Goal: Task Accomplishment & Management: Complete application form

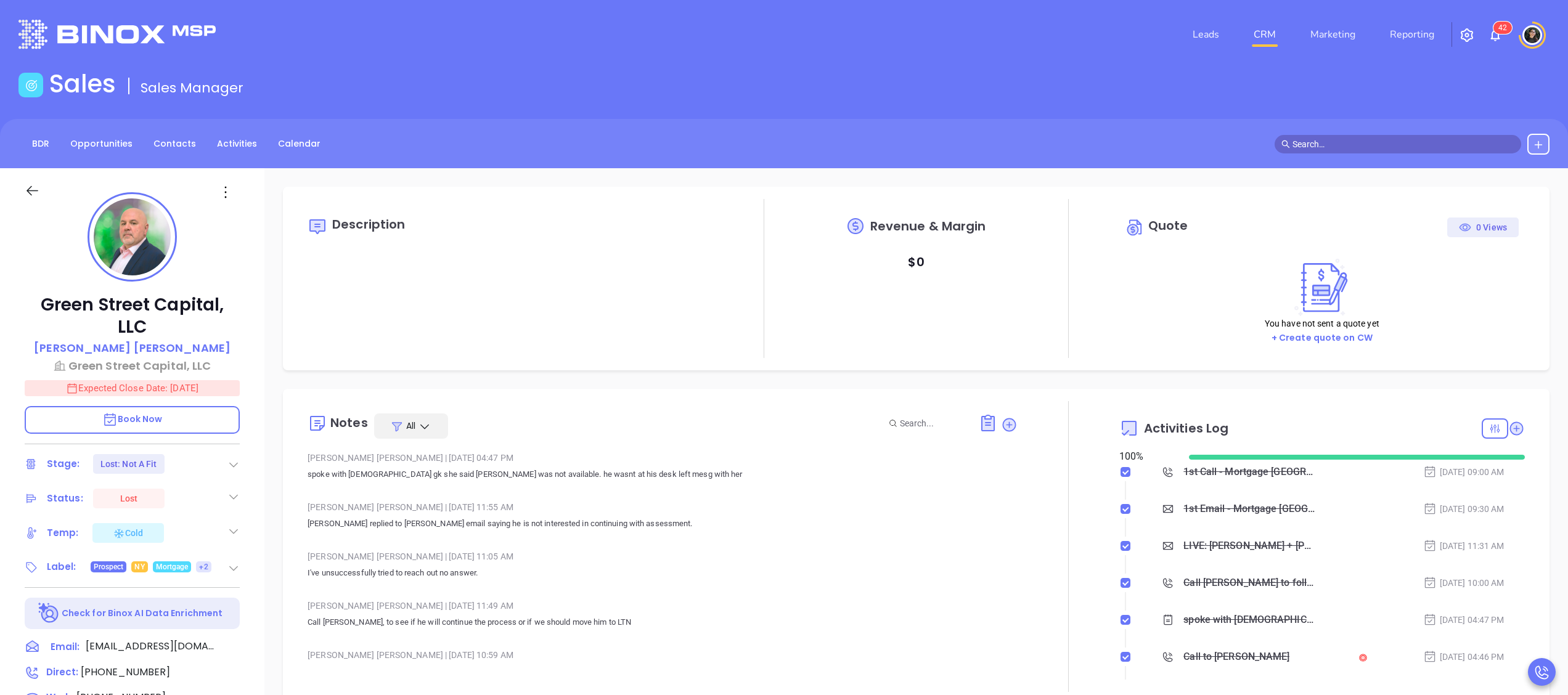
scroll to position [358, 0]
click at [1275, 33] on link "CRM" at bounding box center [1265, 34] width 32 height 25
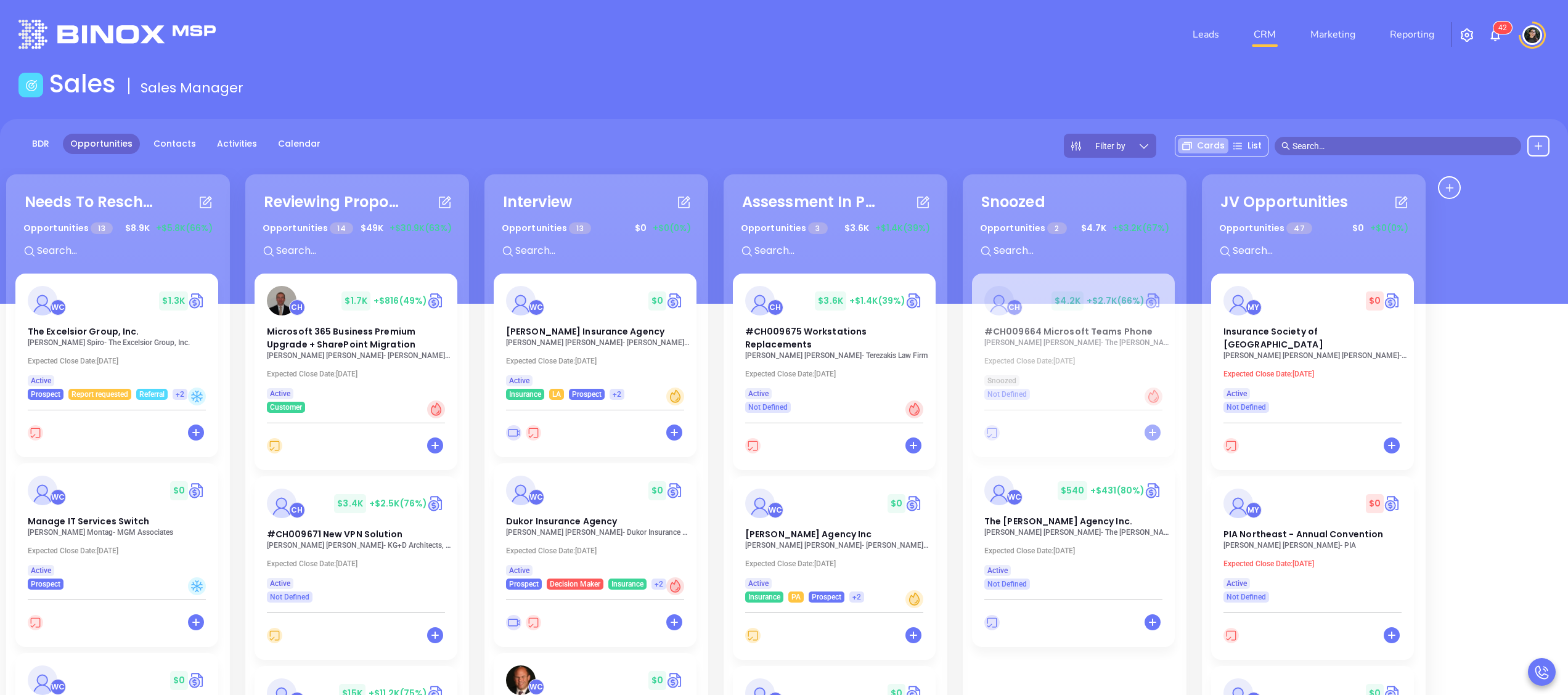
click at [1383, 107] on main "Sales Sales Manager BDR Opportunities Contacts Activities Calendar Filter by Ca…" at bounding box center [784, 466] width 1568 height 794
click at [1393, 143] on input "text" at bounding box center [1404, 146] width 222 height 14
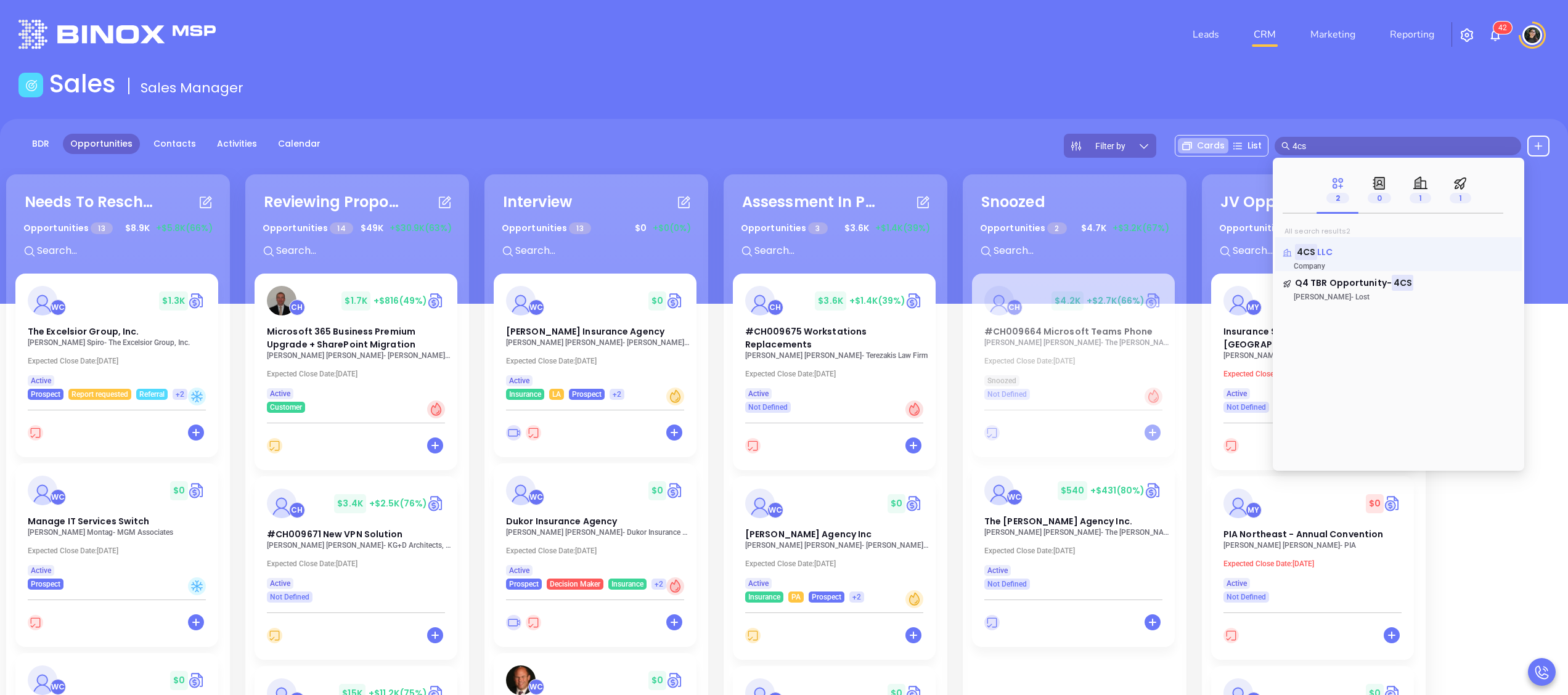
type input "4cs"
click at [1317, 251] on span "LLC" at bounding box center [1325, 251] width 15 height 13
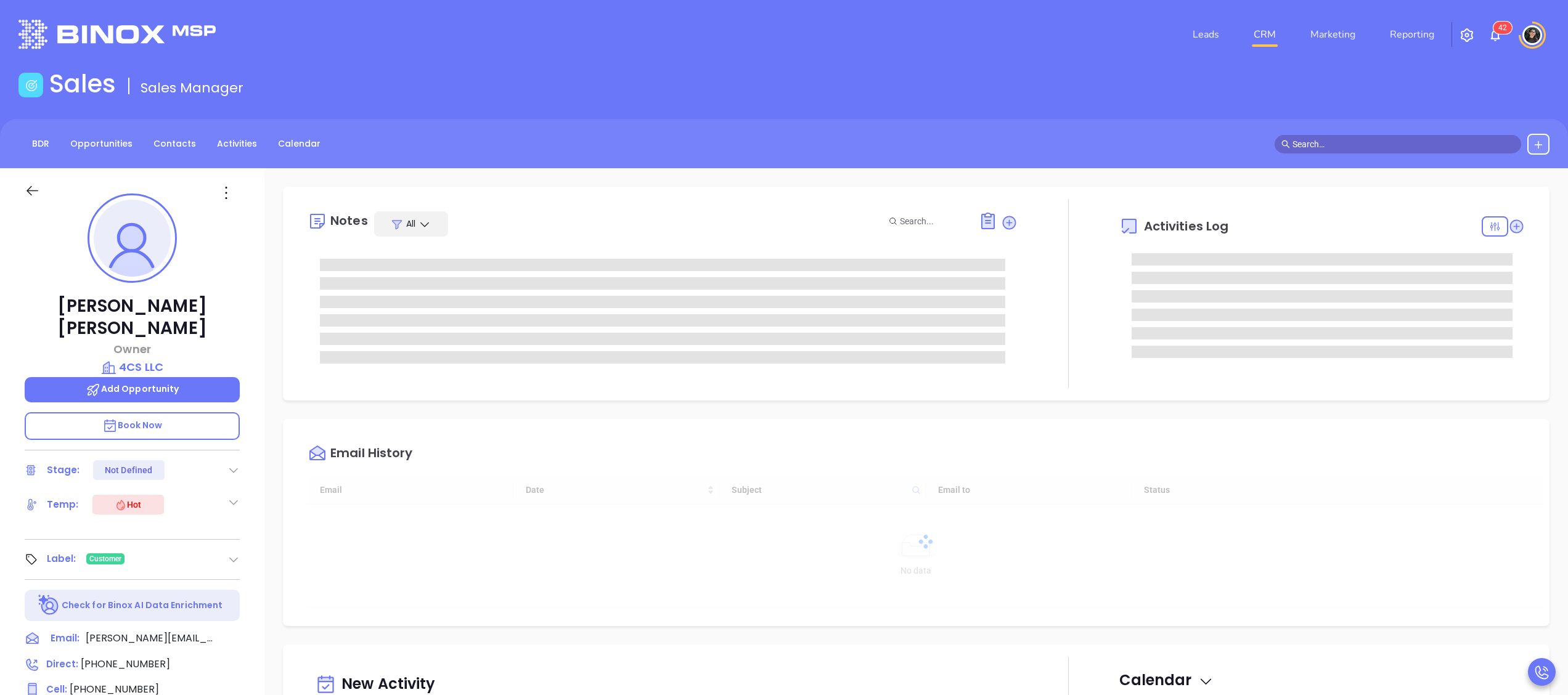
type input "[DATE]"
type input "[PERSON_NAME]"
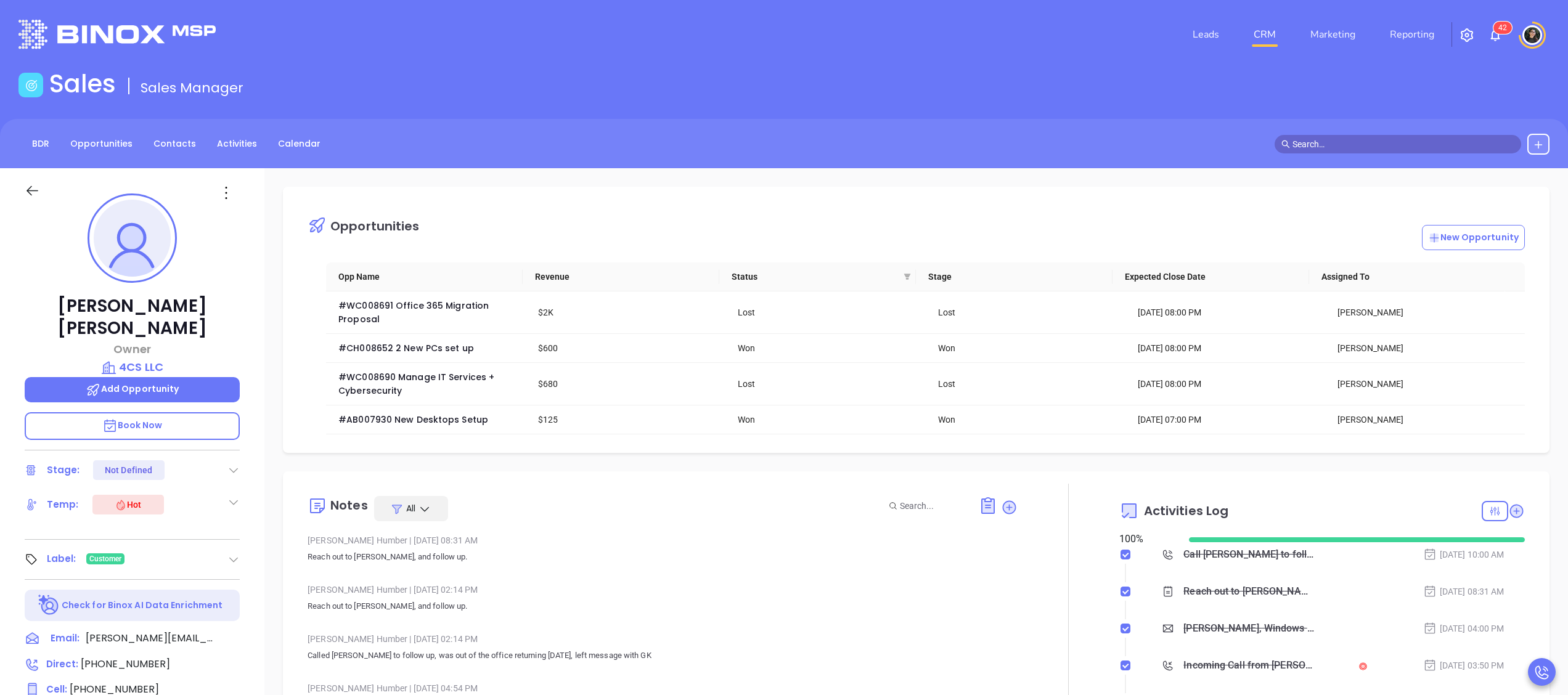
click at [144, 377] on p "Add Opportunity" at bounding box center [132, 389] width 215 height 25
click at [148, 358] on p "4CS LLC" at bounding box center [132, 367] width 215 height 17
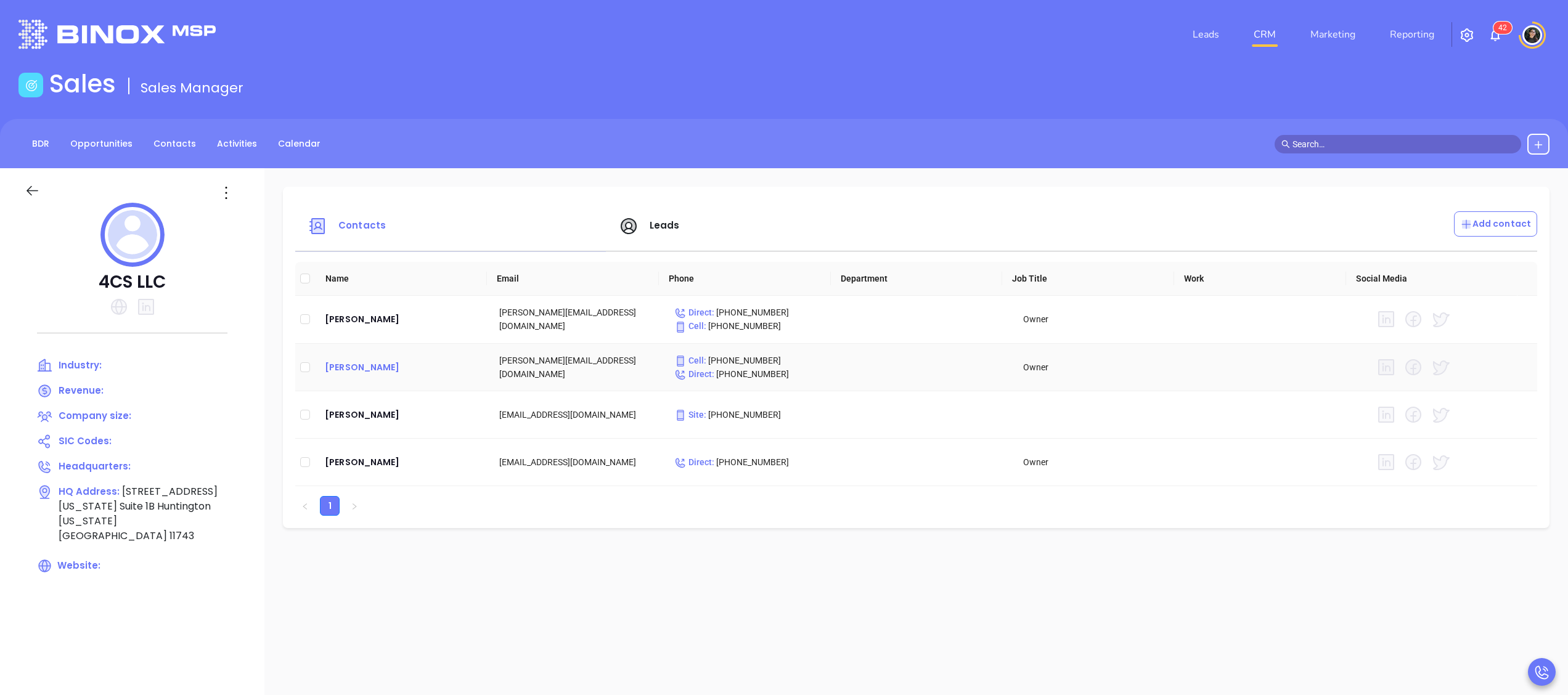
click at [352, 361] on div "Kevin M Callahan" at bounding box center [402, 367] width 155 height 14
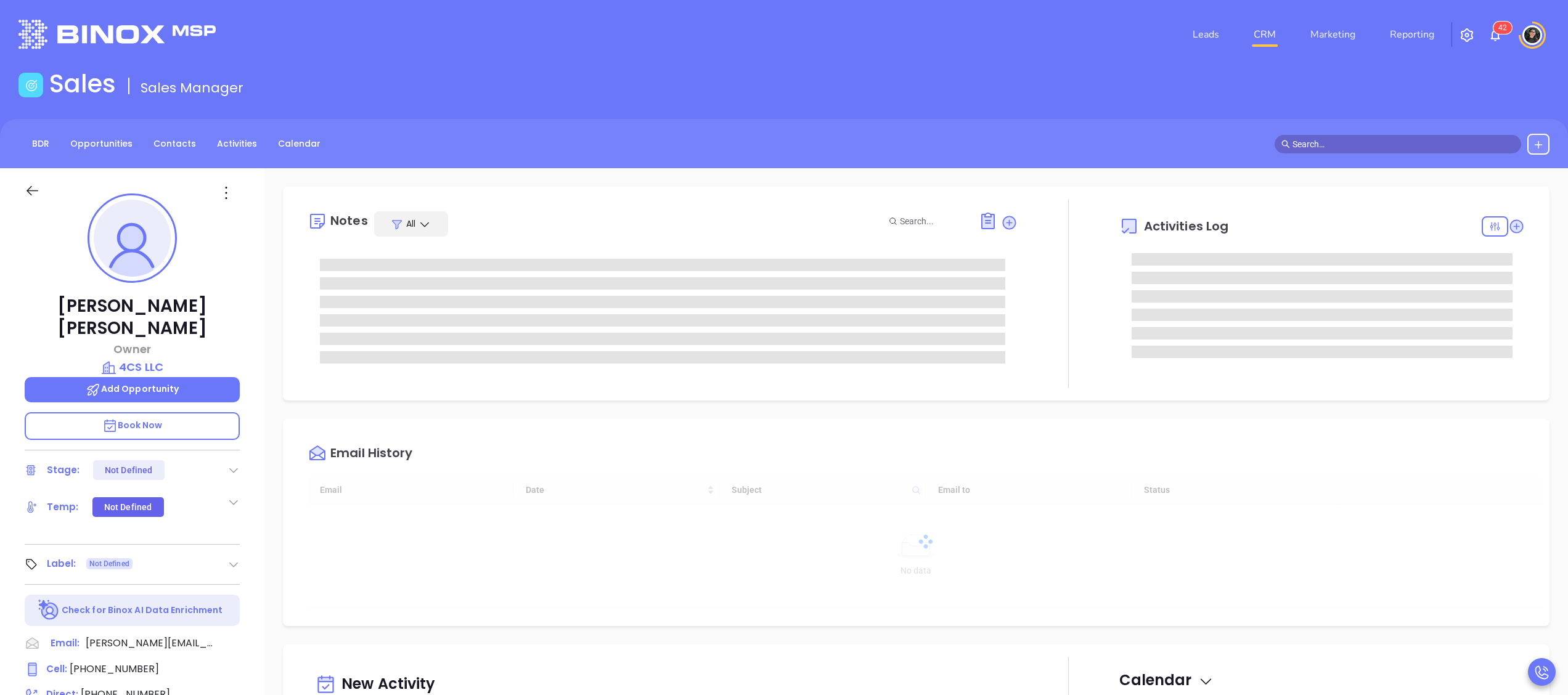
type input "[DATE]"
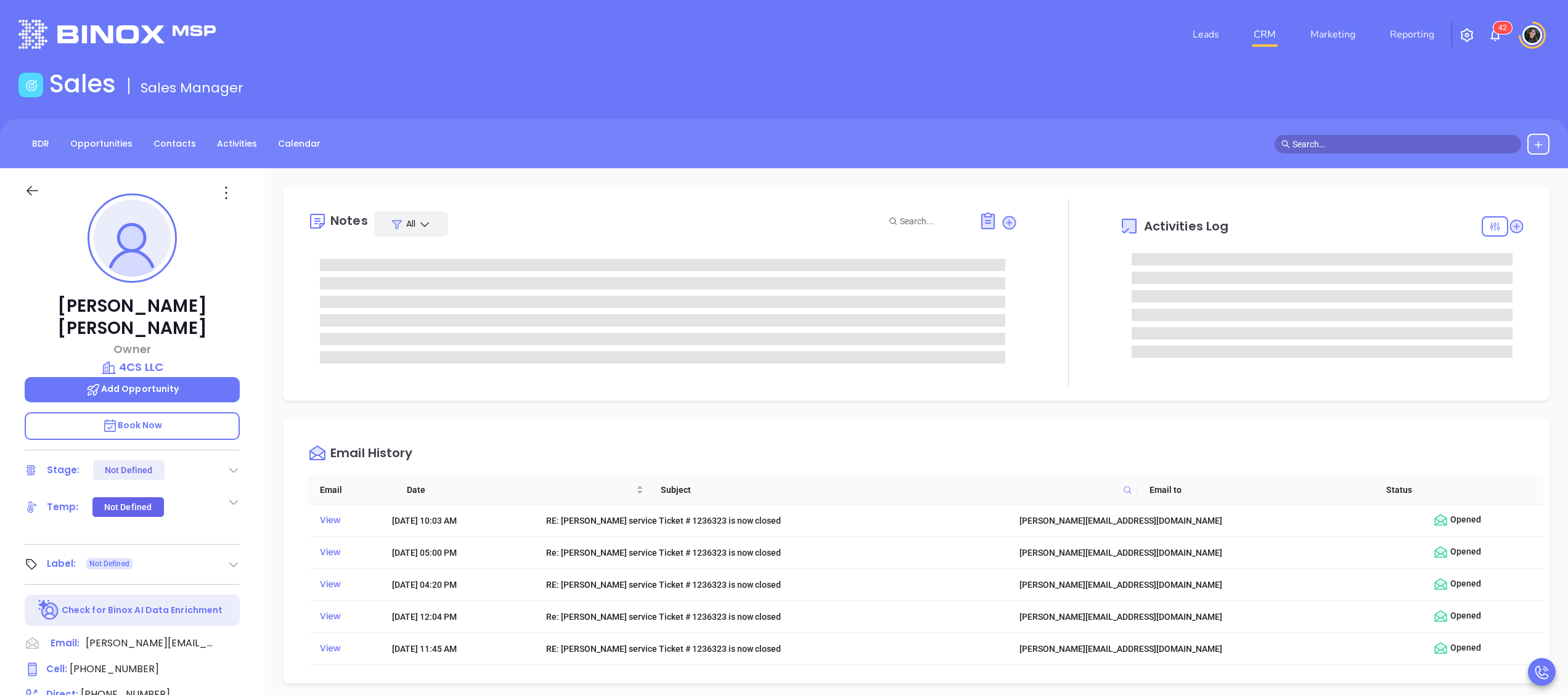
type input "[PERSON_NAME]"
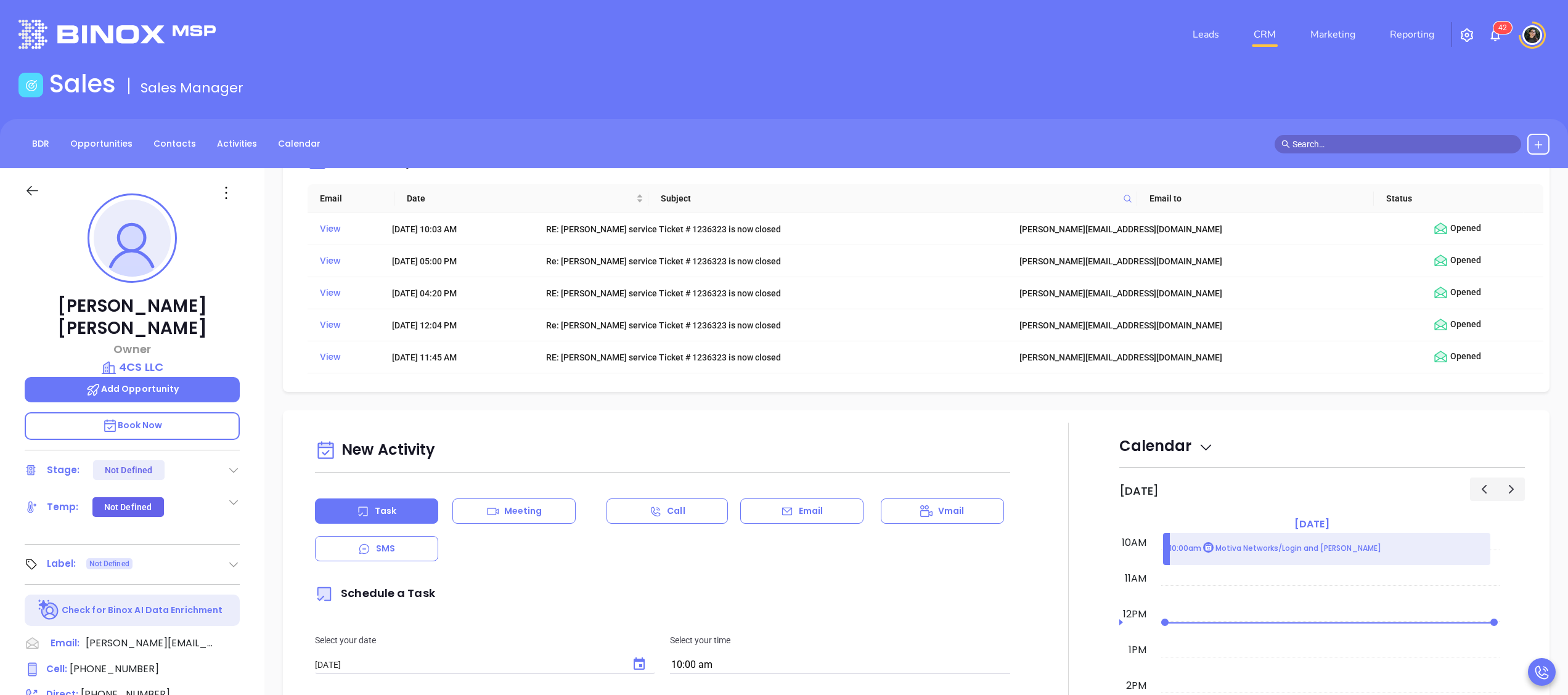
scroll to position [739, 0]
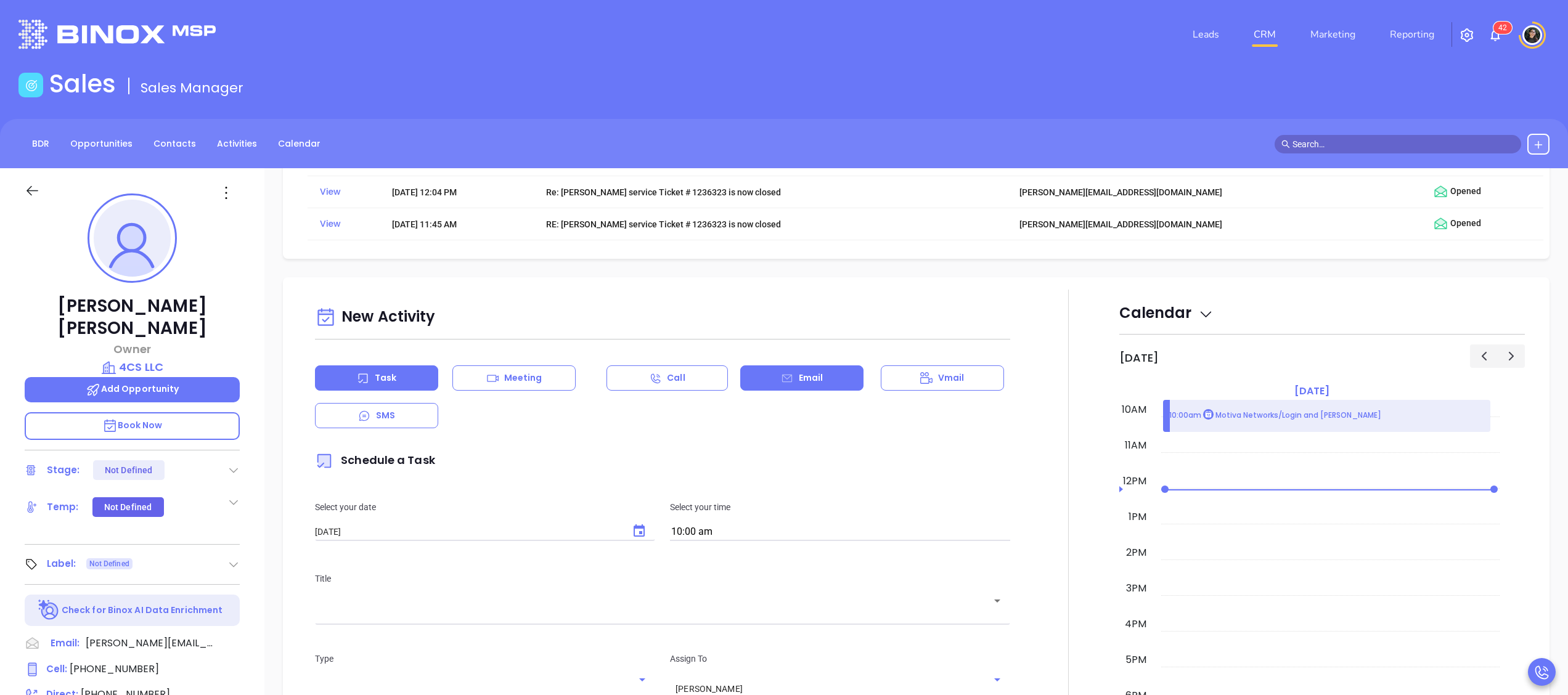
click at [783, 382] on icon at bounding box center [787, 378] width 10 height 8
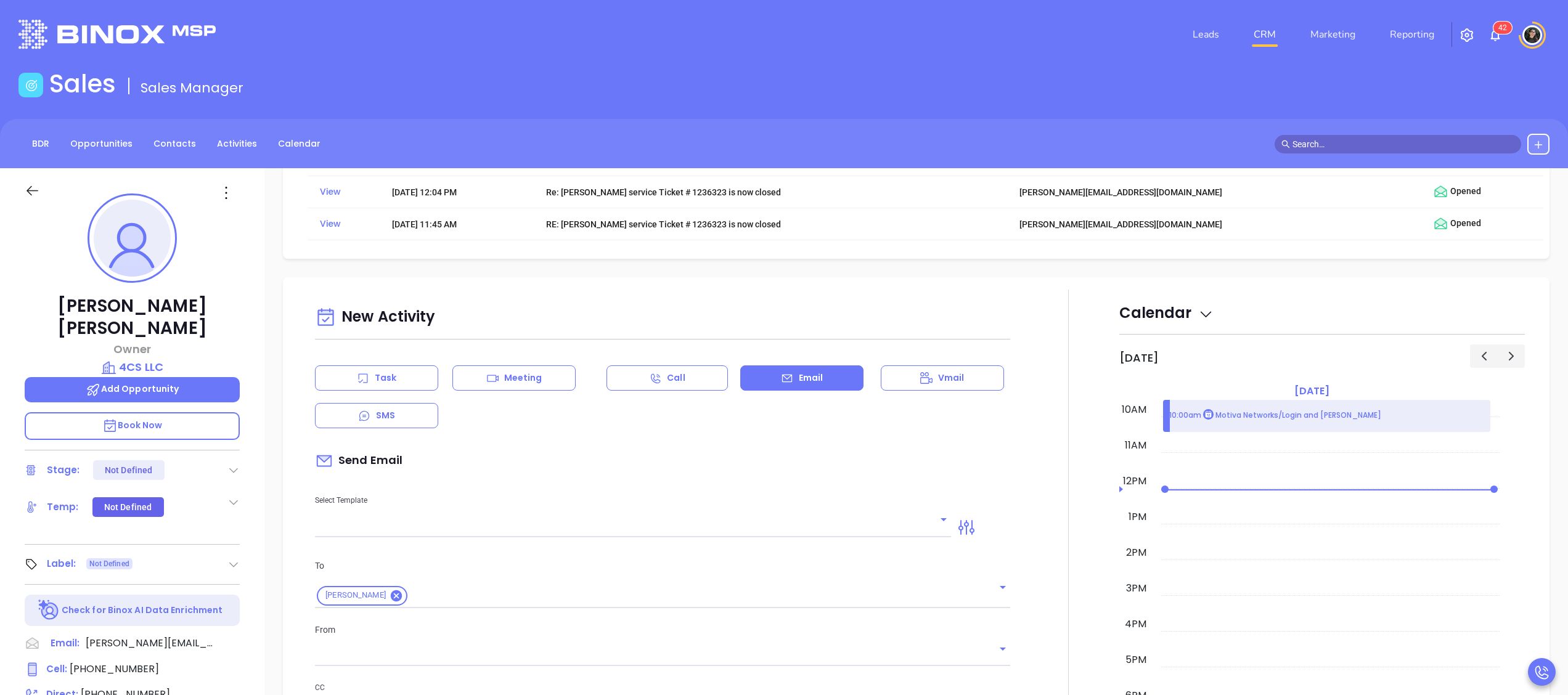
click at [701, 523] on div "Select Template" at bounding box center [633, 505] width 651 height 62
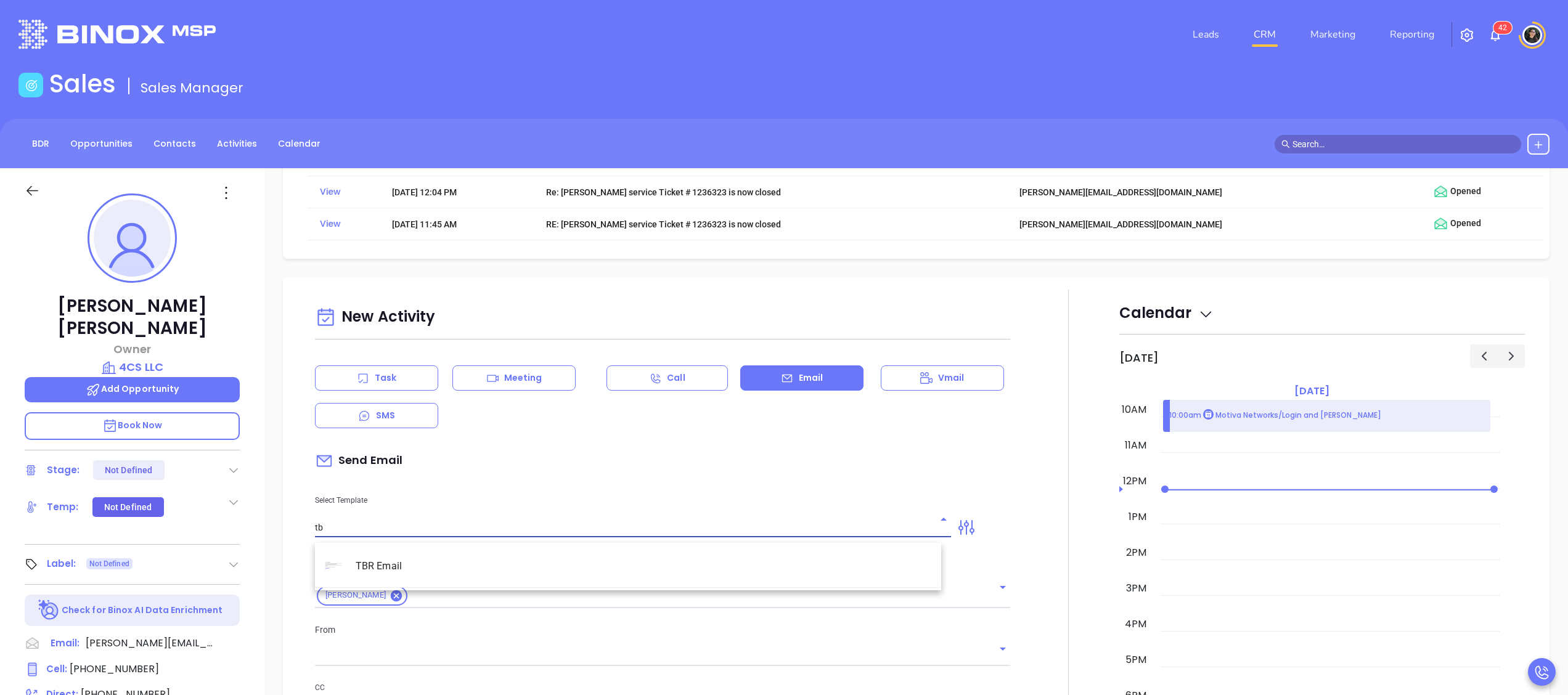
type input "tbr"
type input "Wendy Hernandez"
click at [612, 550] on li "TBR Email" at bounding box center [628, 566] width 626 height 32
type input "TBR Email"
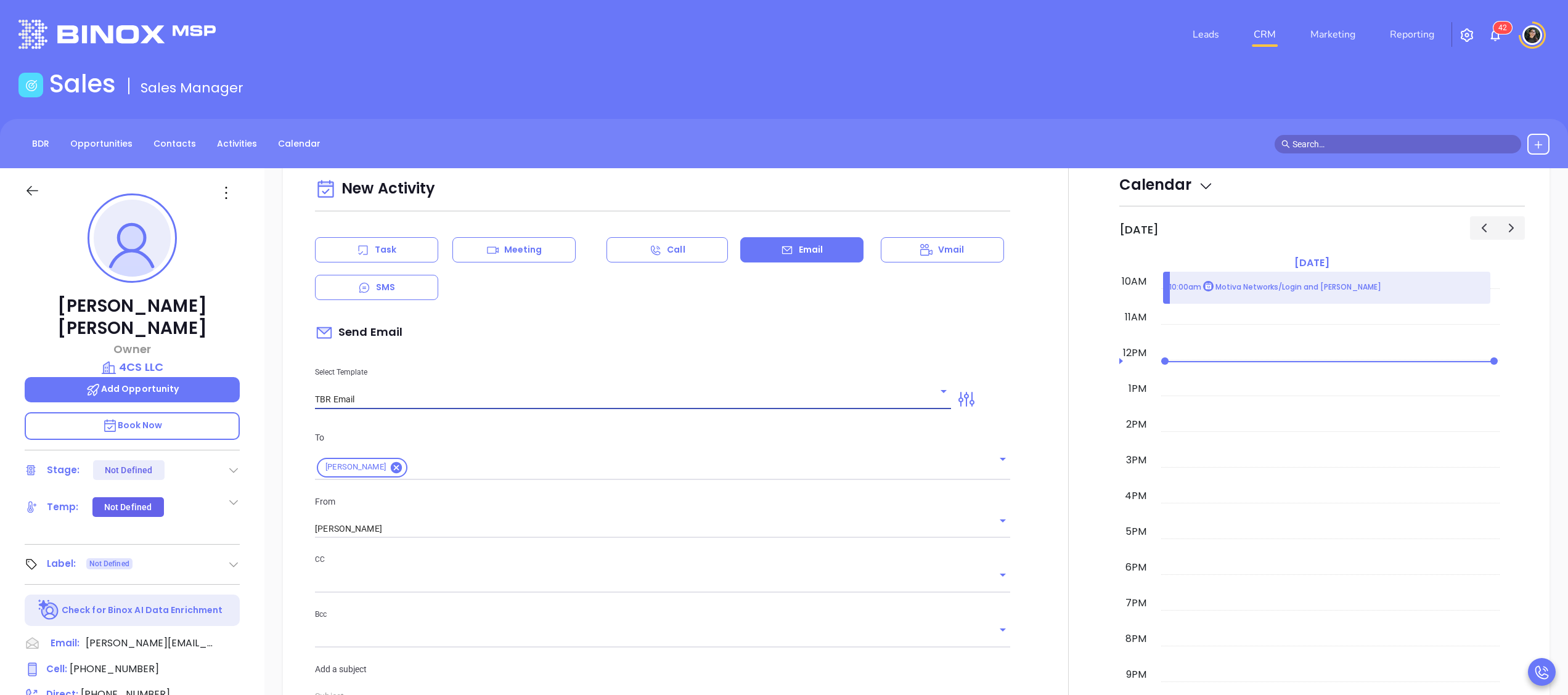
type input "Kevin M, got 10 mins?"
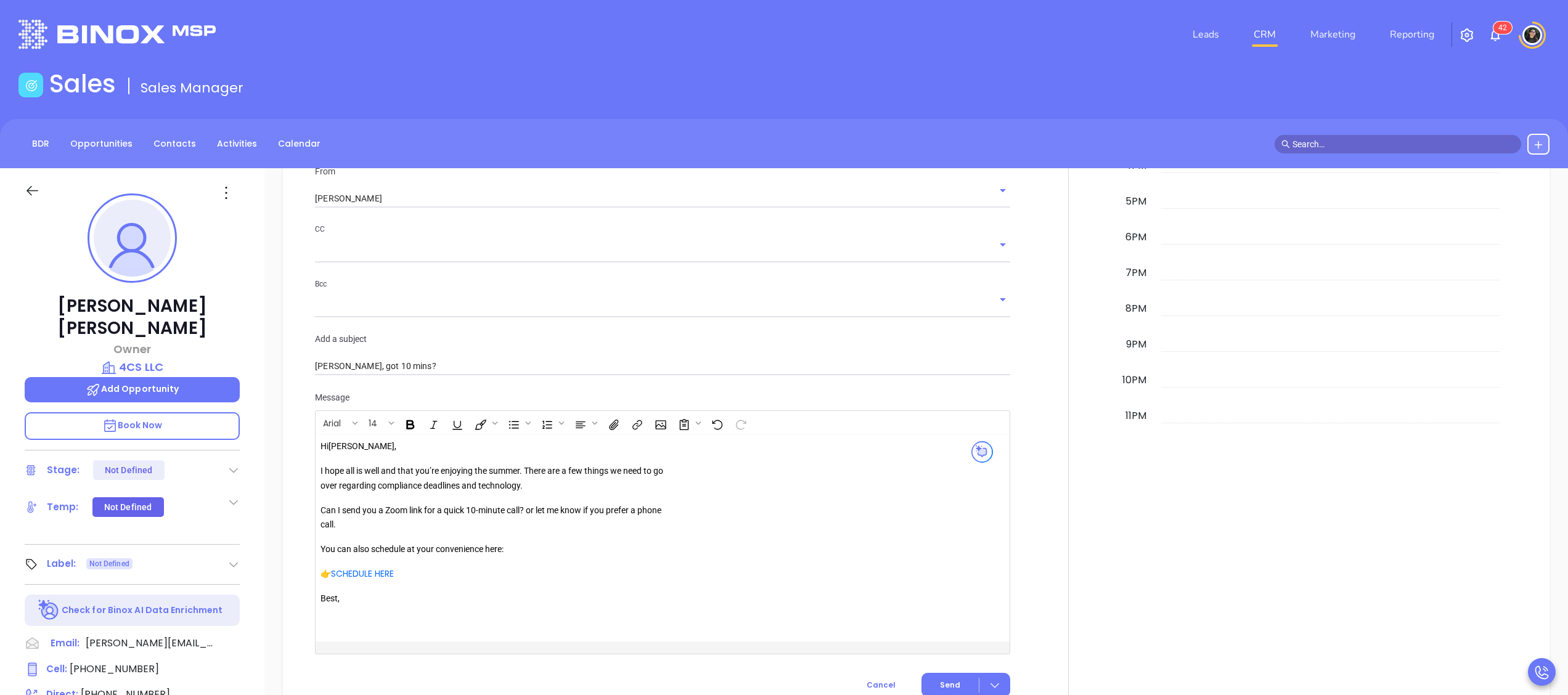
scroll to position [1232, 0]
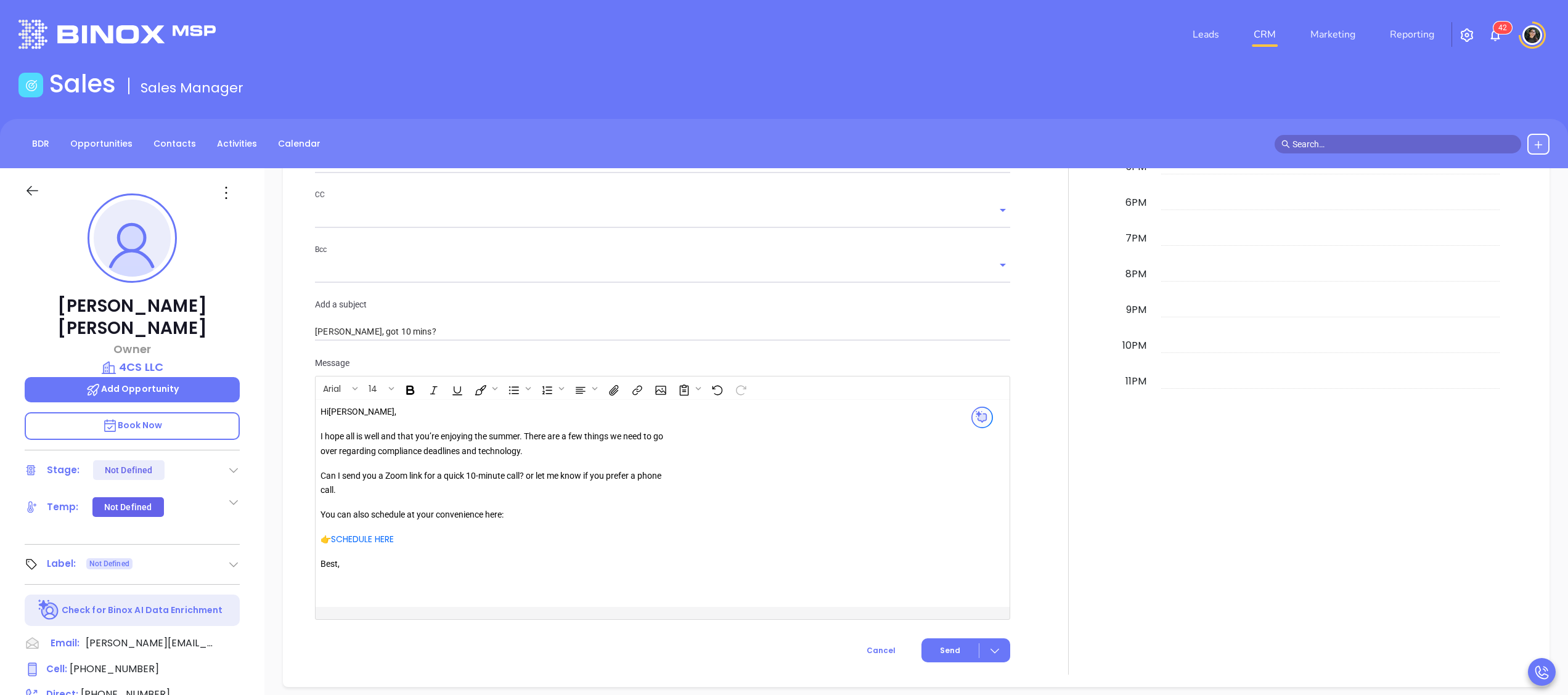
type input "TBR Email"
drag, startPoint x: 530, startPoint y: 438, endPoint x: 391, endPoint y: 438, distance: 139.0
click at [391, 438] on p "I hope all is well and that you’re enjoying the summer. There are a few things …" at bounding box center [497, 444] width 354 height 30
click at [640, 469] on div "Hi Kevin M , I hope all is well . There are a few things we need to go over reg…" at bounding box center [497, 495] width 354 height 181
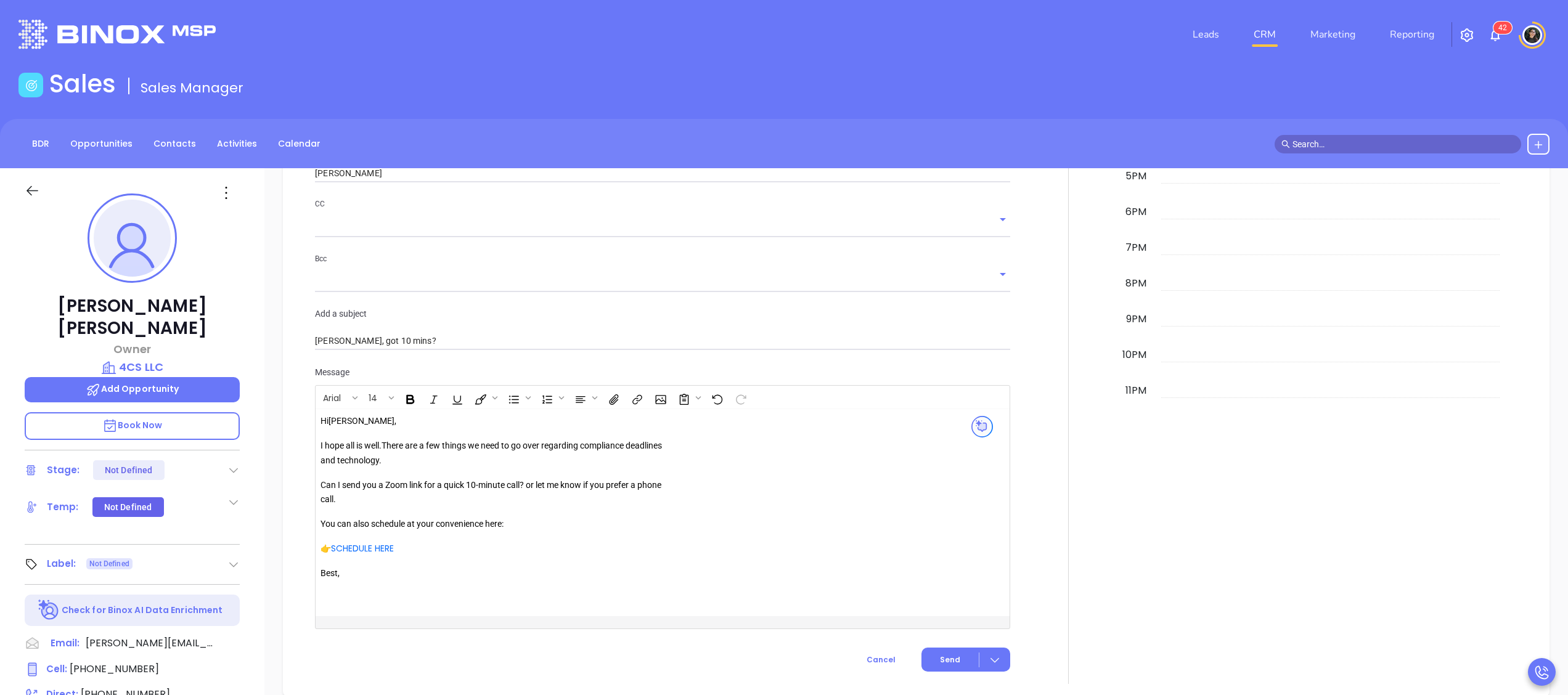
scroll to position [1088, 0]
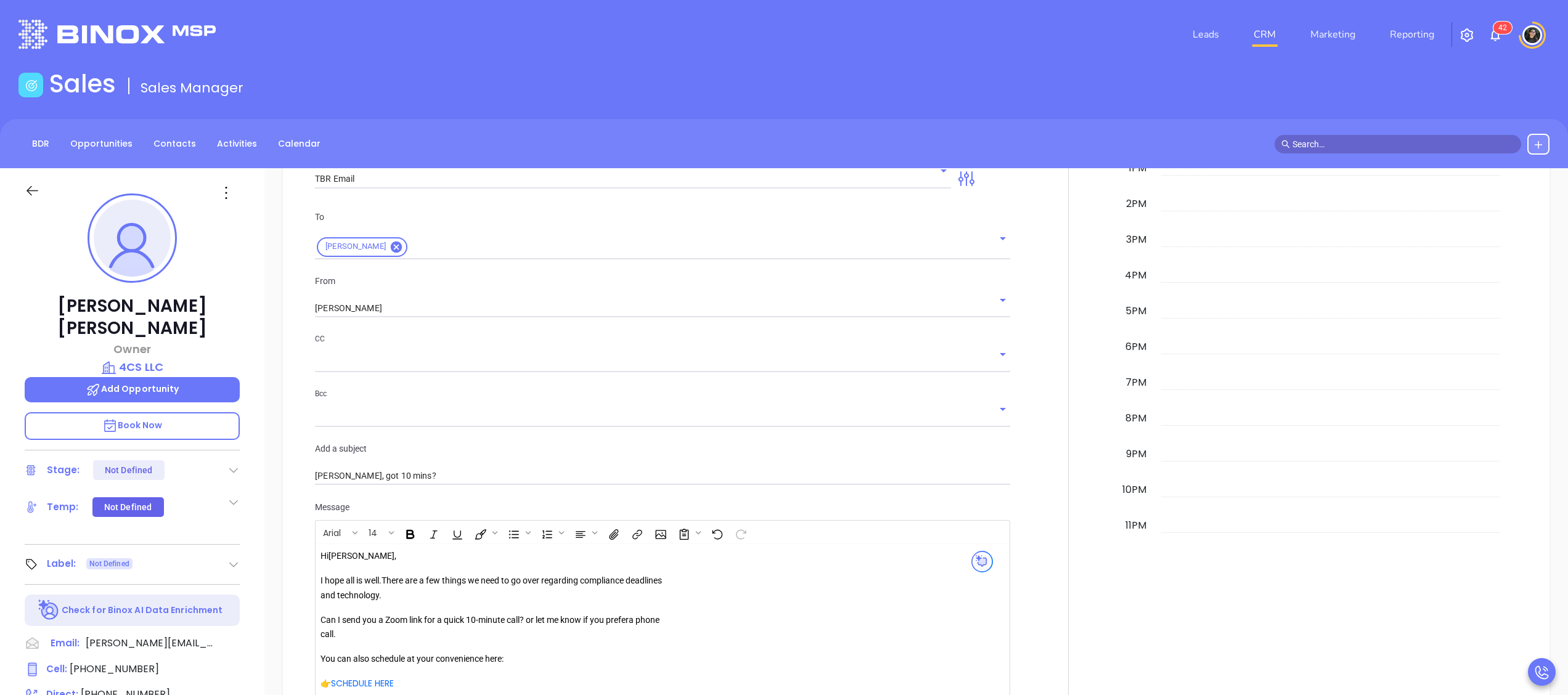
click at [784, 288] on p "From" at bounding box center [662, 281] width 695 height 14
click at [814, 302] on div "Wendy Hernandez" at bounding box center [662, 307] width 695 height 20
click at [839, 309] on input "Wendy Hernandez" at bounding box center [645, 308] width 661 height 18
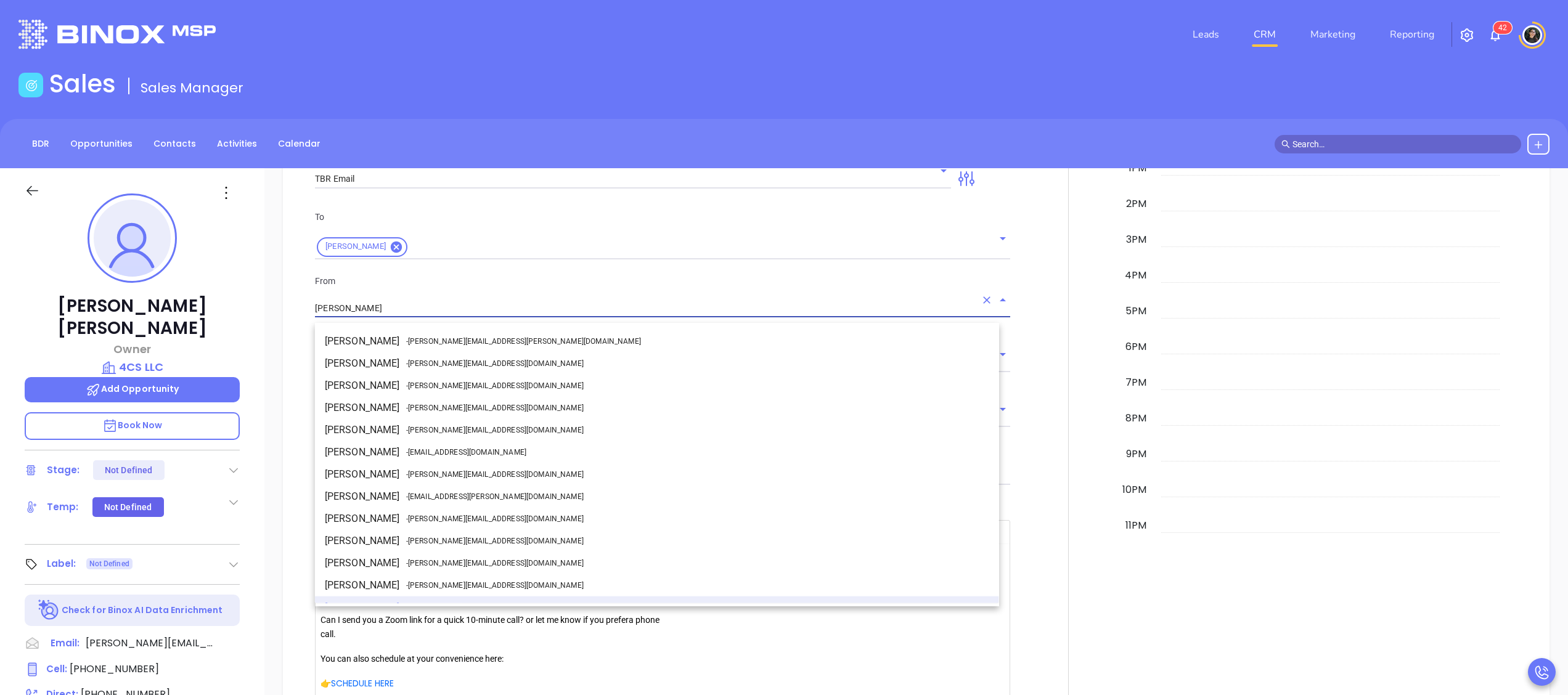
scroll to position [15, 0]
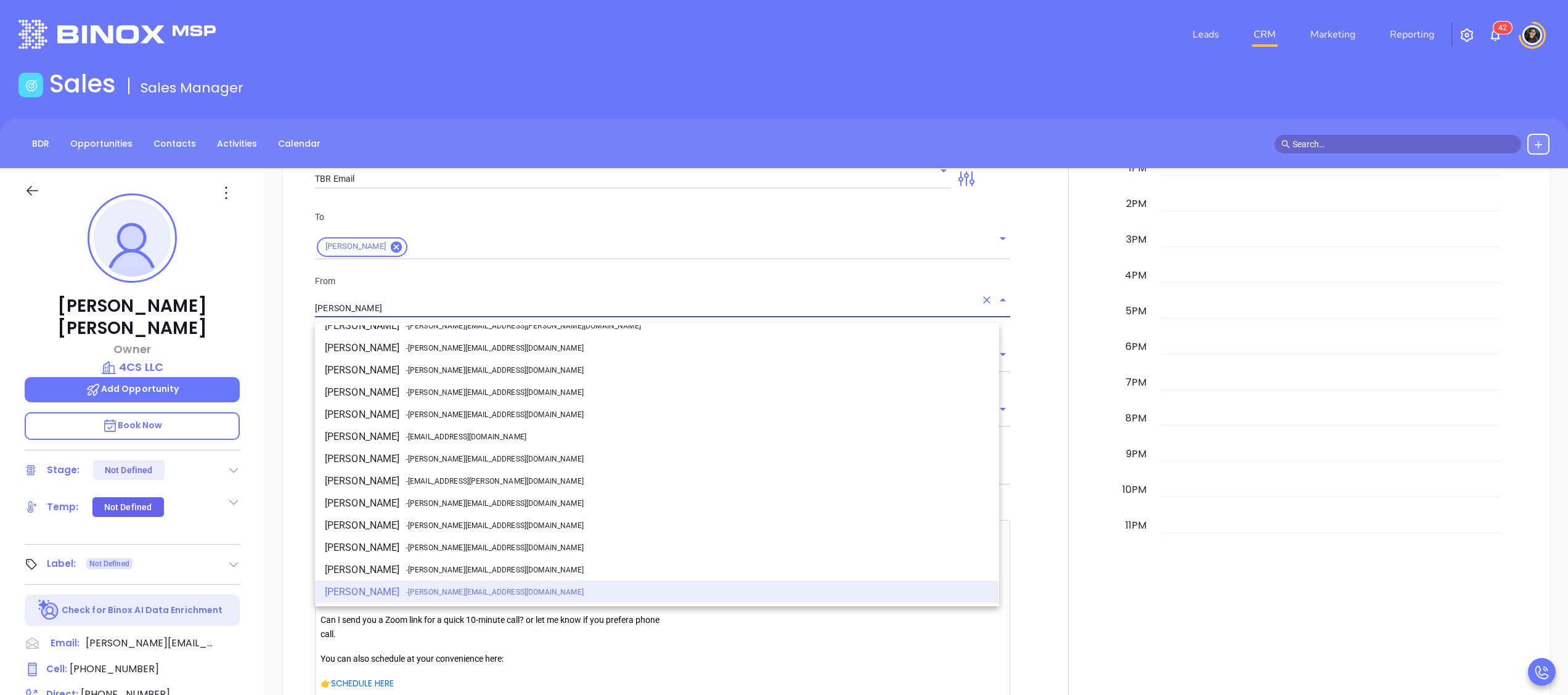
click at [490, 452] on li "Walter Contreras - walter@motiva.net" at bounding box center [657, 459] width 684 height 22
type input "[PERSON_NAME]"
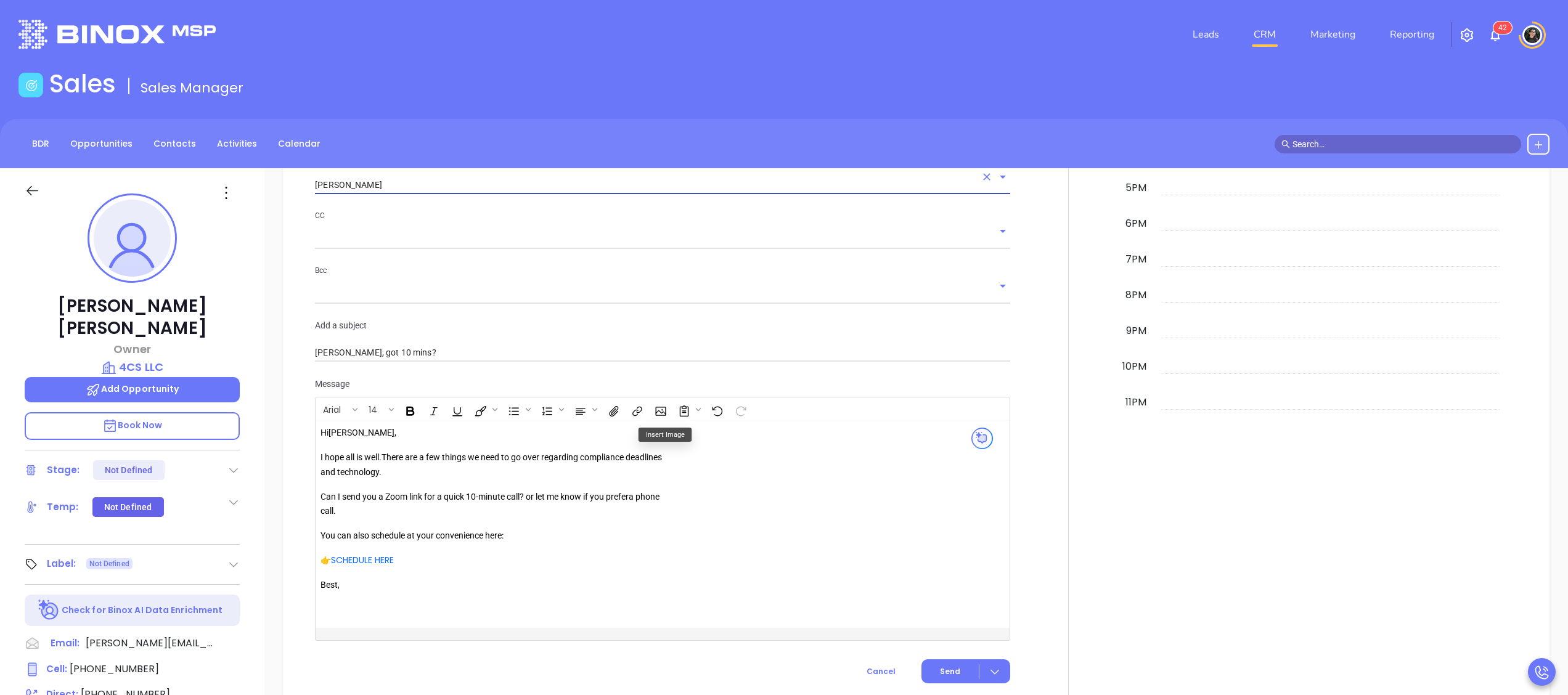
scroll to position [1334, 0]
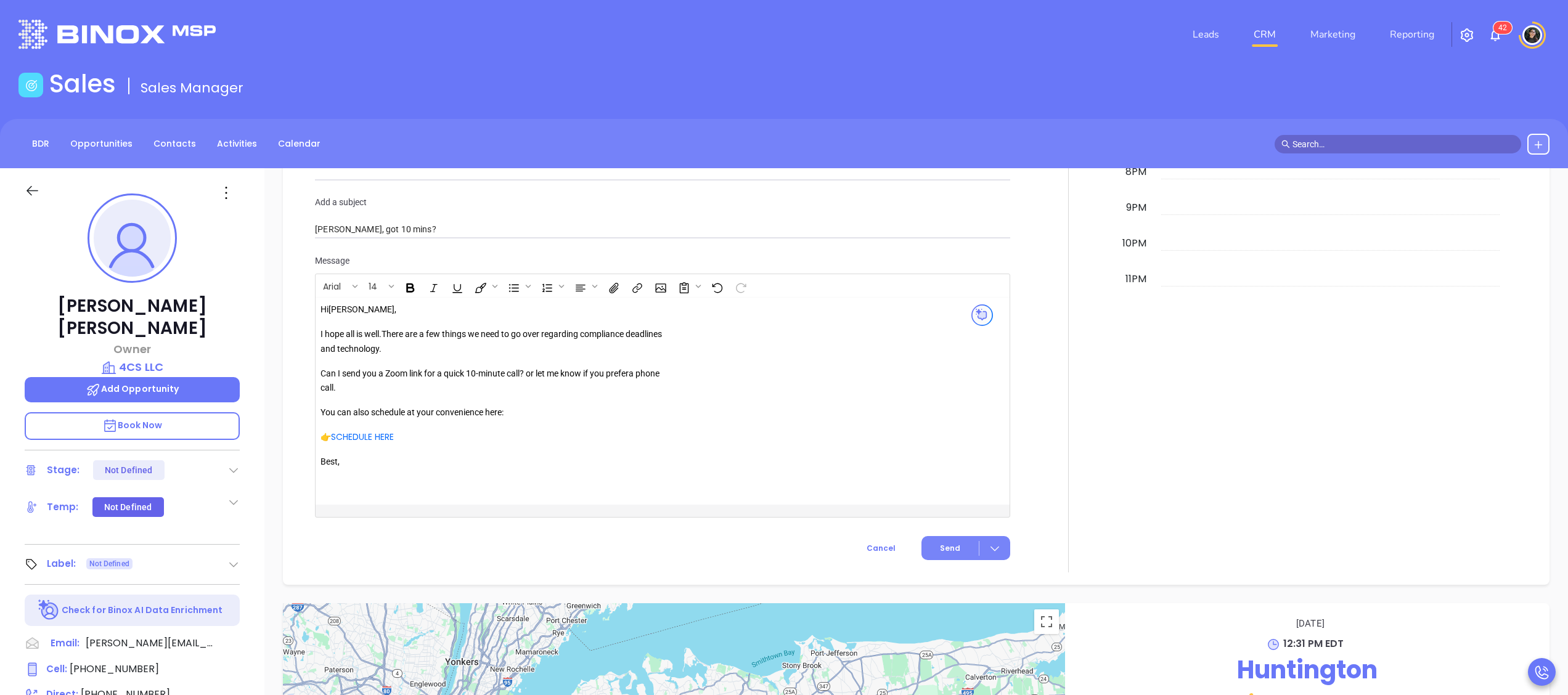
click at [923, 543] on button "Send" at bounding box center [966, 548] width 89 height 24
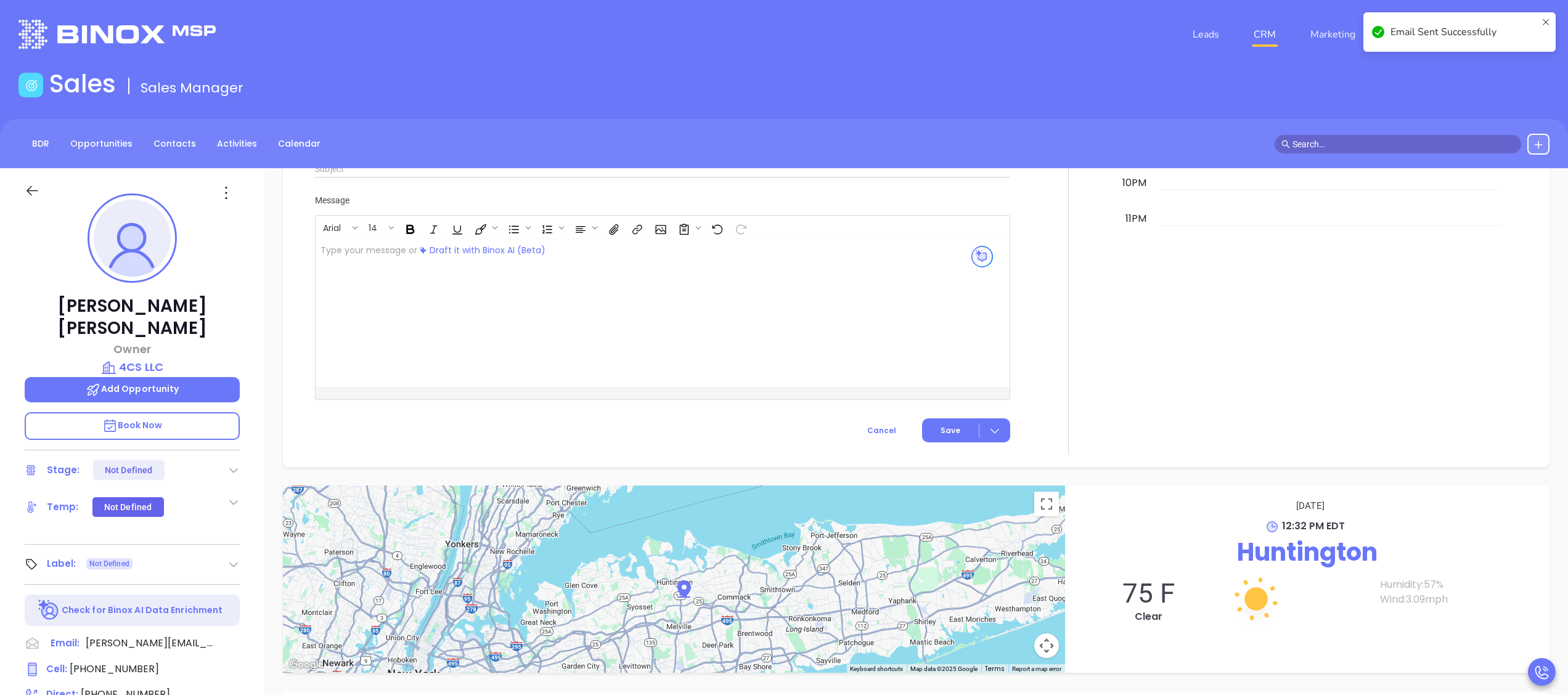
scroll to position [1233, 0]
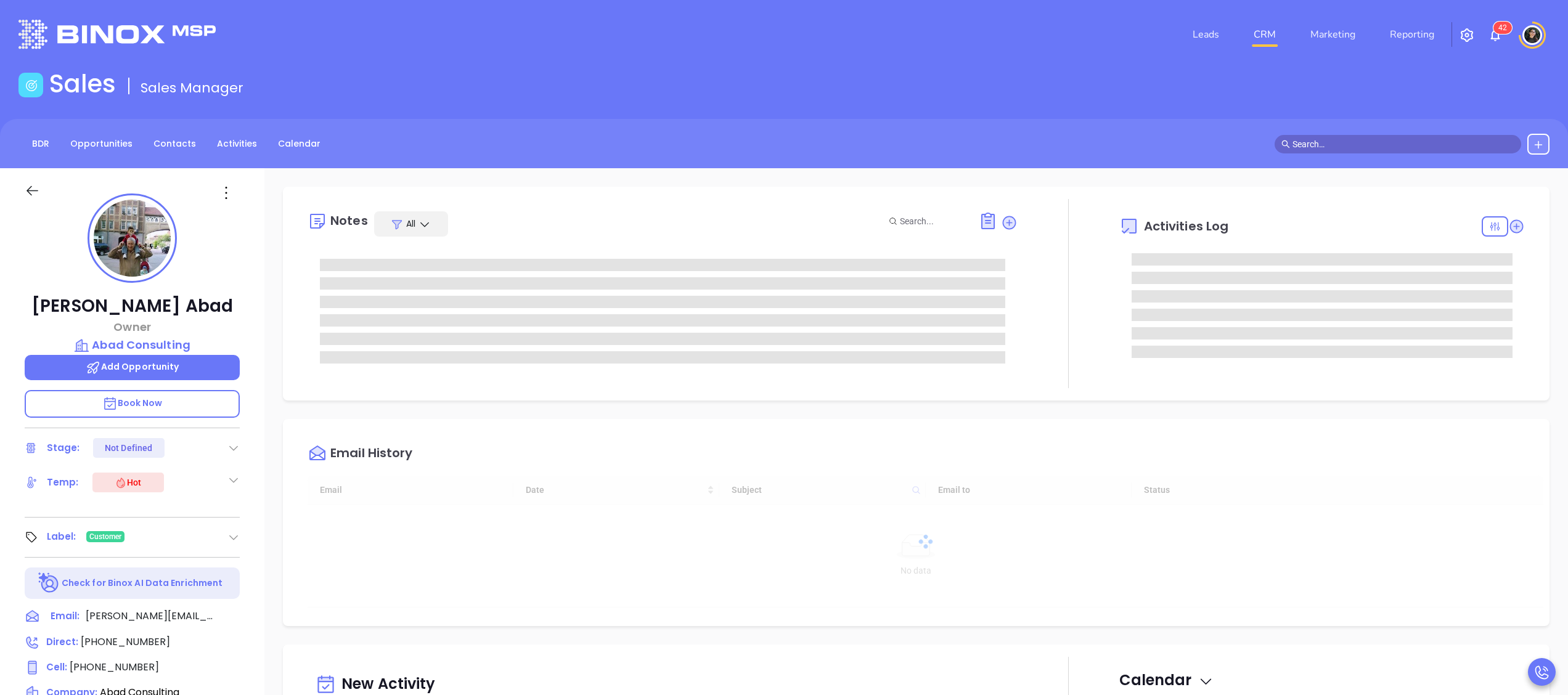
type input "[DATE]"
type input "[PERSON_NAME]"
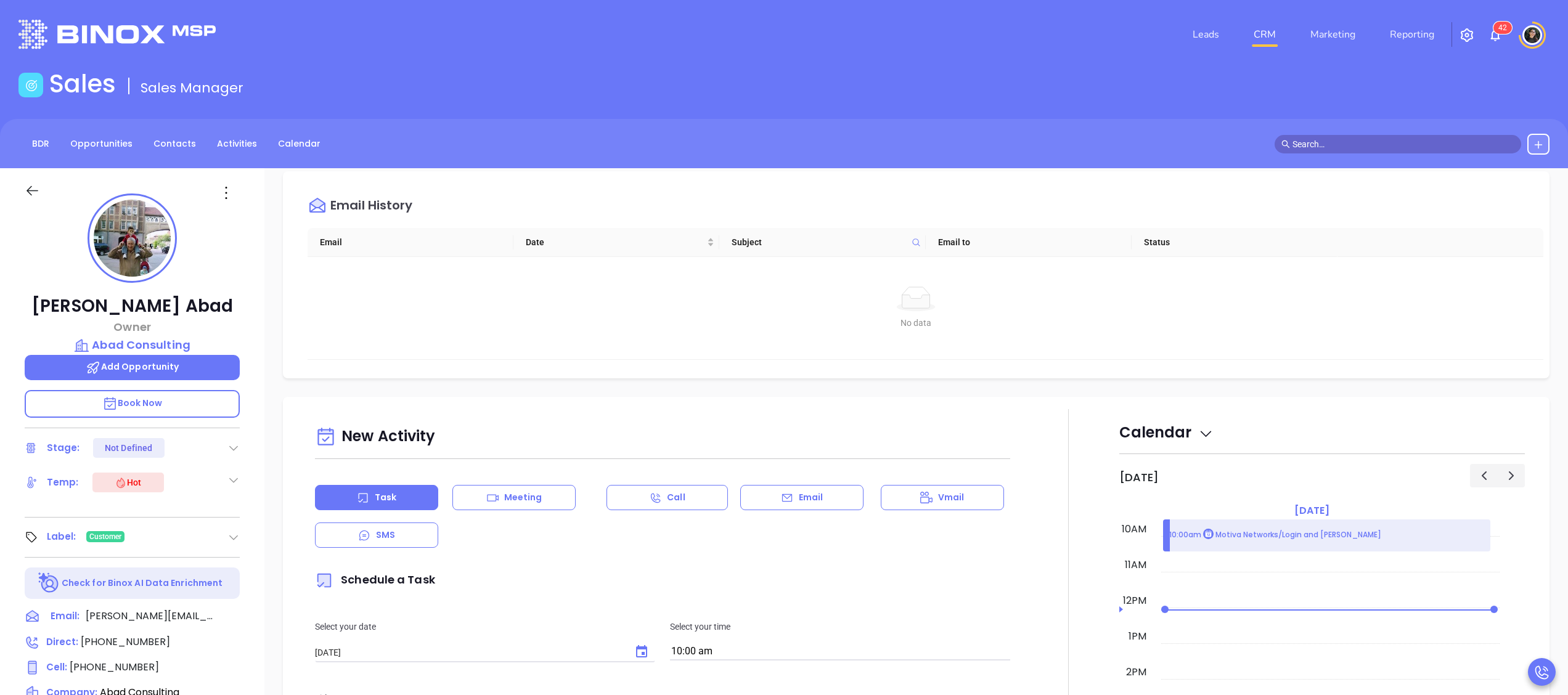
scroll to position [739, 0]
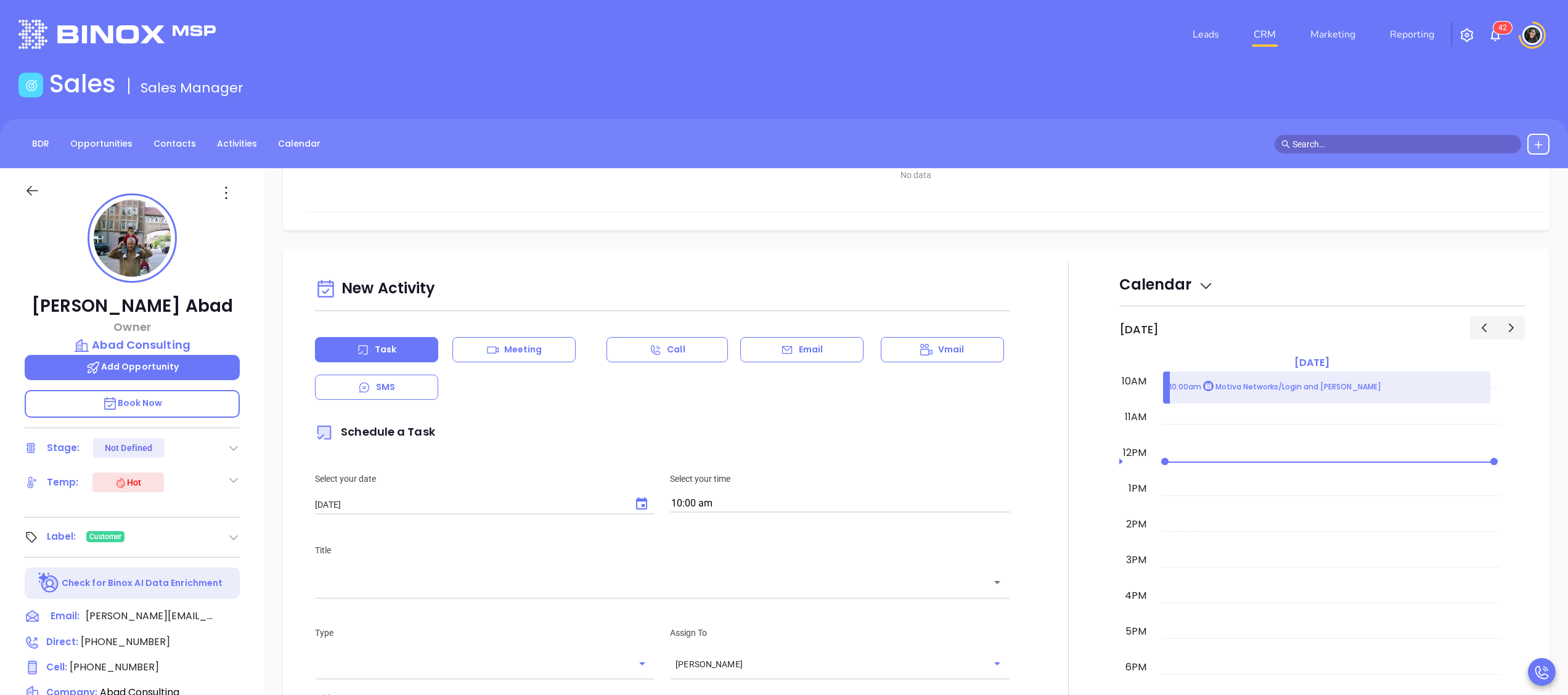
click at [861, 361] on div "Task Meeting Call Email Vmail SMS" at bounding box center [662, 368] width 695 height 63
click at [839, 358] on div "Email" at bounding box center [802, 350] width 124 height 25
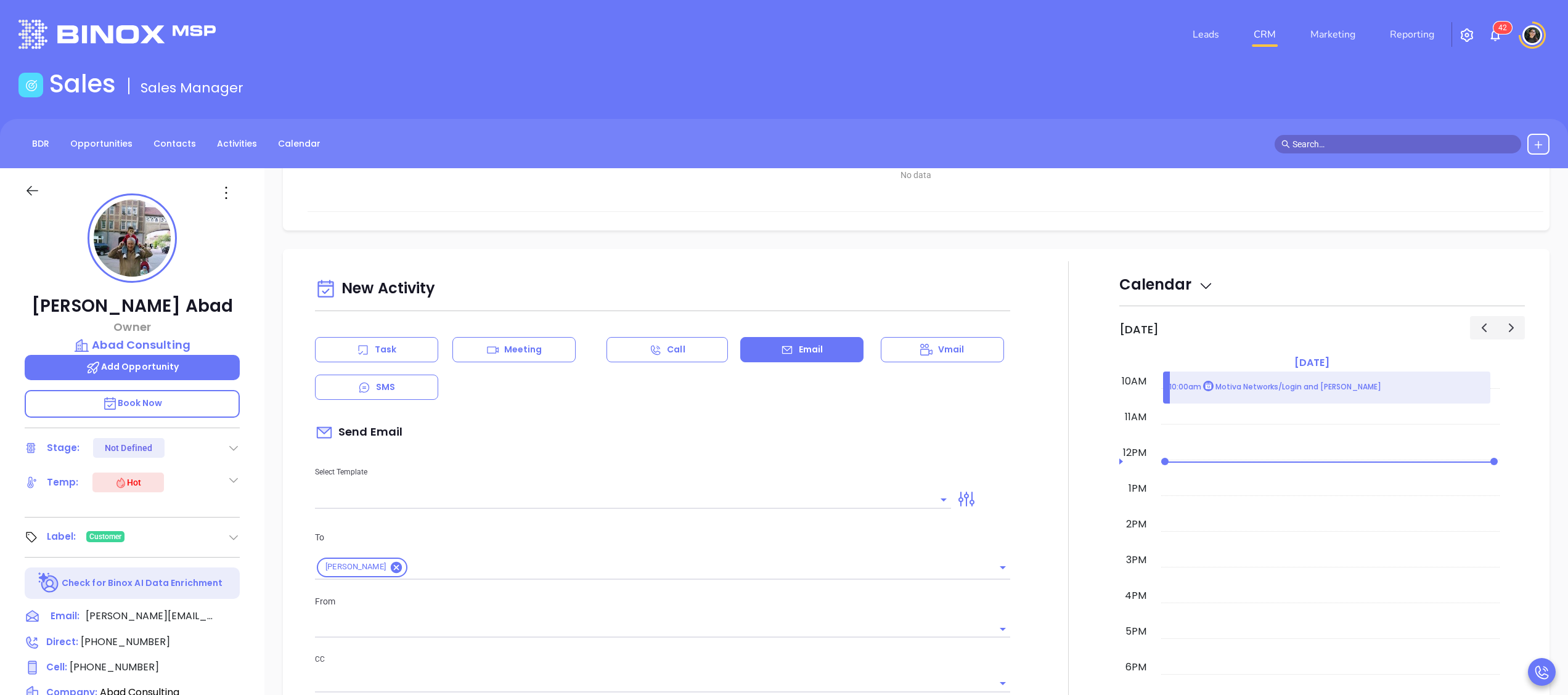
click at [612, 515] on div "New Activity Task Meeting Call Email Vmail SMS Send Email Select Template To Be…" at bounding box center [662, 671] width 710 height 796
type input "[PERSON_NAME]"
click at [612, 509] on div at bounding box center [633, 499] width 636 height 19
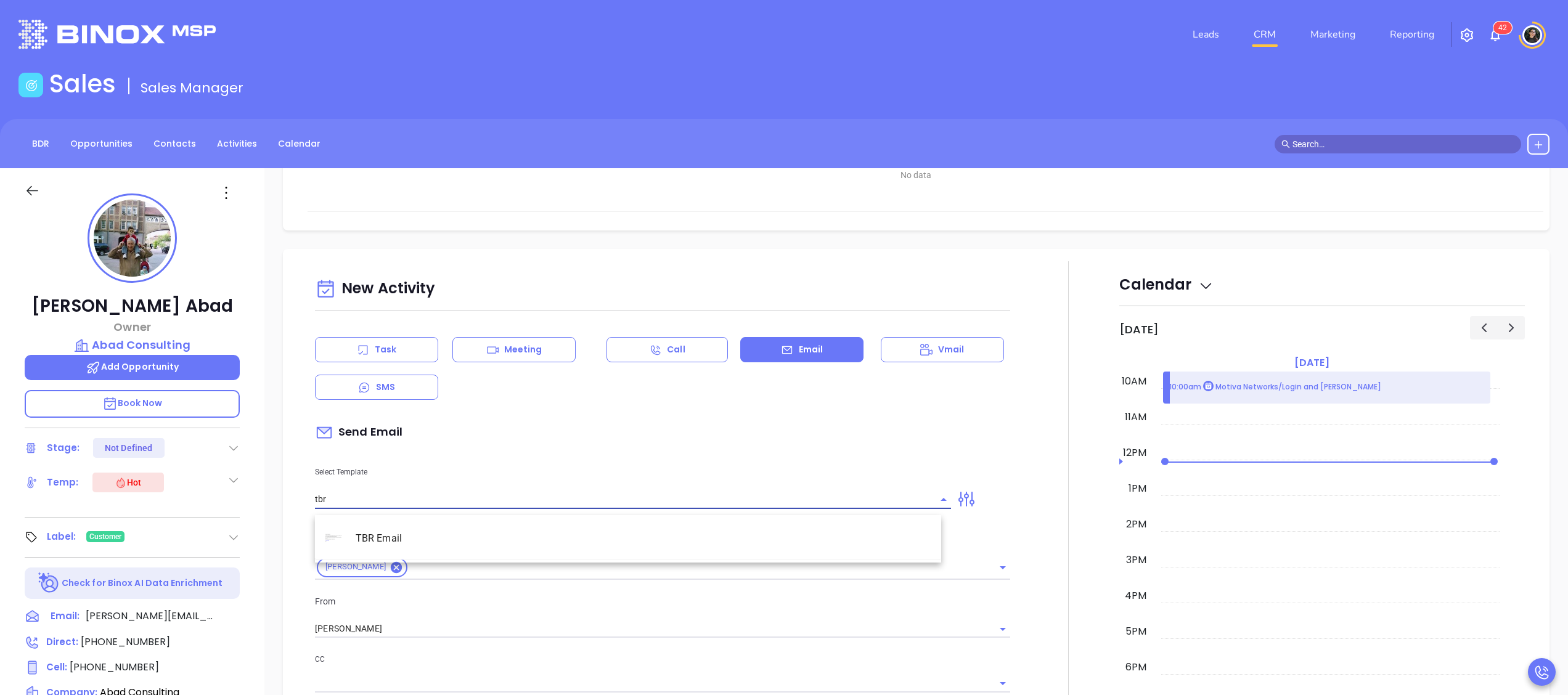
click at [617, 530] on li "TBR Email" at bounding box center [628, 538] width 626 height 32
type input "TBR Email"
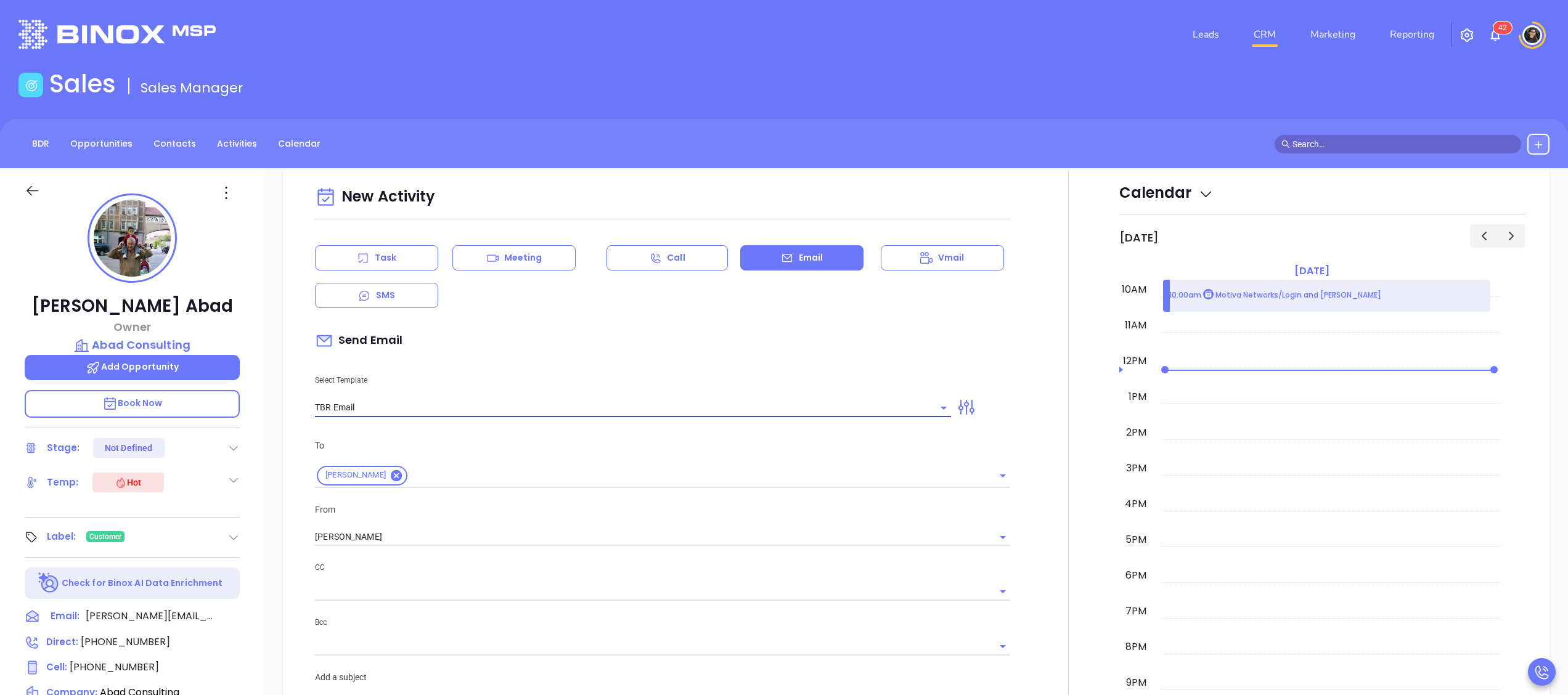
scroll to position [1109, 0]
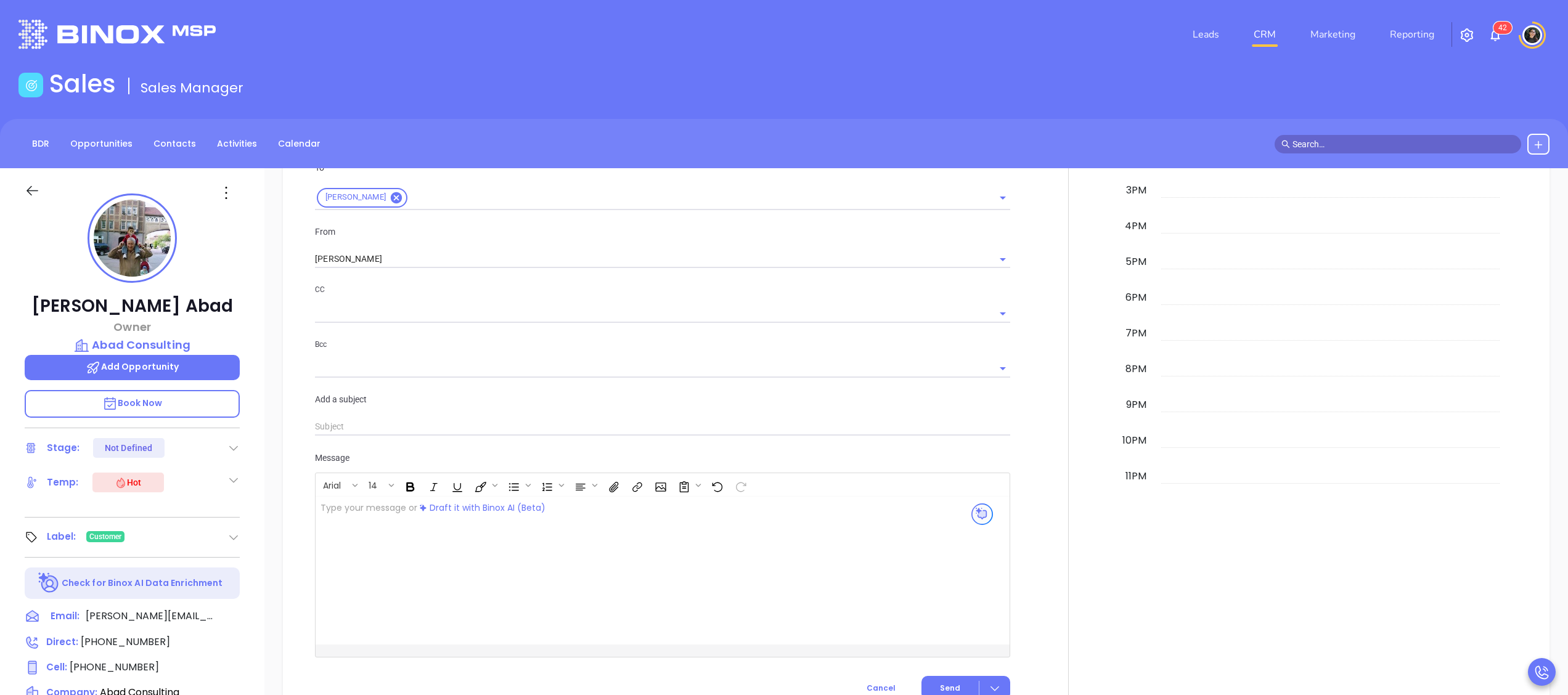
type input "Benito, got 10 mins?"
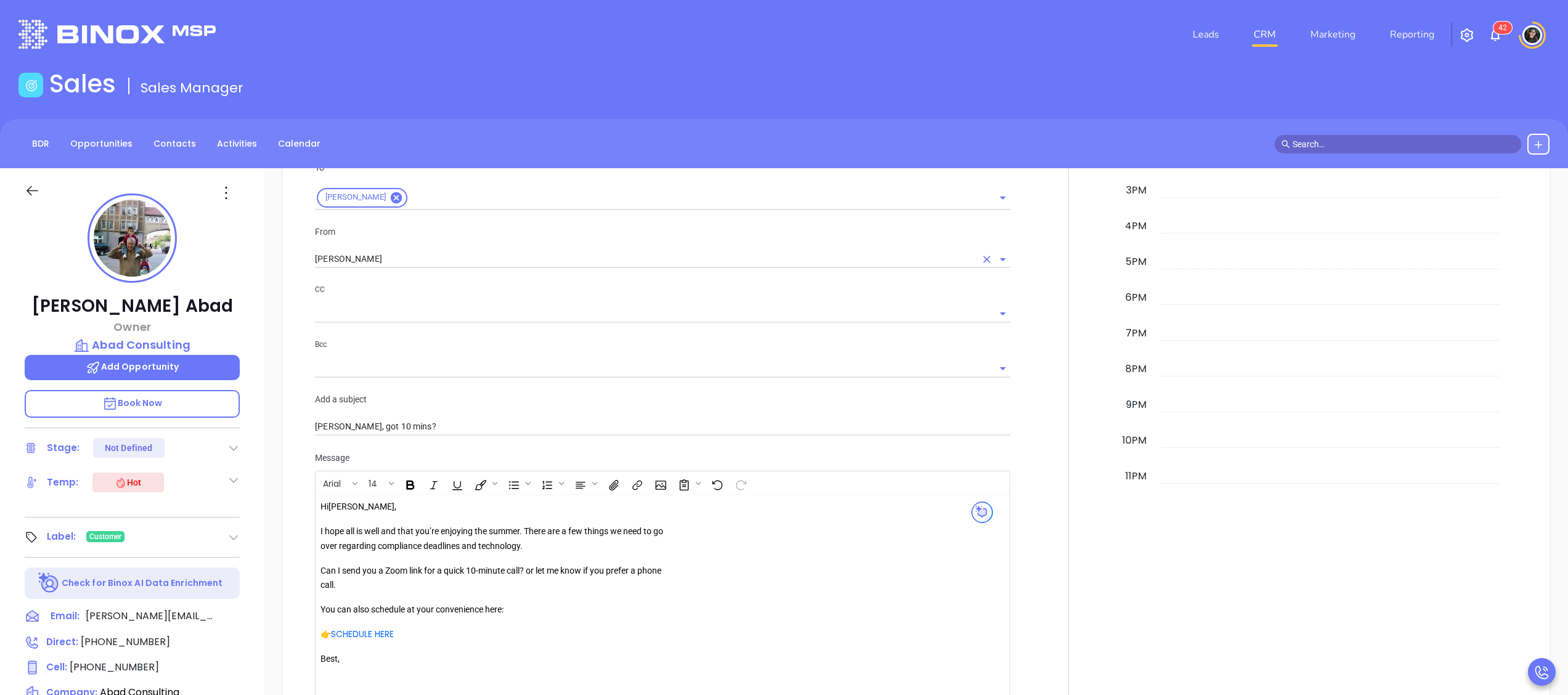
type input "TBR Email"
click at [454, 262] on input "Wendy Hernandez" at bounding box center [645, 258] width 661 height 18
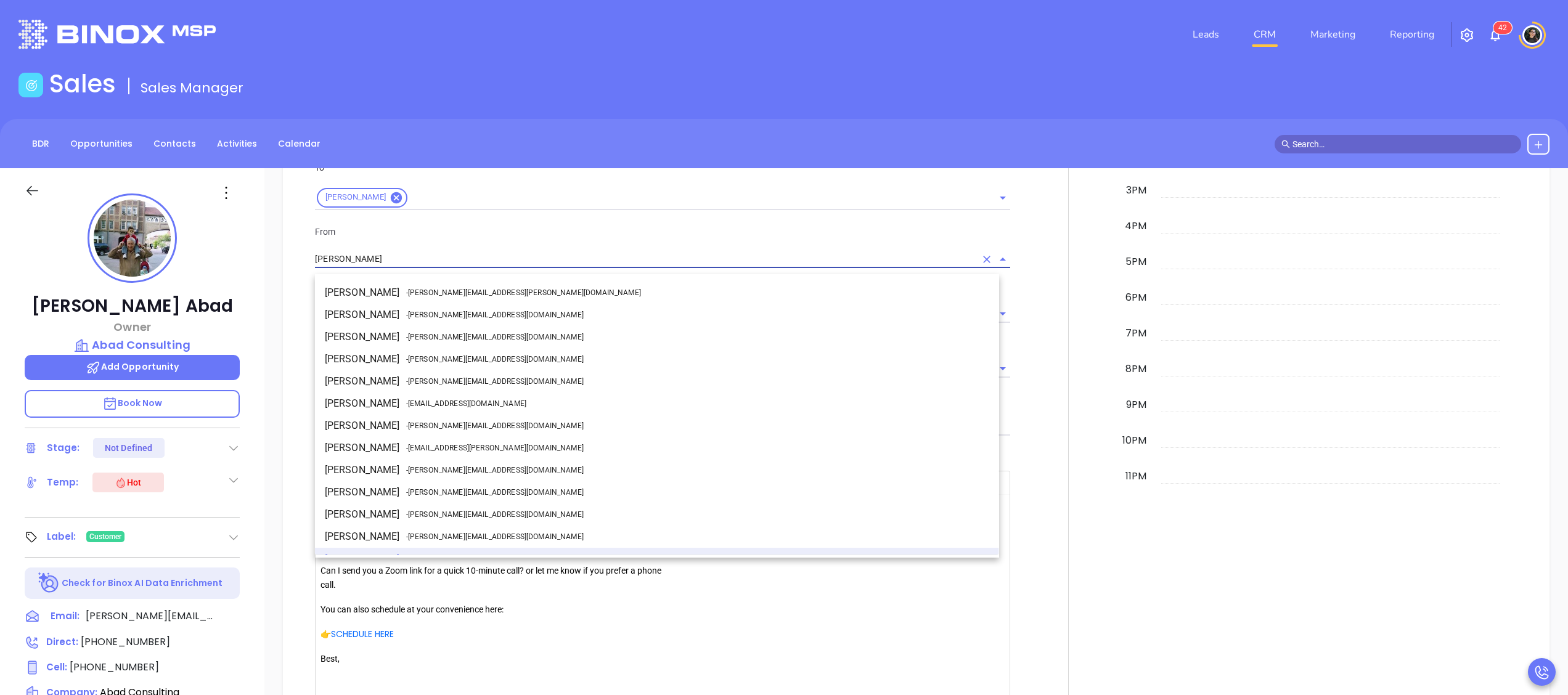
scroll to position [15, 0]
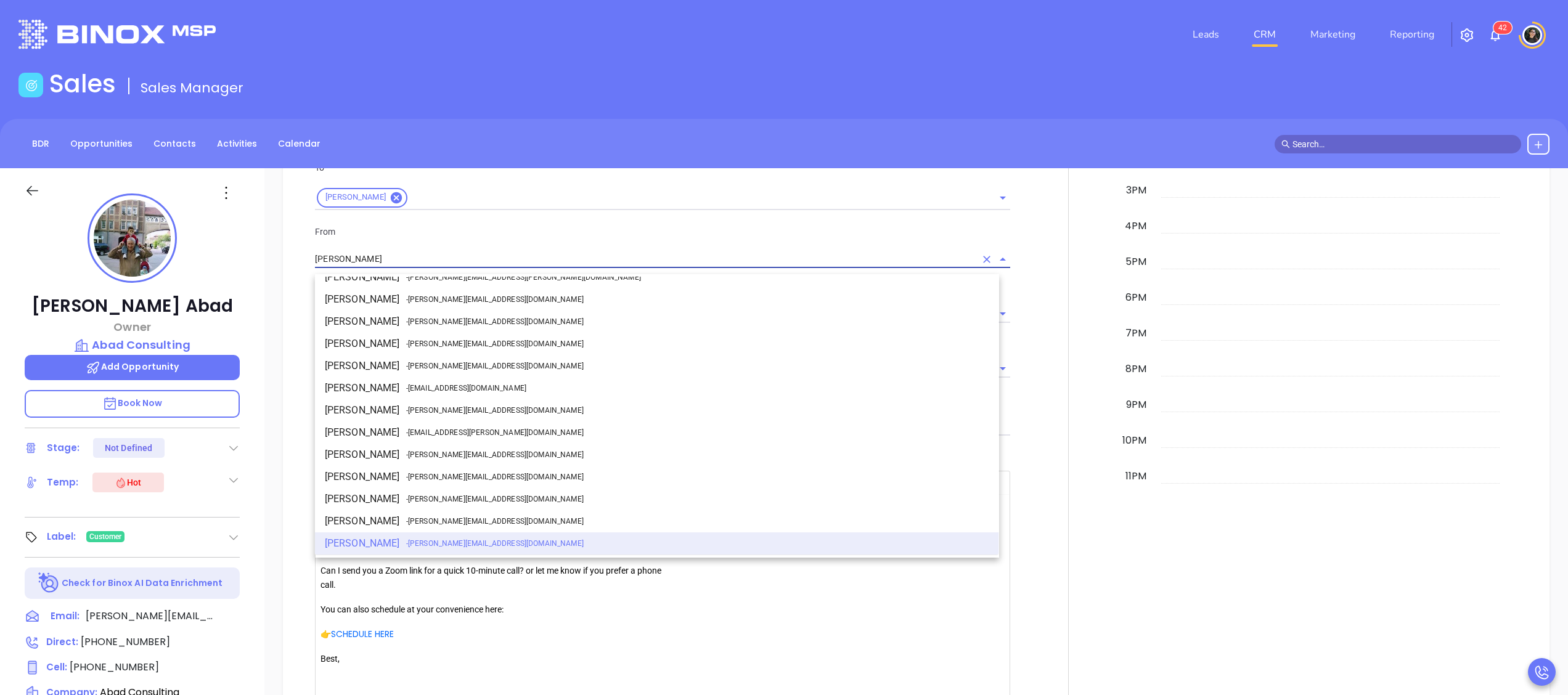
click at [468, 405] on span "- walter@motiva.net" at bounding box center [495, 410] width 178 height 11
type input "[PERSON_NAME]"
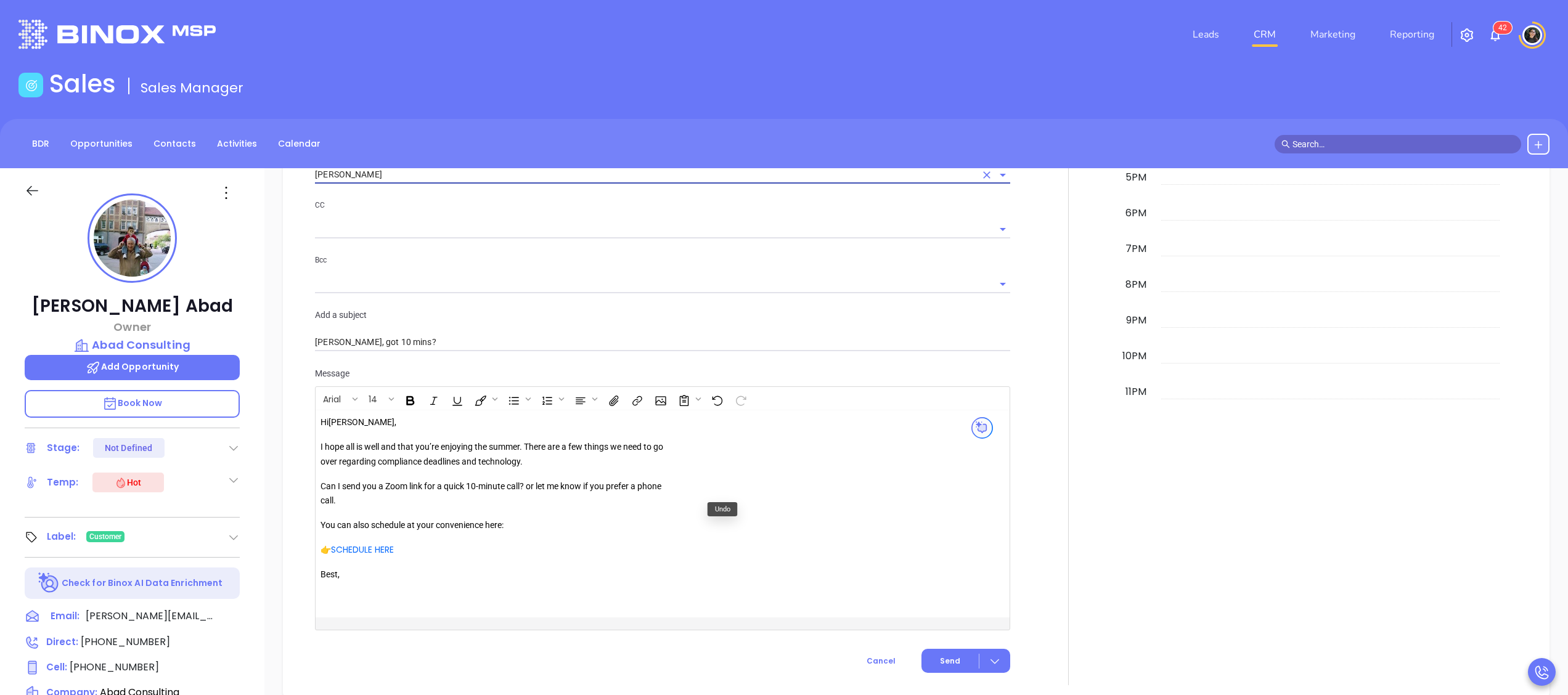
scroll to position [1232, 0]
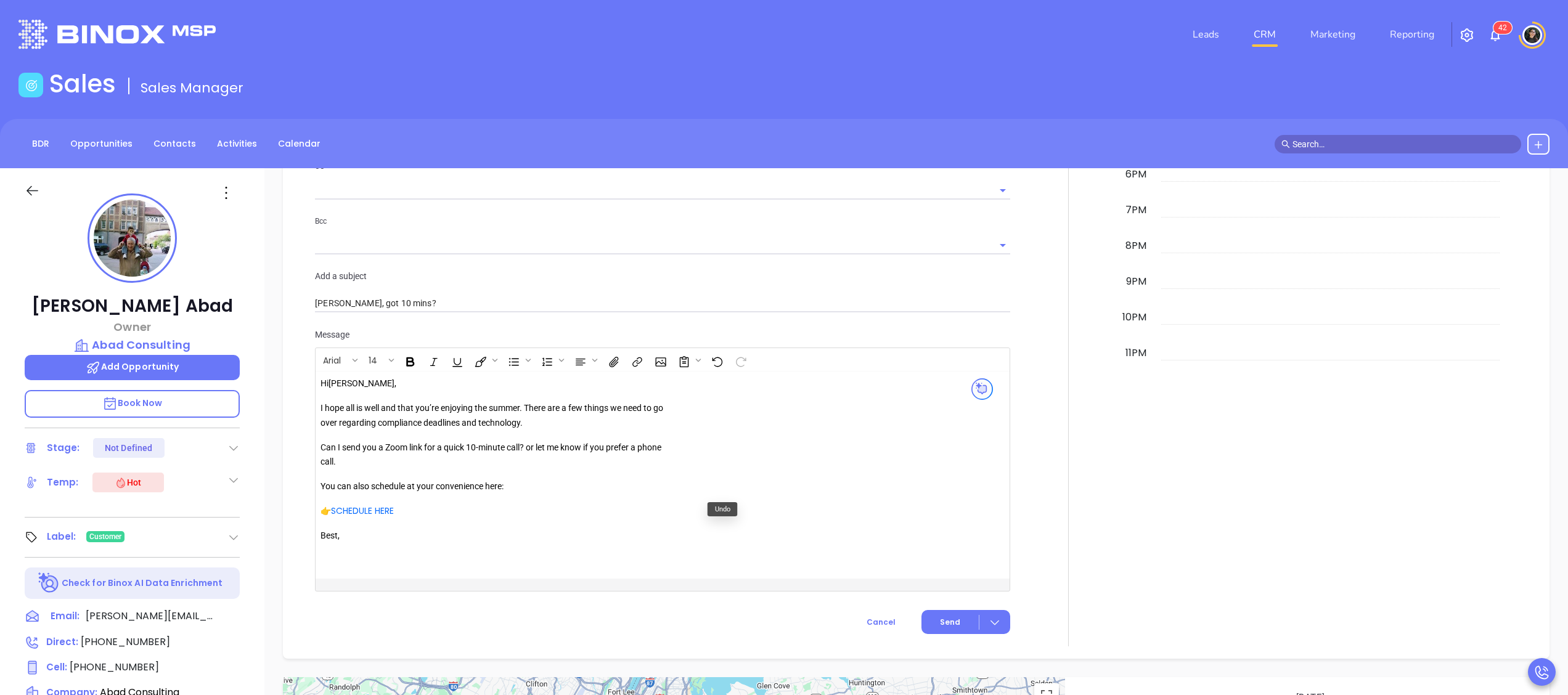
click at [526, 411] on p "I hope all is well and that you’re enjoying the summer. There are a few things …" at bounding box center [497, 416] width 354 height 30
click at [387, 516] on link "SCHEDULE HERE" at bounding box center [363, 510] width 63 height 13
click at [341, 547] on button "Open link" at bounding box center [352, 539] width 21 height 21
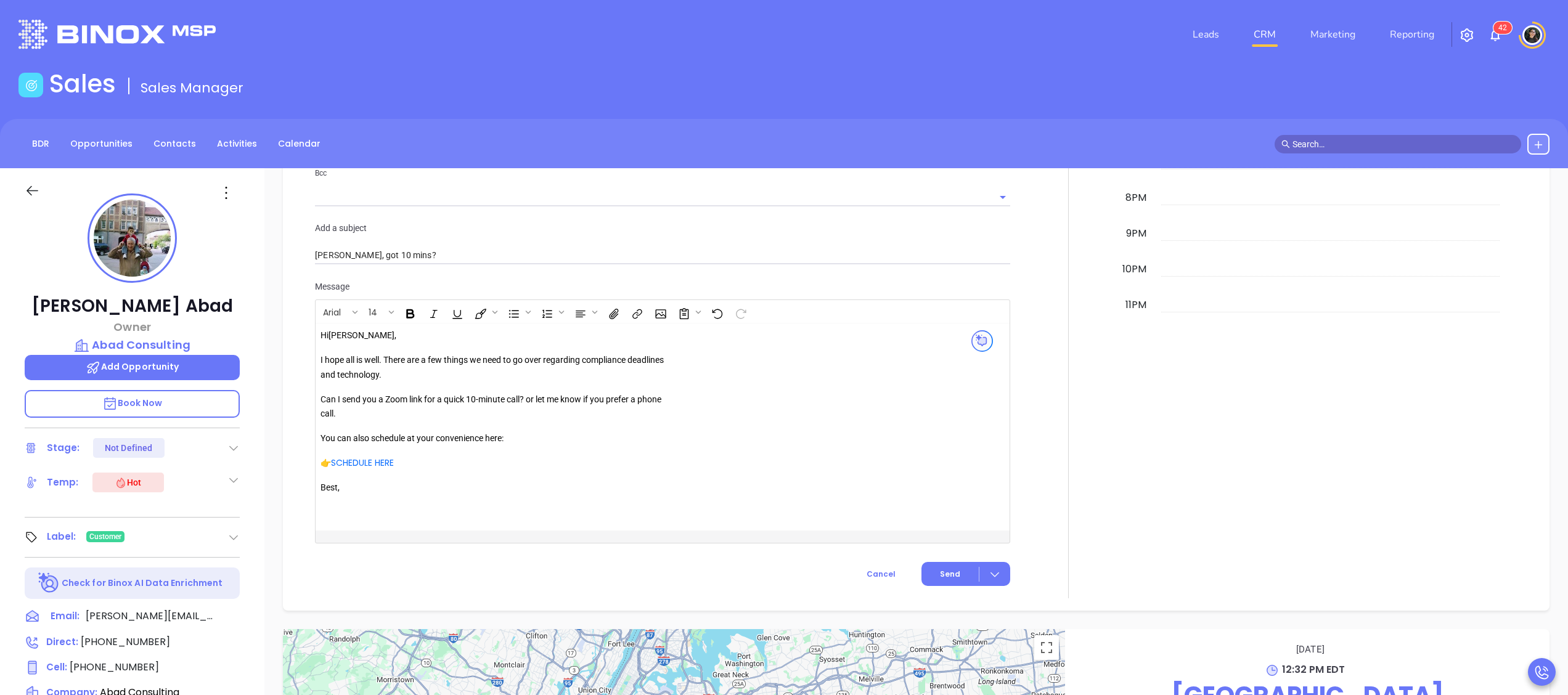
scroll to position [1355, 0]
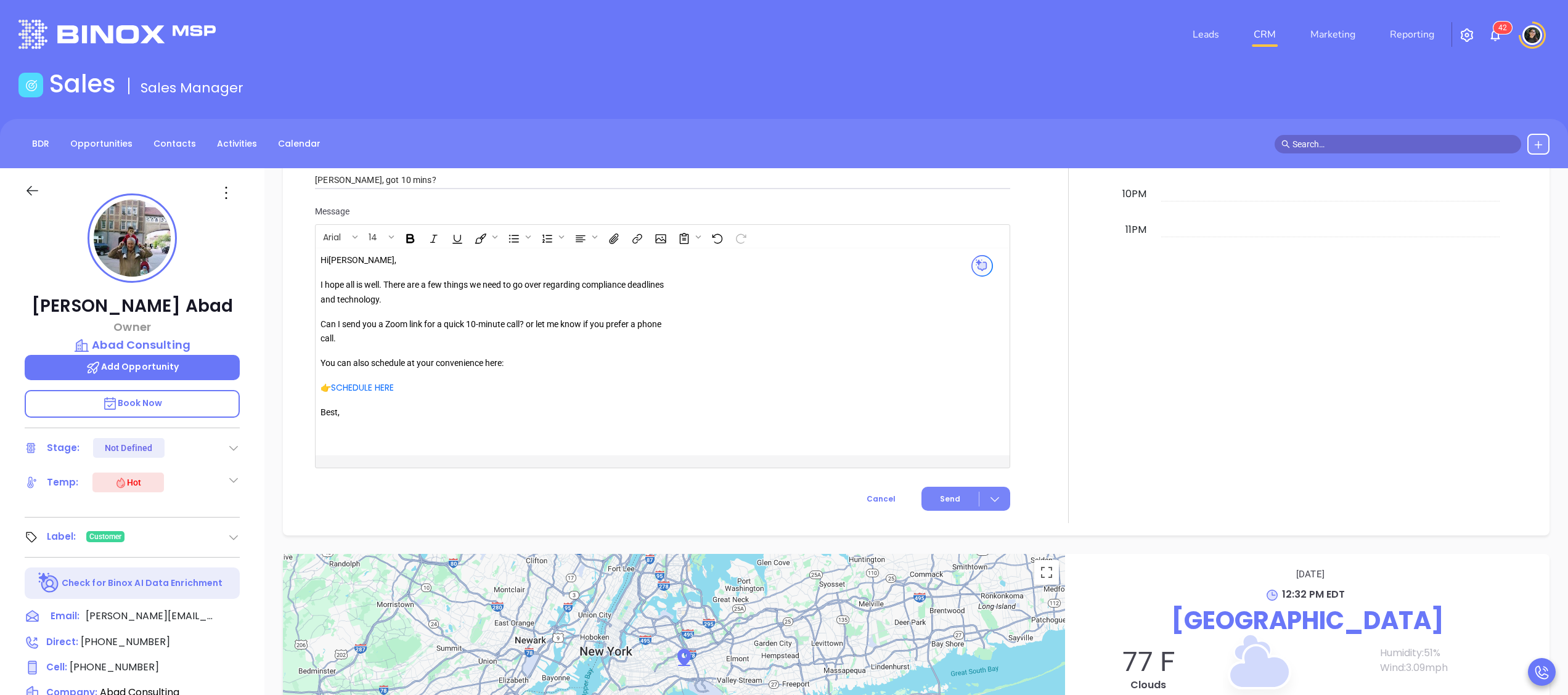
click at [922, 501] on button "Send" at bounding box center [966, 499] width 89 height 24
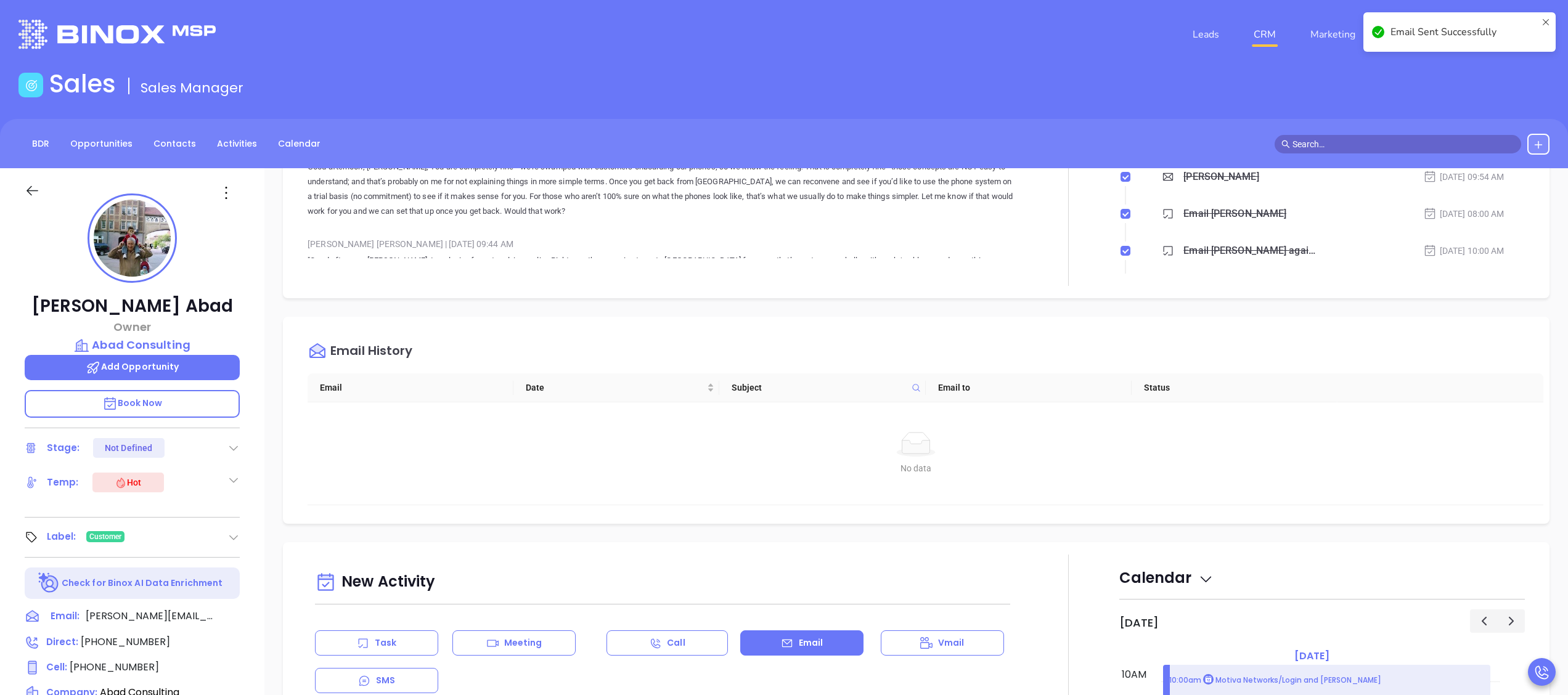
scroll to position [246, 0]
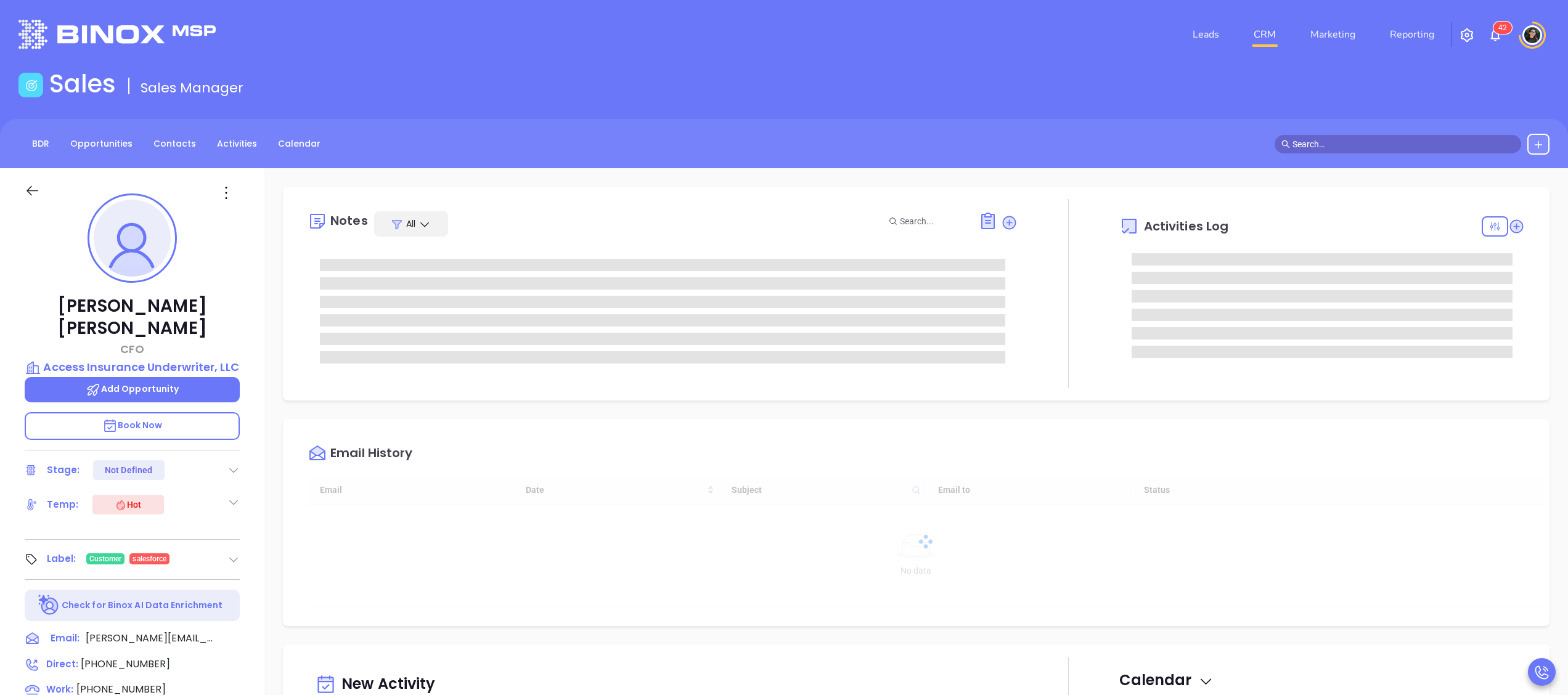
scroll to position [358, 0]
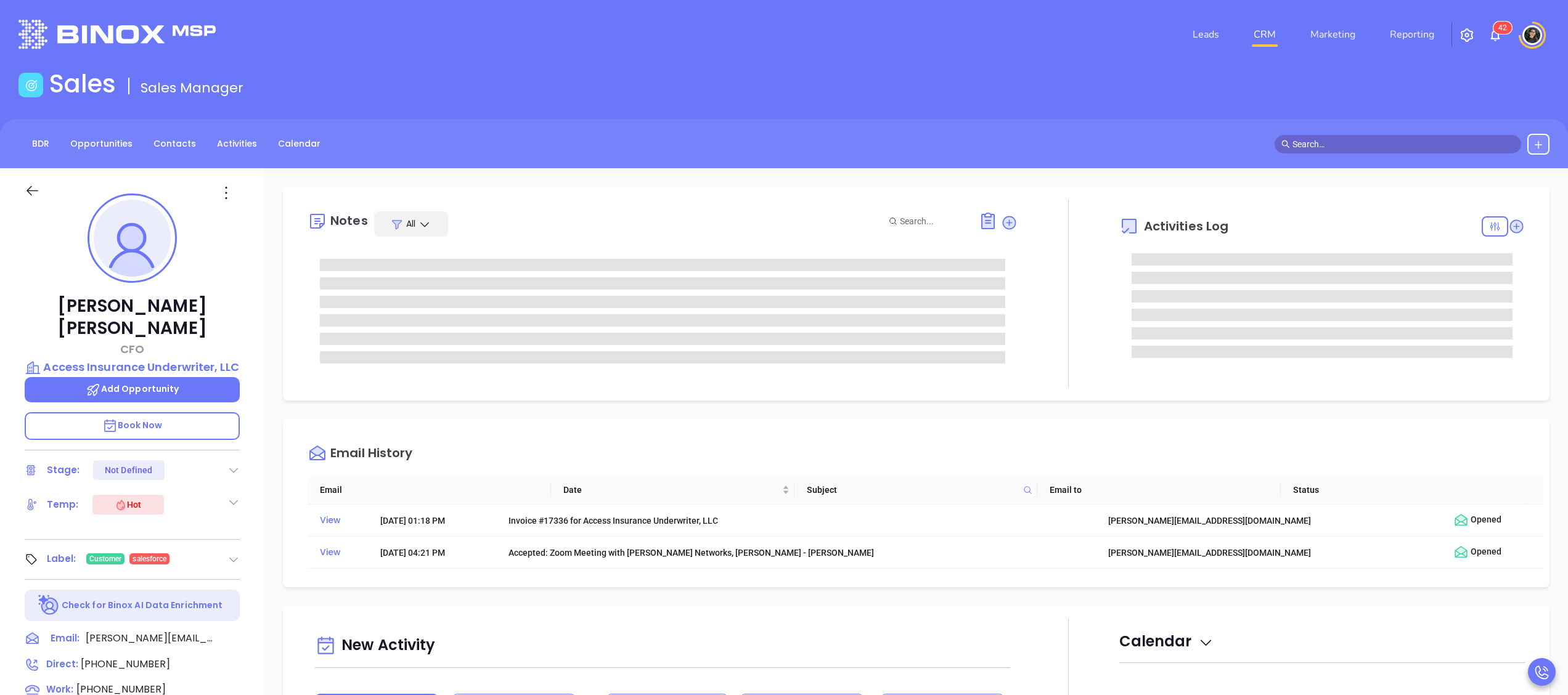
type input "[PERSON_NAME]"
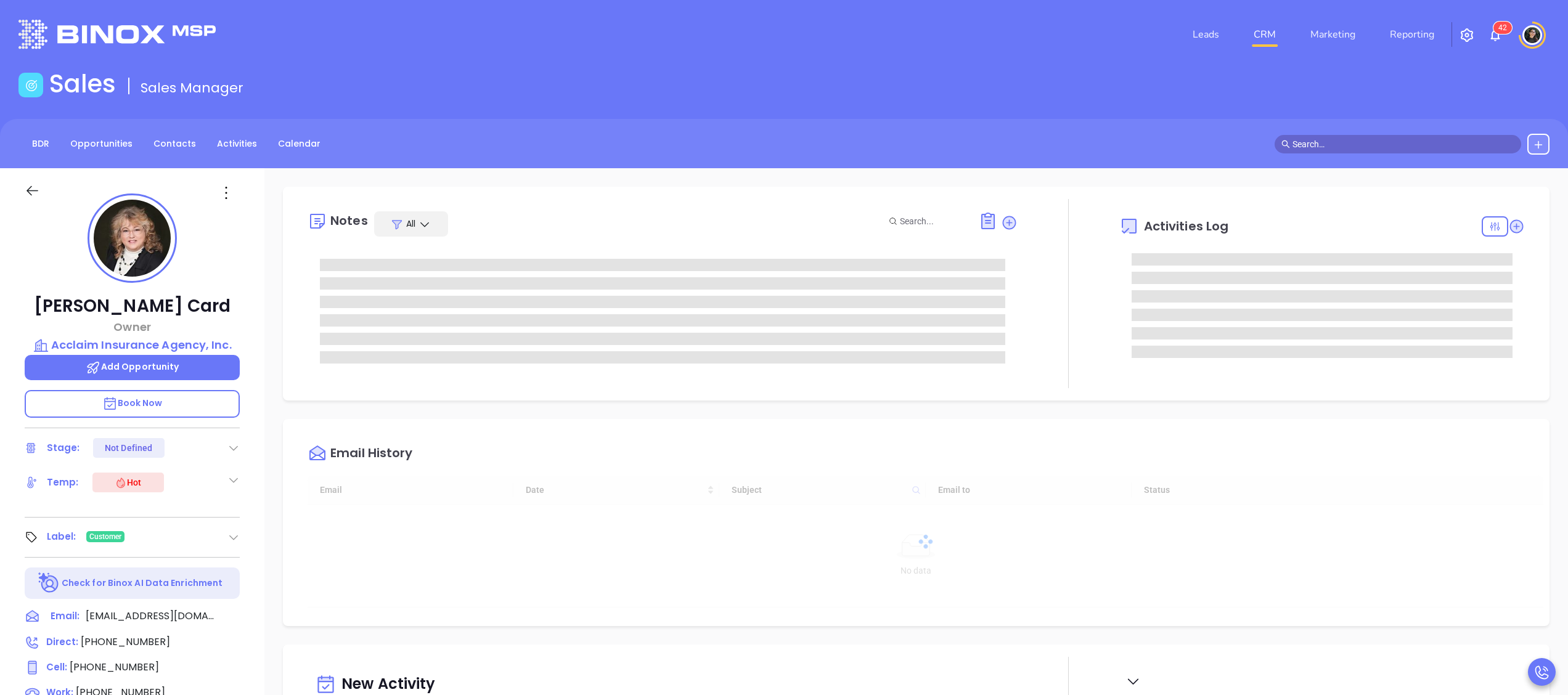
type input "[DATE]"
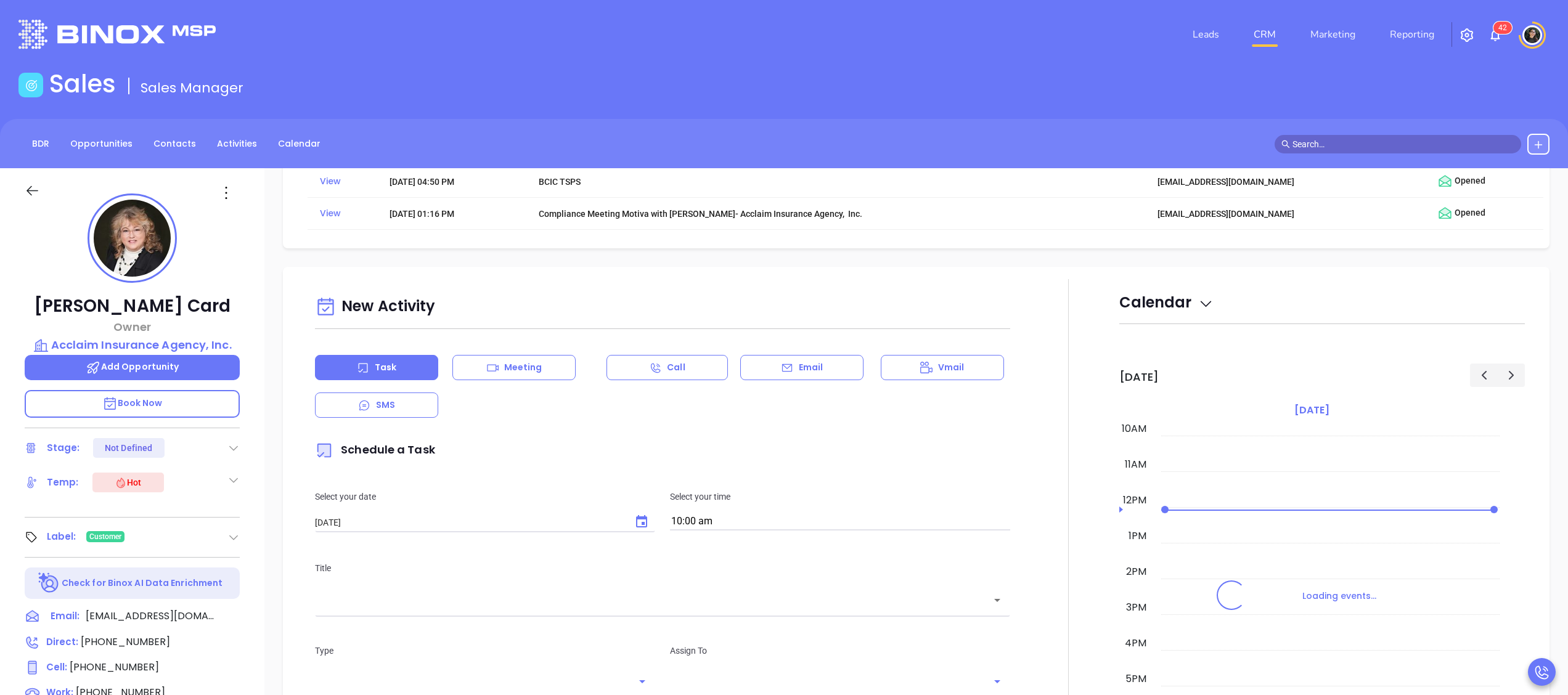
type input "[PERSON_NAME]"
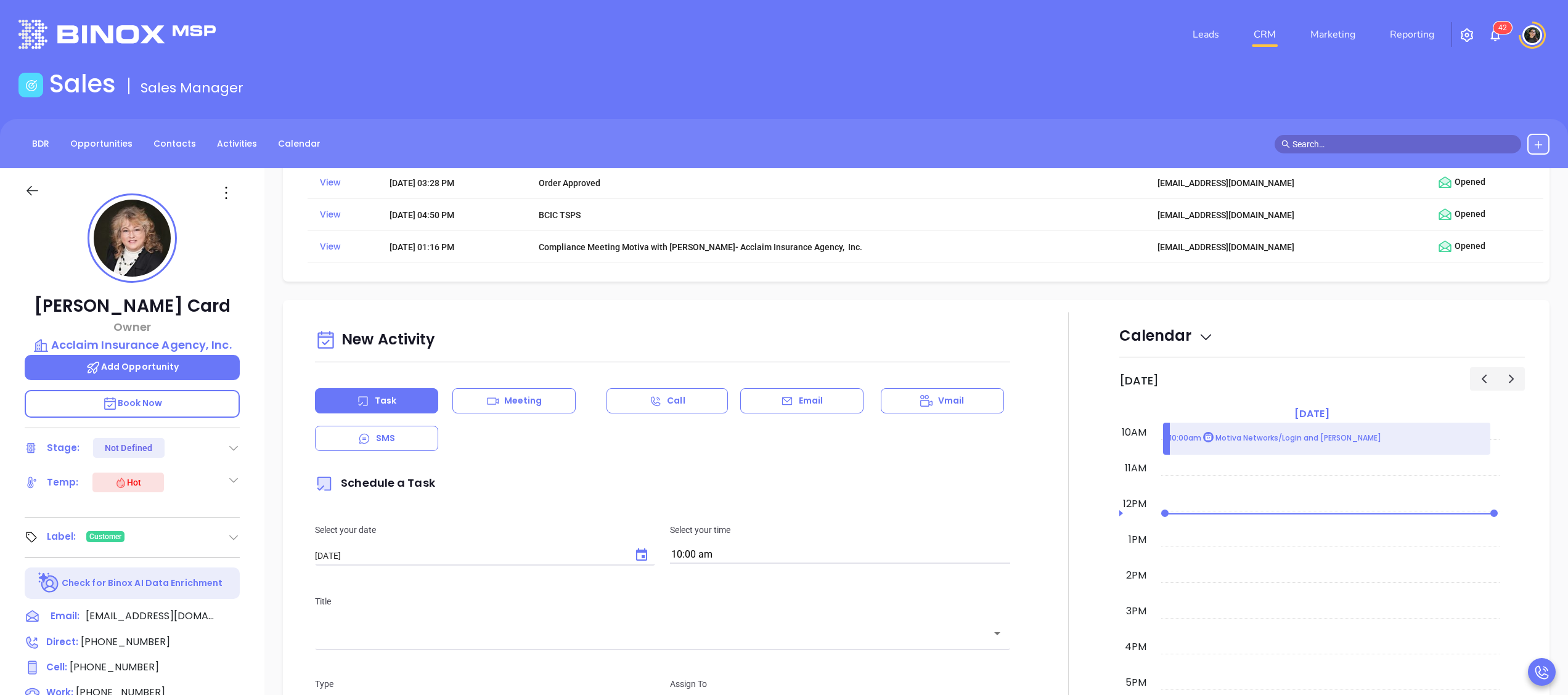
click at [767, 402] on div "Email" at bounding box center [802, 400] width 124 height 25
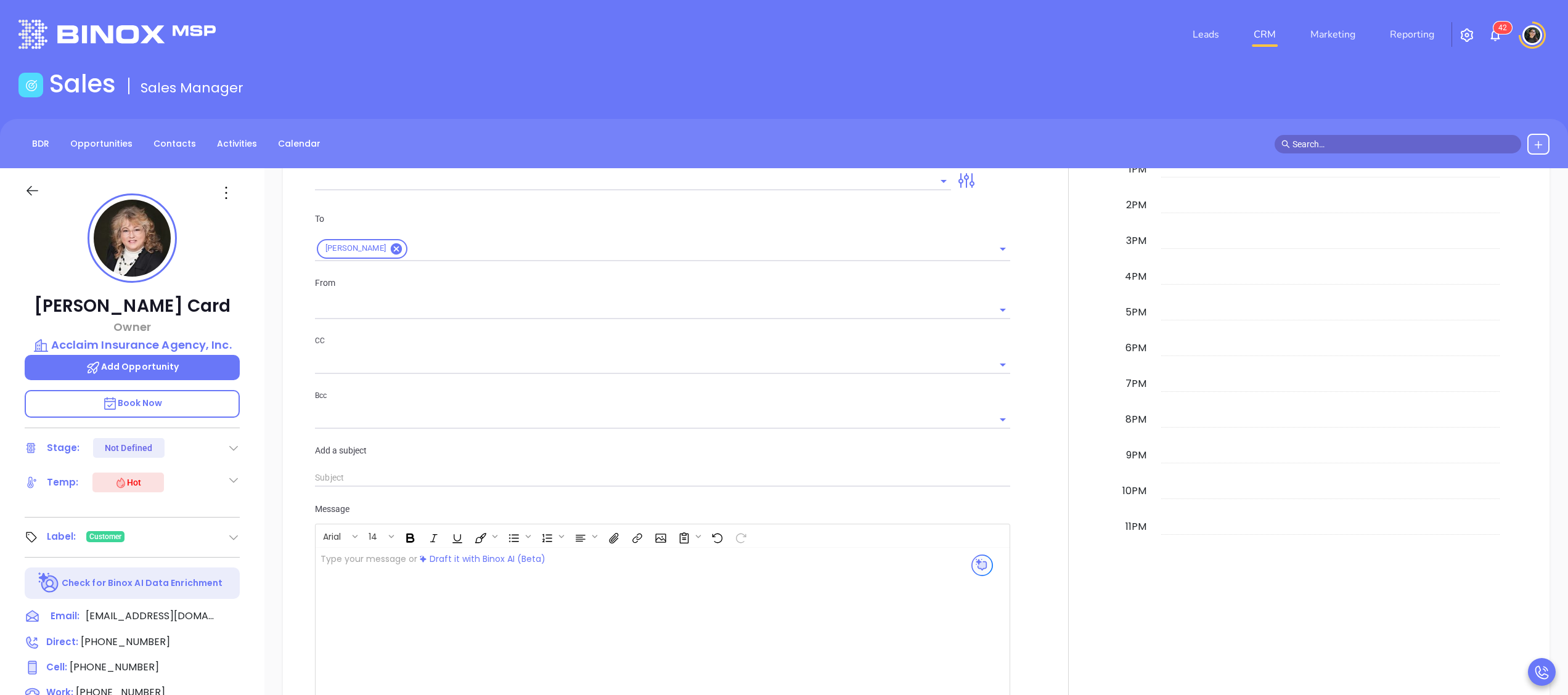
type input "Wendy Hernandez"
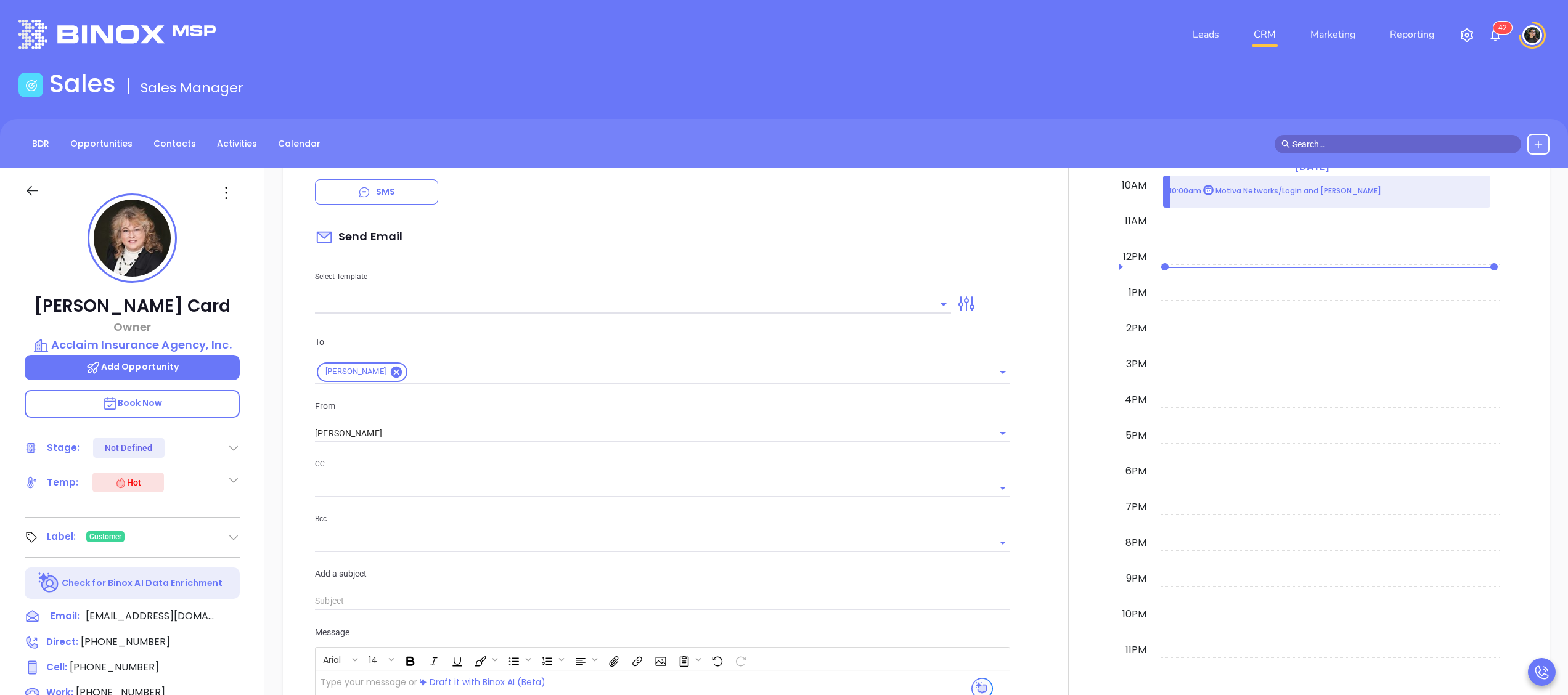
click at [522, 300] on input "text" at bounding box center [623, 304] width 618 height 18
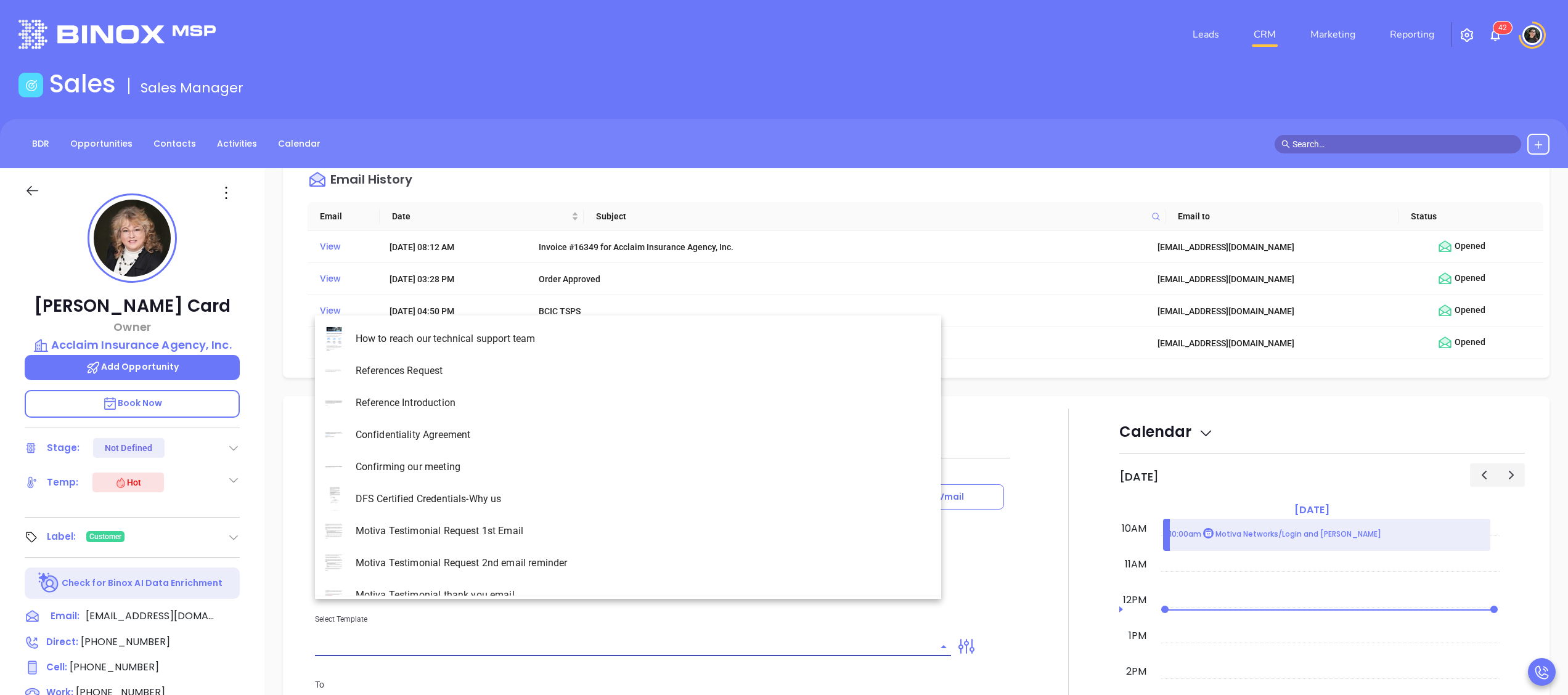
scroll to position [1068, 0]
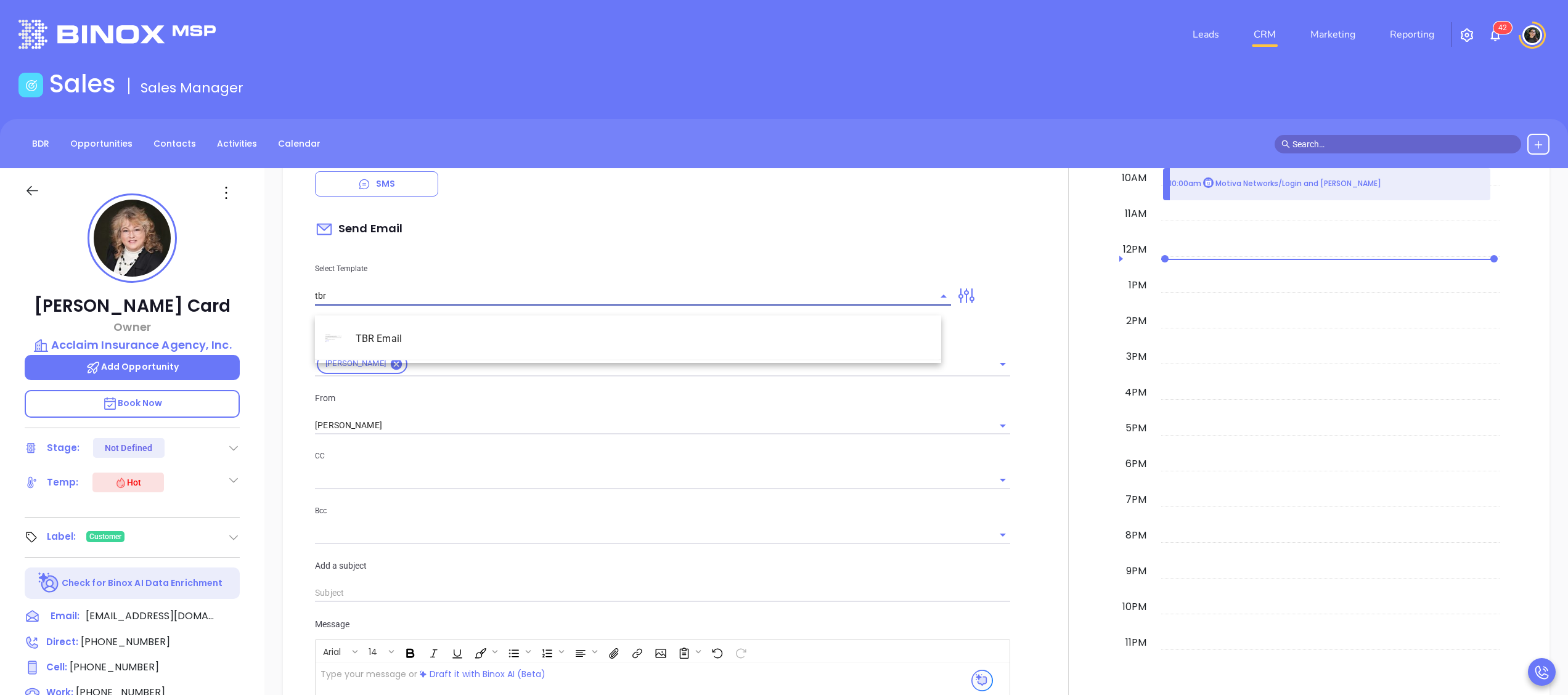
click at [508, 323] on li "TBR Email" at bounding box center [628, 339] width 626 height 32
type input "TBR Email"
type input "Elaine, got 10 mins?"
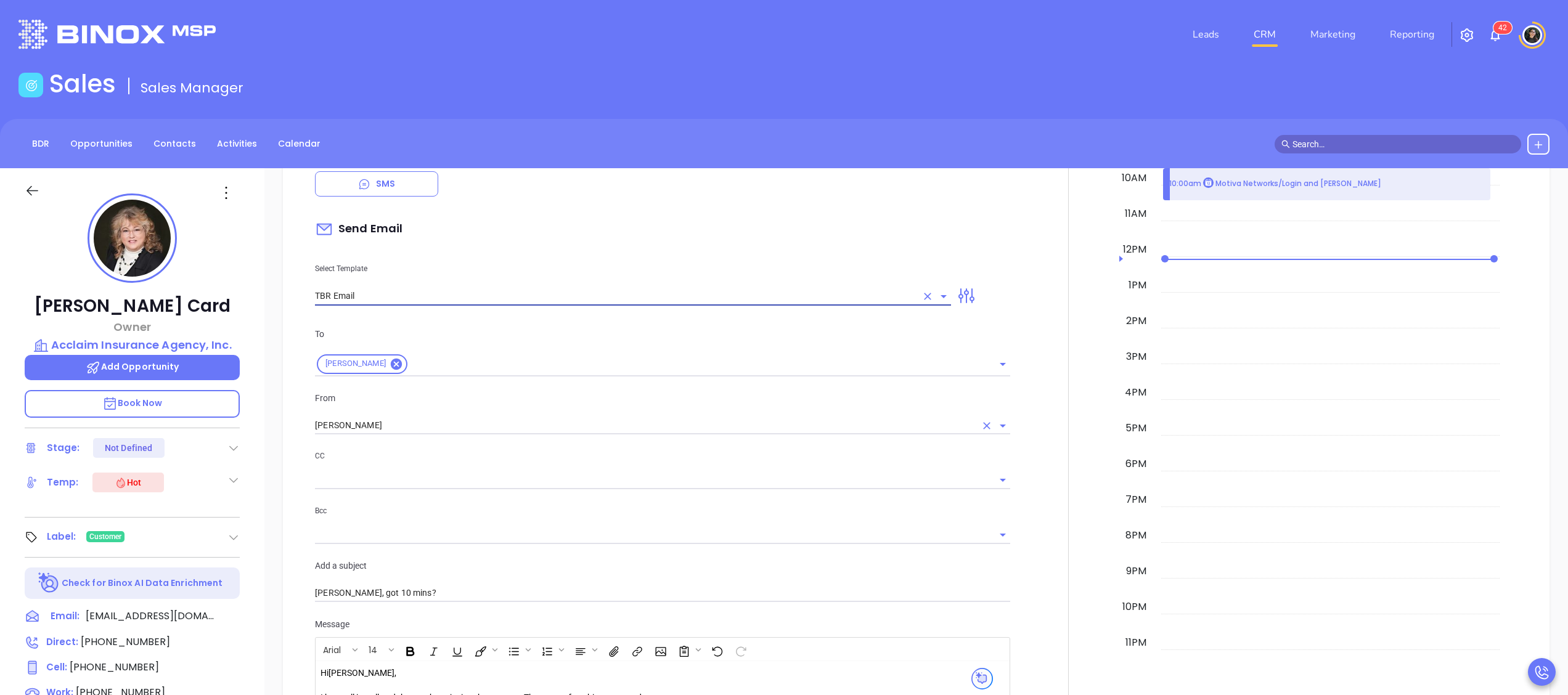
click at [440, 424] on div "Wendy Hernandez" at bounding box center [662, 425] width 695 height 20
type input "TBR Email"
click at [449, 435] on div "Wendy Hernandez" at bounding box center [662, 426] width 695 height 19
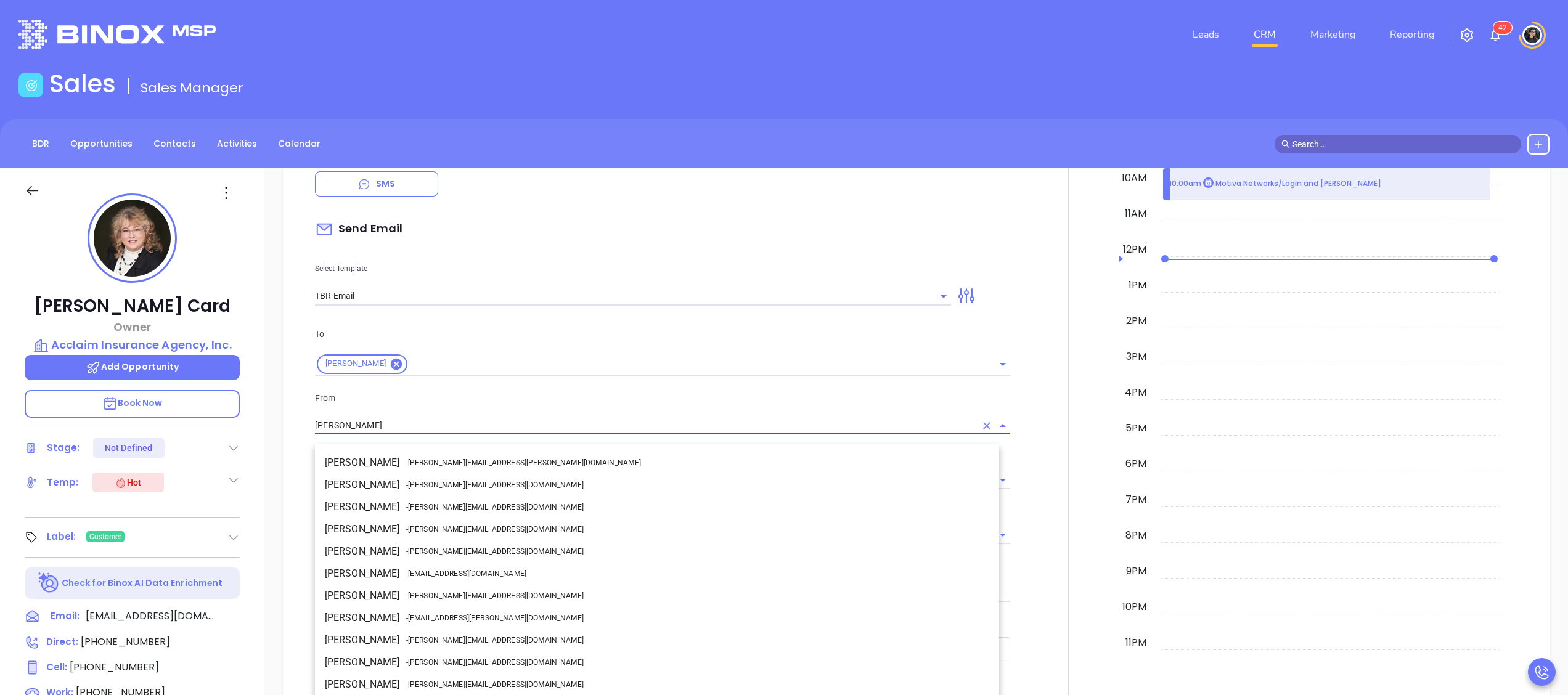
scroll to position [15, 0]
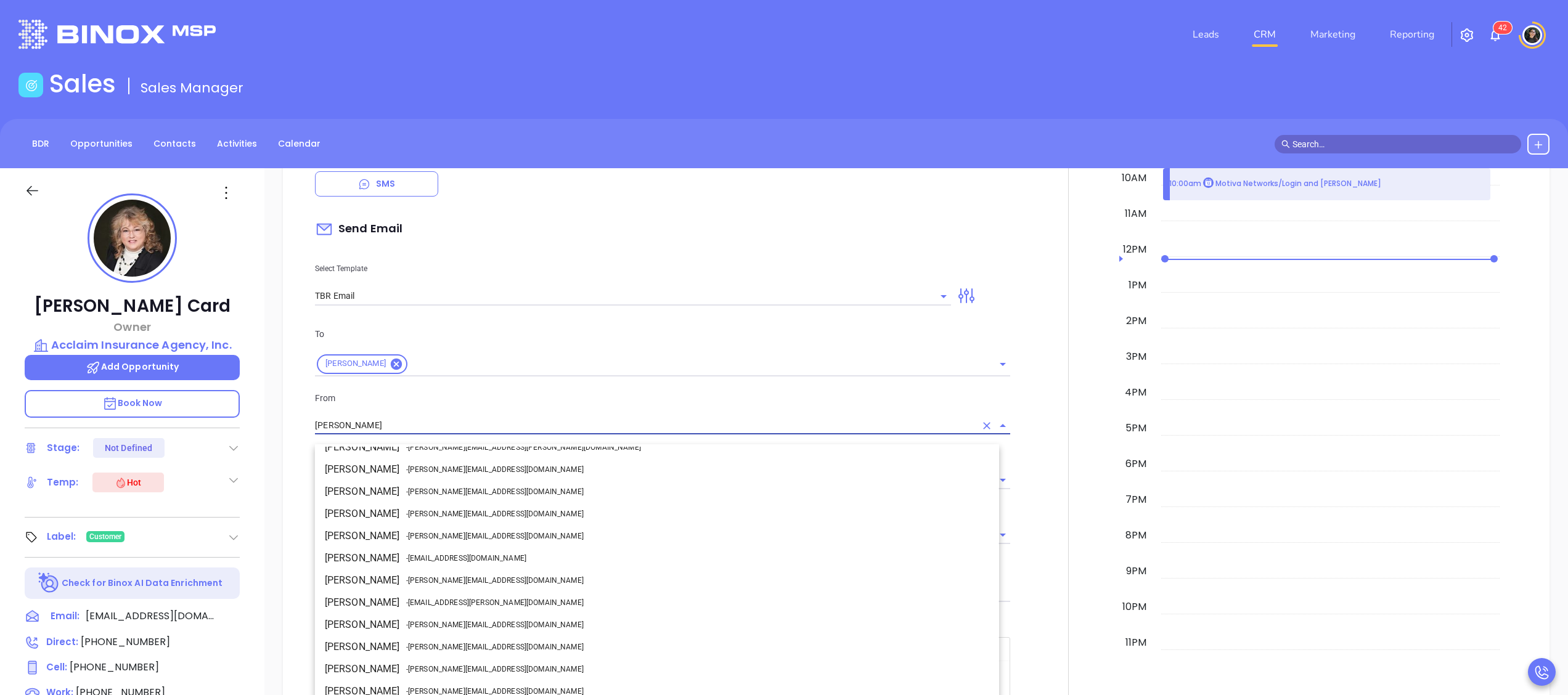
click at [471, 569] on li "Walter Contreras - walter@motiva.net" at bounding box center [657, 580] width 684 height 22
type input "[PERSON_NAME]"
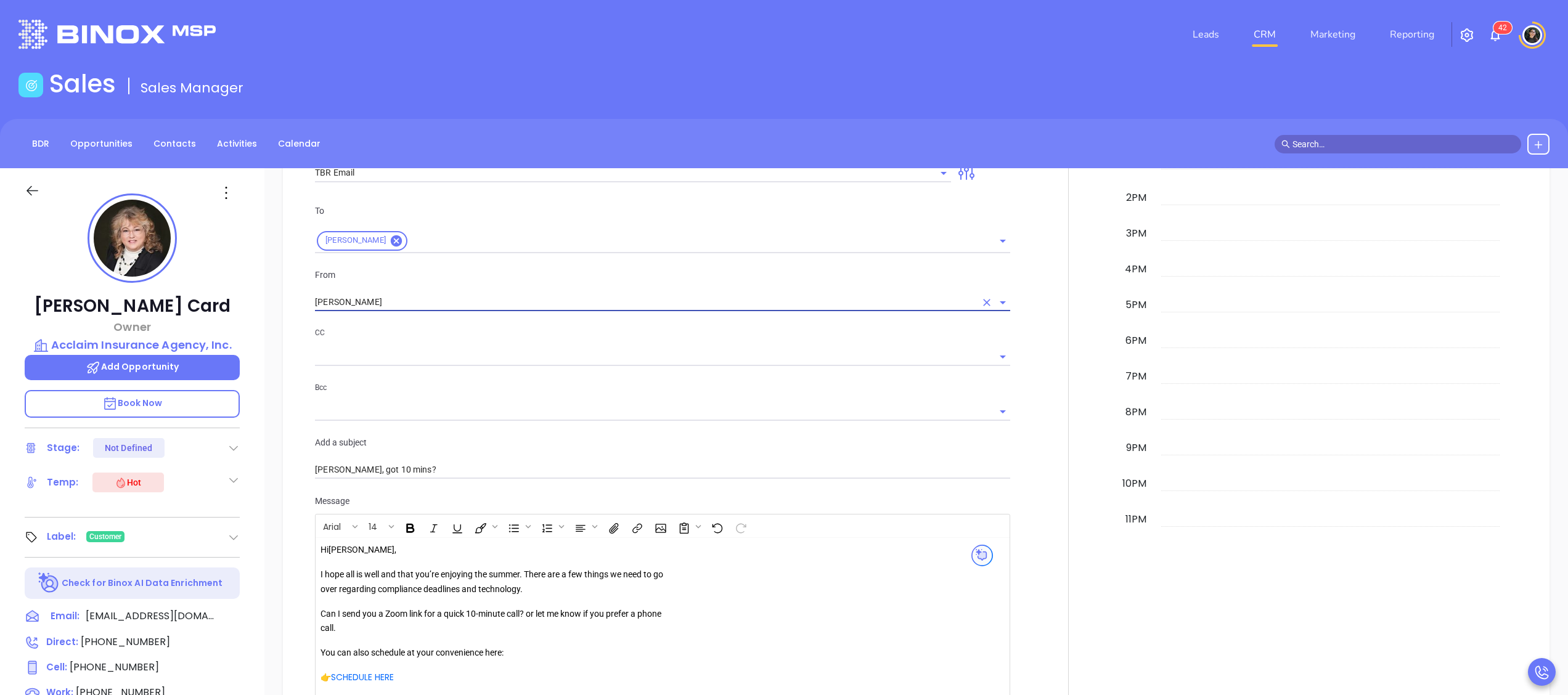
scroll to position [1315, 0]
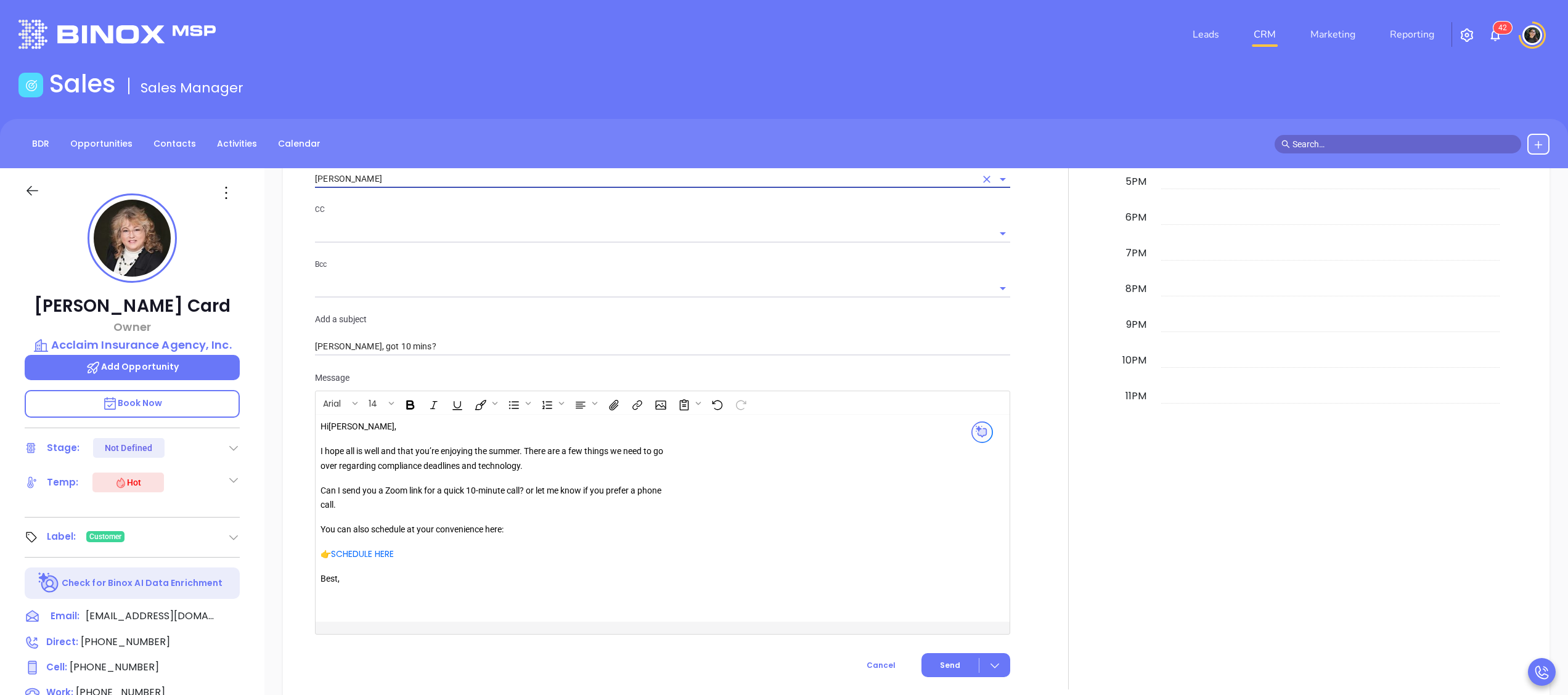
click at [524, 455] on p "I hope all is well and that you’re enjoying the summer. There are a few things …" at bounding box center [497, 459] width 354 height 30
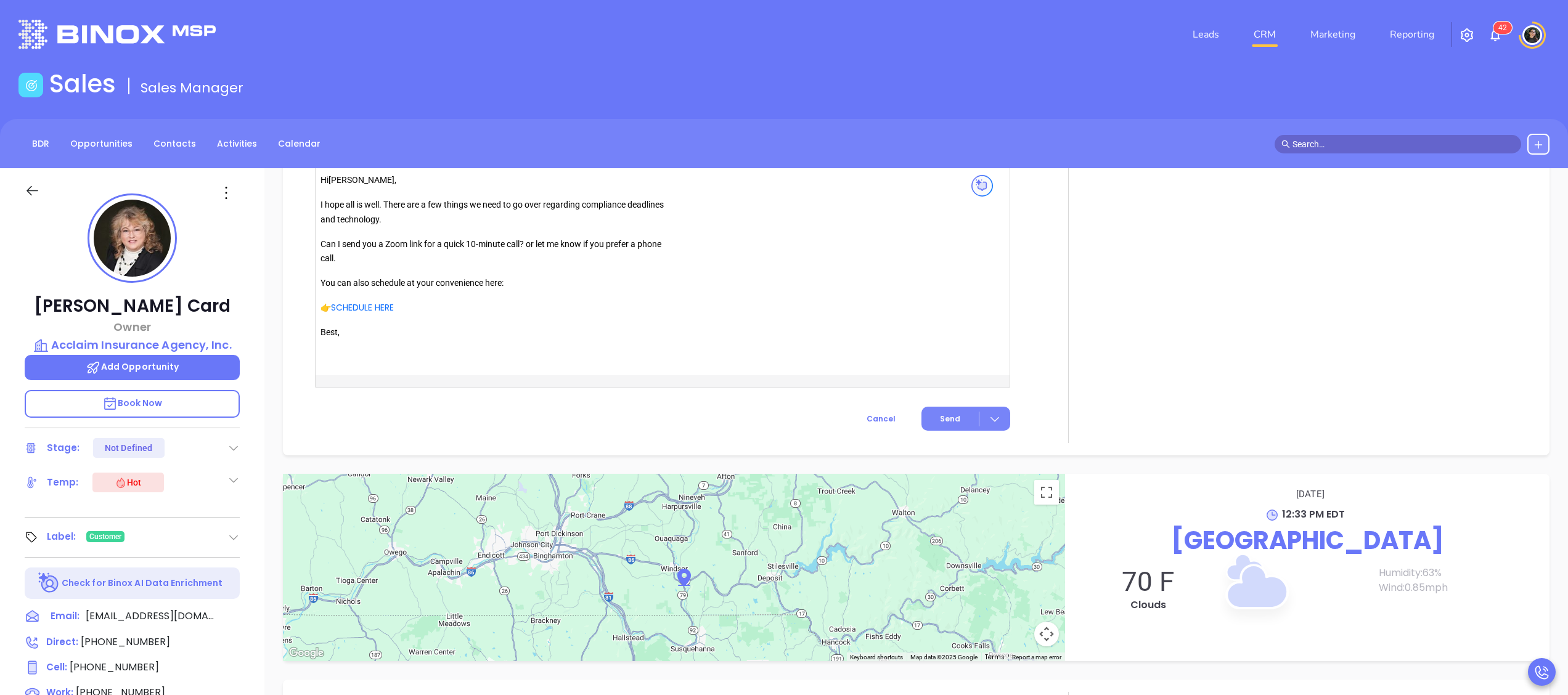
click at [938, 419] on button "Send" at bounding box center [966, 418] width 89 height 24
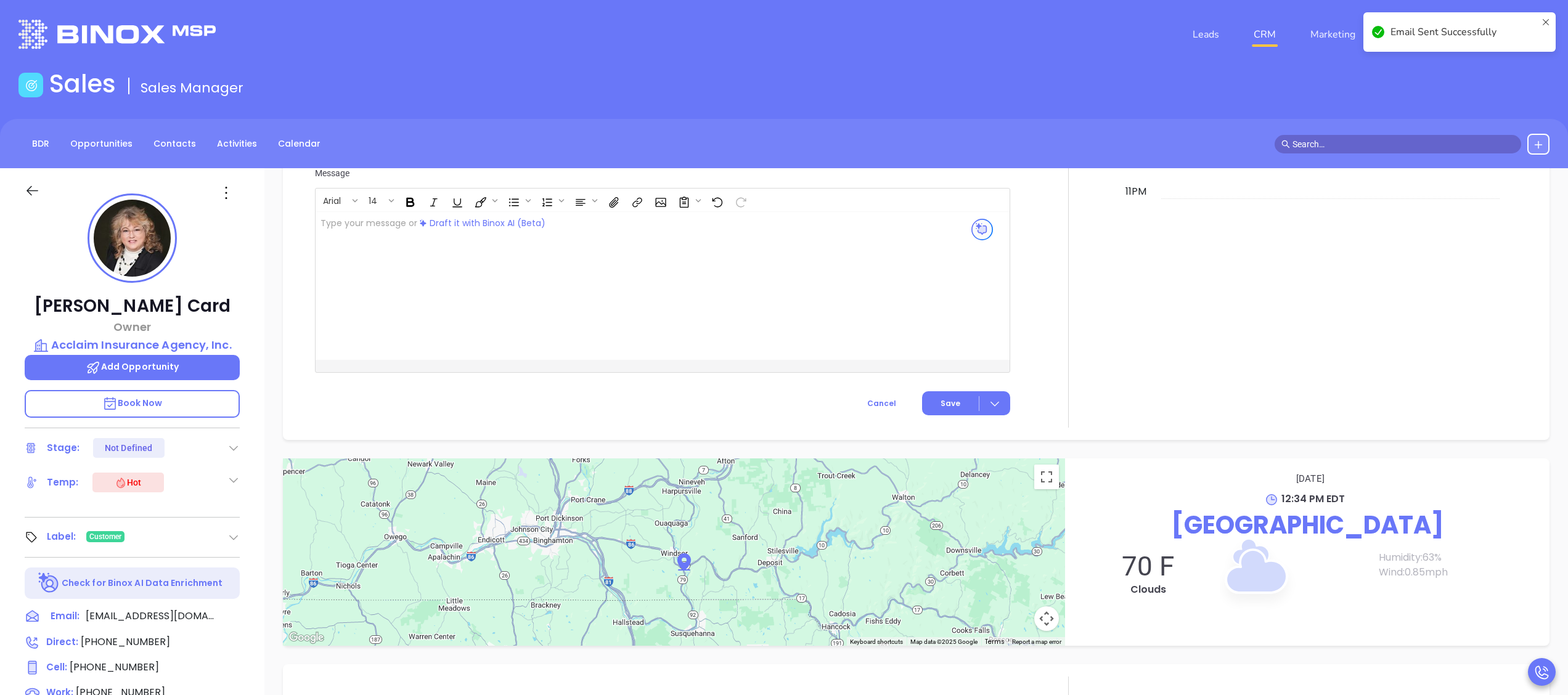
scroll to position [1427, 0]
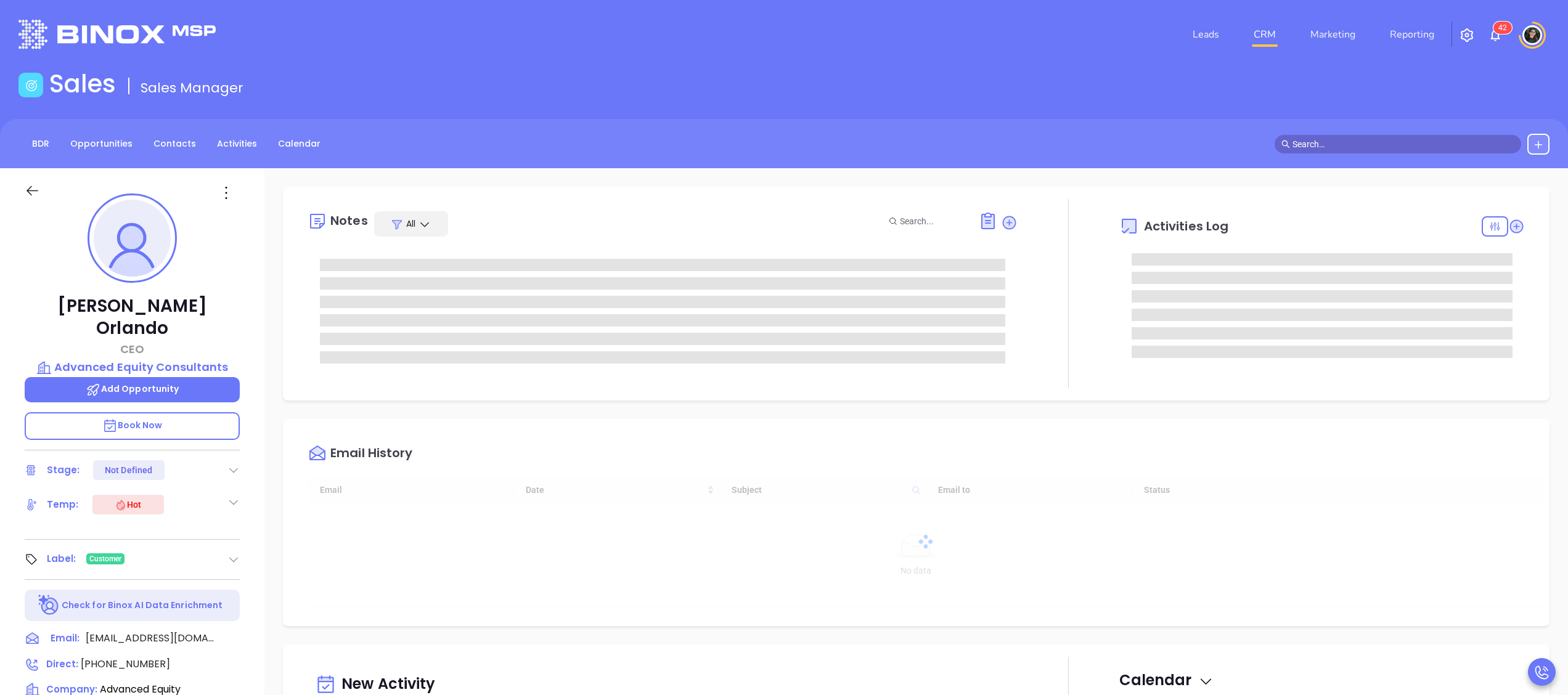
type input "[DATE]"
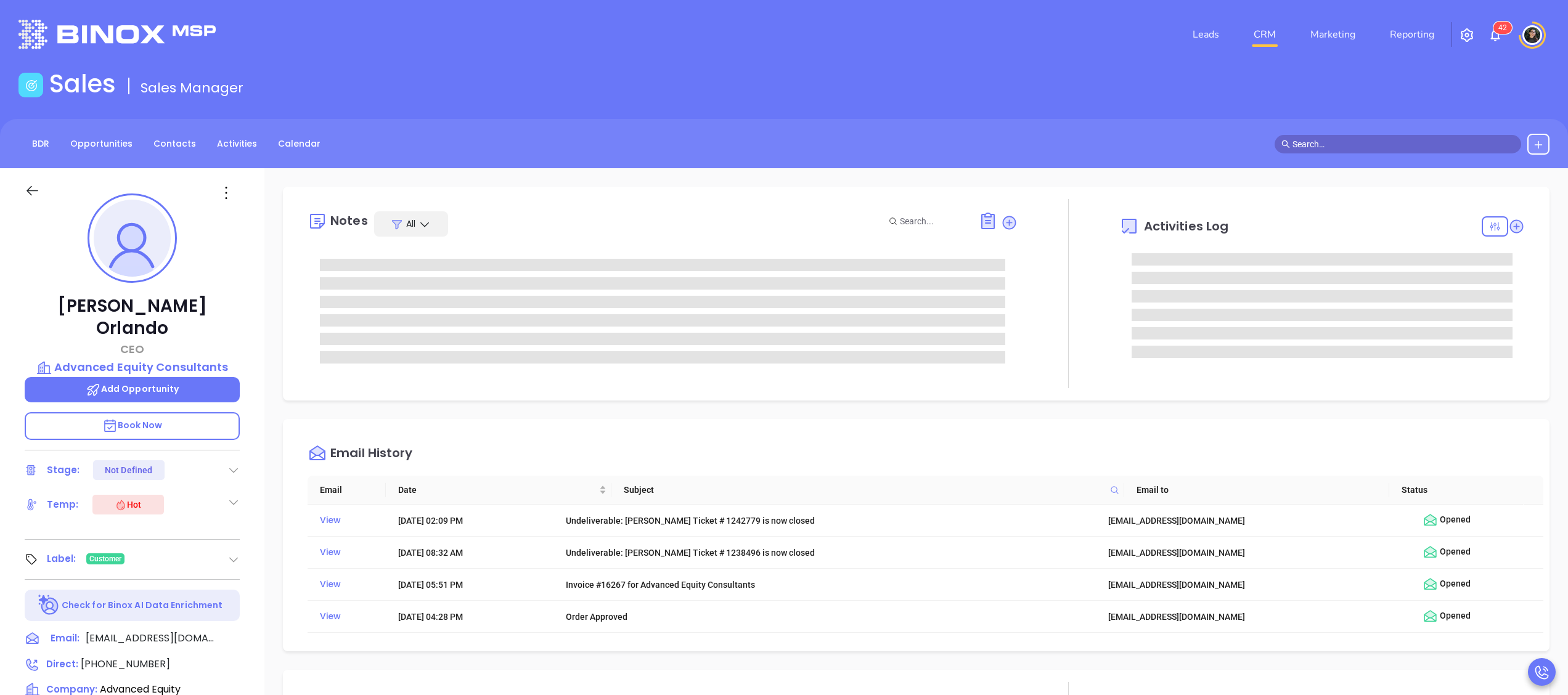
type input "[PERSON_NAME]"
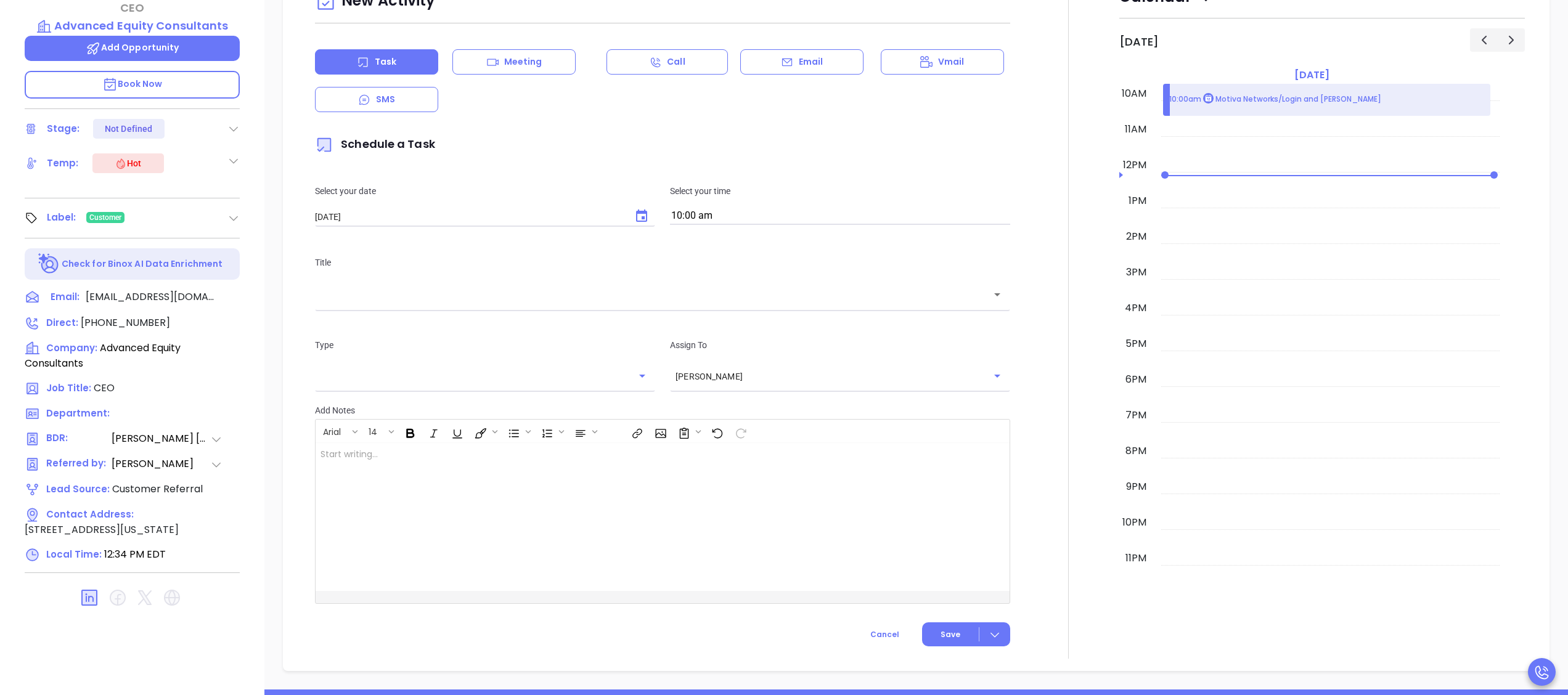
scroll to position [493, 0]
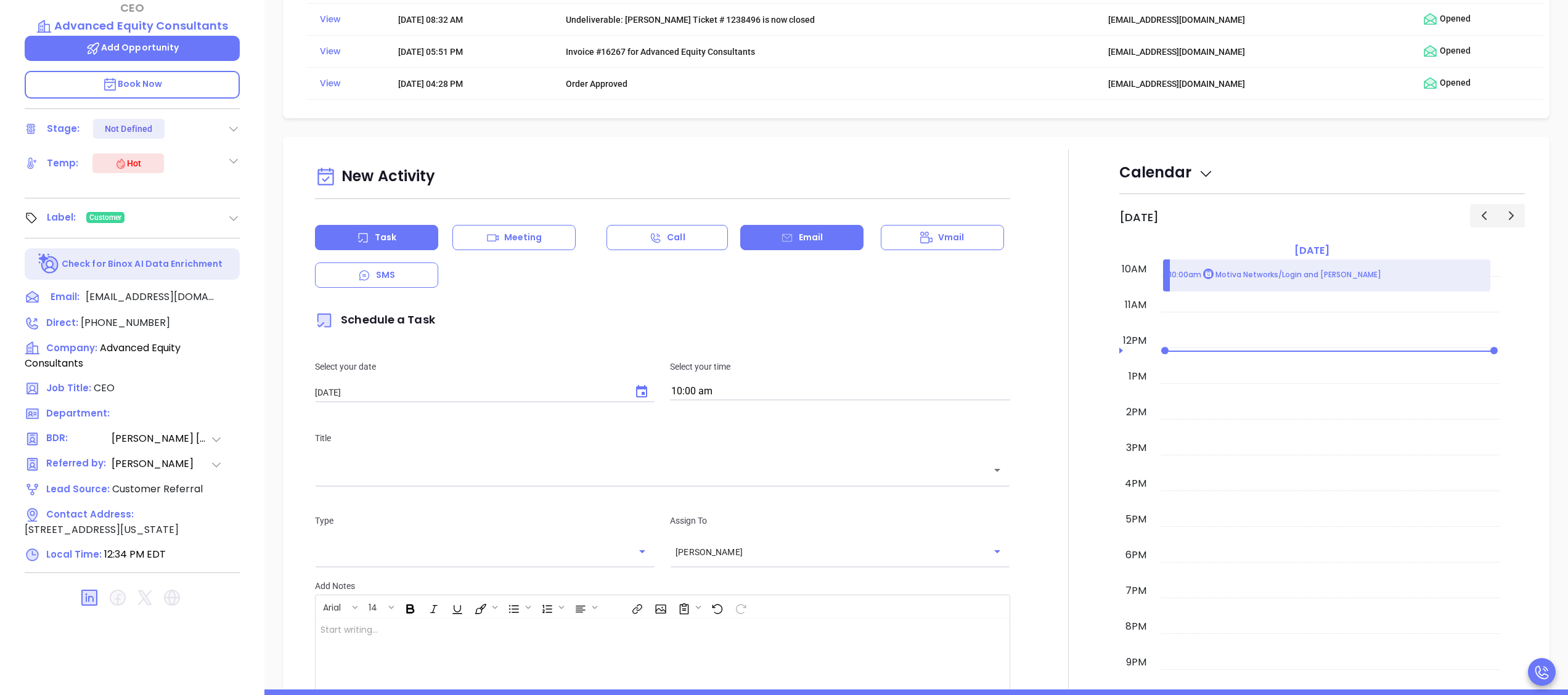
click at [783, 241] on icon at bounding box center [787, 237] width 10 height 8
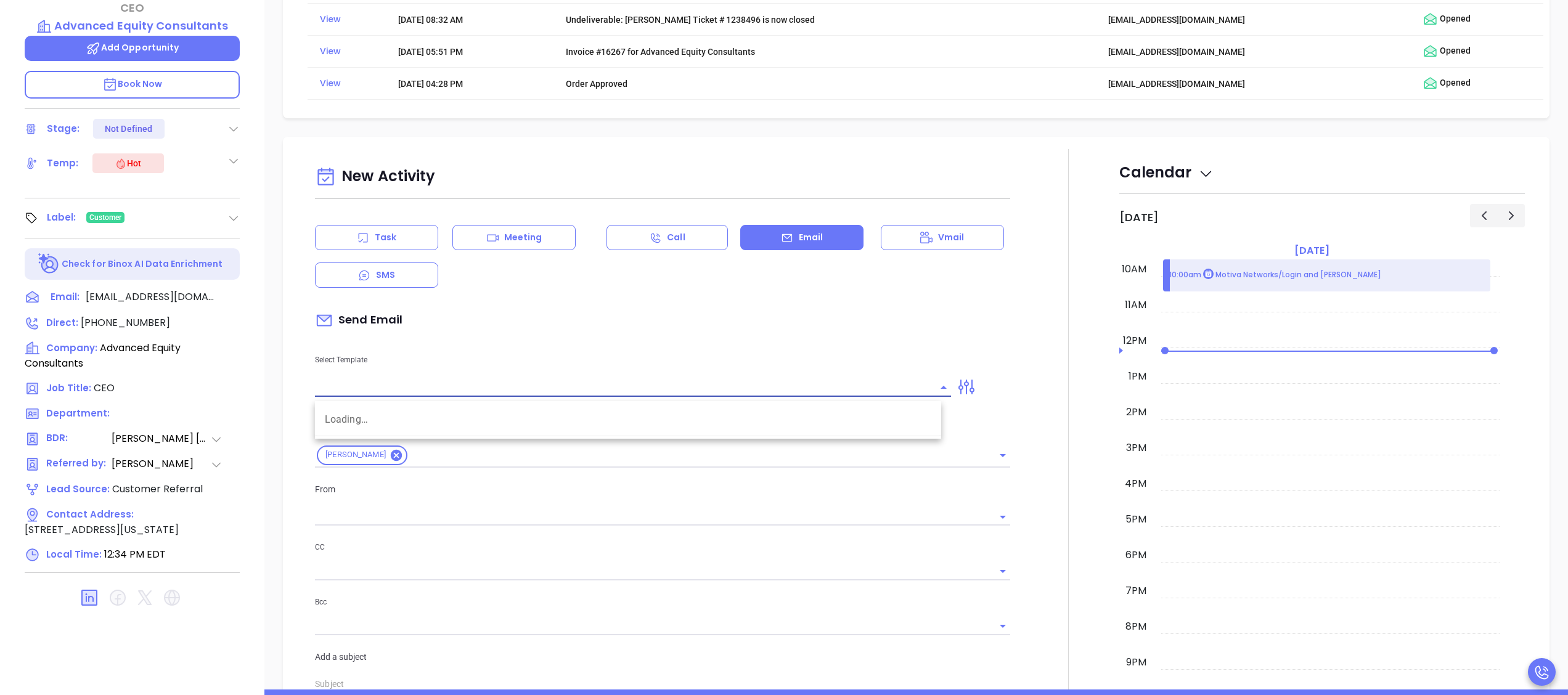
click at [709, 387] on input "text" at bounding box center [623, 387] width 618 height 18
click at [673, 422] on li "TBR Email" at bounding box center [628, 424] width 626 height 32
type input "TBR Email"
type input "[PERSON_NAME]"
type input "James, got 10 mins?"
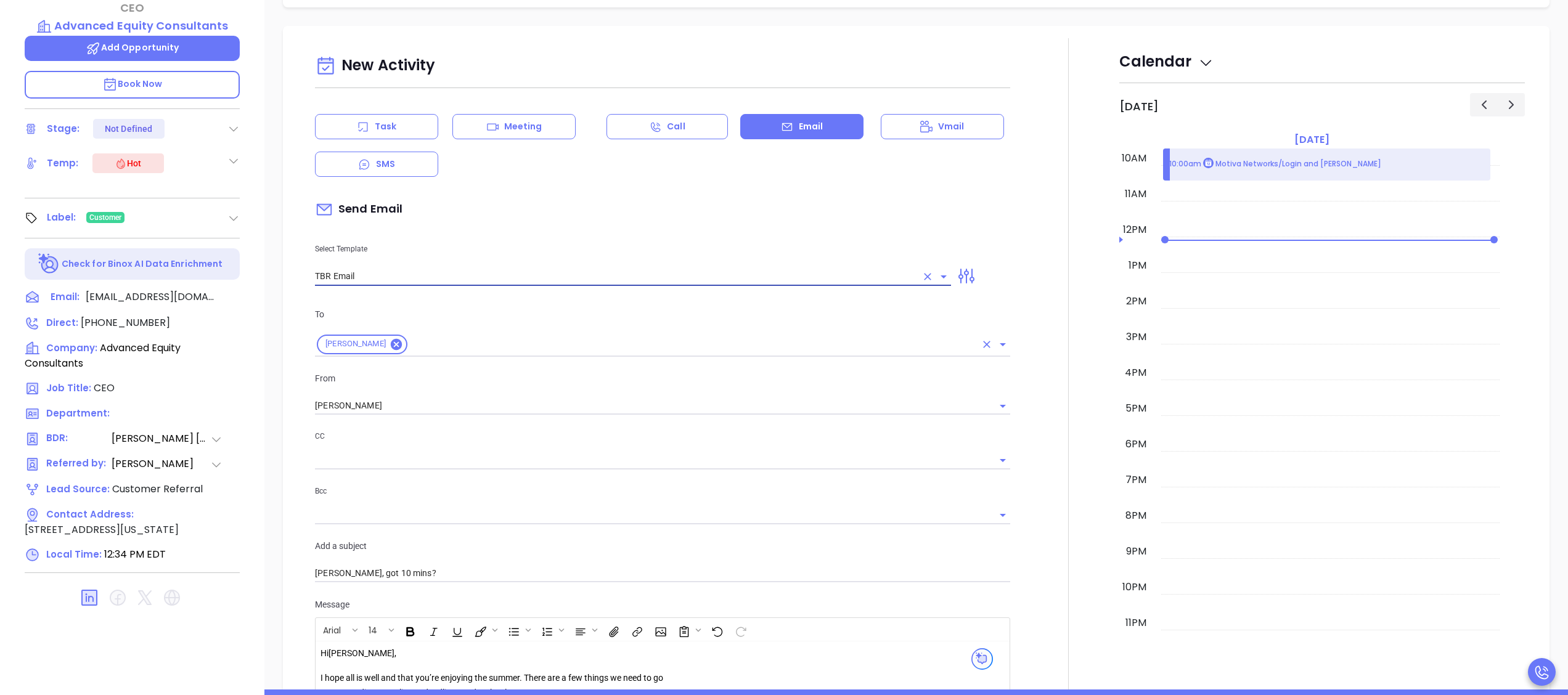
scroll to position [739, 0]
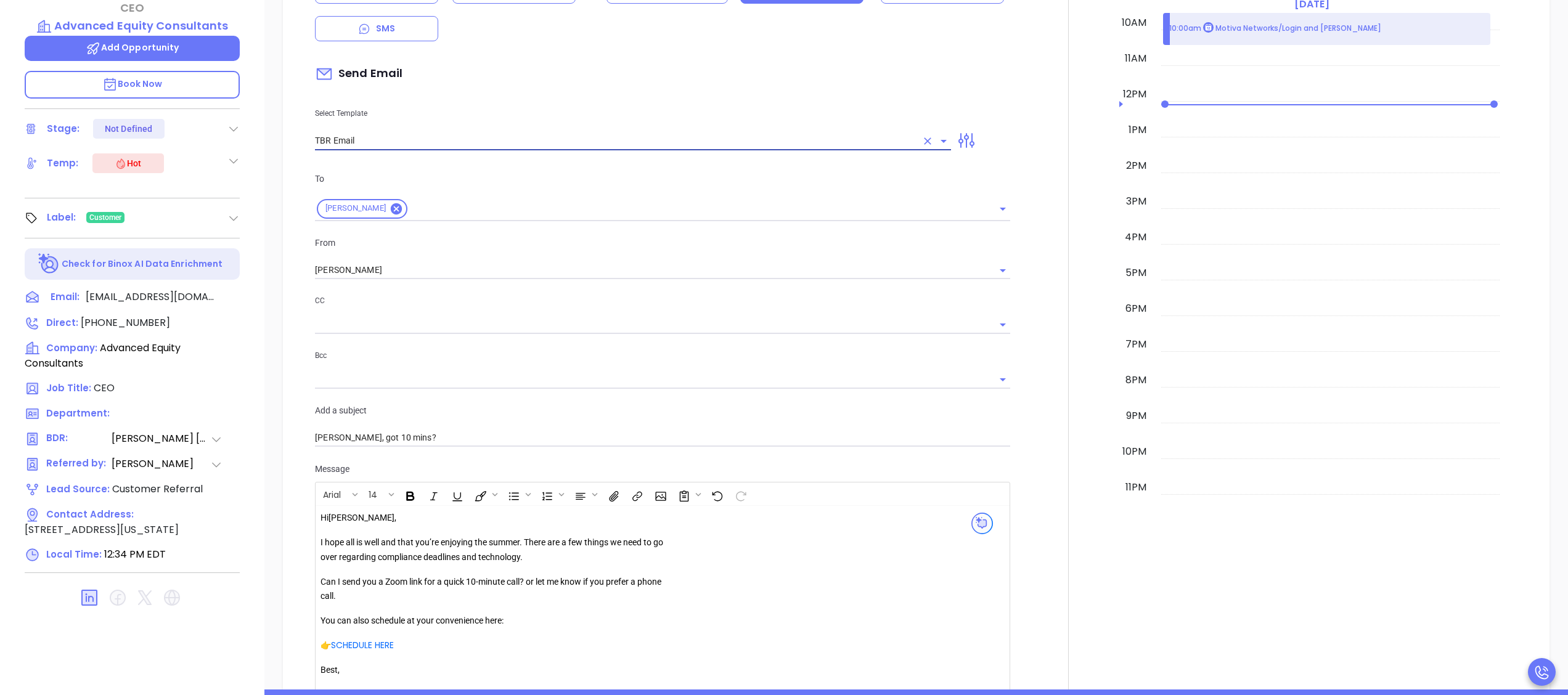
type input "TBR Email"
click at [471, 255] on div "From Wendy Hernandez" at bounding box center [662, 258] width 710 height 44
click at [472, 273] on input "[PERSON_NAME]" at bounding box center [645, 270] width 661 height 18
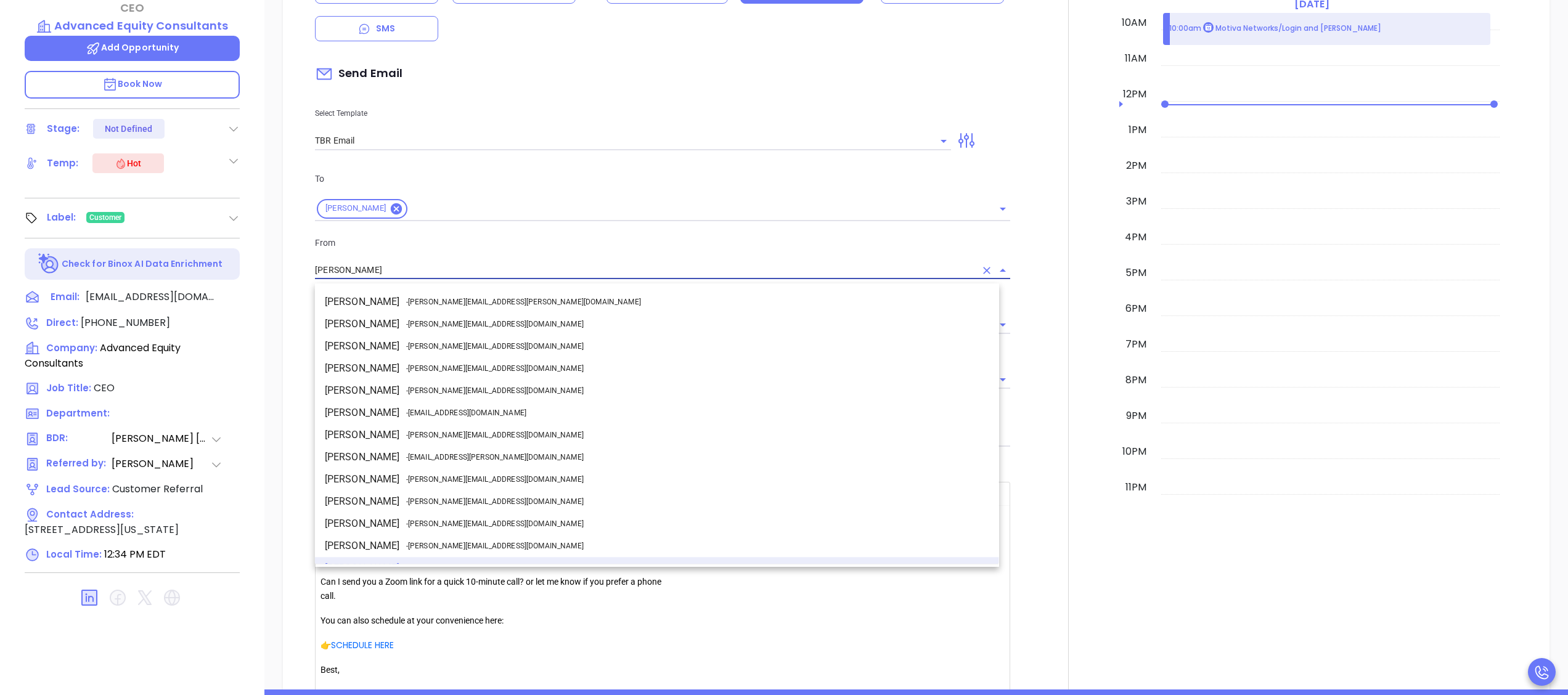
scroll to position [15, 0]
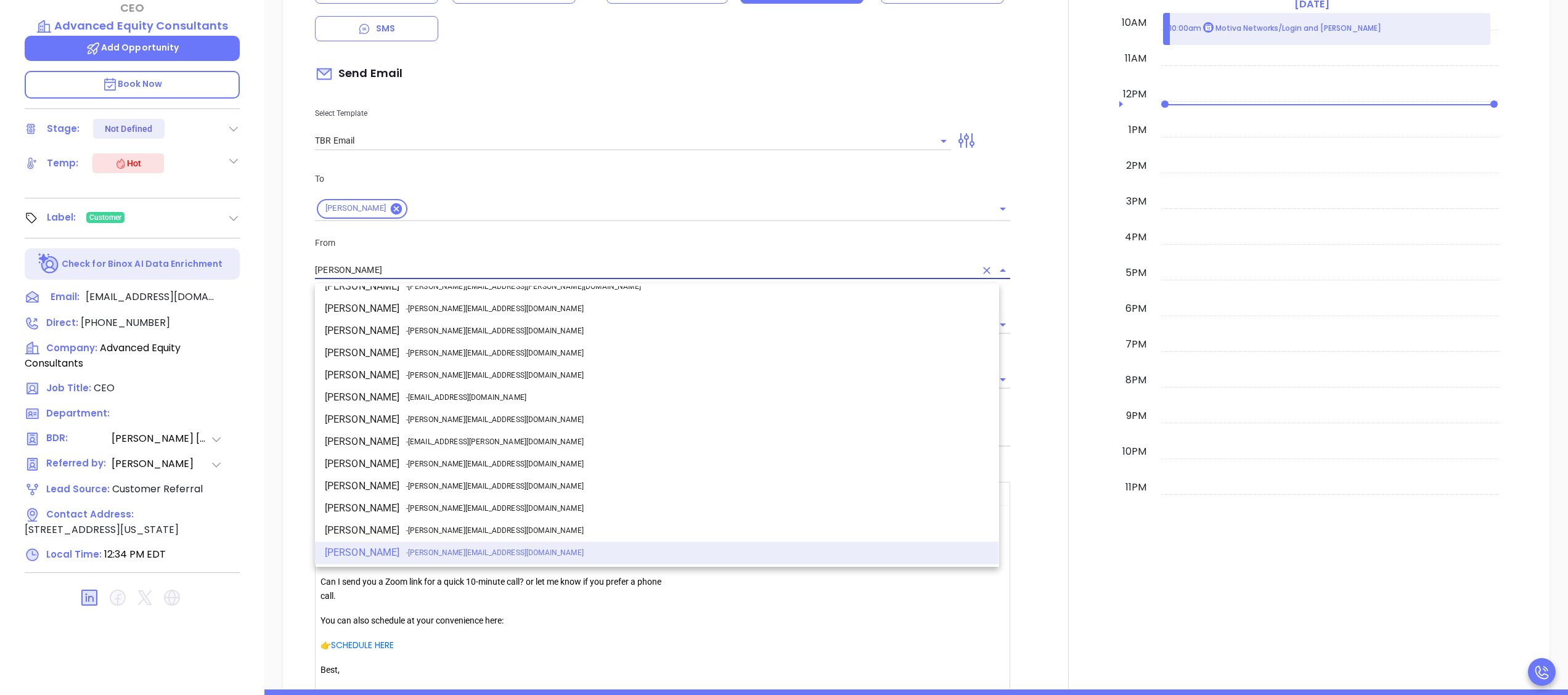
click at [454, 417] on span "- walter@motiva.net" at bounding box center [495, 419] width 178 height 11
type input "[PERSON_NAME]"
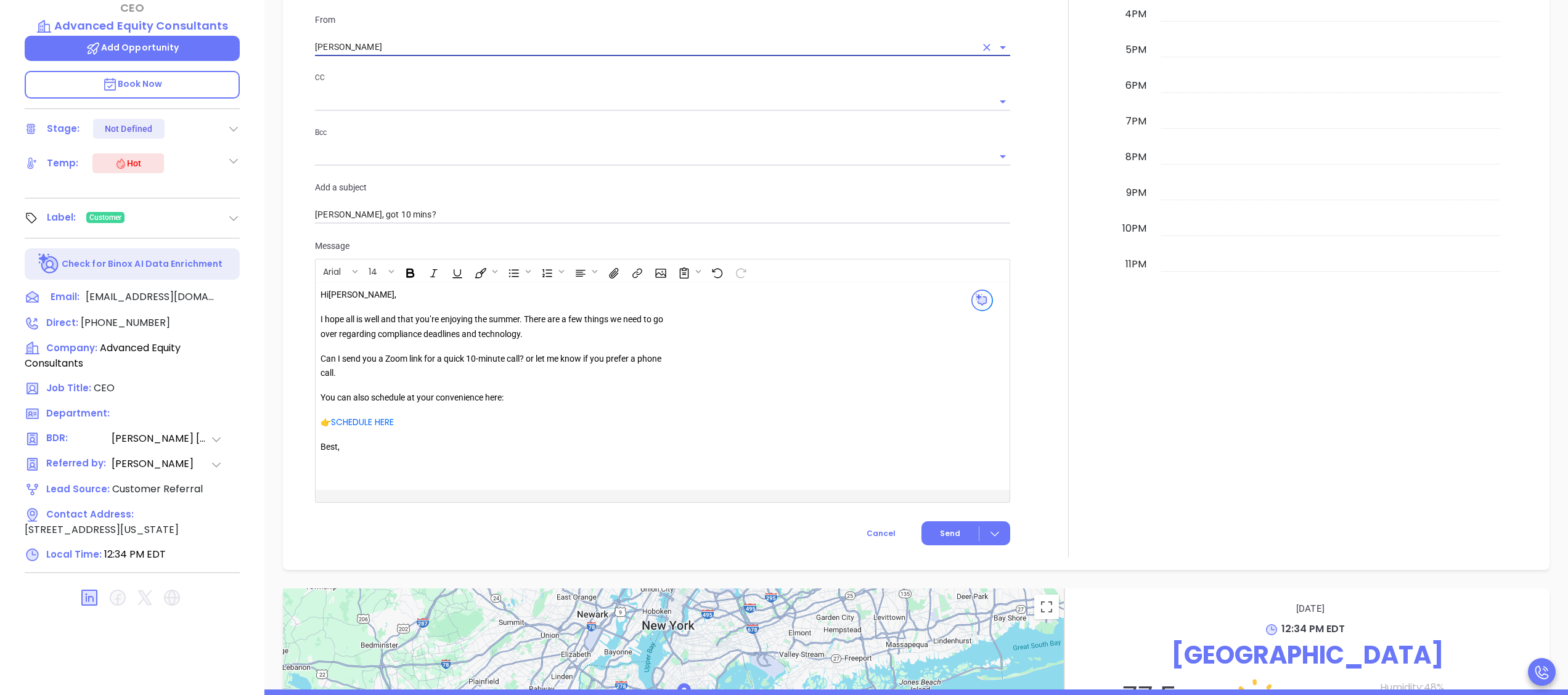
scroll to position [985, 0]
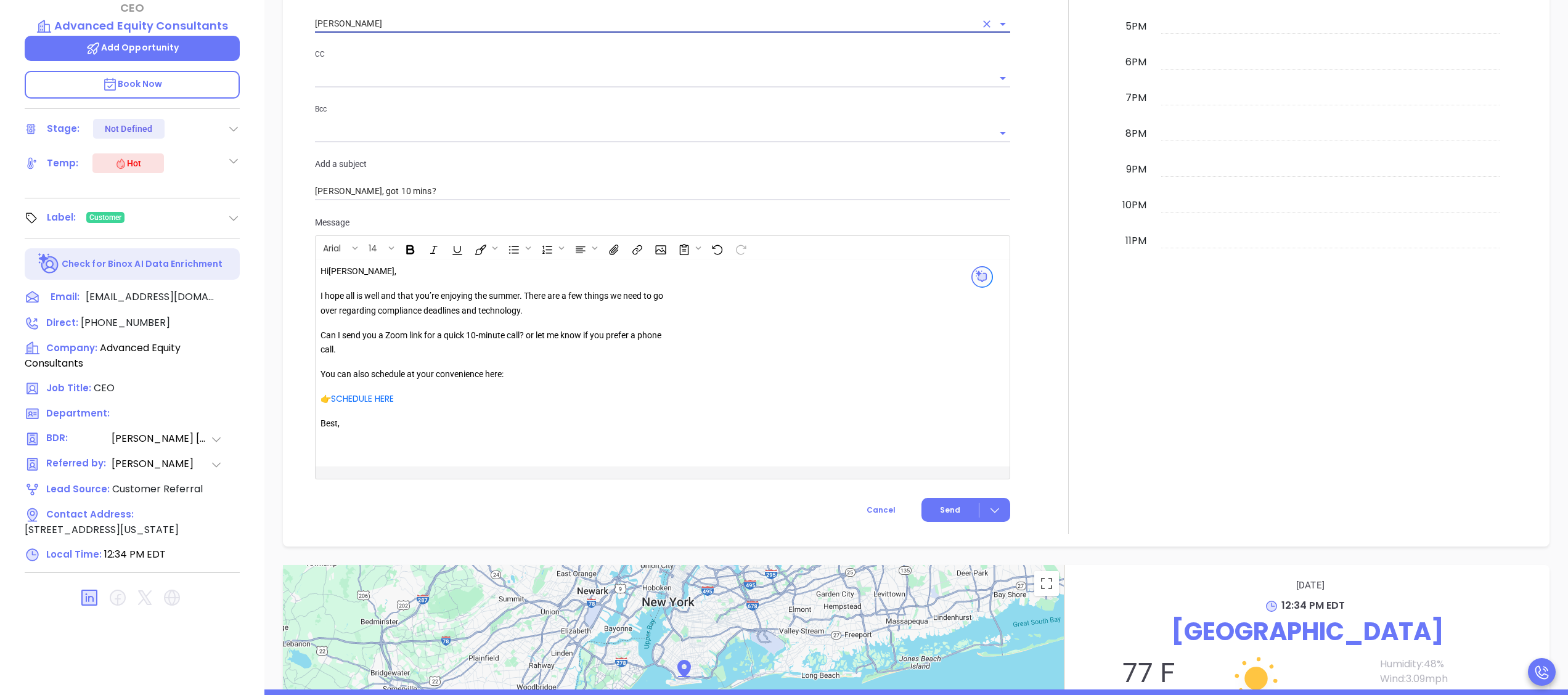
click at [522, 295] on p "I hope all is well and that you’re enjoying the summer. There are a few things …" at bounding box center [497, 303] width 354 height 30
click at [937, 501] on button "Send" at bounding box center [966, 510] width 89 height 24
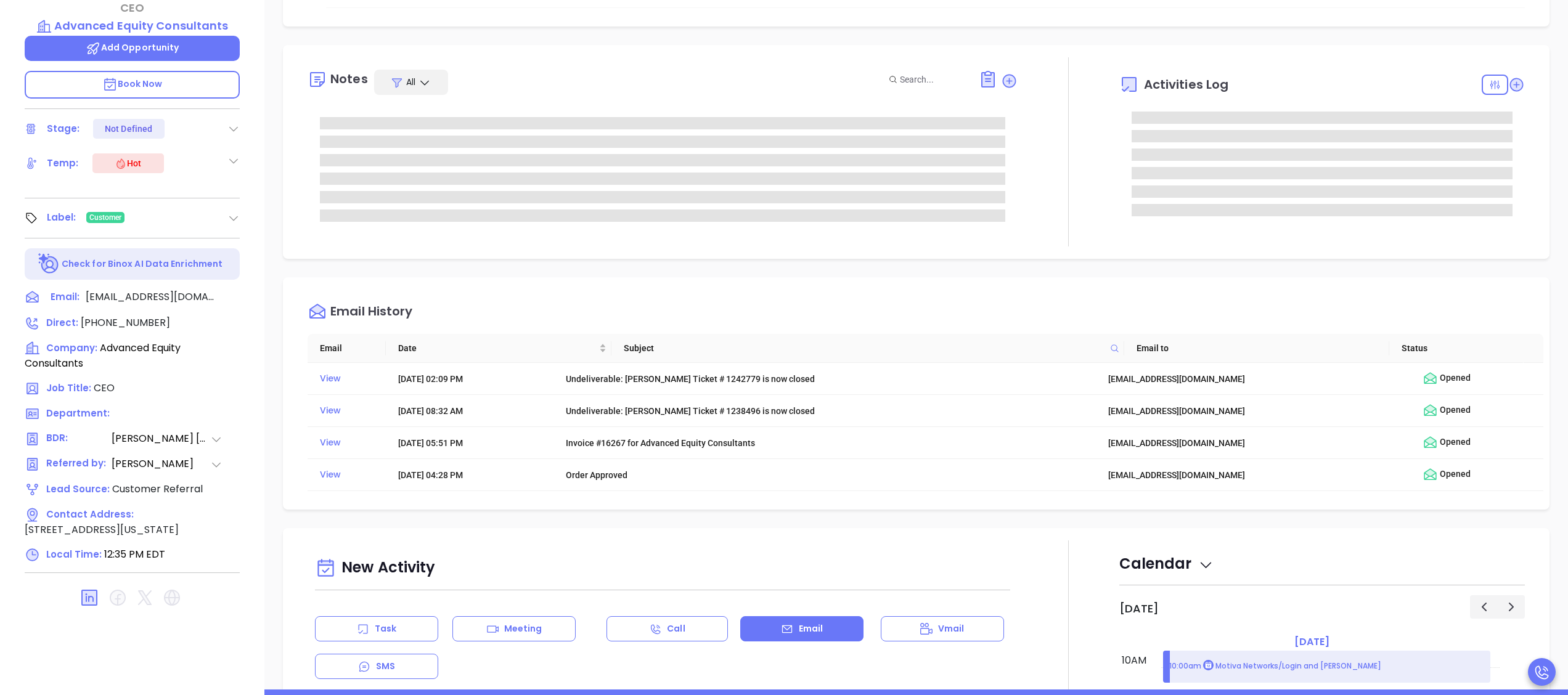
scroll to position [0, 0]
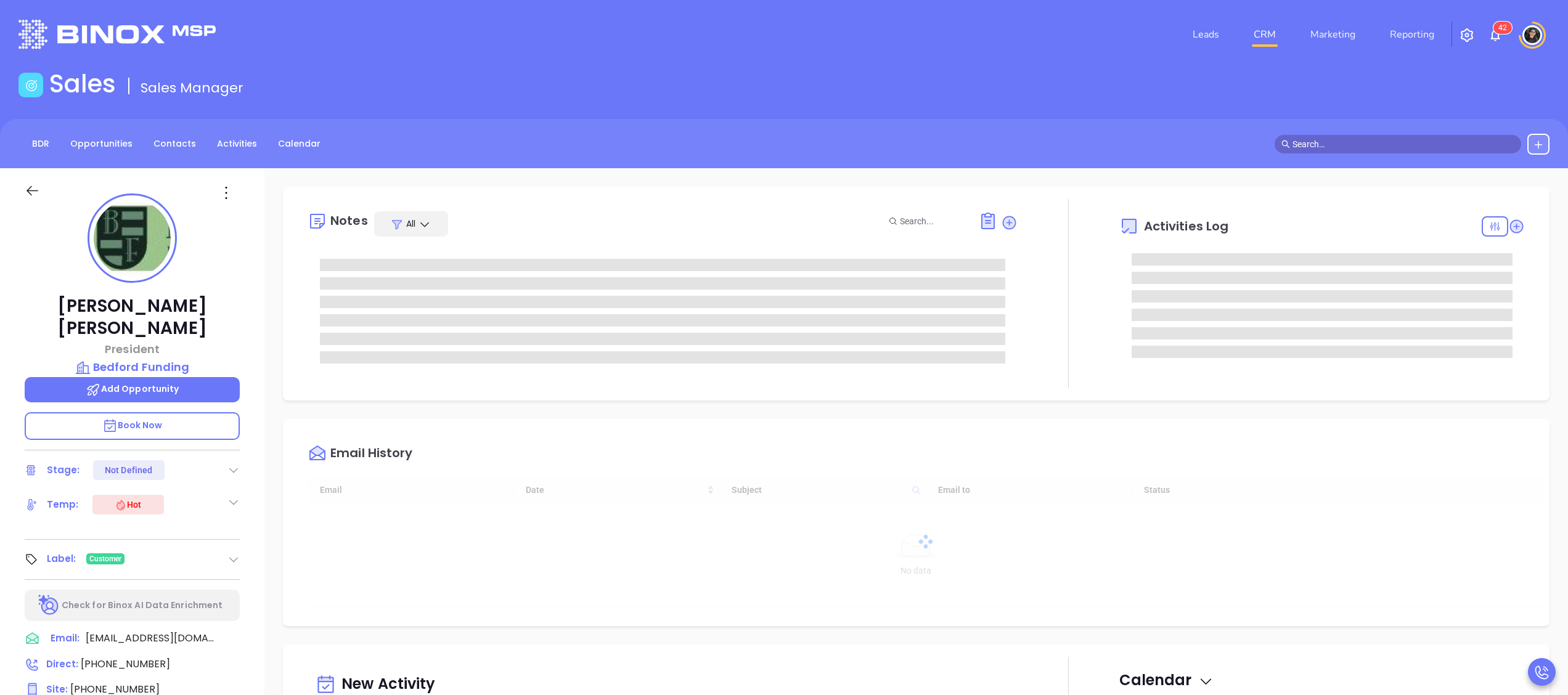
type input "[DATE]"
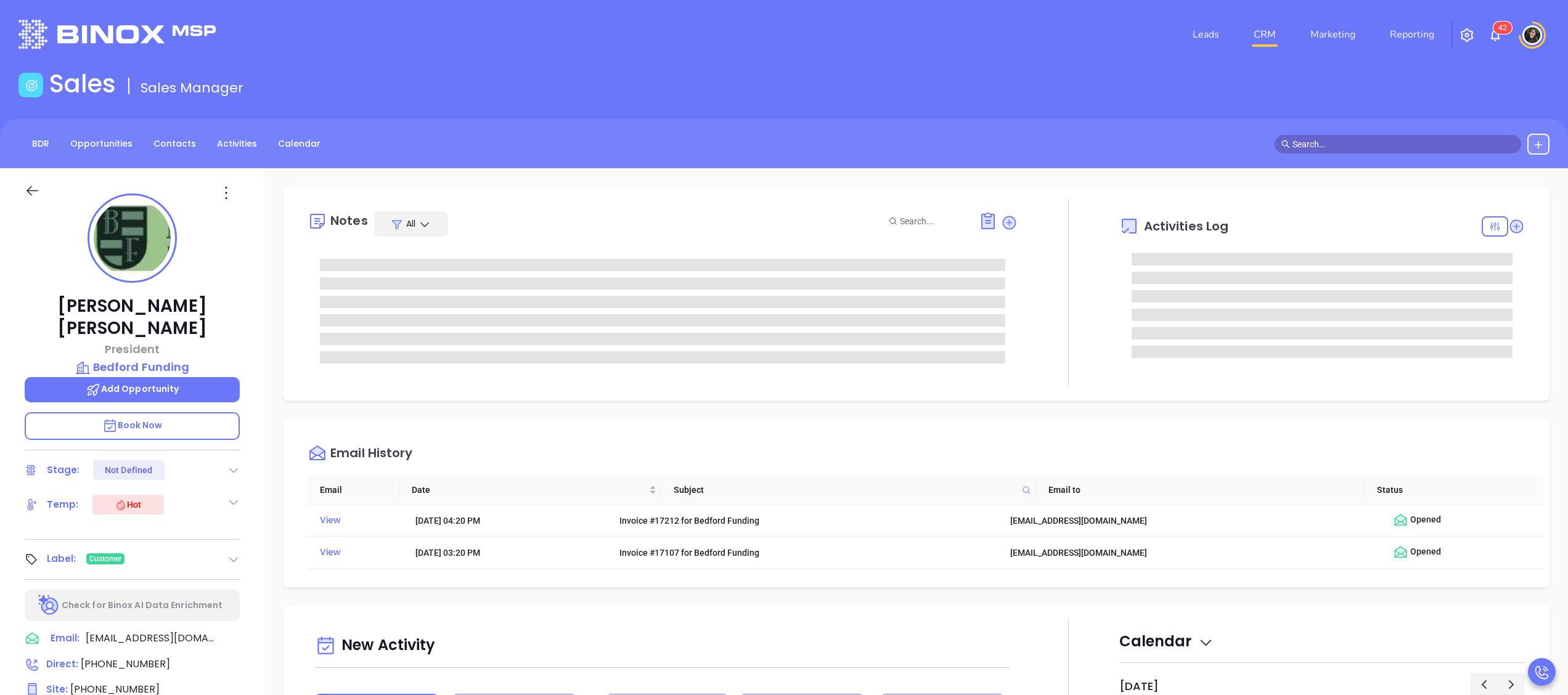
type input "[PERSON_NAME]"
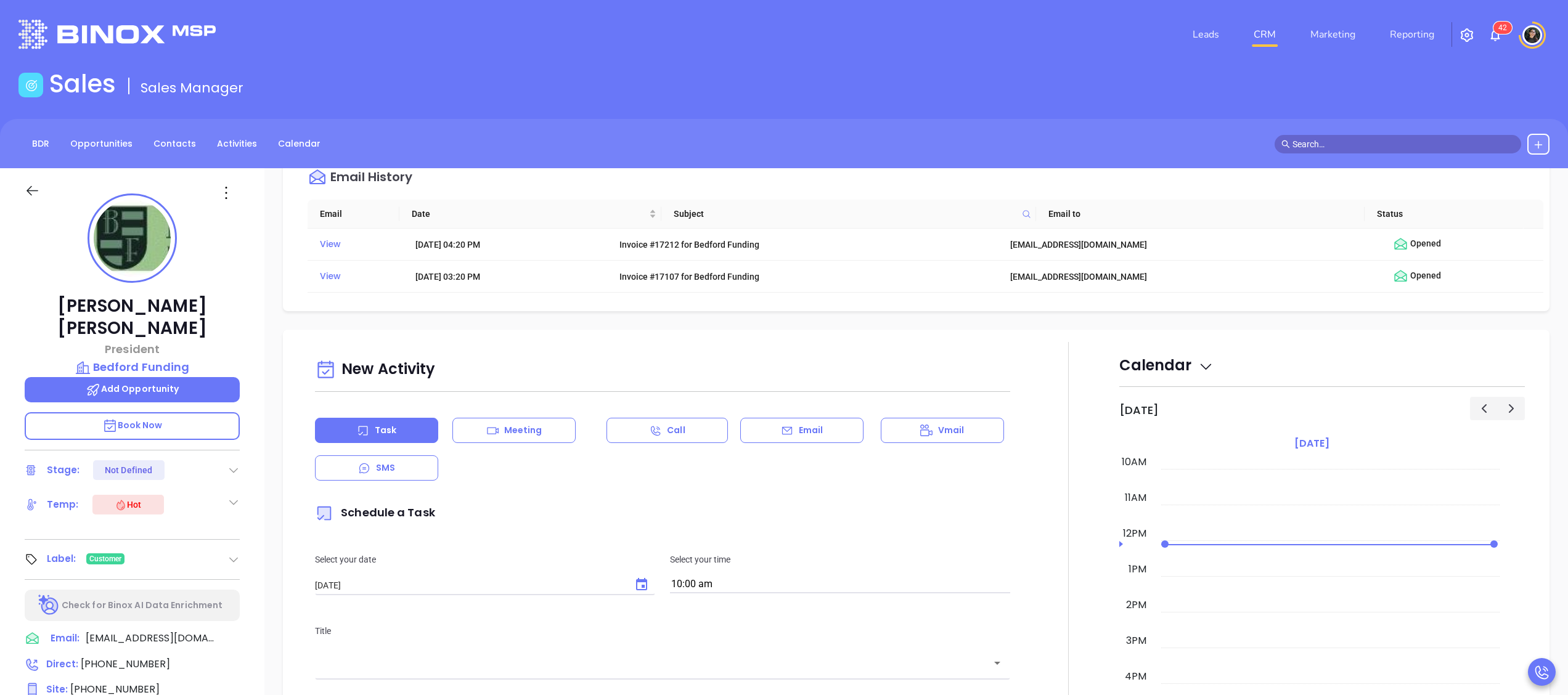
scroll to position [616, 0]
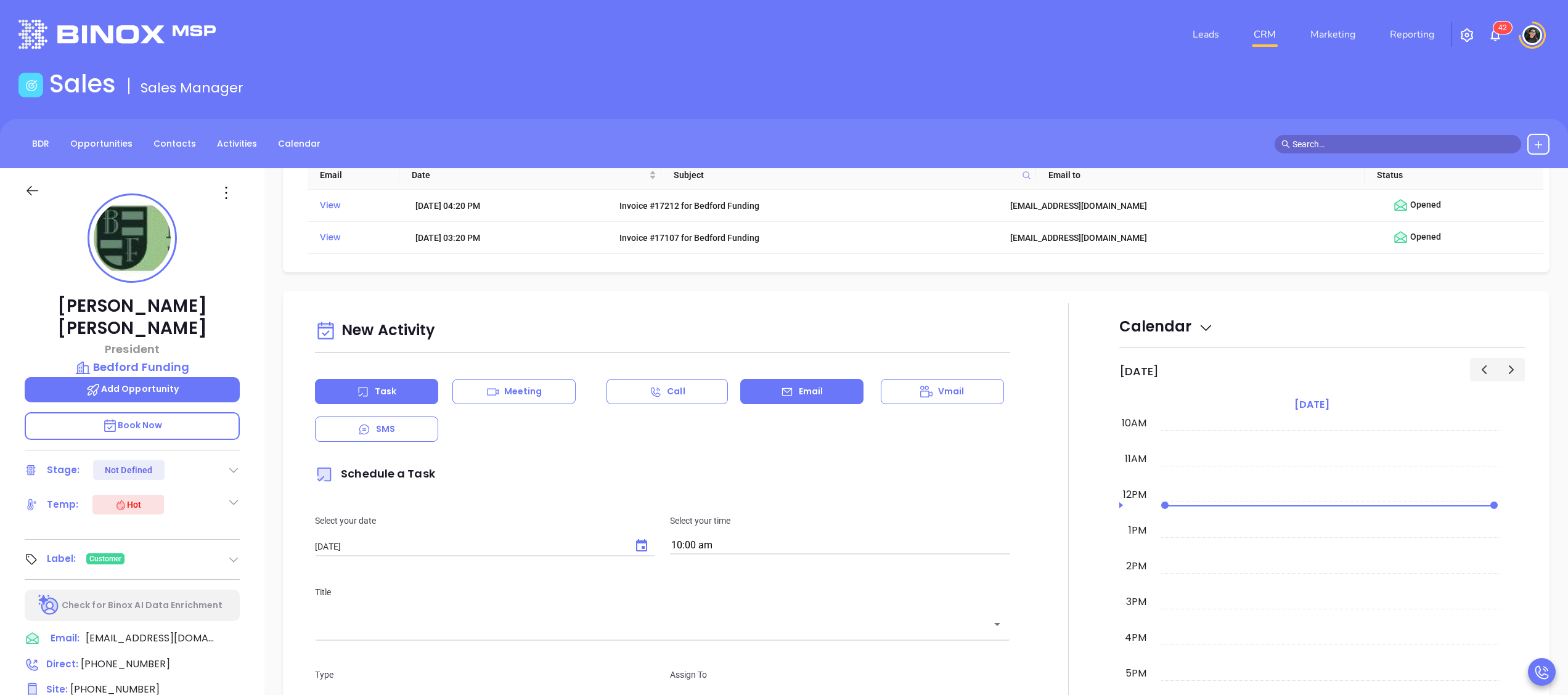
click at [792, 404] on div "Email" at bounding box center [802, 391] width 124 height 25
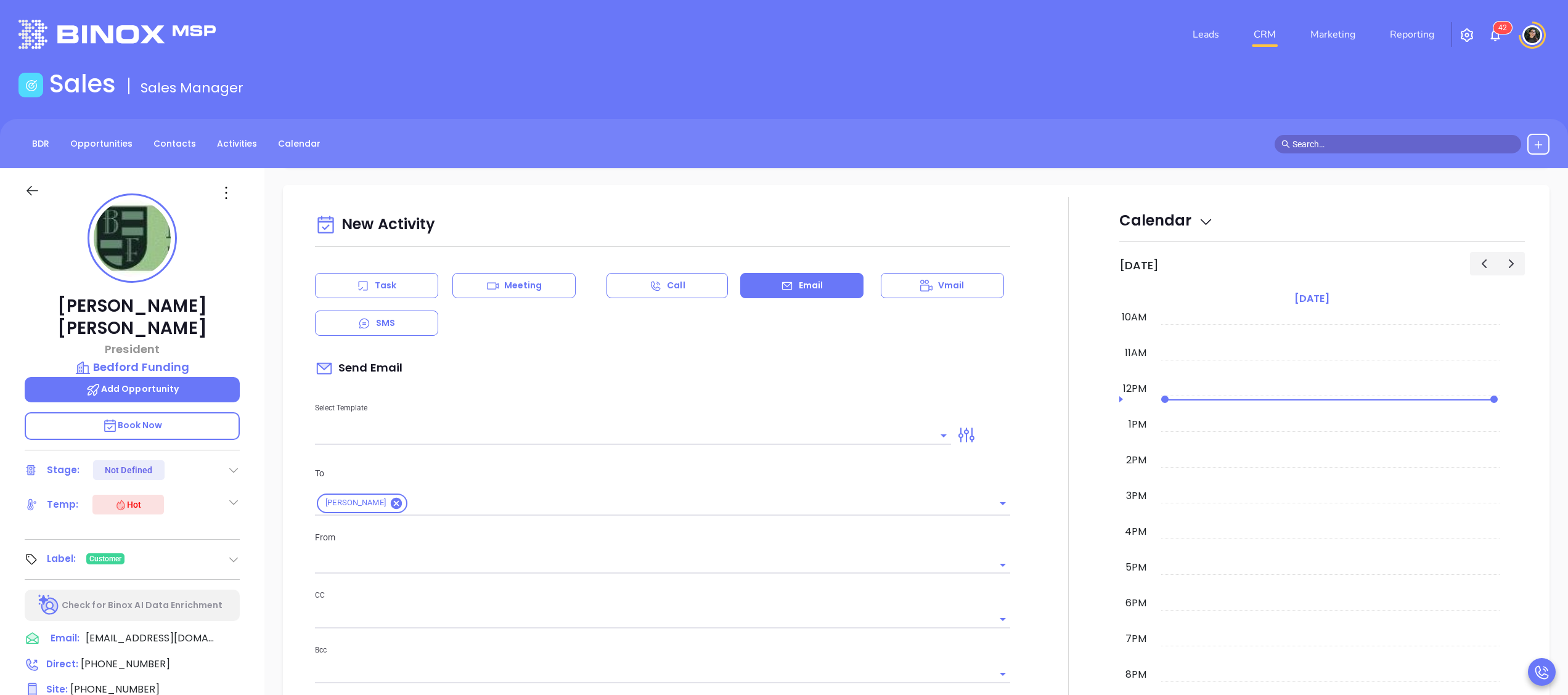
scroll to position [863, 0]
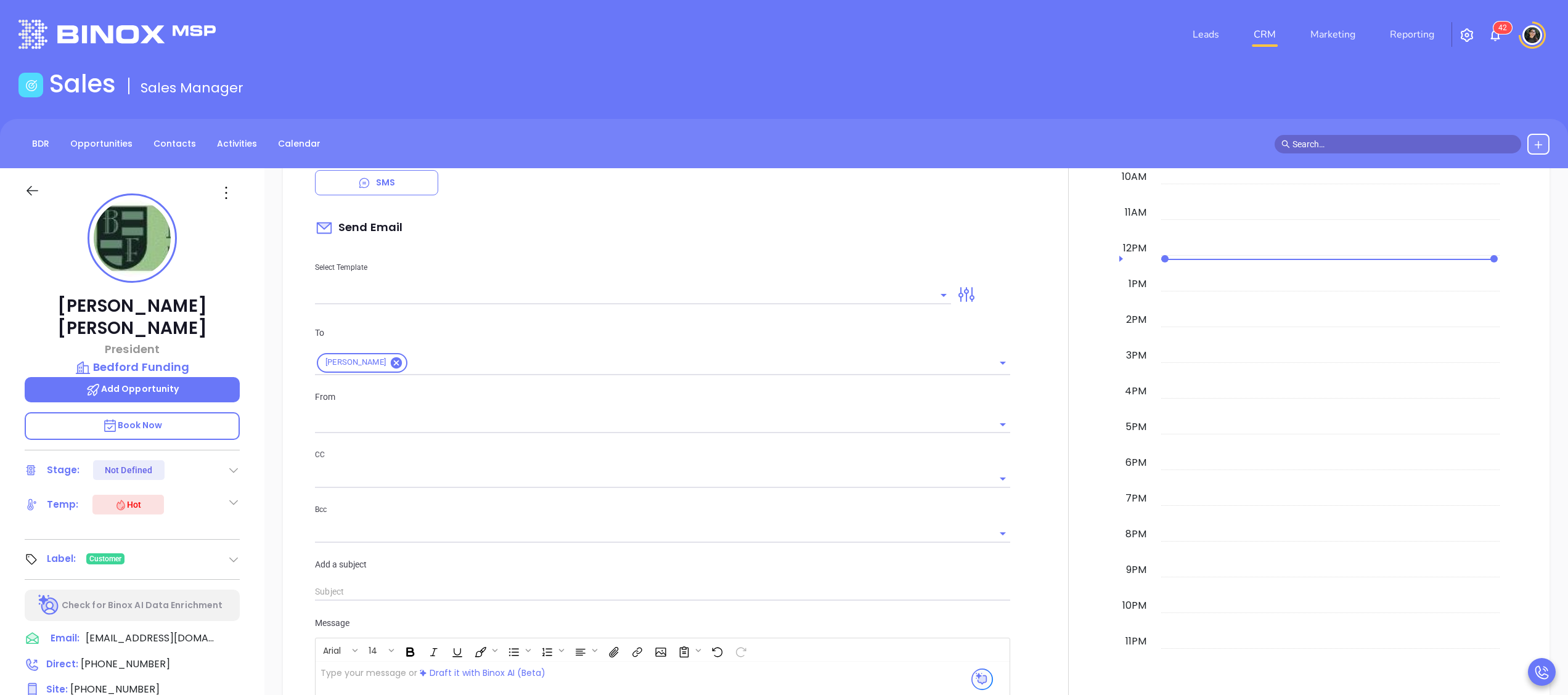
click at [533, 298] on input "text" at bounding box center [623, 295] width 618 height 18
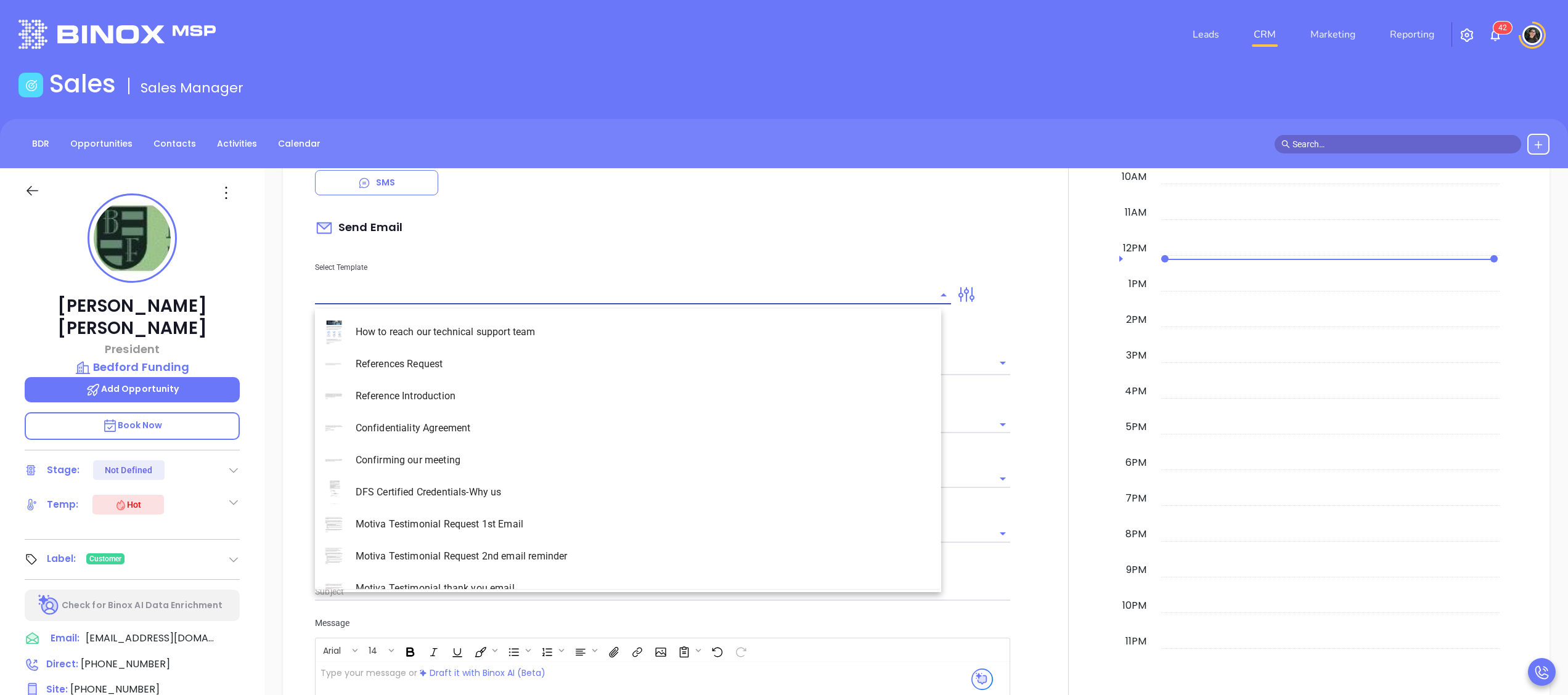
type input "[PERSON_NAME]"
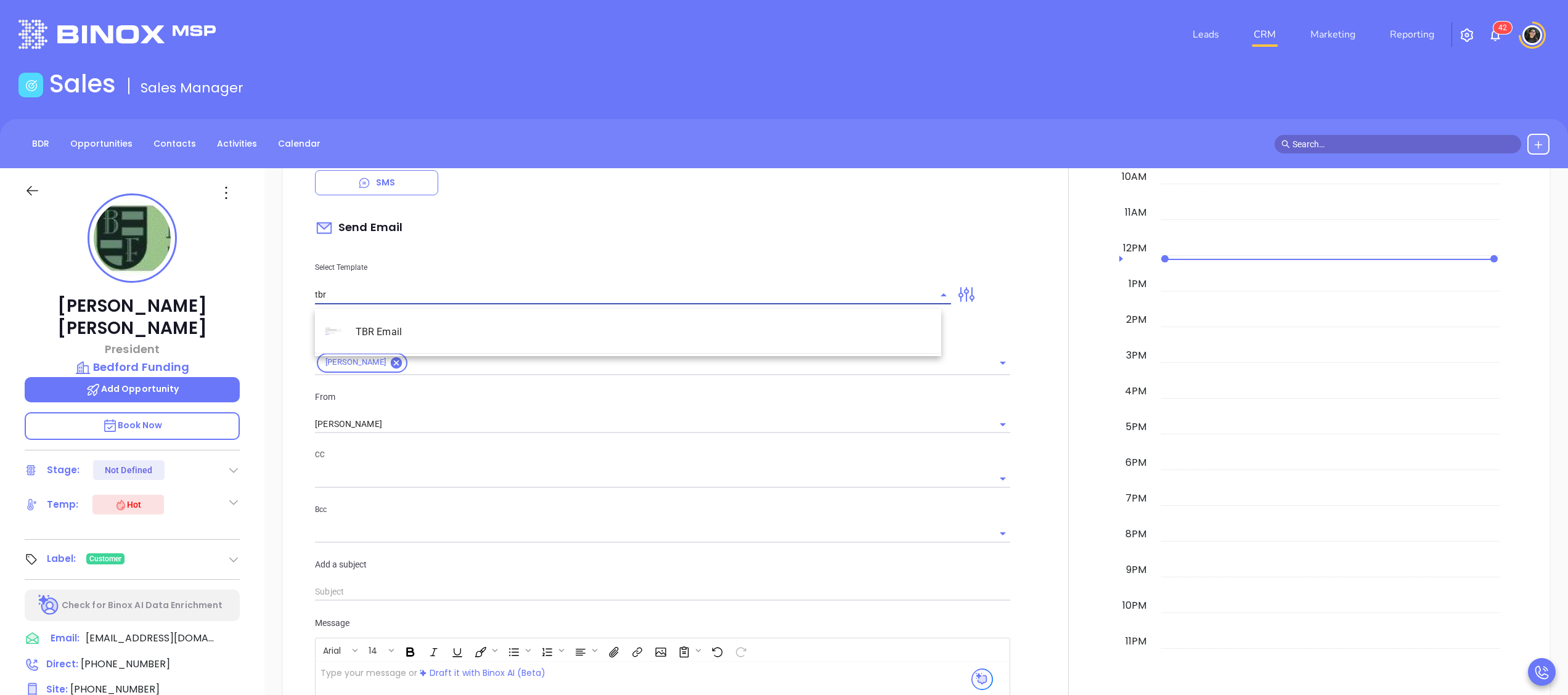
click at [508, 334] on li "TBR Email" at bounding box center [628, 332] width 626 height 32
type input "TBR Email"
type input "Martin, got 10 mins?"
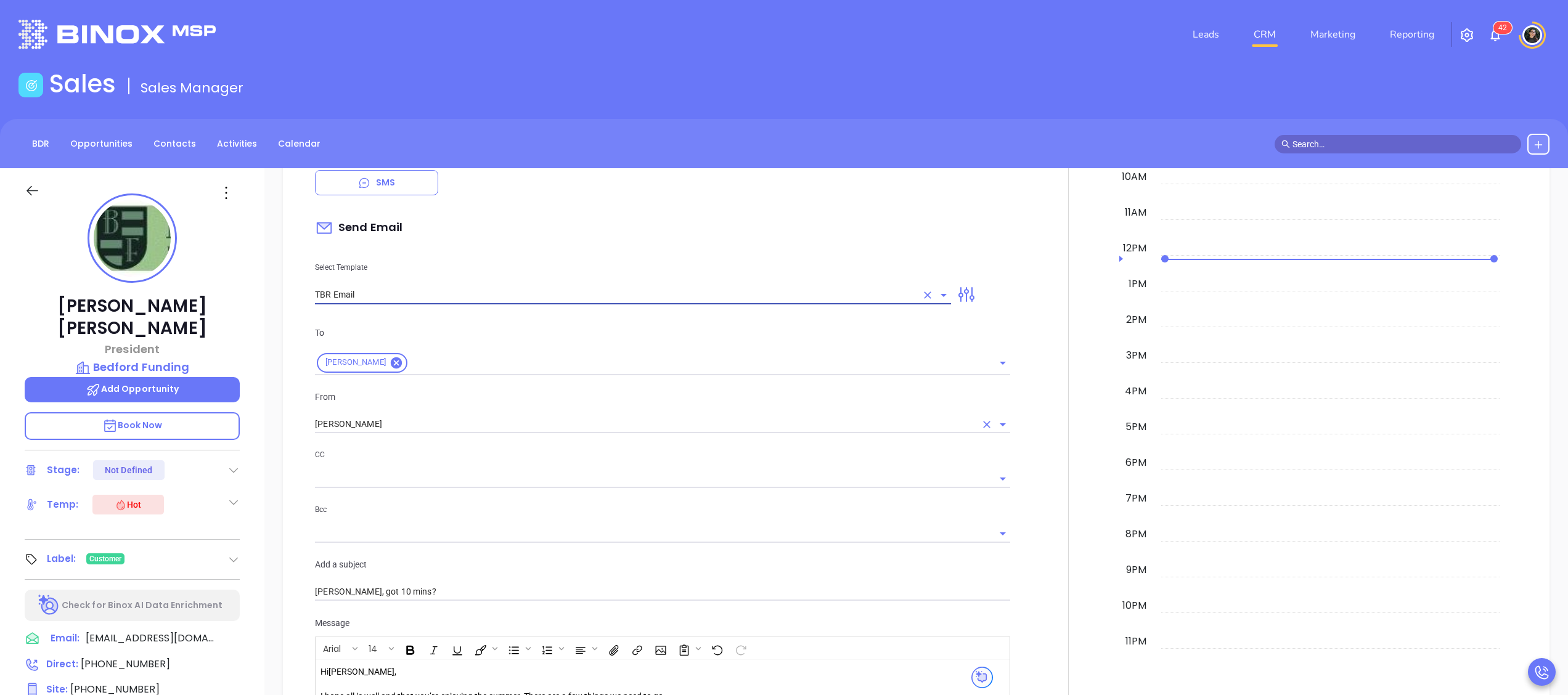
type input "TBR Email"
click at [479, 424] on input "[PERSON_NAME]" at bounding box center [645, 423] width 661 height 18
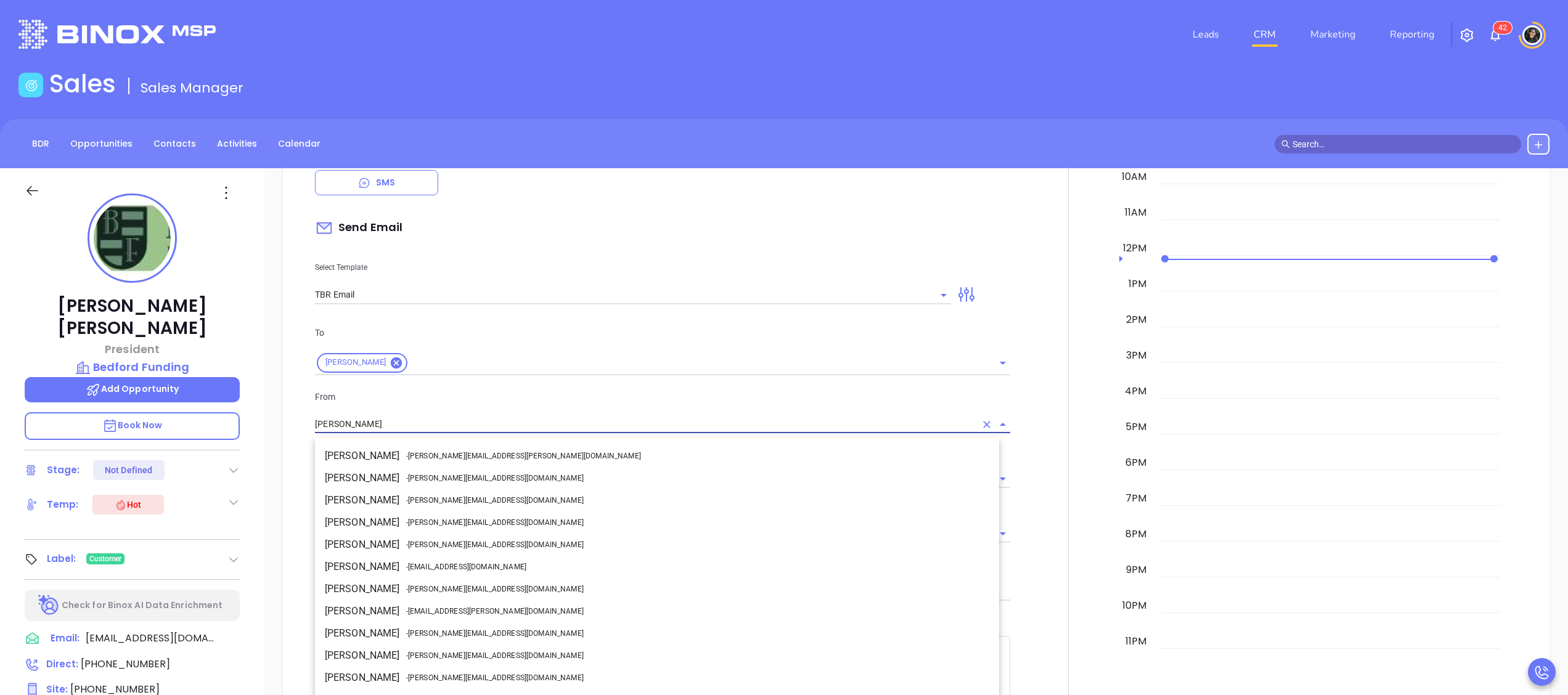
scroll to position [15, 0]
click at [449, 568] on span "- [PERSON_NAME][EMAIL_ADDRESS][DOMAIN_NAME]" at bounding box center [495, 573] width 178 height 11
type input "[PERSON_NAME]"
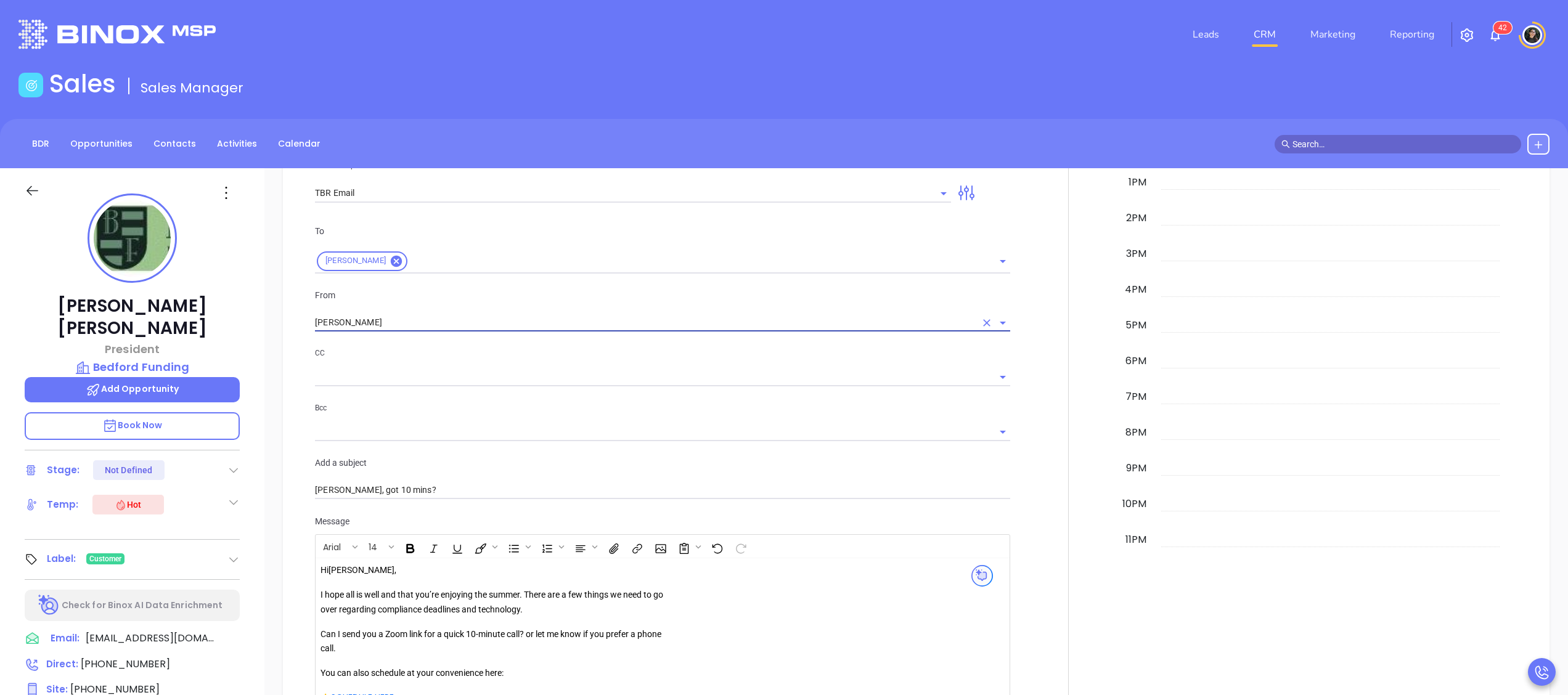
scroll to position [985, 0]
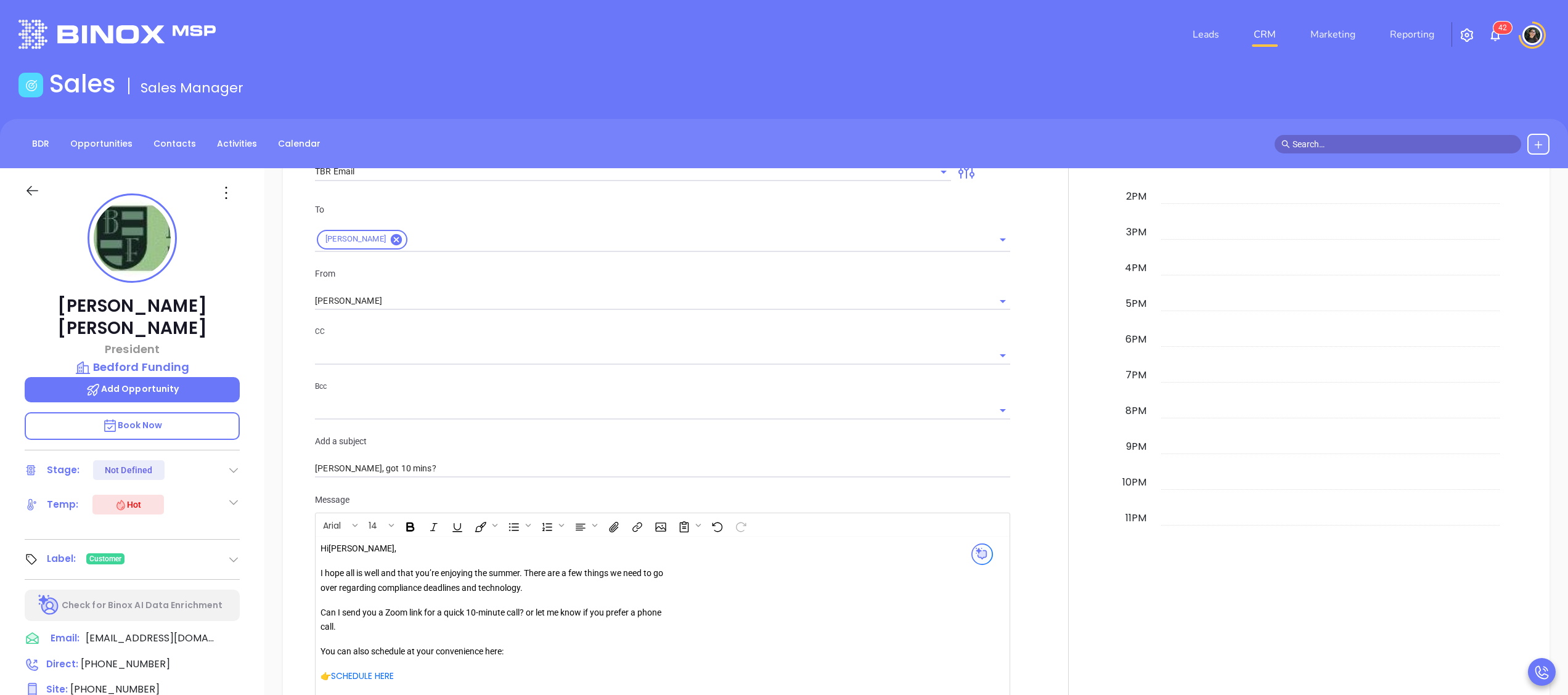
click at [1034, 419] on div at bounding box center [1068, 372] width 102 height 878
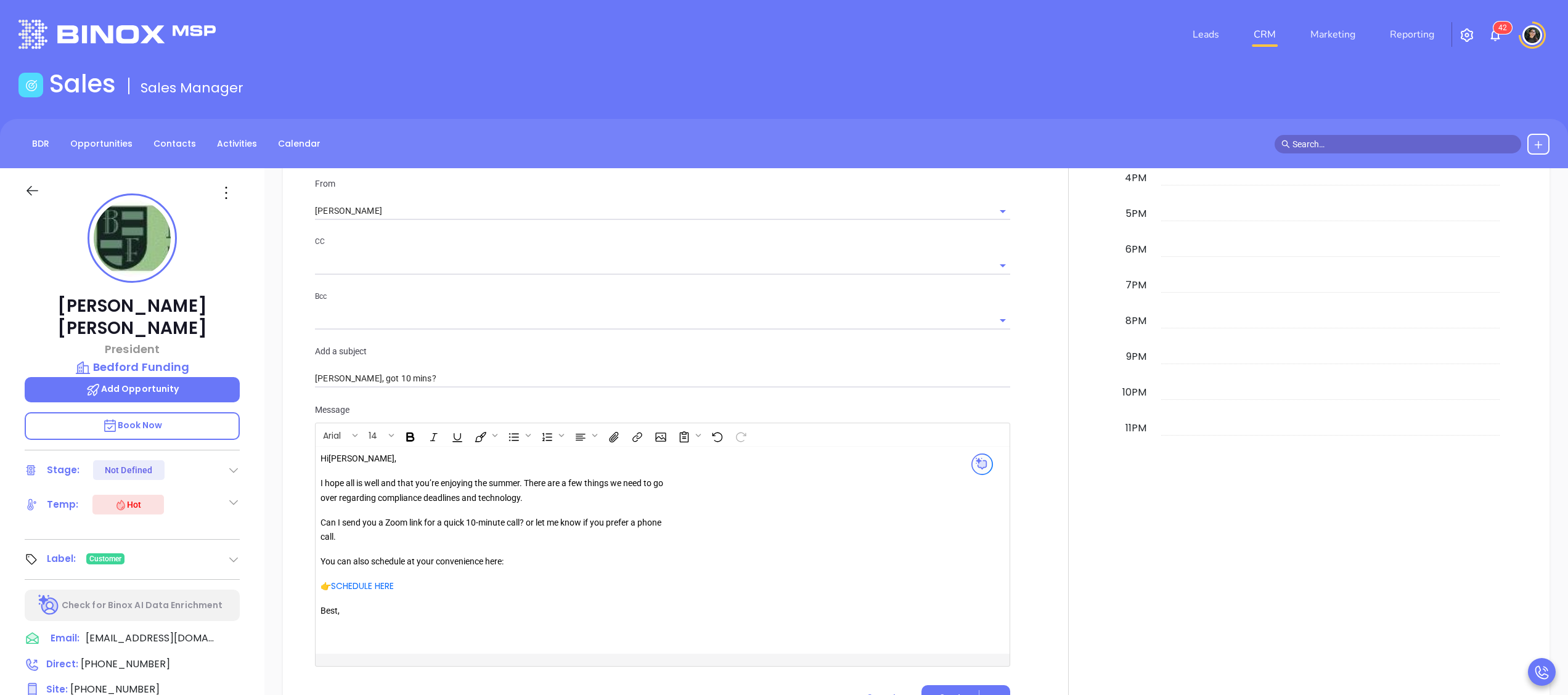
scroll to position [1109, 0]
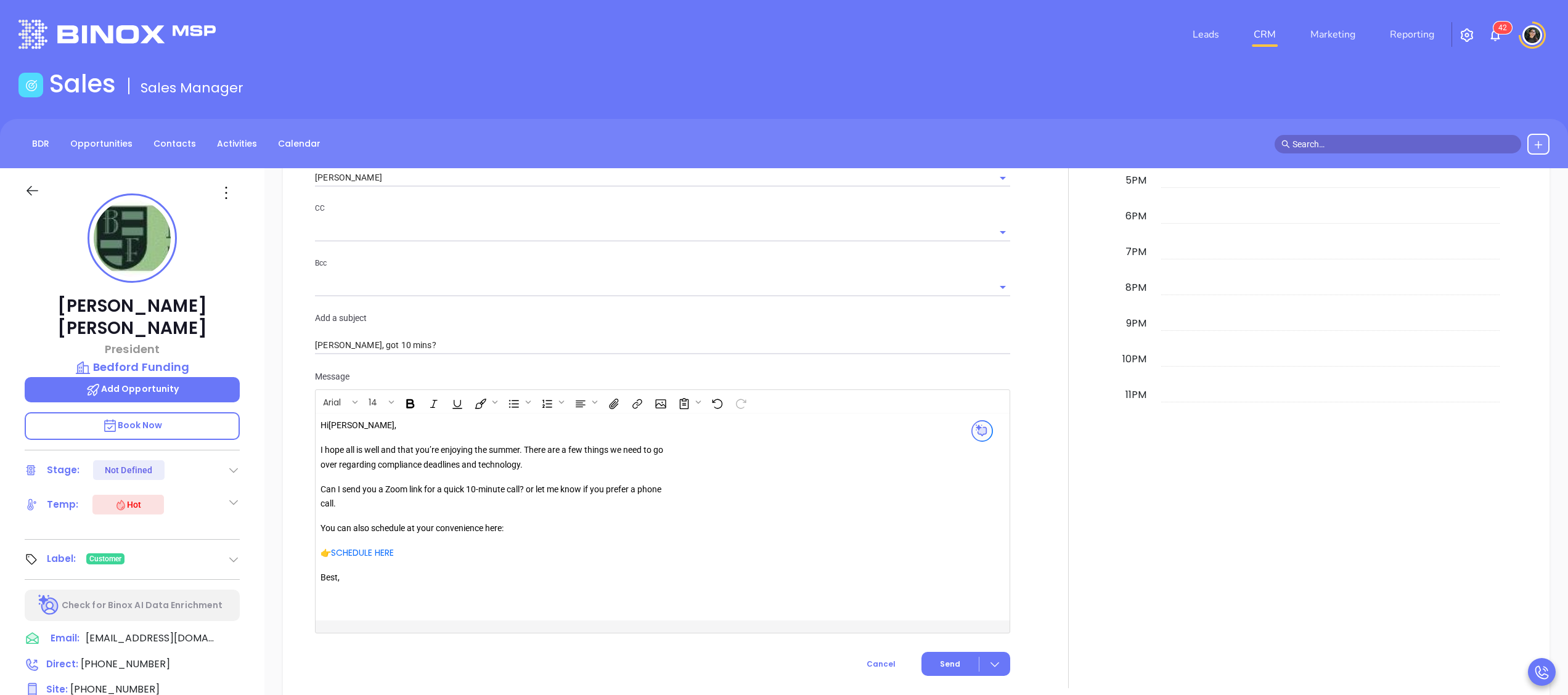
drag, startPoint x: 524, startPoint y: 446, endPoint x: 553, endPoint y: 444, distance: 29.1
click at [524, 446] on div "Hi Martin , I hope all is well and that you’re enjoying the summer. There are a…" at bounding box center [497, 509] width 354 height 181
click at [936, 675] on button "Send" at bounding box center [966, 664] width 89 height 24
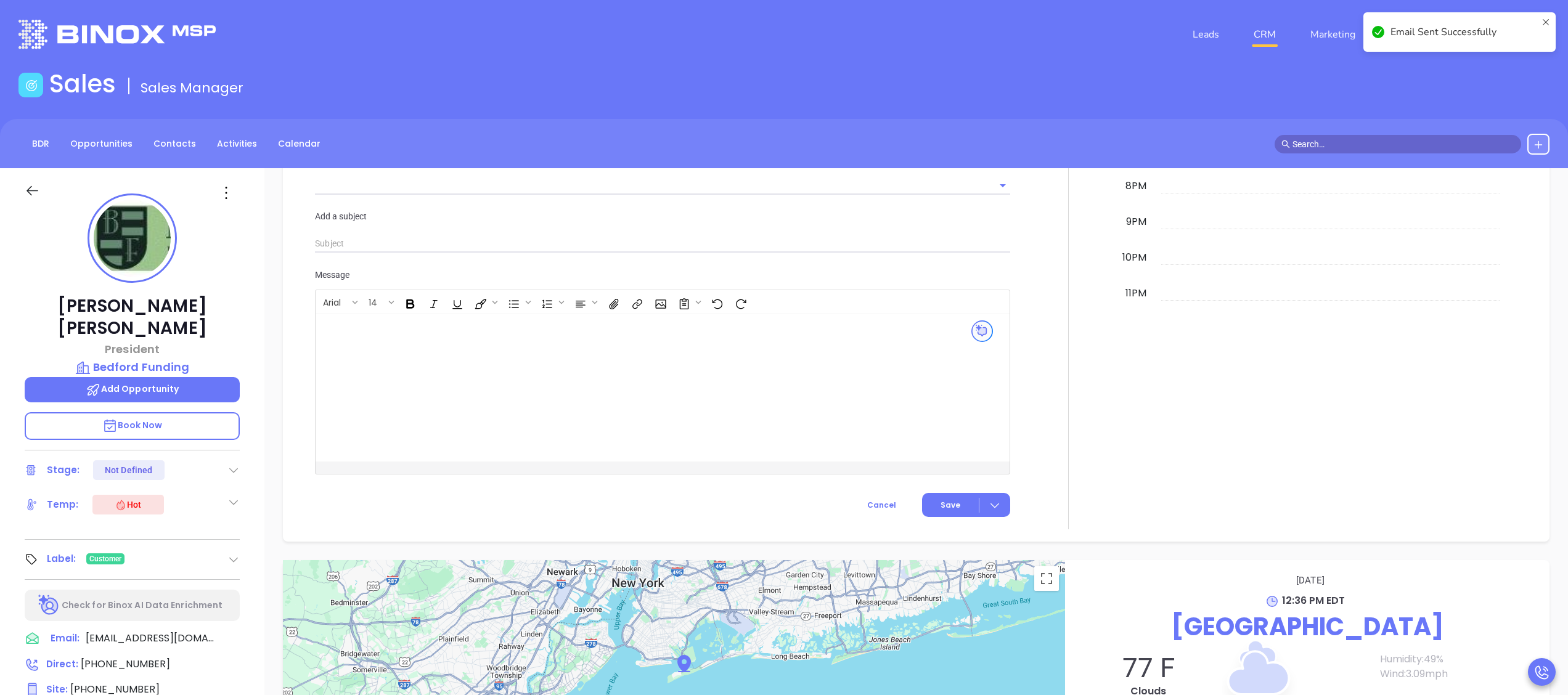
scroll to position [1007, 0]
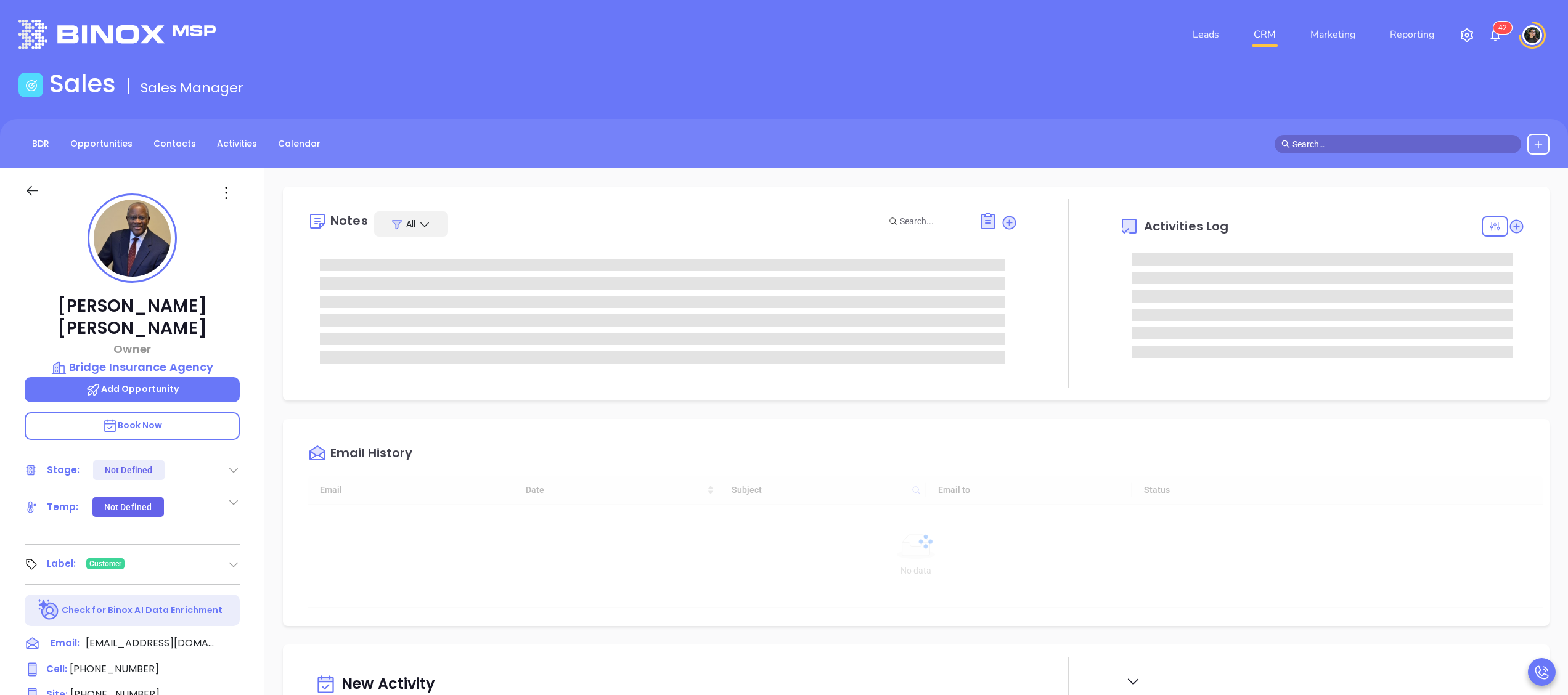
type input "[DATE]"
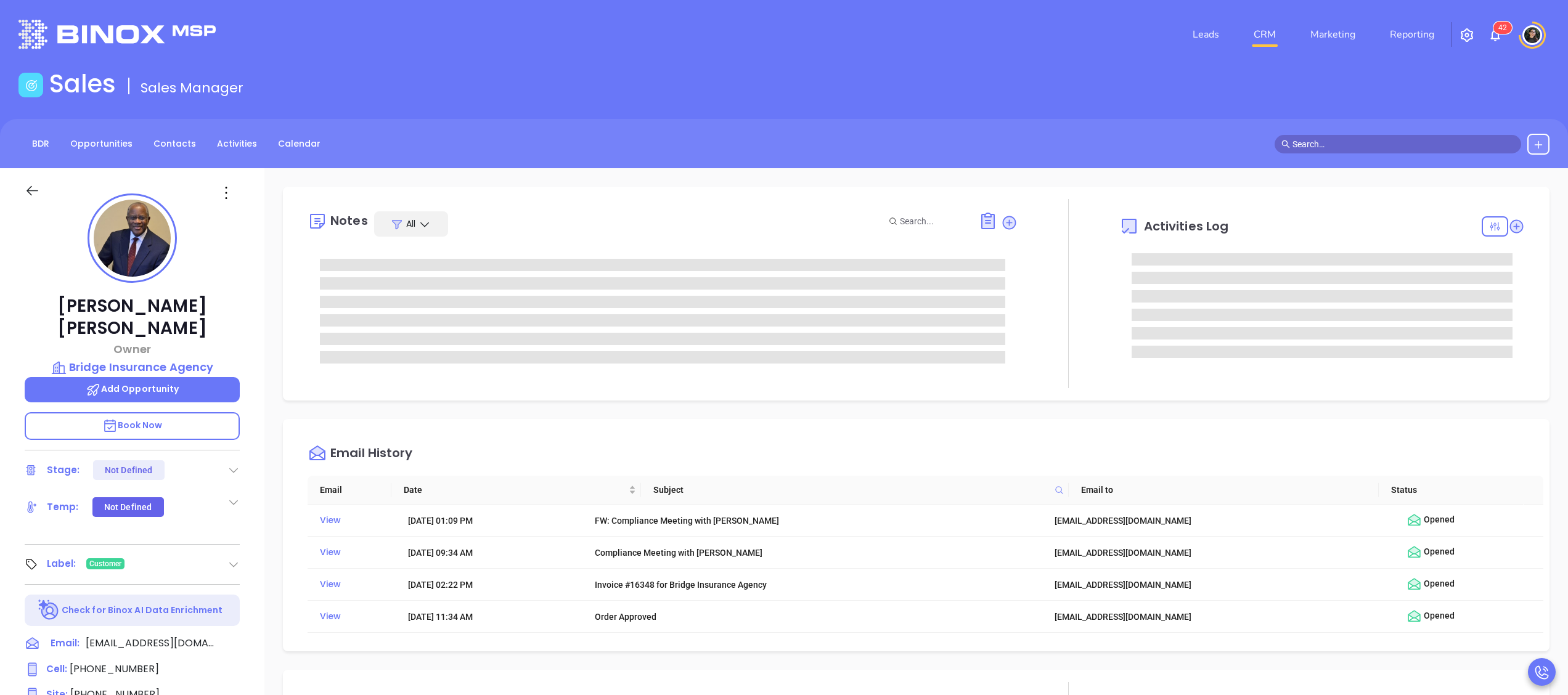
type input "[PERSON_NAME]"
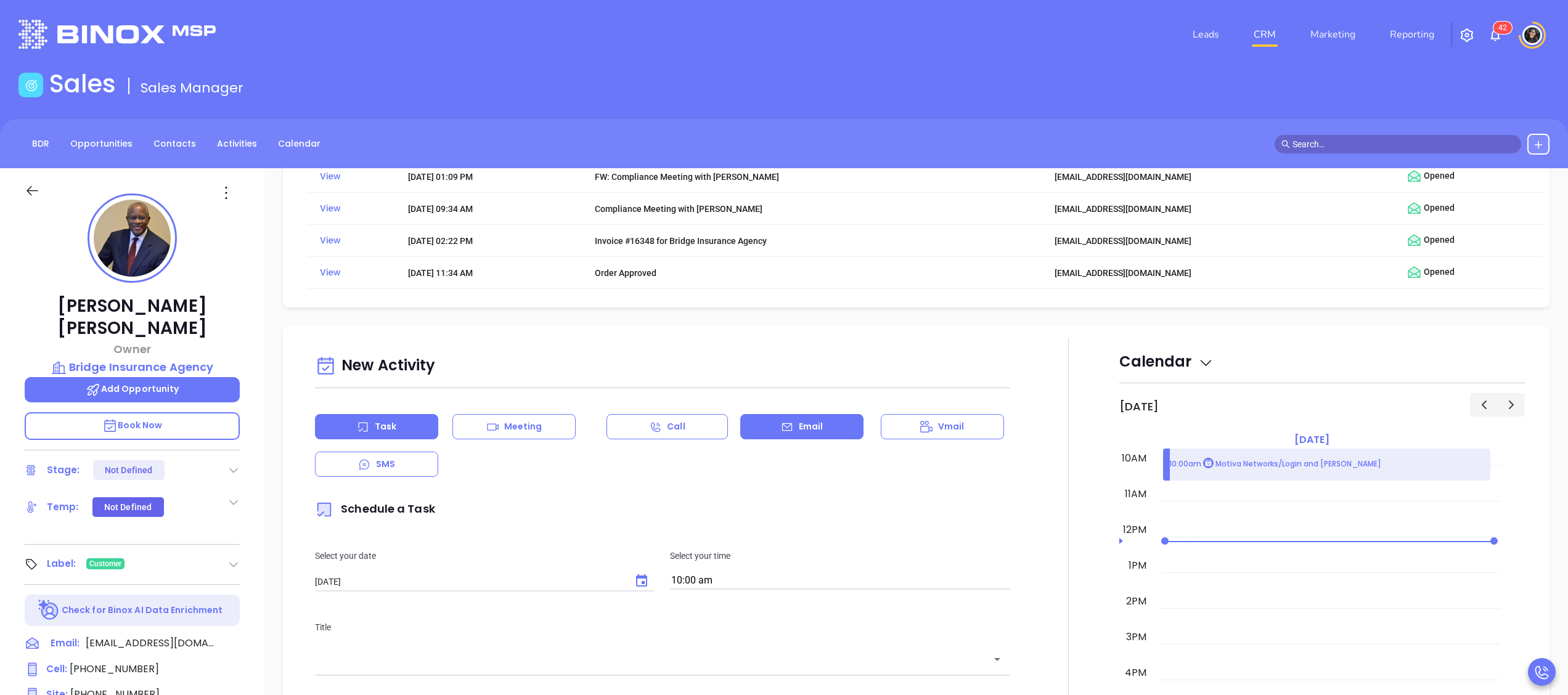
click at [792, 422] on div "Email" at bounding box center [802, 427] width 124 height 25
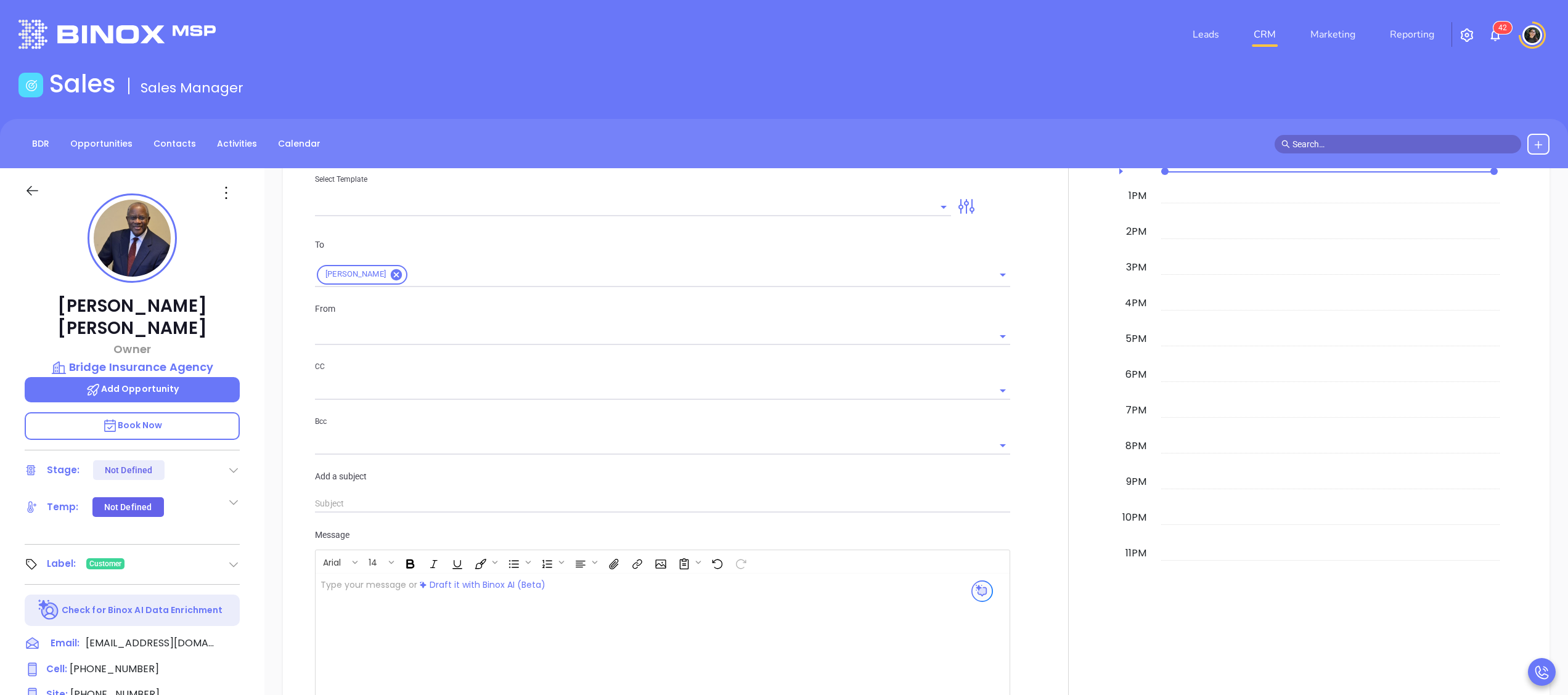
scroll to position [863, 0]
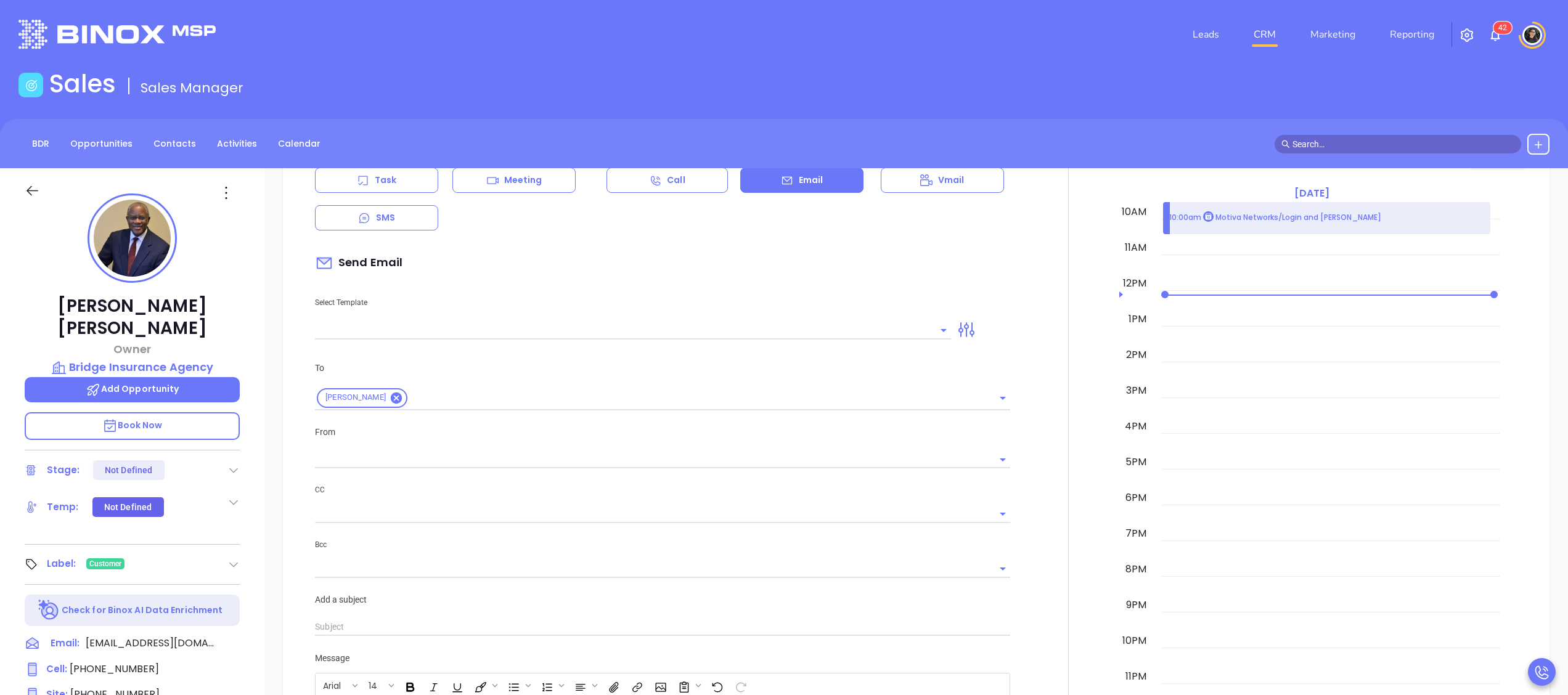
click at [482, 324] on input "text" at bounding box center [623, 329] width 618 height 18
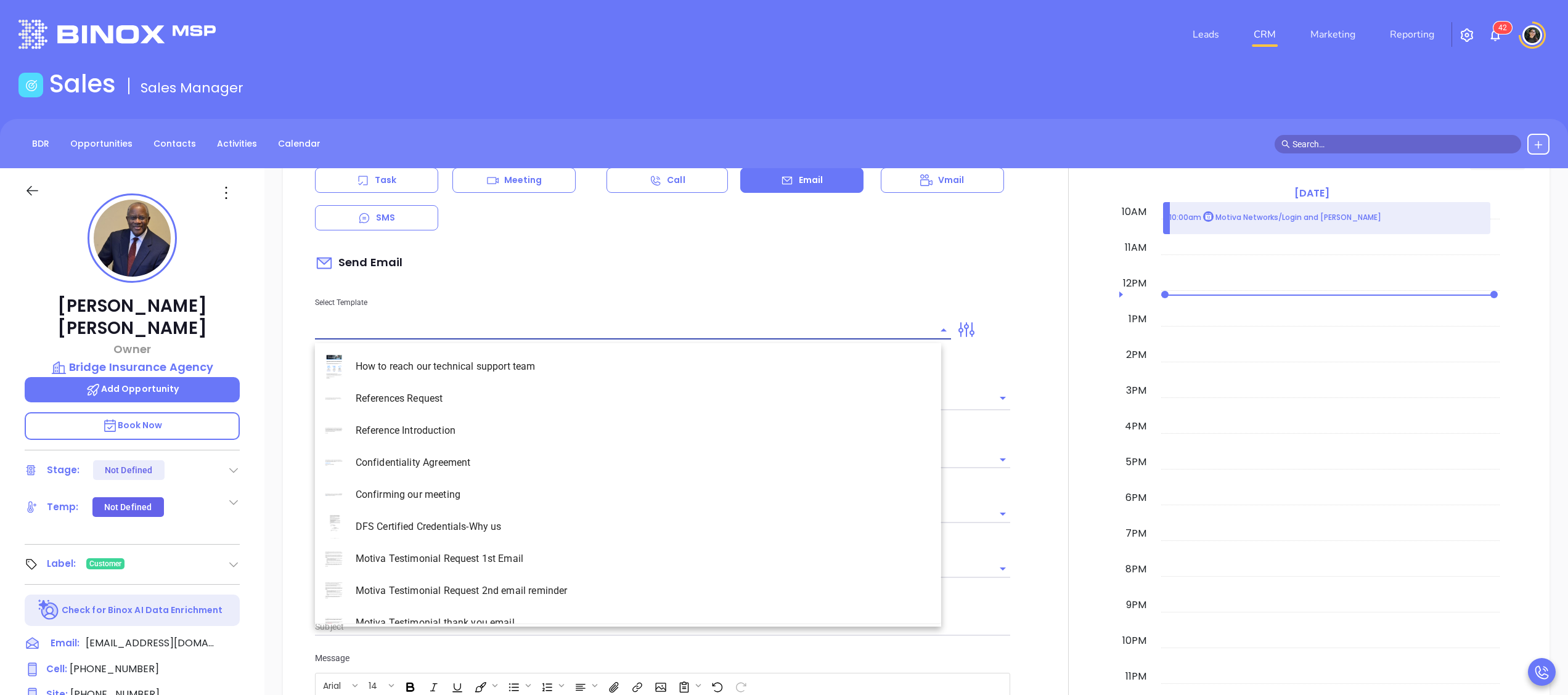
type input "[PERSON_NAME]"
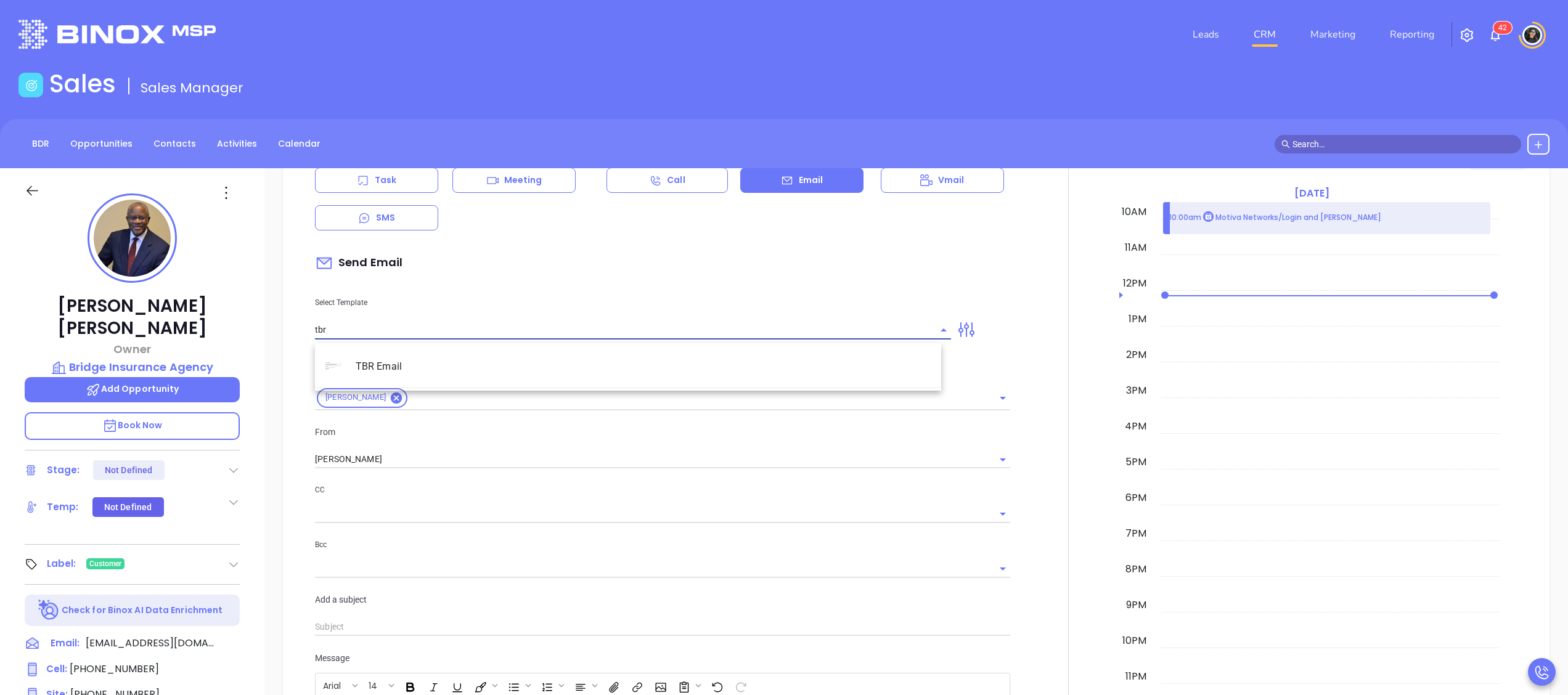
click at [494, 370] on li "TBR Email" at bounding box center [628, 367] width 626 height 32
type input "TBR Email"
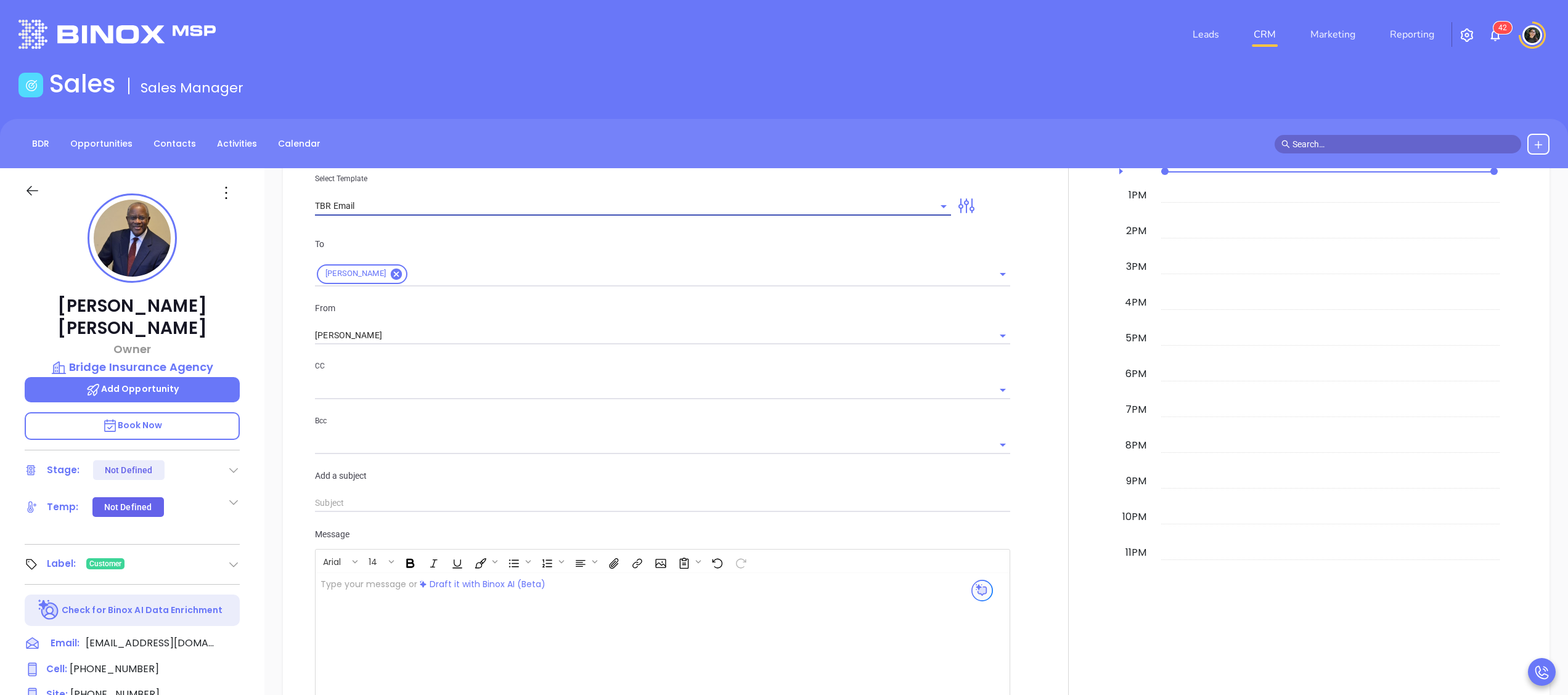
type input "[PERSON_NAME], got 10 mins?"
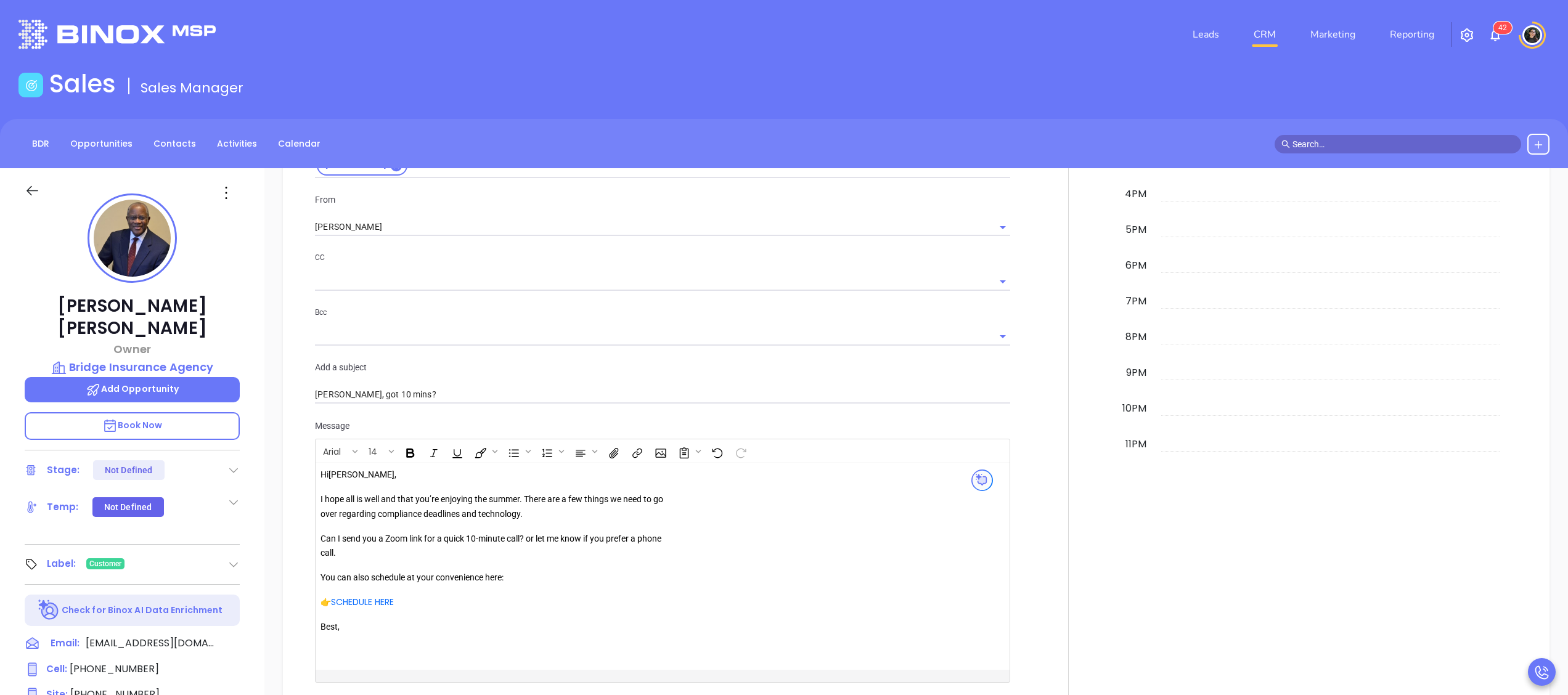
scroll to position [985, 0]
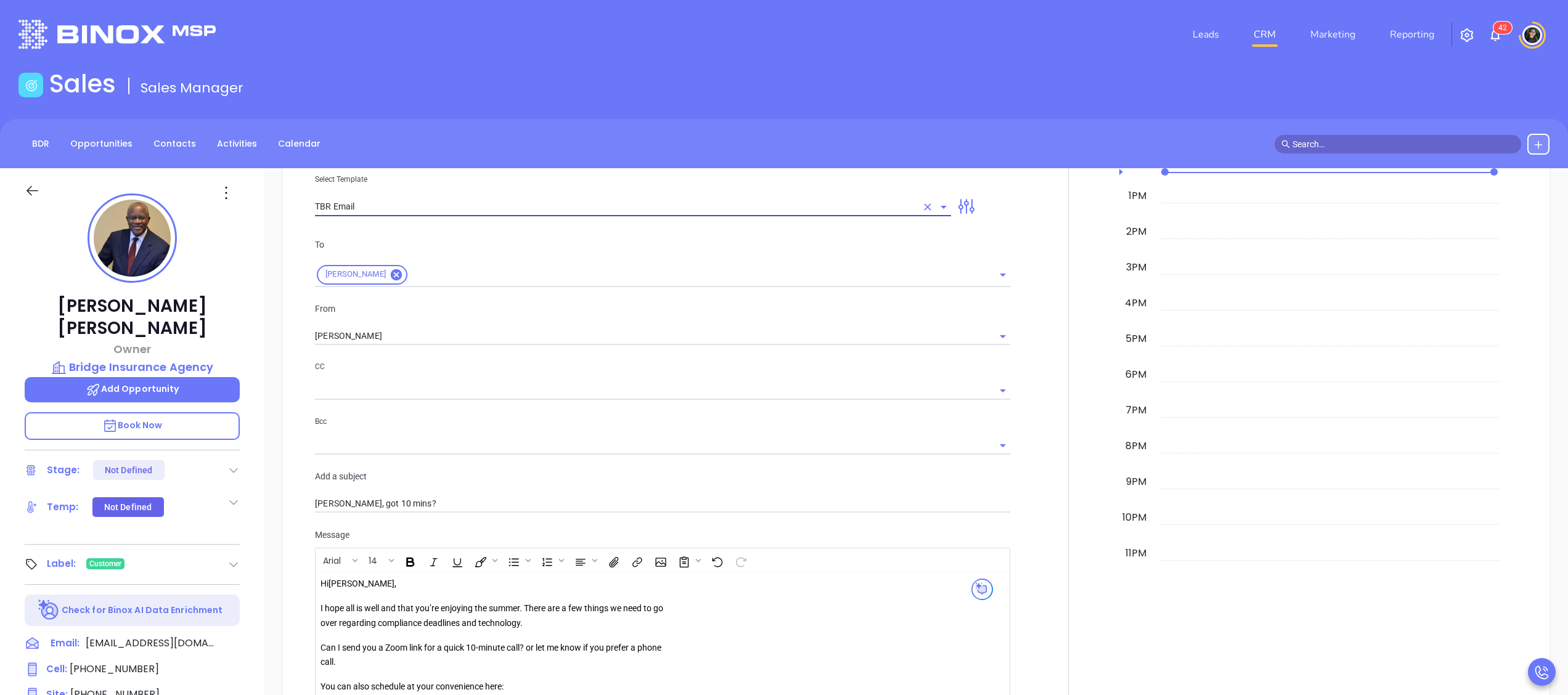
type input "TBR Email"
click at [484, 361] on div "To [PERSON_NAME] From [PERSON_NAME] CC Bcc Add a subject [PERSON_NAME], got 10 …" at bounding box center [662, 376] width 710 height 306
click at [514, 350] on div "To [PERSON_NAME] From [PERSON_NAME] CC Bcc Add a subject [PERSON_NAME], got 10 …" at bounding box center [662, 376] width 710 height 306
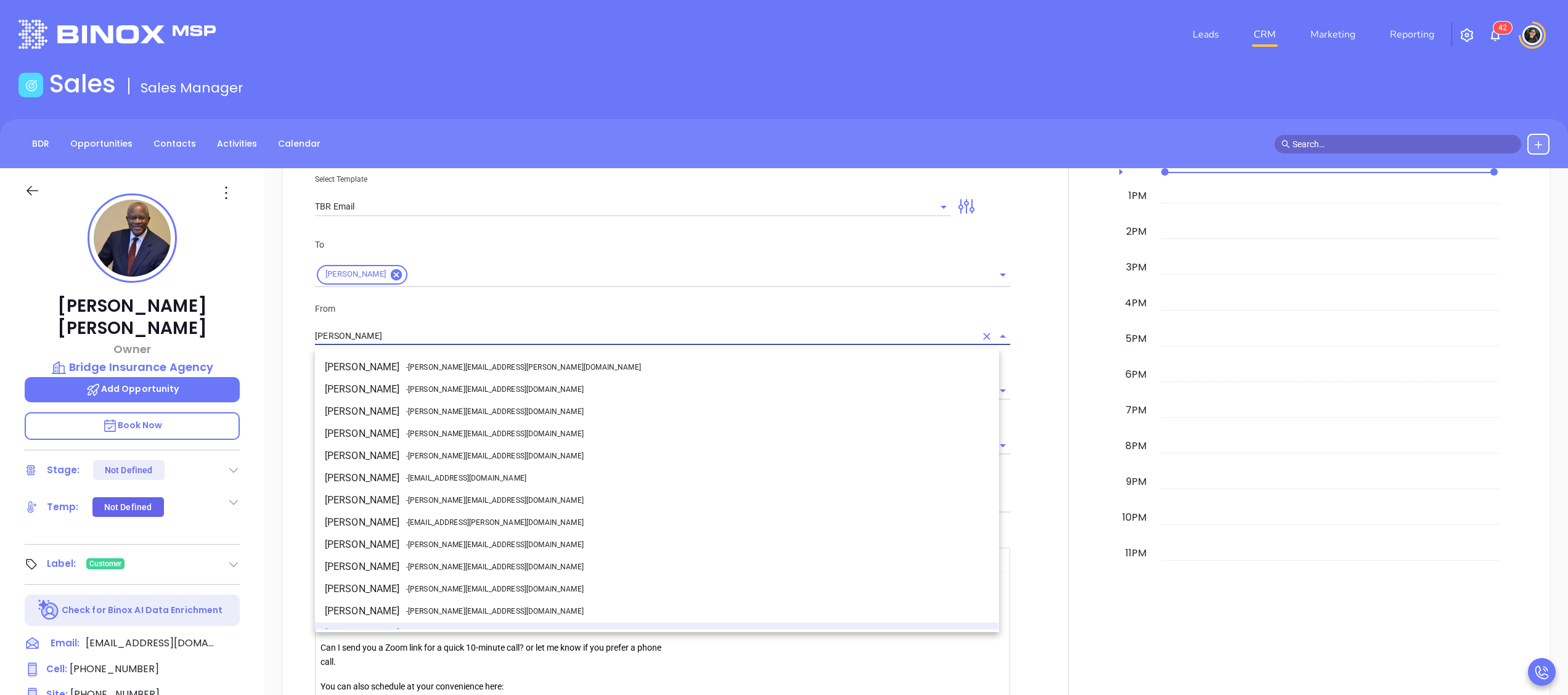
click at [517, 340] on input "[PERSON_NAME]" at bounding box center [645, 335] width 661 height 18
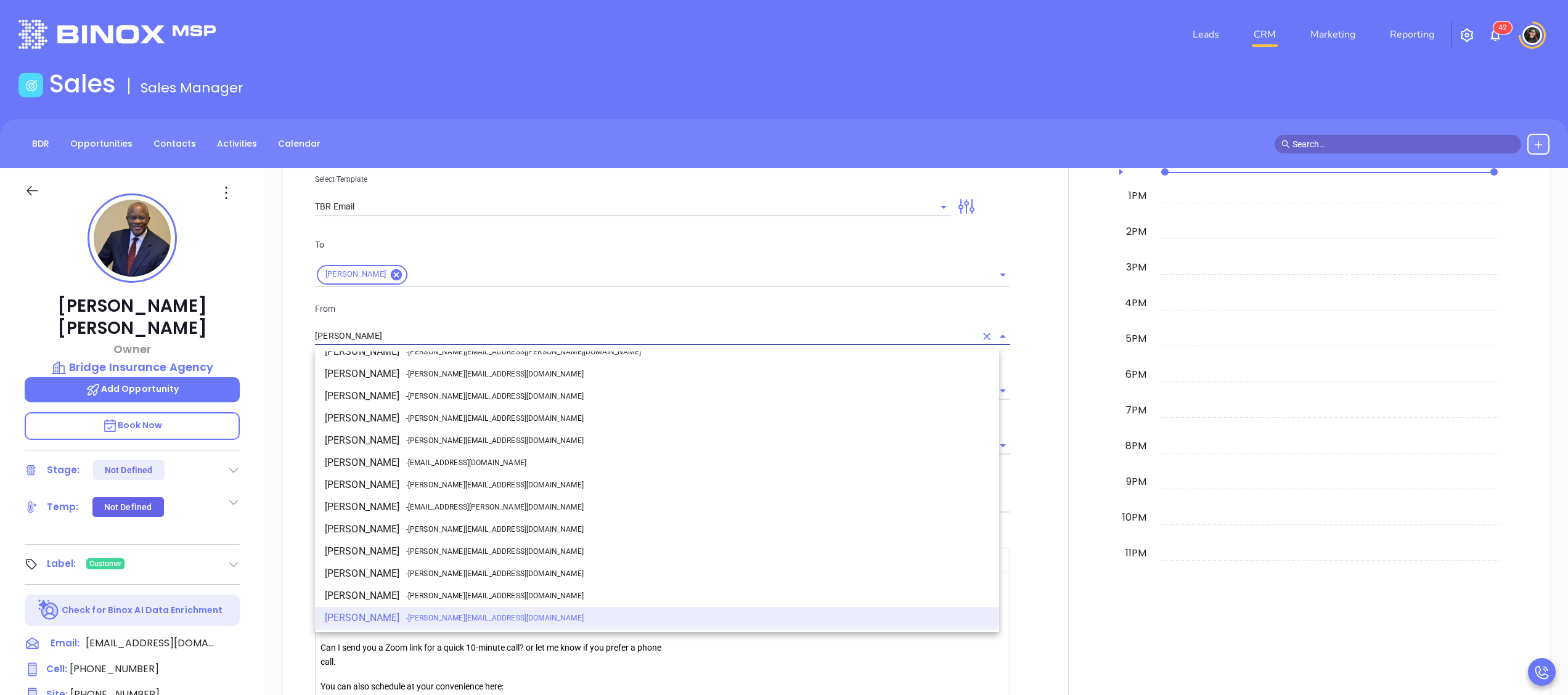
click at [441, 476] on li "Walter Contreras - [EMAIL_ADDRESS][DOMAIN_NAME]" at bounding box center [657, 485] width 684 height 22
type input "[PERSON_NAME]"
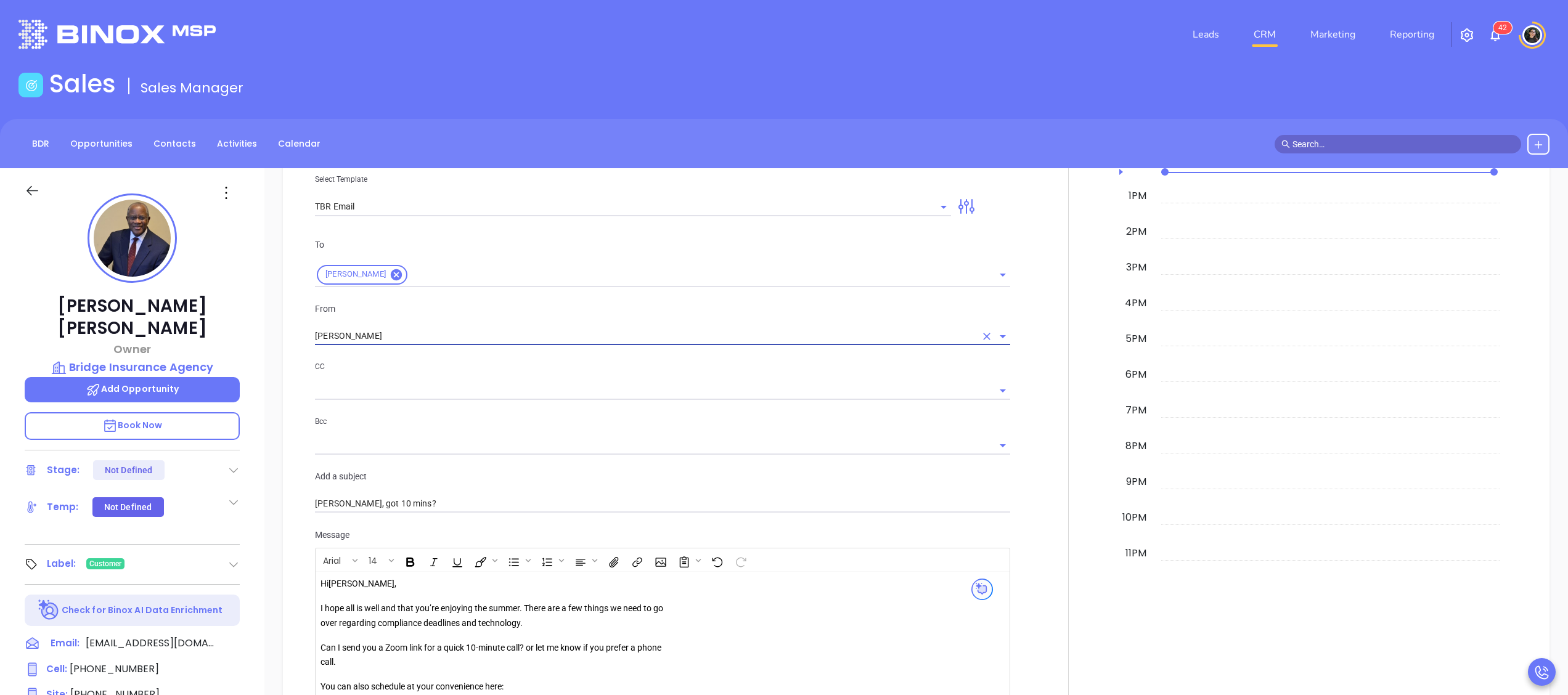
scroll to position [1109, 0]
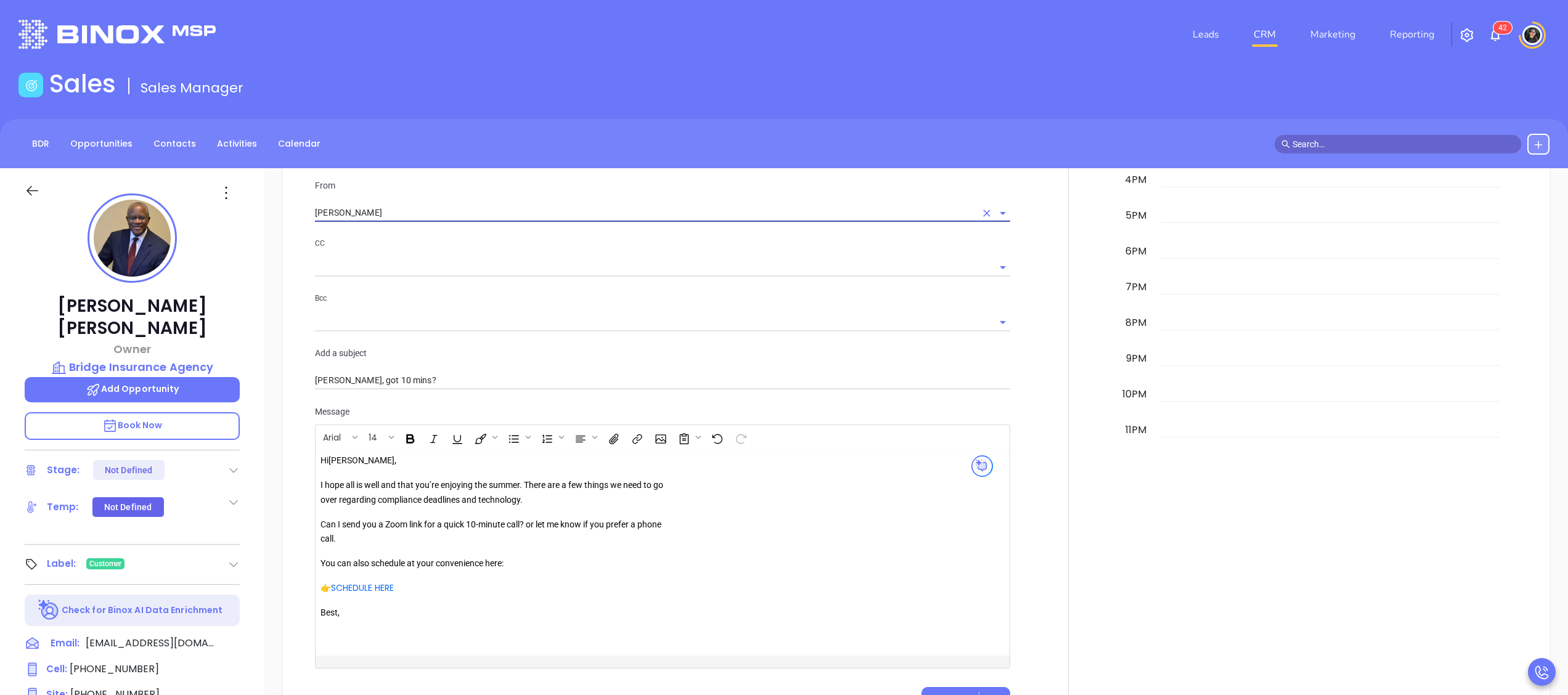
drag, startPoint x: 520, startPoint y: 486, endPoint x: 593, endPoint y: 467, distance: 75.4
click at [528, 485] on p "I hope all is well and that you’re enjoying the summer. There are a few things …" at bounding box center [497, 493] width 354 height 30
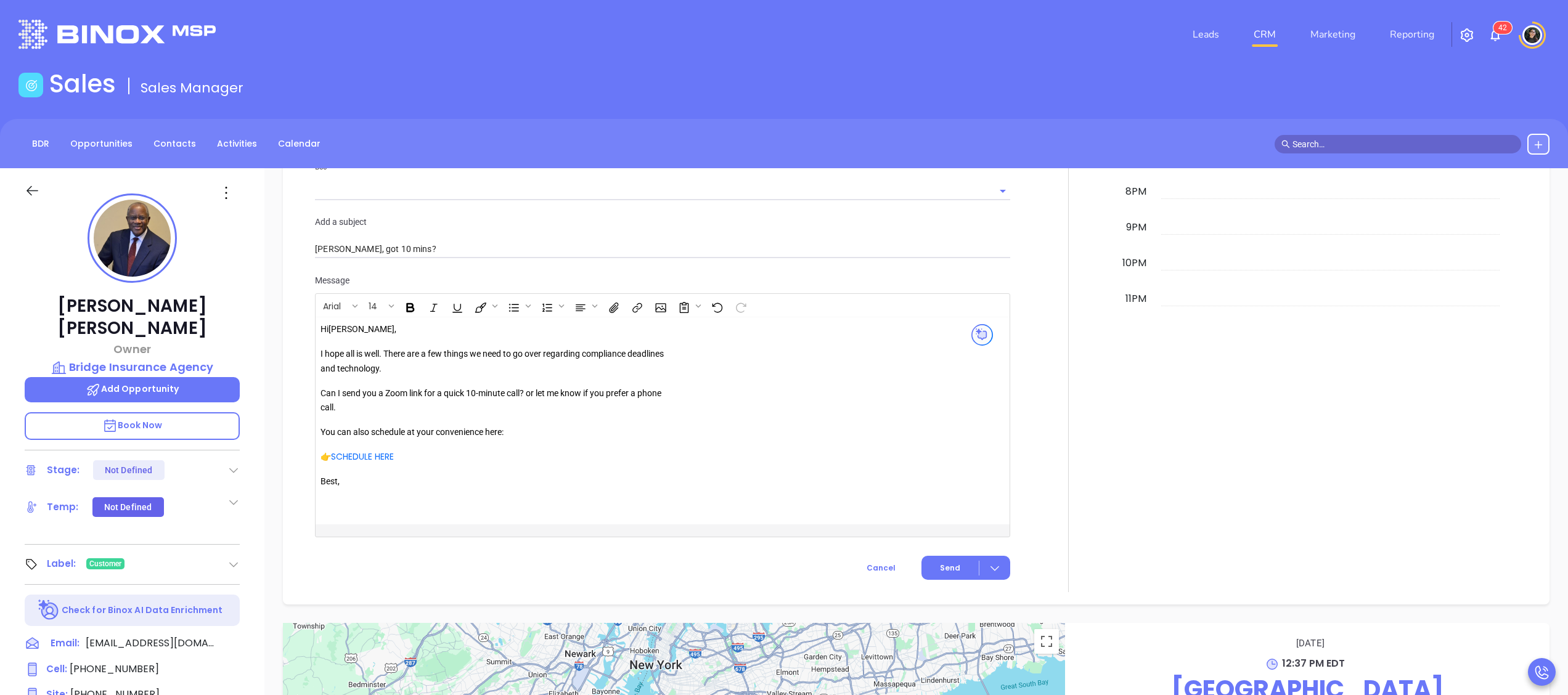
scroll to position [1431, 0]
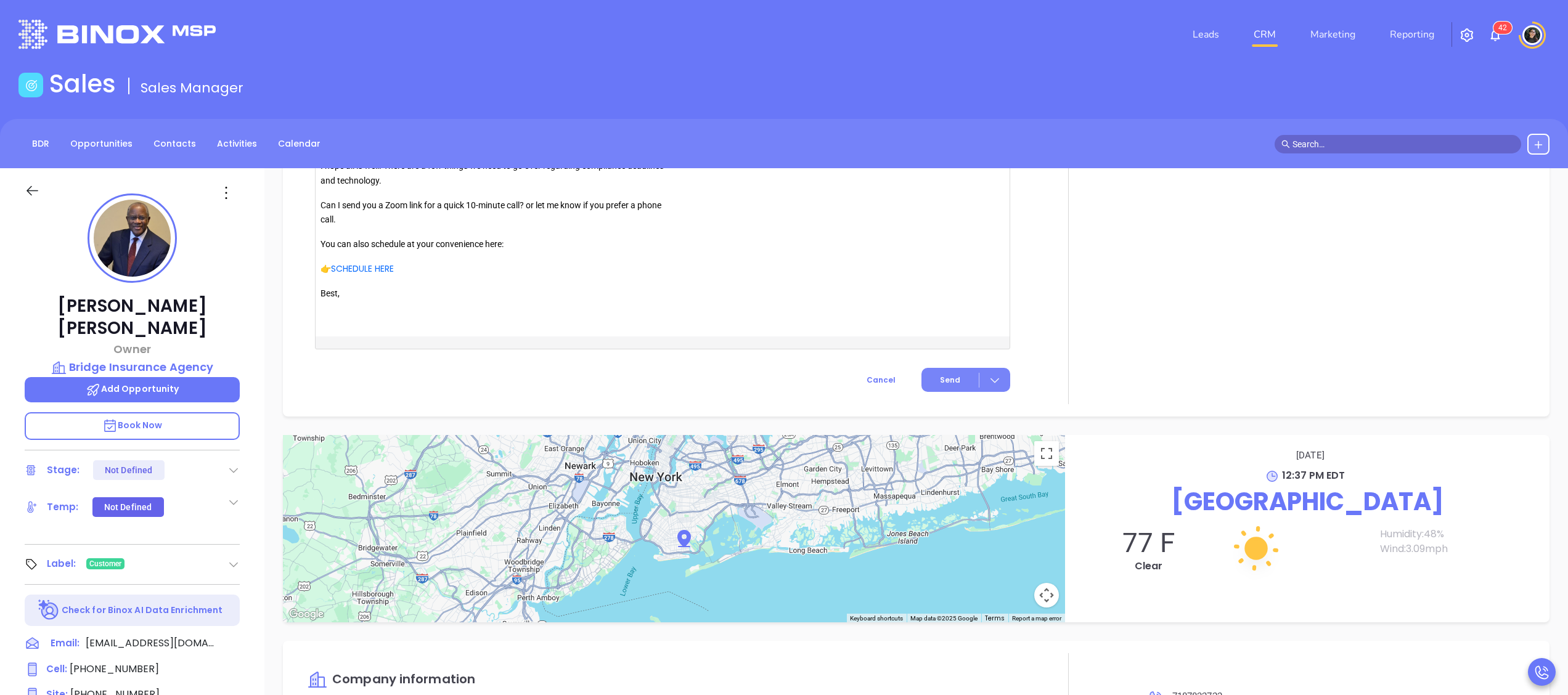
click at [948, 383] on span "Send" at bounding box center [950, 379] width 20 height 11
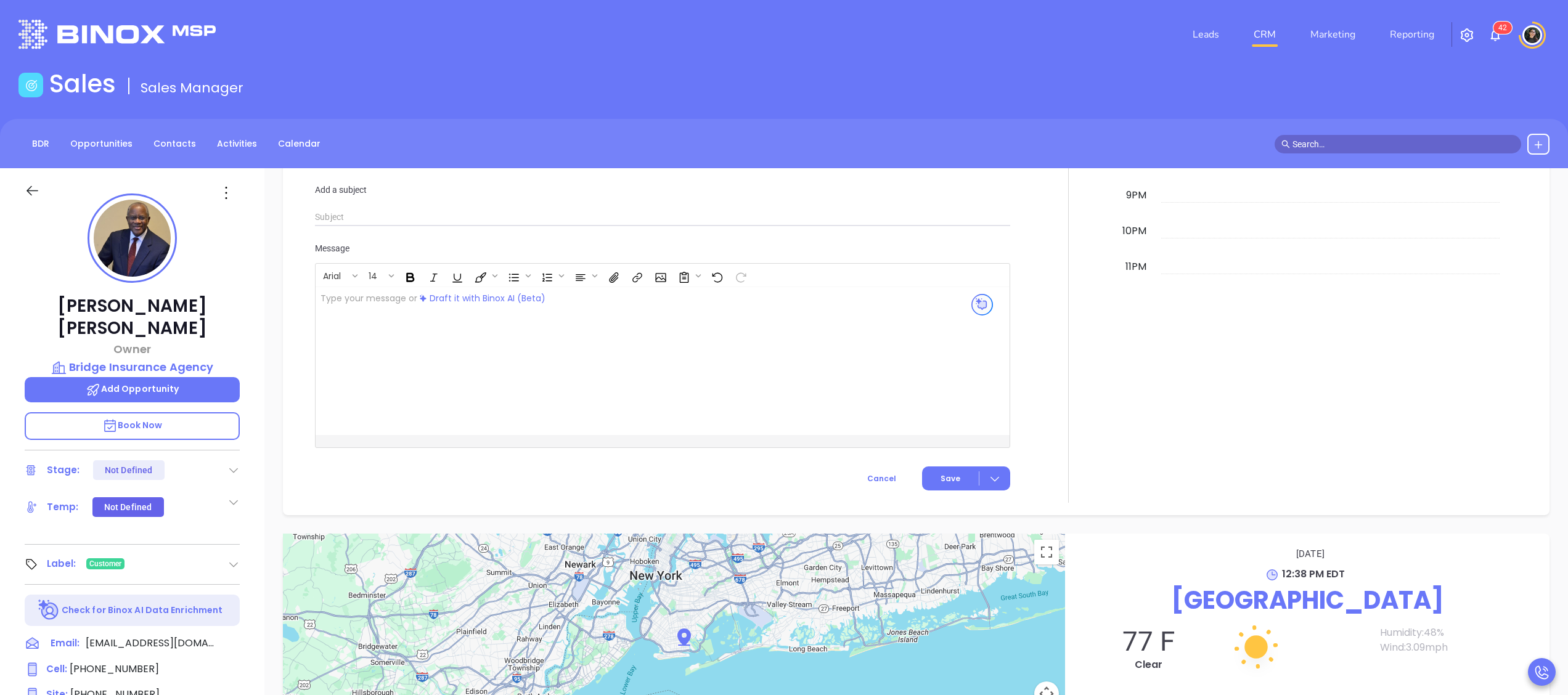
scroll to position [1374, 0]
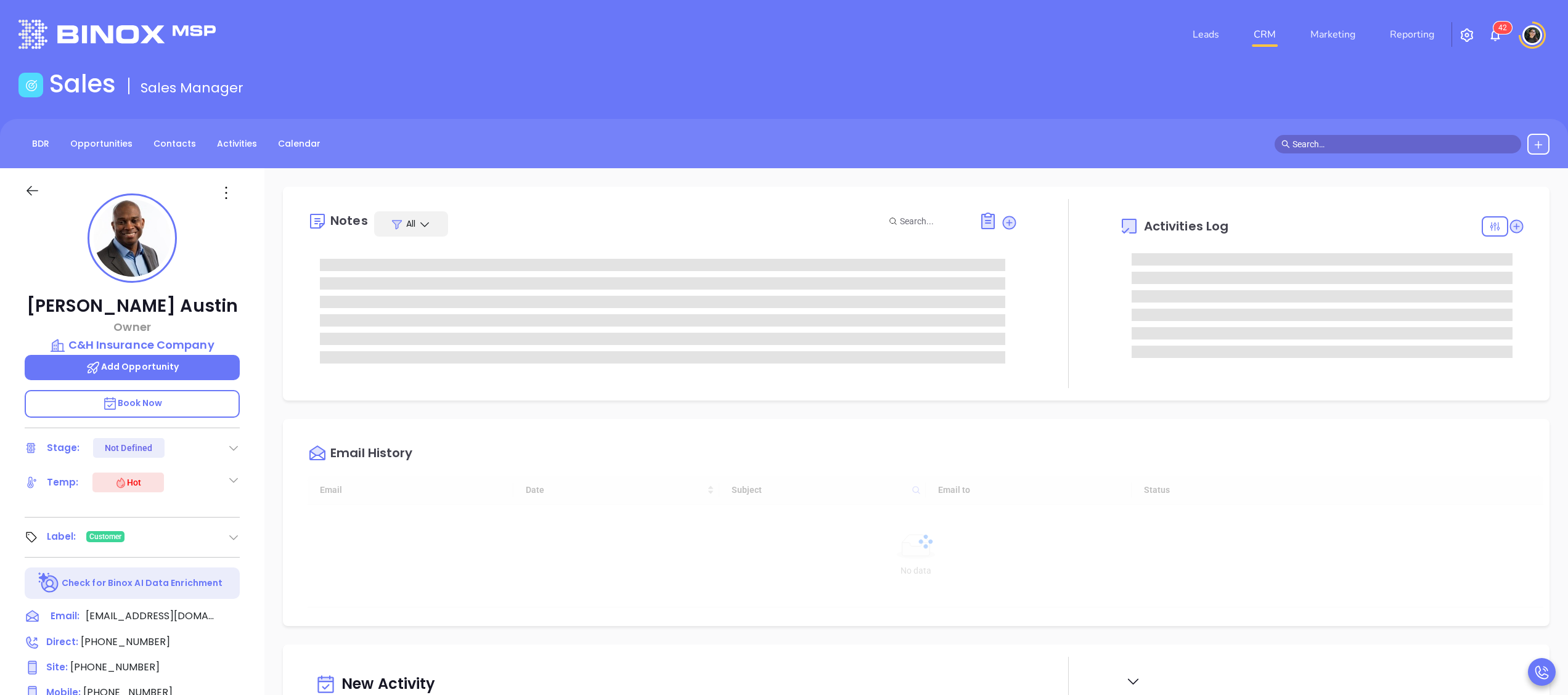
type input "[DATE]"
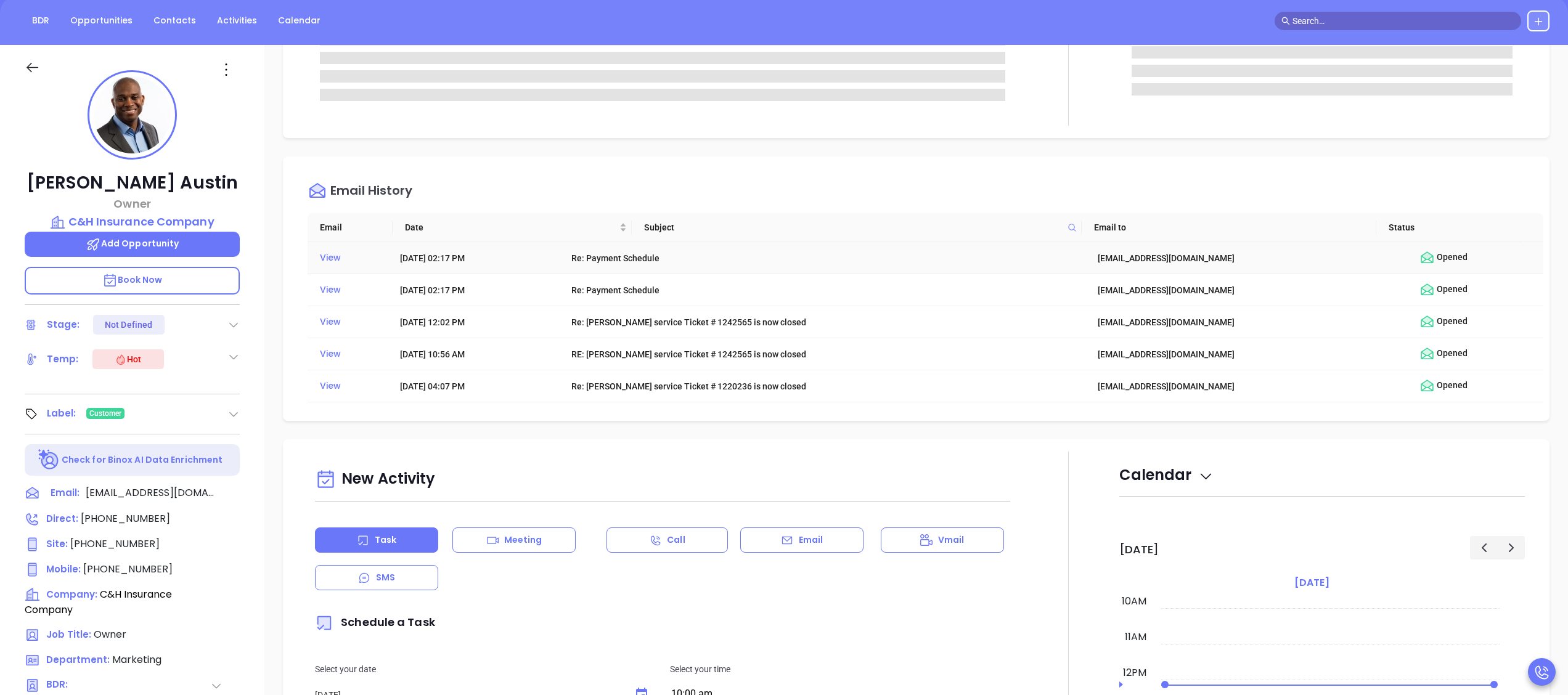
scroll to position [370, 0]
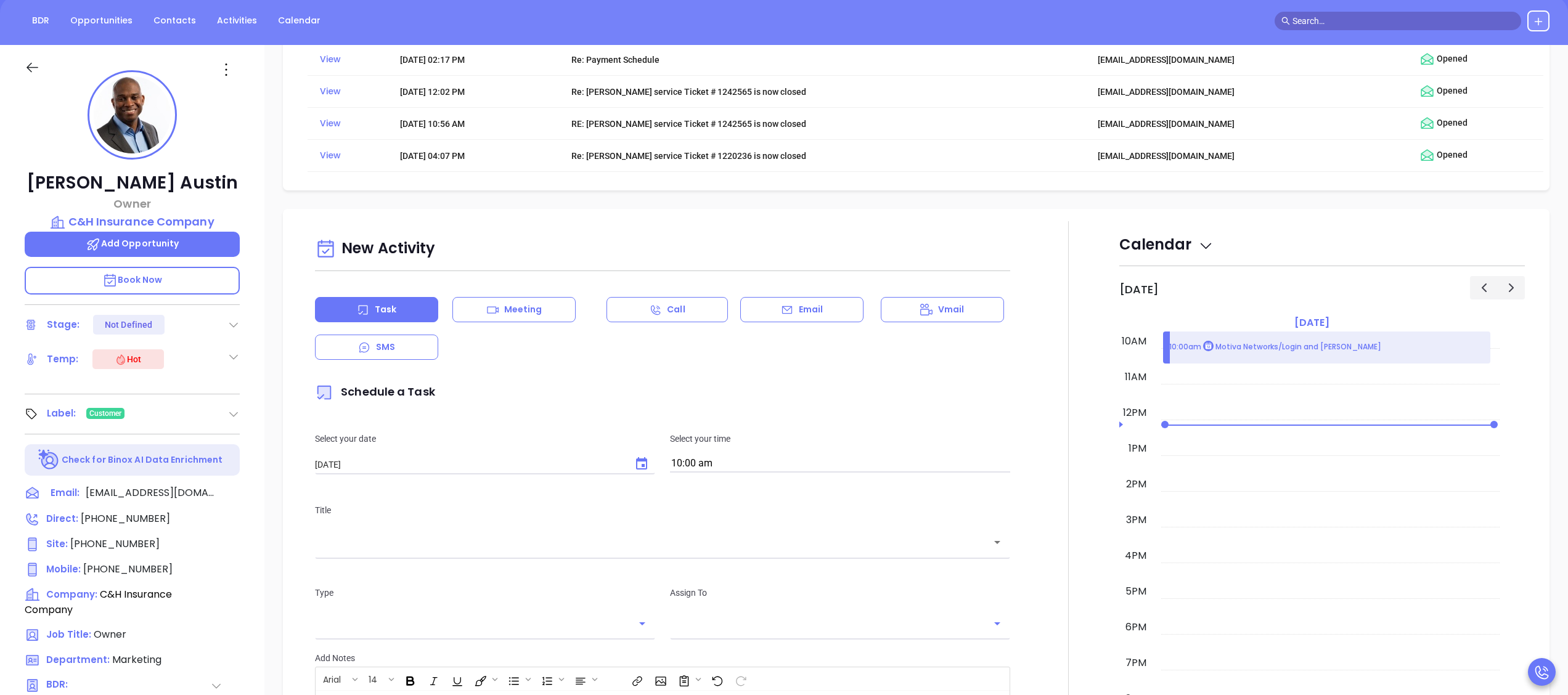
click at [774, 303] on div "Email" at bounding box center [802, 310] width 124 height 25
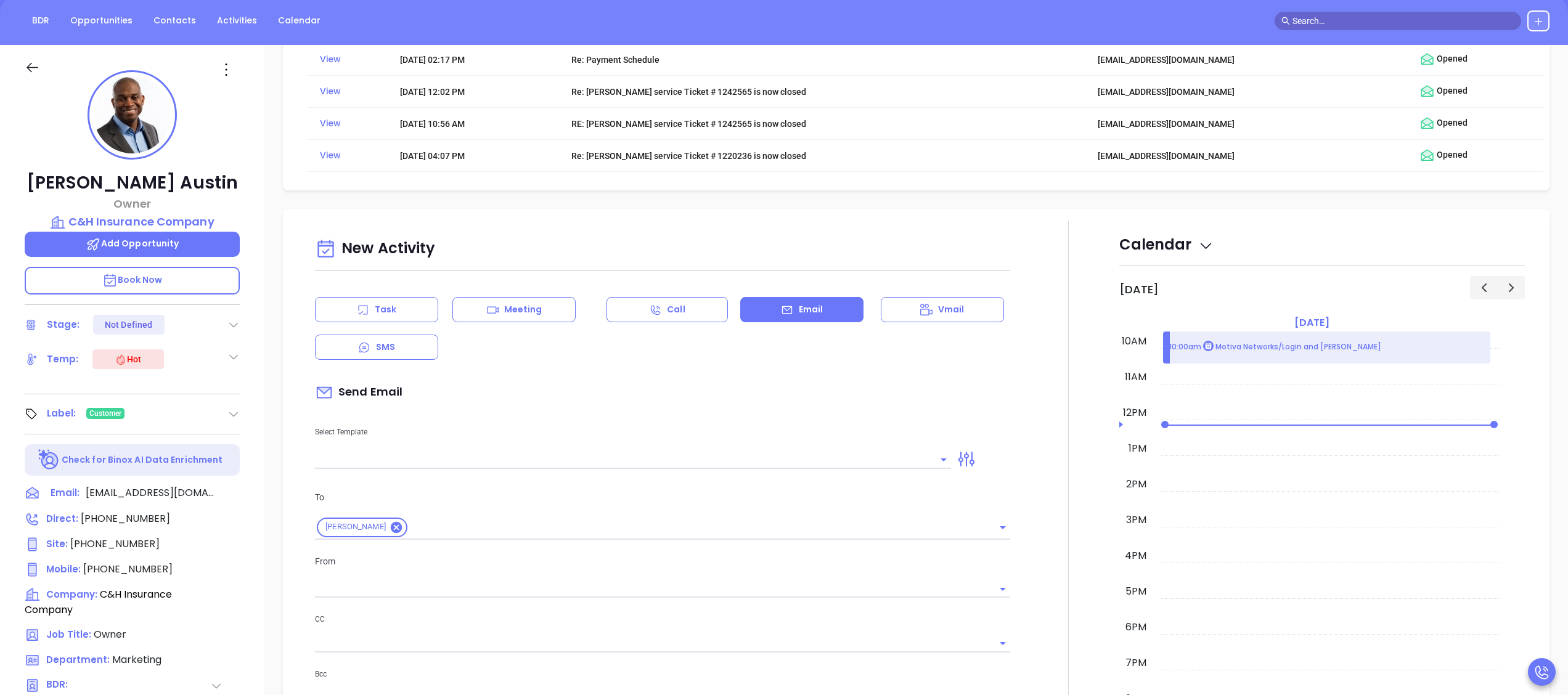
click at [637, 466] on input "text" at bounding box center [623, 459] width 618 height 18
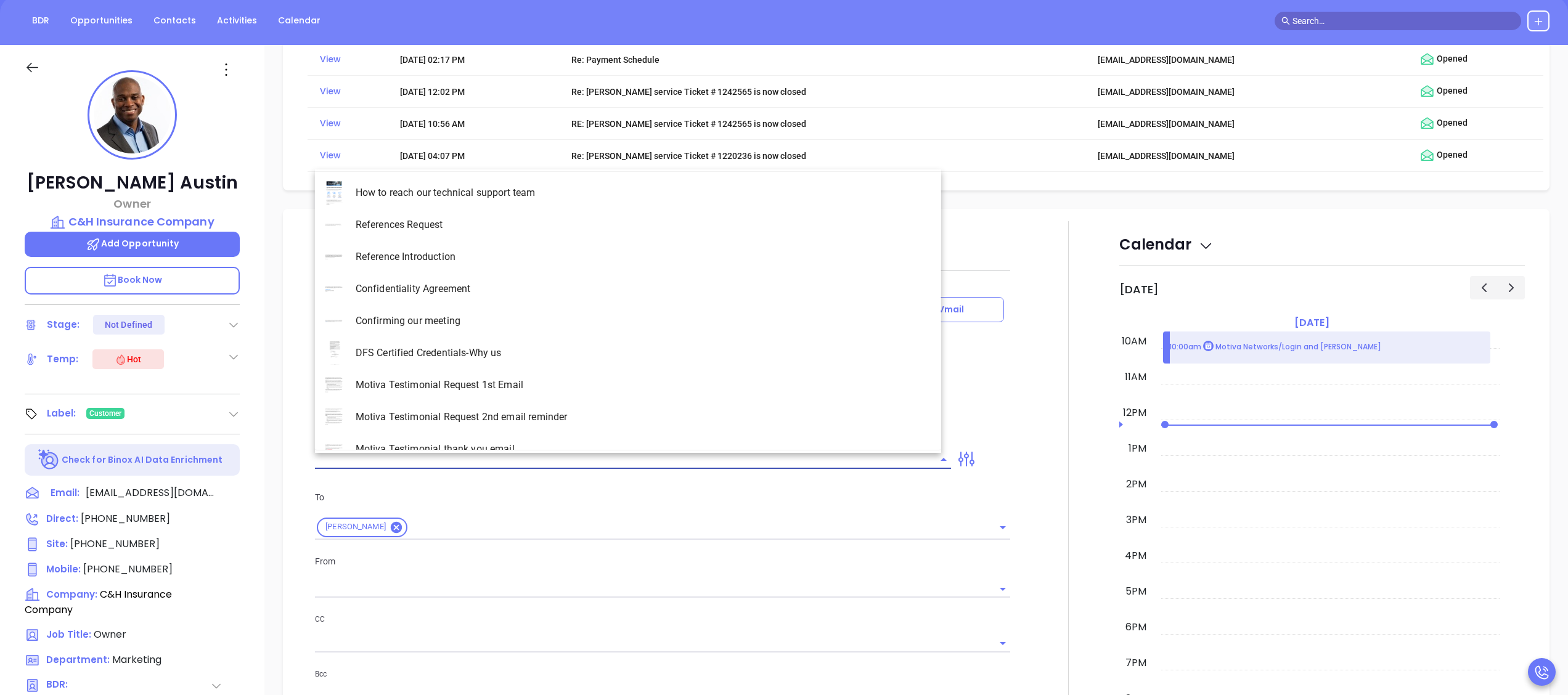
type input "[PERSON_NAME]"
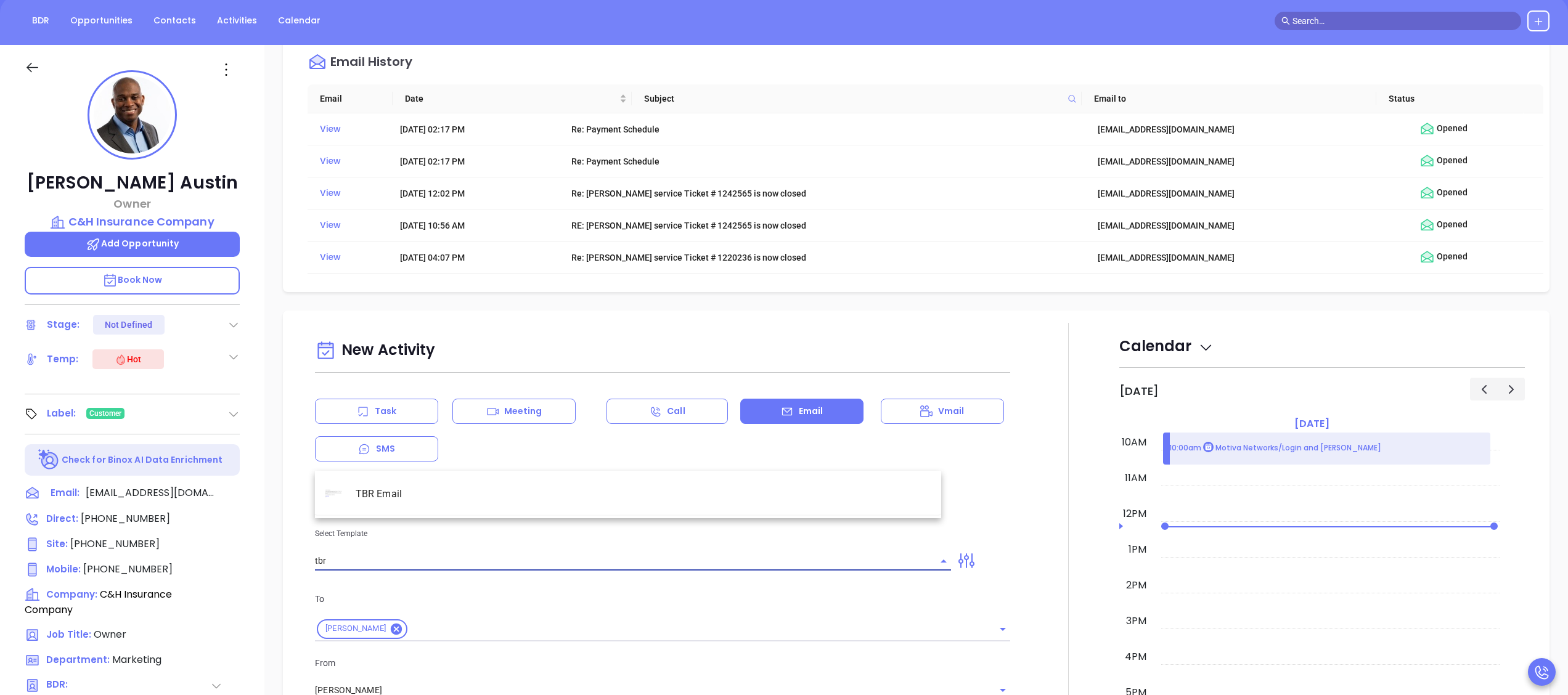
scroll to position [472, 0]
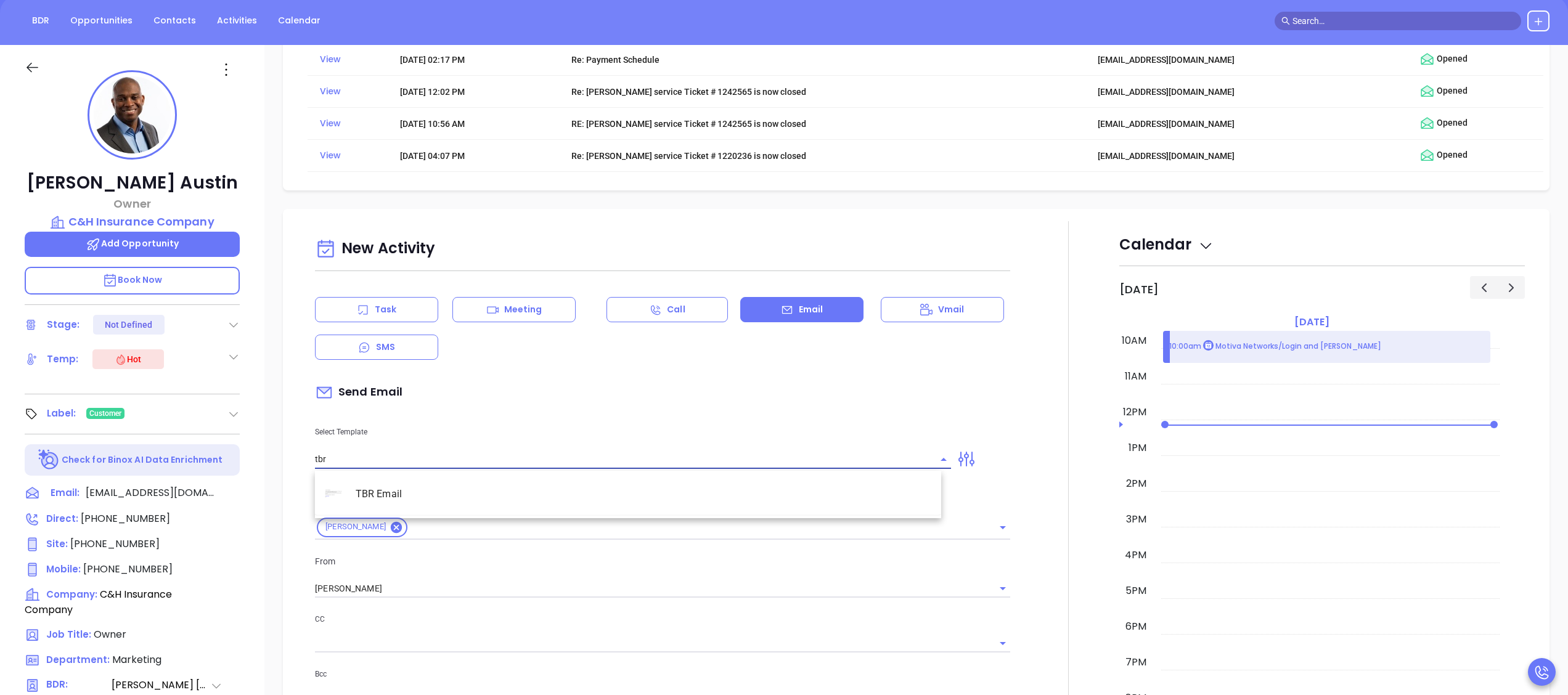
click at [387, 508] on li "TBR Email" at bounding box center [628, 494] width 626 height 32
type input "TBR Email"
type input "Cecil, got 10 mins?"
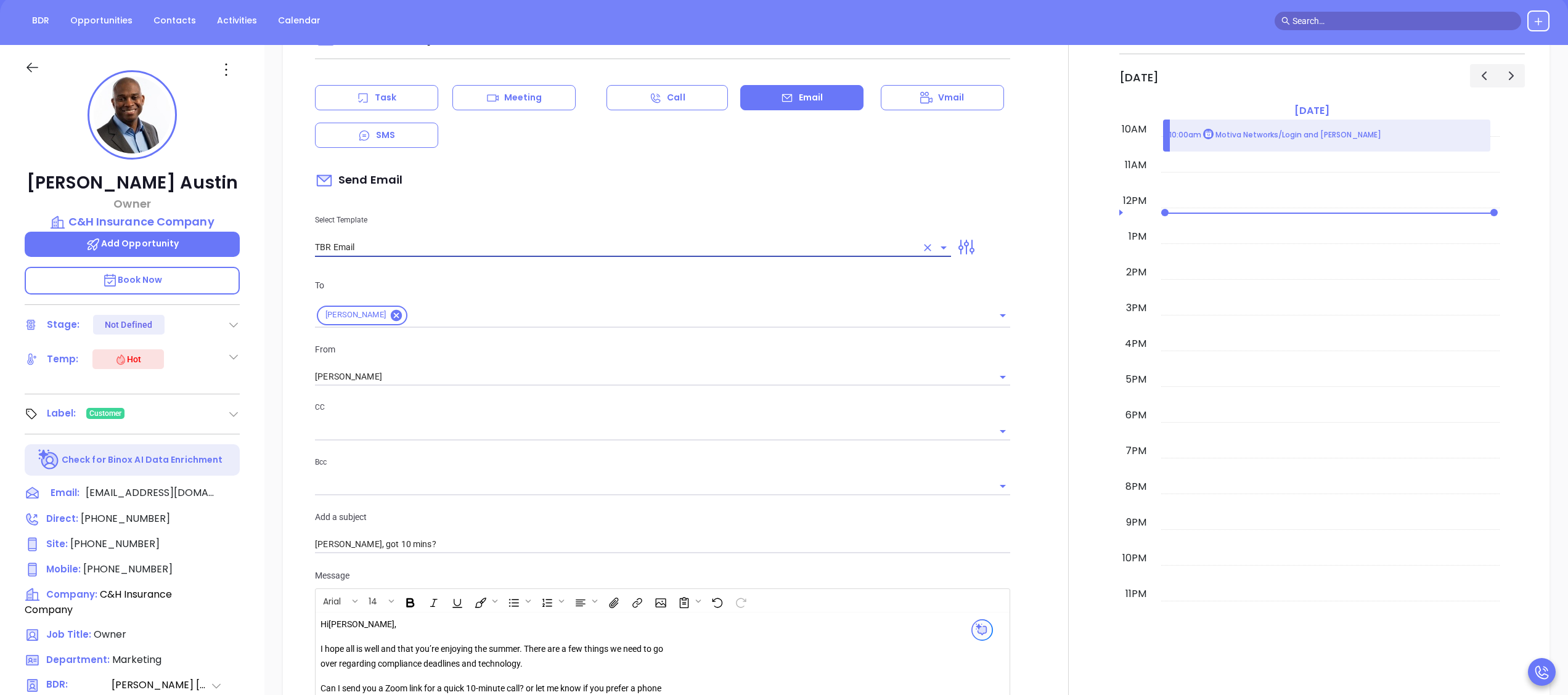
scroll to position [964, 0]
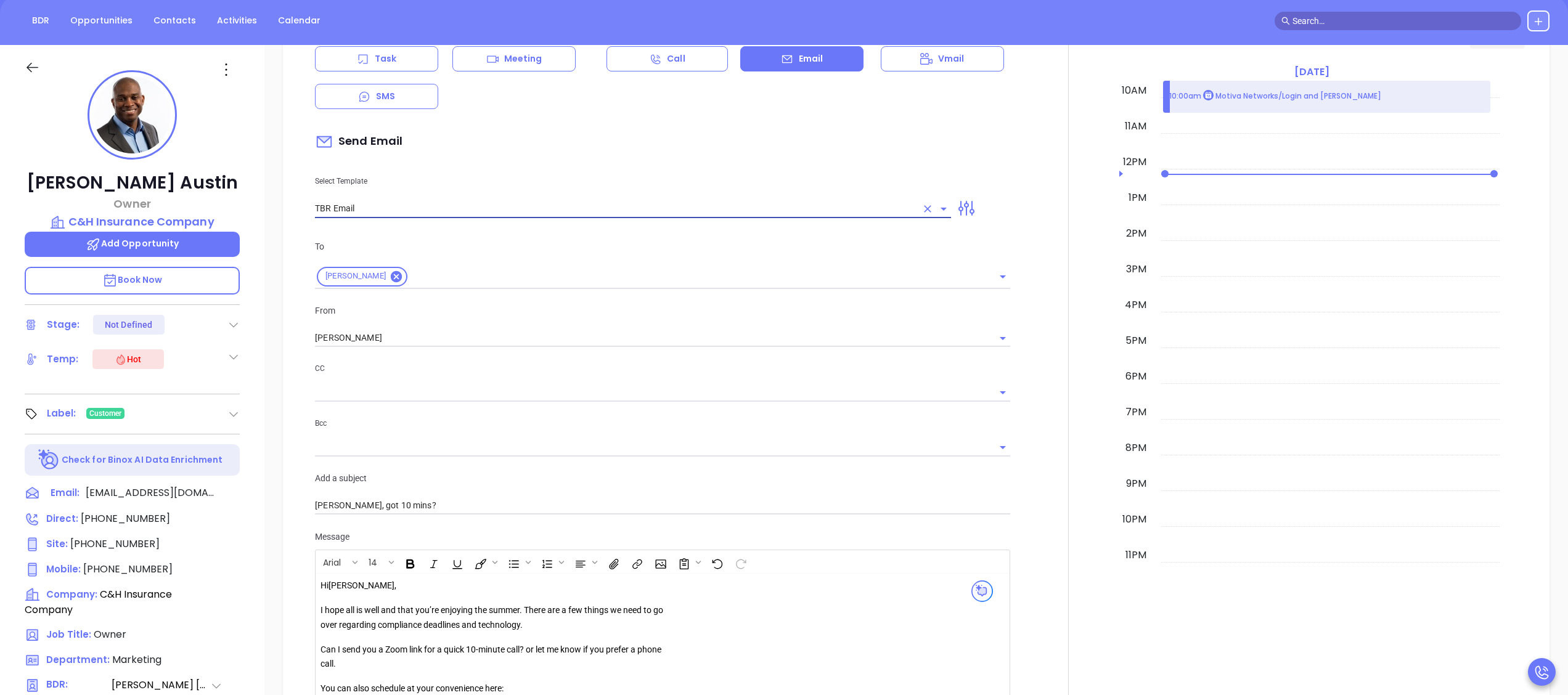
type input "TBR Email"
click at [442, 328] on div "From Wendy Hernandez" at bounding box center [662, 326] width 710 height 44
click at [472, 347] on div "[PERSON_NAME]" at bounding box center [662, 339] width 695 height 19
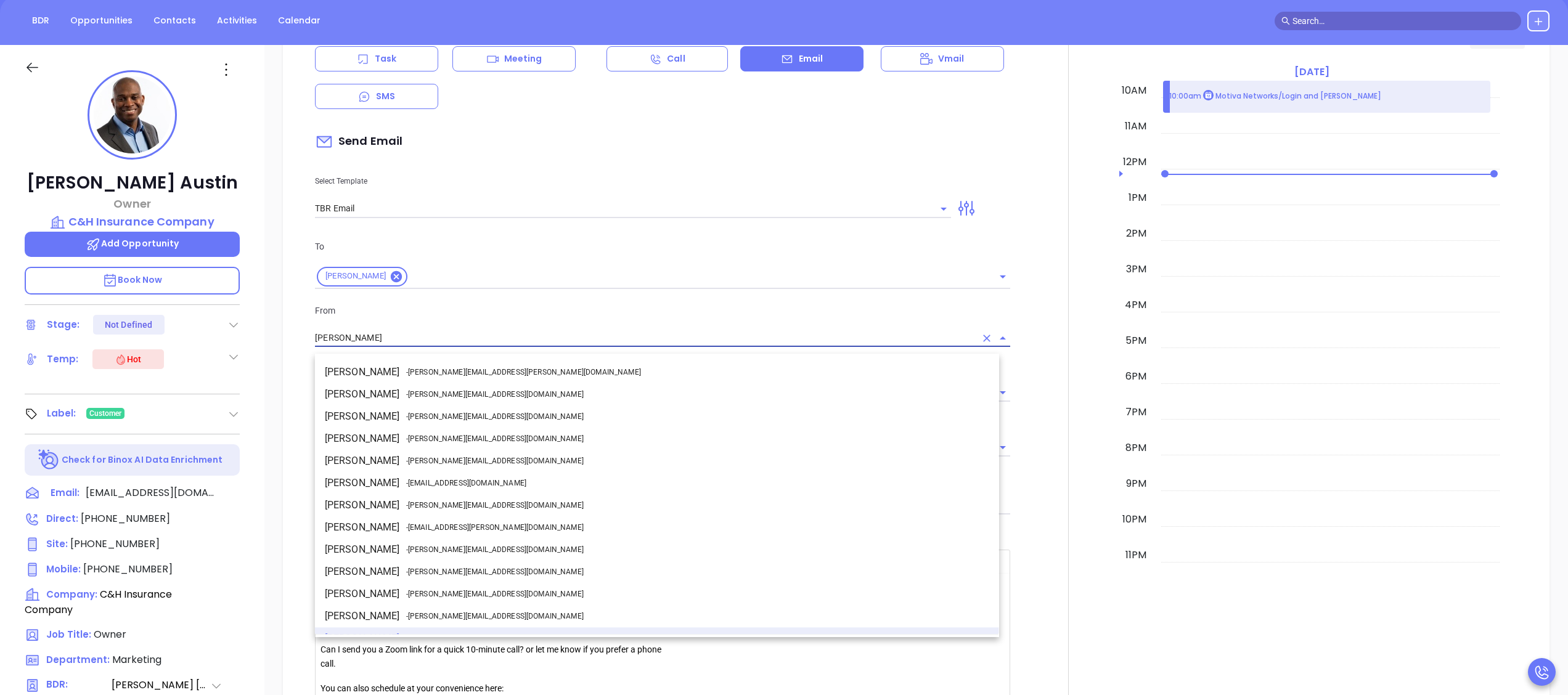
scroll to position [15, 0]
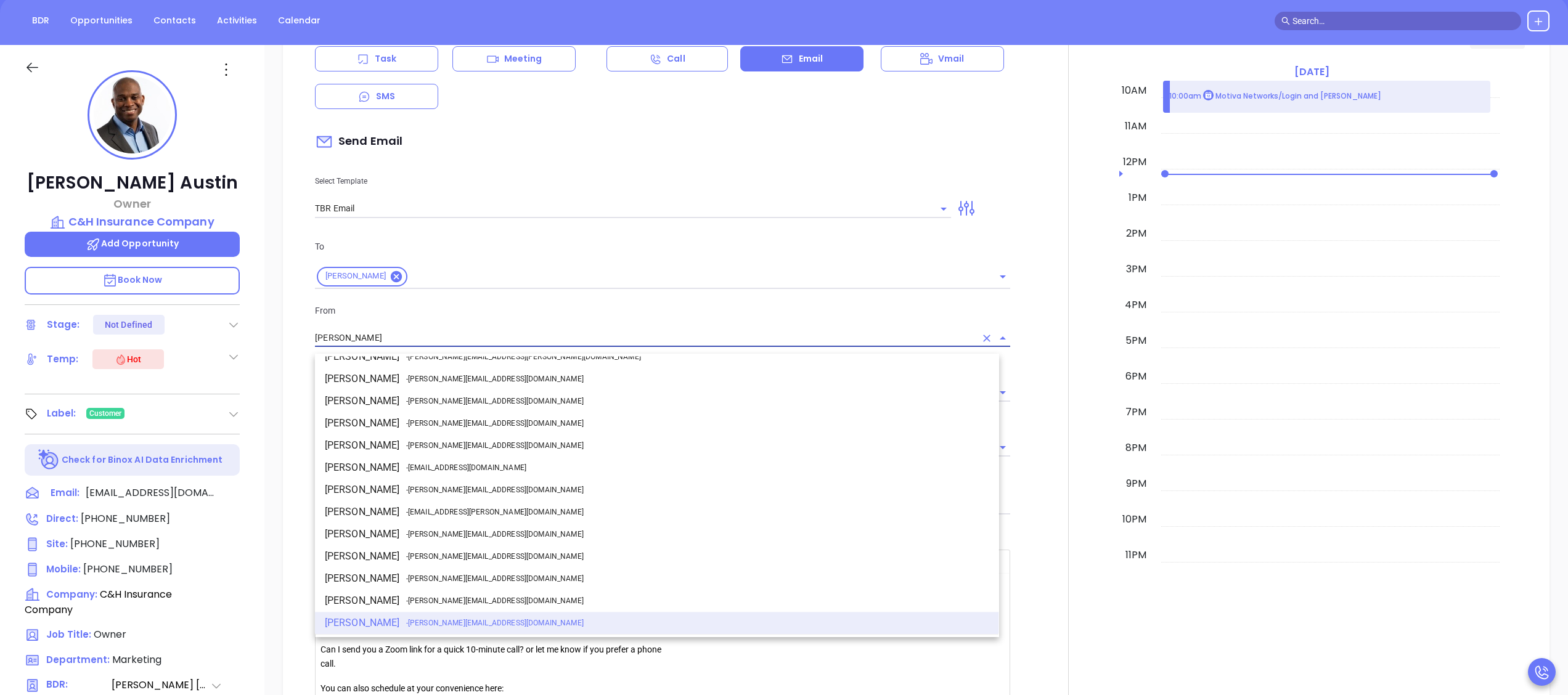
click at [444, 494] on span "- walter@motiva.net" at bounding box center [495, 489] width 178 height 11
type input "[PERSON_NAME]"
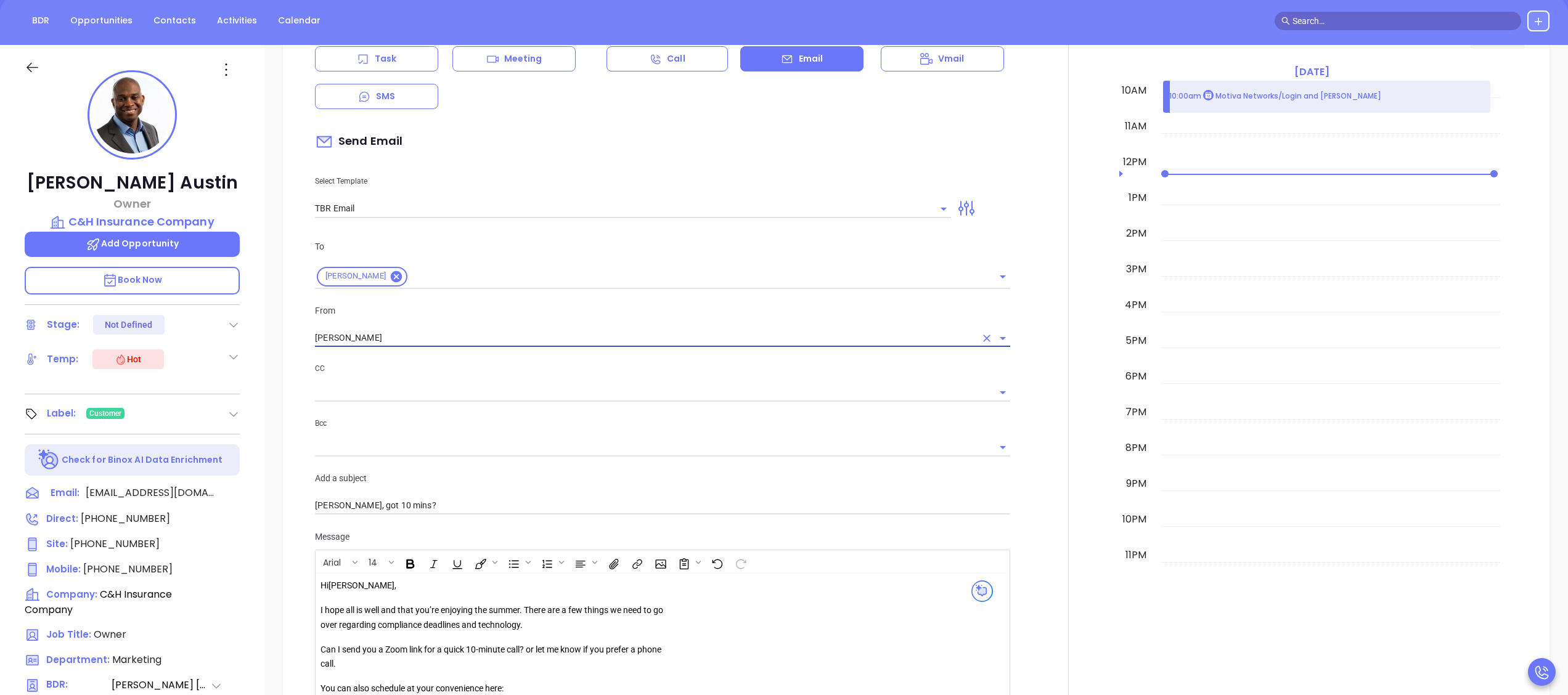
scroll to position [1211, 0]
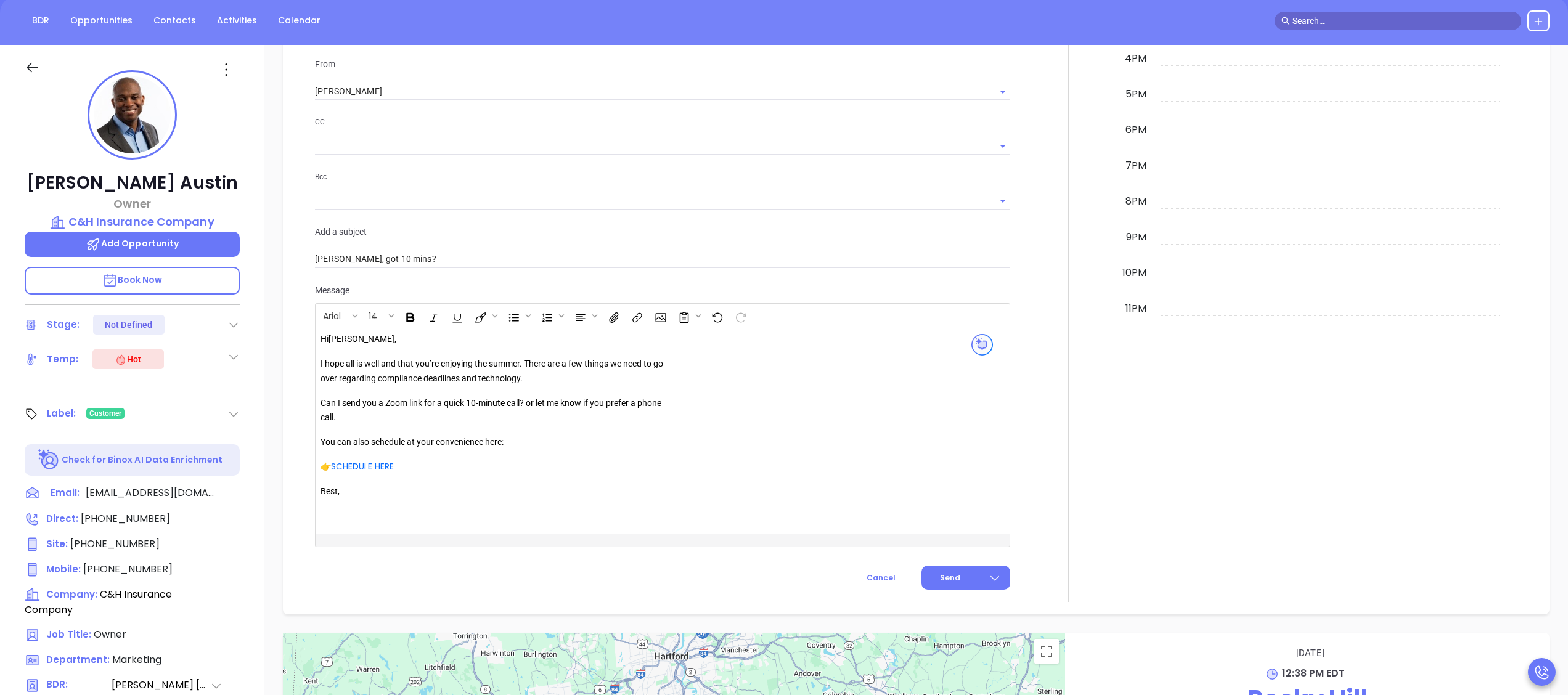
click at [524, 362] on div "Hi Cecil , I hope all is well and that you’re enjoying the summer. There are a …" at bounding box center [497, 422] width 354 height 181
click at [822, 464] on div "Hi Cecil , I hope all is well . There are a few things we need to go over regar…" at bounding box center [638, 430] width 635 height 197
click at [940, 582] on span "Send" at bounding box center [950, 577] width 20 height 11
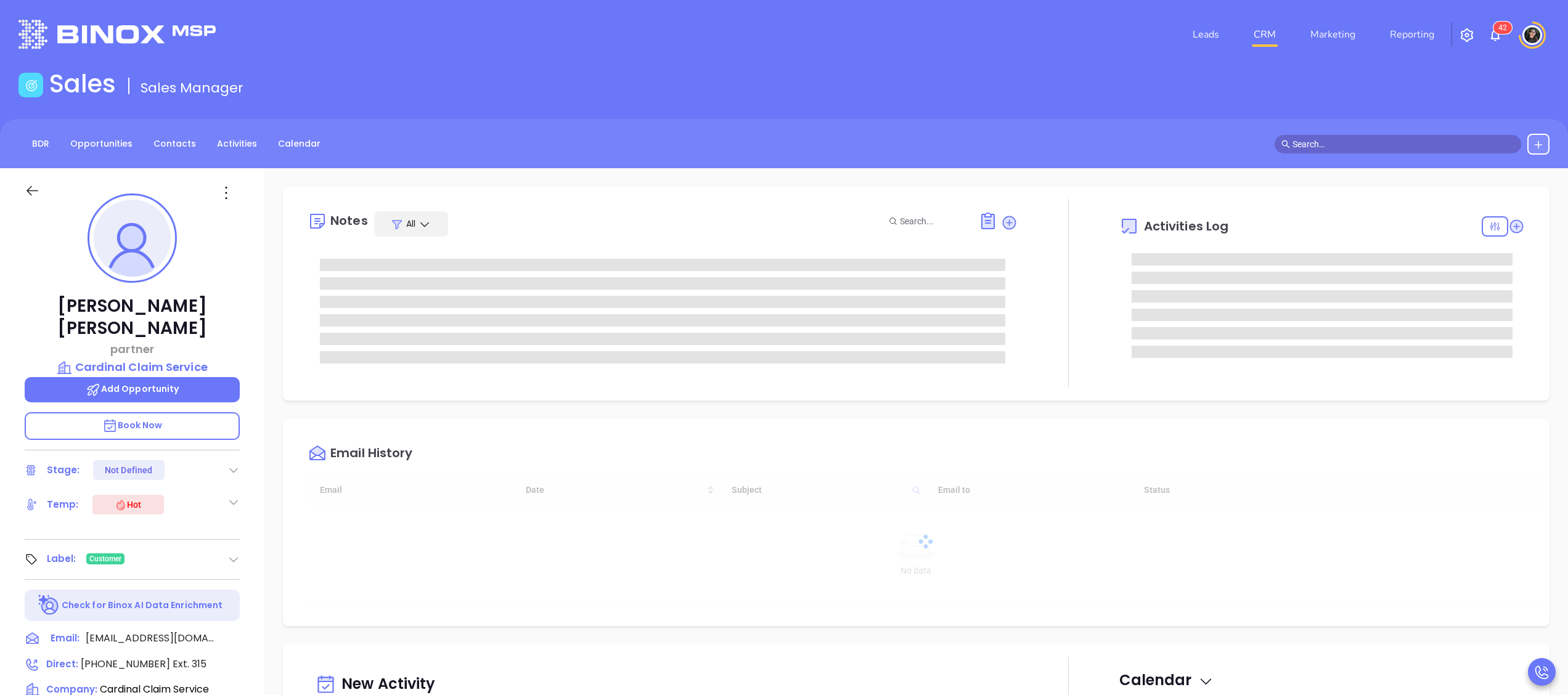
scroll to position [358, 0]
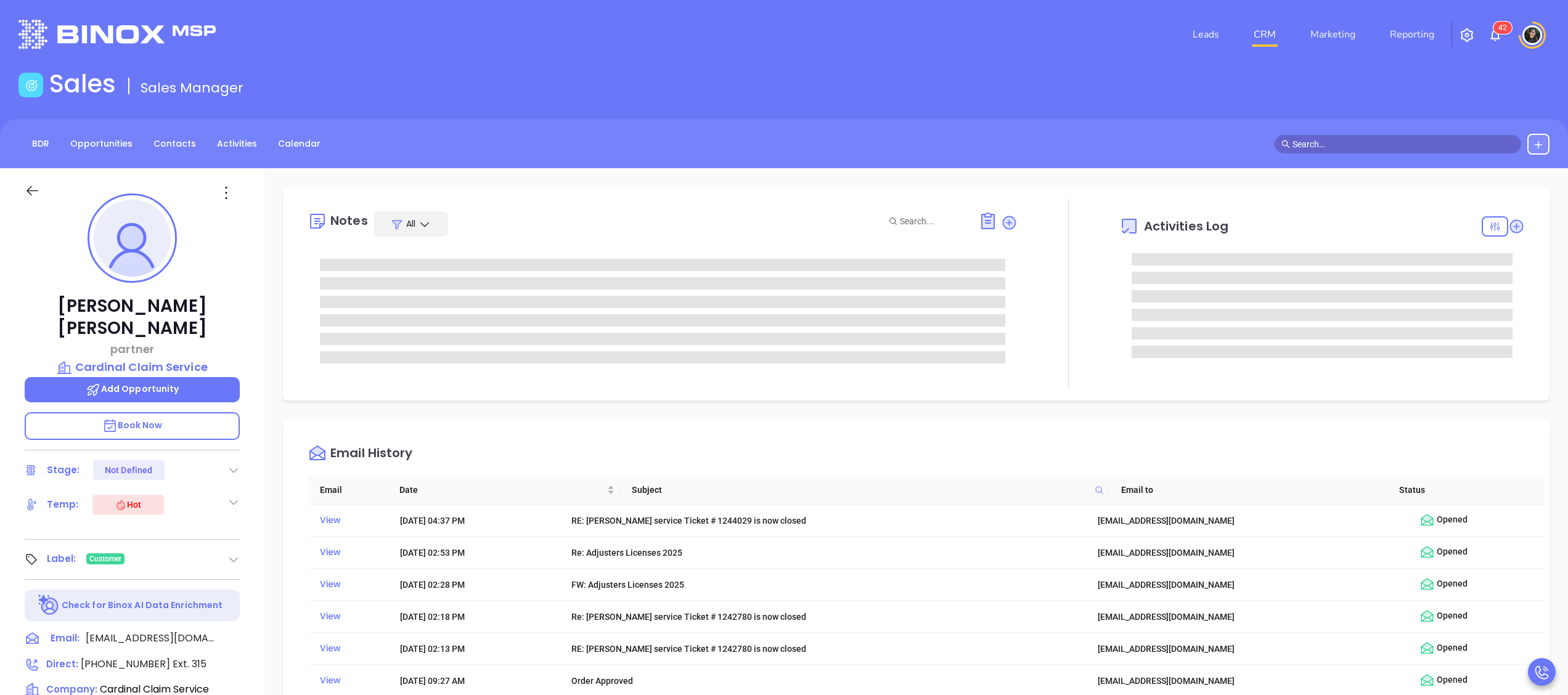
type input "[PERSON_NAME]"
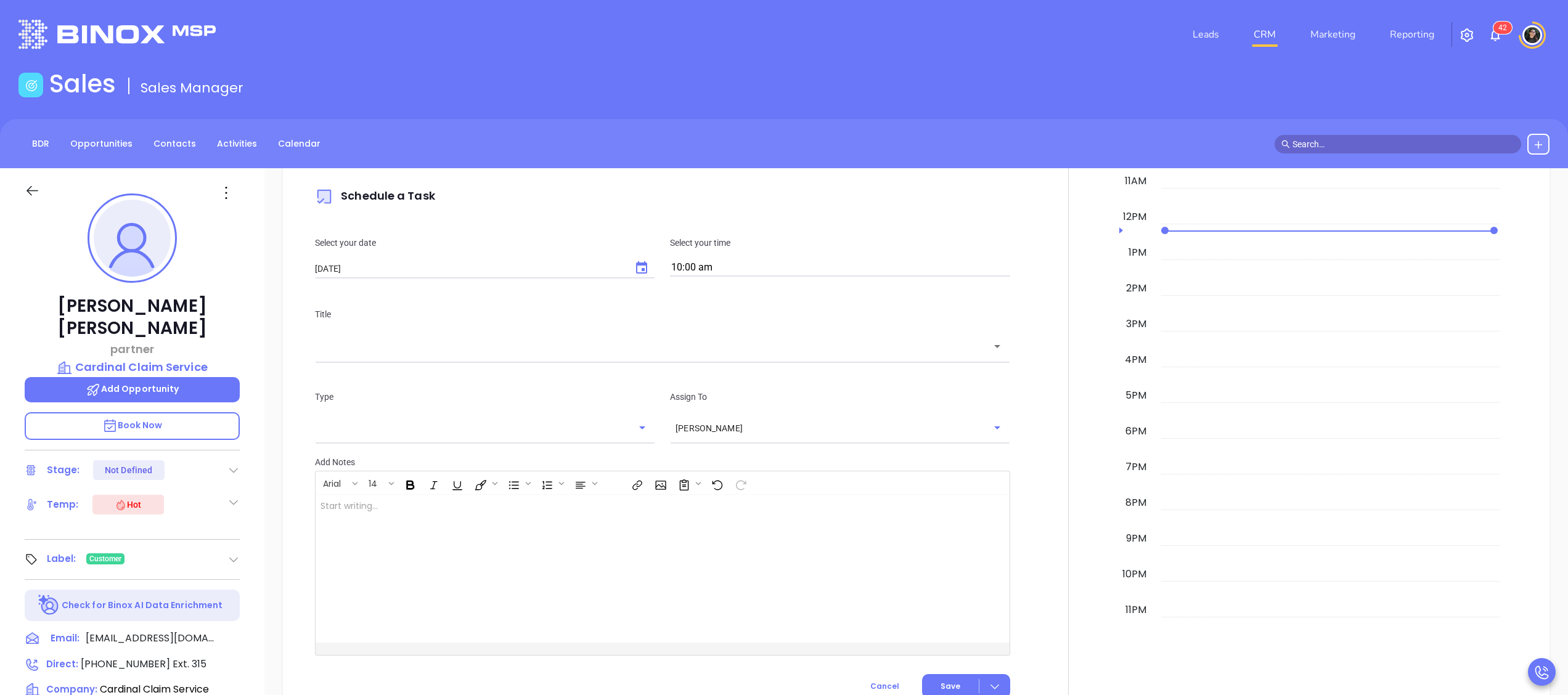
scroll to position [1109, 0]
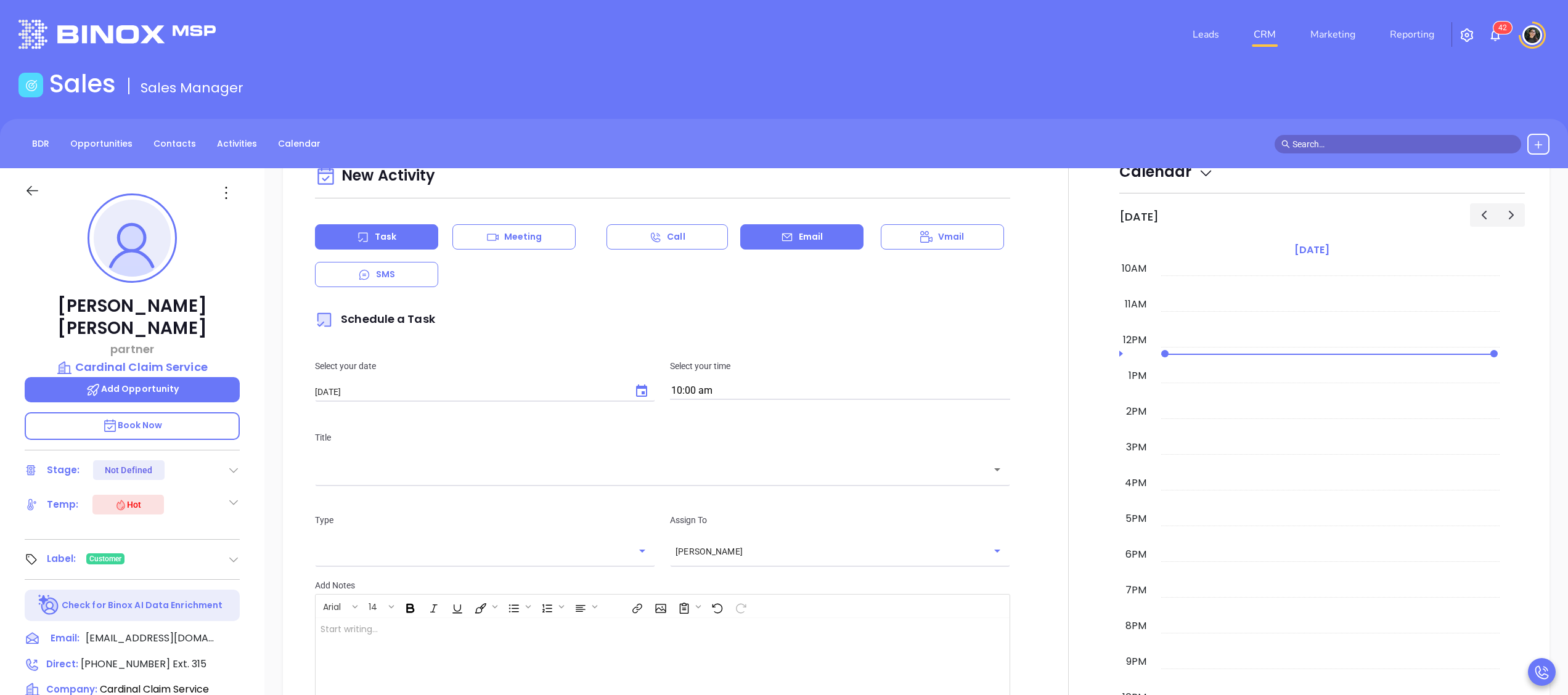
click at [781, 243] on icon at bounding box center [787, 237] width 13 height 13
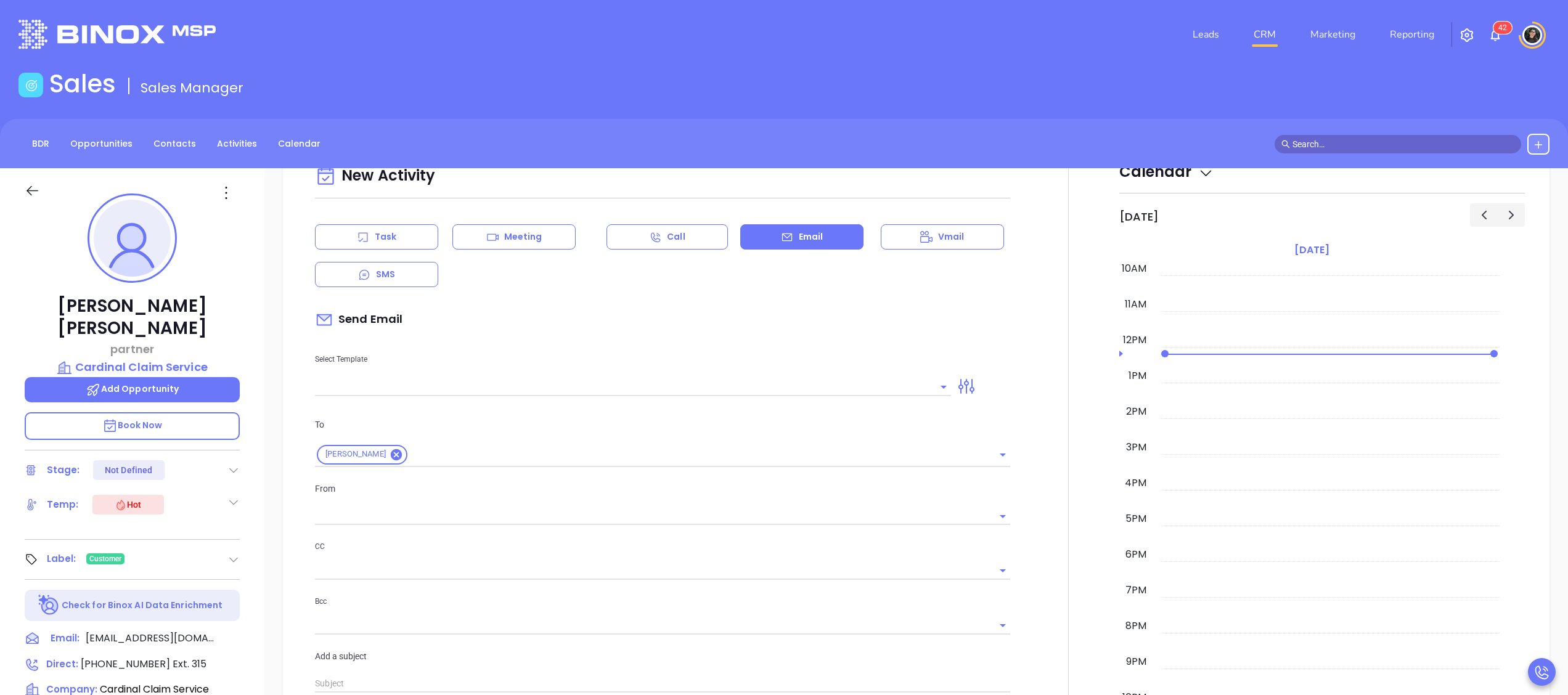
click at [585, 395] on input "text" at bounding box center [623, 386] width 618 height 18
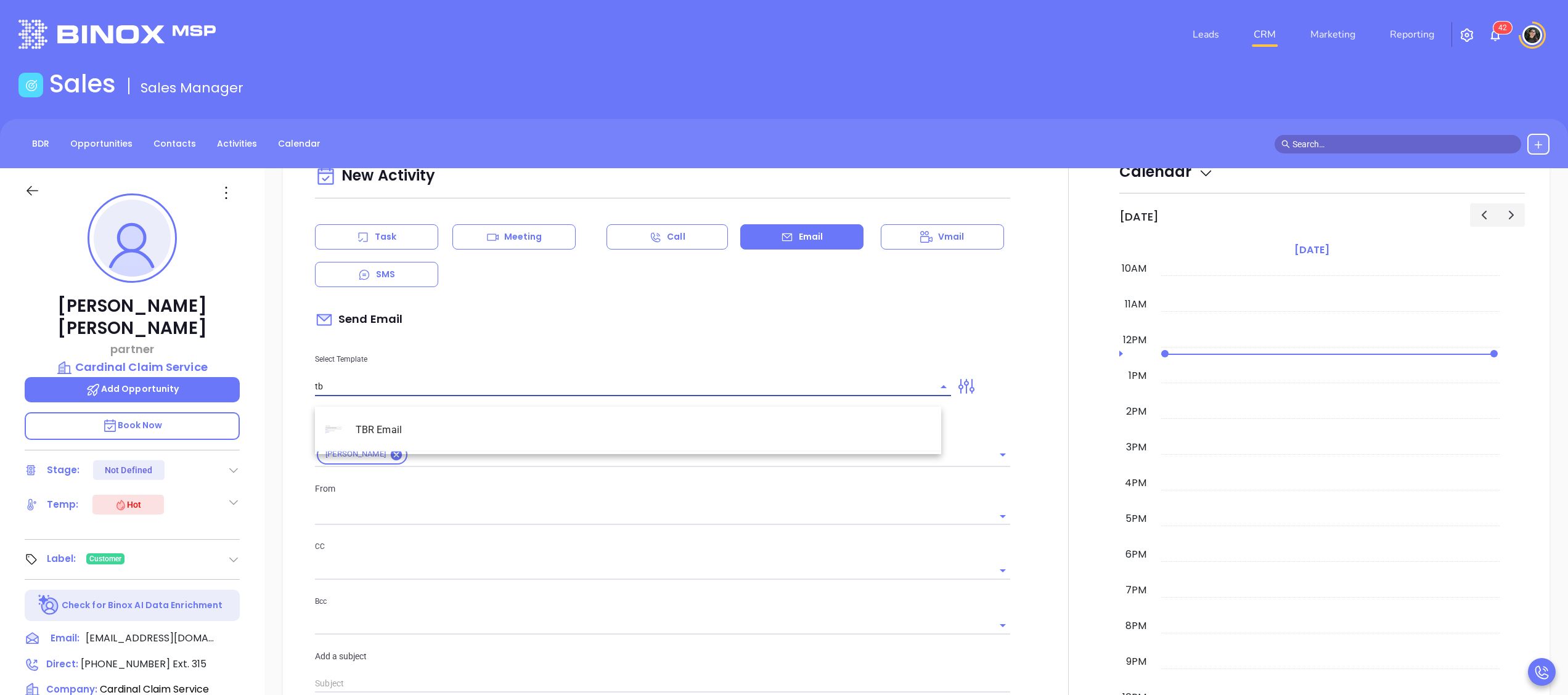
type input "tbr"
type input "[PERSON_NAME]"
click at [569, 419] on li "TBR Email" at bounding box center [628, 430] width 626 height 32
type input "TBR Email"
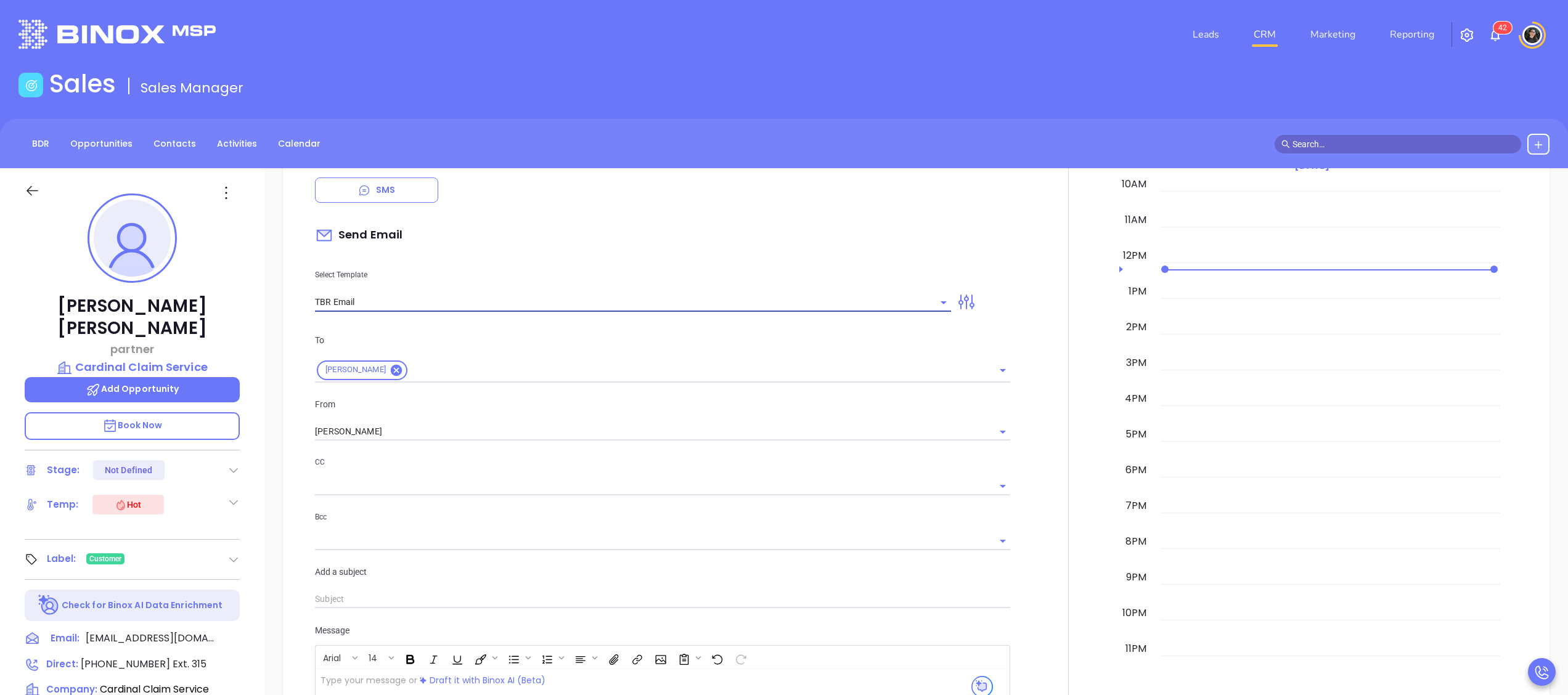
type input "[PERSON_NAME], got 10 mins?"
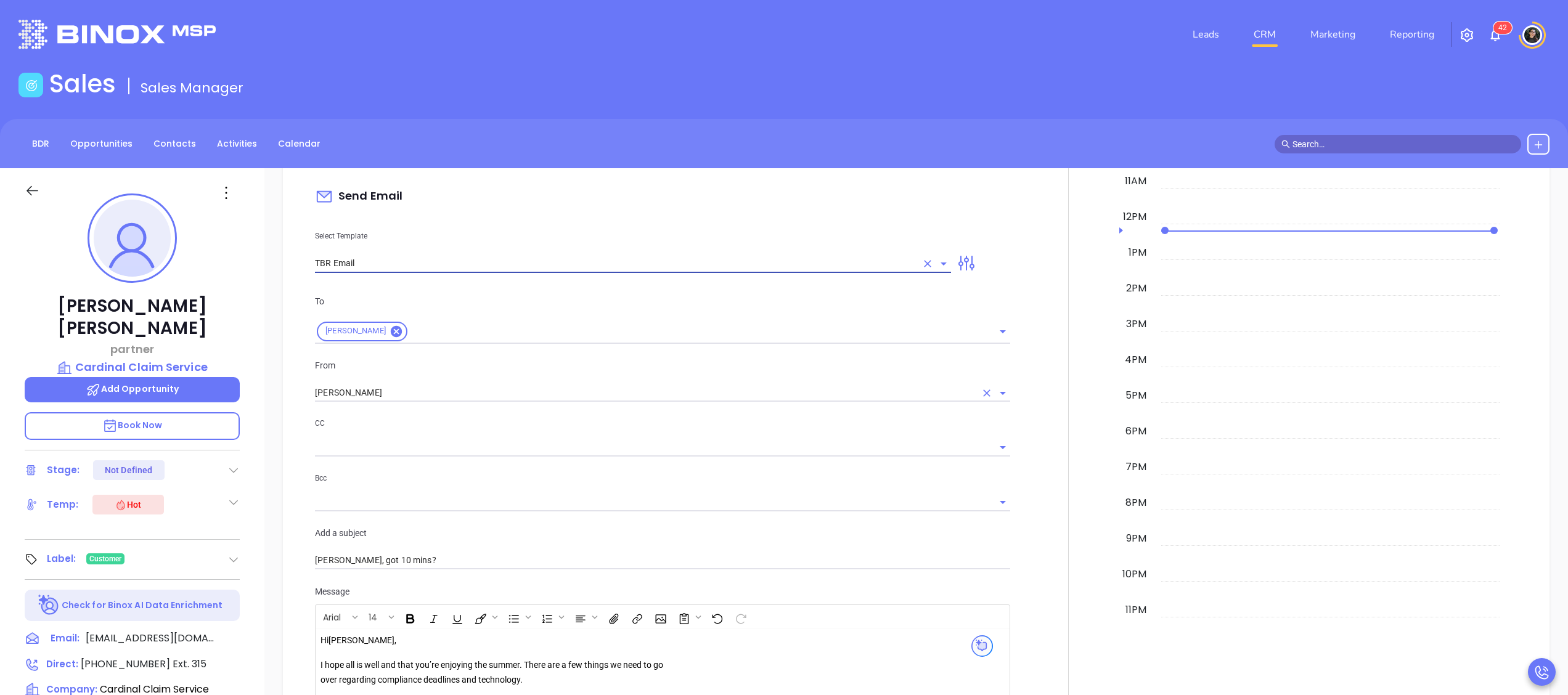
type input "TBR Email"
click at [429, 401] on input "[PERSON_NAME]" at bounding box center [645, 392] width 661 height 18
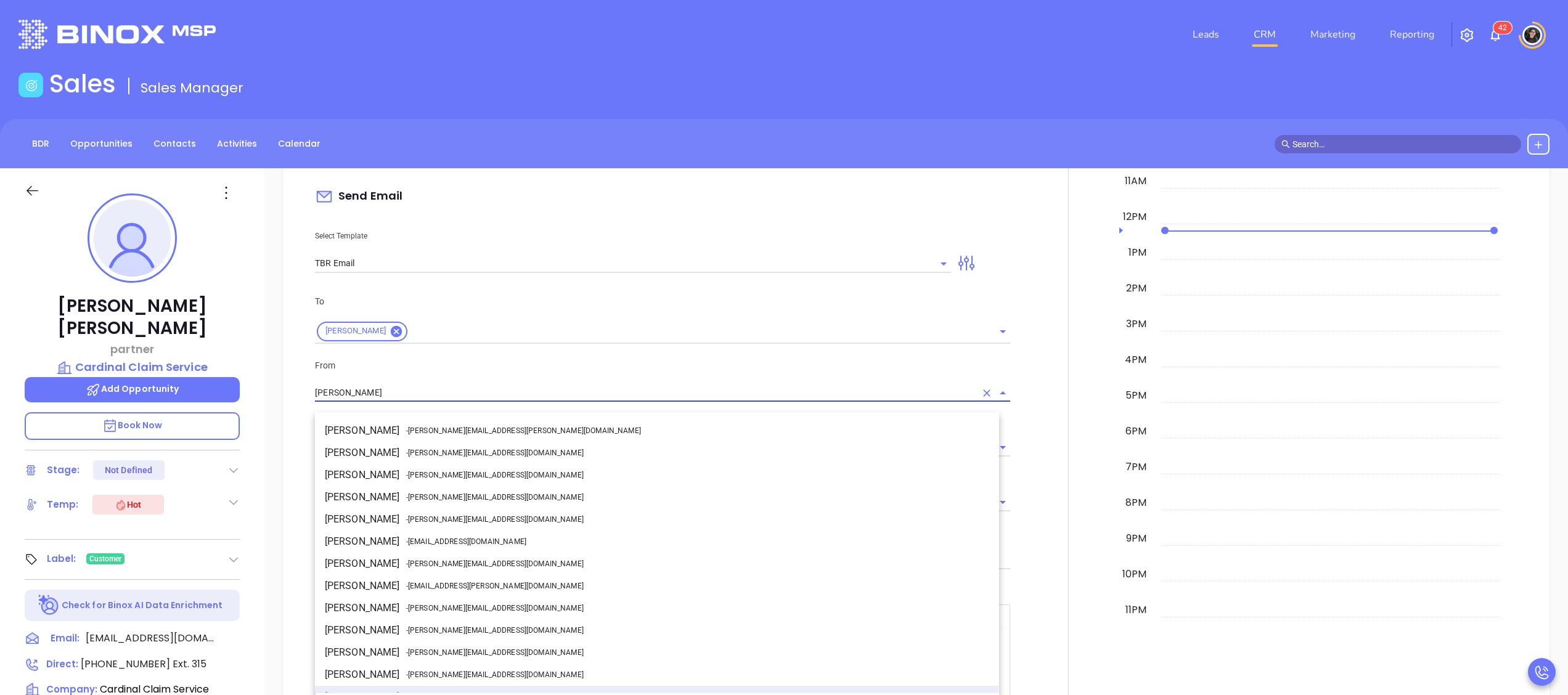
scroll to position [15, 0]
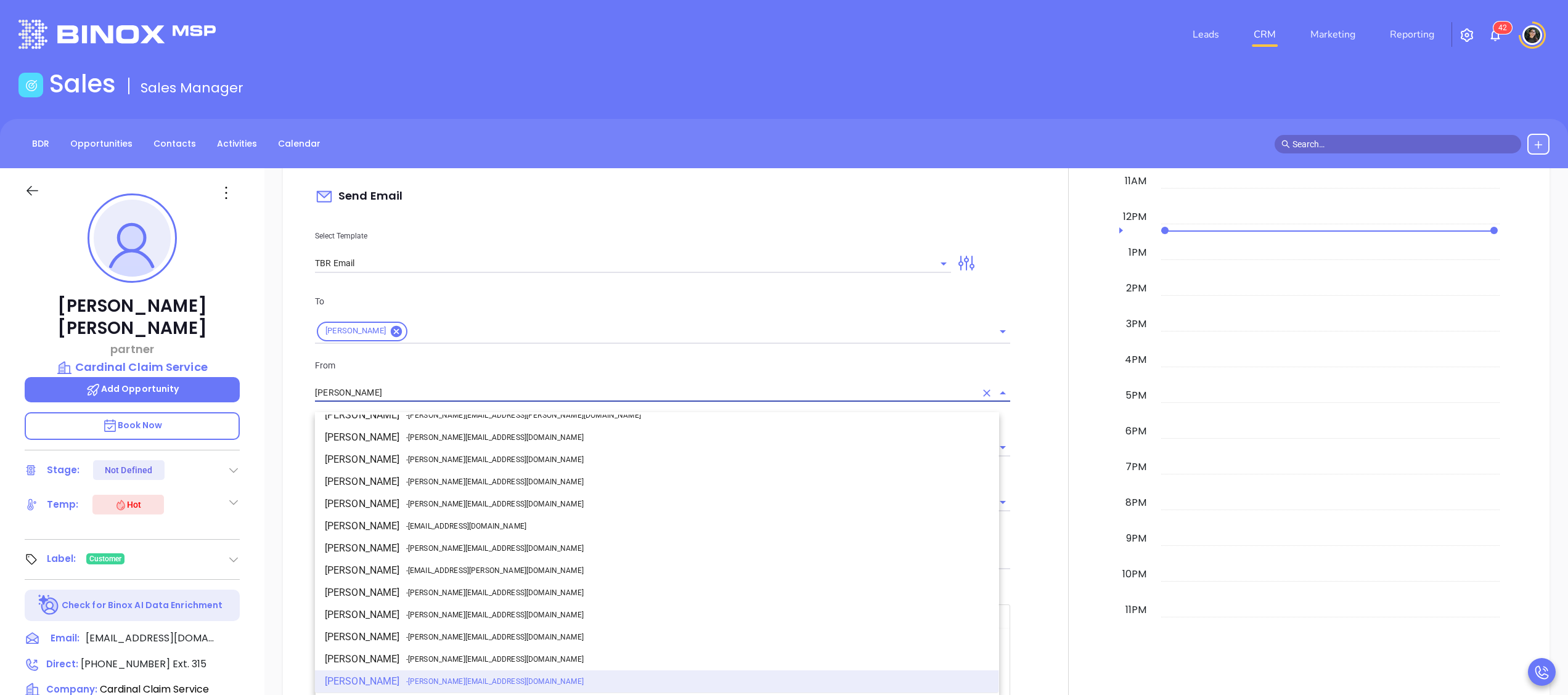
click at [419, 544] on span "- [PERSON_NAME][EMAIL_ADDRESS][DOMAIN_NAME]" at bounding box center [495, 548] width 178 height 11
type input "[PERSON_NAME]"
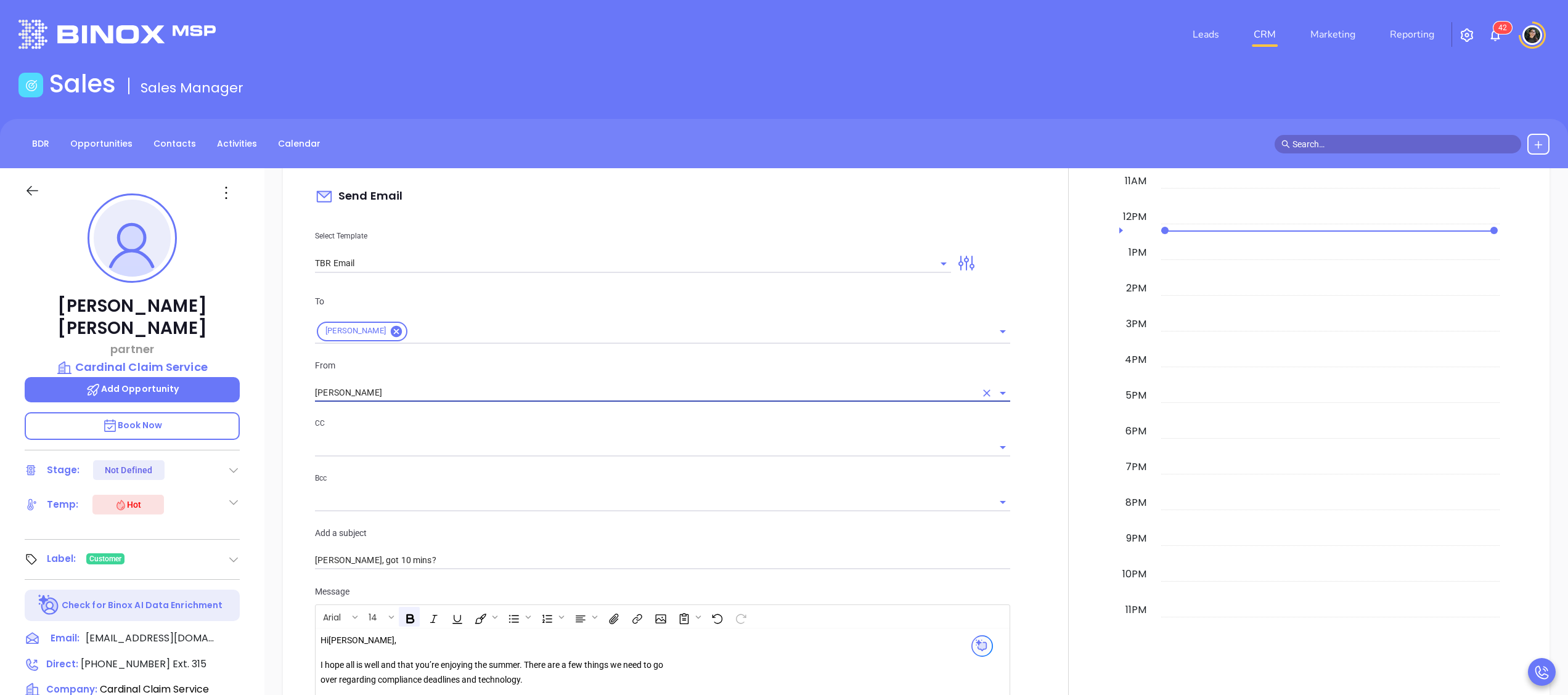
scroll to position [1355, 0]
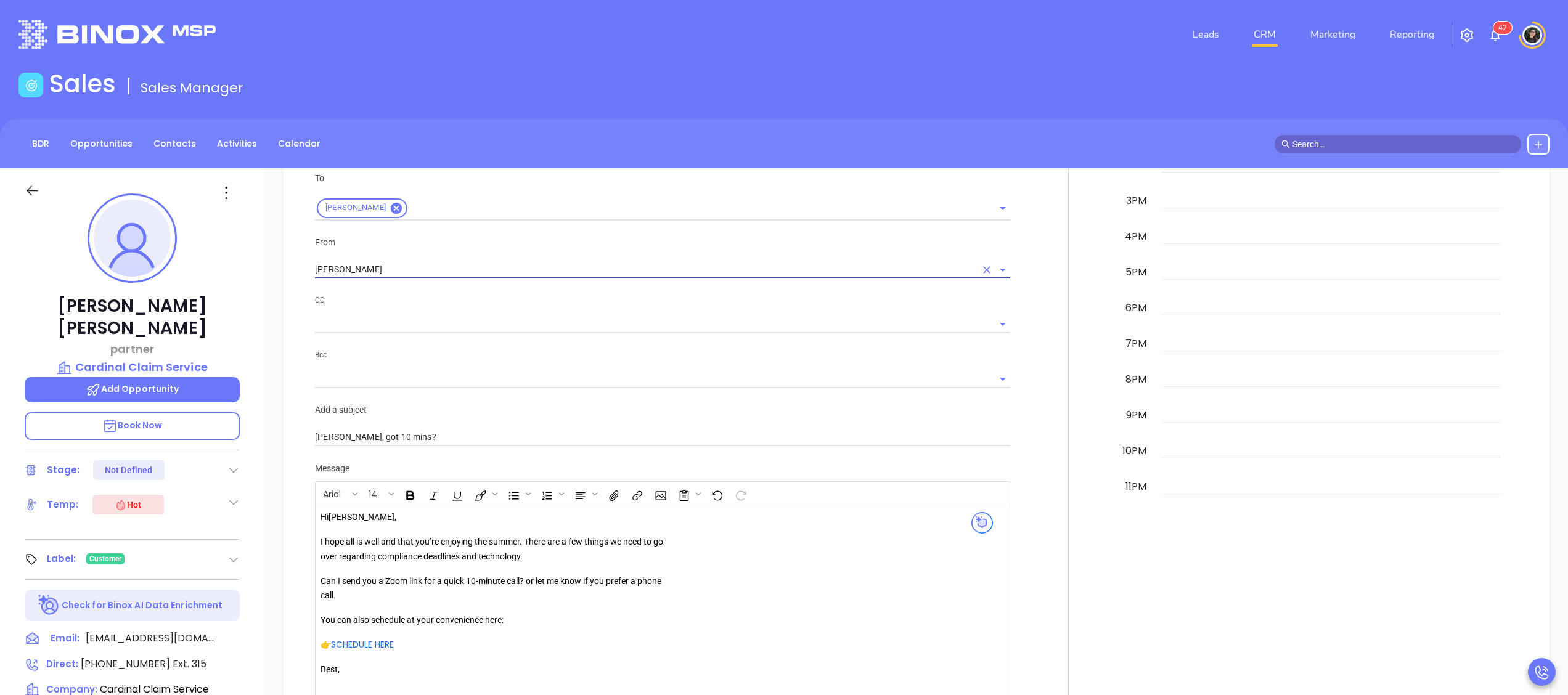
click at [521, 550] on p "I hope all is well and that you’re enjoying the summer. There are a few things …" at bounding box center [497, 549] width 354 height 30
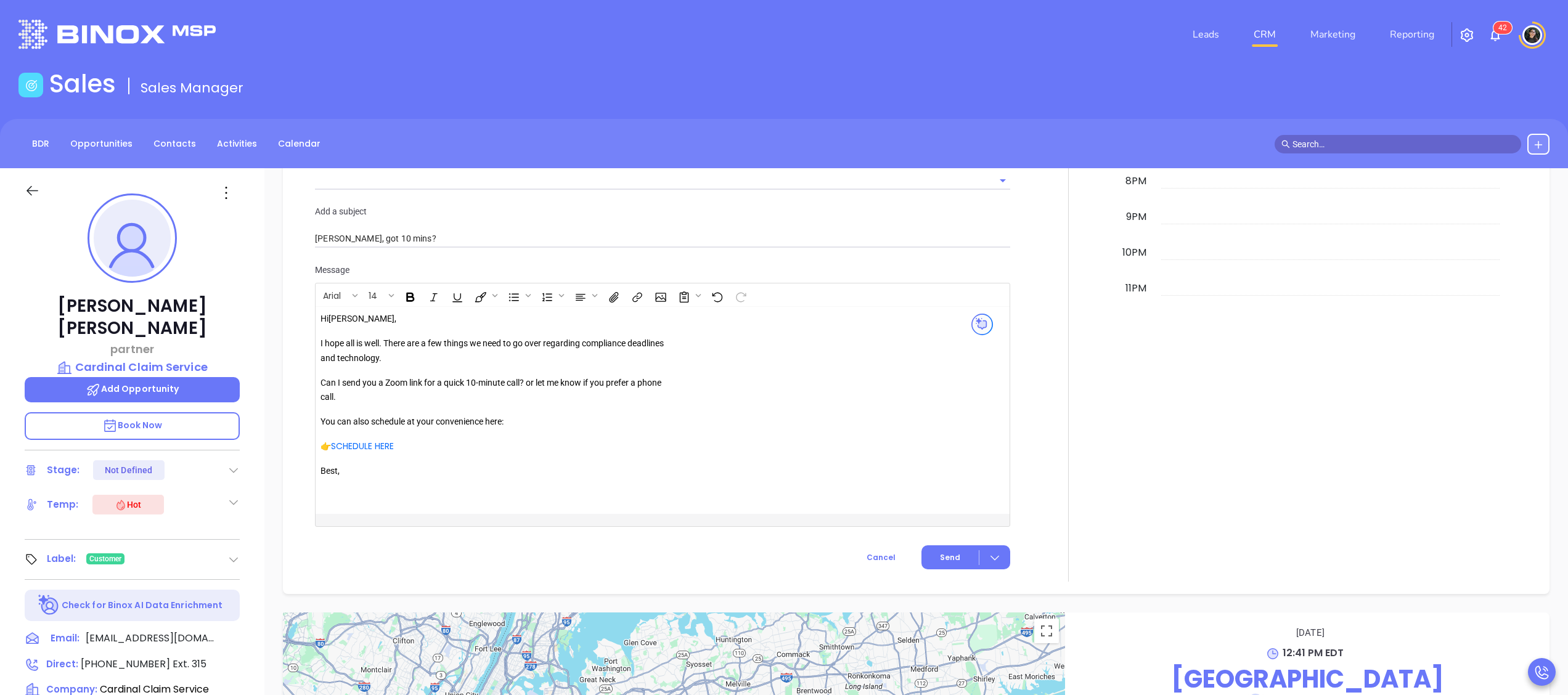
scroll to position [1724, 0]
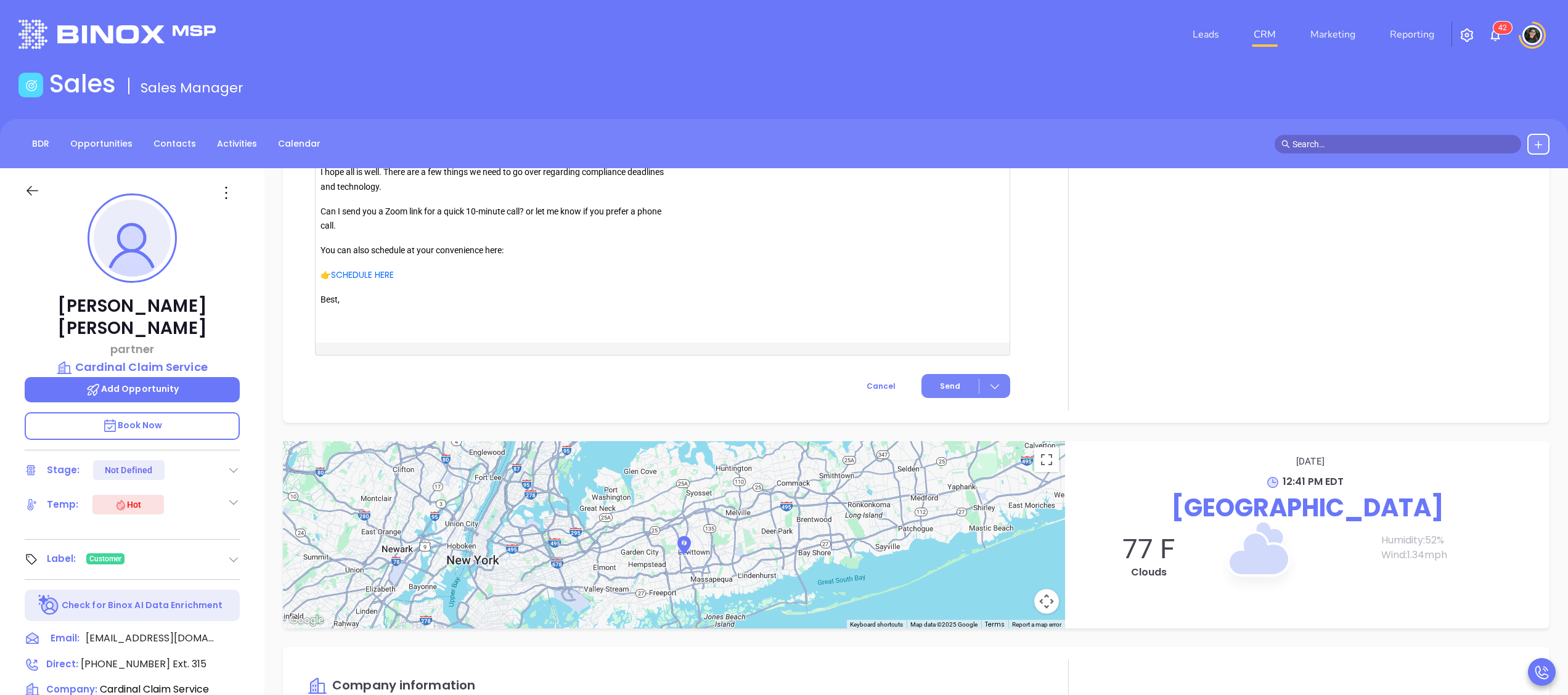
click at [922, 398] on button "Send" at bounding box center [966, 386] width 89 height 24
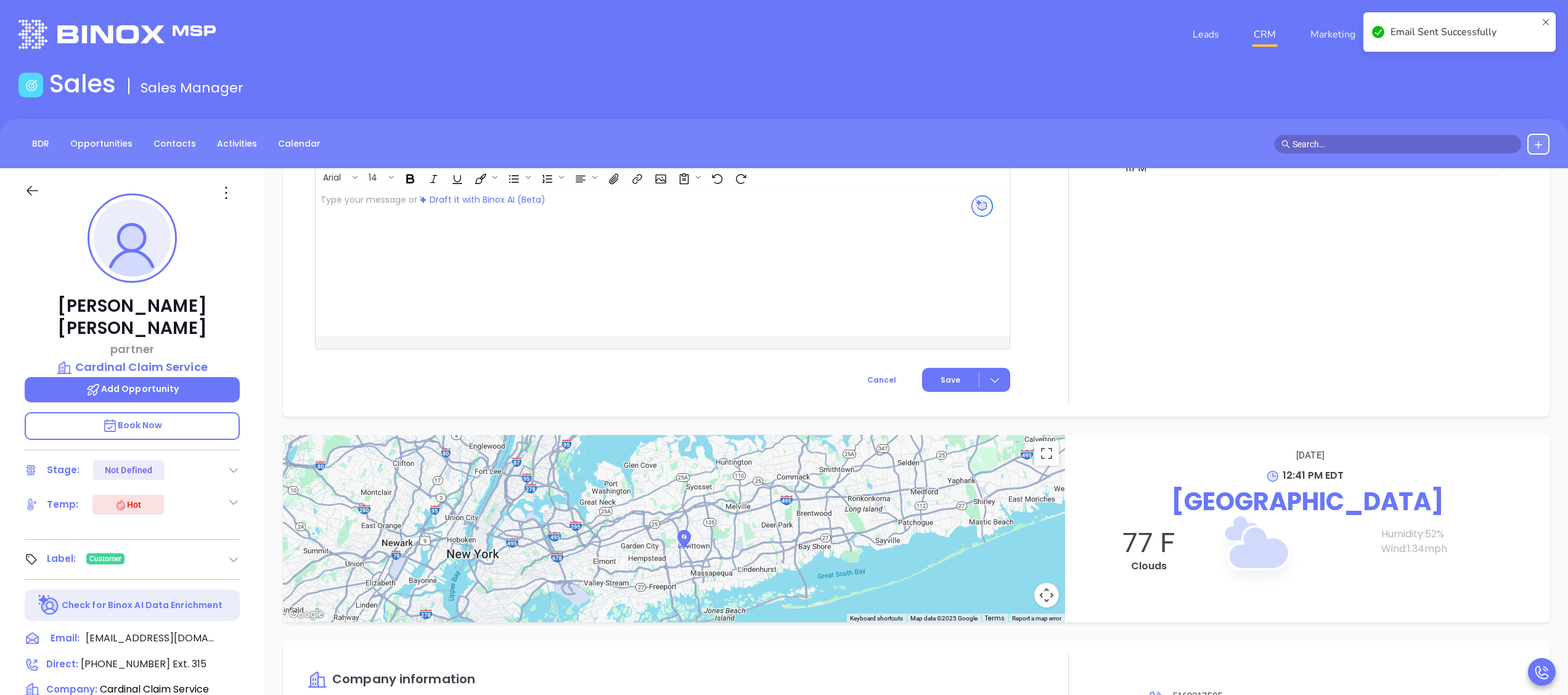
scroll to position [1435, 0]
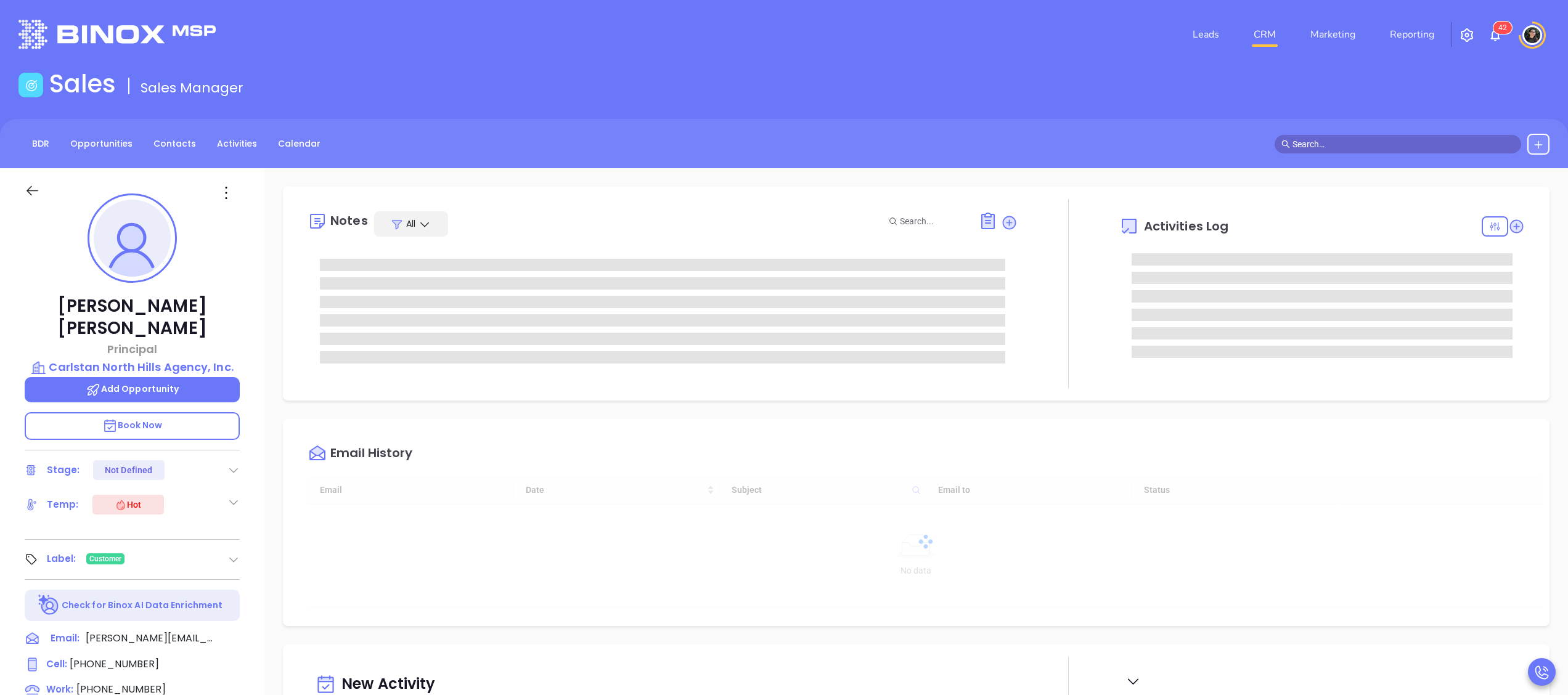
type input "[DATE]"
type input "[PERSON_NAME]"
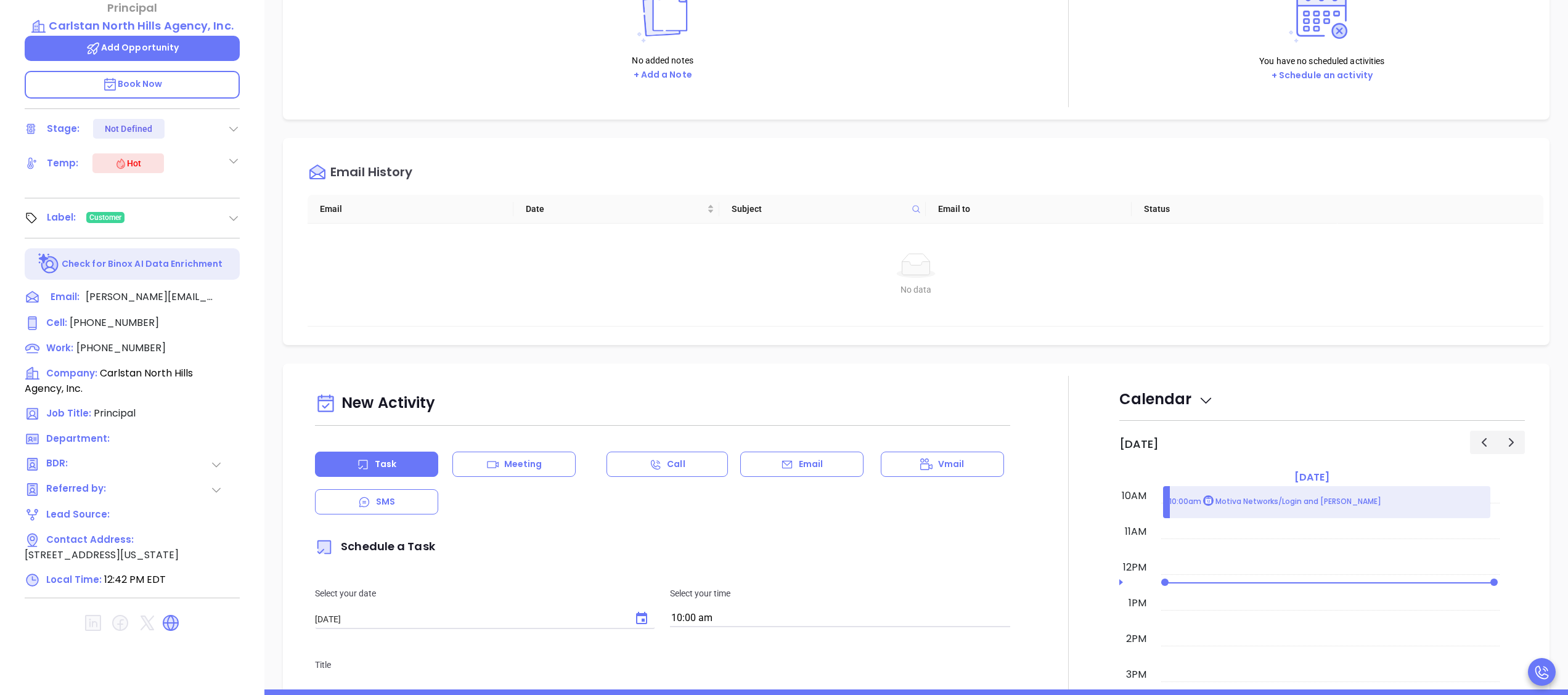
scroll to position [246, 0]
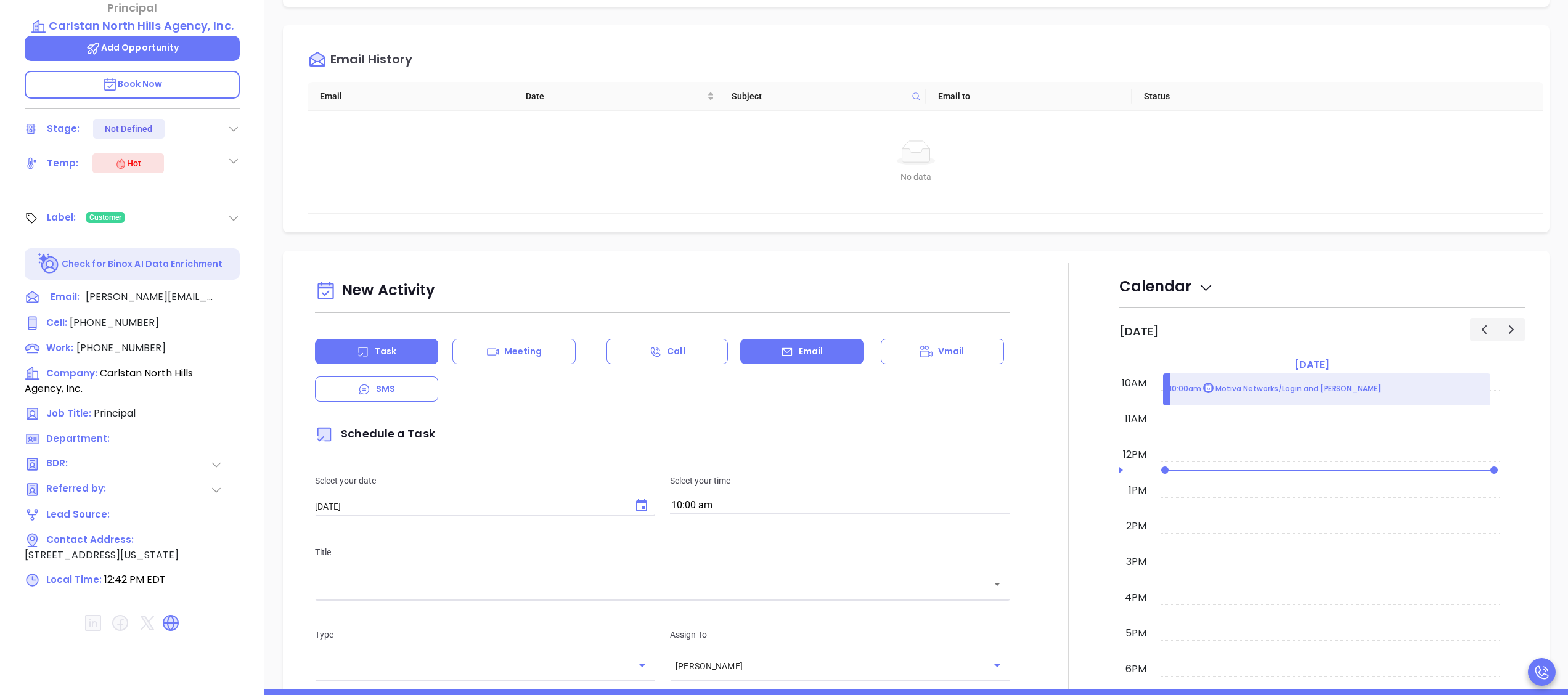
click at [786, 355] on div "Email" at bounding box center [802, 351] width 124 height 25
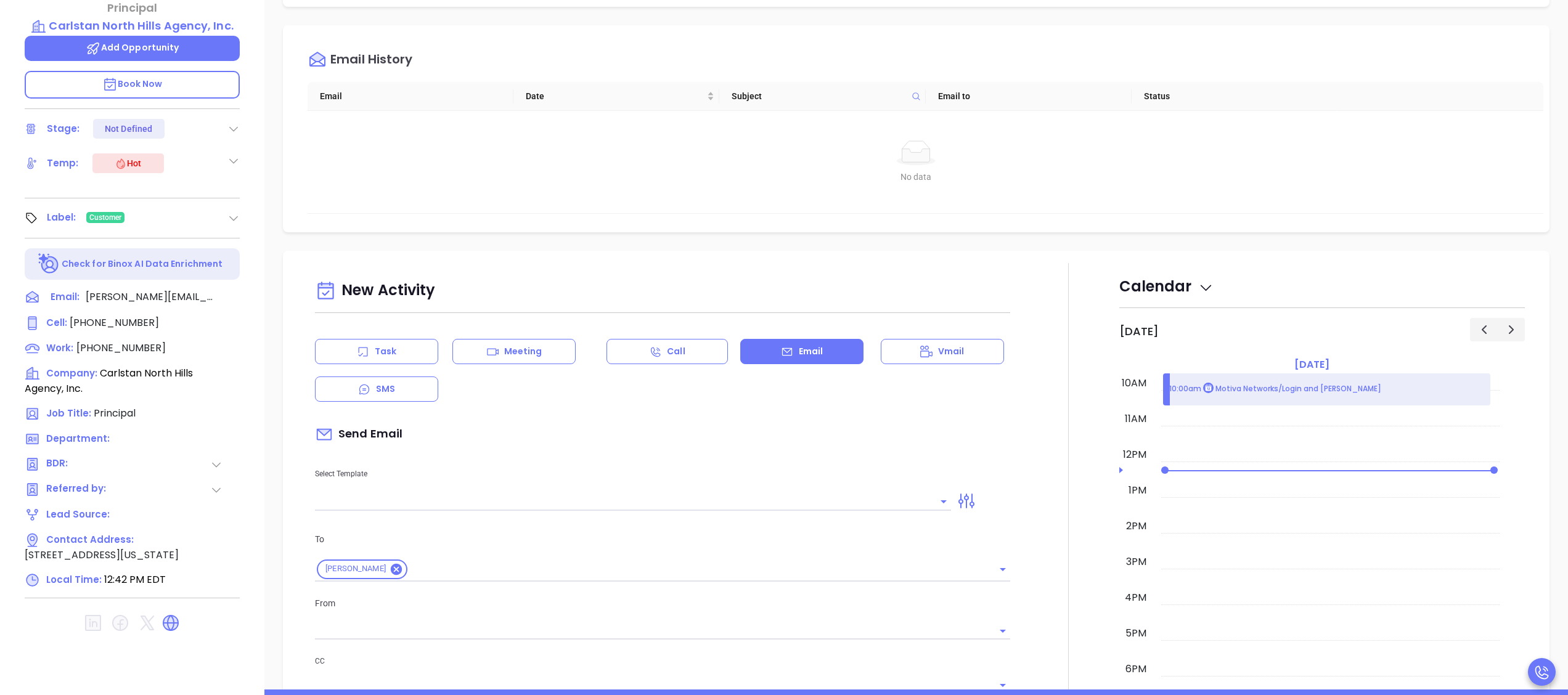
click at [738, 501] on input "text" at bounding box center [623, 500] width 618 height 18
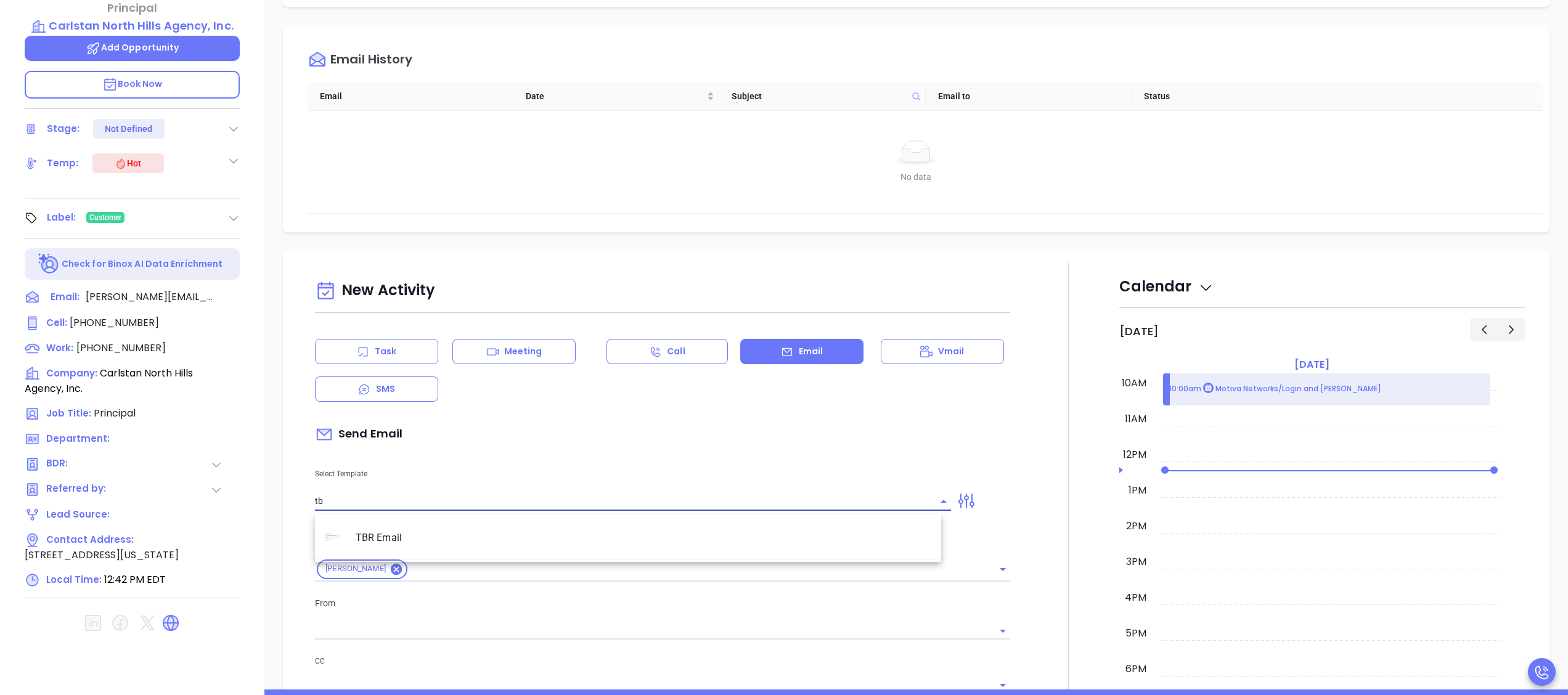
type input "tbr"
type input "[PERSON_NAME]"
drag, startPoint x: 572, startPoint y: 535, endPoint x: 566, endPoint y: 535, distance: 6.0
click at [570, 535] on li "TBR Email" at bounding box center [628, 538] width 626 height 32
type input "TBR Email"
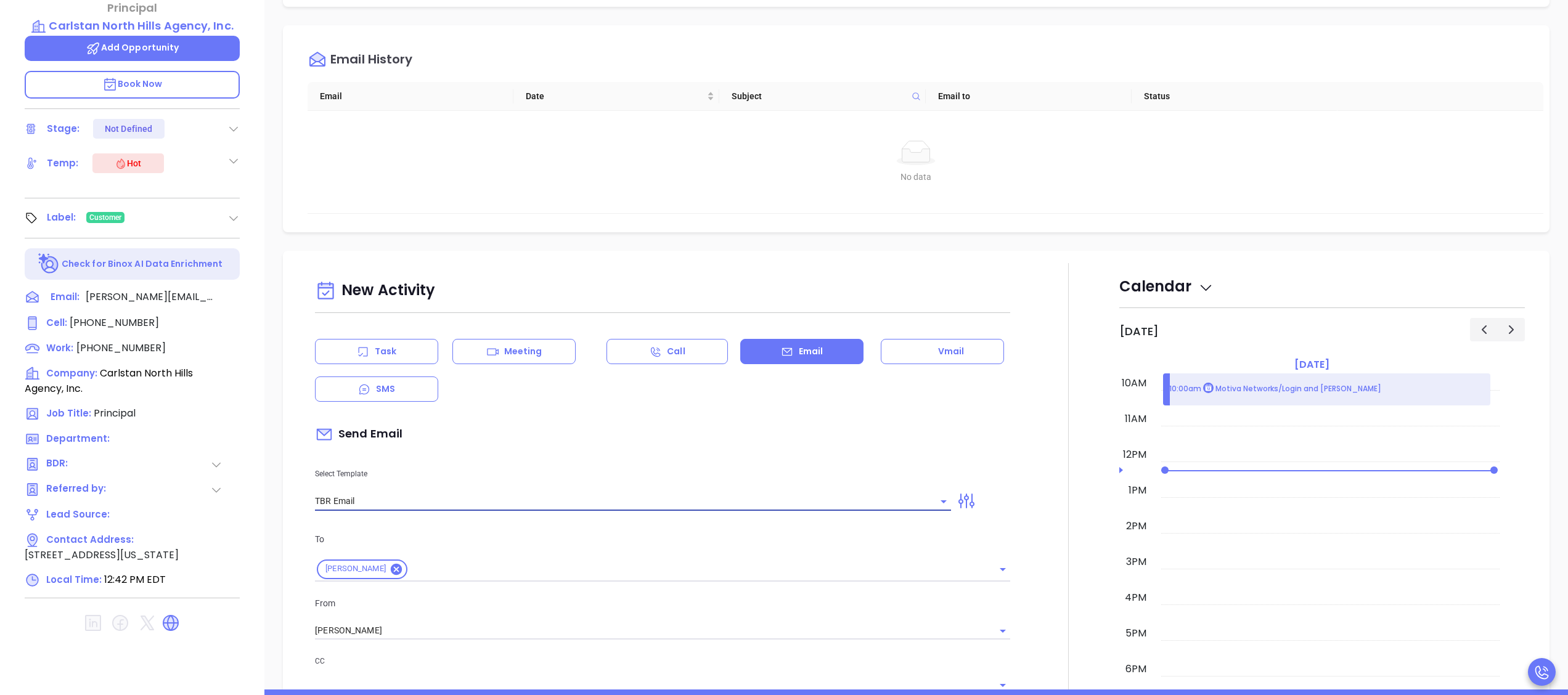
type input "[PERSON_NAME], got 10 mins?"
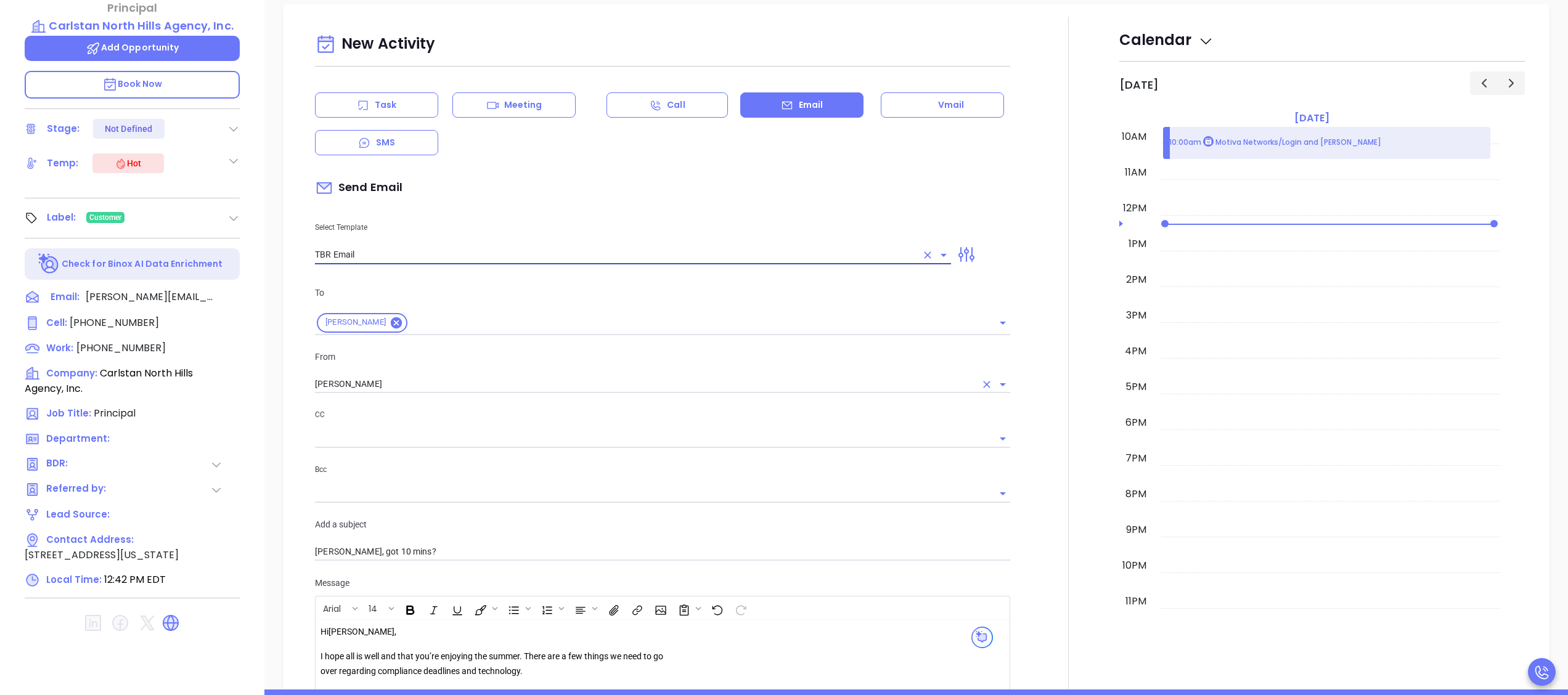
type input "TBR Email"
click at [415, 378] on input "[PERSON_NAME]" at bounding box center [645, 383] width 661 height 18
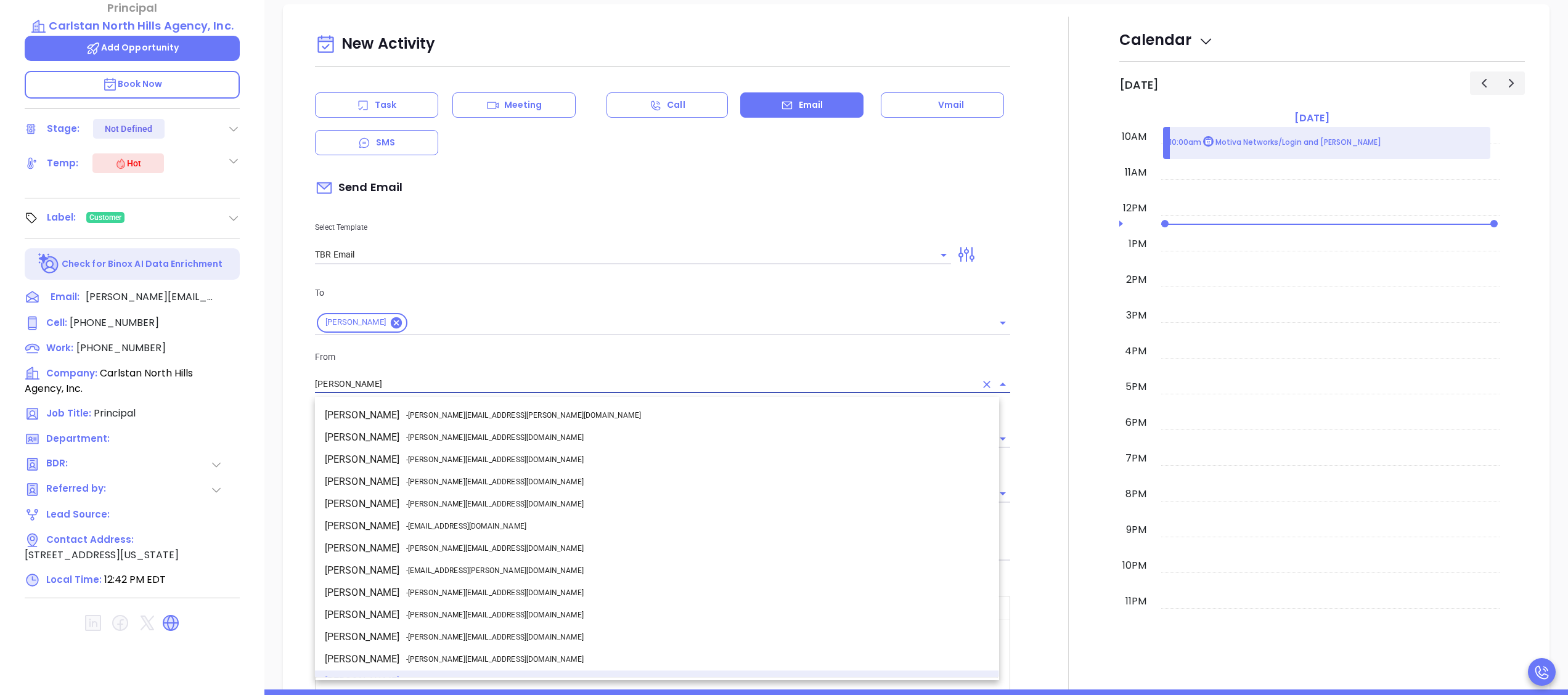
scroll to position [15, 0]
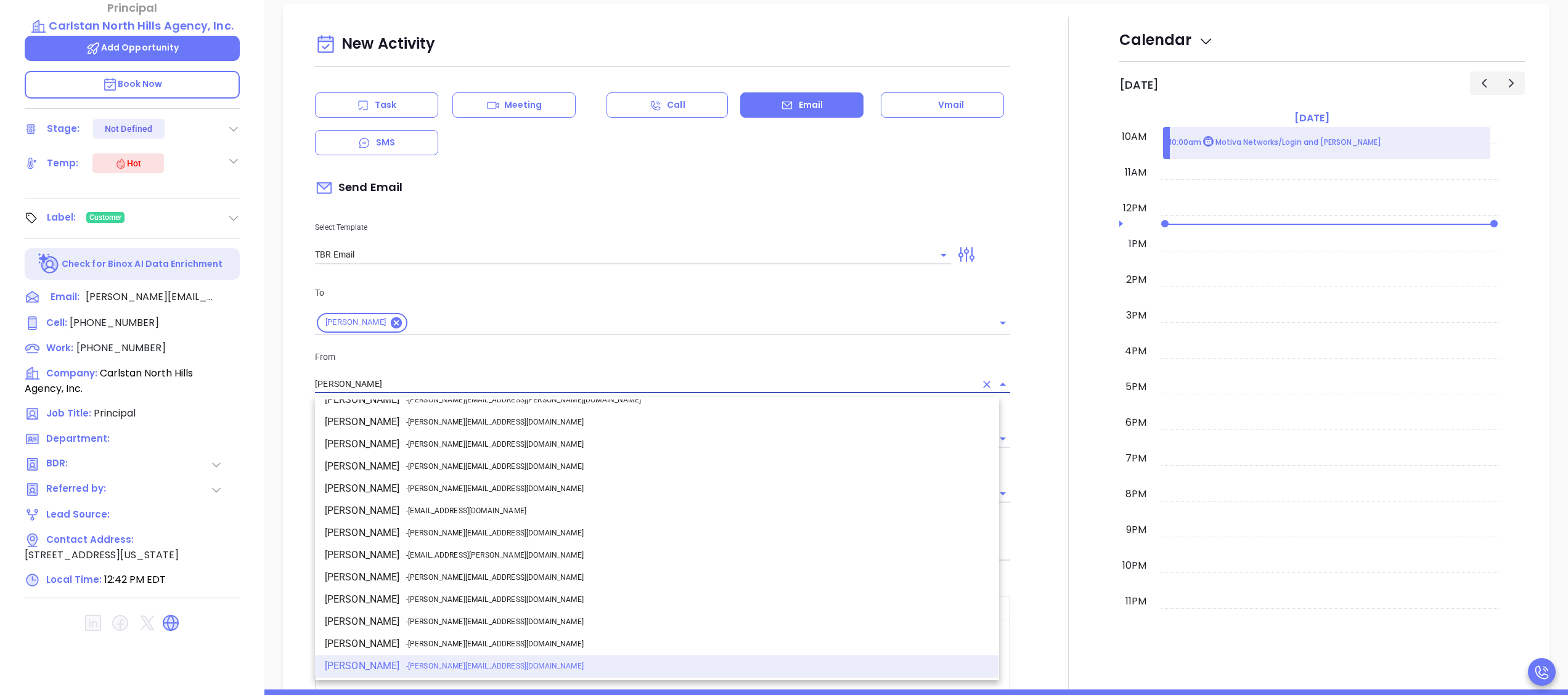
click at [468, 530] on span "- [PERSON_NAME][EMAIL_ADDRESS][DOMAIN_NAME]" at bounding box center [495, 532] width 178 height 11
type input "[PERSON_NAME]"
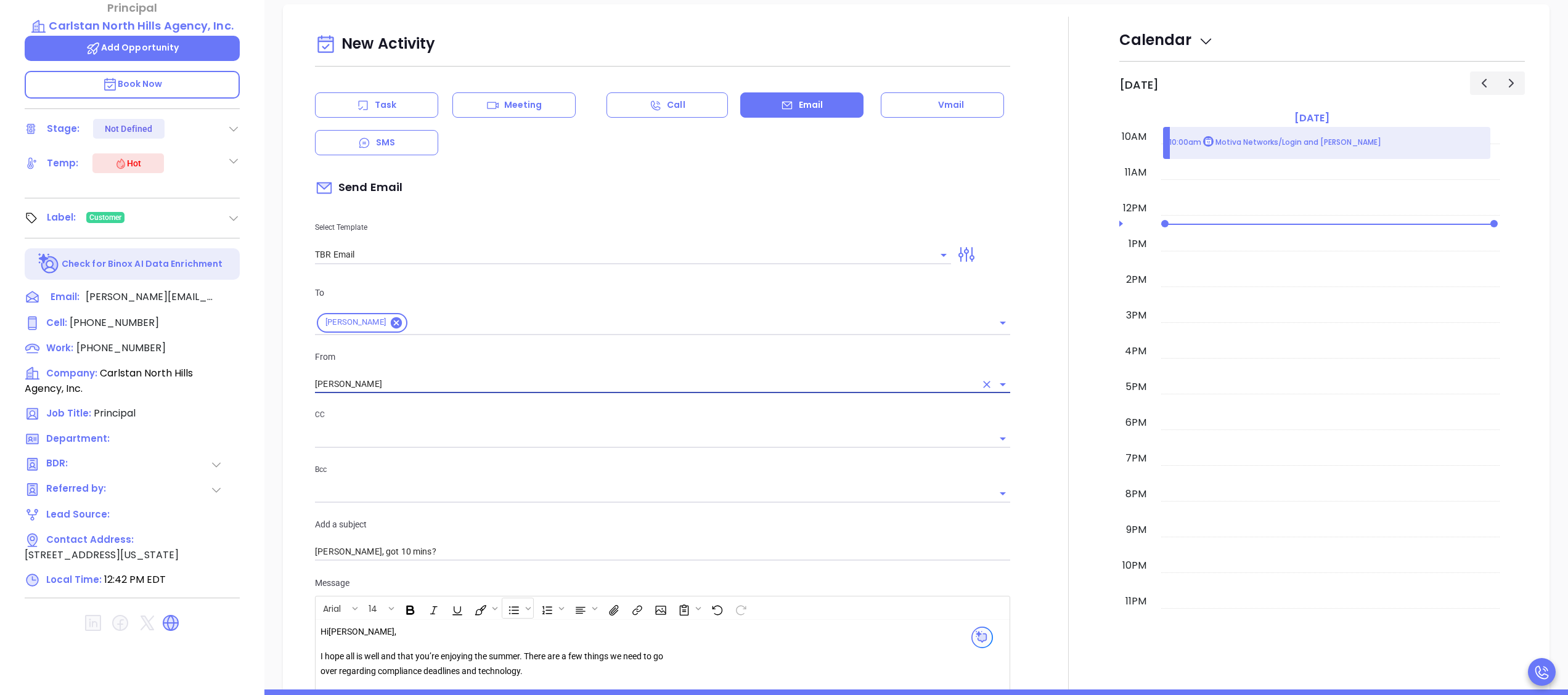
scroll to position [616, 0]
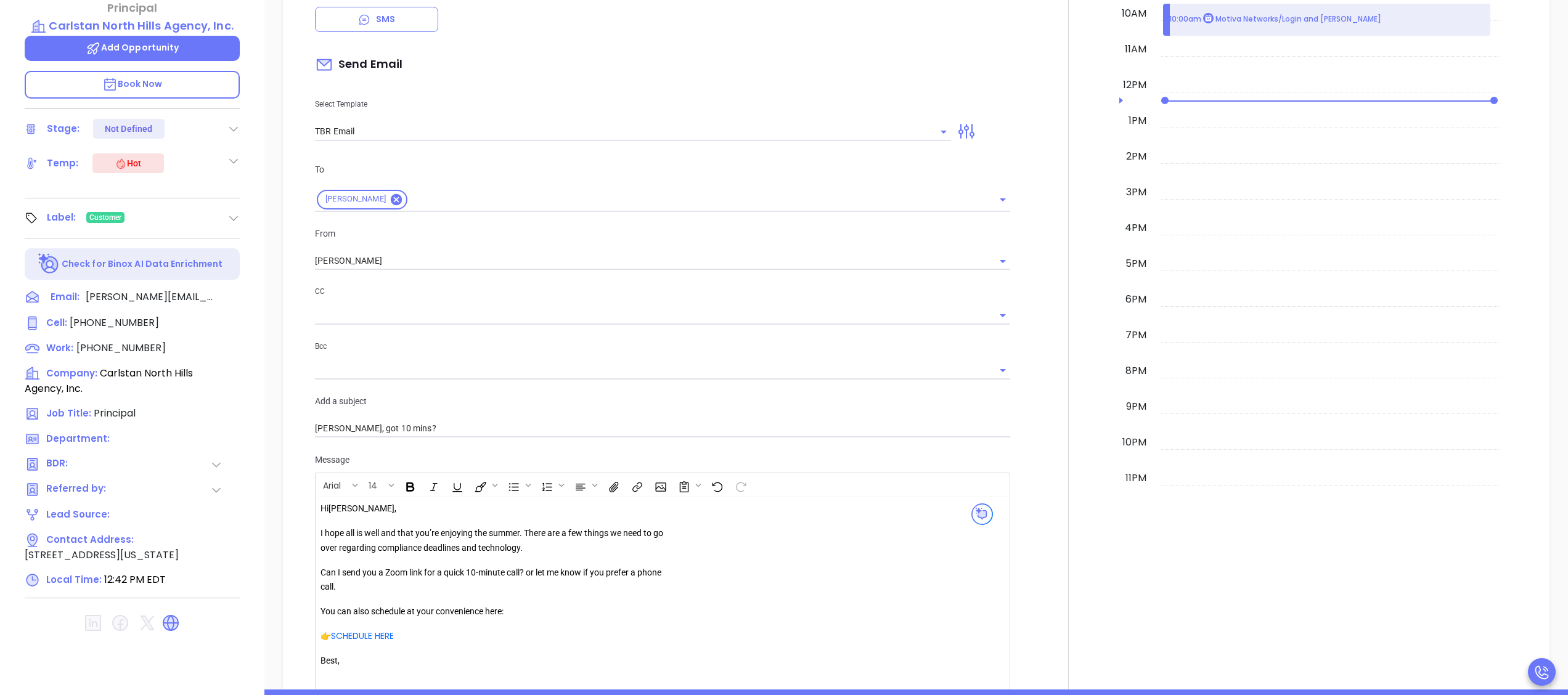
click at [524, 538] on p "I hope all is well and that you’re enjoying the summer. There are a few things …" at bounding box center [497, 540] width 354 height 30
drag, startPoint x: 867, startPoint y: 533, endPoint x: 862, endPoint y: 535, distance: 5.4
click at [863, 533] on div "Hi Ken , I hope all is well . There are a few things we need to go over regardi…" at bounding box center [638, 599] width 635 height 197
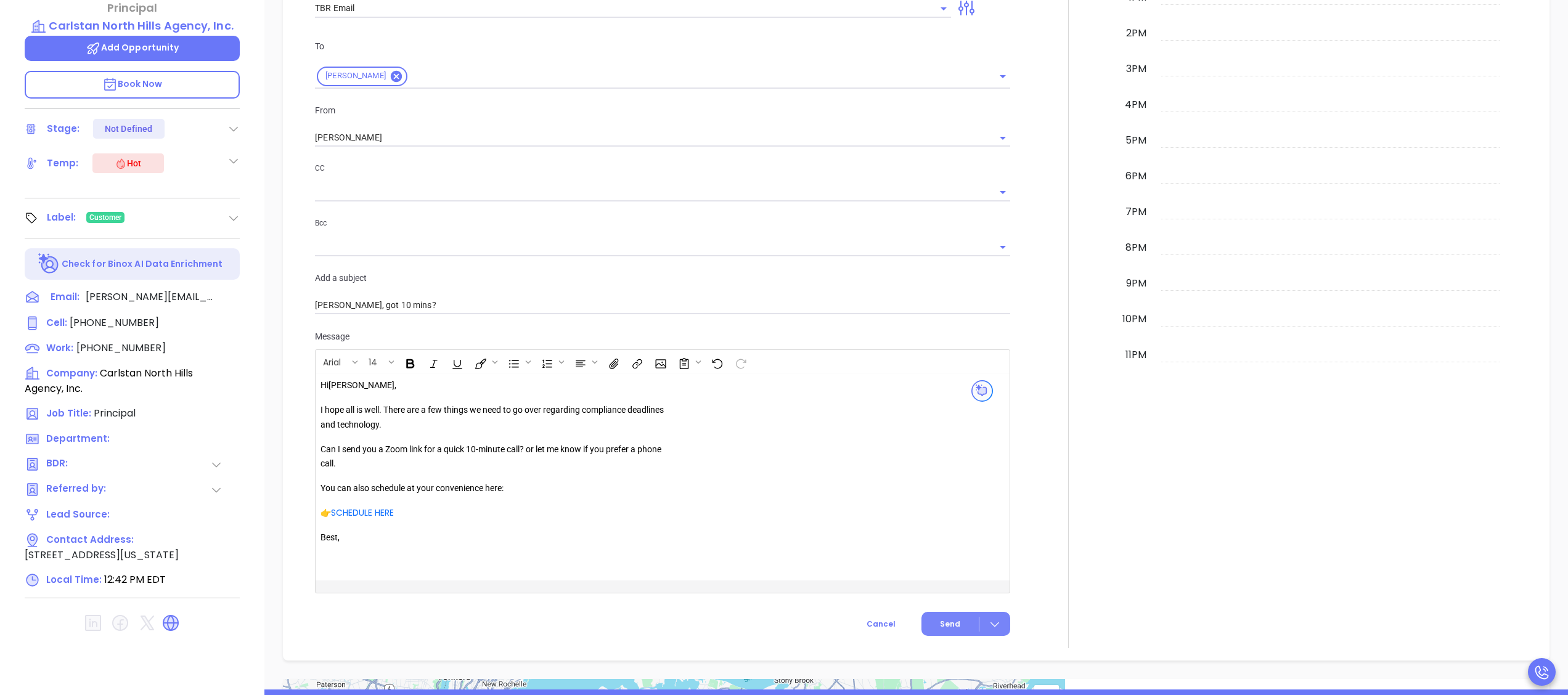
click at [922, 617] on button "Send" at bounding box center [966, 624] width 89 height 24
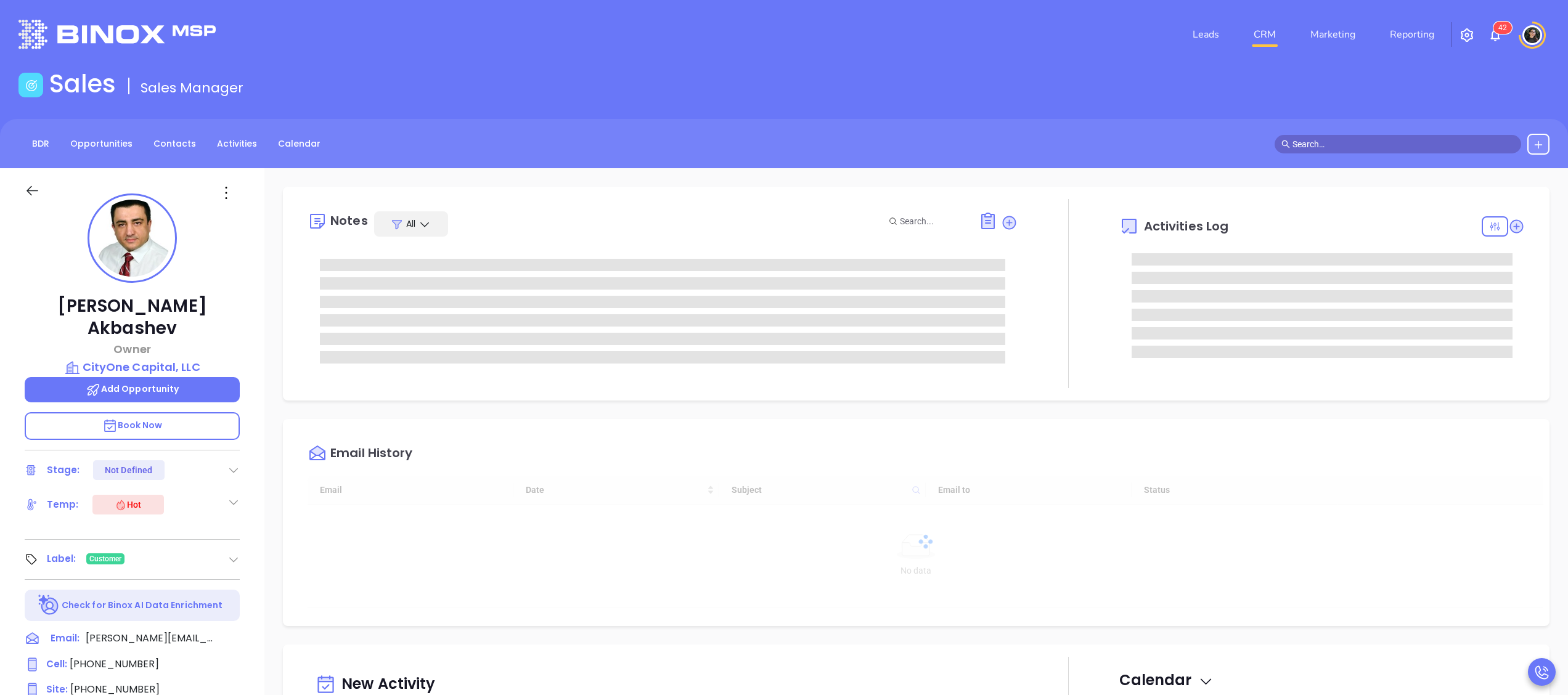
type input "[DATE]"
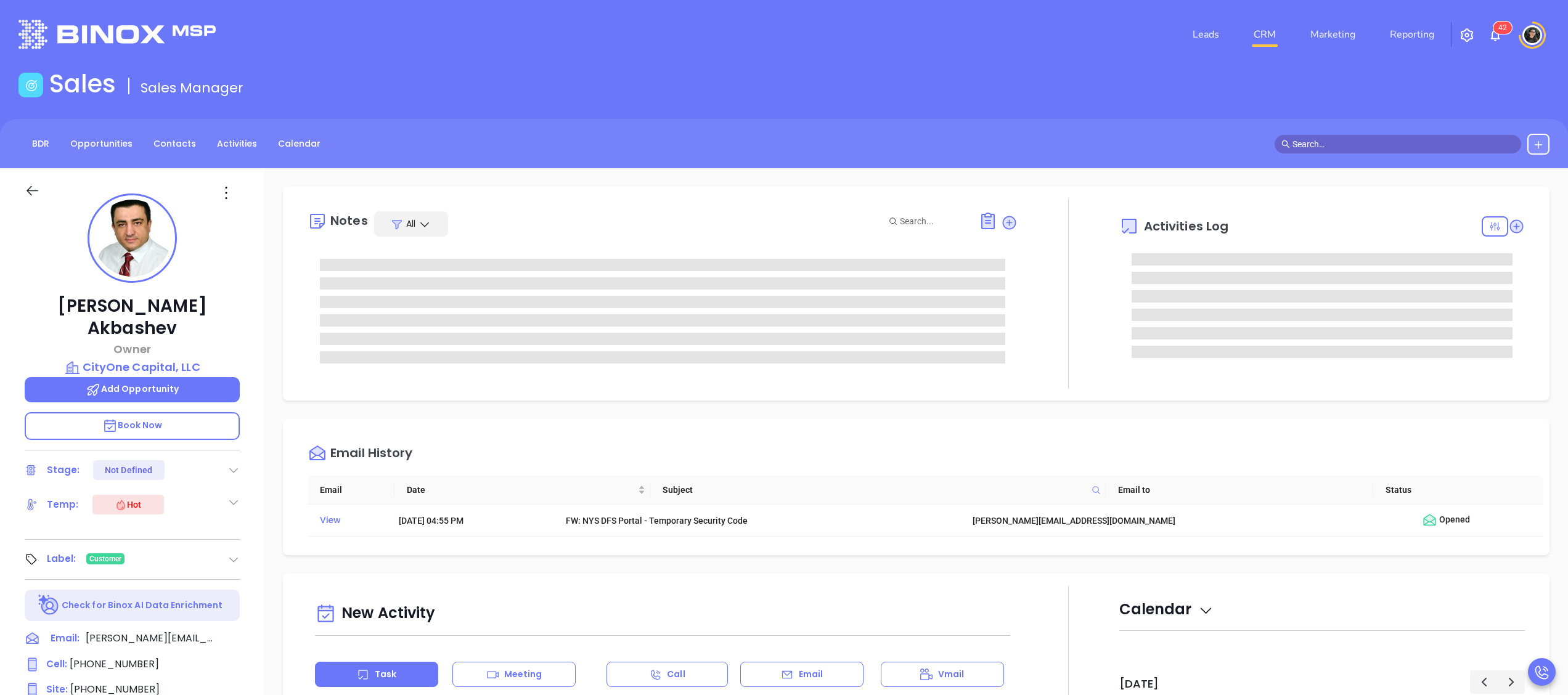
type input "[PERSON_NAME]"
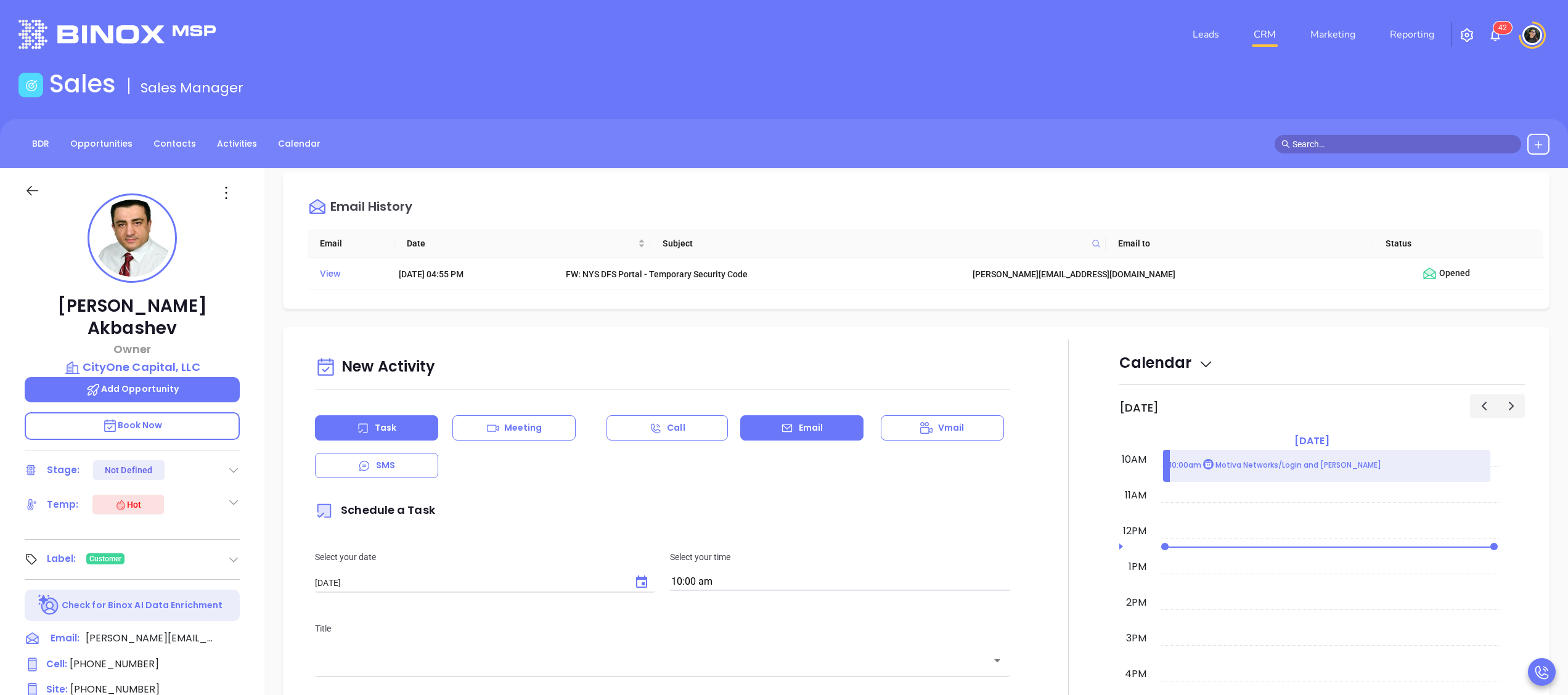
click at [781, 433] on icon at bounding box center [787, 427] width 13 height 13
click at [546, 582] on input "text" at bounding box center [623, 577] width 618 height 18
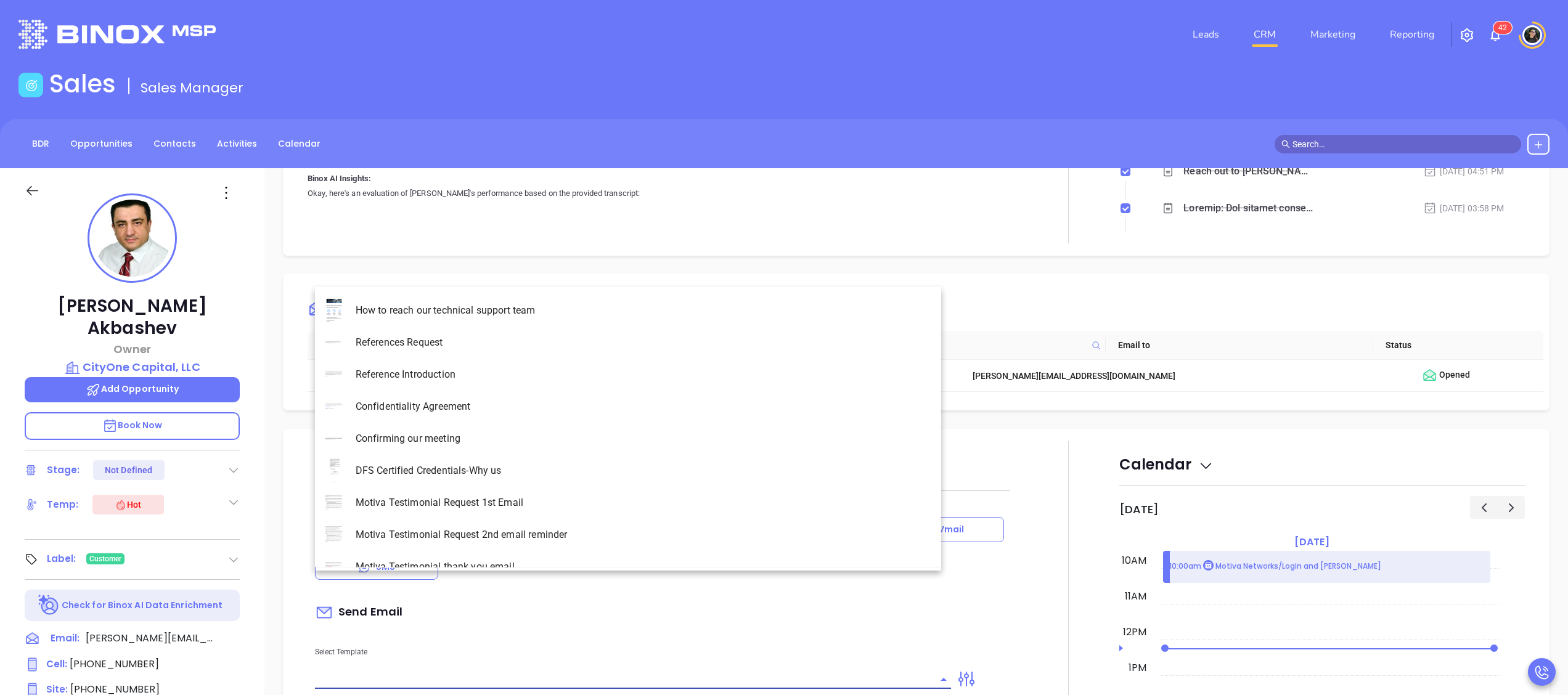
type input "[PERSON_NAME]"
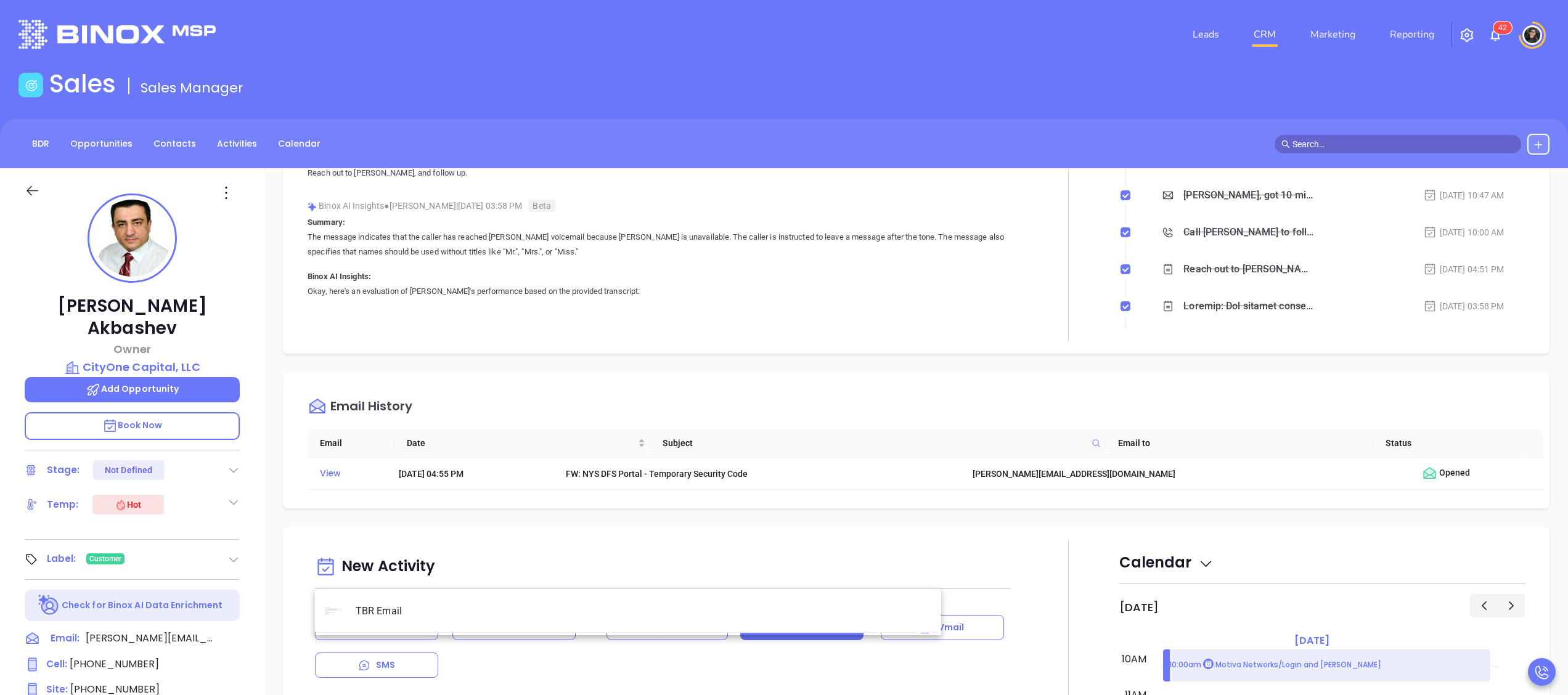
scroll to position [550, 0]
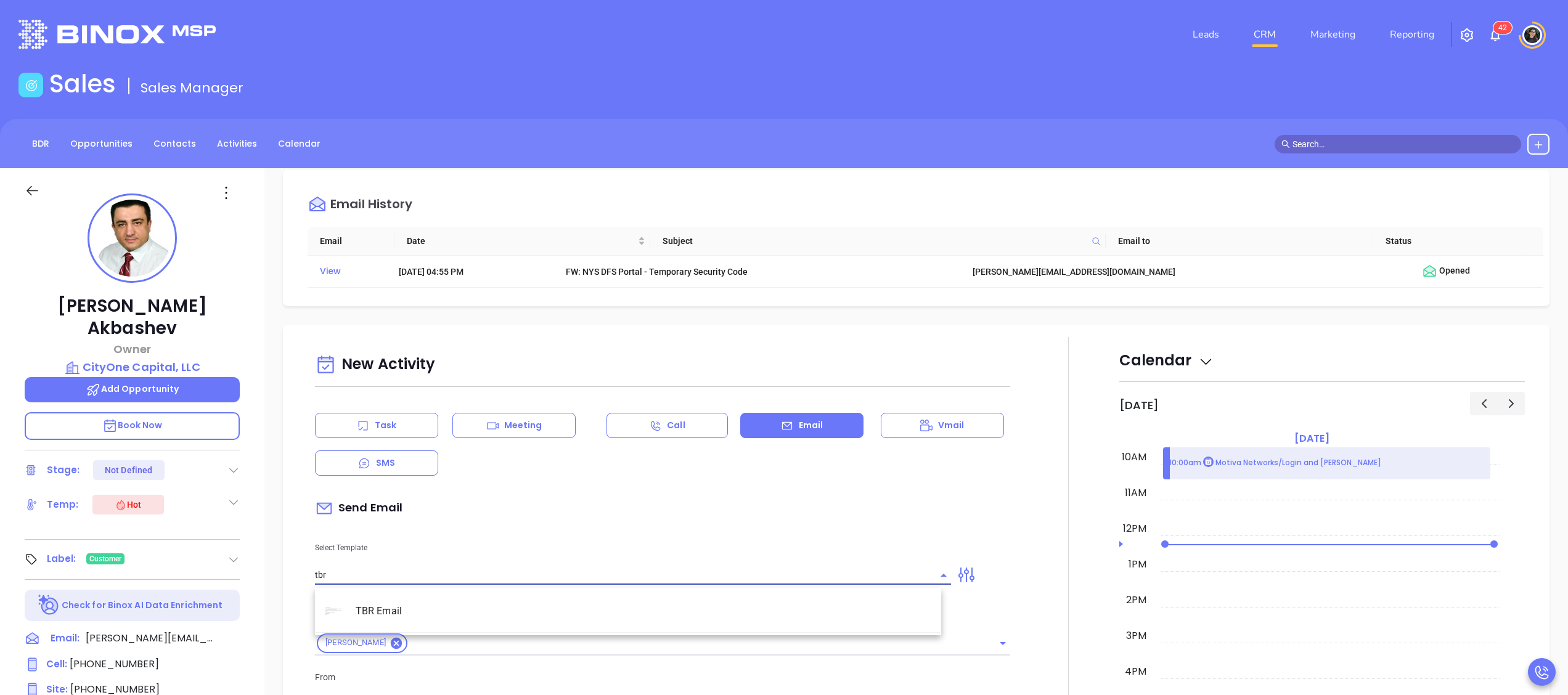
click at [551, 592] on ul "TBR Email" at bounding box center [628, 610] width 626 height 41
click at [555, 611] on li "TBR Email" at bounding box center [628, 611] width 626 height 32
type input "TBR Email"
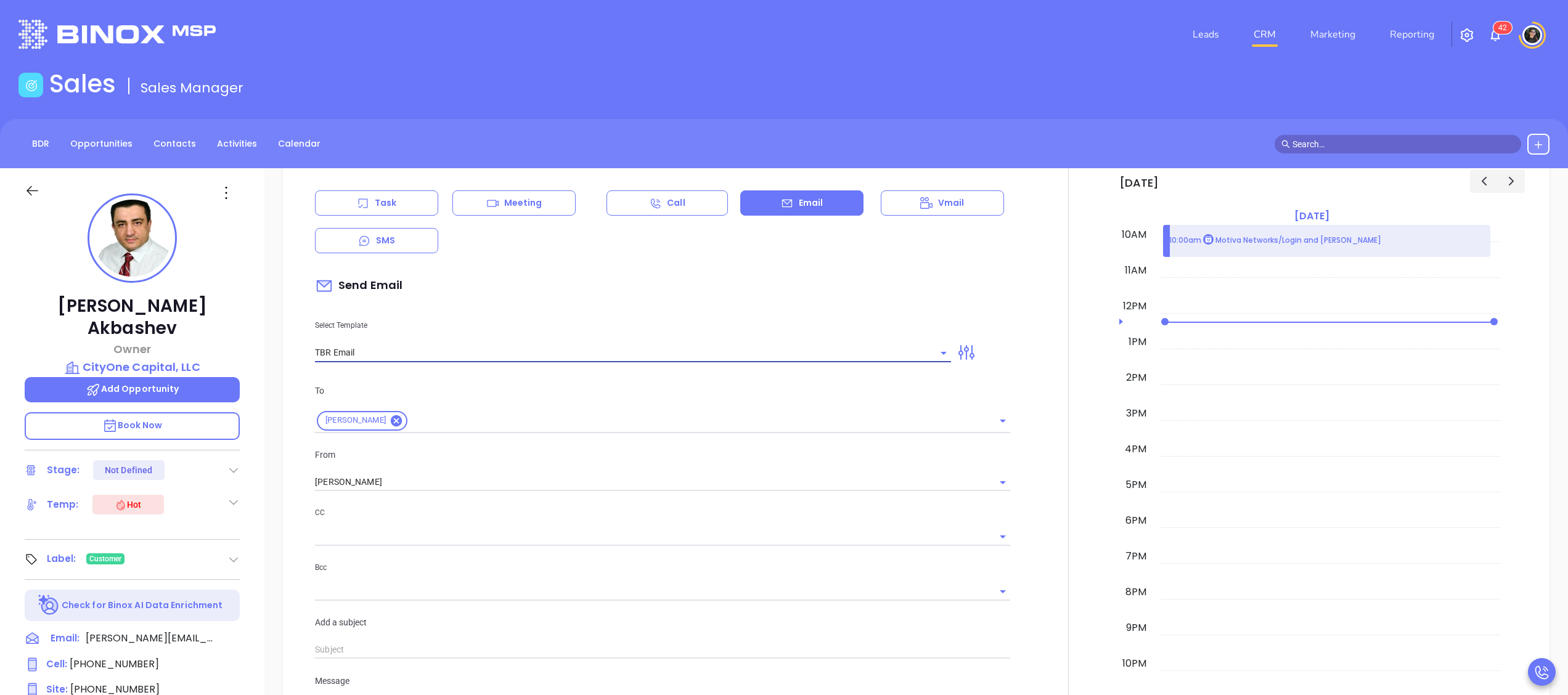
type input "Mike, got 10 mins?"
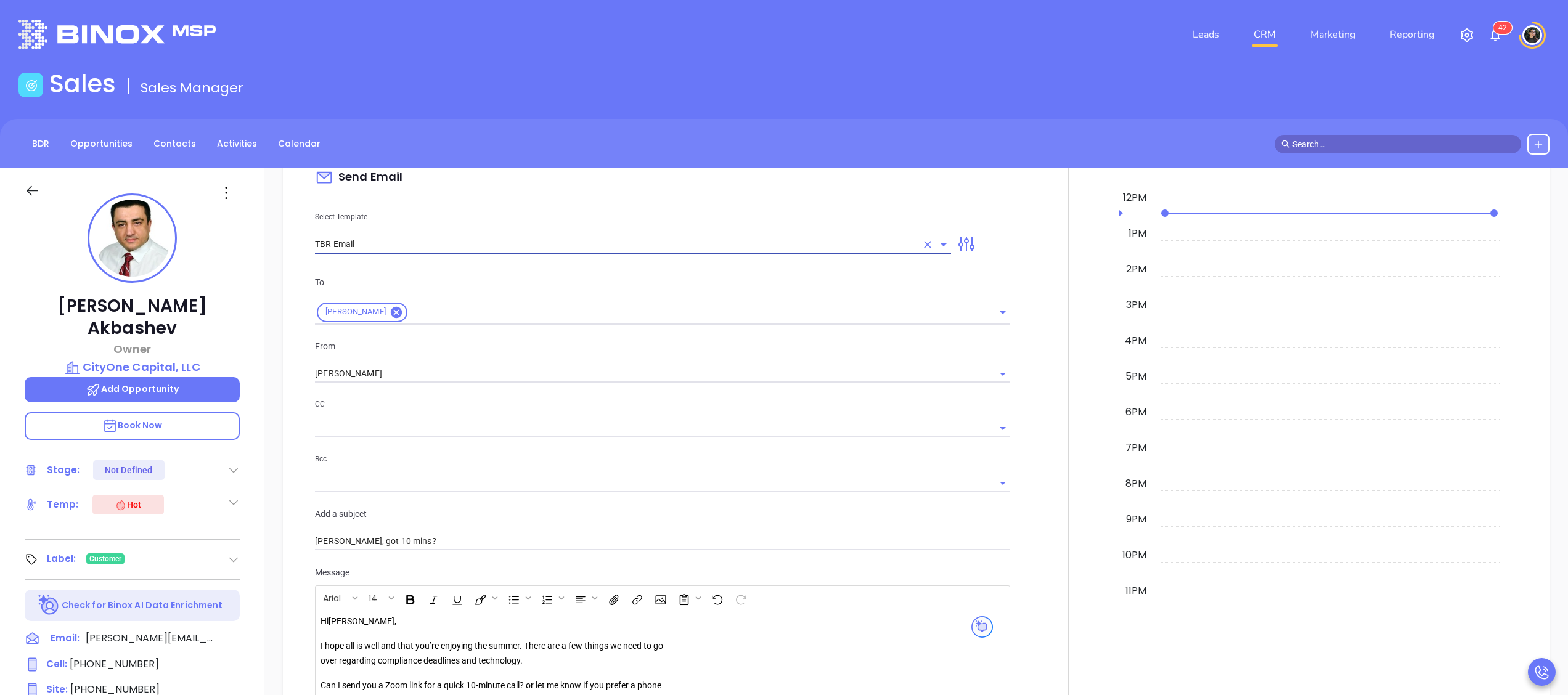
scroll to position [919, 0]
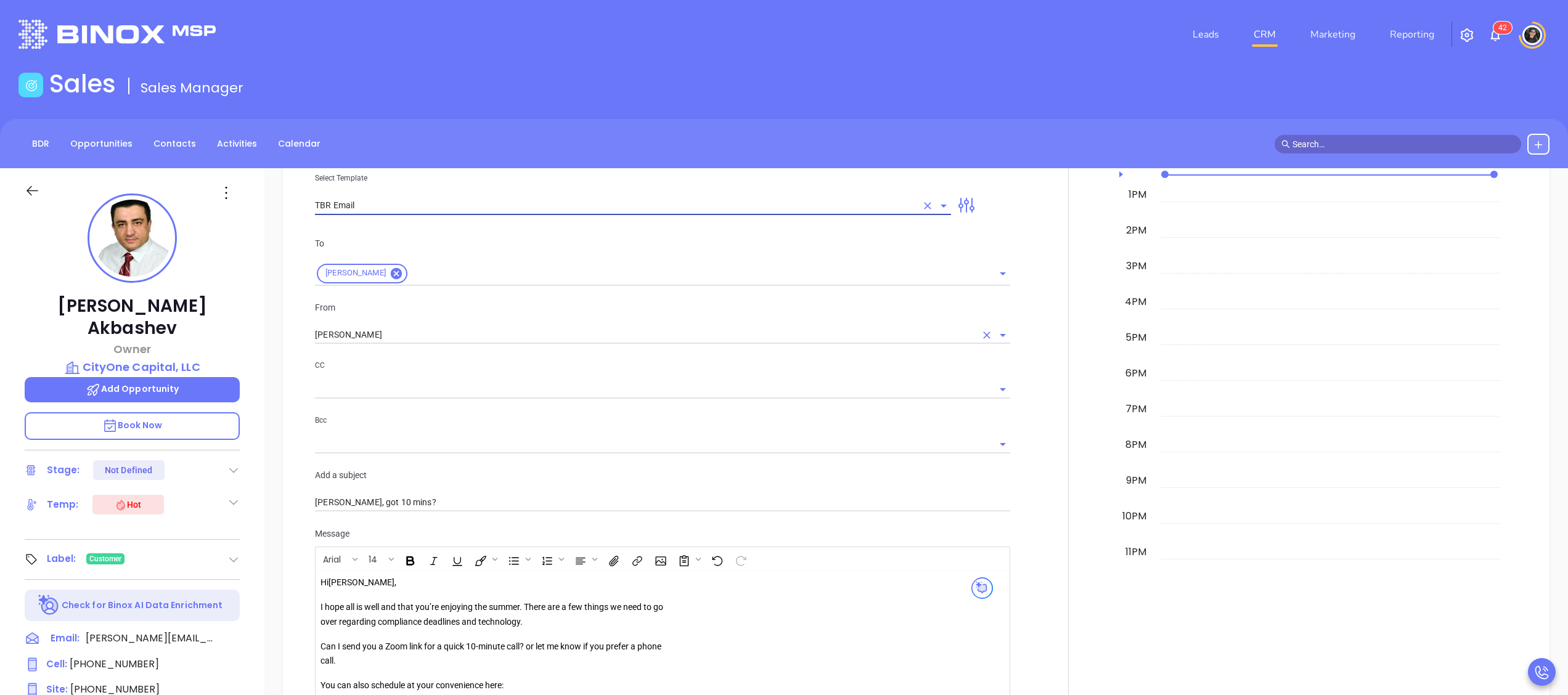
type input "TBR Email"
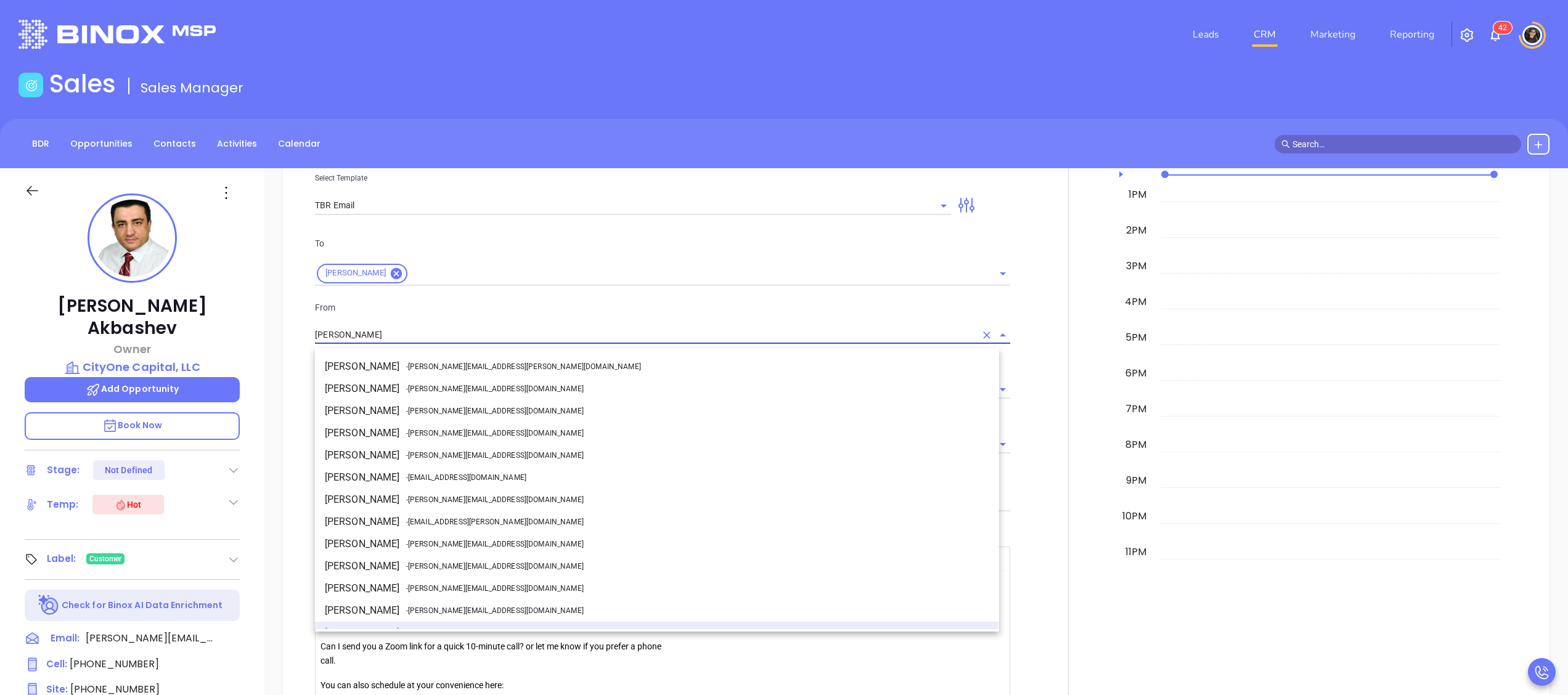
click at [427, 339] on input "[PERSON_NAME]" at bounding box center [645, 334] width 661 height 18
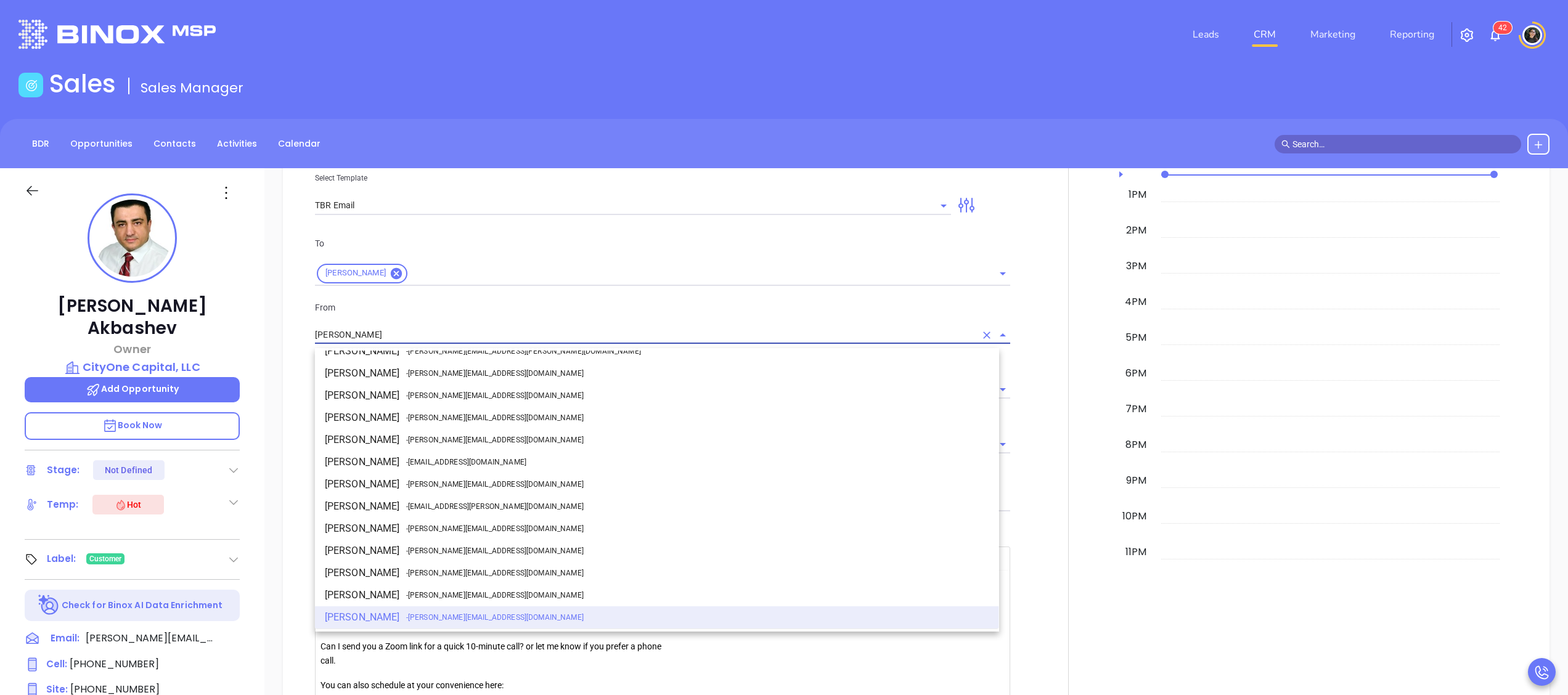
click at [447, 478] on li "Walter Contreras - [EMAIL_ADDRESS][DOMAIN_NAME]" at bounding box center [657, 484] width 684 height 22
type input "[PERSON_NAME]"
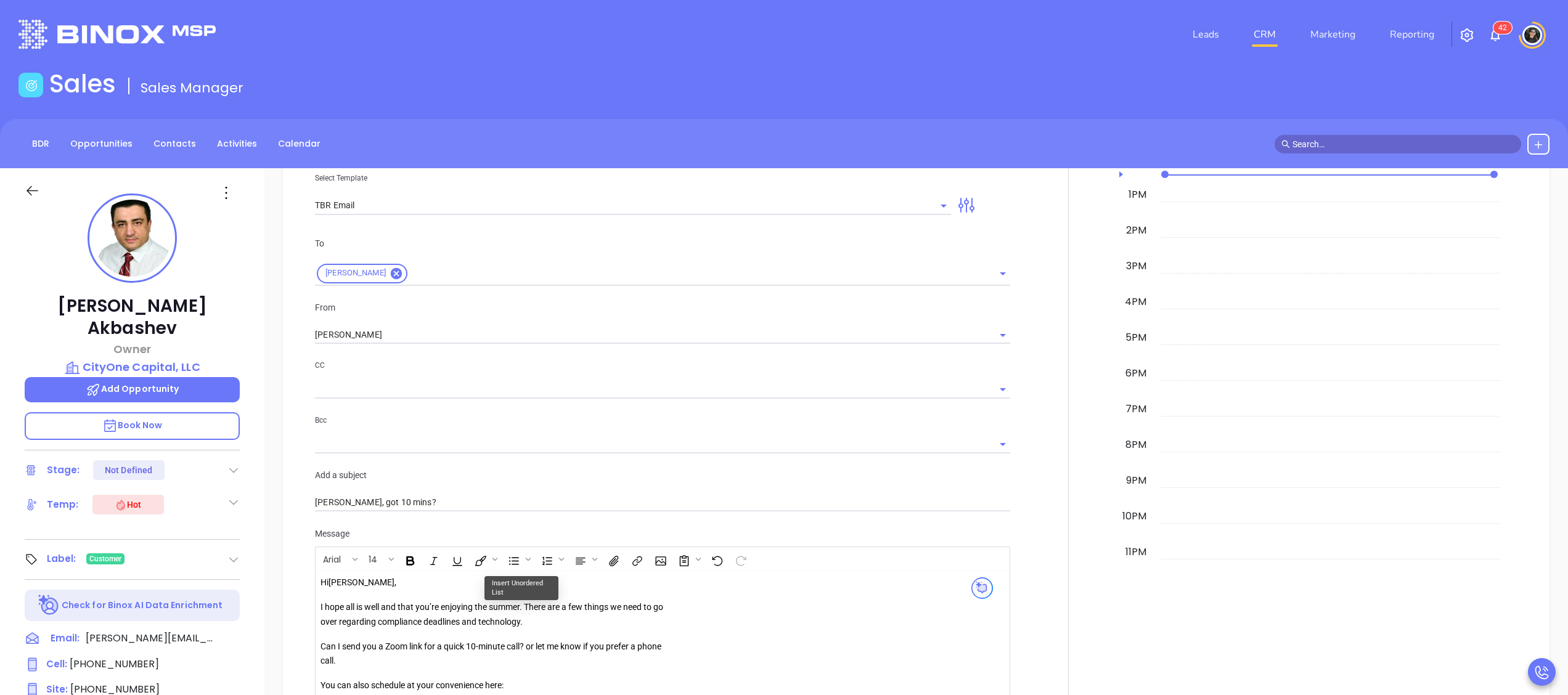
click at [518, 610] on p "I hope all is well and that you’re enjoying the summer. There are a few things …" at bounding box center [497, 615] width 354 height 30
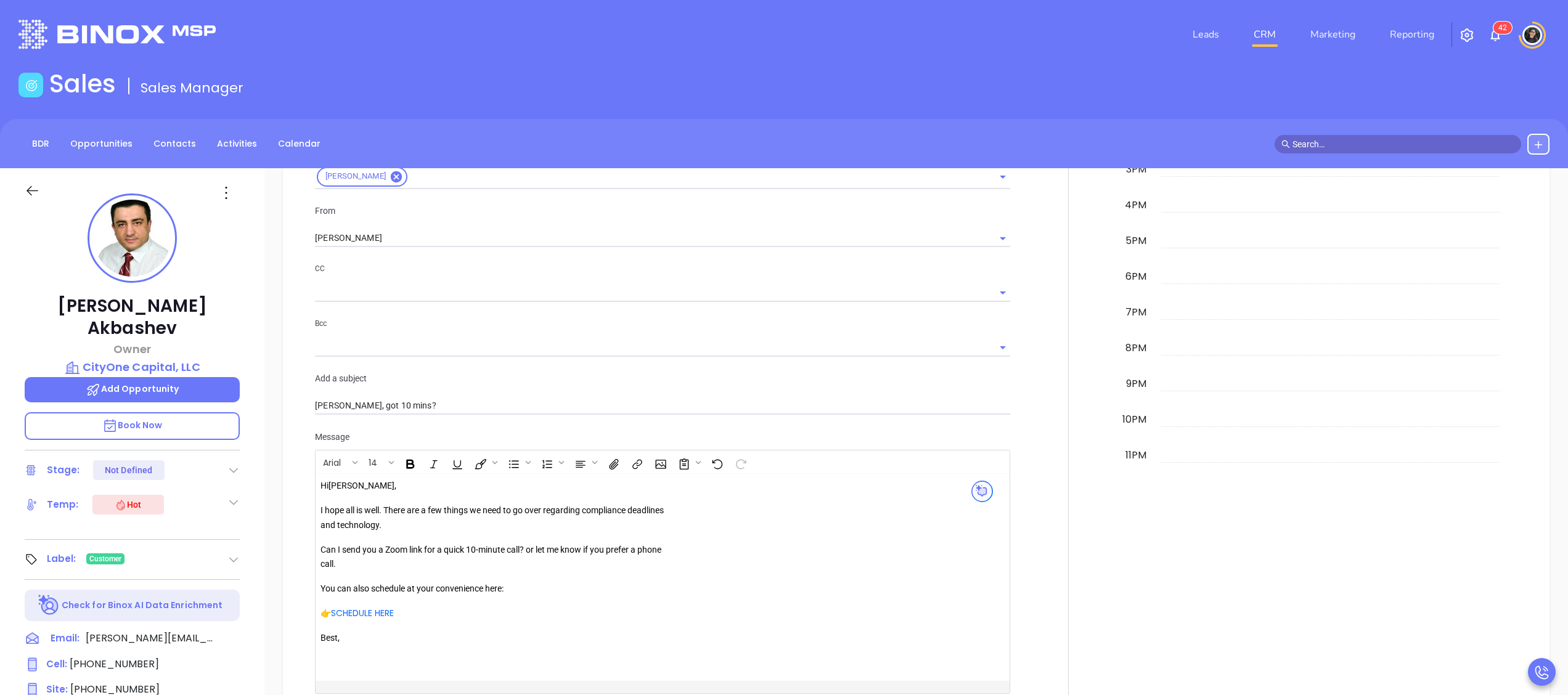
scroll to position [1217, 0]
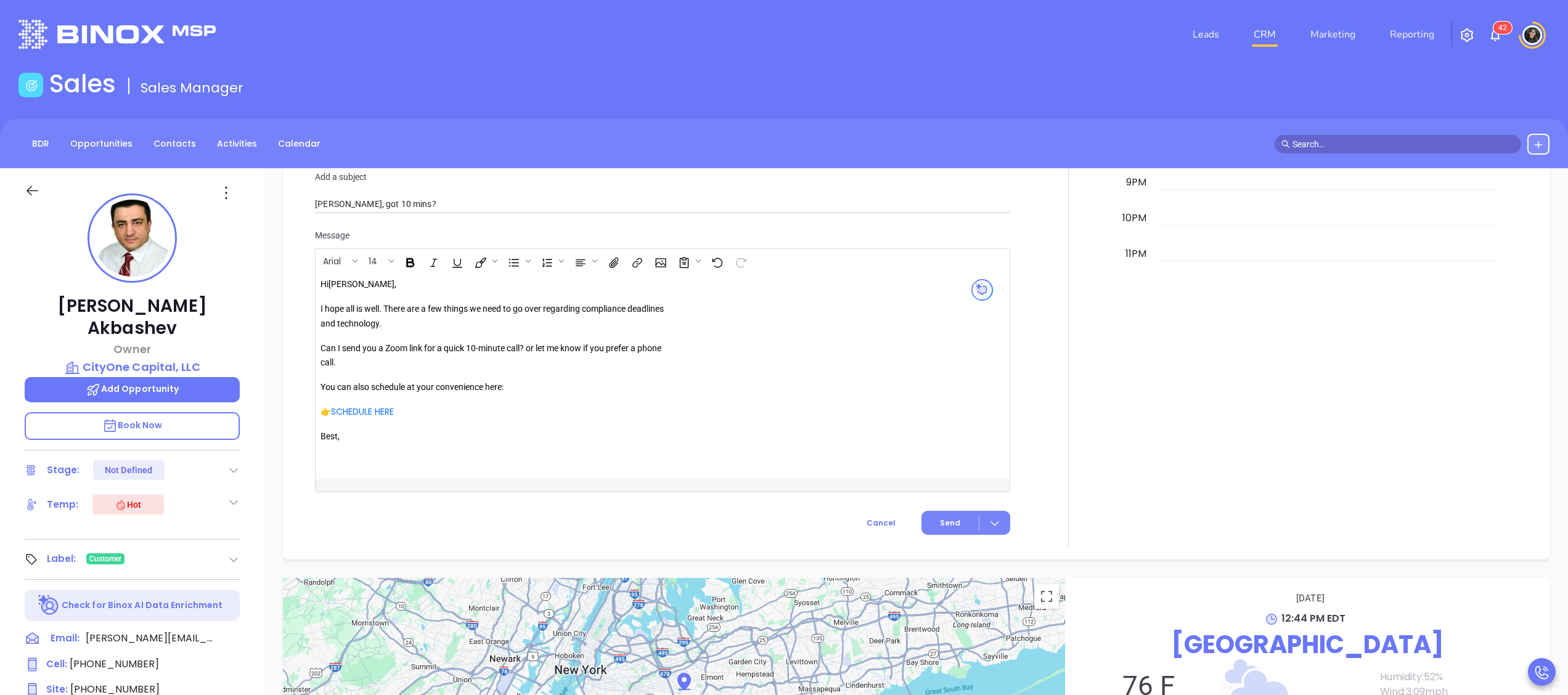
click at [922, 520] on button "Send" at bounding box center [966, 522] width 89 height 24
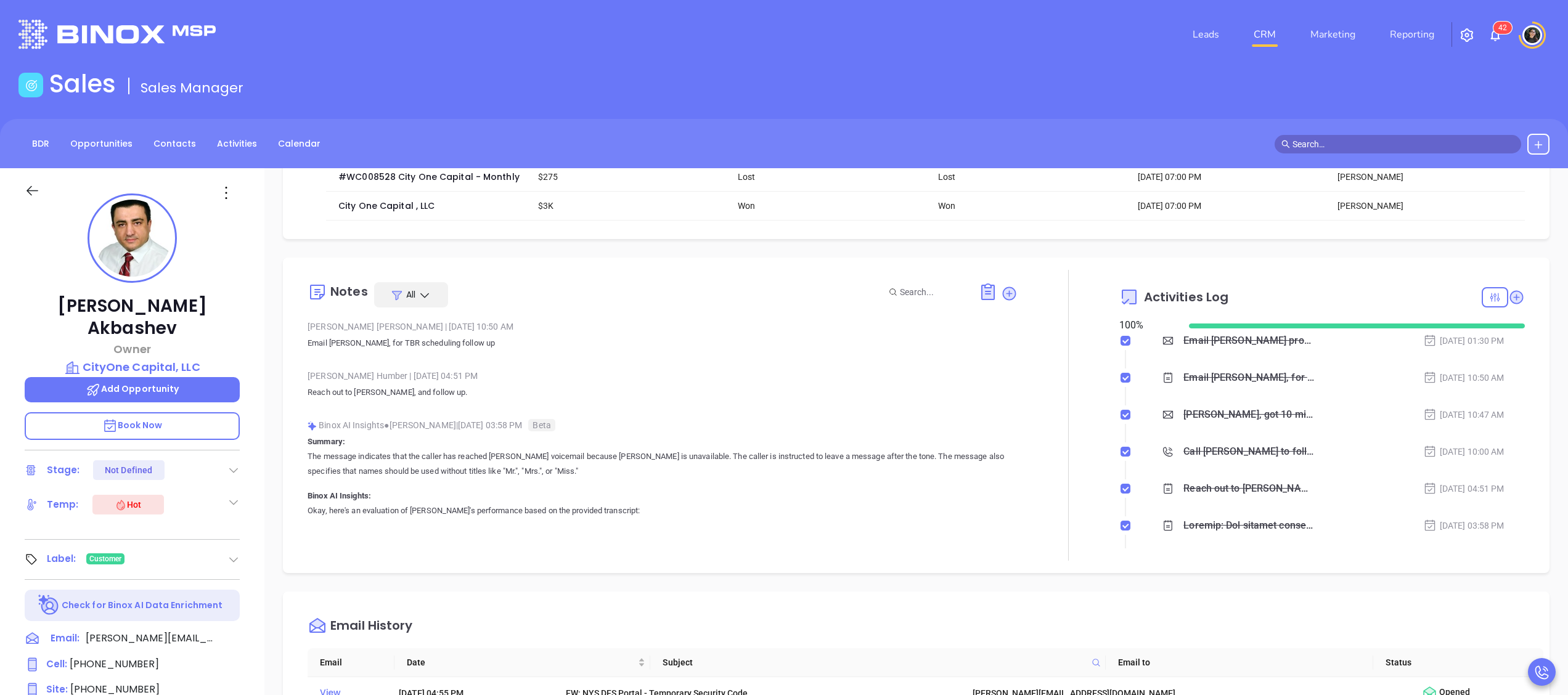
scroll to position [109, 0]
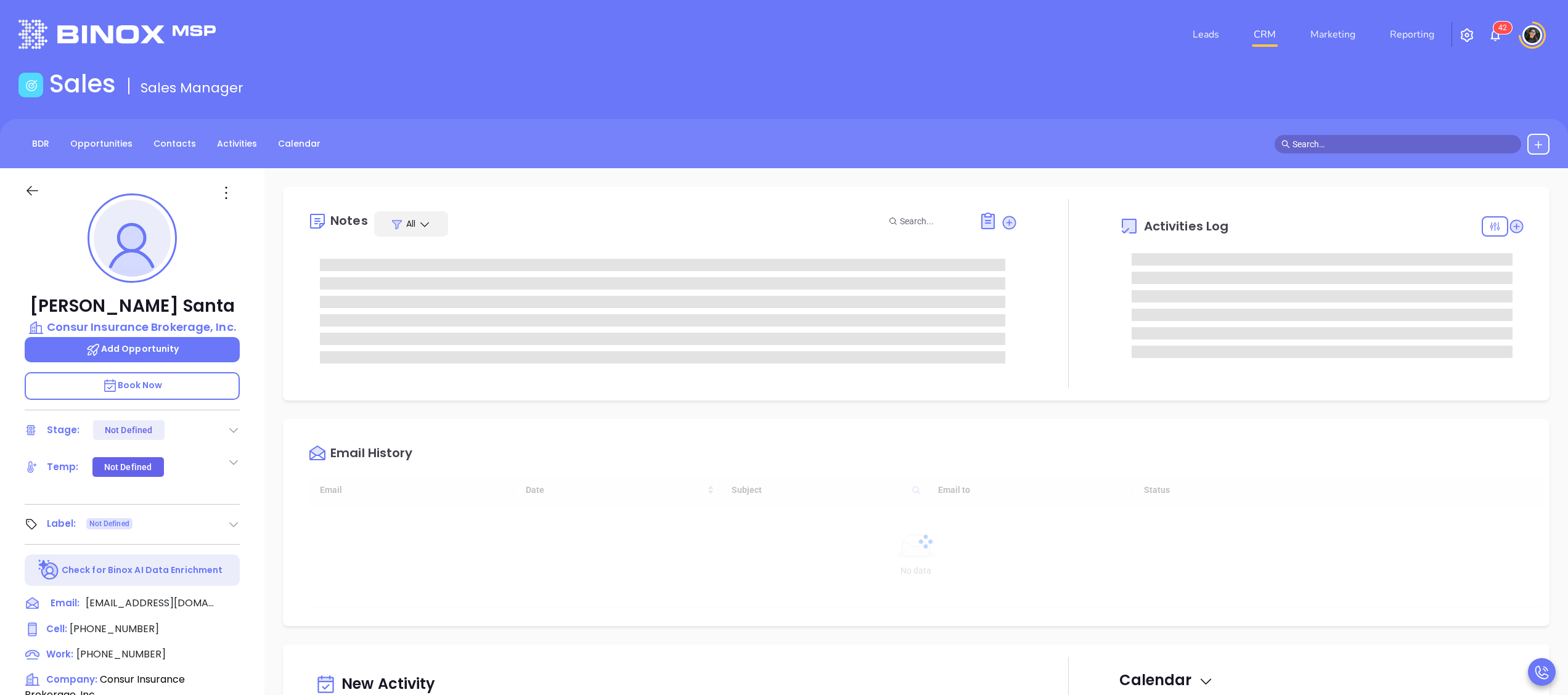
type input "[DATE]"
type input "[PERSON_NAME]"
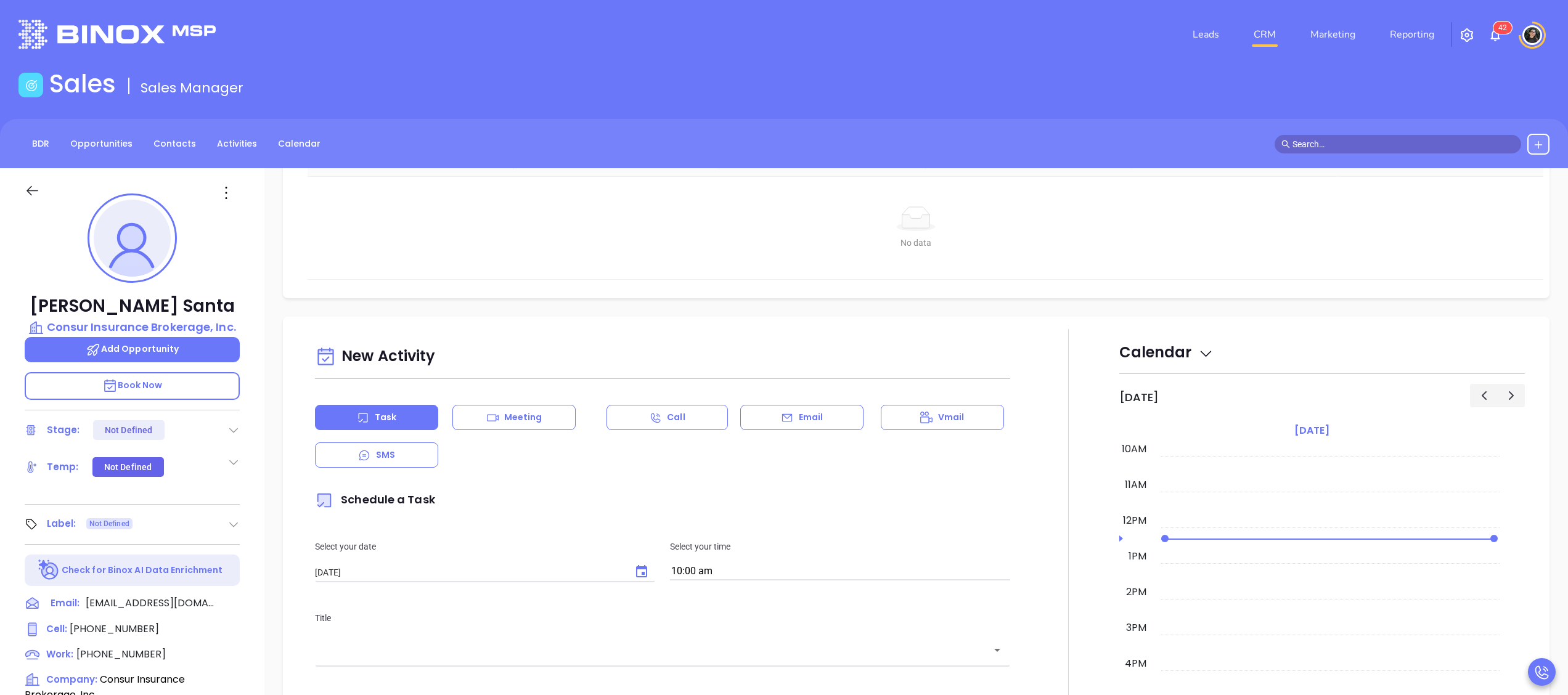
scroll to position [664, 0]
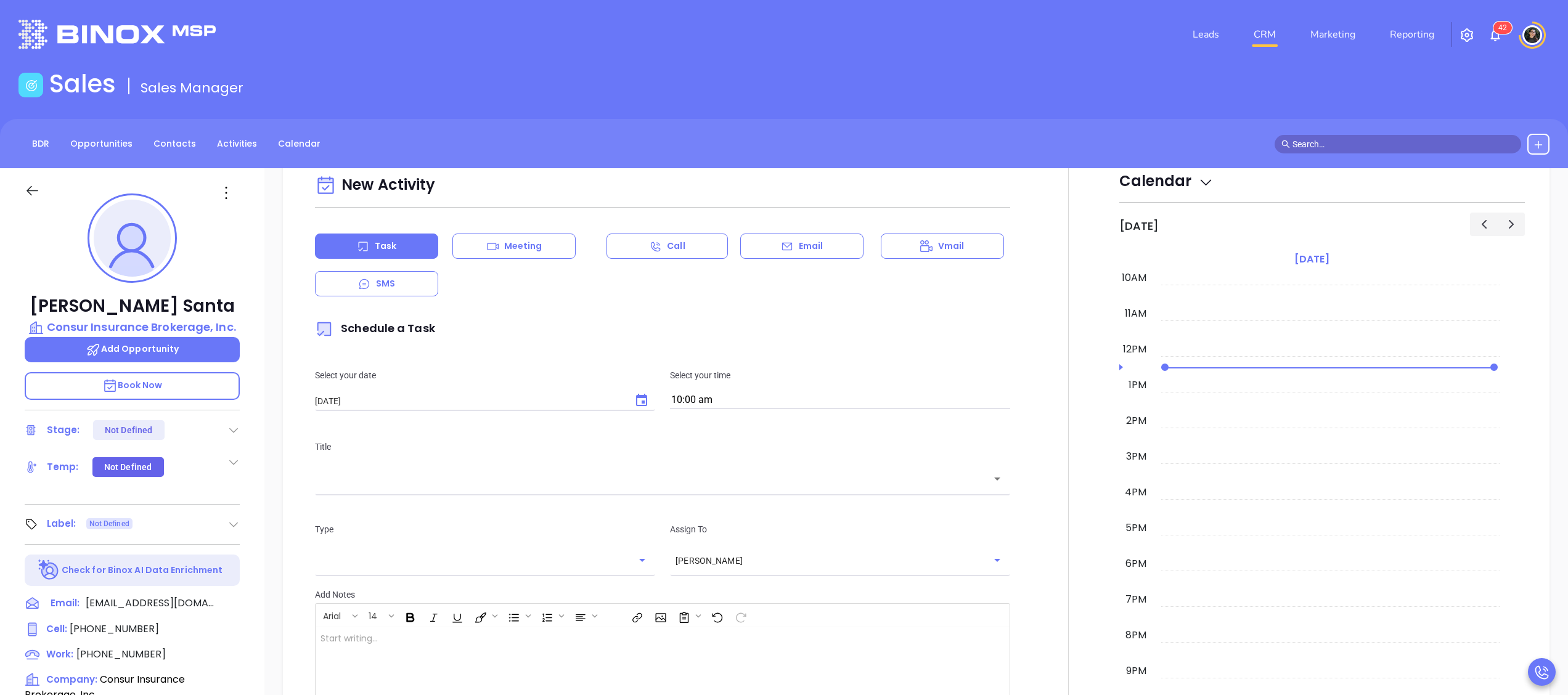
click at [801, 244] on p "Email" at bounding box center [811, 245] width 25 height 13
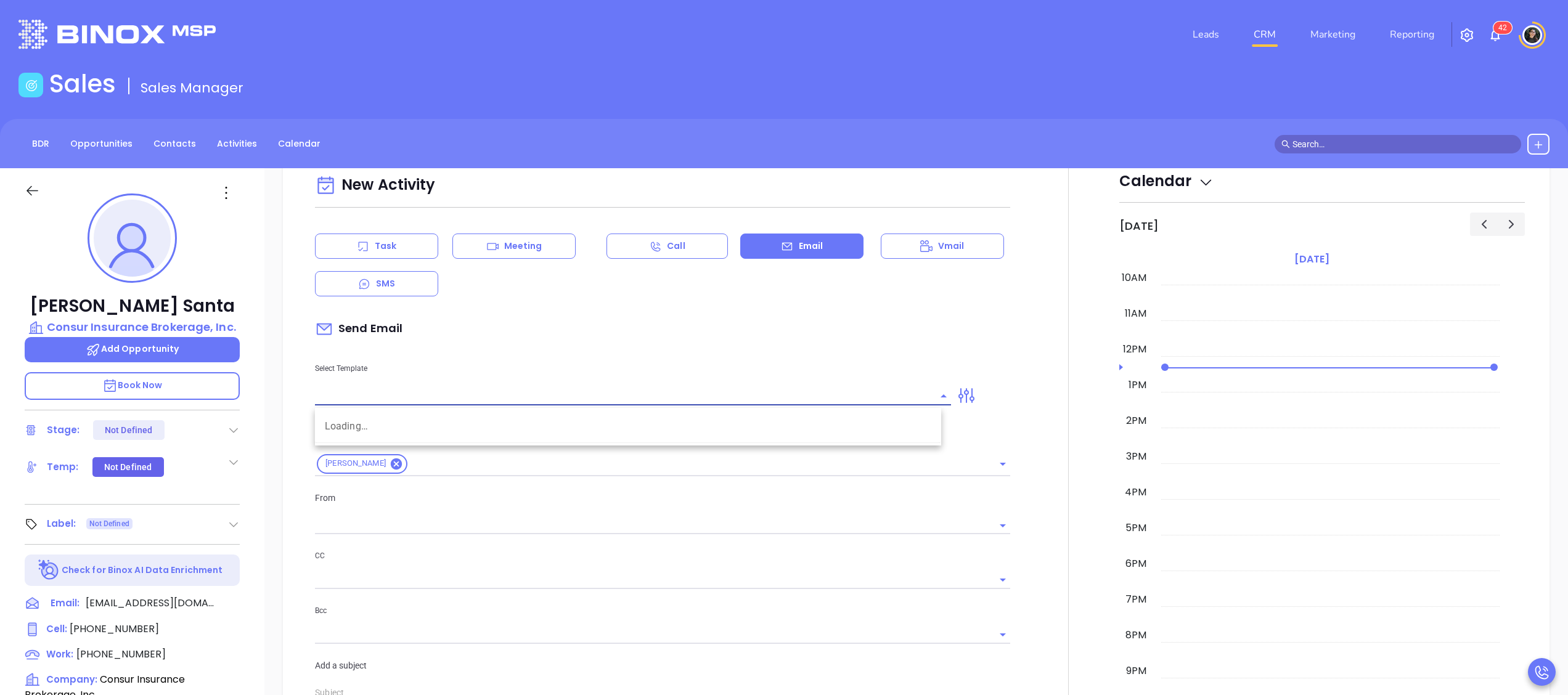
click at [606, 400] on input "text" at bounding box center [623, 395] width 618 height 18
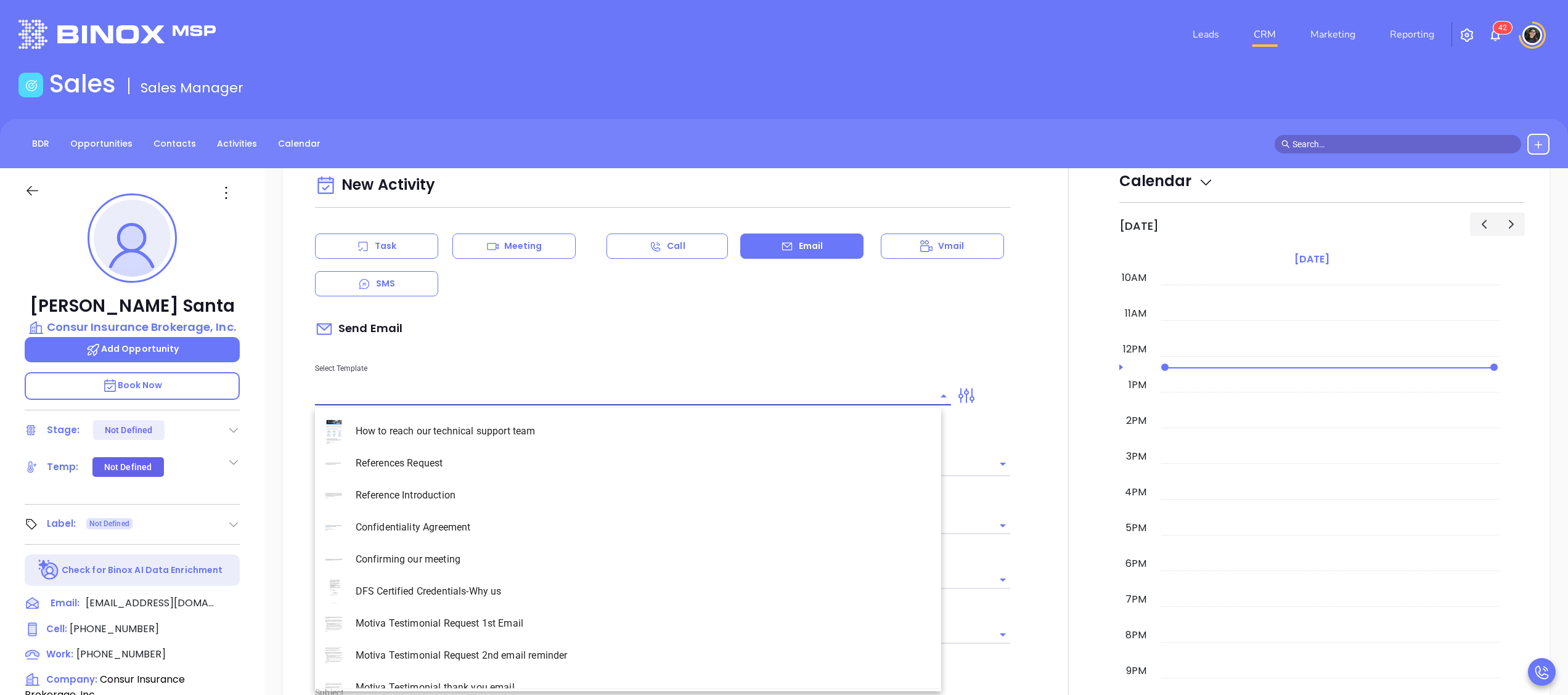
type input "[PERSON_NAME]"
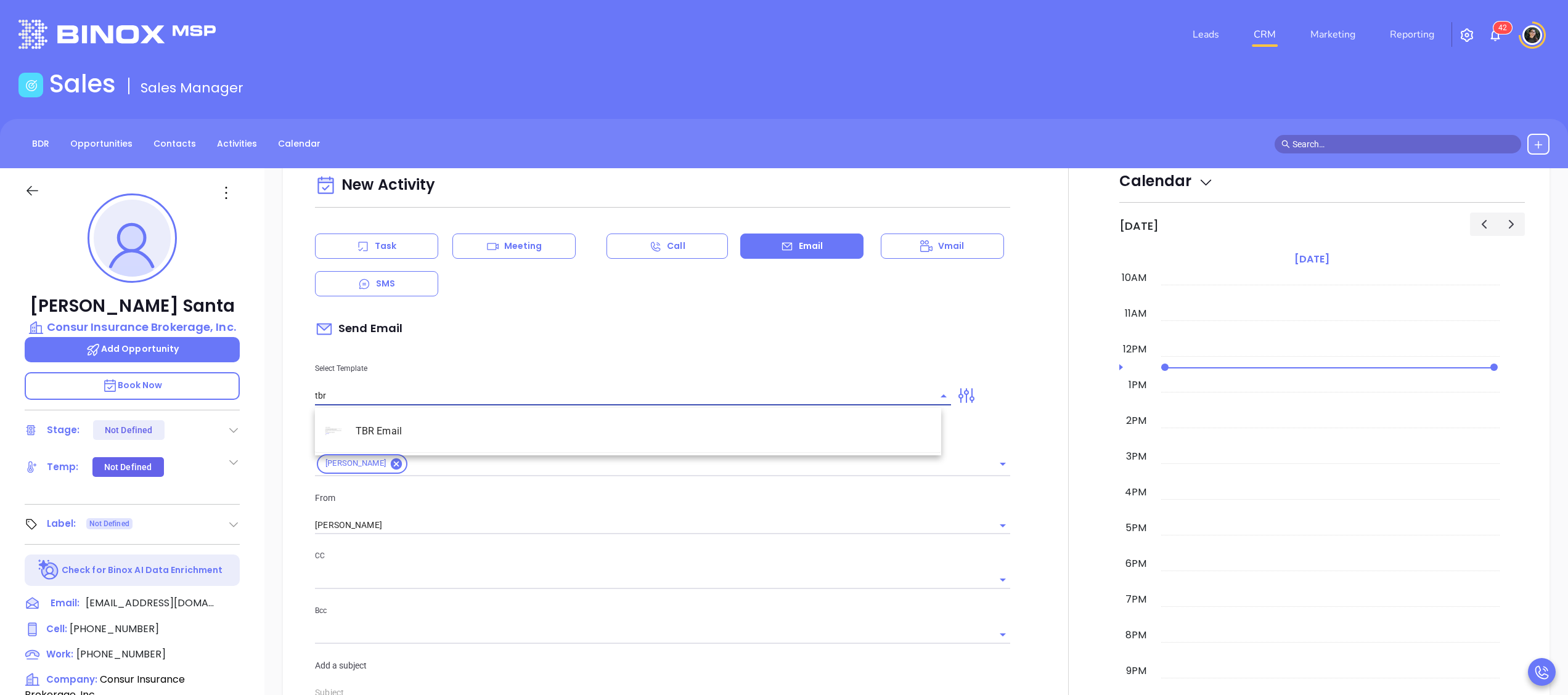
click at [667, 419] on li "TBR Email" at bounding box center [628, 431] width 626 height 32
type input "TBR Email"
type input "Andrea, got 10 mins?"
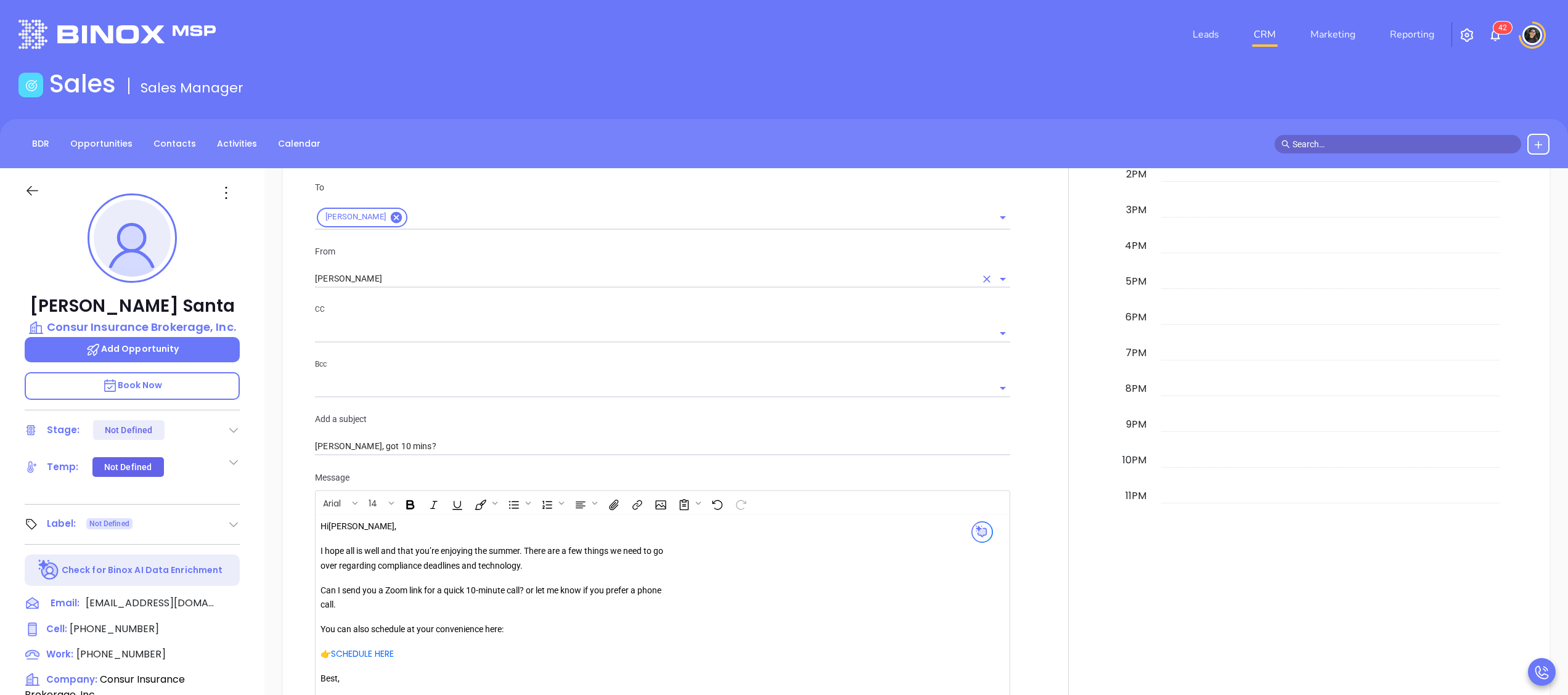
type input "TBR Email"
click at [423, 276] on input "[PERSON_NAME]" at bounding box center [645, 279] width 661 height 18
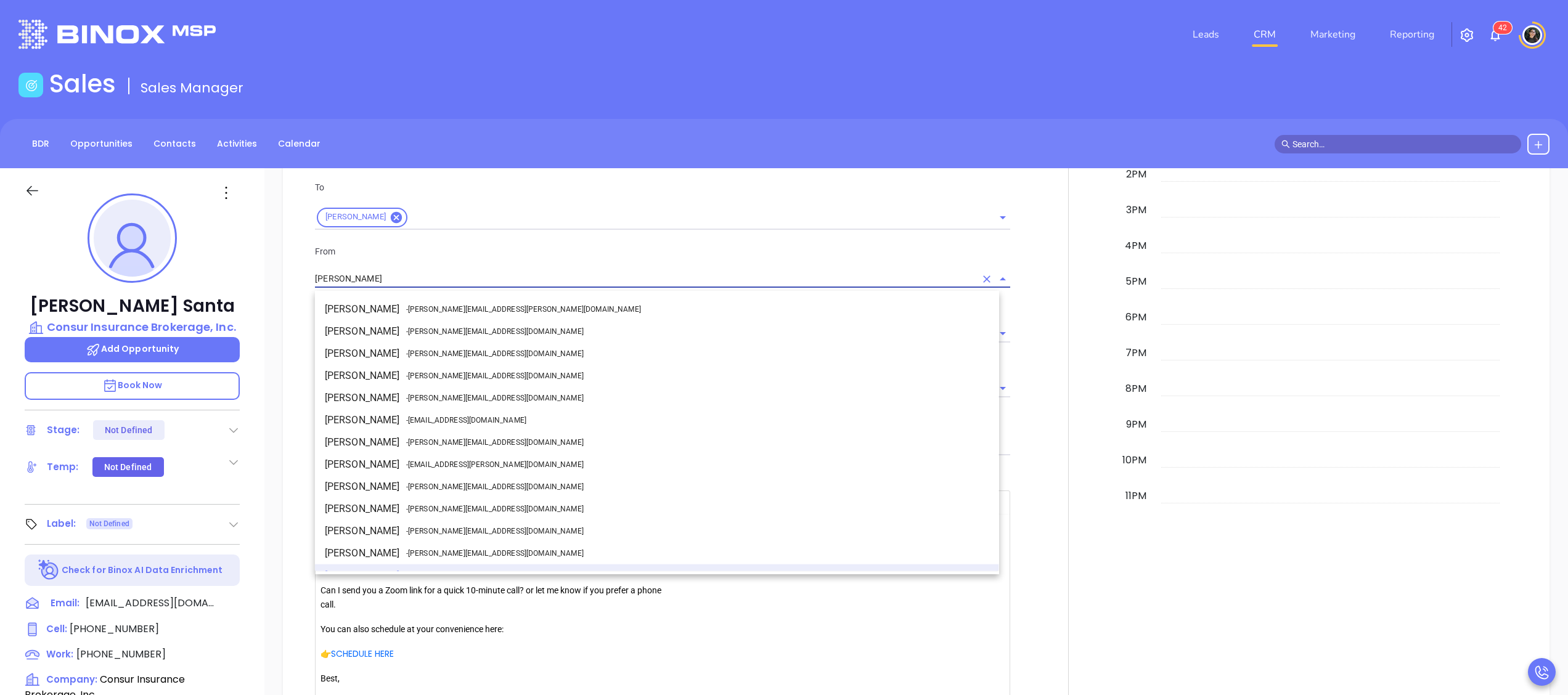
scroll to position [15, 0]
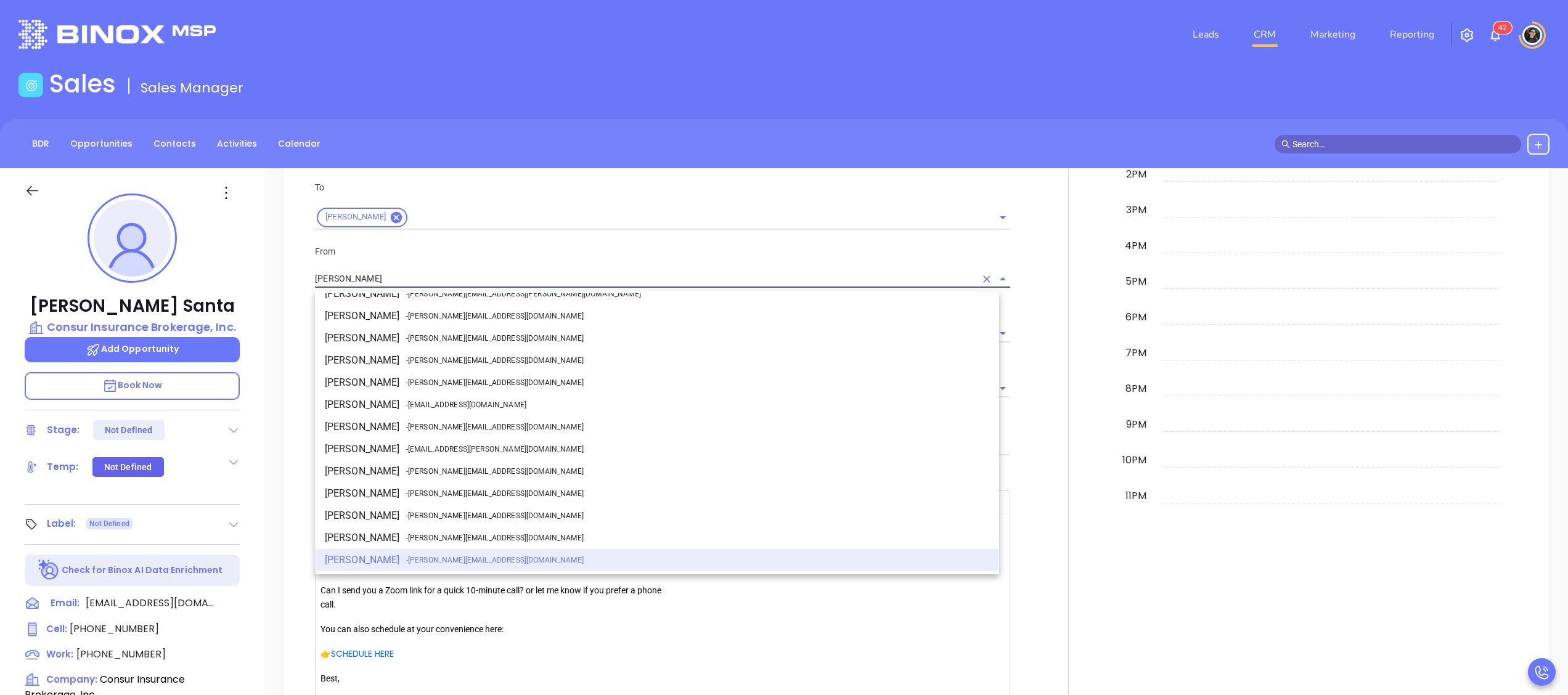
click at [431, 424] on span "- [PERSON_NAME][EMAIL_ADDRESS][DOMAIN_NAME]" at bounding box center [495, 427] width 178 height 11
type input "[PERSON_NAME]"
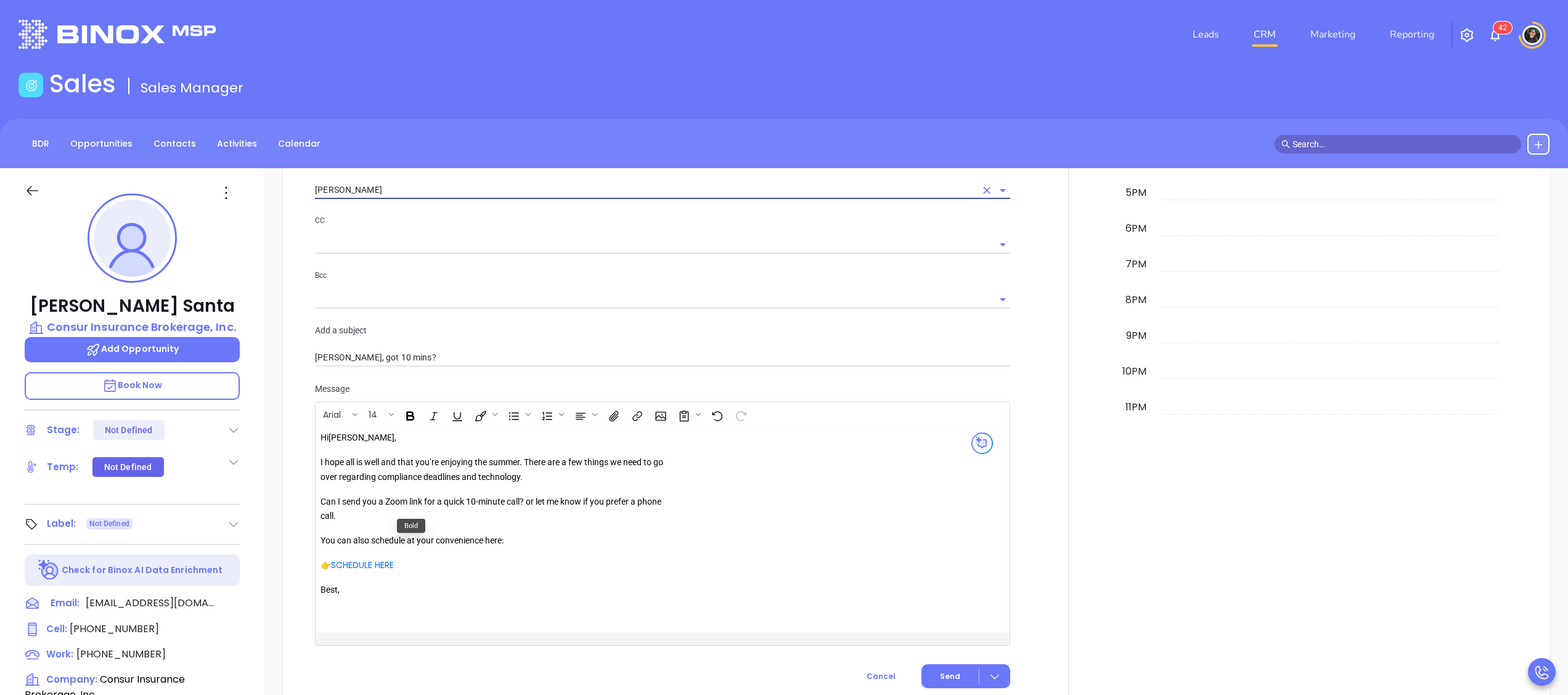
scroll to position [1034, 0]
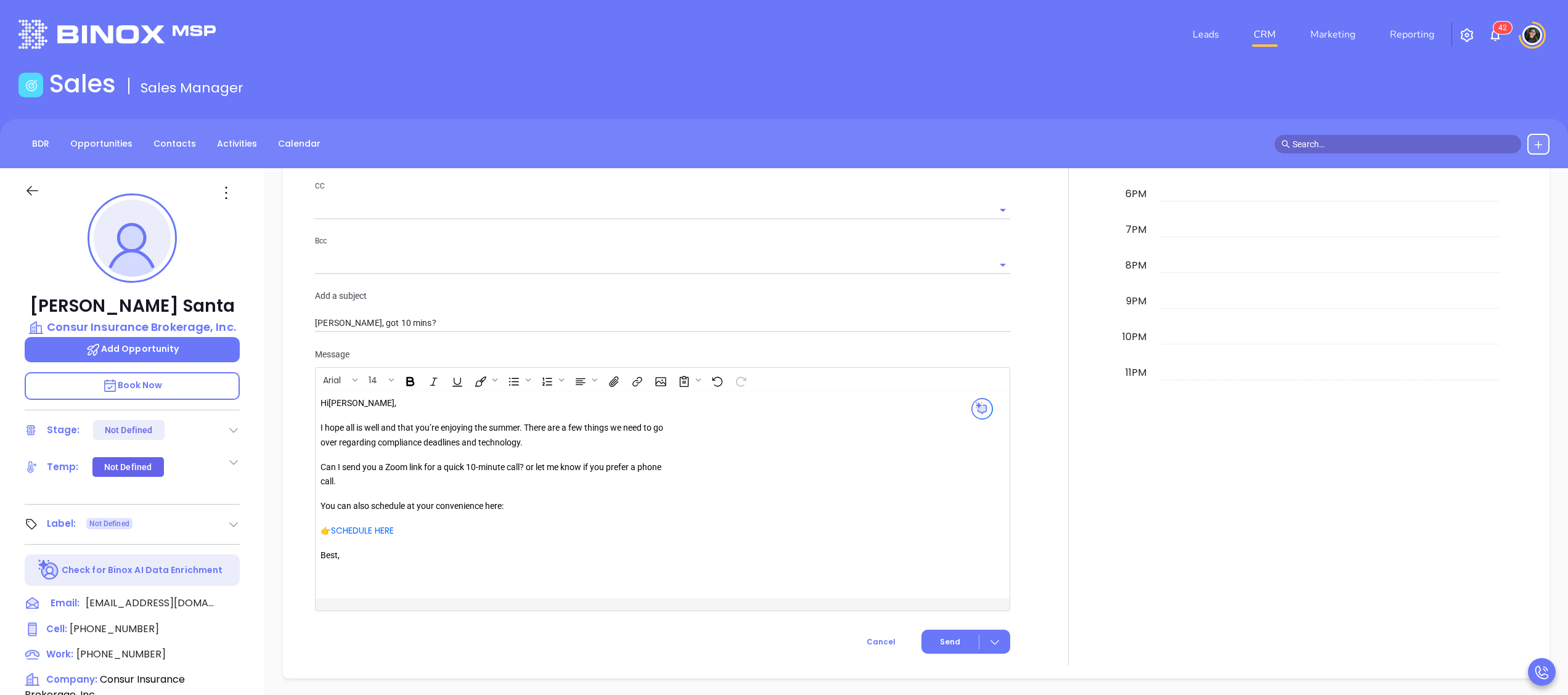
click at [526, 425] on p "I hope all is well and that you’re enjoying the summer. There are a few things …" at bounding box center [497, 435] width 354 height 30
click at [940, 648] on span "Send" at bounding box center [950, 642] width 20 height 11
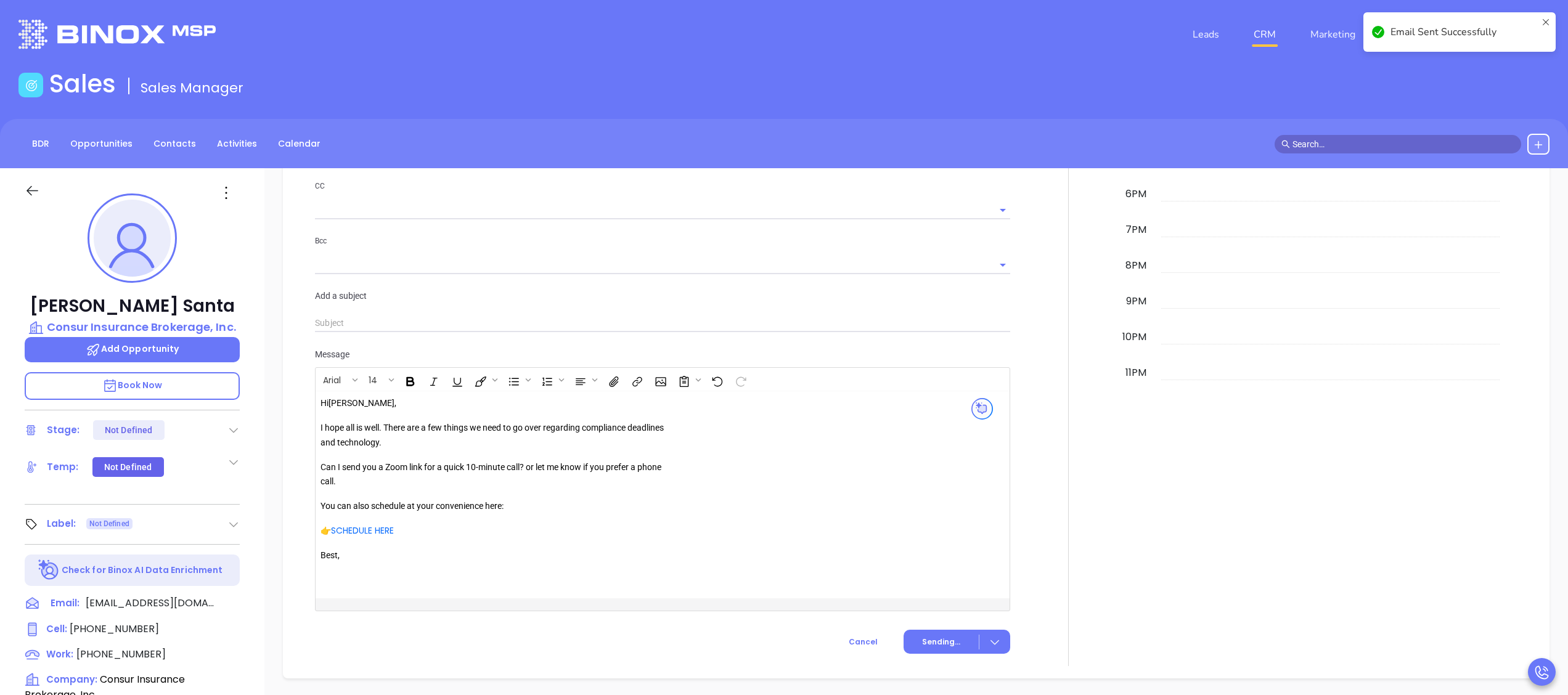
scroll to position [1040, 0]
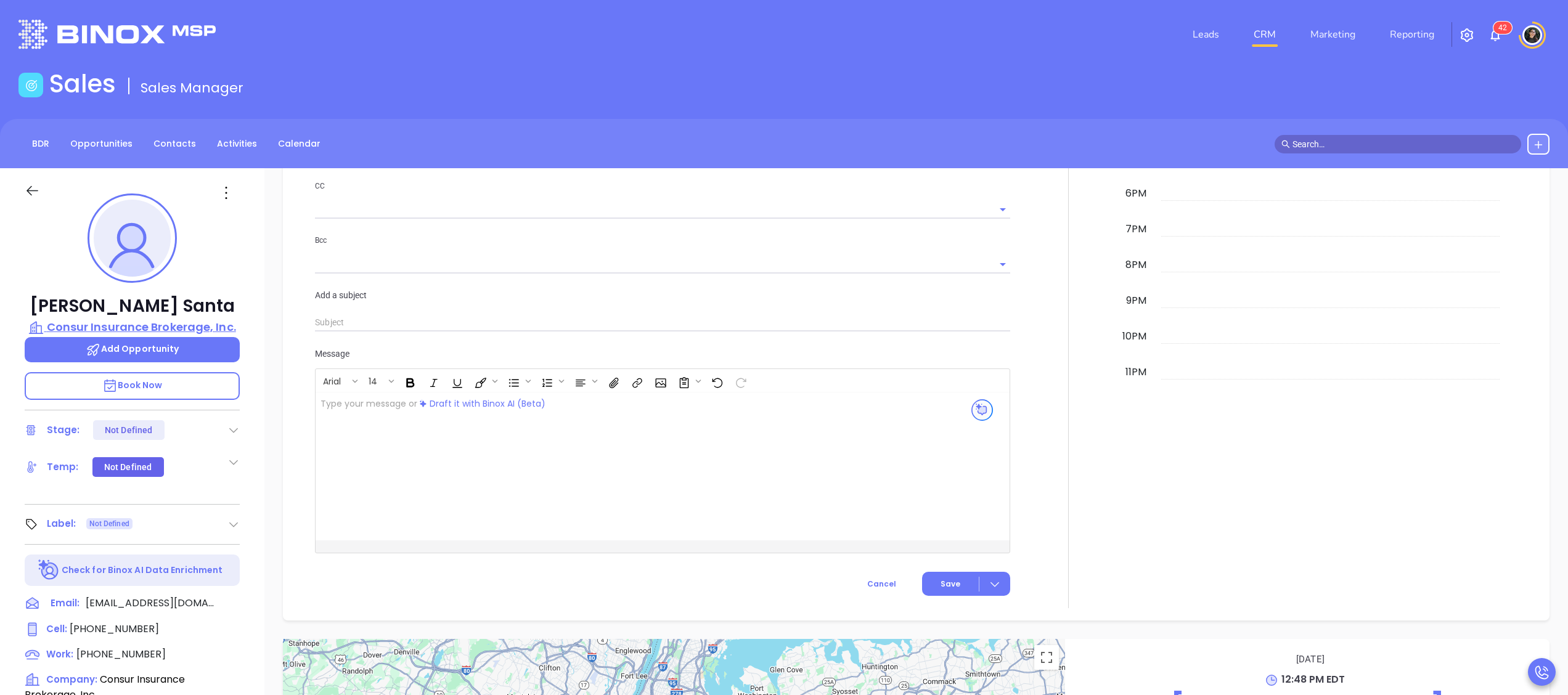
click at [168, 325] on p "Consur Insurance Brokerage, Inc." at bounding box center [132, 327] width 215 height 17
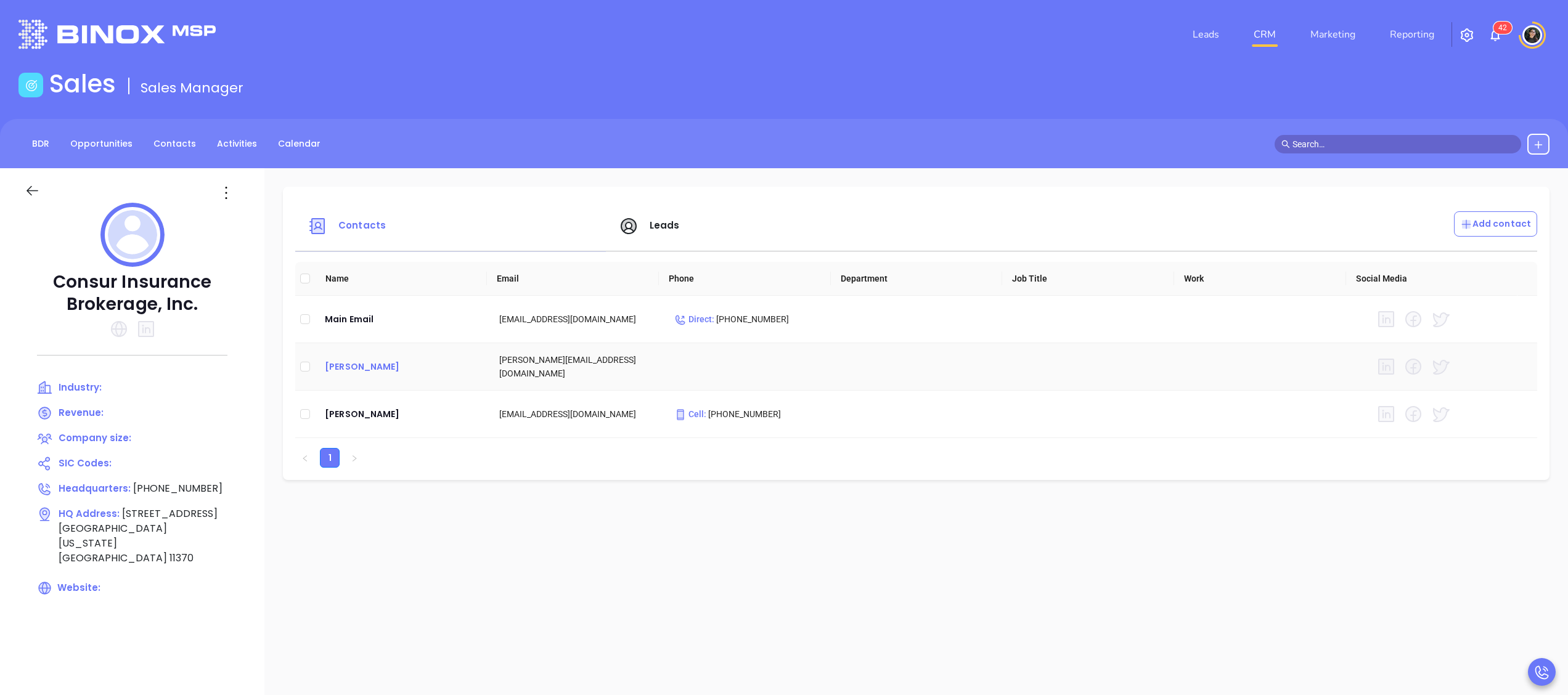
click at [350, 365] on div "Andrea Santa" at bounding box center [402, 366] width 155 height 14
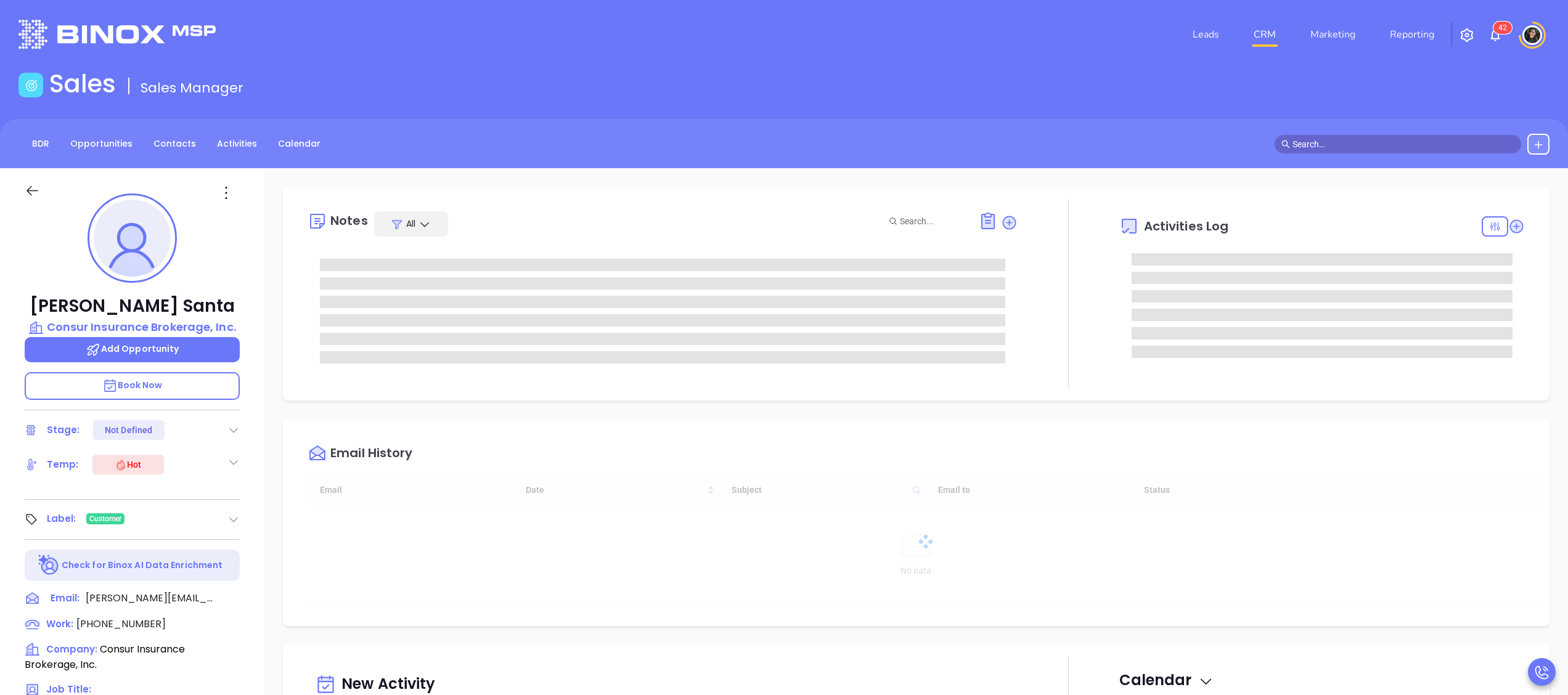
type input "[DATE]"
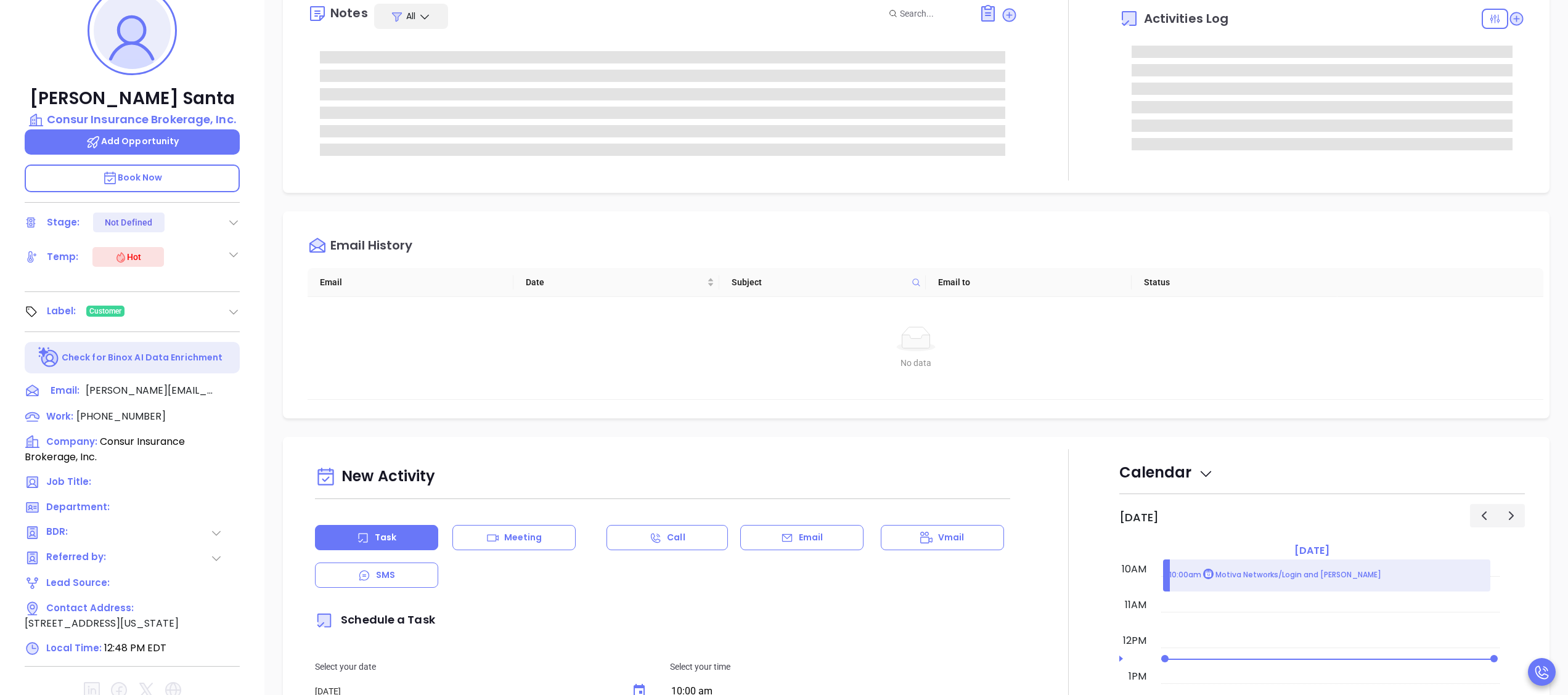
scroll to position [246, 0]
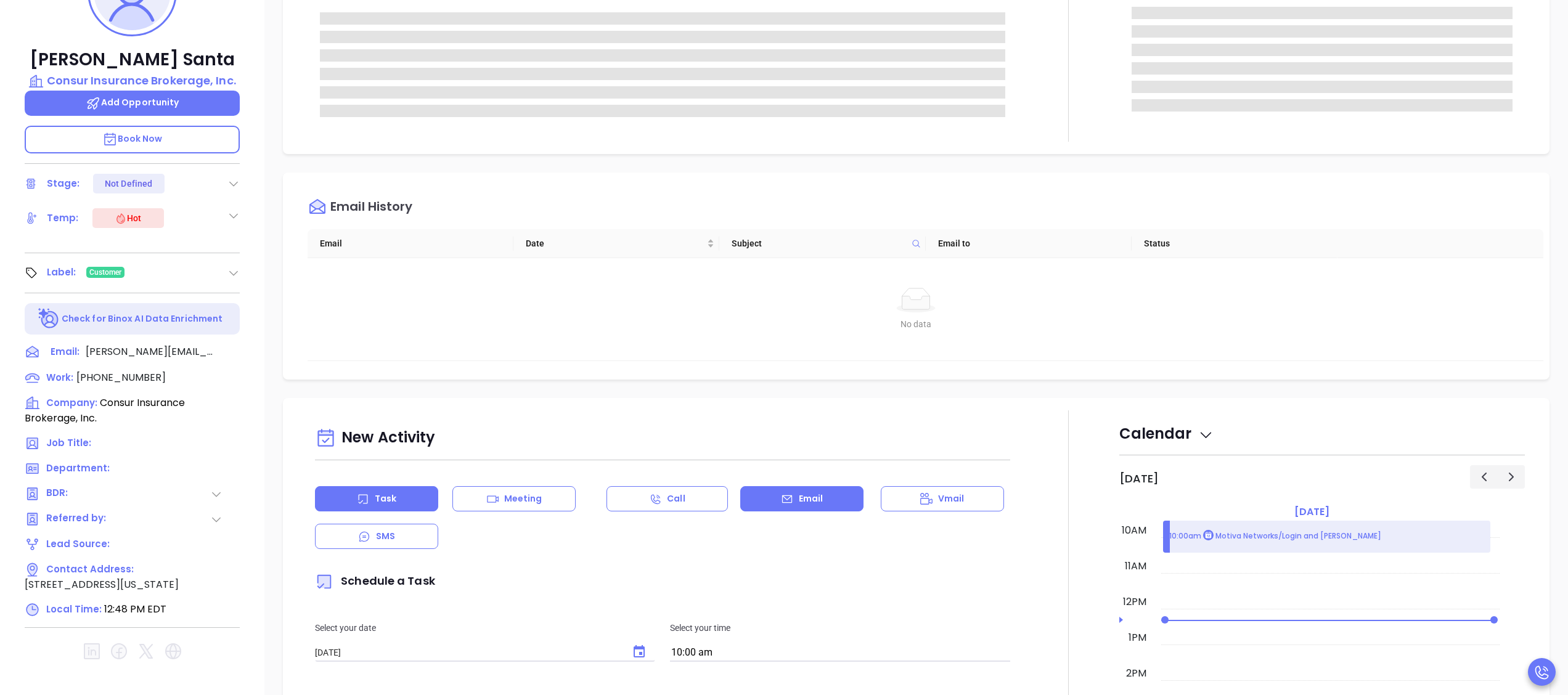
click at [781, 499] on icon at bounding box center [787, 499] width 13 height 13
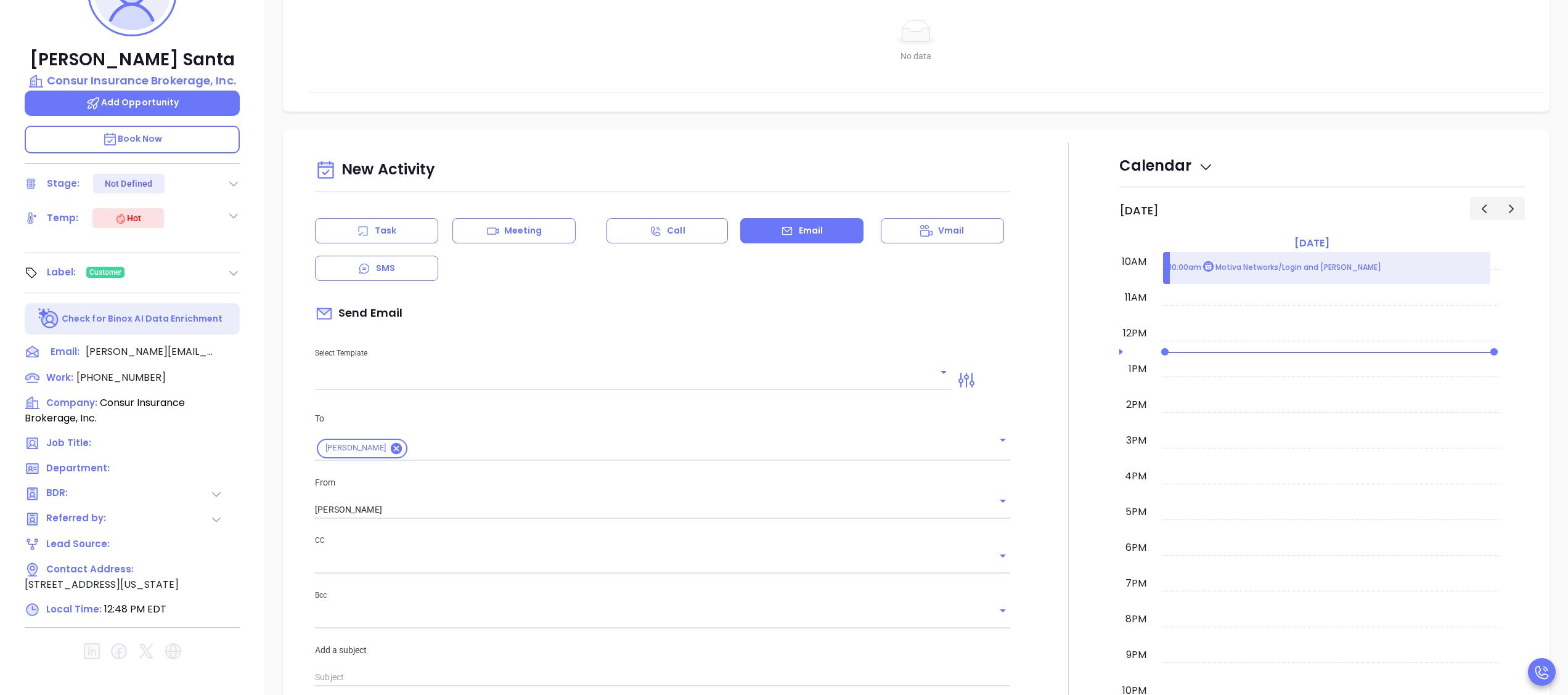
type input "[PERSON_NAME]"
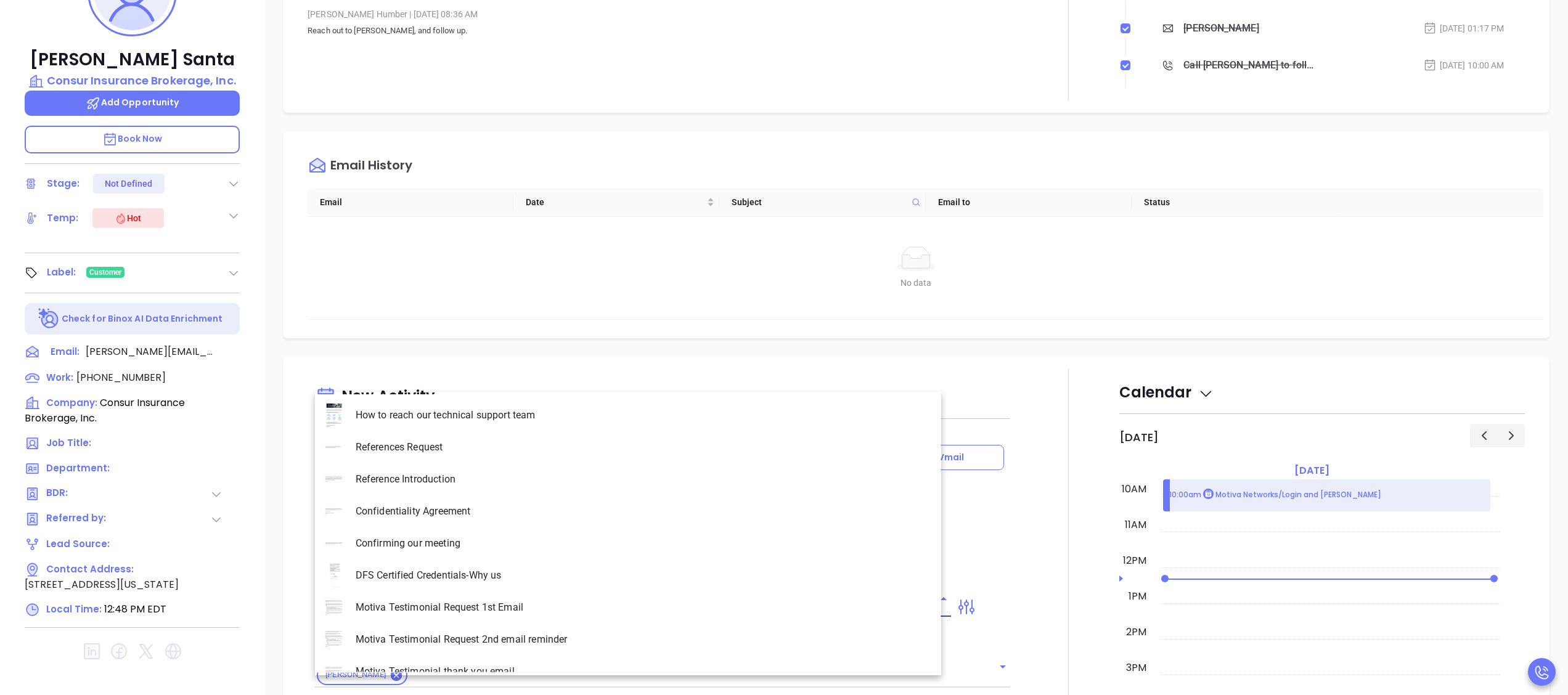
click at [428, 598] on input "text" at bounding box center [623, 607] width 618 height 18
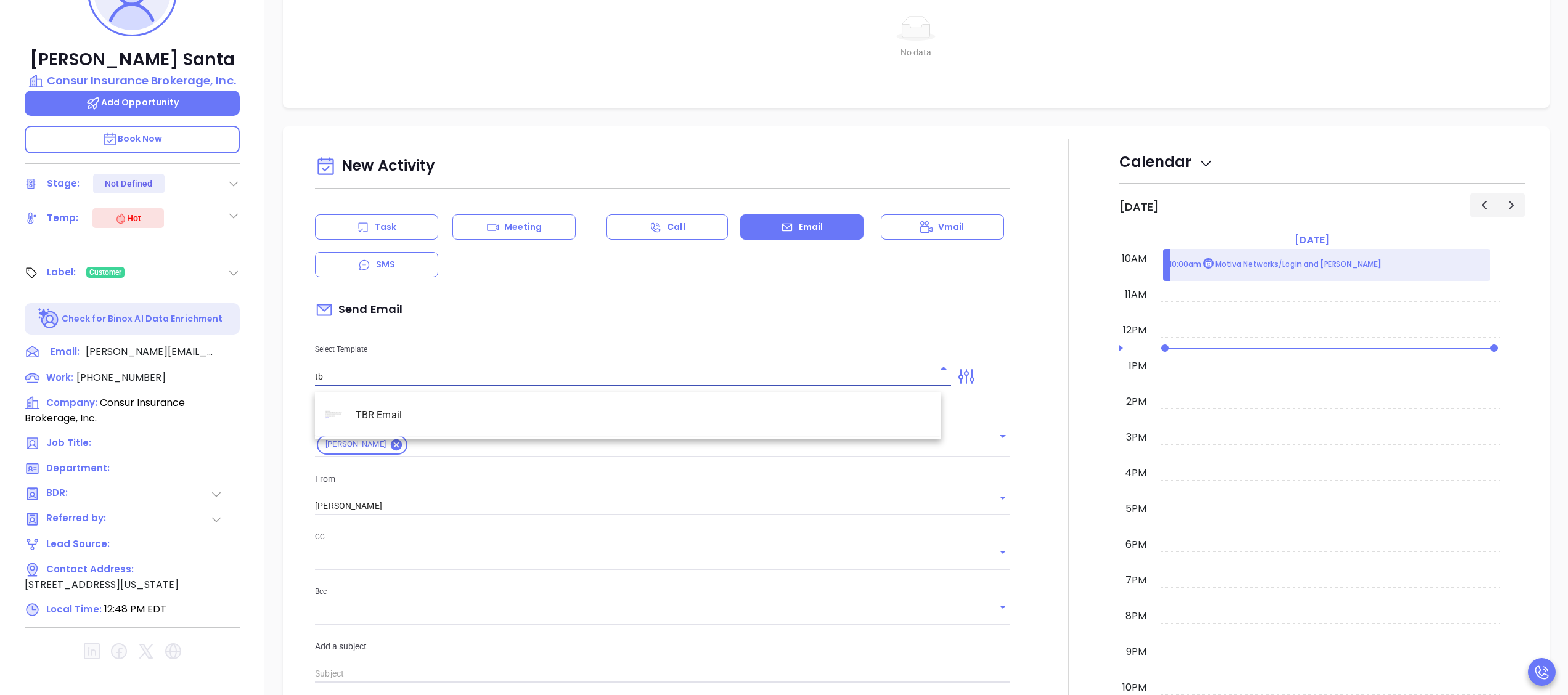
click at [388, 414] on li "TBR Email" at bounding box center [628, 415] width 626 height 32
type input "TBR Email"
type input "Andrea, got 10 mins?"
type input "TBR Email"
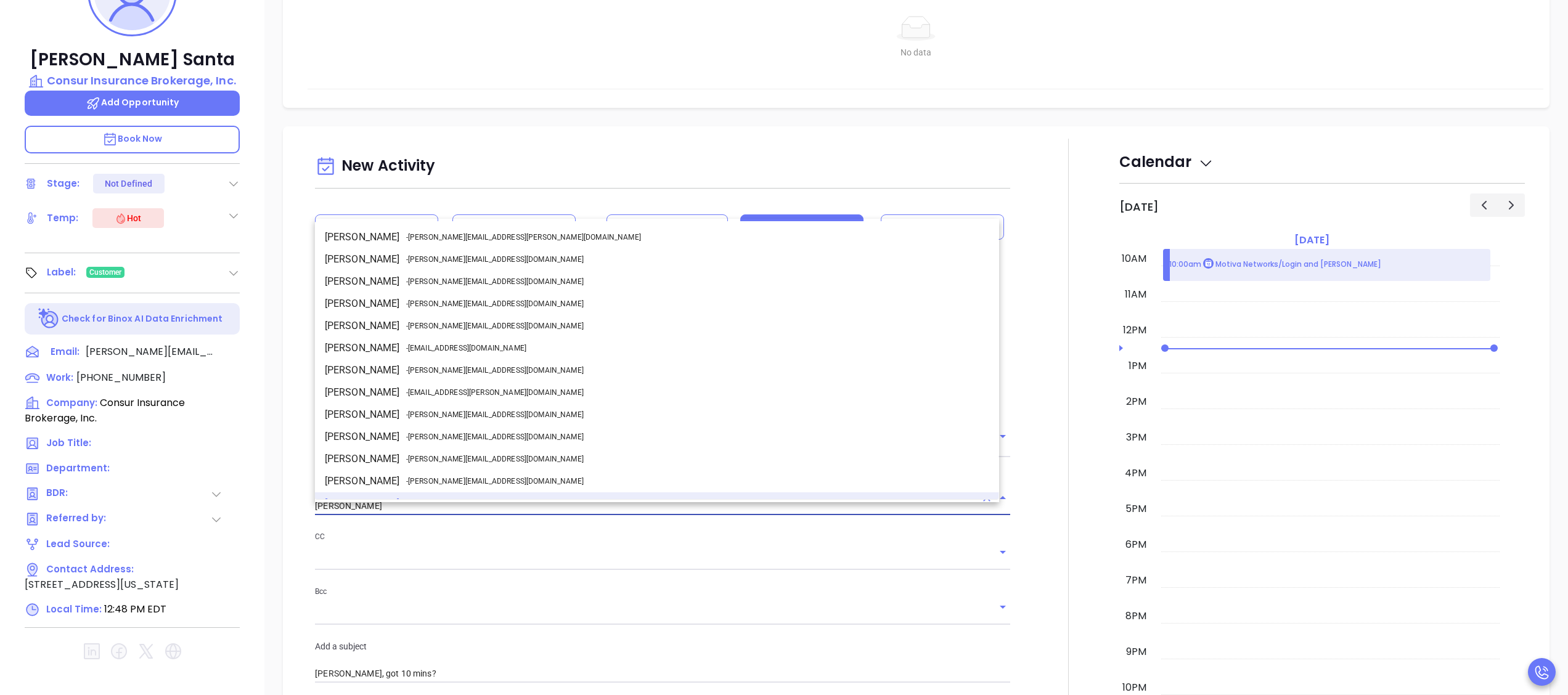
click at [428, 515] on input "[PERSON_NAME]" at bounding box center [645, 505] width 661 height 18
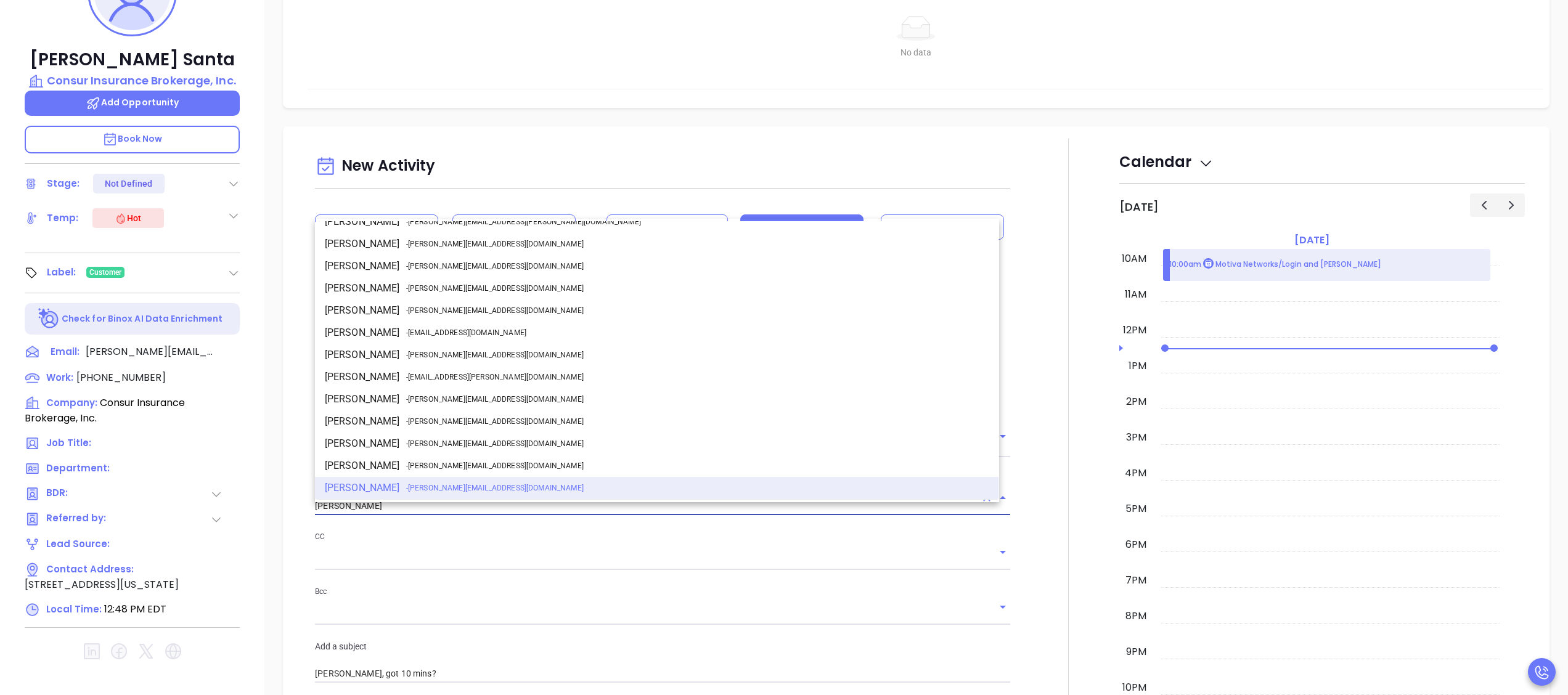
click at [479, 346] on li "Walter Contreras - walter@motiva.net" at bounding box center [657, 355] width 684 height 22
type input "[PERSON_NAME]"
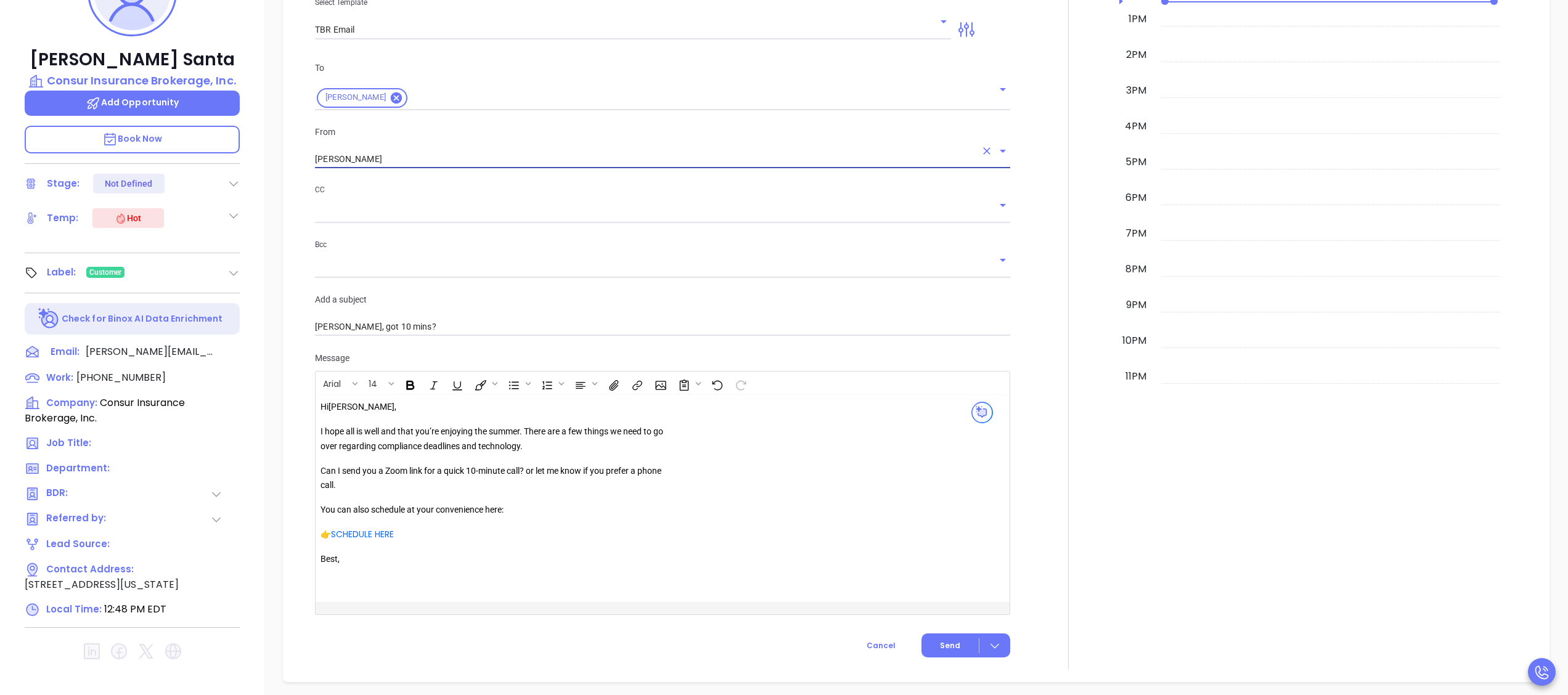
scroll to position [969, 0]
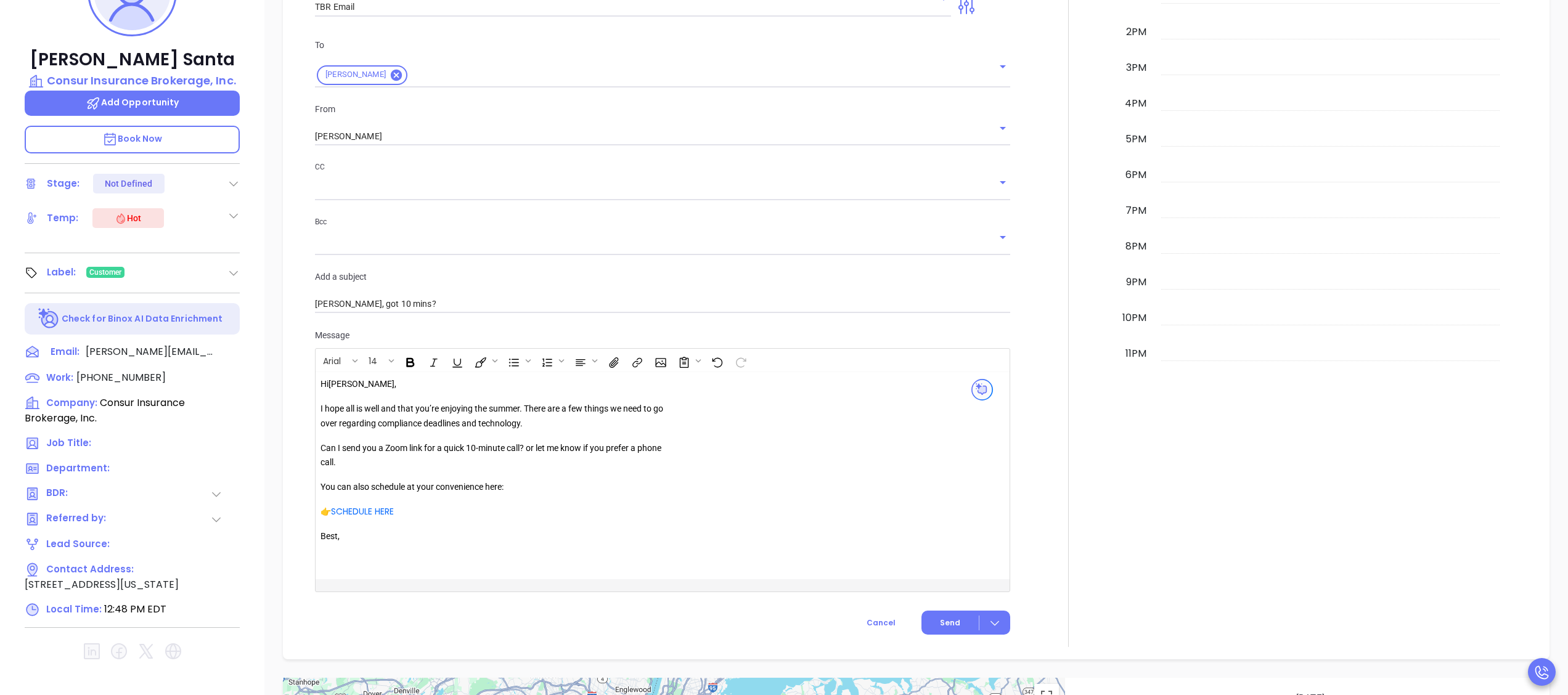
click at [522, 412] on p "I hope all is well and that you’re enjoying the summer. There are a few things …" at bounding box center [497, 416] width 354 height 30
click at [940, 626] on span "Send" at bounding box center [950, 622] width 20 height 11
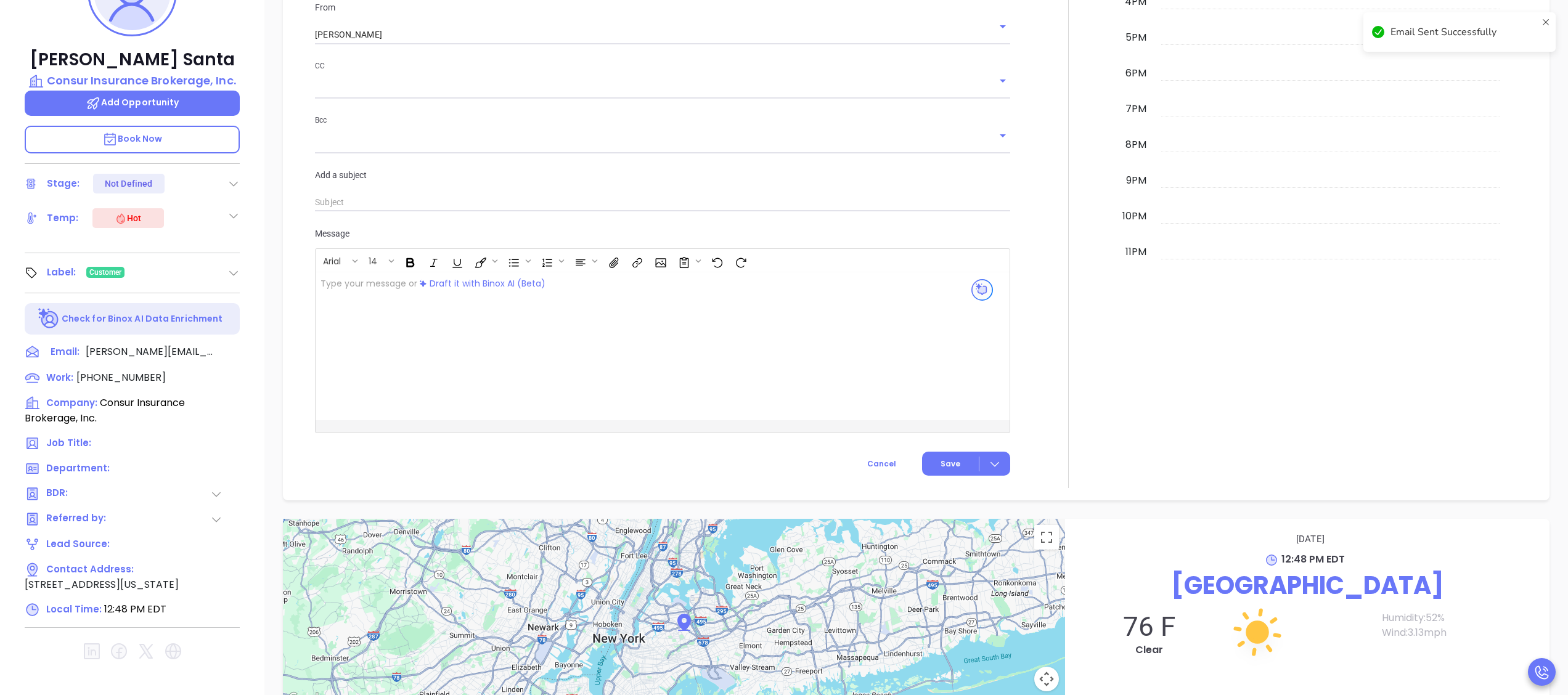
scroll to position [868, 0]
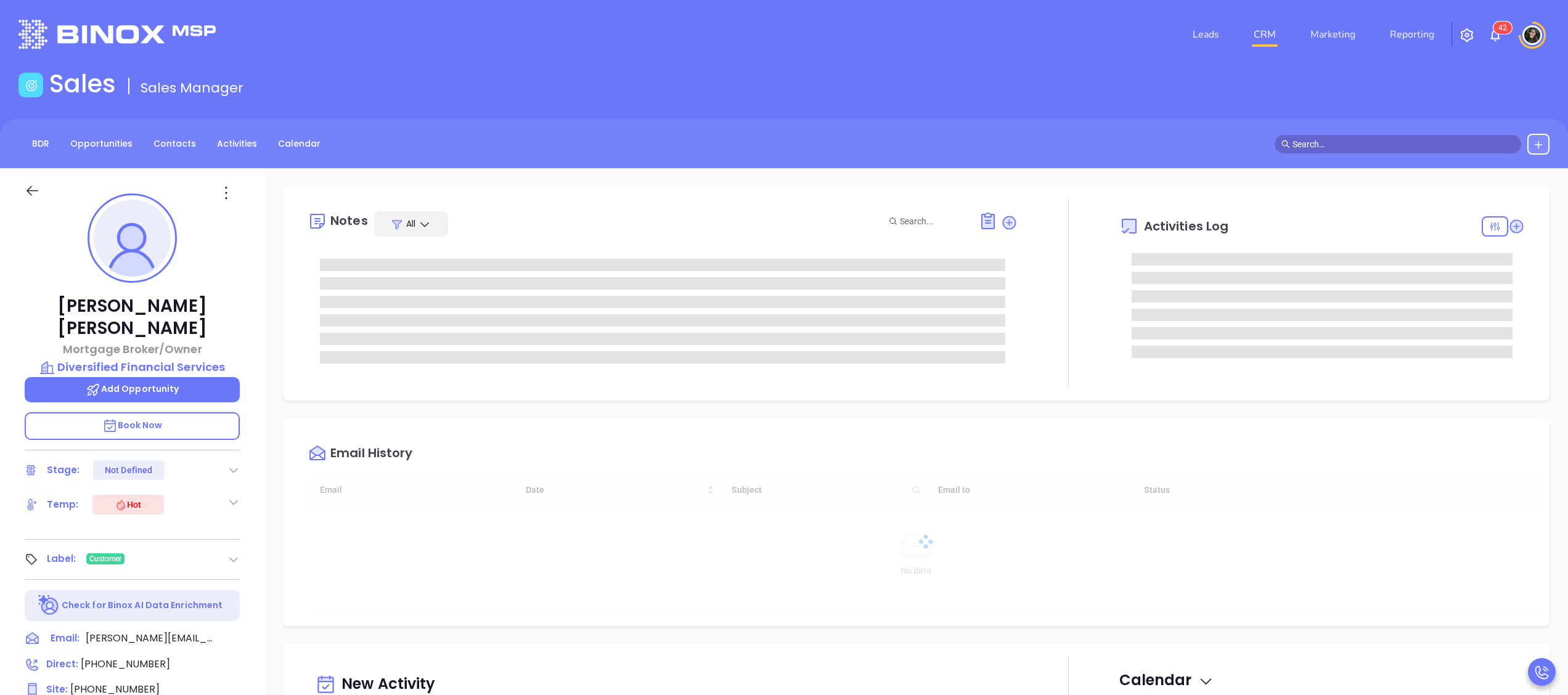
type input "[DATE]"
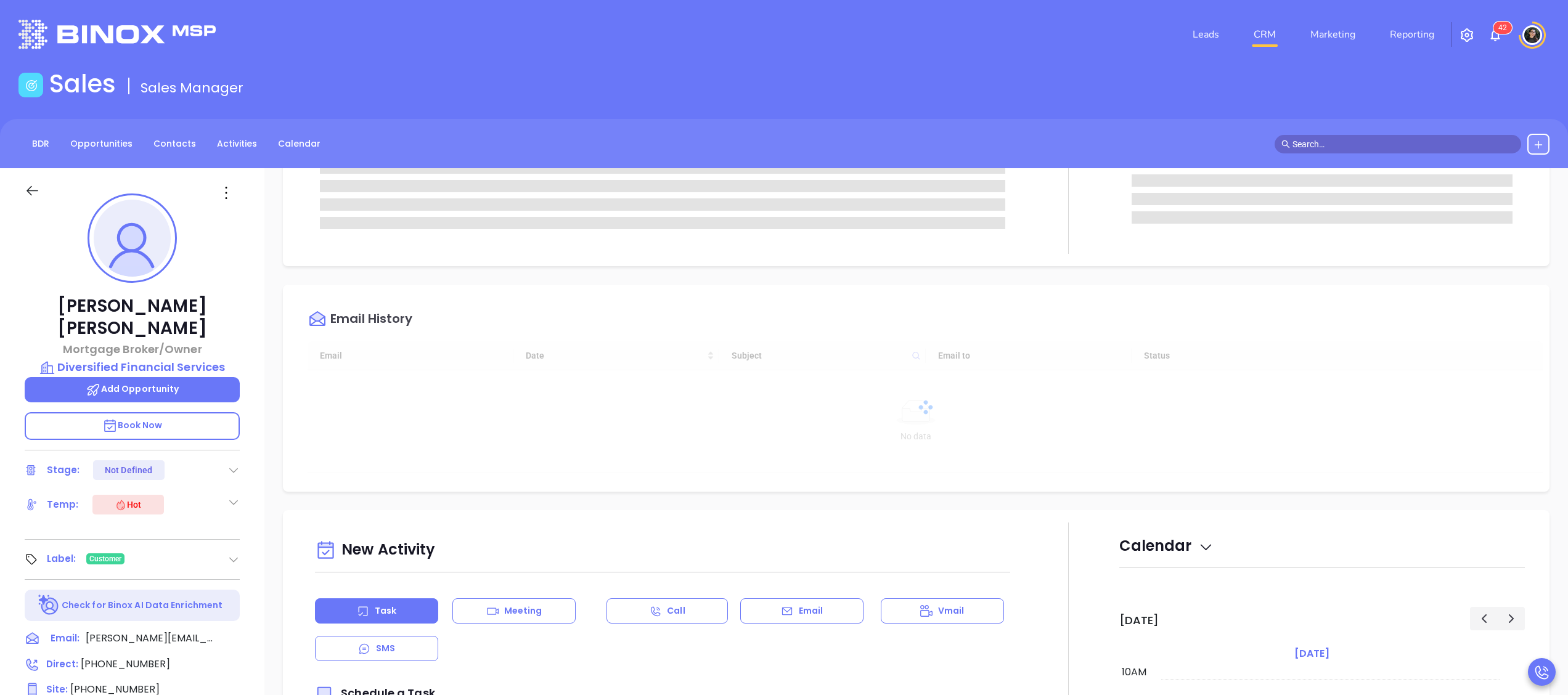
scroll to position [370, 0]
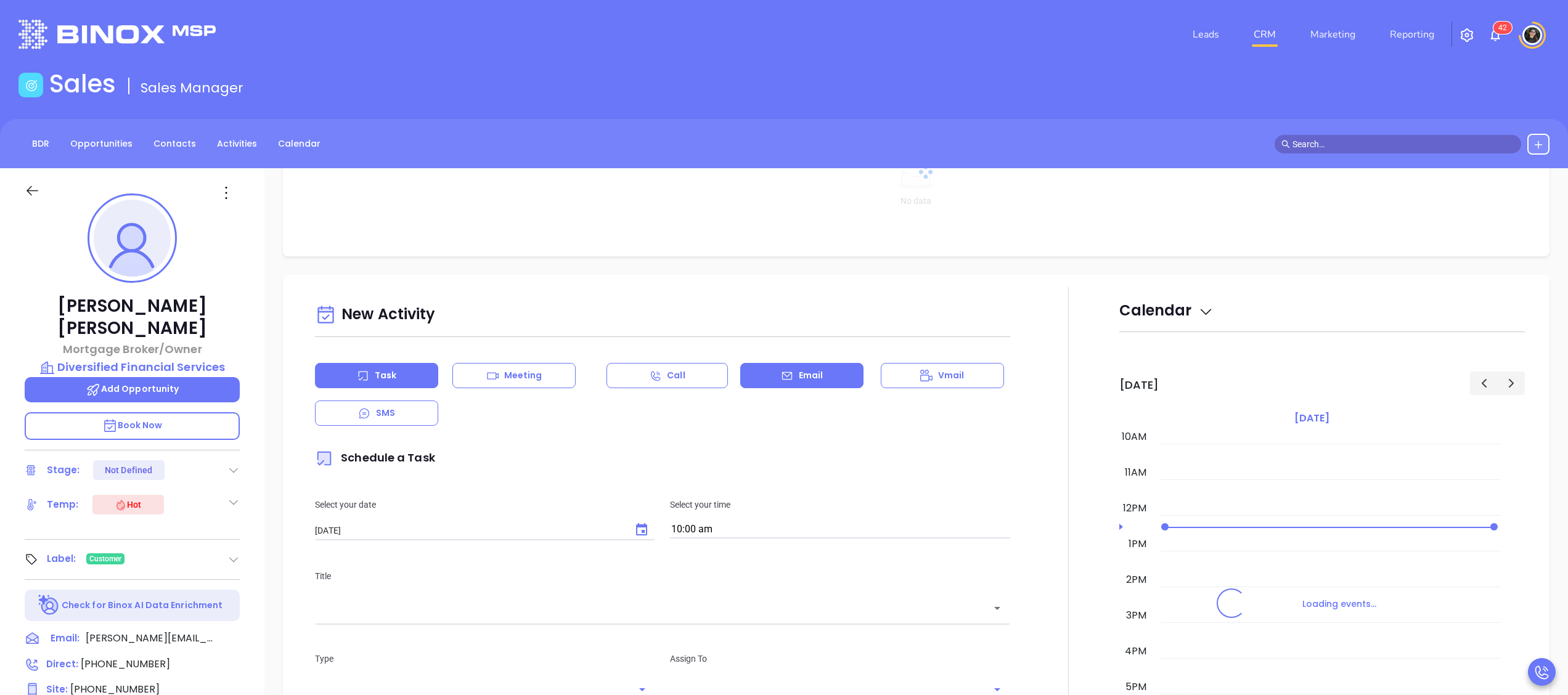
click at [828, 387] on div "Email" at bounding box center [802, 376] width 124 height 25
click at [715, 525] on input "text" at bounding box center [623, 525] width 618 height 18
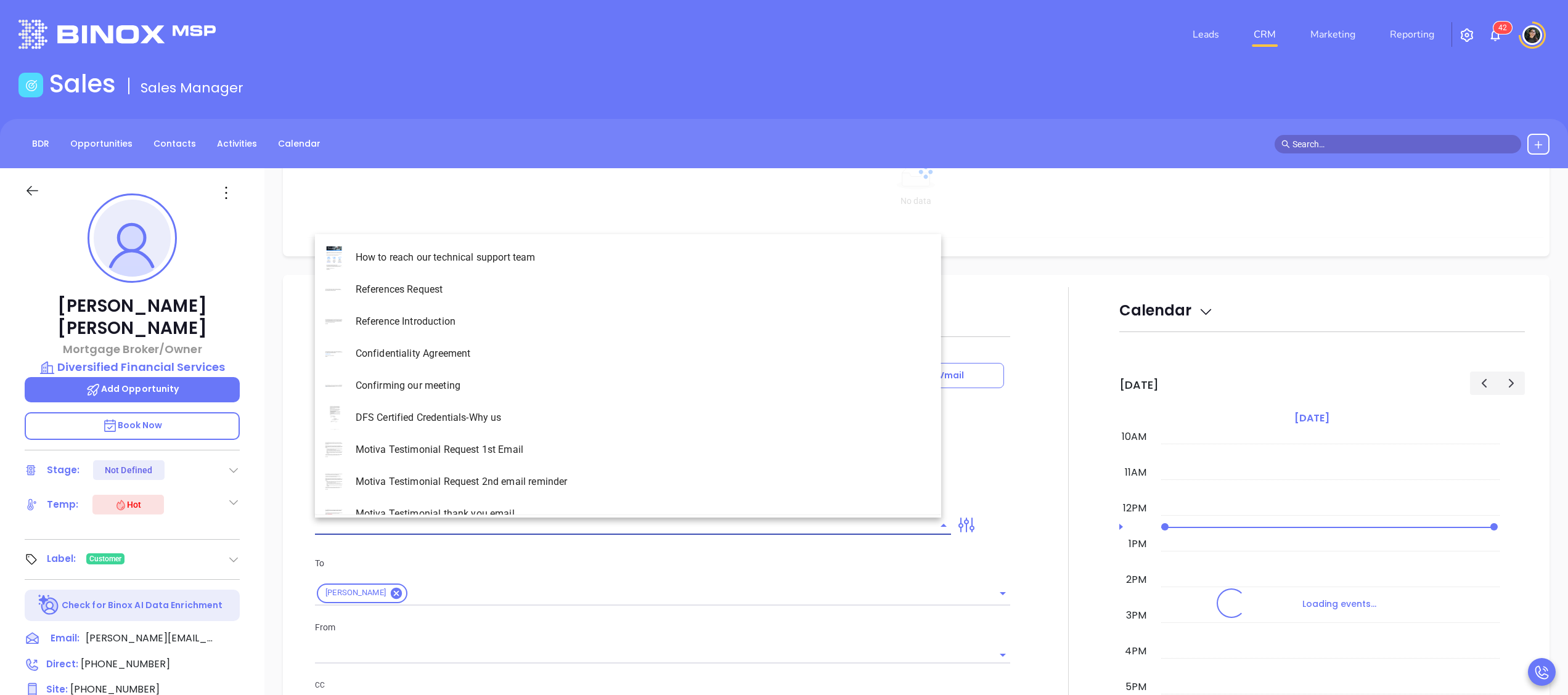
type input "t"
type input "[PERSON_NAME]"
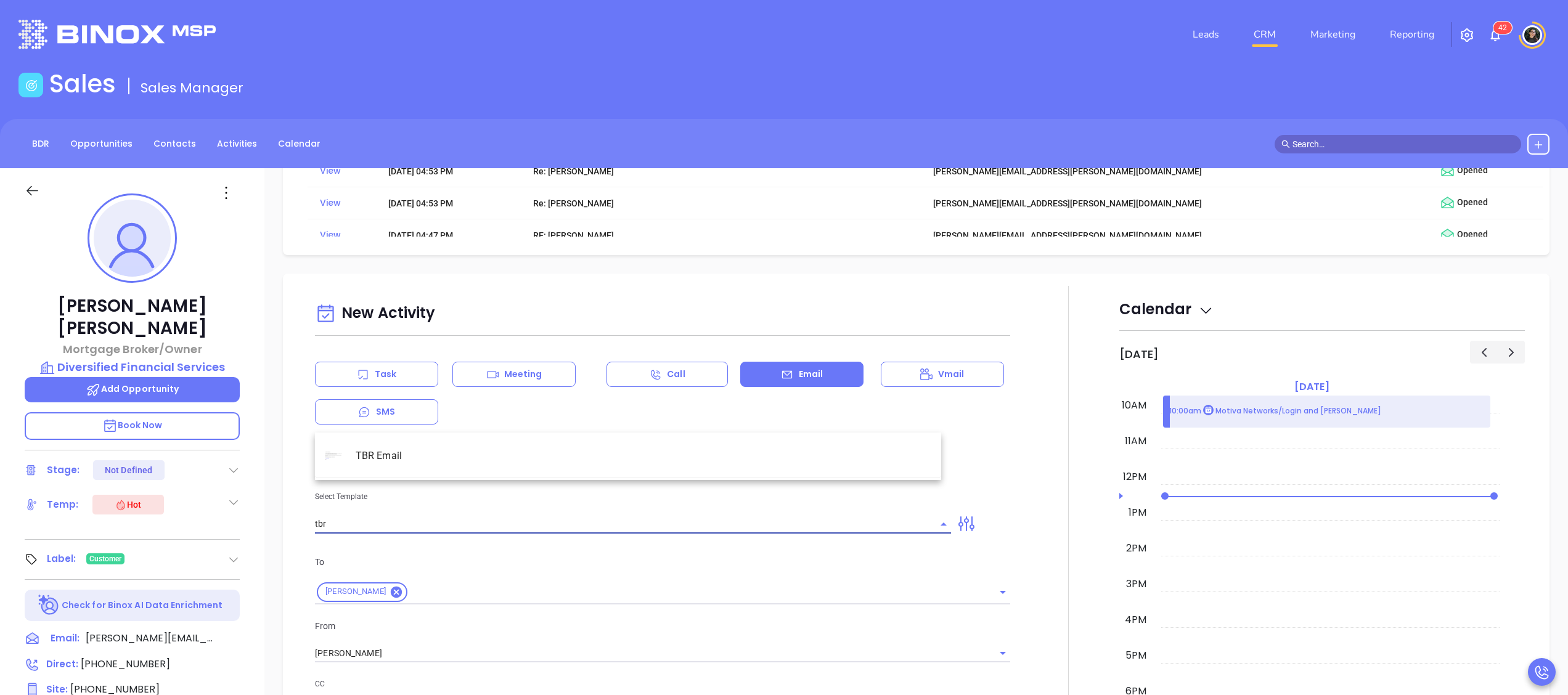
scroll to position [841, 0]
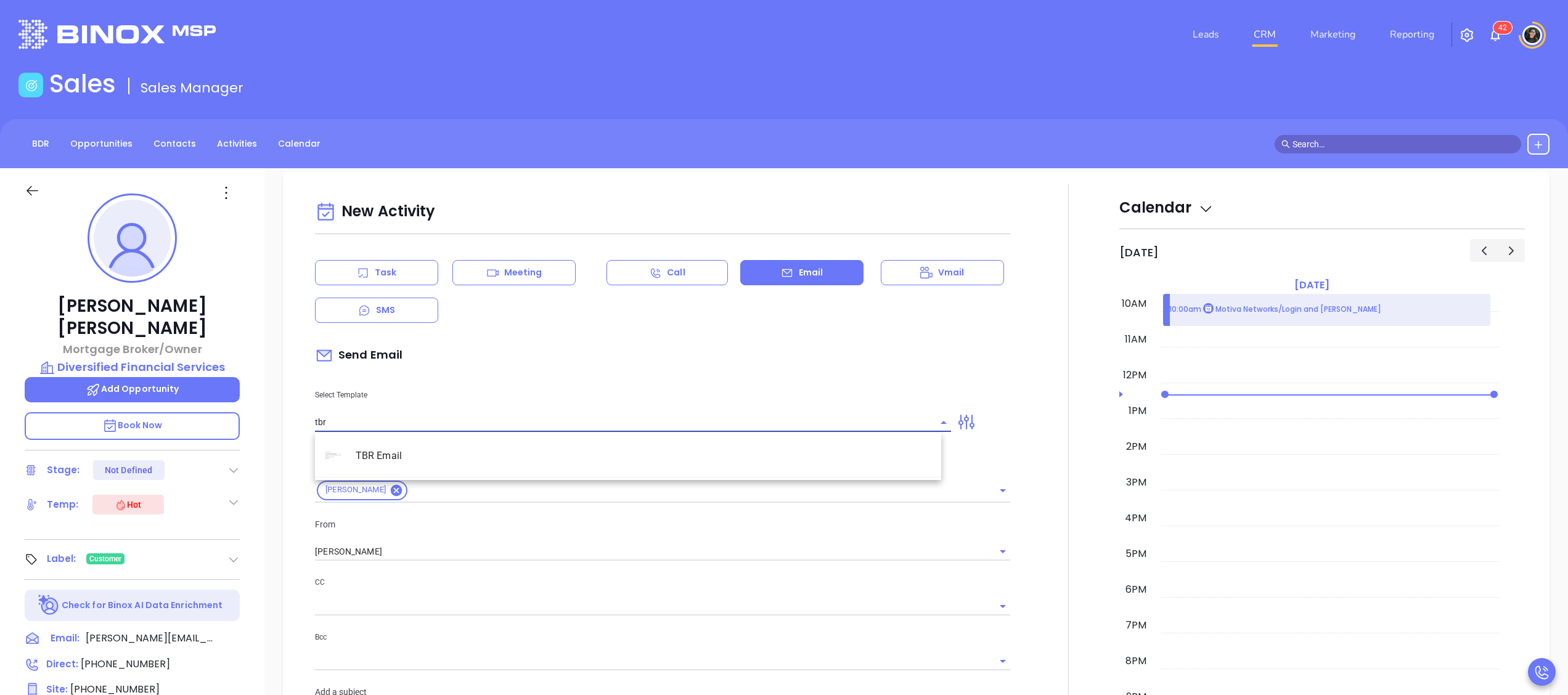
click at [563, 472] on li "TBR Email" at bounding box center [628, 456] width 626 height 32
type input "TBR Email"
type input "Bruce, got 10 mins?"
type input "TBR Email"
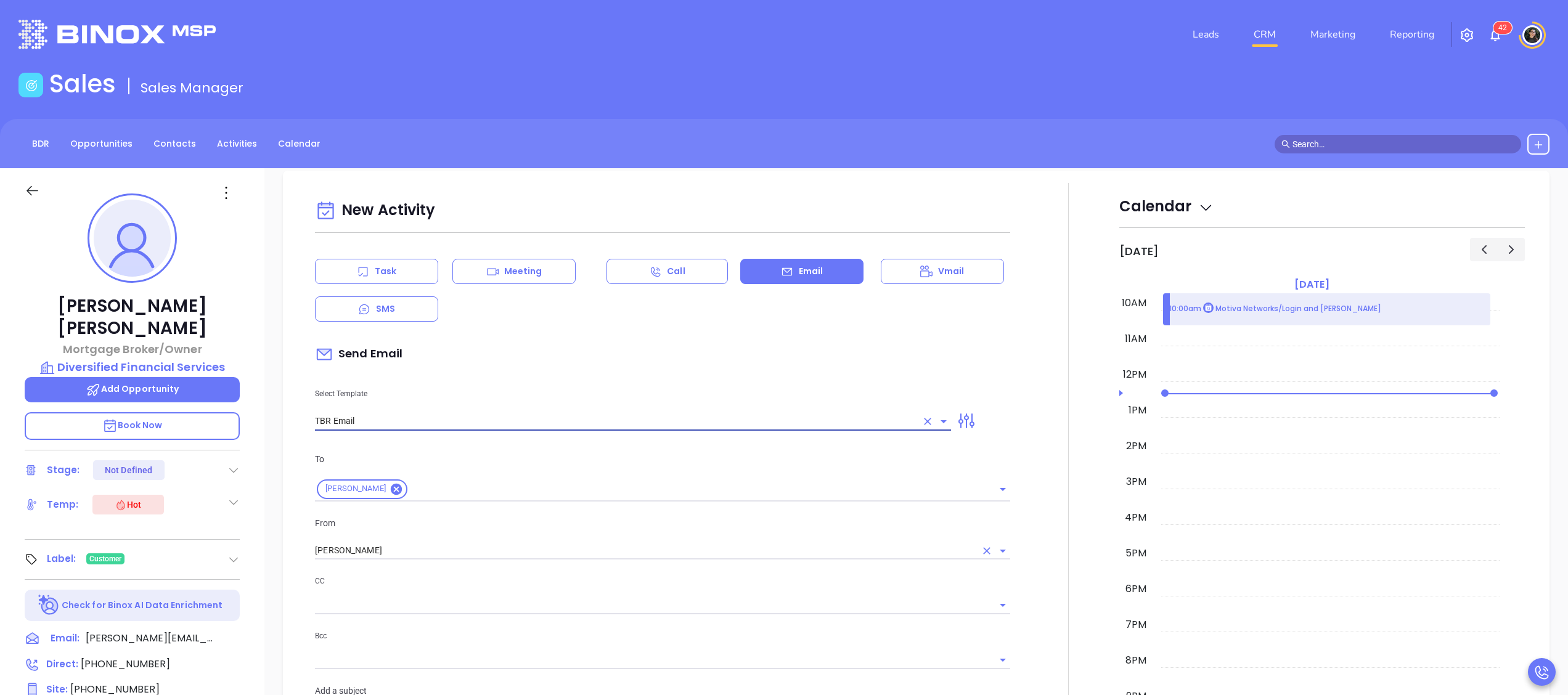
click at [454, 543] on div "From Wendy Hernandez" at bounding box center [662, 538] width 710 height 44
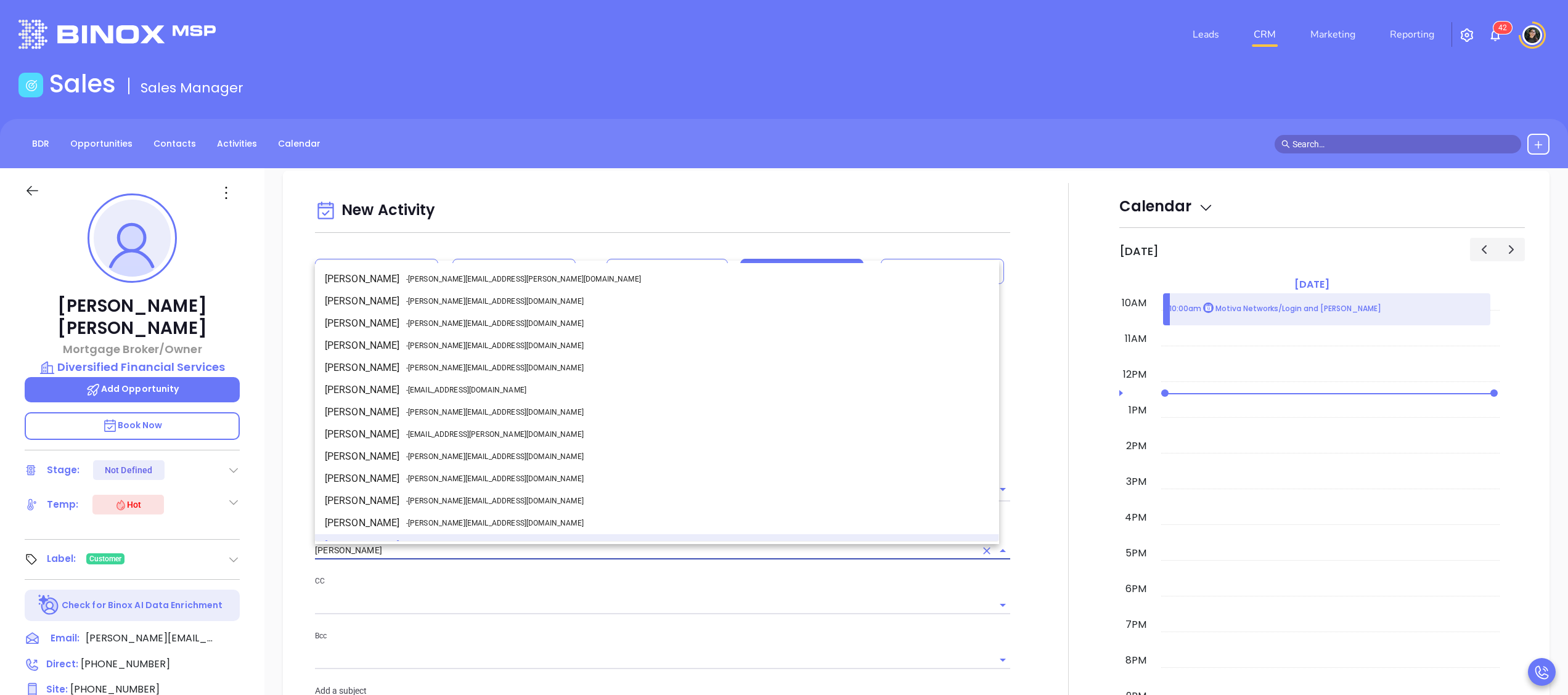
scroll to position [15, 0]
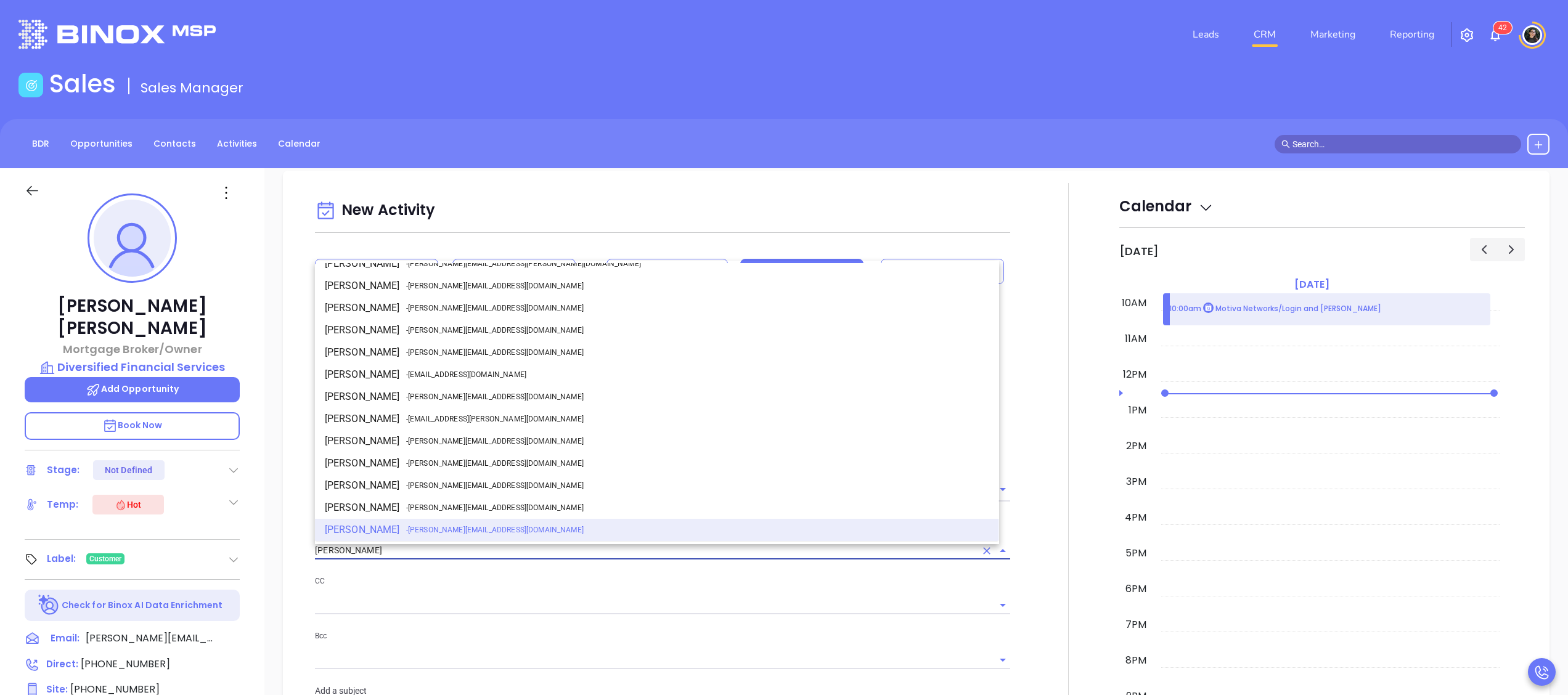
click at [493, 392] on li "Walter Contreras - walter@motiva.net" at bounding box center [657, 396] width 684 height 22
type input "[PERSON_NAME]"
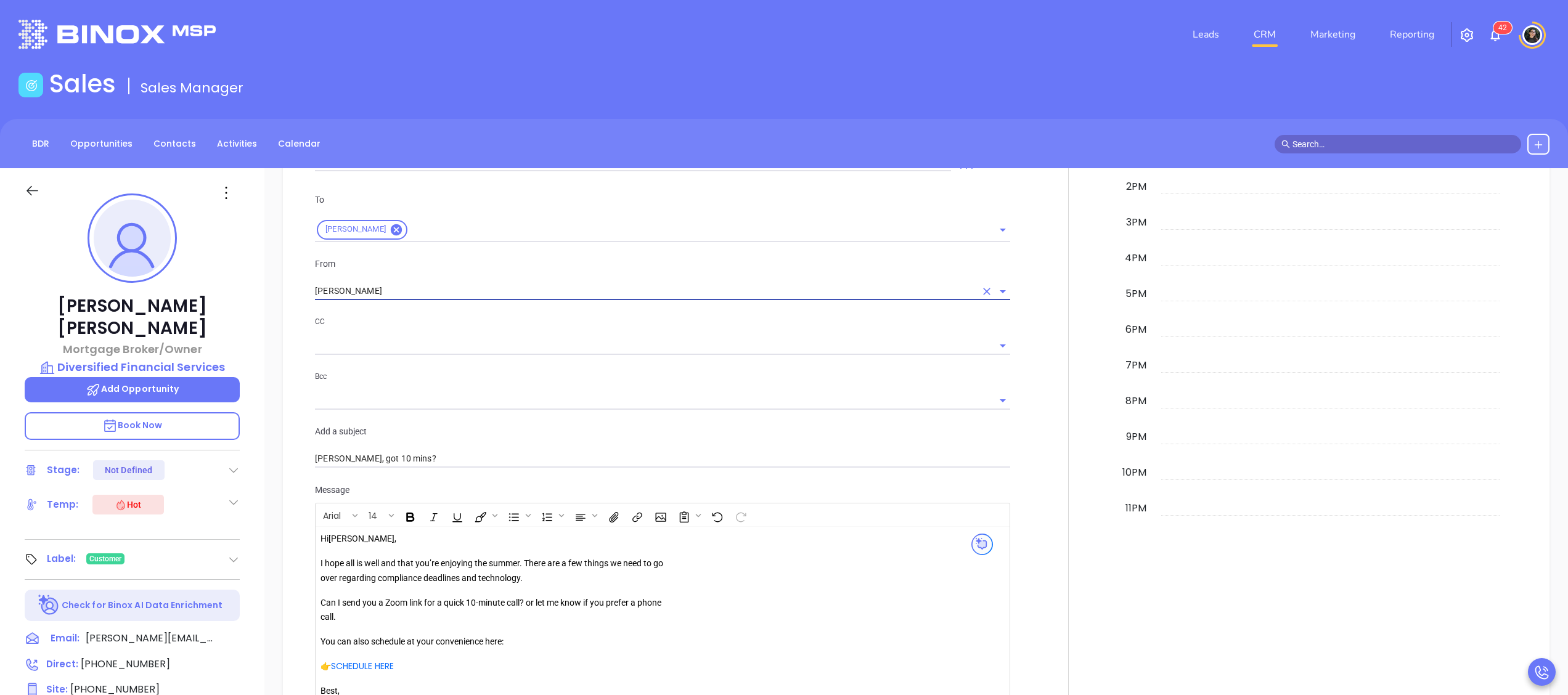
scroll to position [1382, 0]
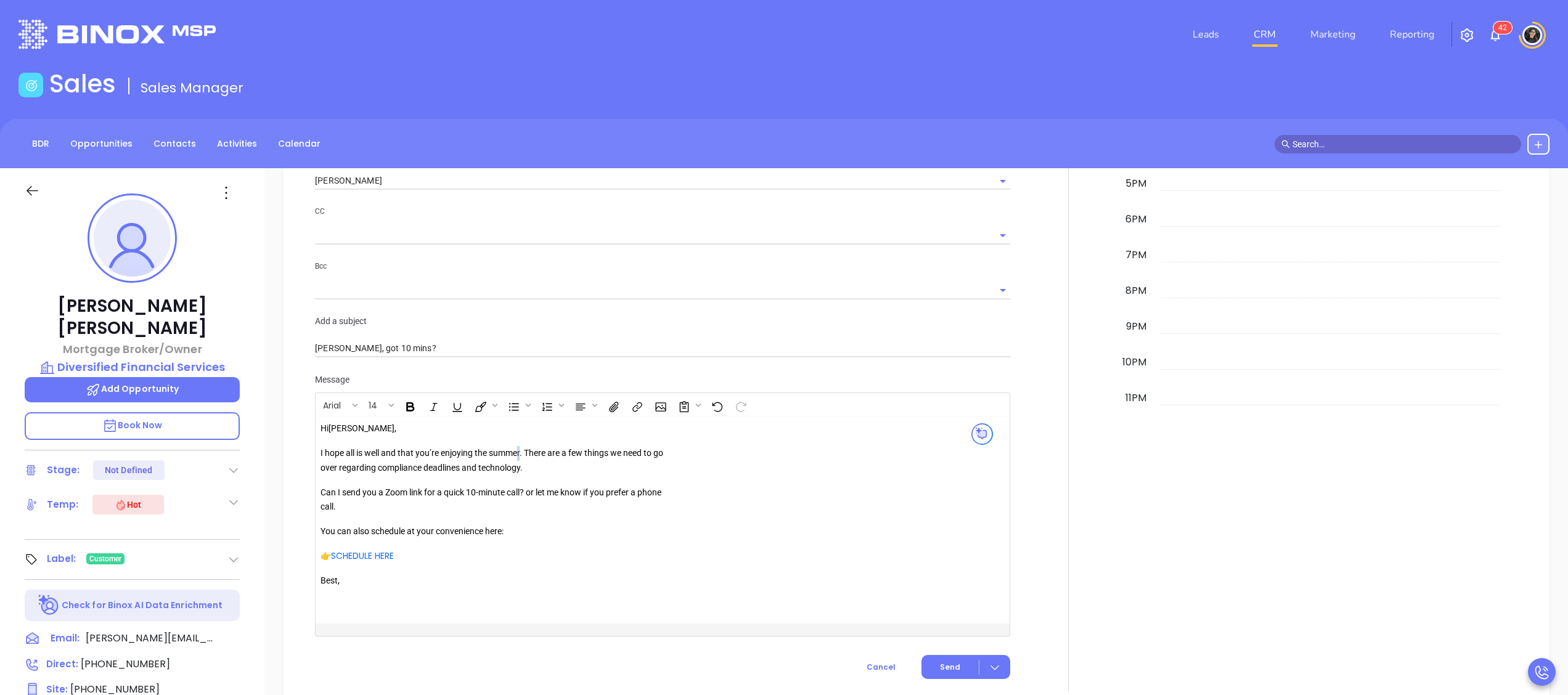
drag, startPoint x: 524, startPoint y: 455, endPoint x: 555, endPoint y: 434, distance: 37.4
click at [525, 455] on p "I hope all is well and that you’re enjoying the summer. There are a few things …" at bounding box center [497, 461] width 354 height 30
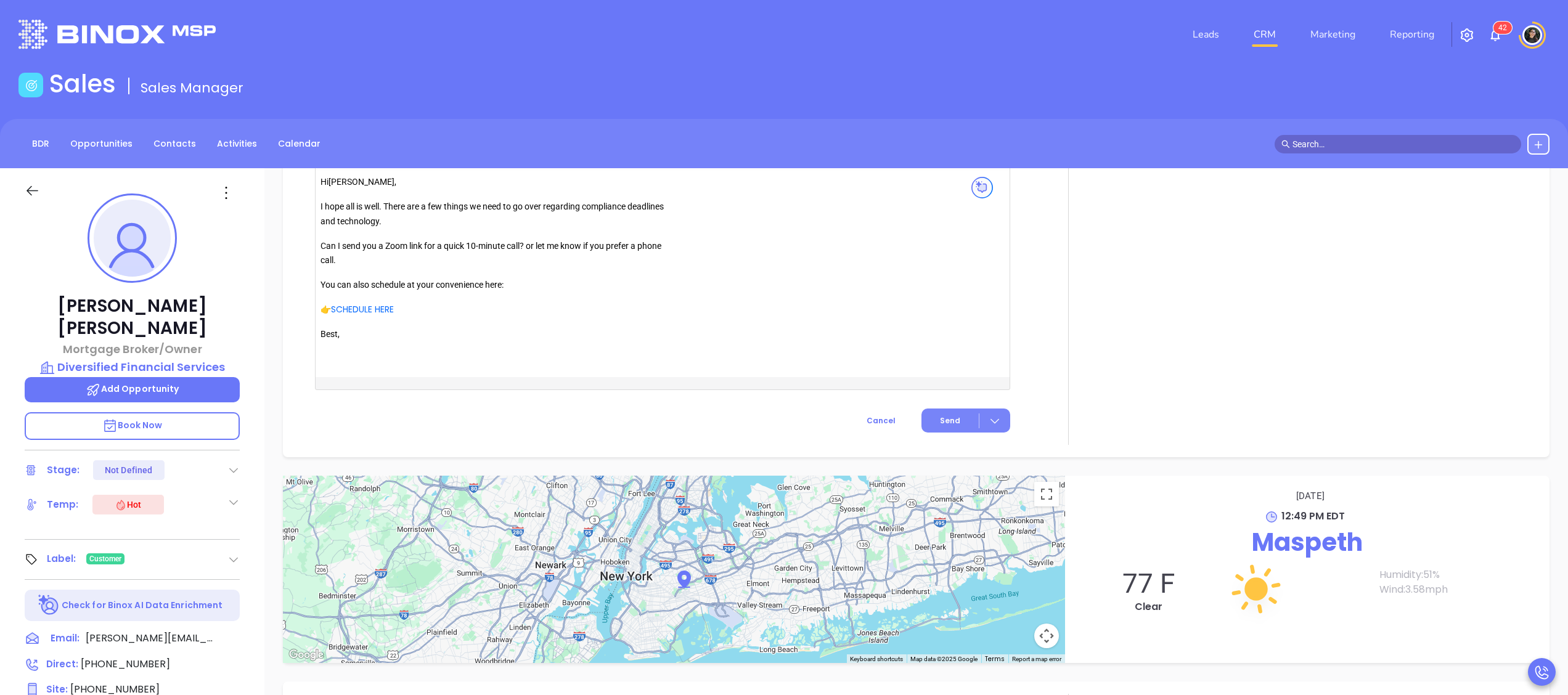
click at [927, 420] on button "Send" at bounding box center [966, 420] width 89 height 24
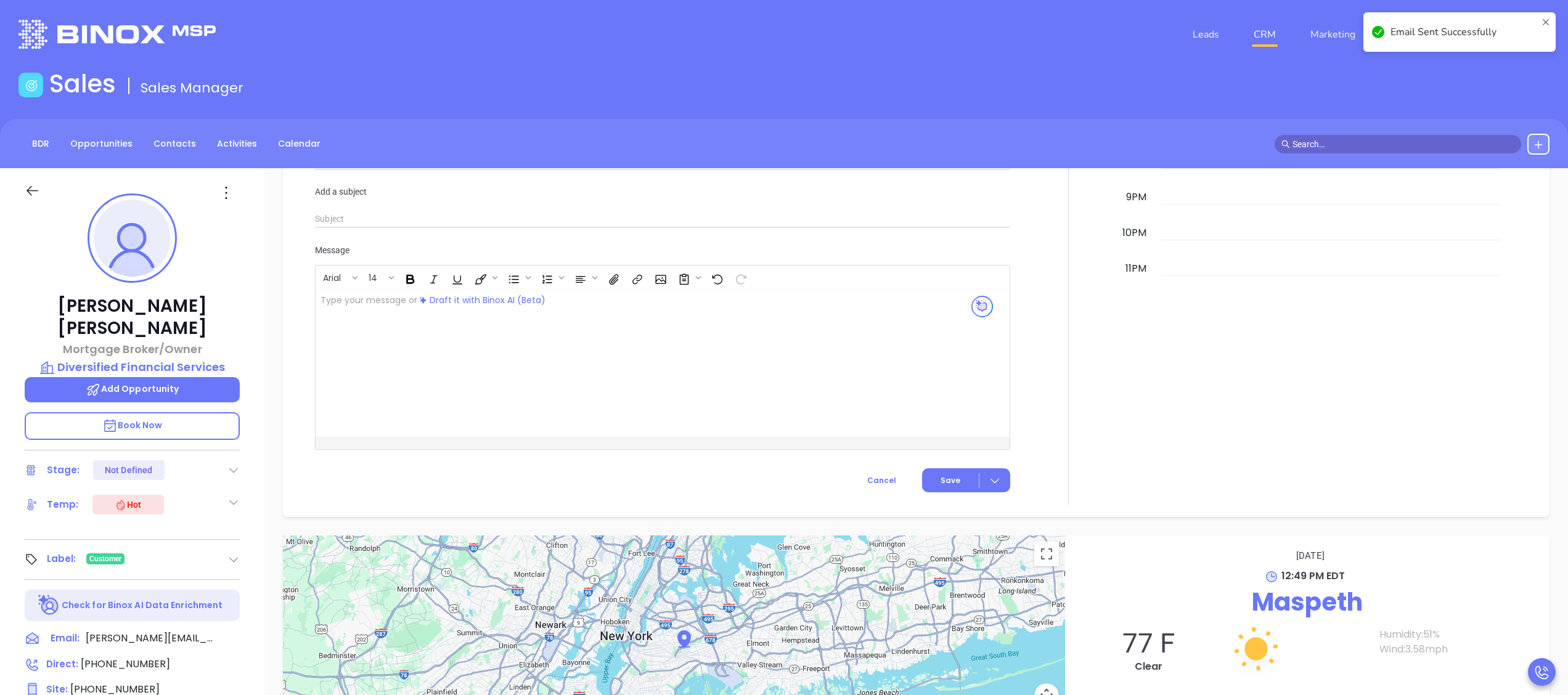
scroll to position [1120, 0]
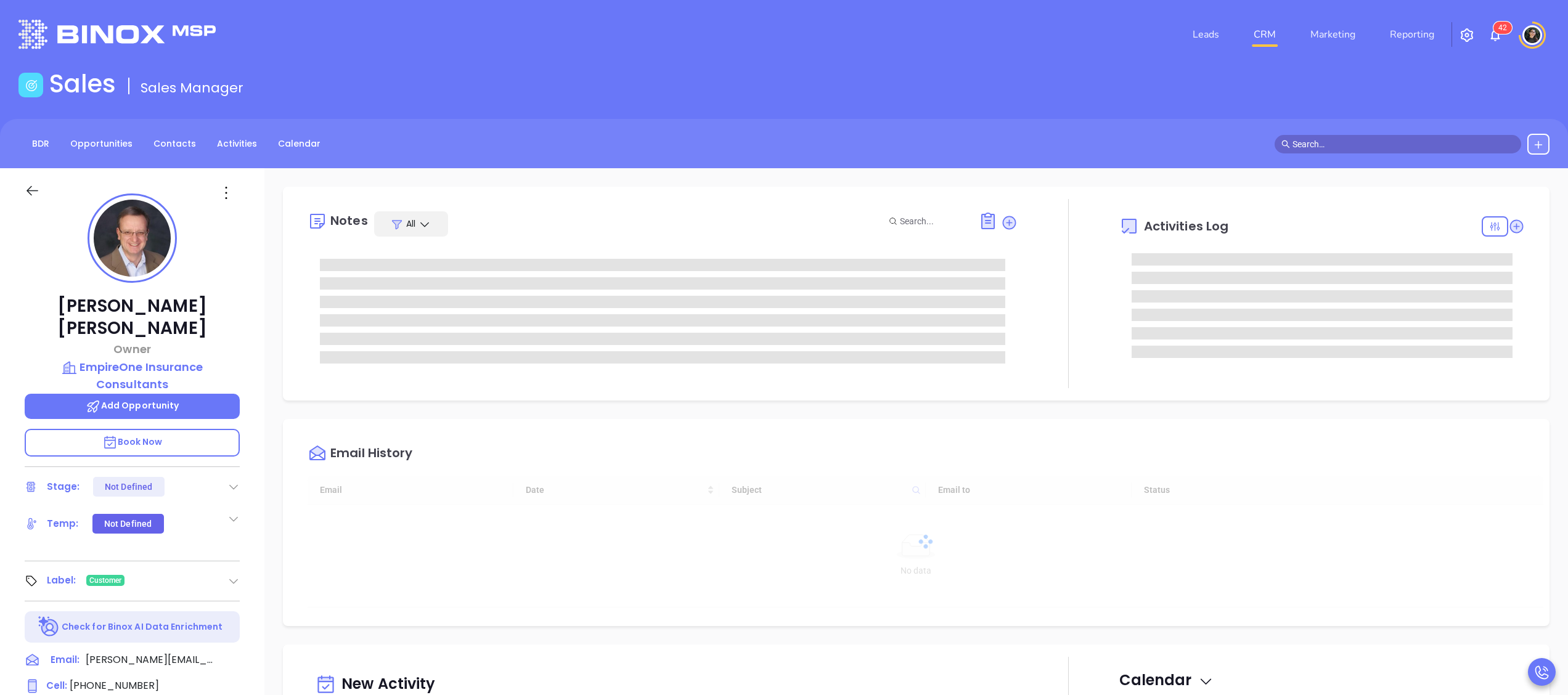
type input "[DATE]"
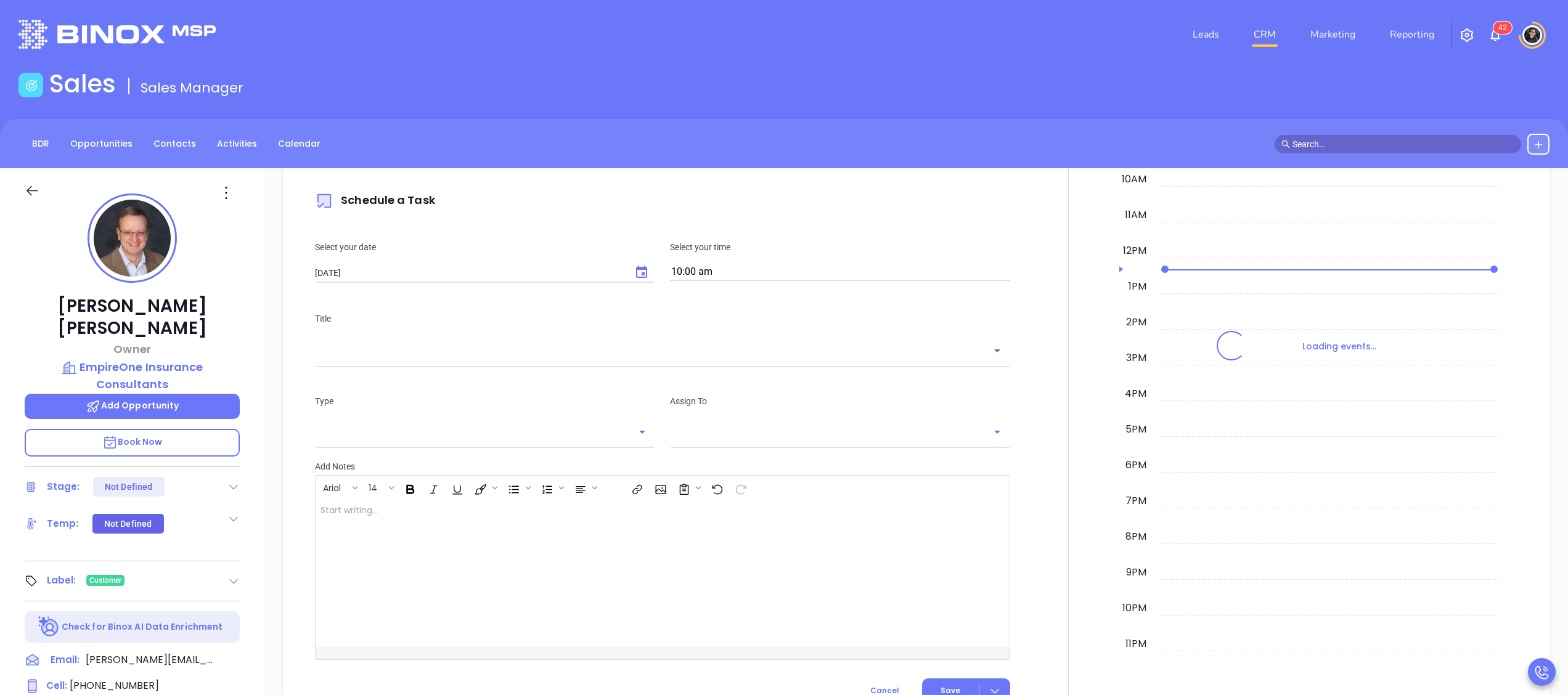
scroll to position [745, 0]
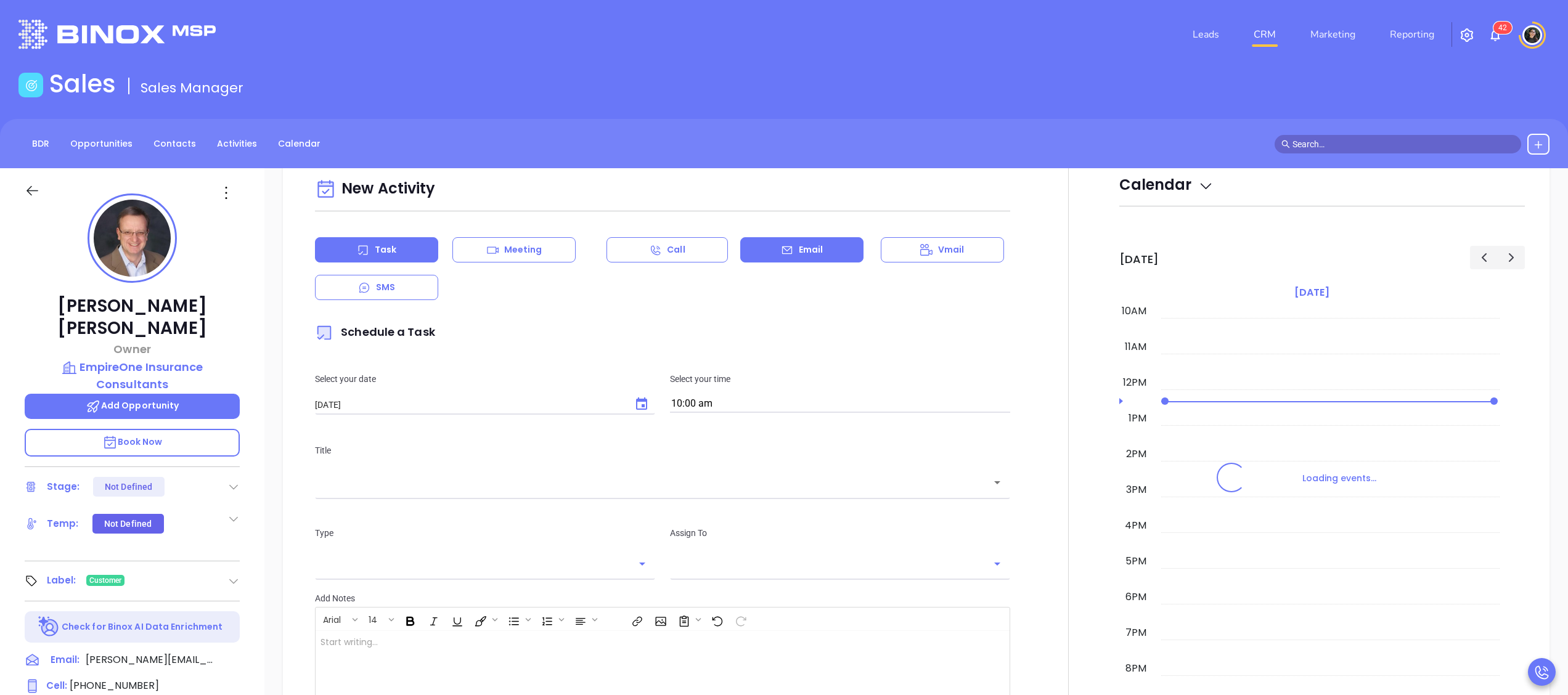
type input "[PERSON_NAME]"
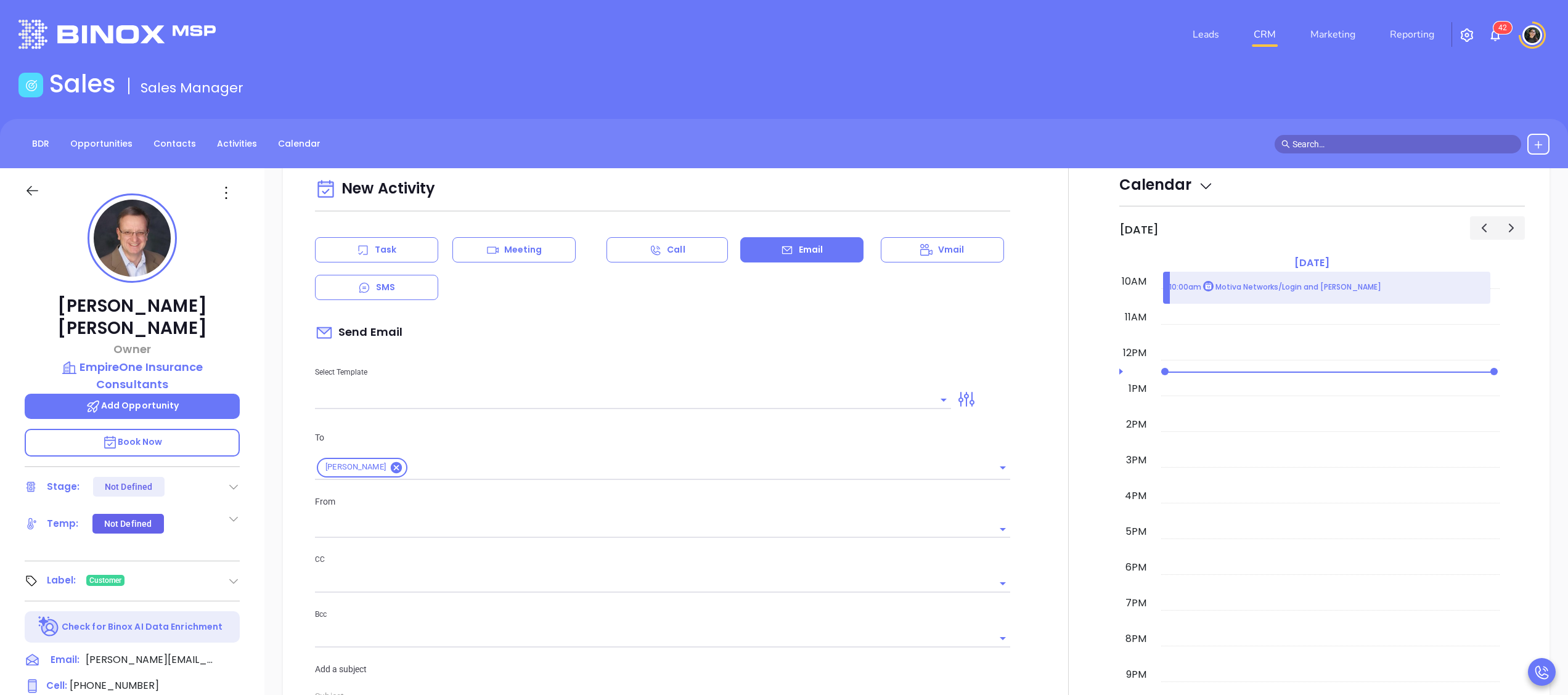
click at [623, 399] on input "text" at bounding box center [623, 399] width 618 height 18
type input "[PERSON_NAME]"
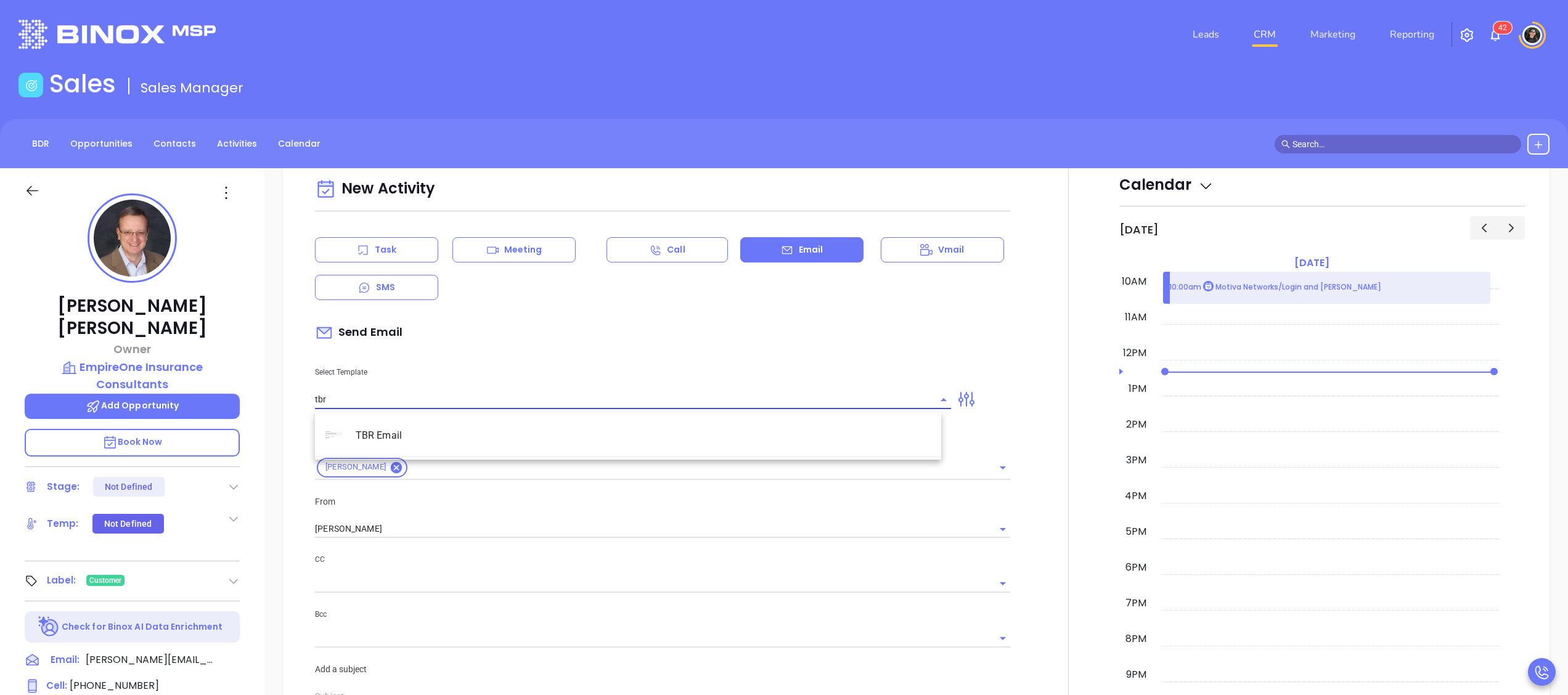
click at [567, 446] on li "TBR Email" at bounding box center [628, 435] width 626 height 32
type input "TBR Email"
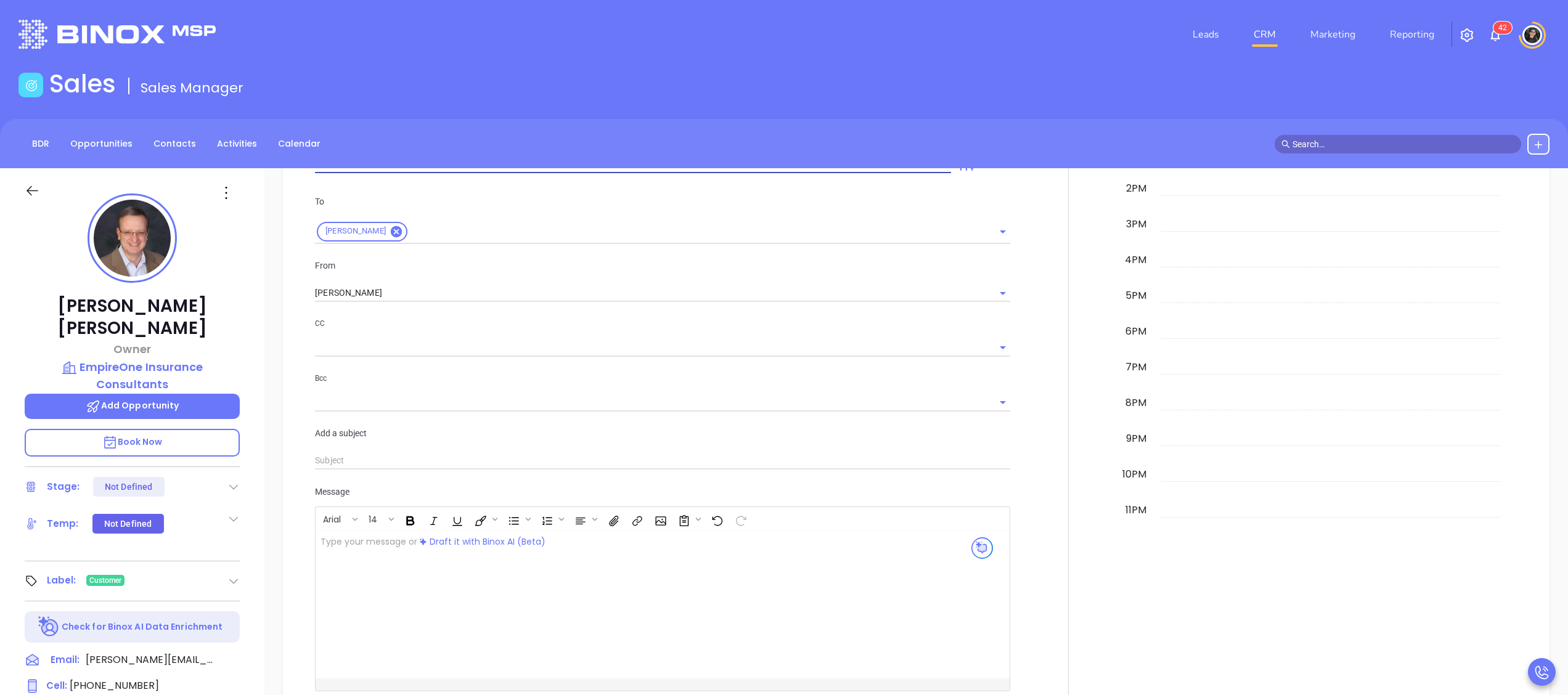
type input "[PERSON_NAME] , got 10 mins?"
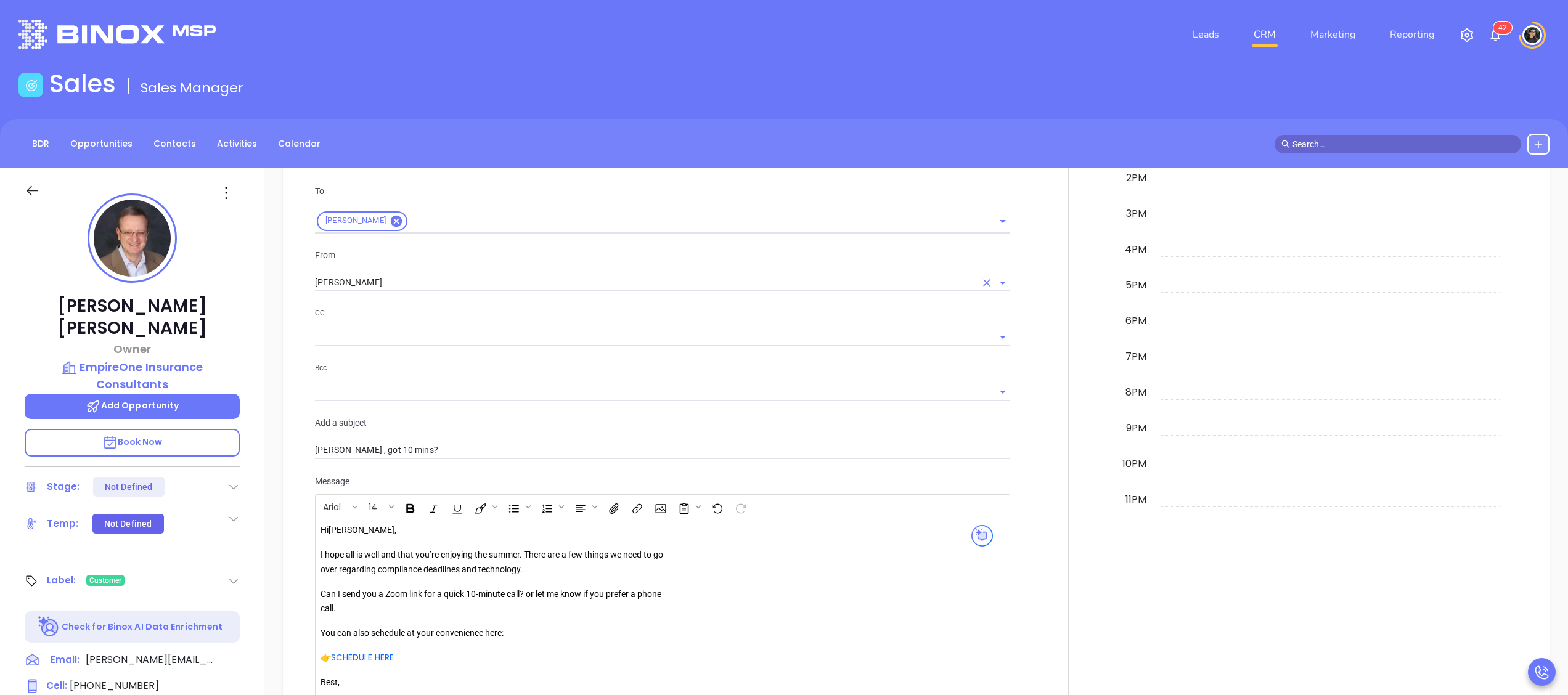
type input "TBR Email"
click at [515, 284] on input "[PERSON_NAME]" at bounding box center [645, 282] width 661 height 18
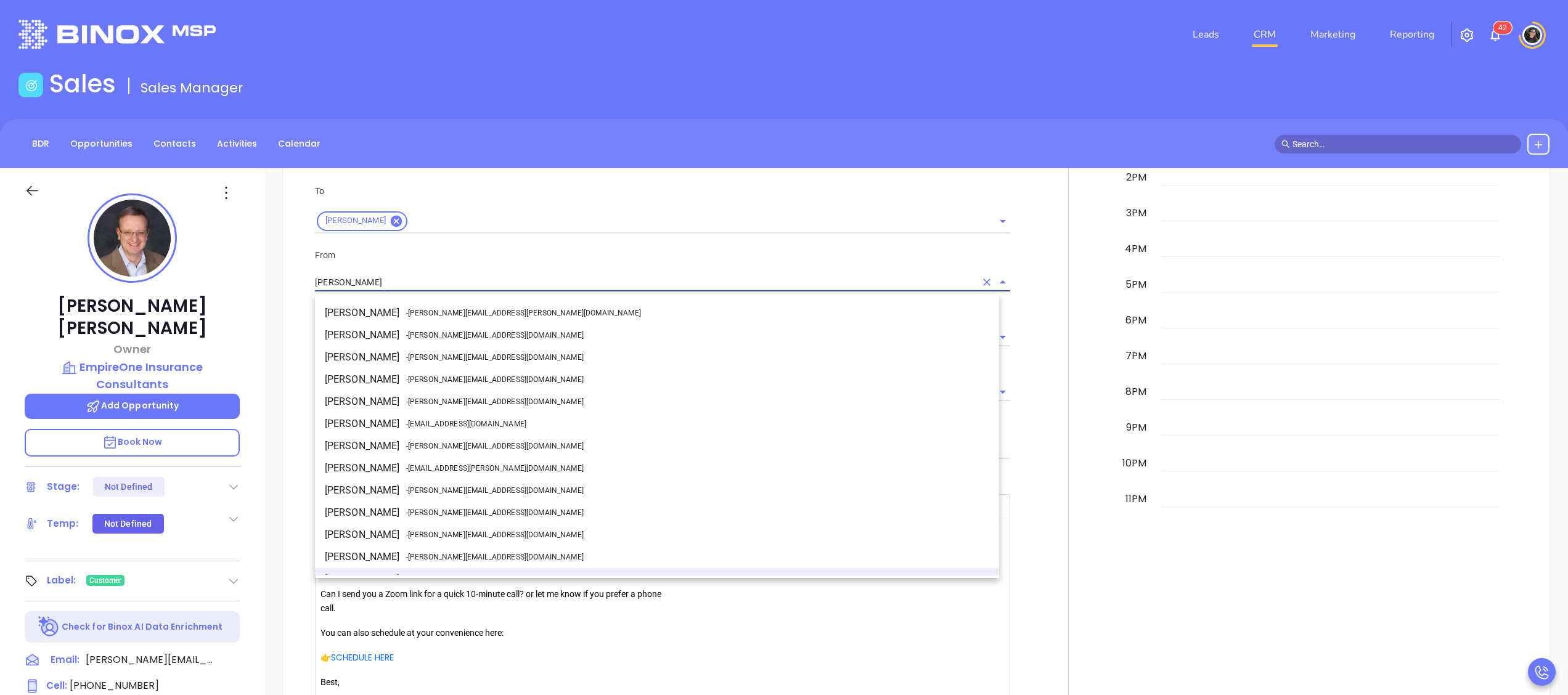
scroll to position [15, 0]
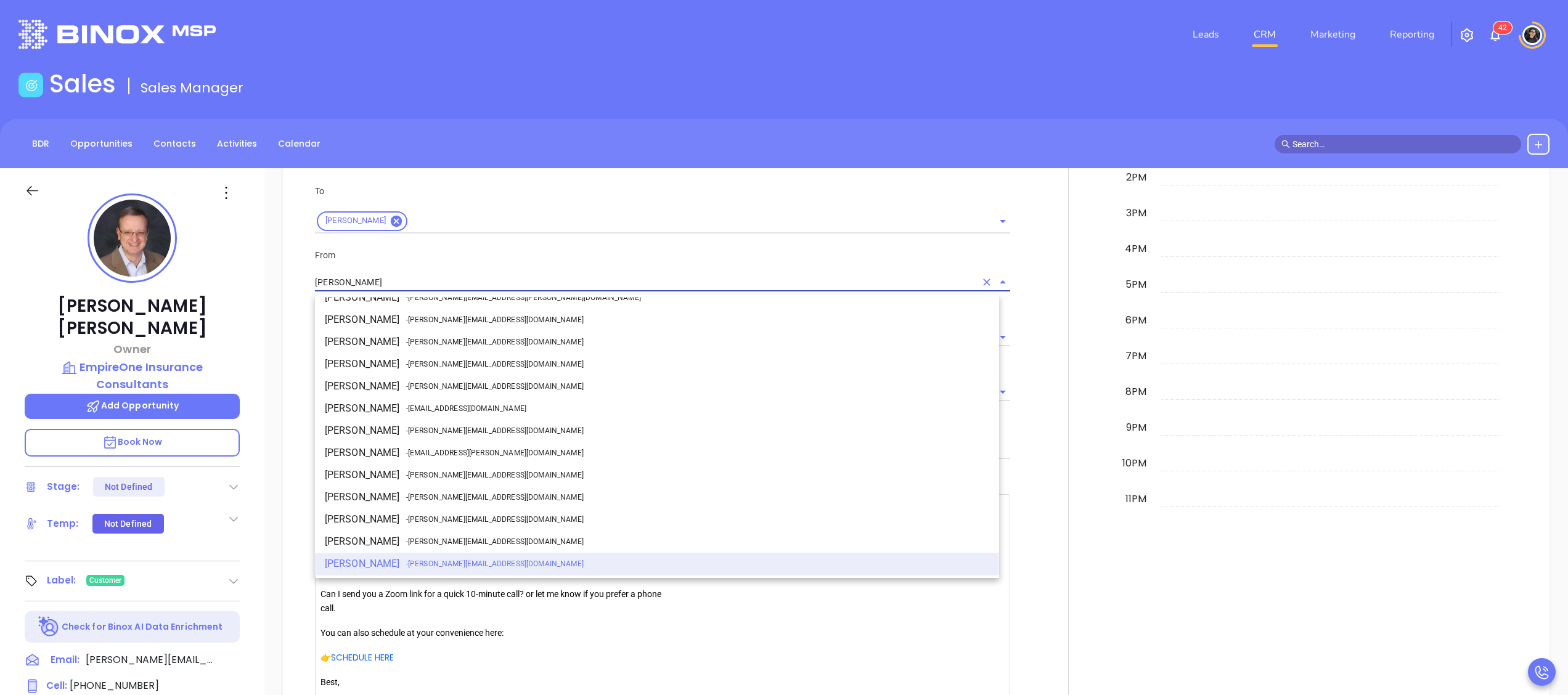
click at [439, 427] on span "- [PERSON_NAME][EMAIL_ADDRESS][DOMAIN_NAME]" at bounding box center [495, 430] width 178 height 11
type input "[PERSON_NAME]"
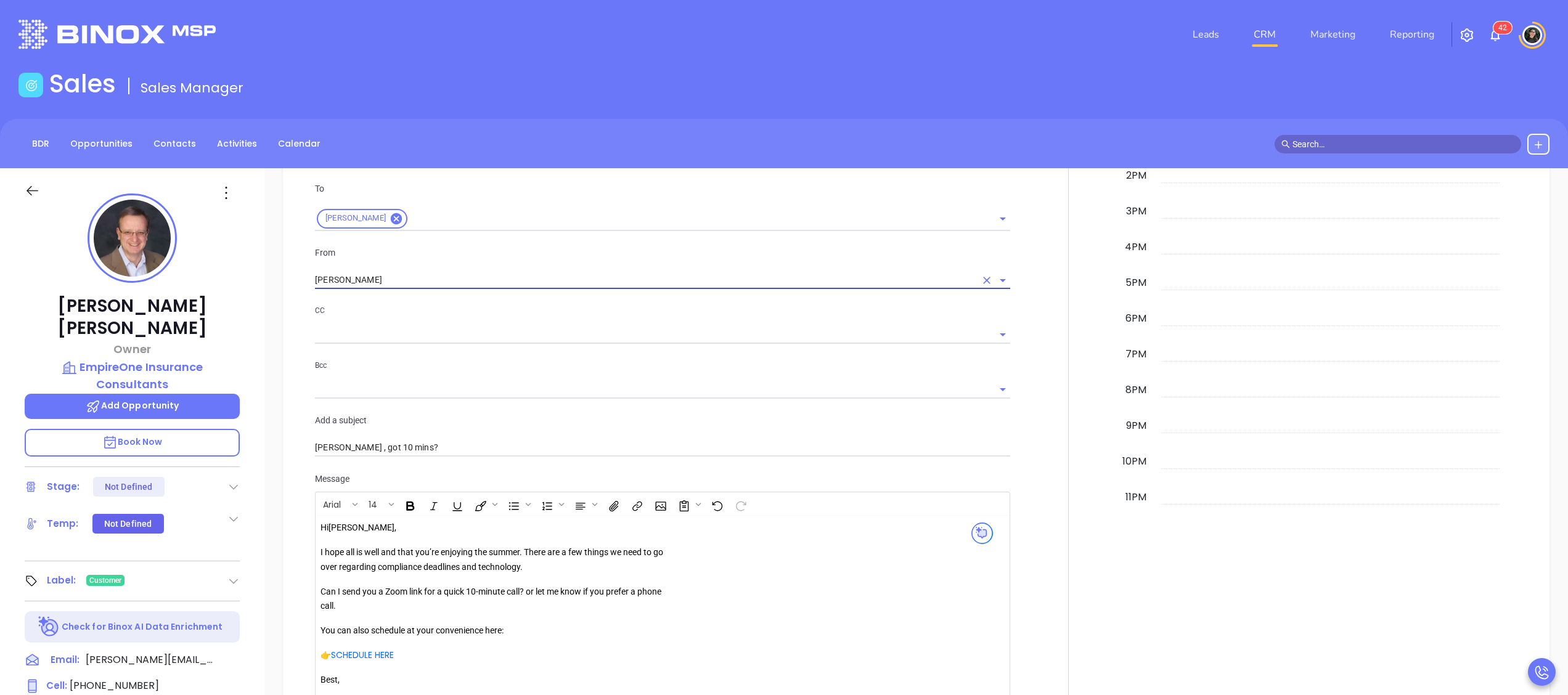
scroll to position [1418, 0]
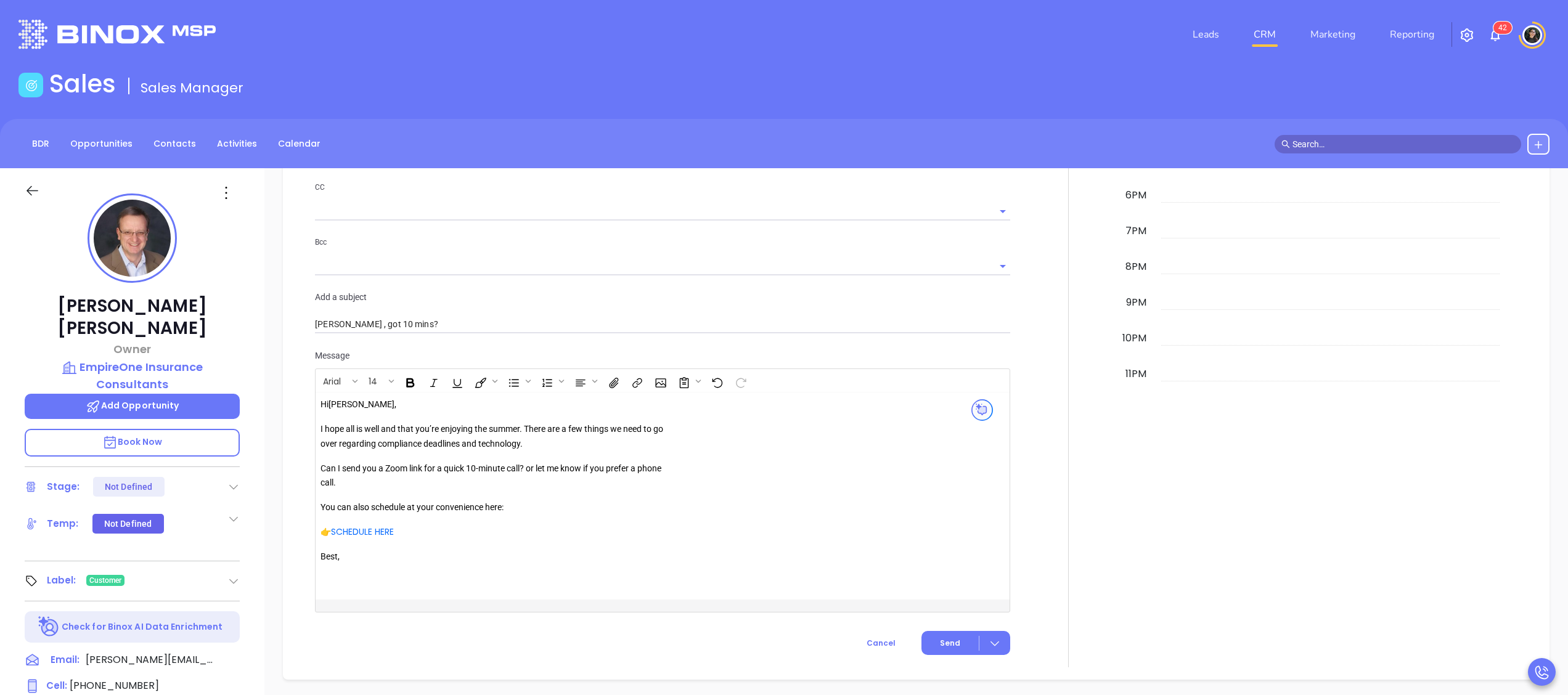
click at [529, 436] on p "I hope all is well and that you’re enjoying the summer. There are a few things …" at bounding box center [497, 436] width 354 height 30
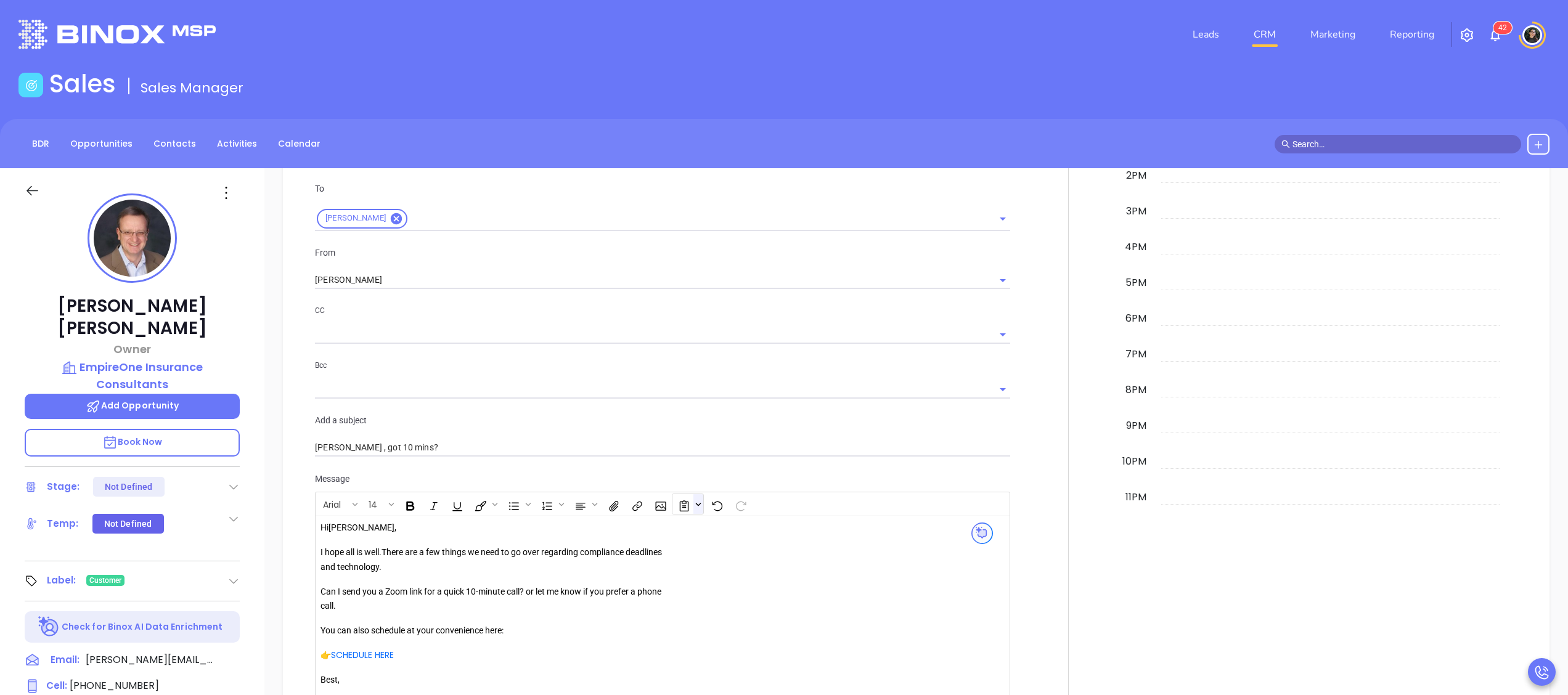
scroll to position [1663, 0]
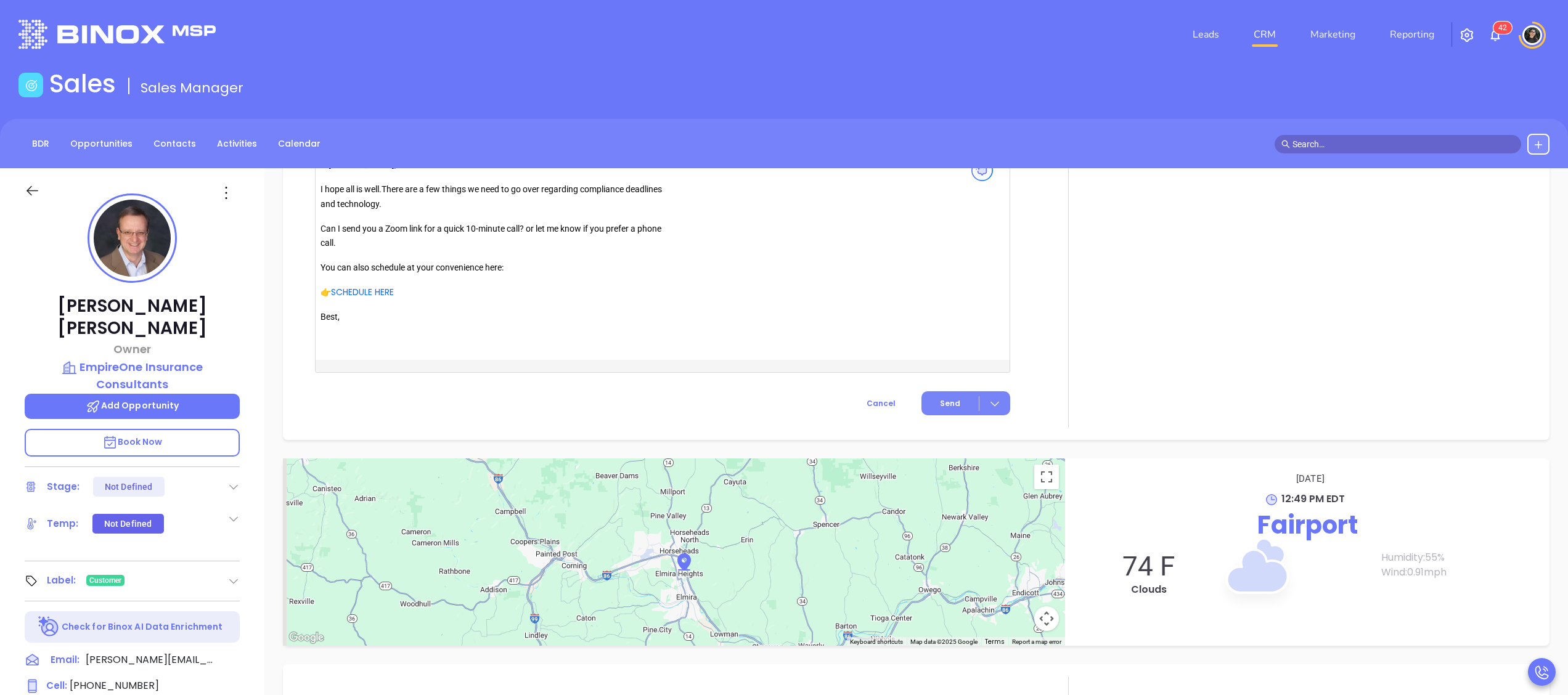
click at [940, 403] on span "Send" at bounding box center [950, 403] width 20 height 11
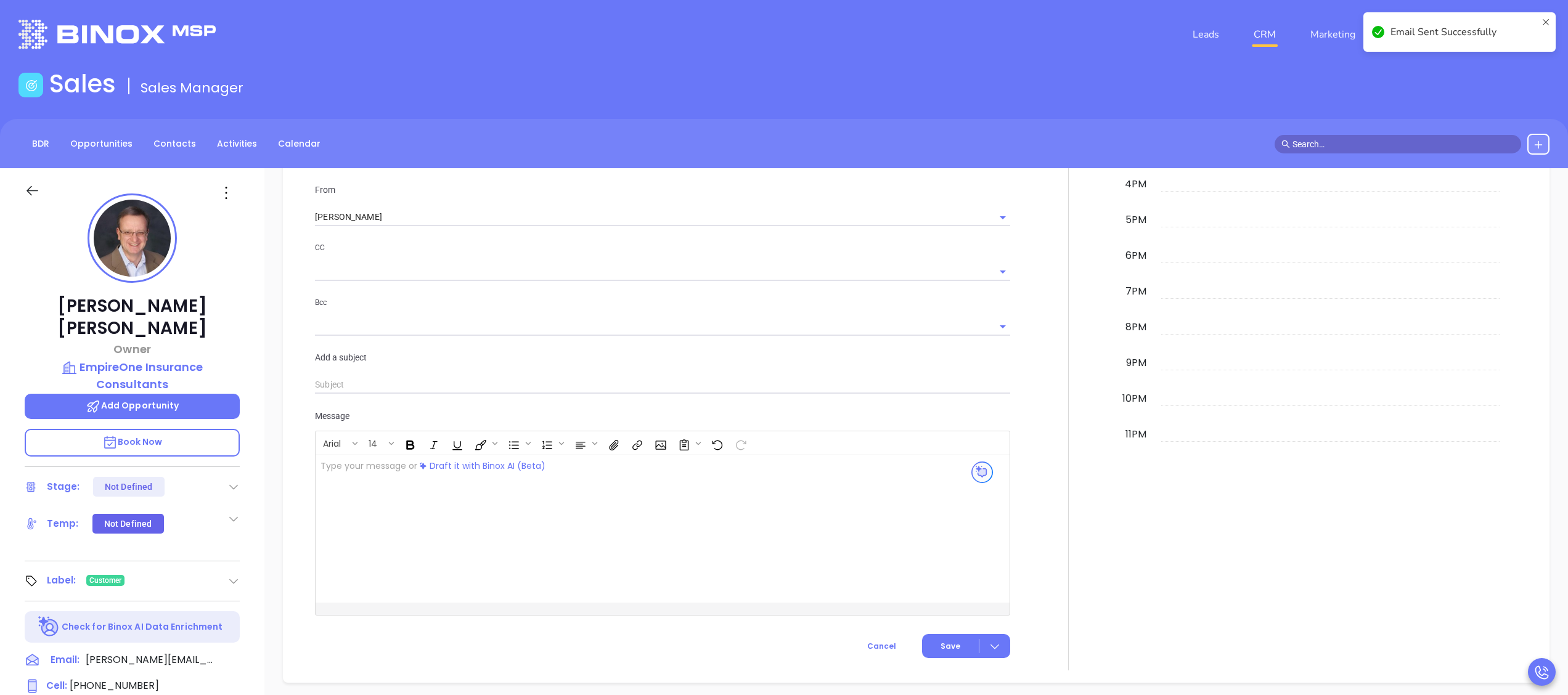
scroll to position [1459, 0]
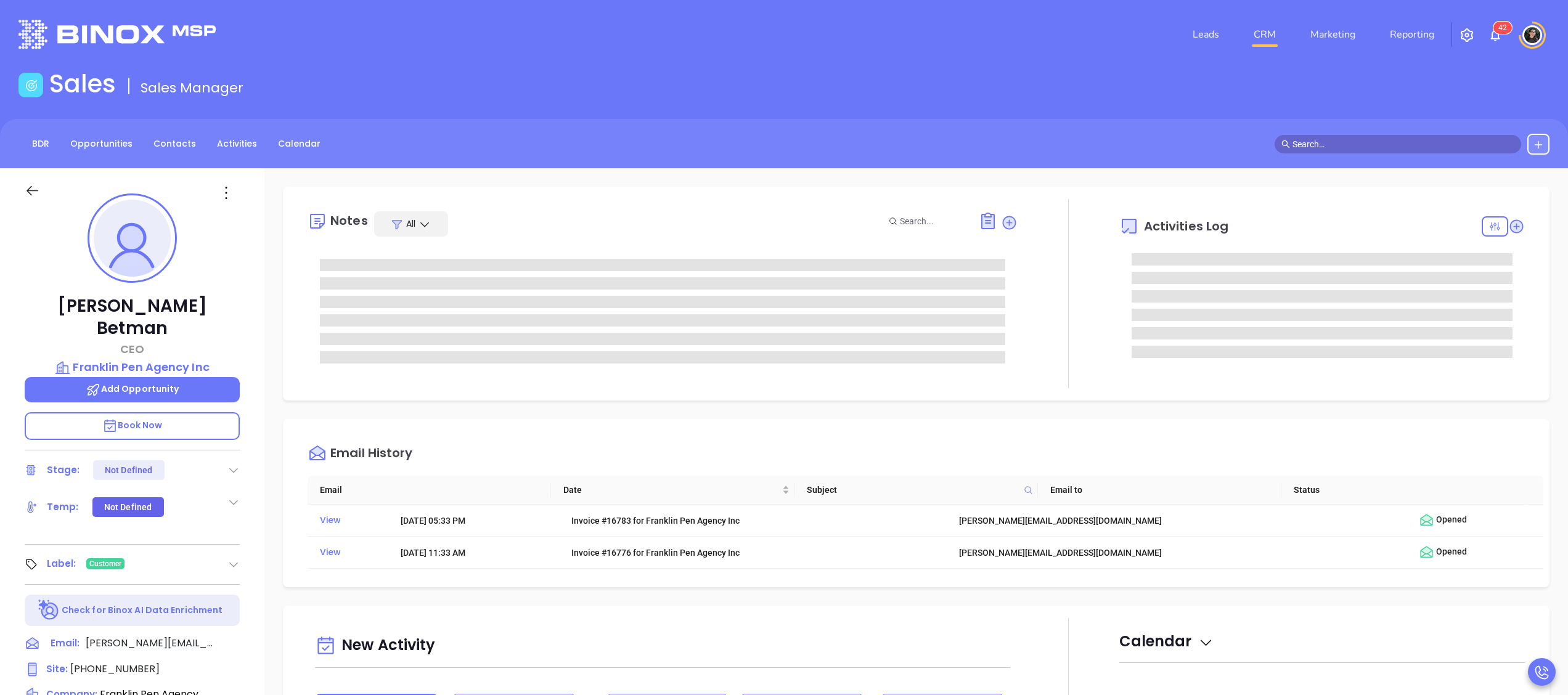
type input "[PERSON_NAME]"
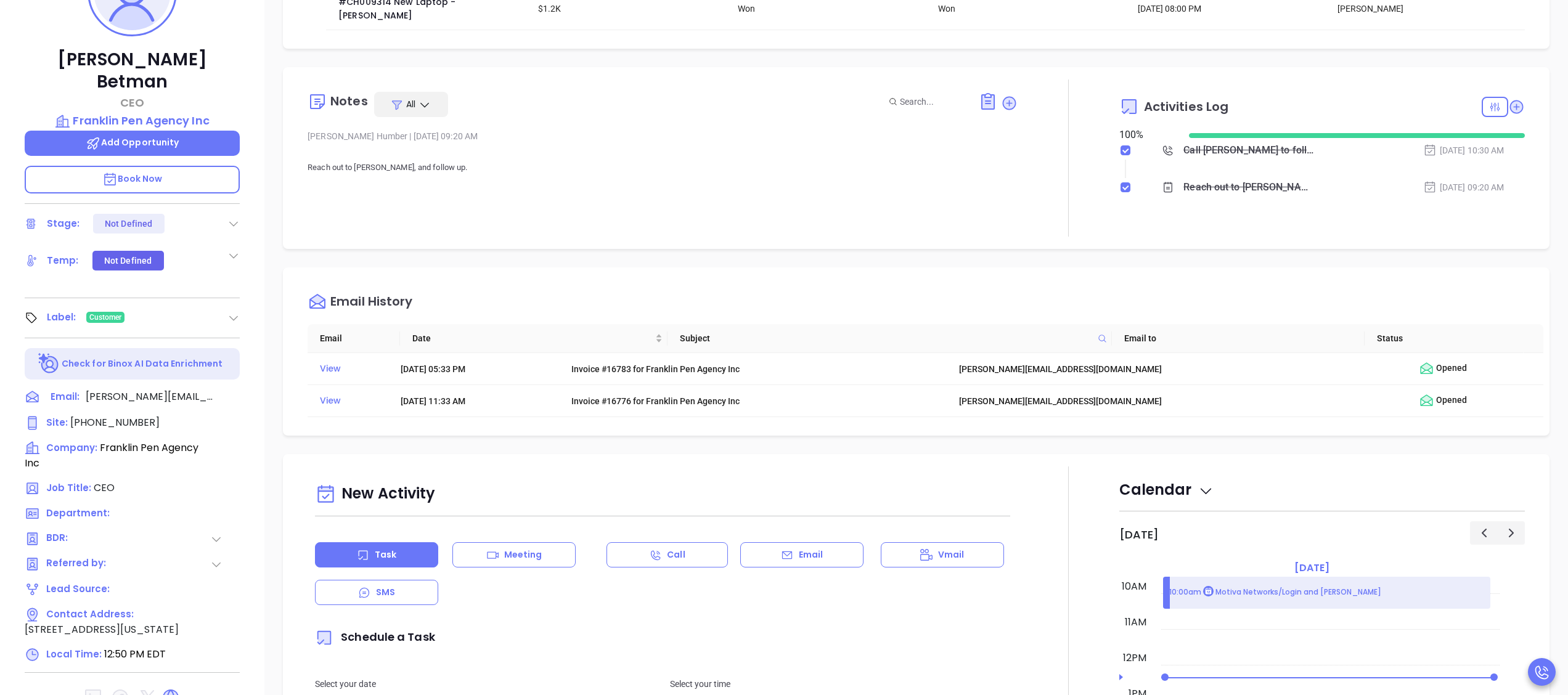
scroll to position [124, 0]
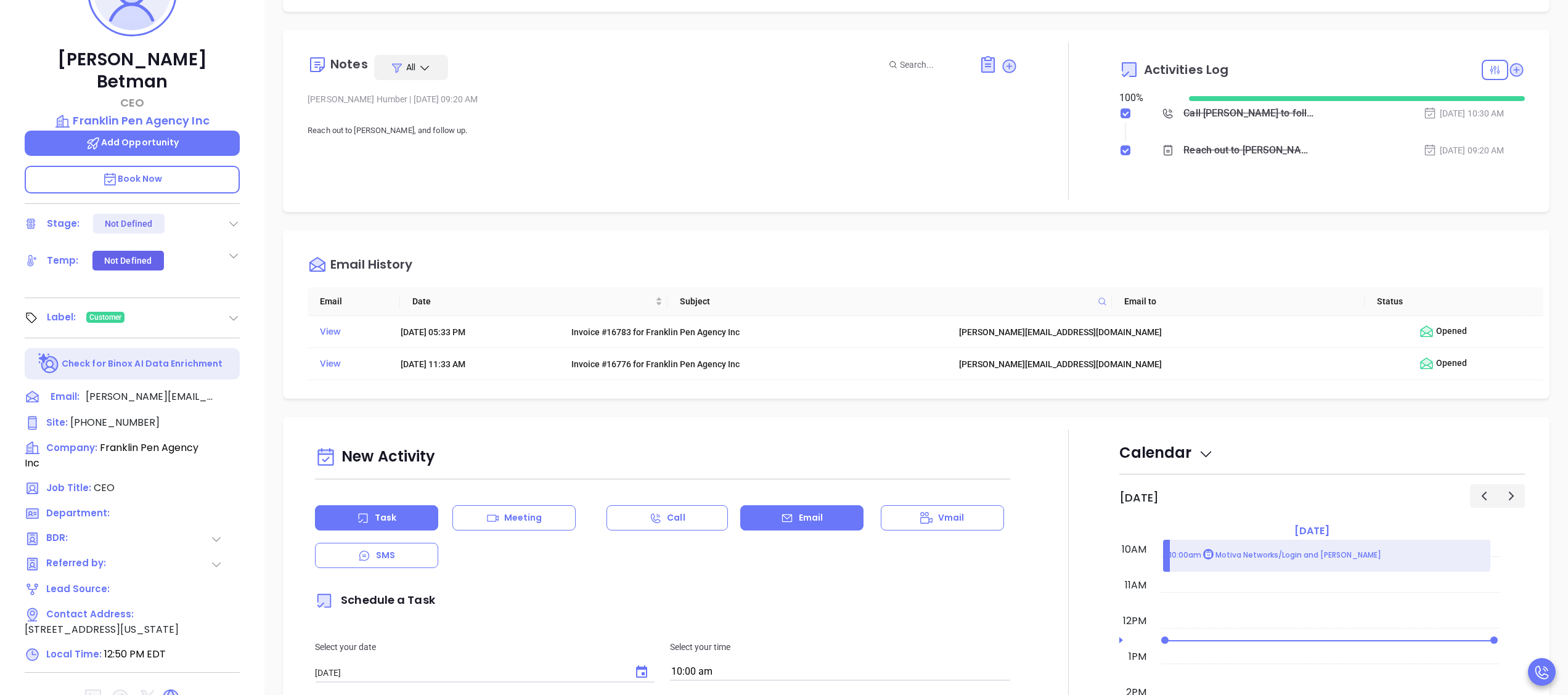
click at [762, 513] on div "Email" at bounding box center [802, 518] width 124 height 25
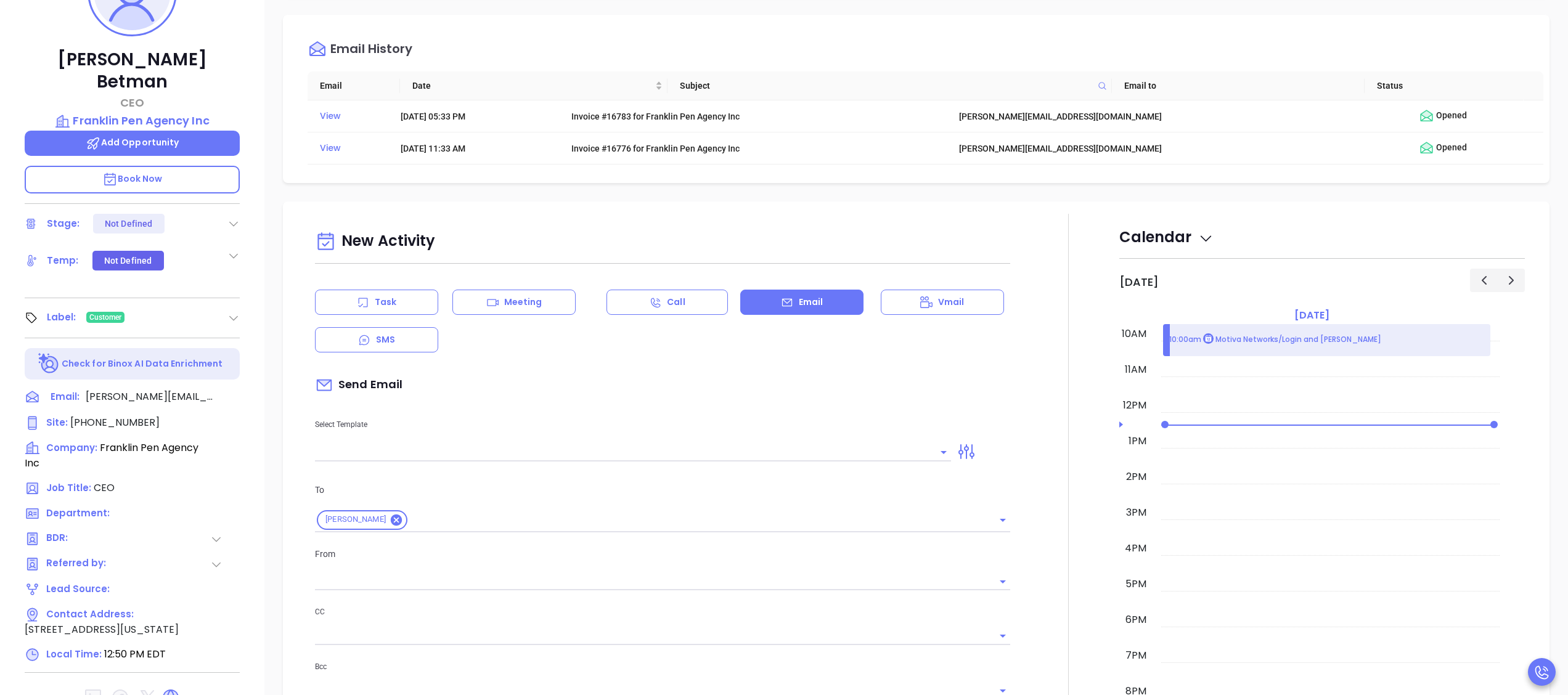
scroll to position [493, 0]
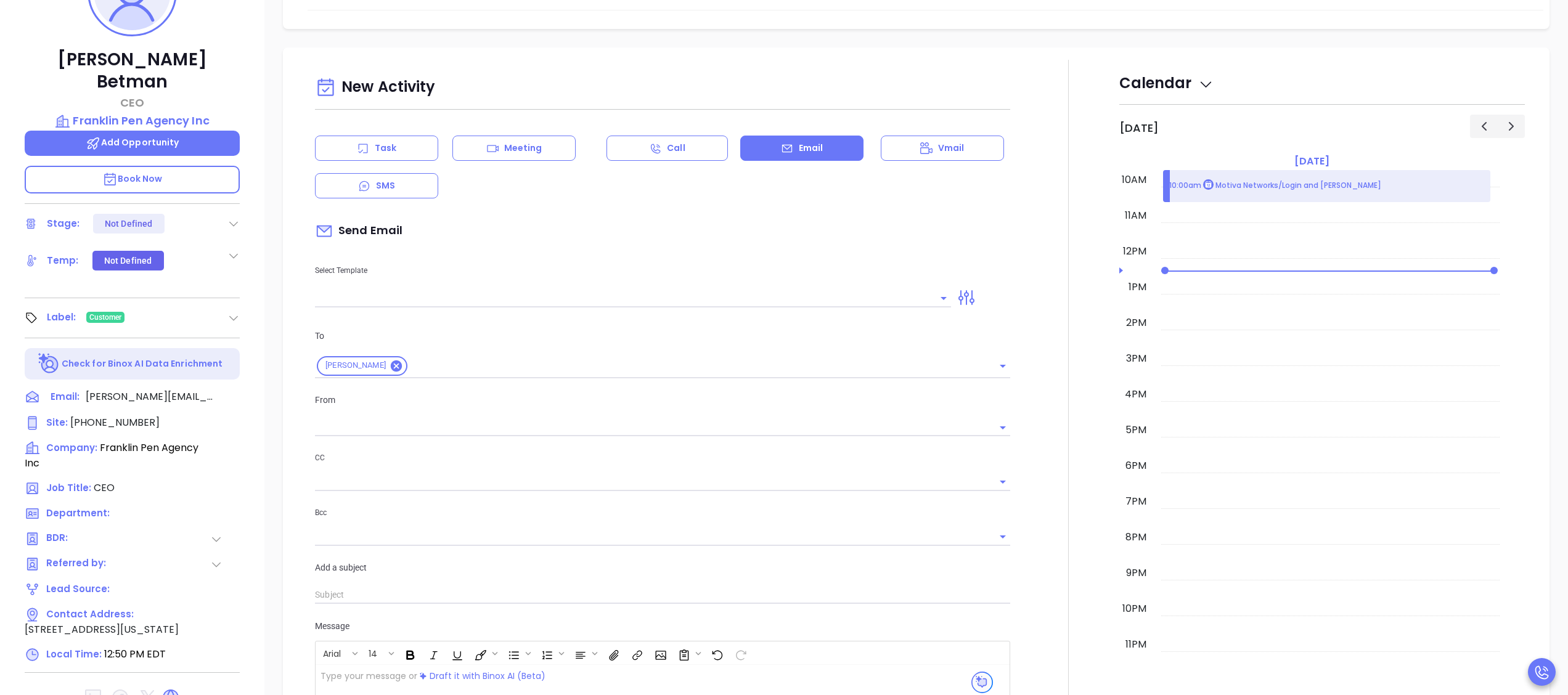
type input "[PERSON_NAME]"
click at [460, 266] on p "Select Template" at bounding box center [633, 270] width 636 height 14
click at [463, 289] on input "text" at bounding box center [623, 297] width 618 height 18
click at [508, 323] on li "TBR Email" at bounding box center [628, 322] width 626 height 32
type input "TBR Email"
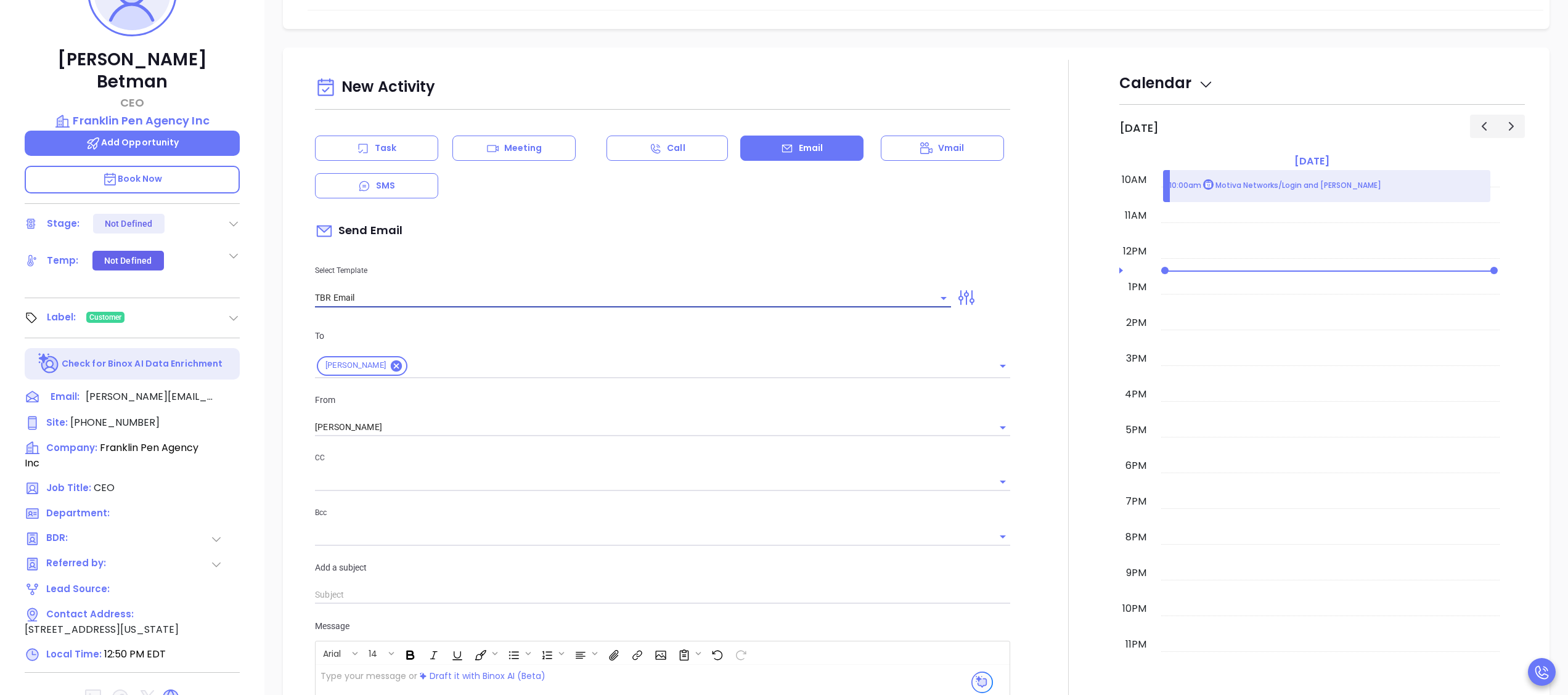
type input "Robert, got 10 mins?"
type input "TBR Email"
click at [503, 422] on input "[PERSON_NAME]" at bounding box center [645, 427] width 661 height 18
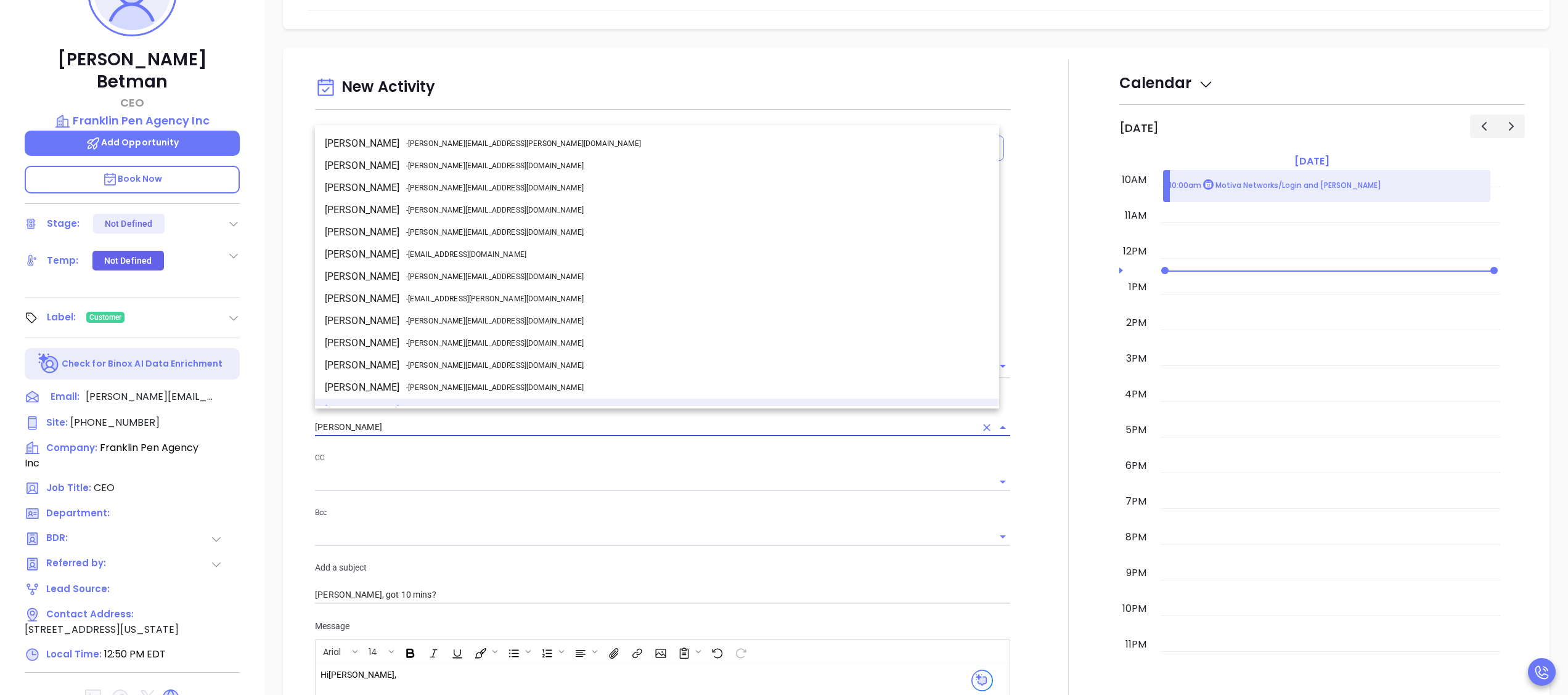
scroll to position [15, 0]
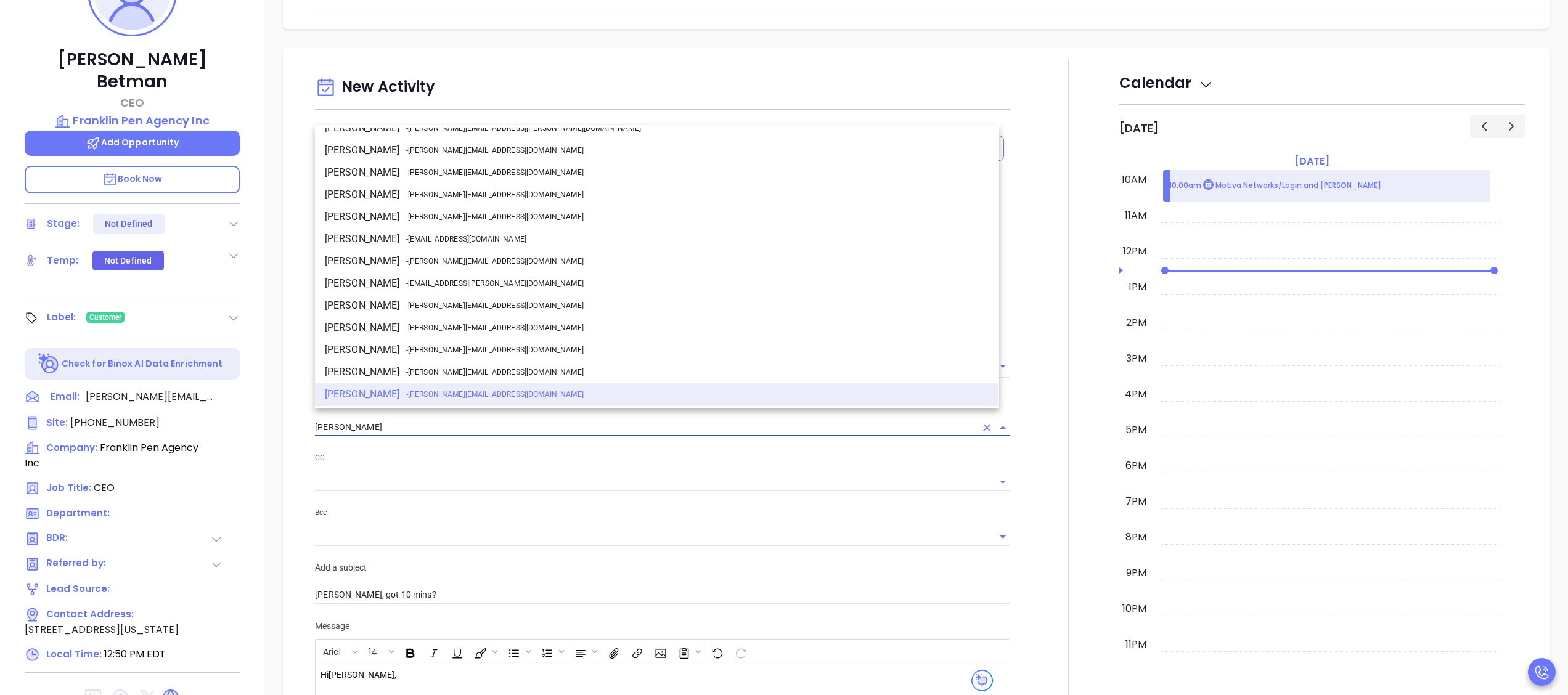
drag, startPoint x: 455, startPoint y: 249, endPoint x: 460, endPoint y: 262, distance: 13.9
click at [456, 250] on li "Walter Contreras - [EMAIL_ADDRESS][DOMAIN_NAME]" at bounding box center [657, 261] width 684 height 22
type input "[PERSON_NAME]"
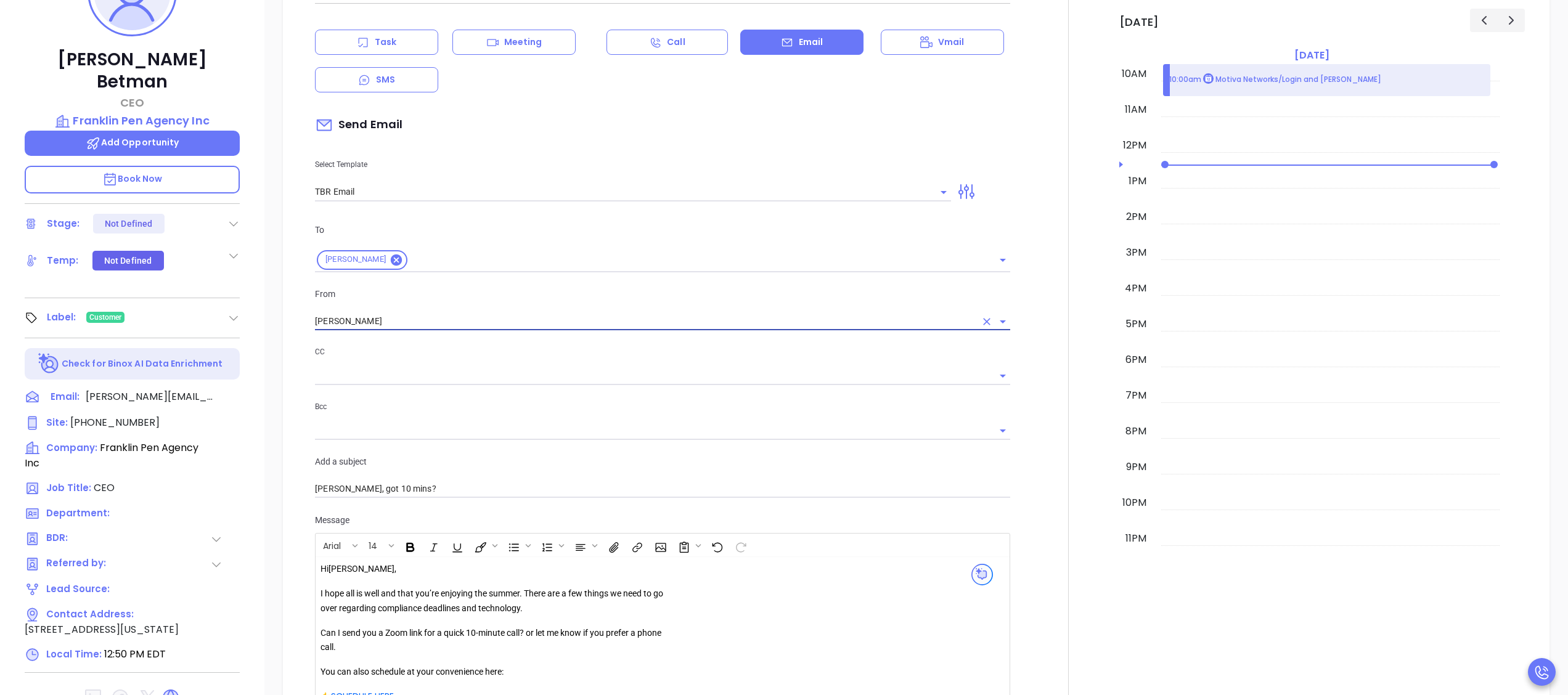
scroll to position [739, 0]
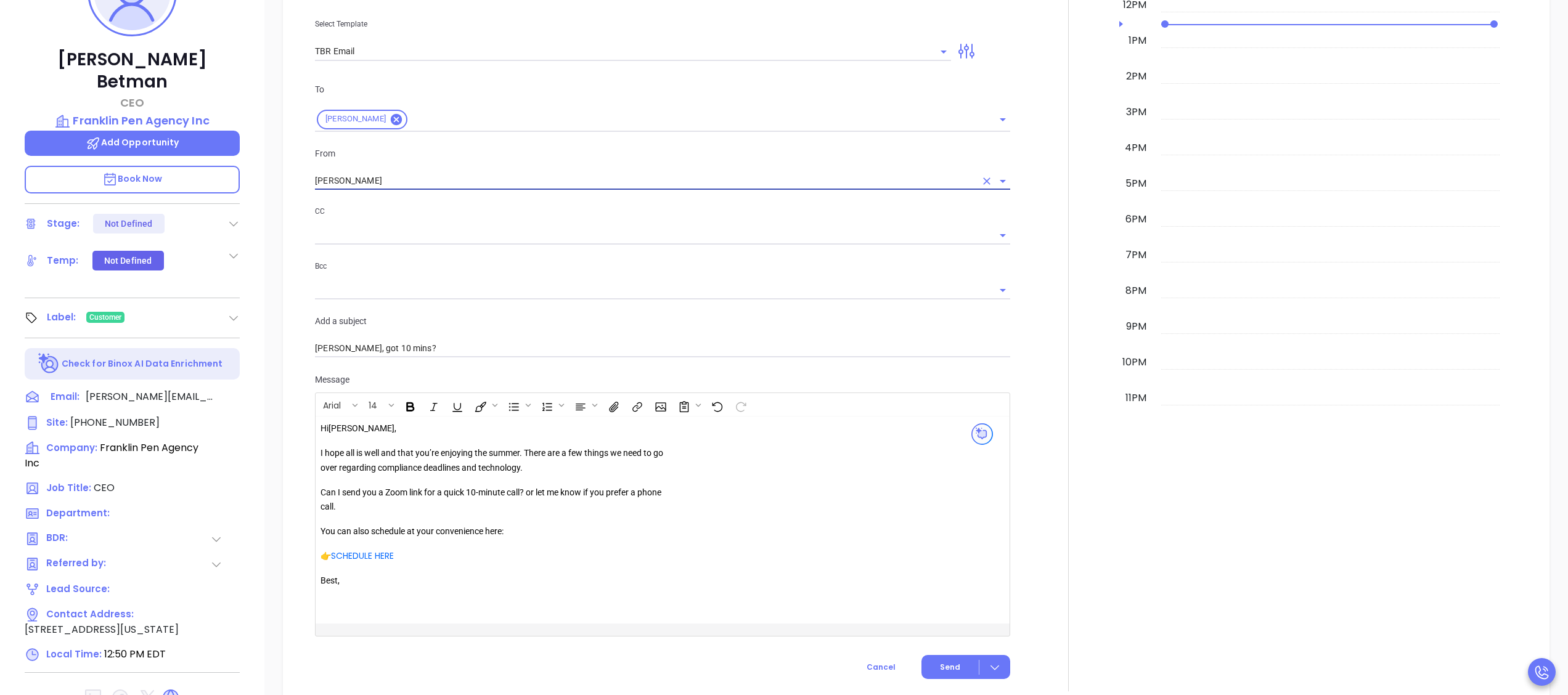
click at [520, 446] on p "I hope all is well and that you’re enjoying the summer. There are a few things …" at bounding box center [497, 461] width 354 height 30
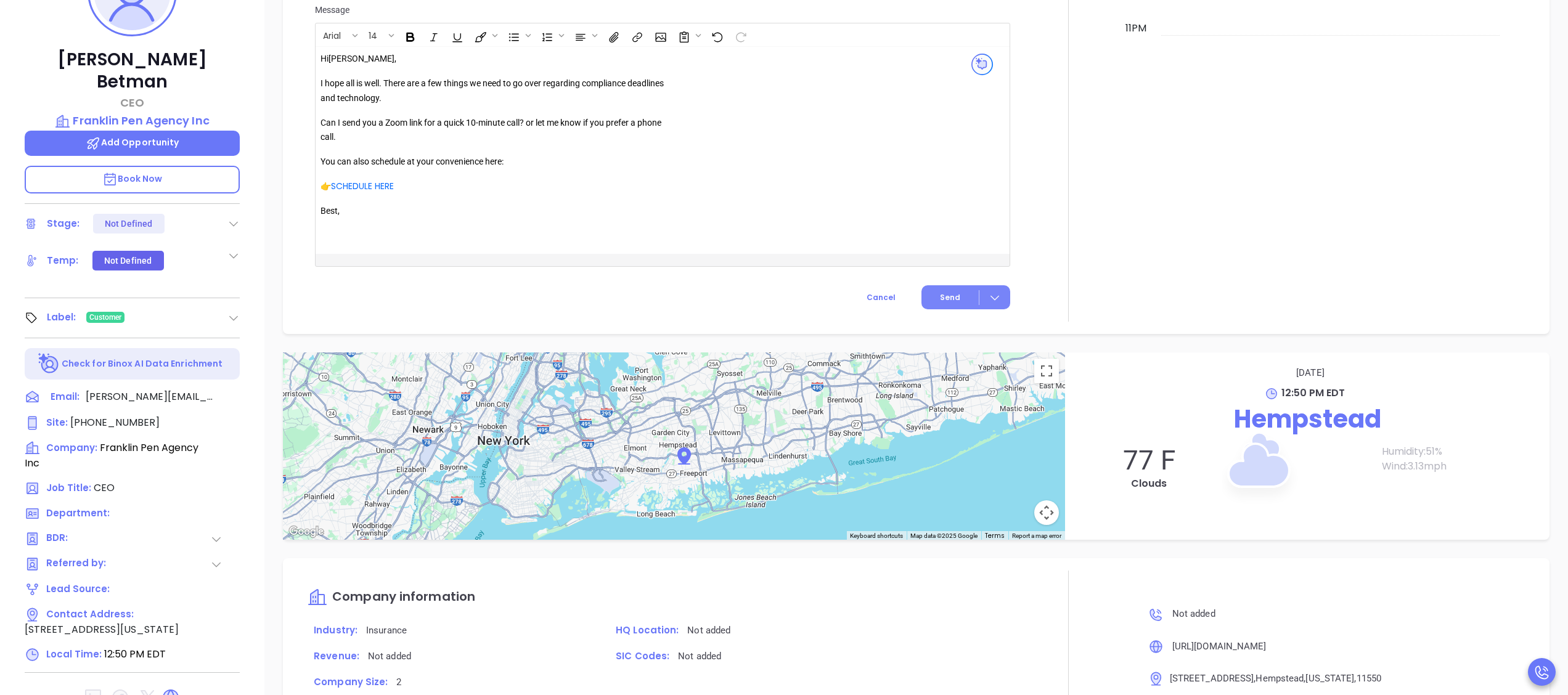
click at [940, 292] on span "Send" at bounding box center [950, 297] width 20 height 11
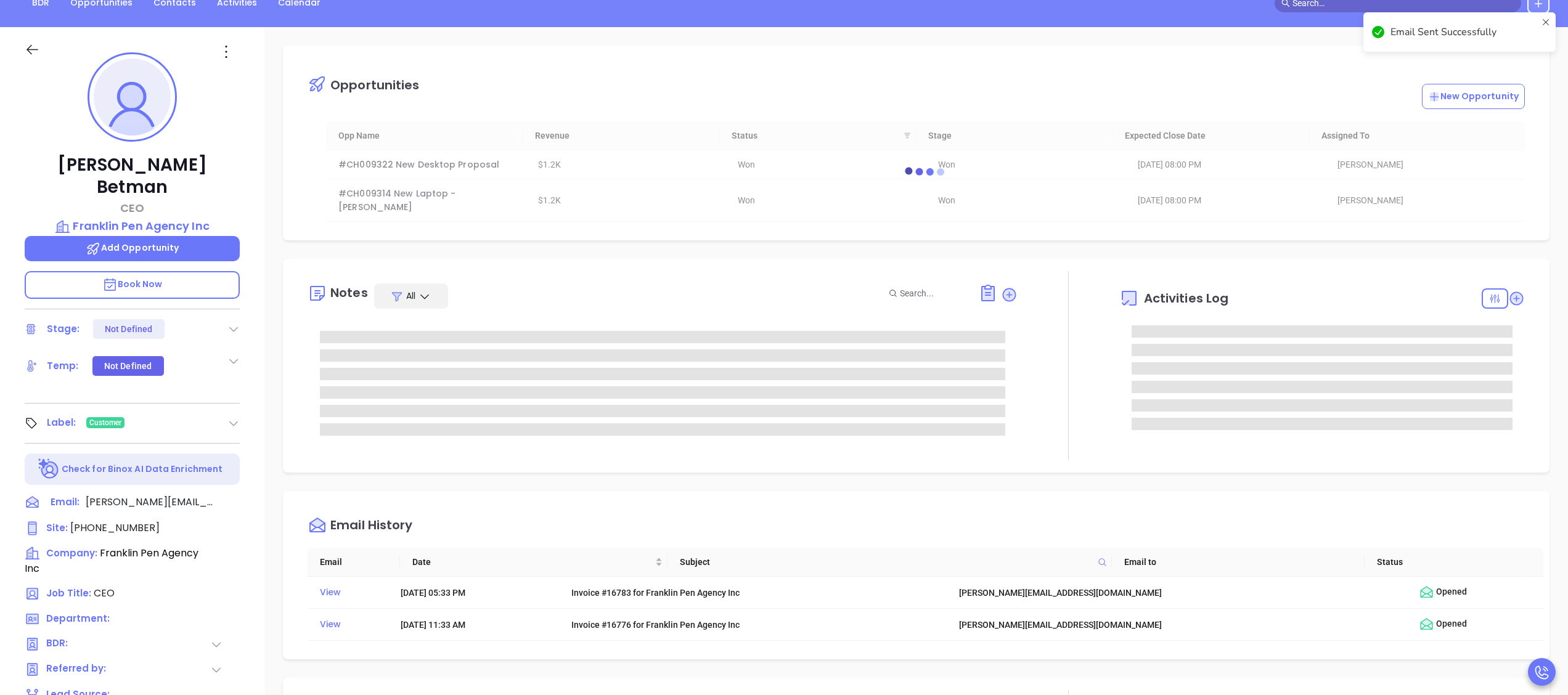
scroll to position [0, 0]
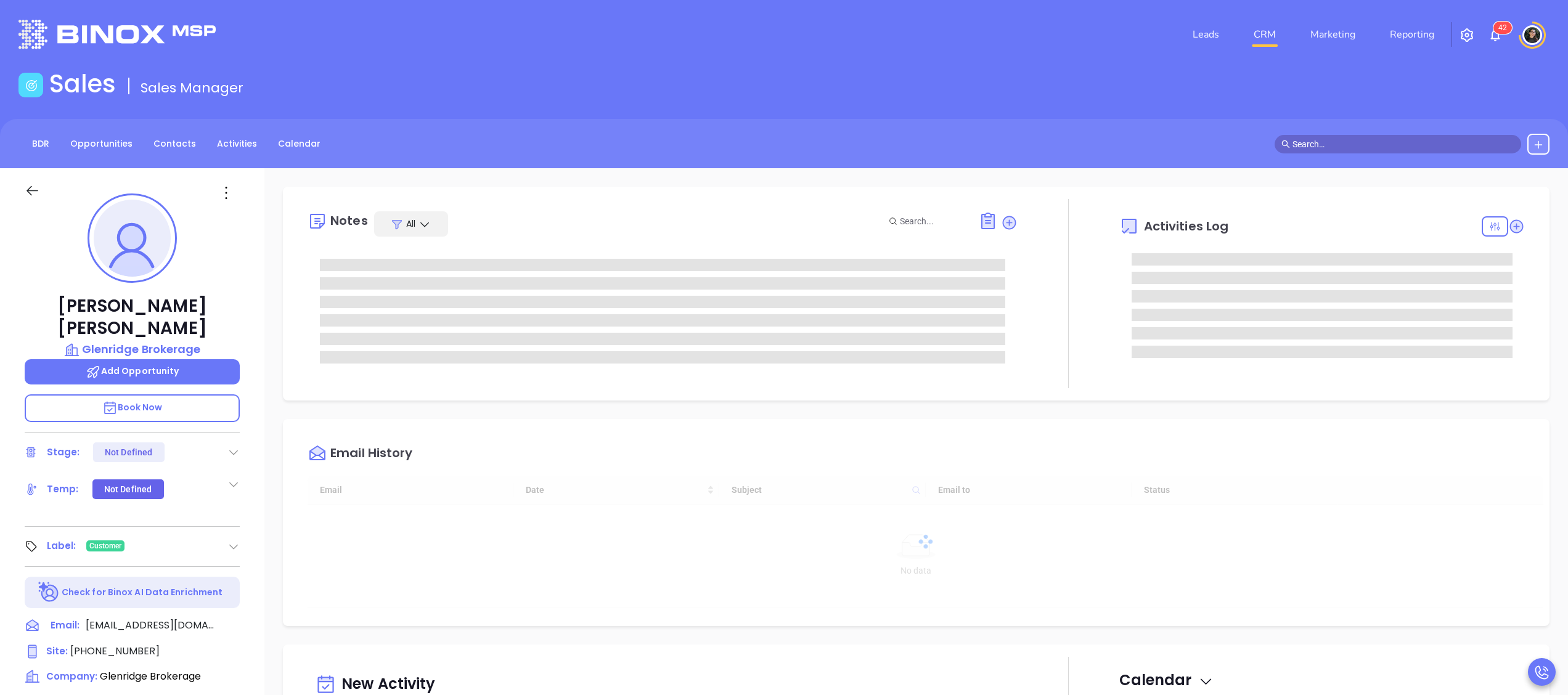
type input "[DATE]"
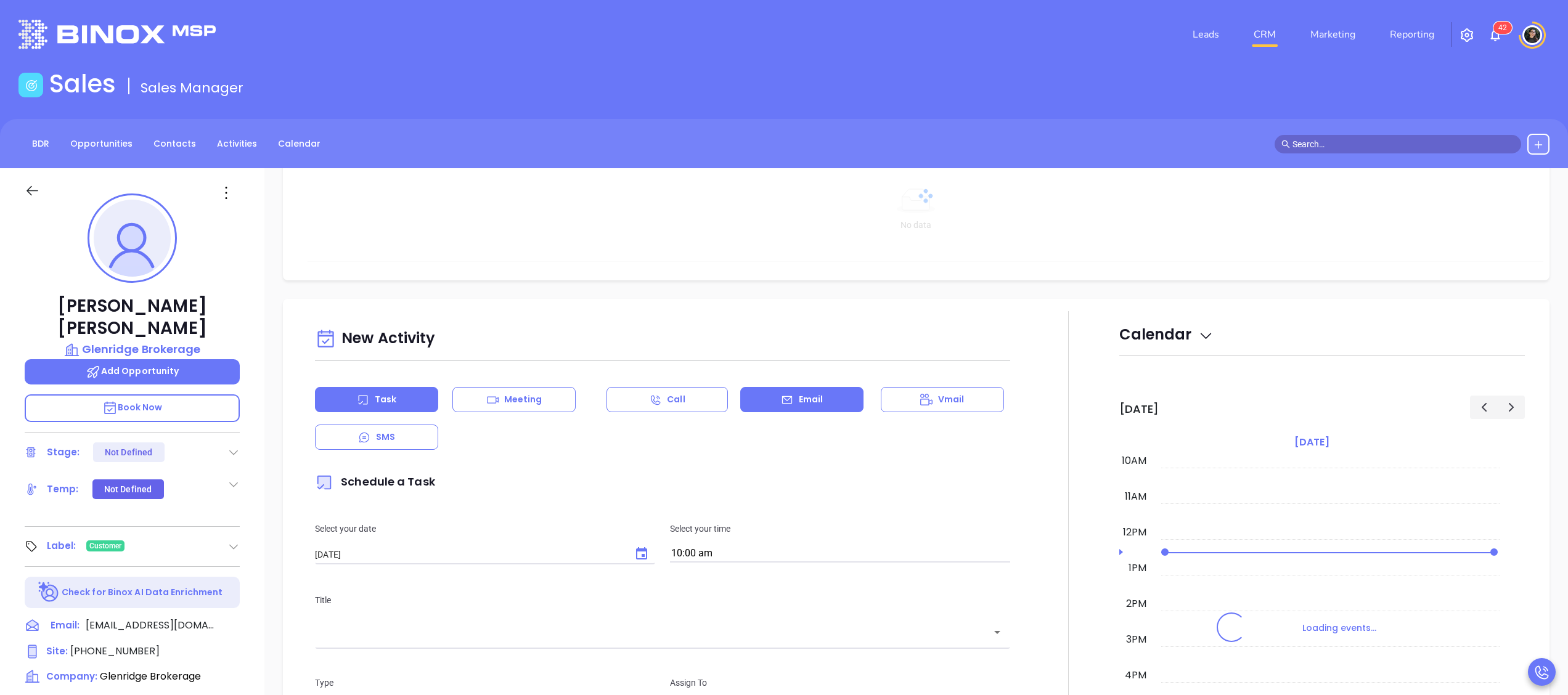
scroll to position [370, 0]
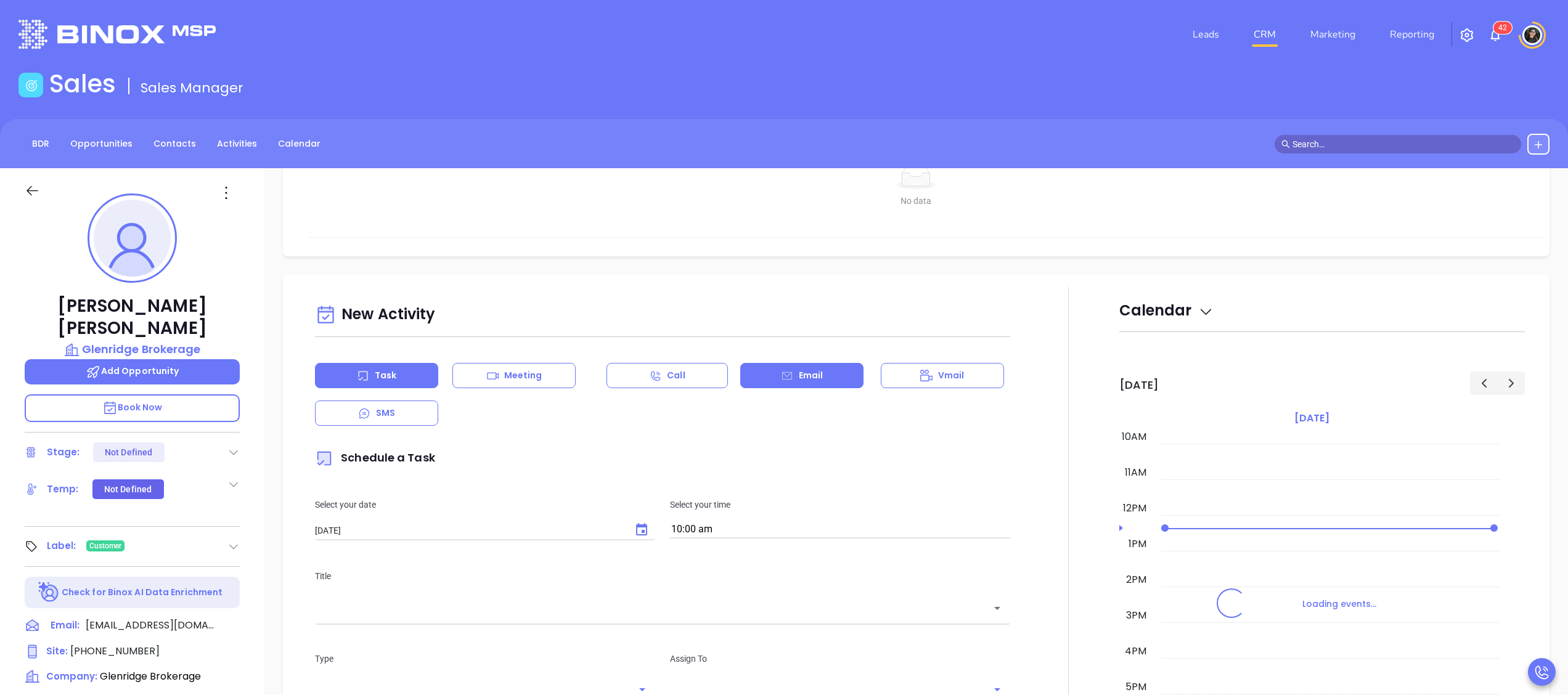
click at [782, 378] on icon at bounding box center [787, 375] width 10 height 8
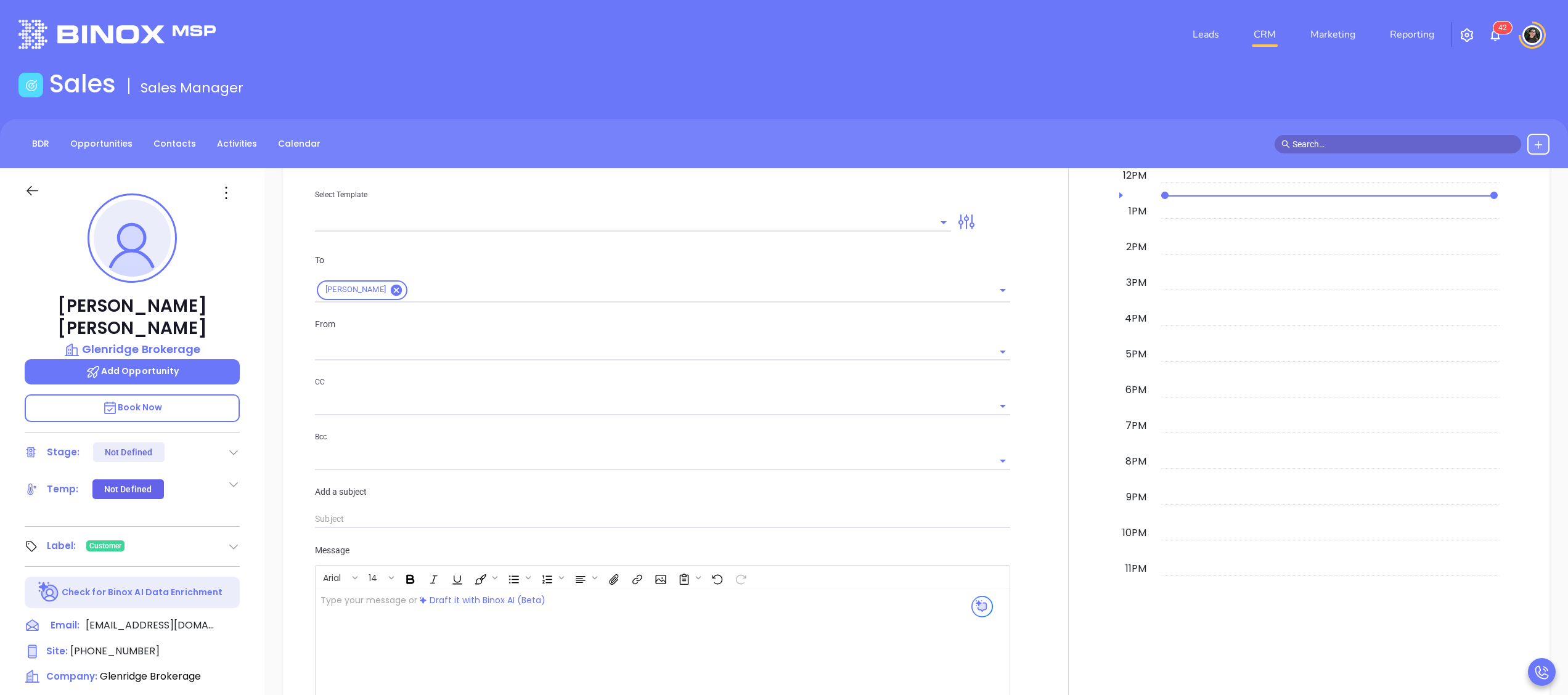
scroll to position [616, 0]
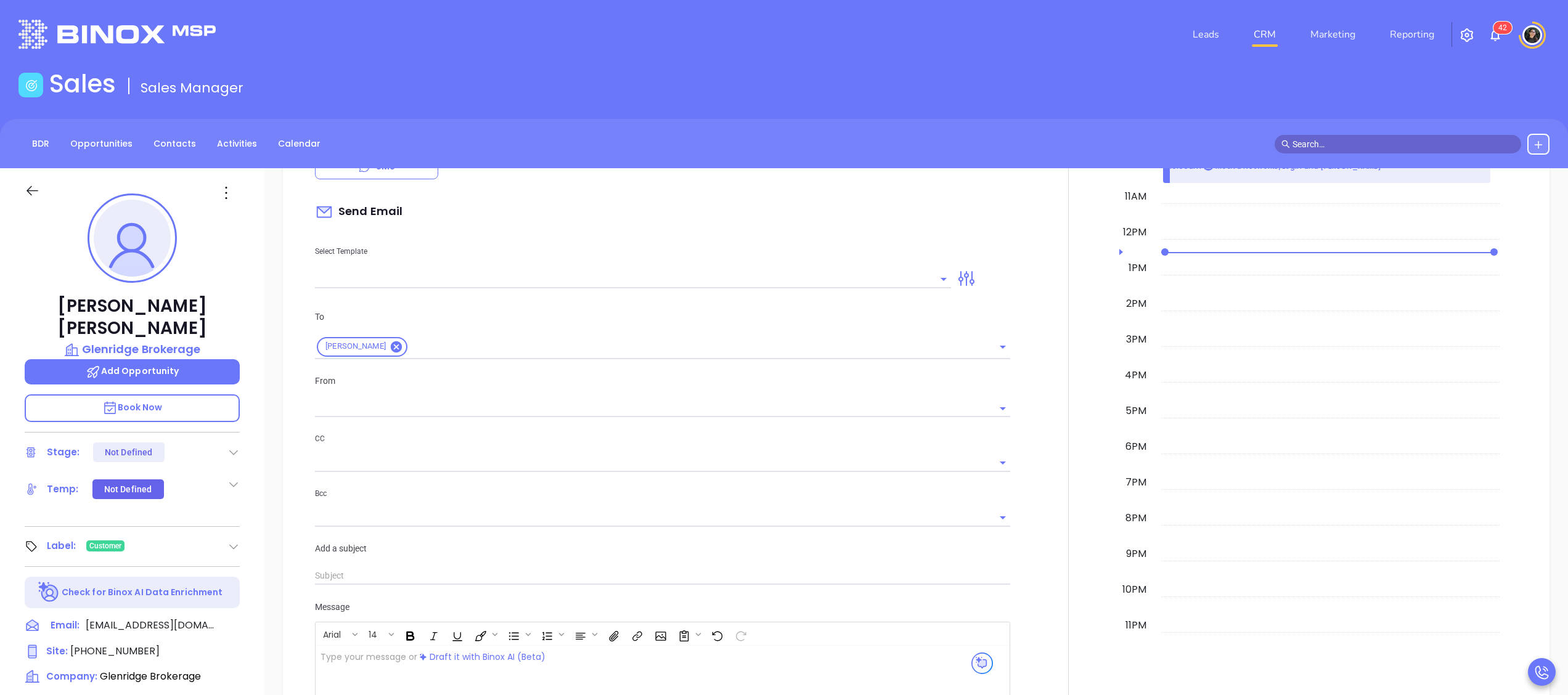
click at [486, 288] on input "text" at bounding box center [623, 279] width 618 height 18
type input "[PERSON_NAME]"
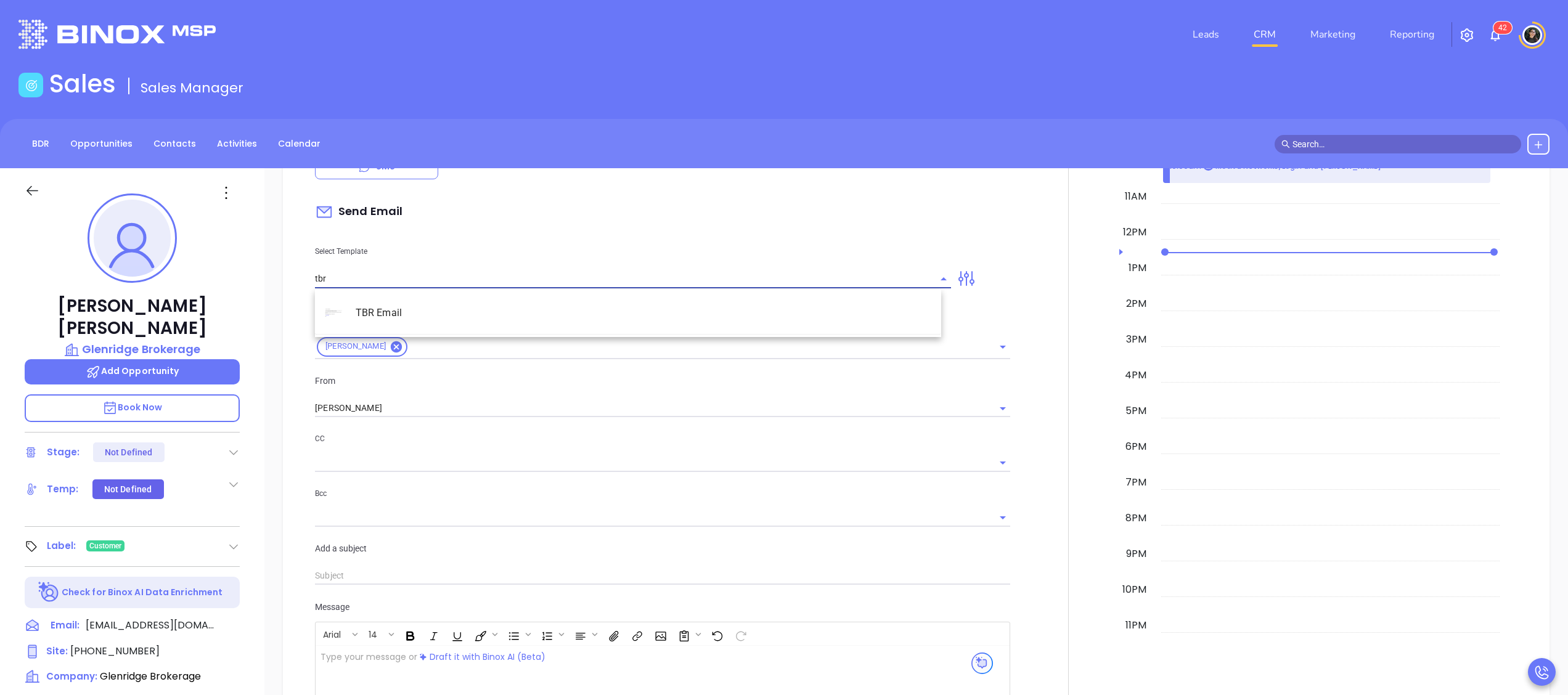
scroll to position [718, 0]
click at [481, 302] on li "TBR Email" at bounding box center [628, 312] width 626 height 32
type input "TBR Email"
type input "[PERSON_NAME], got 10 mins?"
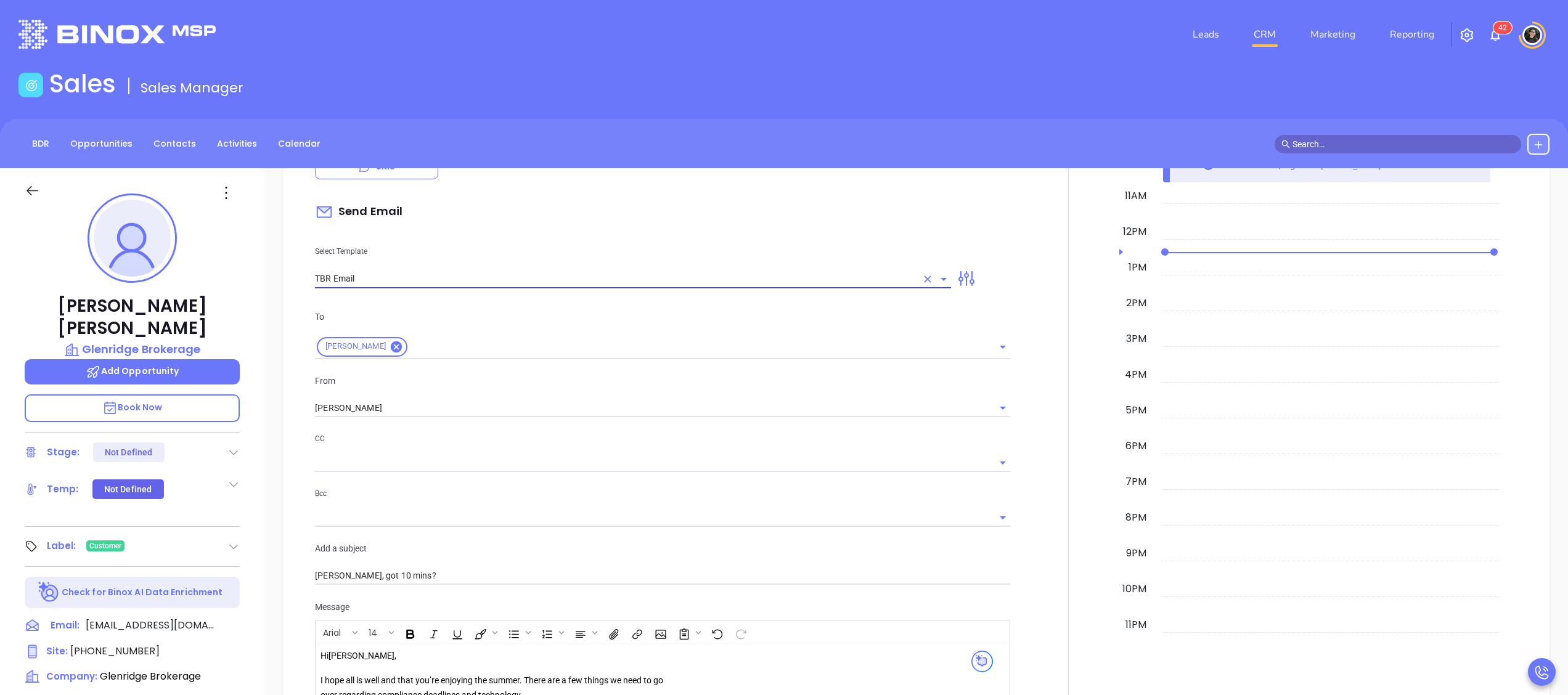
type input "TBR Email"
click at [472, 419] on div "To Nick Mulero From Wendy Hernandez CC Bcc Add a subject Nick, got 10 mins?" at bounding box center [662, 448] width 710 height 306
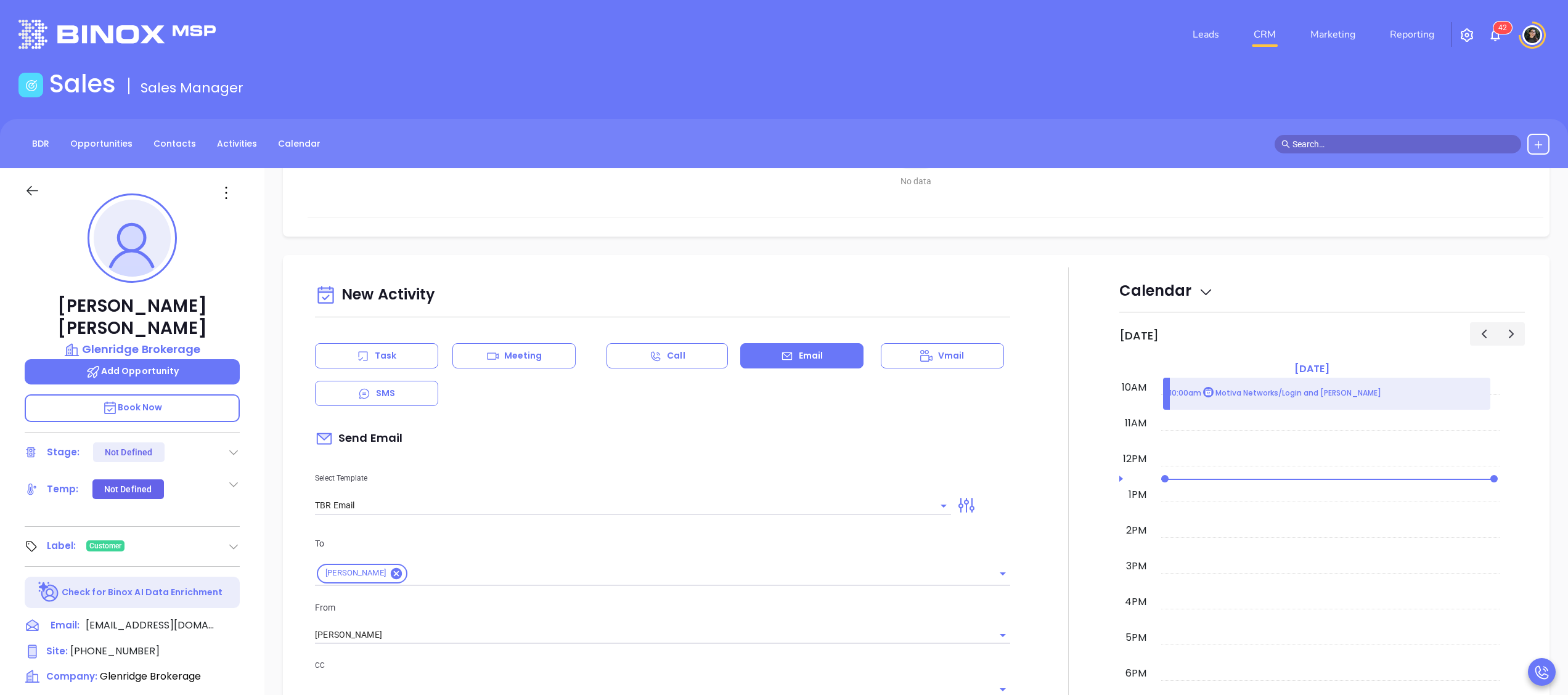
scroll to position [949, 0]
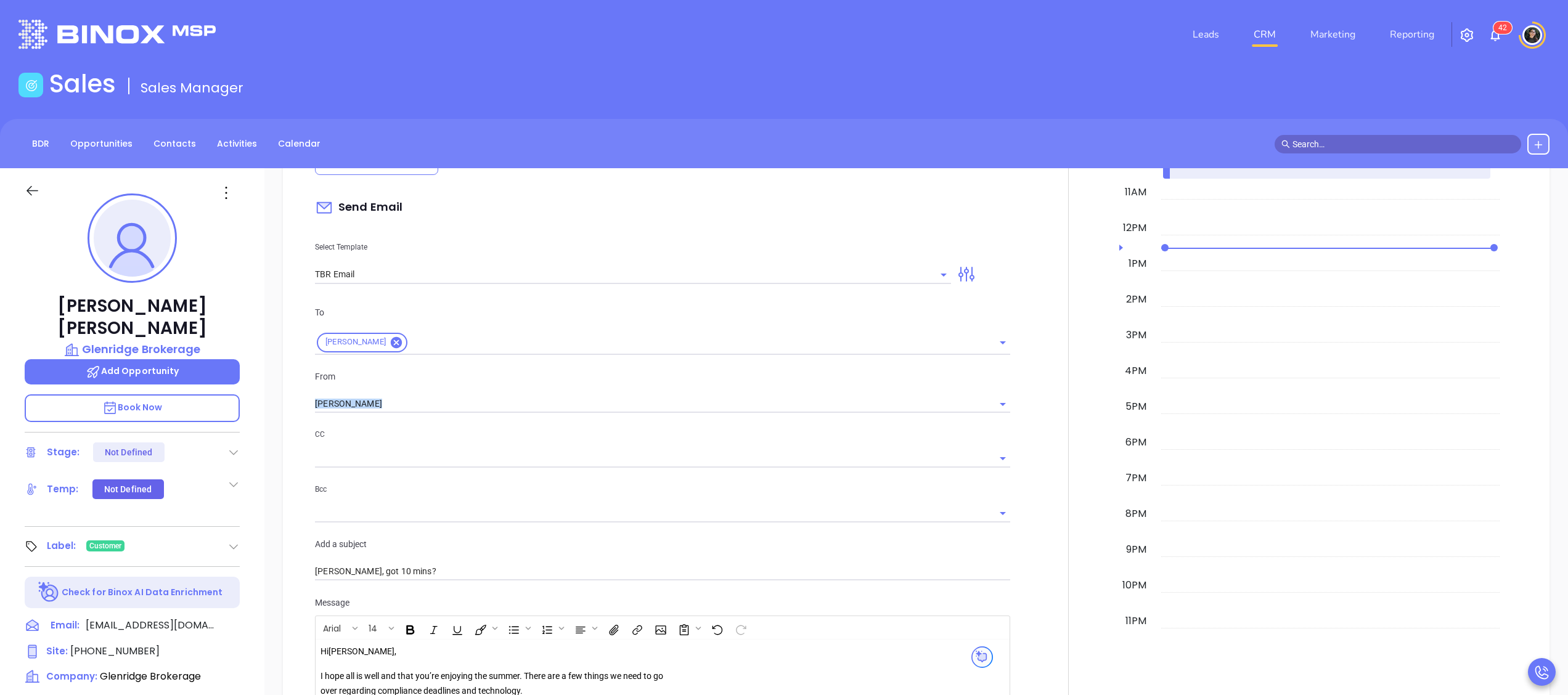
click at [472, 419] on div "To Nick Mulero From Wendy Hernandez CC Bcc Add a subject Nick, got 10 mins?" at bounding box center [662, 444] width 710 height 306
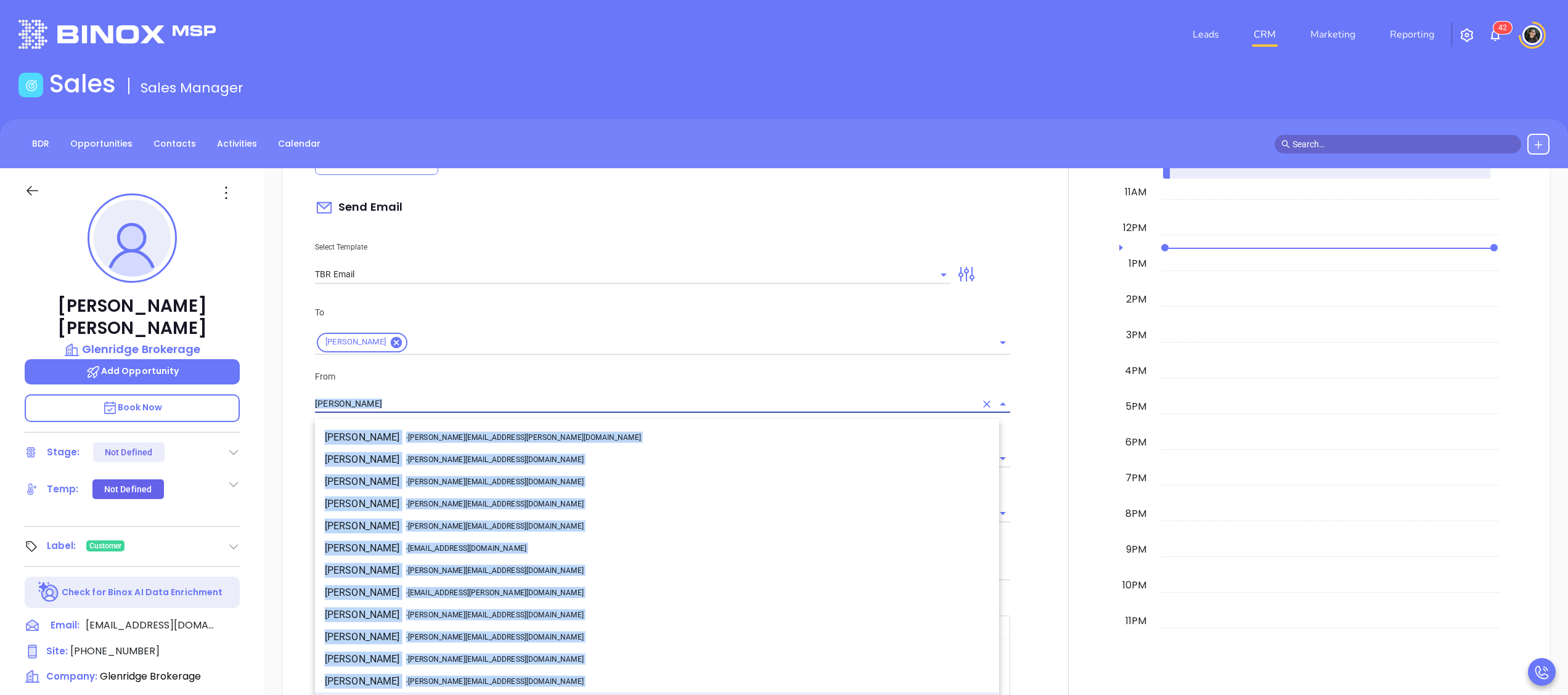
drag, startPoint x: 472, startPoint y: 419, endPoint x: 472, endPoint y: 403, distance: 16.0
click at [472, 403] on input "[PERSON_NAME]" at bounding box center [645, 403] width 661 height 18
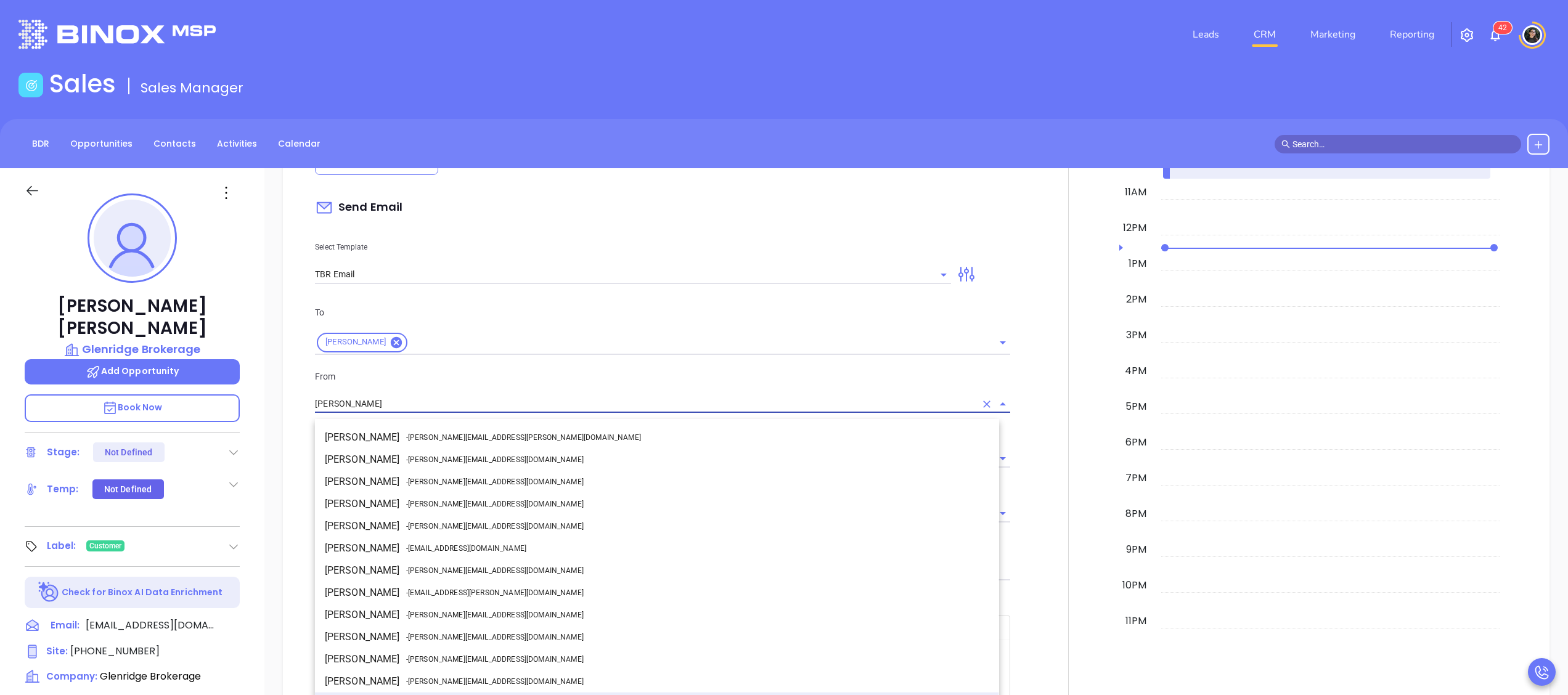
scroll to position [15, 0]
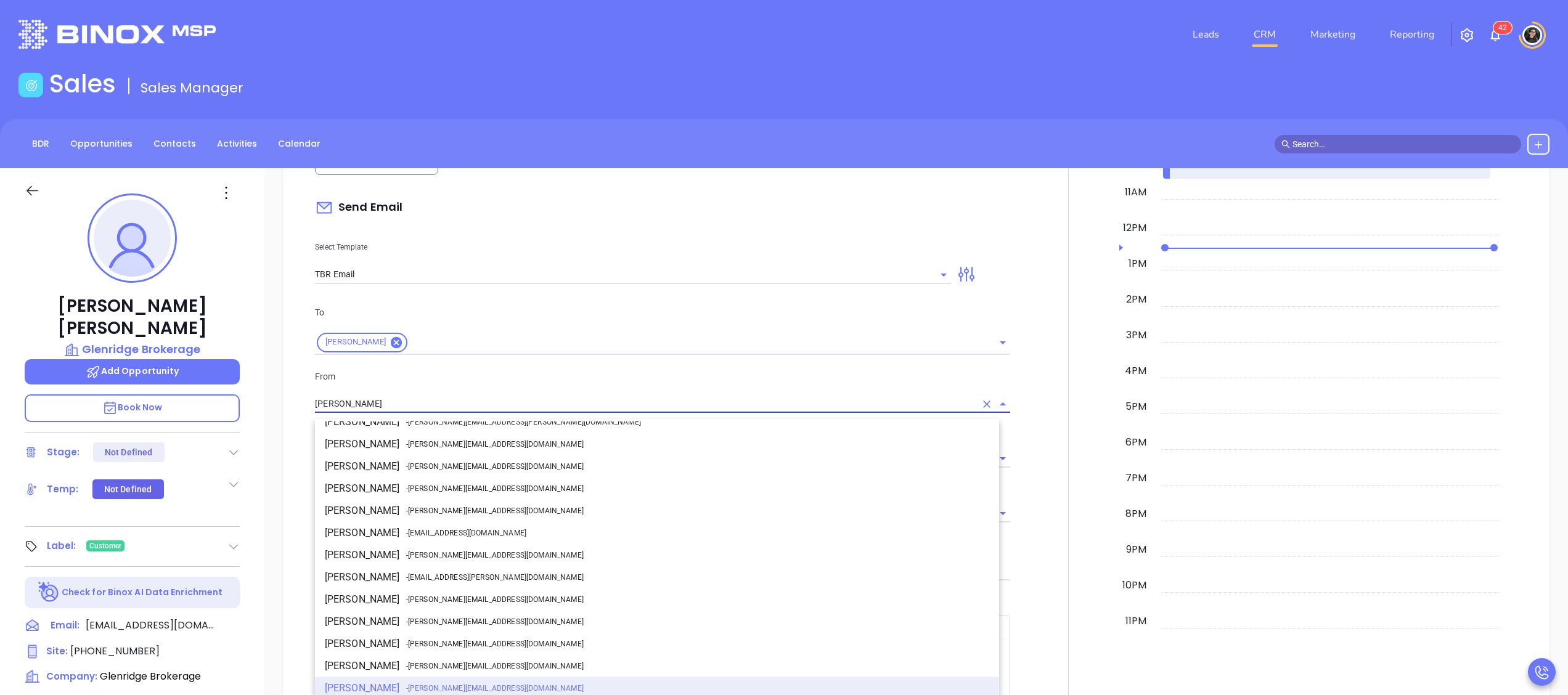
click at [435, 557] on span "- walter@motiva.net" at bounding box center [495, 554] width 178 height 11
type input "[PERSON_NAME]"
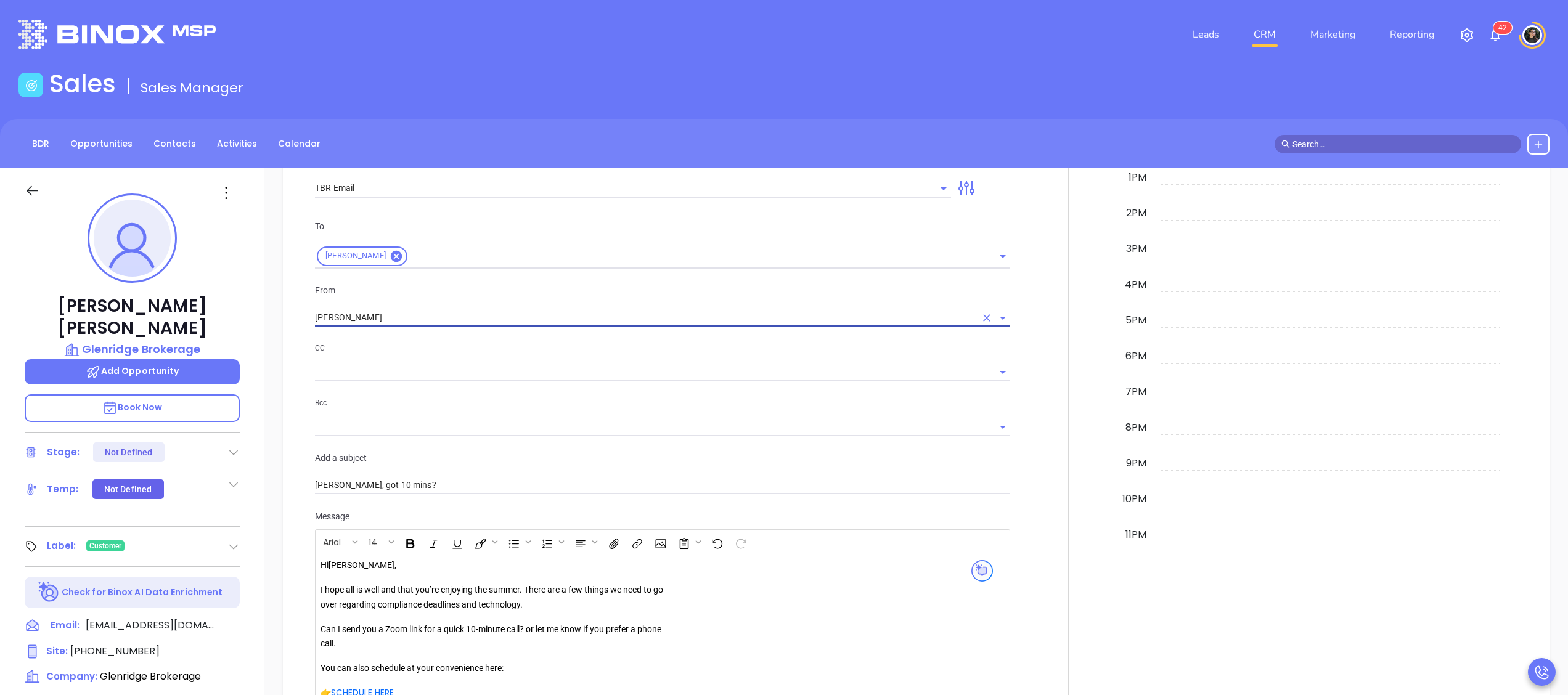
scroll to position [1072, 0]
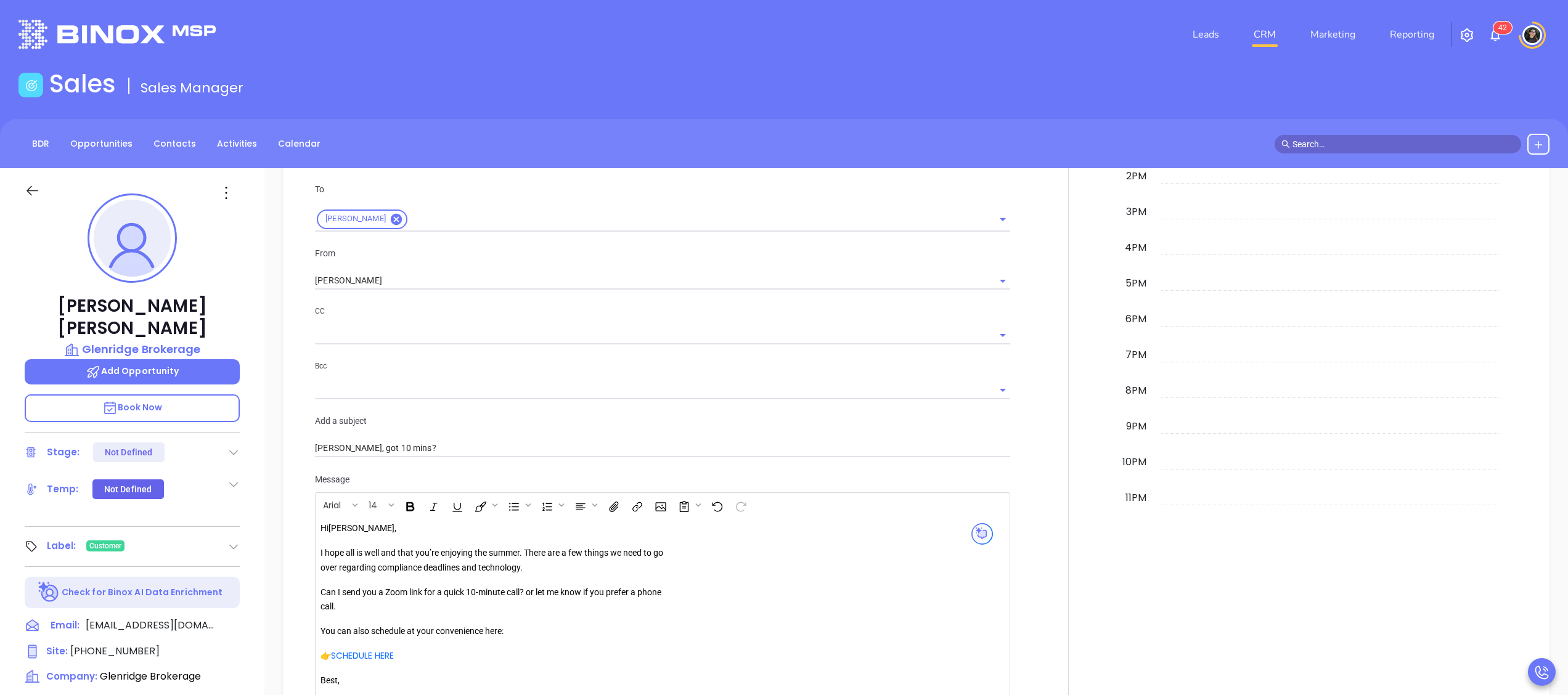
click at [463, 317] on p "CC" at bounding box center [662, 311] width 695 height 14
click at [469, 338] on input "text" at bounding box center [653, 334] width 677 height 18
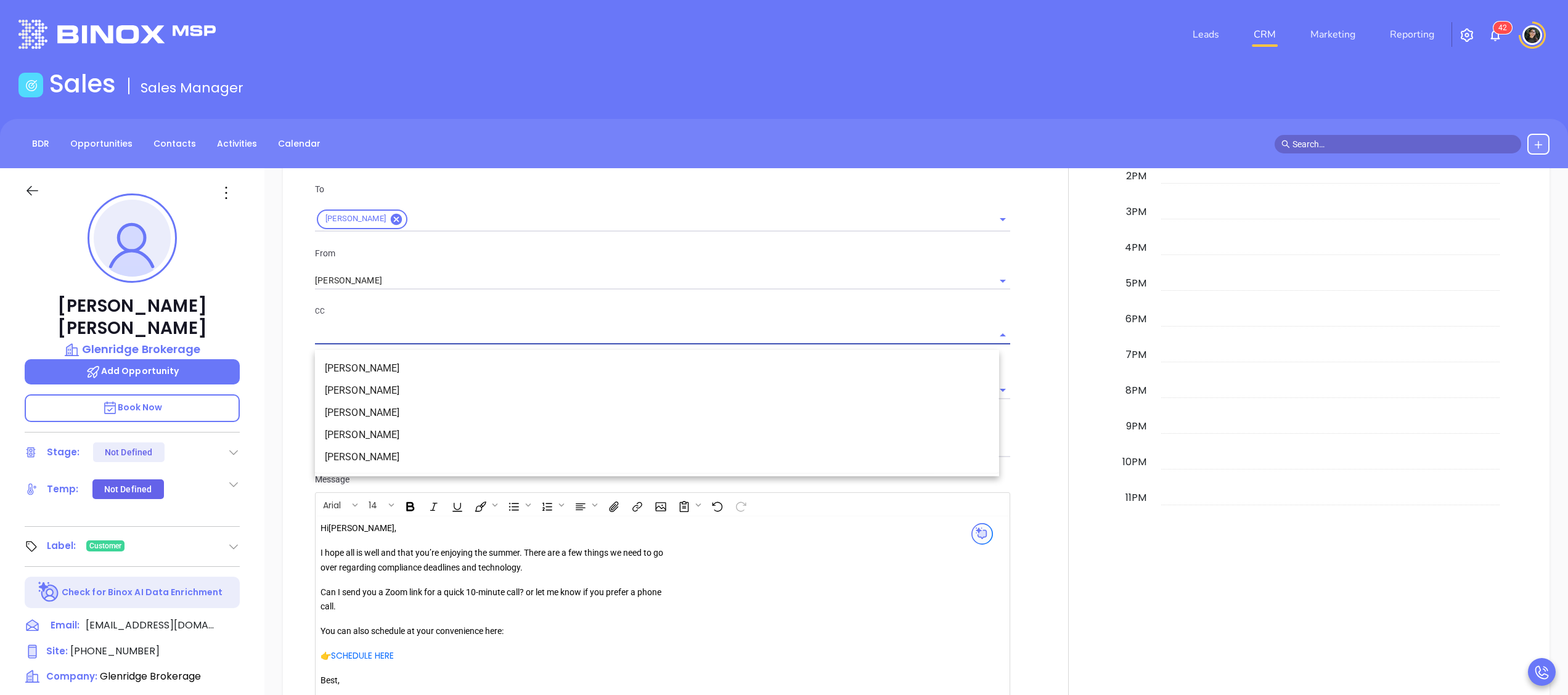
click at [383, 456] on li "Ellen Mulero" at bounding box center [657, 457] width 684 height 22
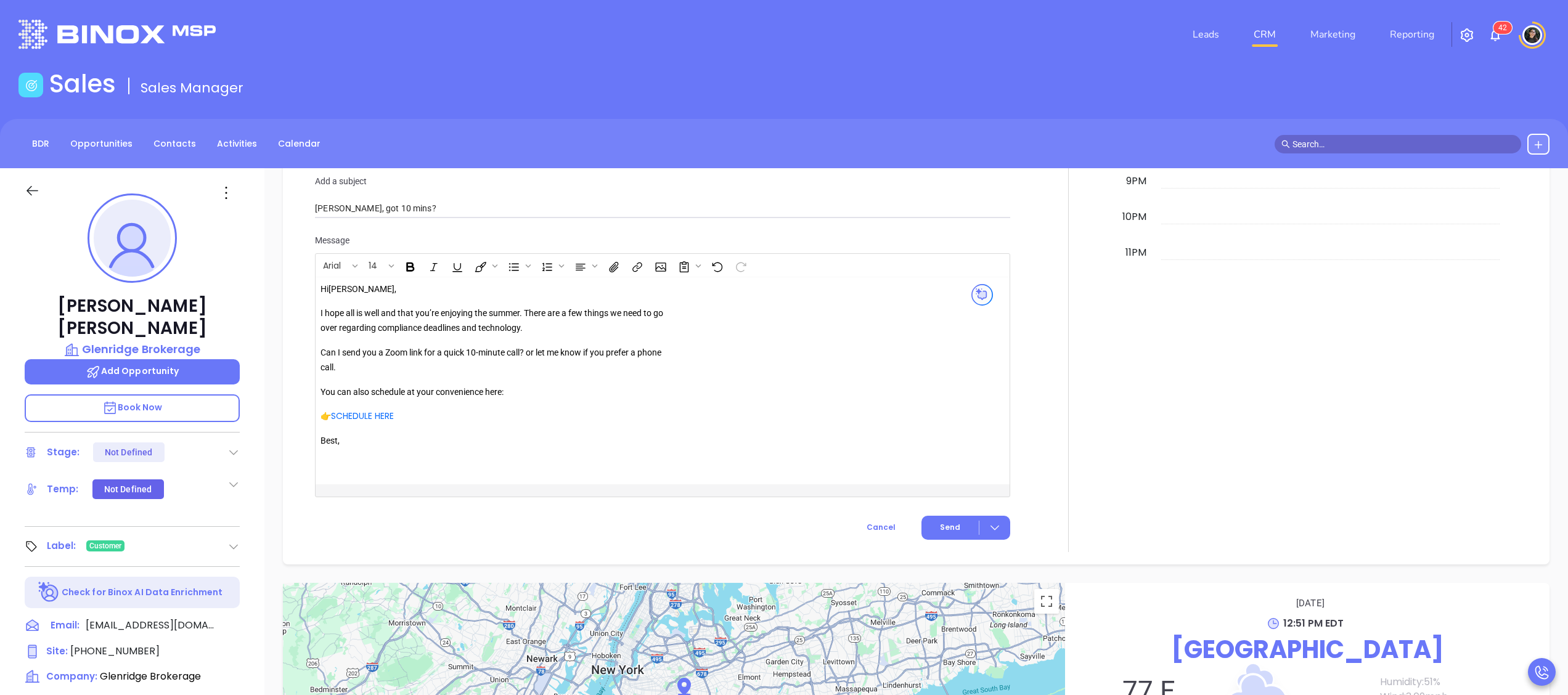
scroll to position [1318, 0]
drag, startPoint x: 526, startPoint y: 323, endPoint x: 557, endPoint y: 309, distance: 34.0
click at [529, 323] on p "I hope all is well and that you’re enjoying the summer. There are a few things …" at bounding box center [497, 319] width 354 height 30
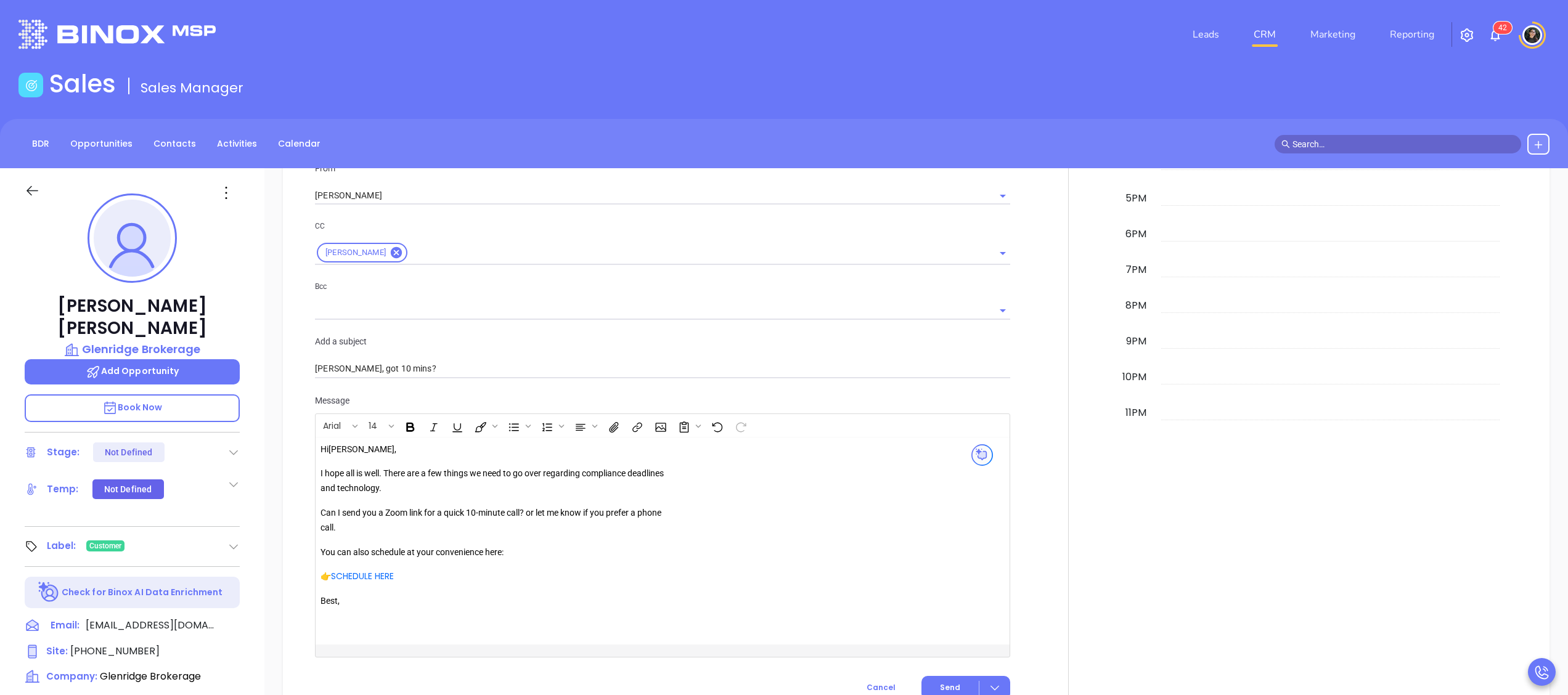
scroll to position [1195, 0]
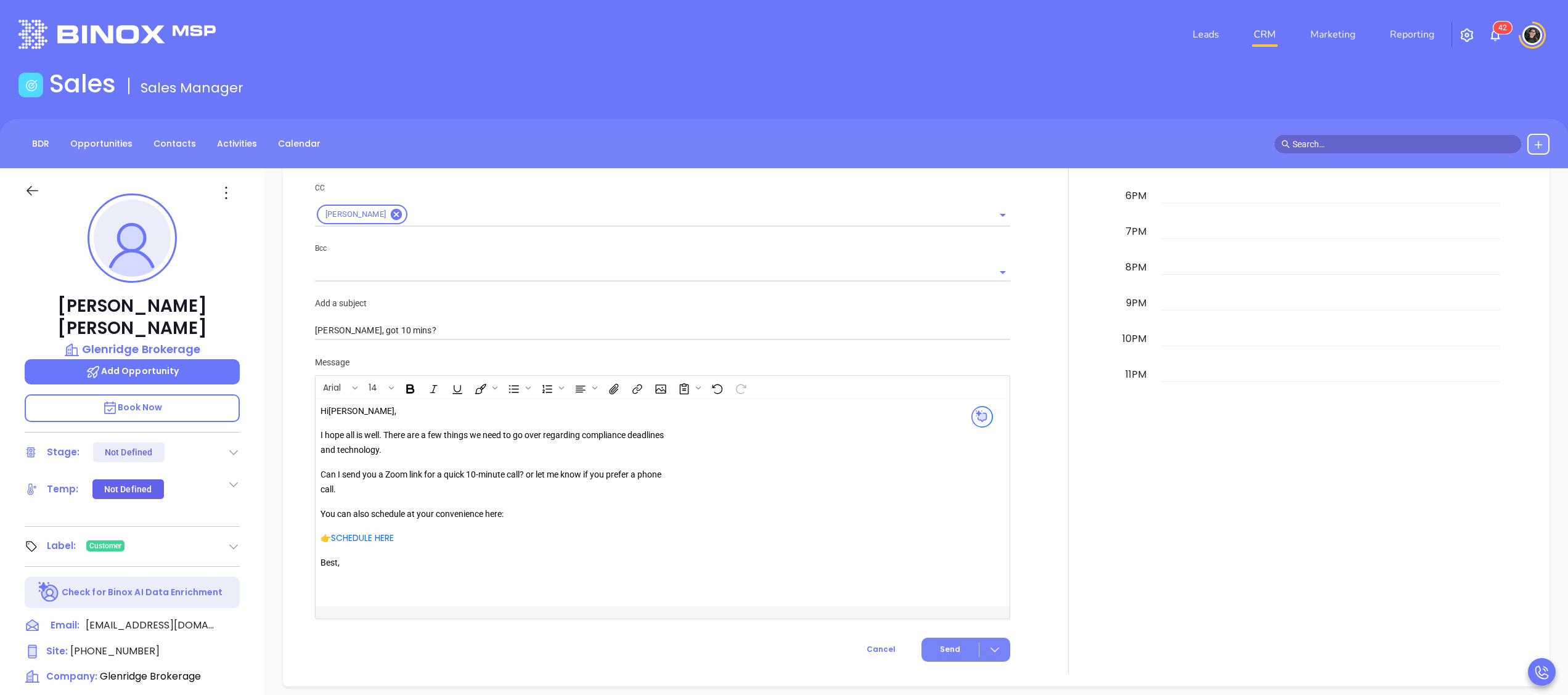
click at [927, 661] on button "Send" at bounding box center [966, 649] width 89 height 24
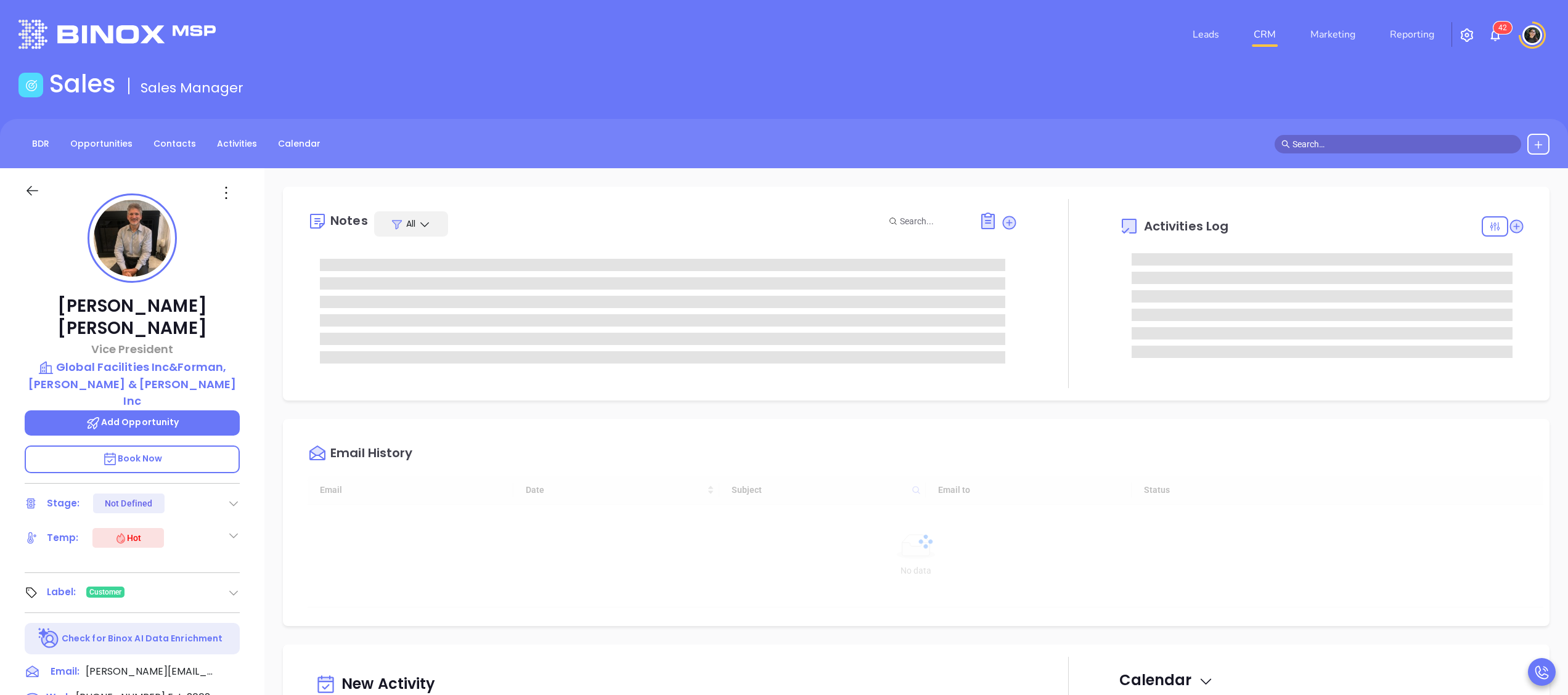
type input "[DATE]"
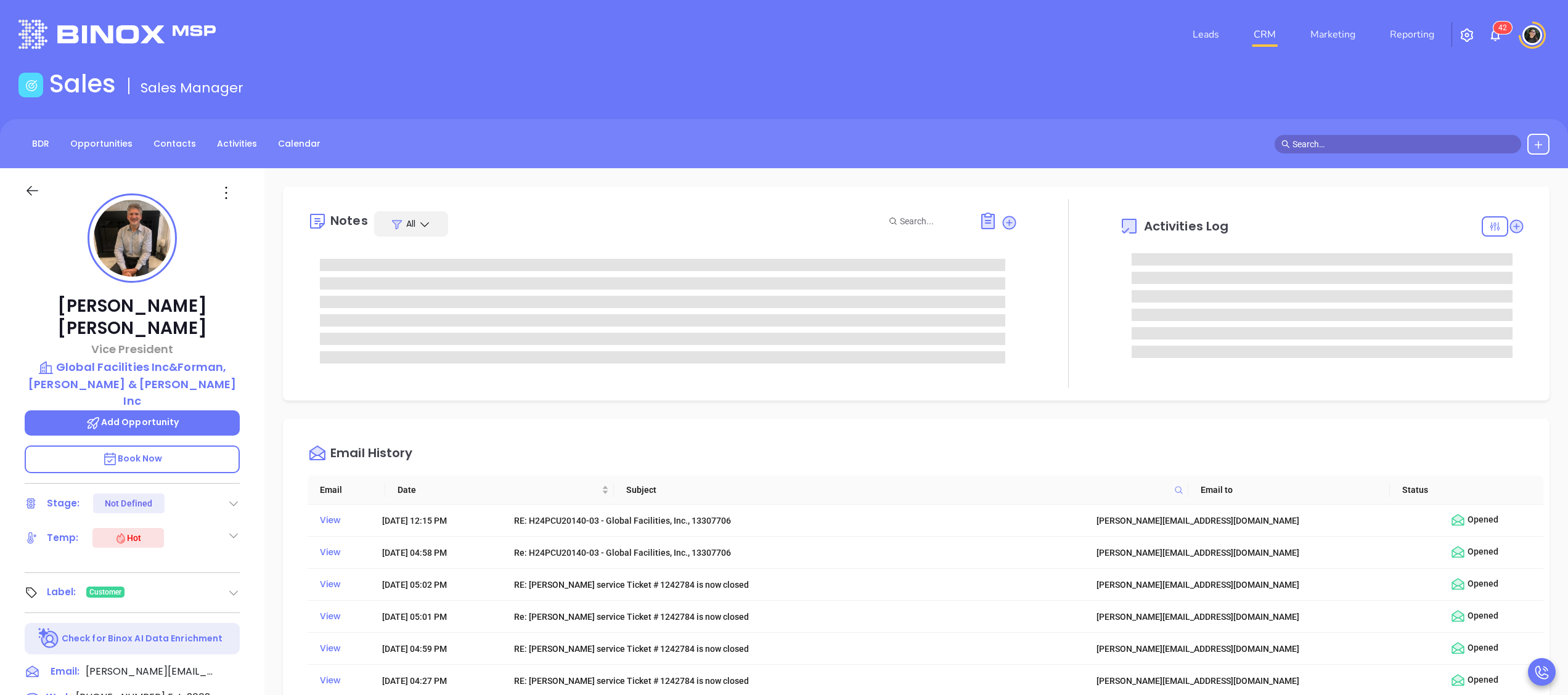
type input "[PERSON_NAME]"
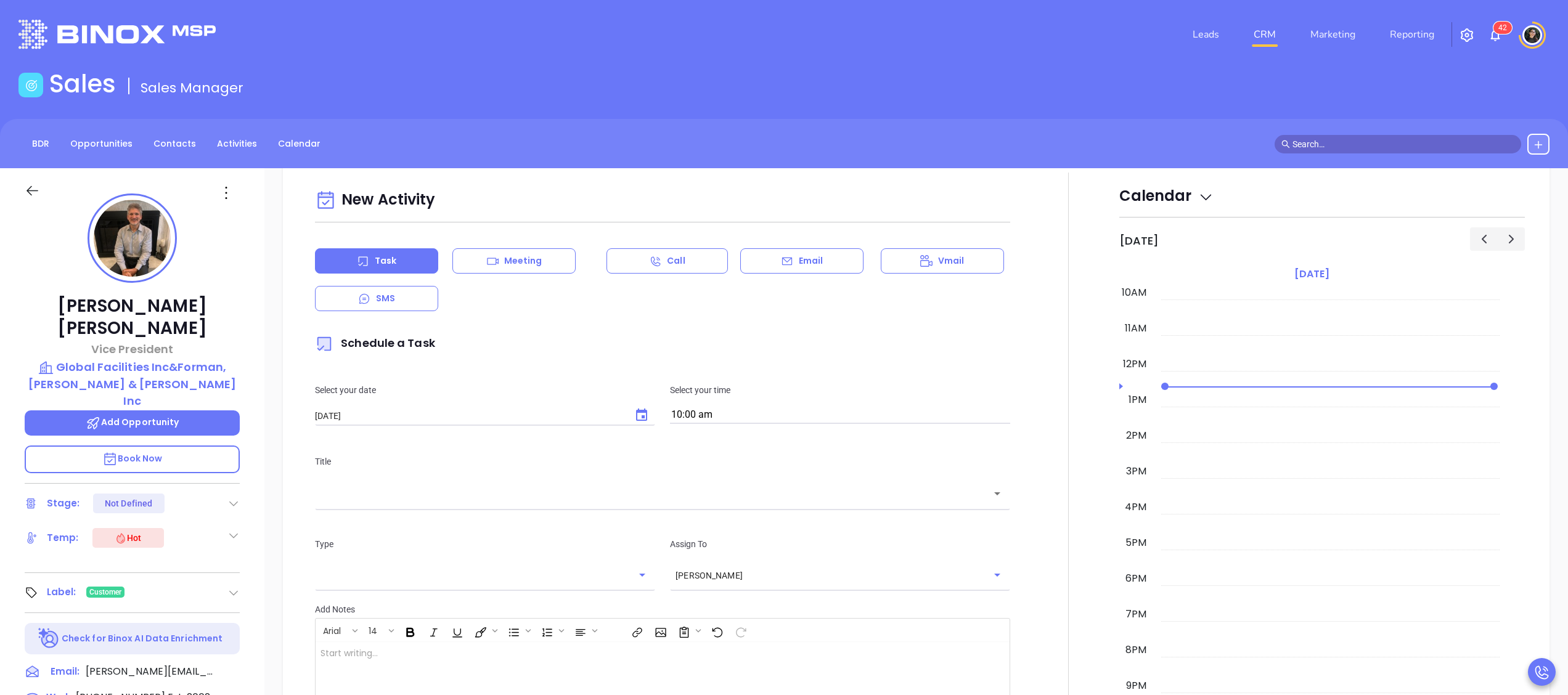
scroll to position [1156, 0]
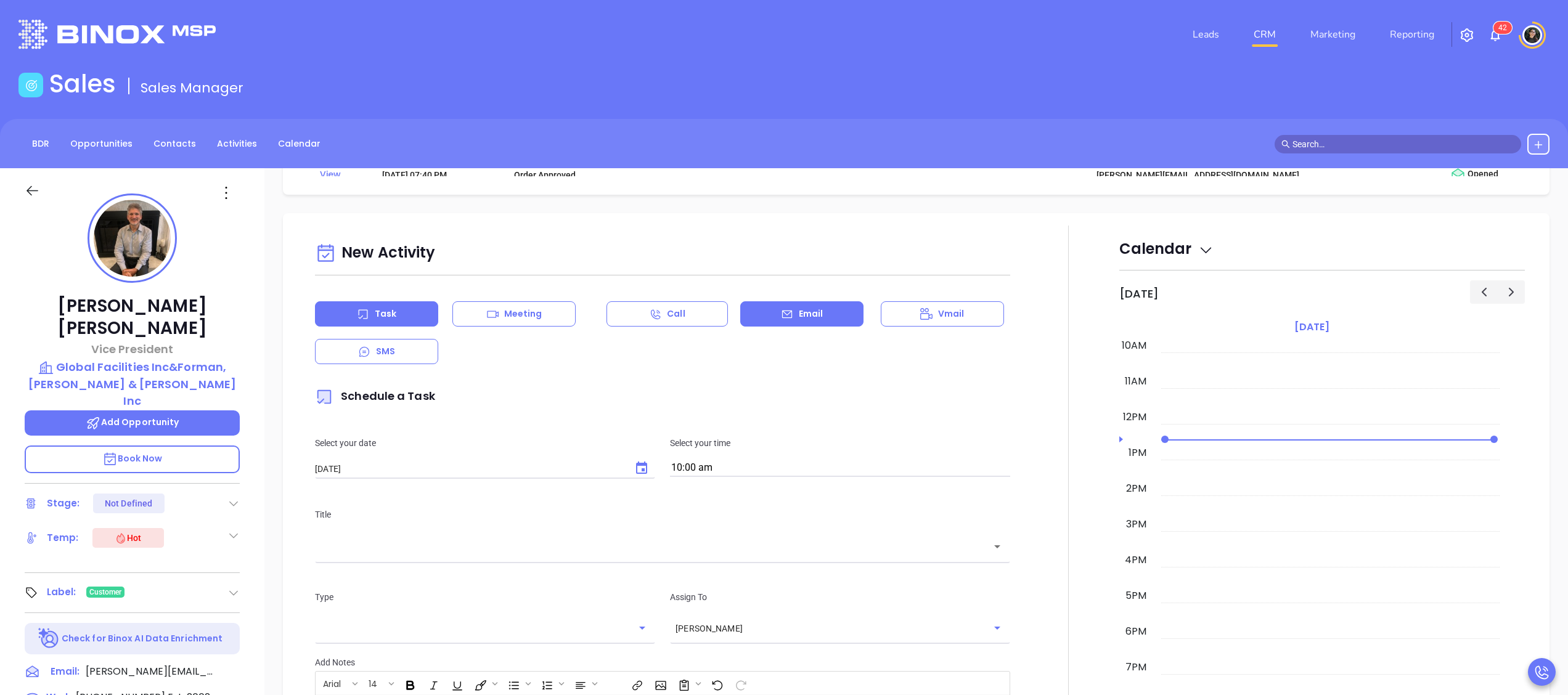
click at [799, 320] on p "Email" at bounding box center [811, 313] width 25 height 13
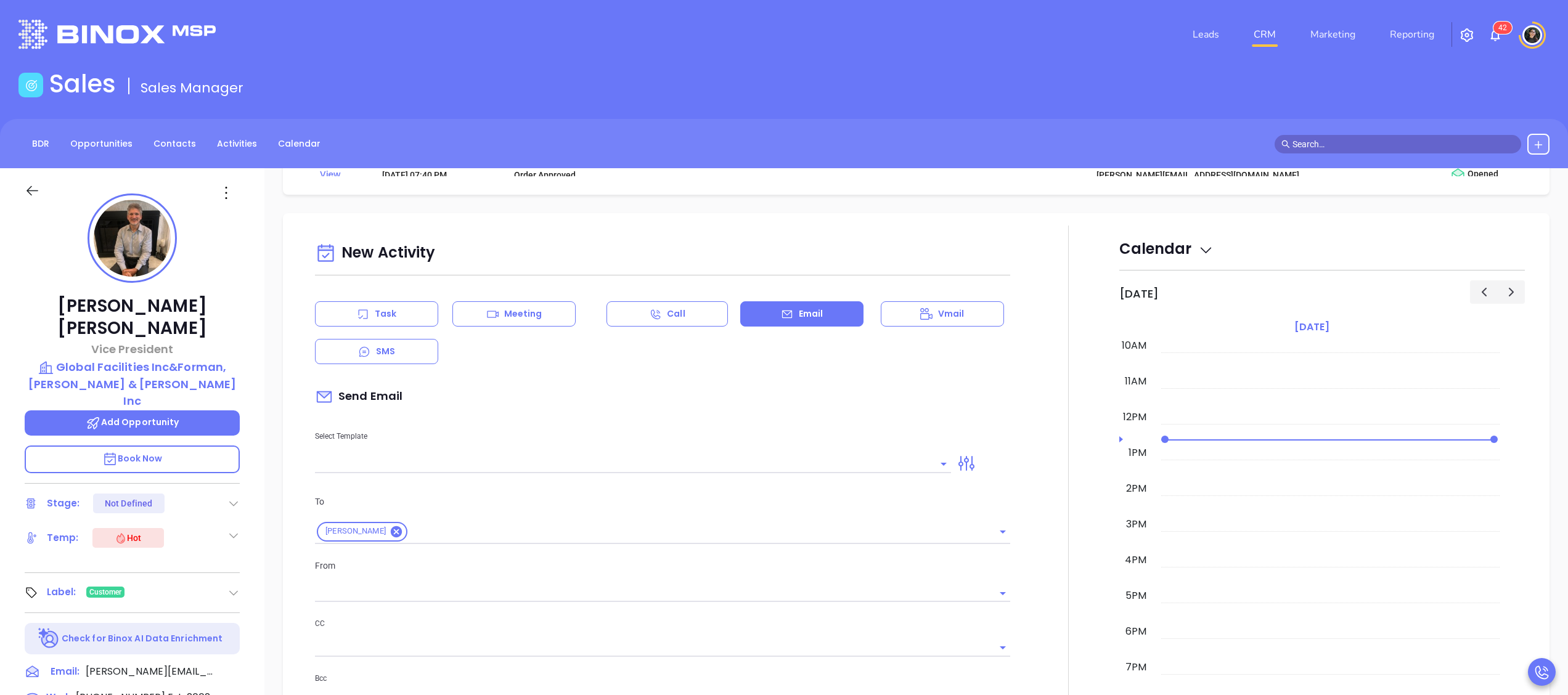
click at [750, 467] on input "text" at bounding box center [623, 463] width 618 height 18
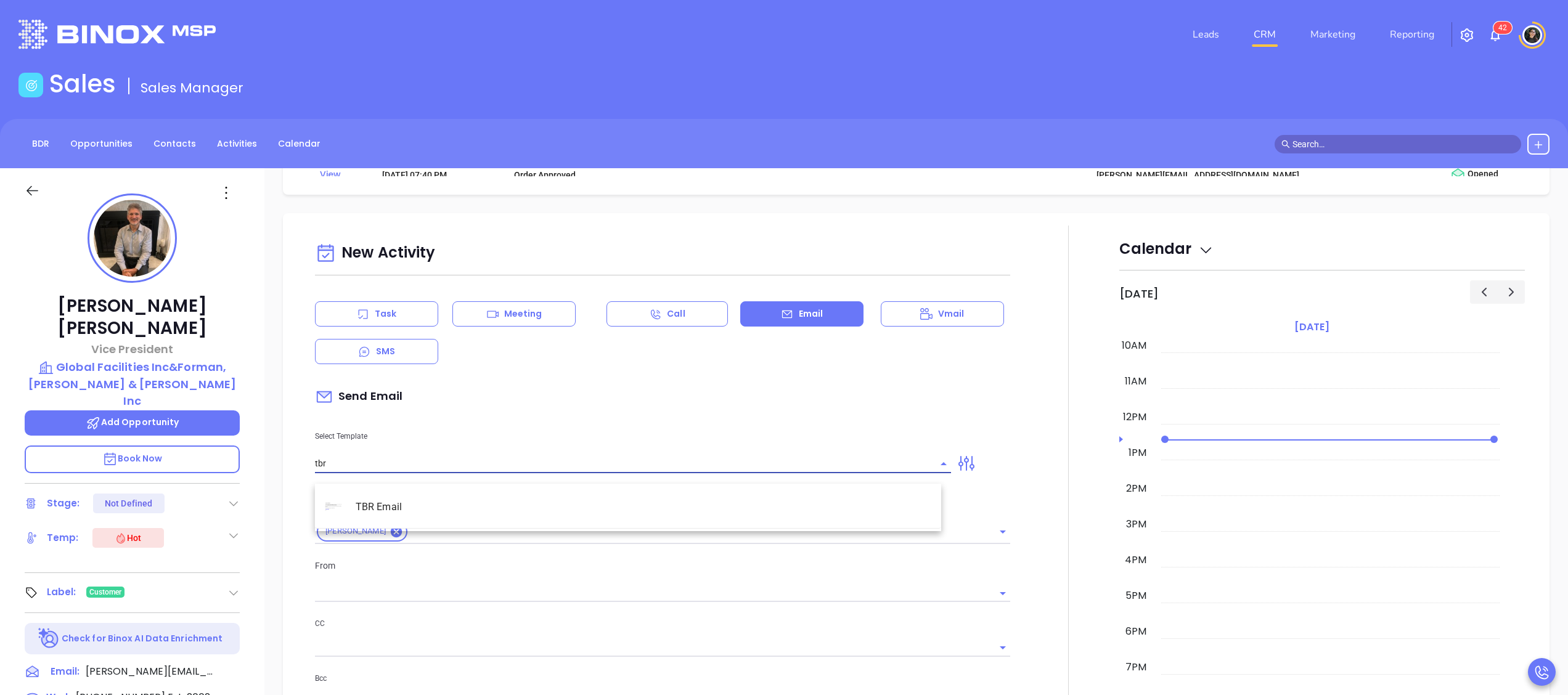
drag, startPoint x: 583, startPoint y: 508, endPoint x: 607, endPoint y: 499, distance: 25.6
click at [582, 503] on li "TBR Email" at bounding box center [628, 507] width 626 height 32
type input "TBR Email"
type input "[PERSON_NAME]"
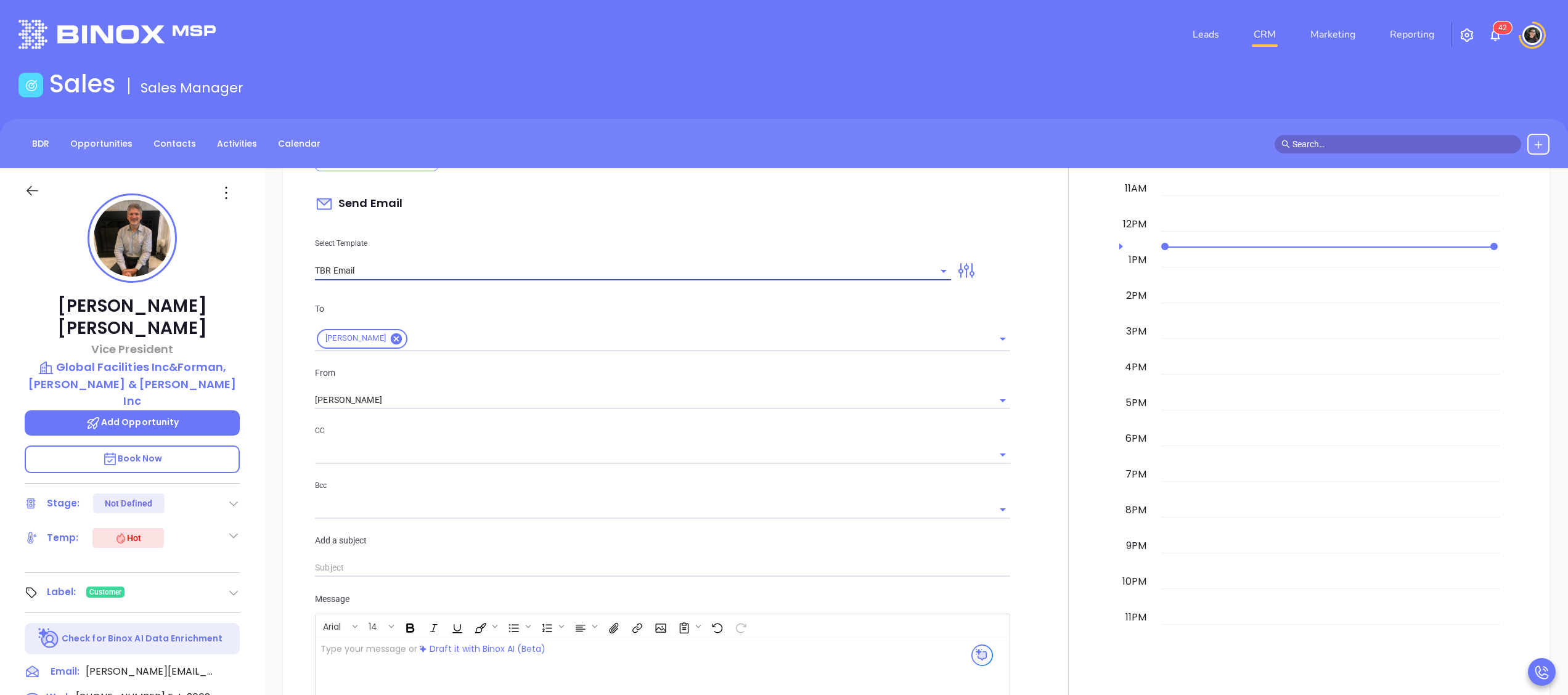
scroll to position [1525, 0]
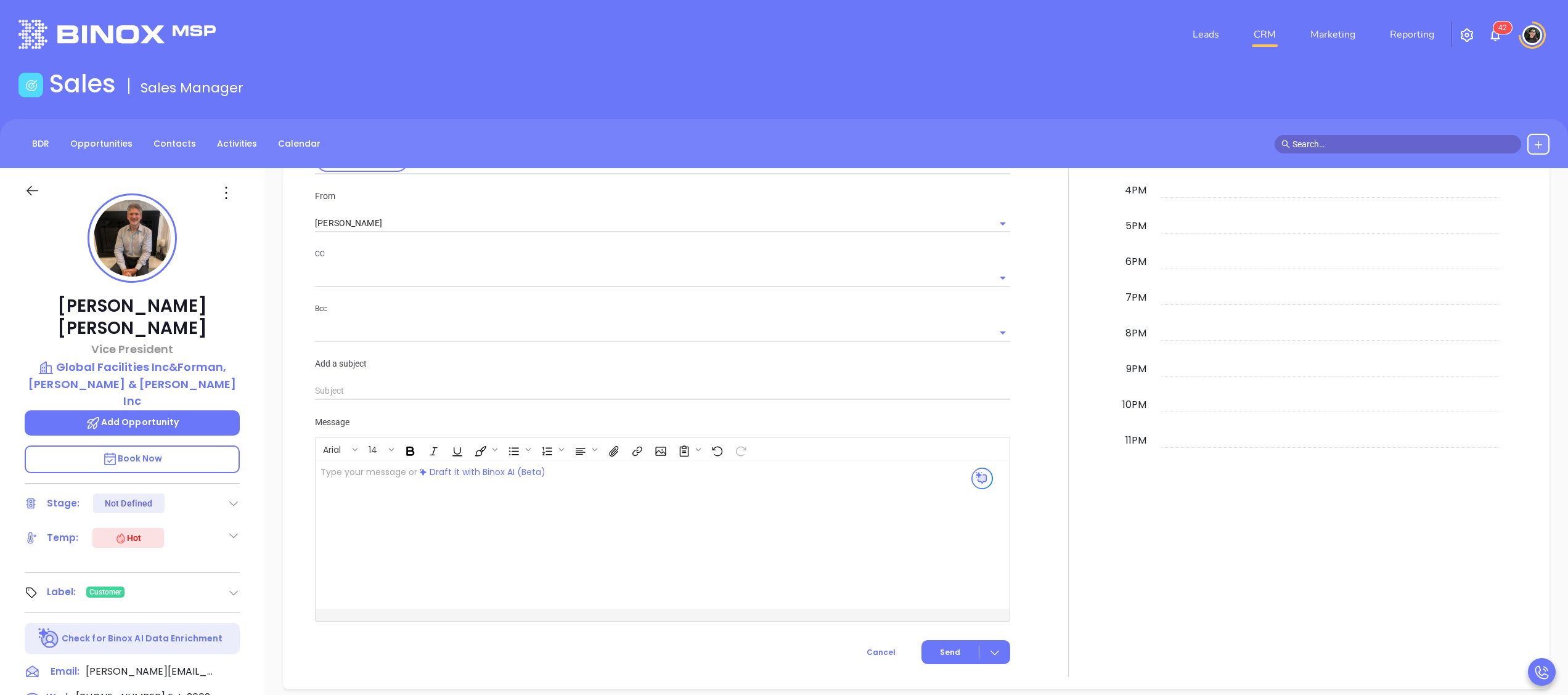
type input "Craig, got 10 mins?"
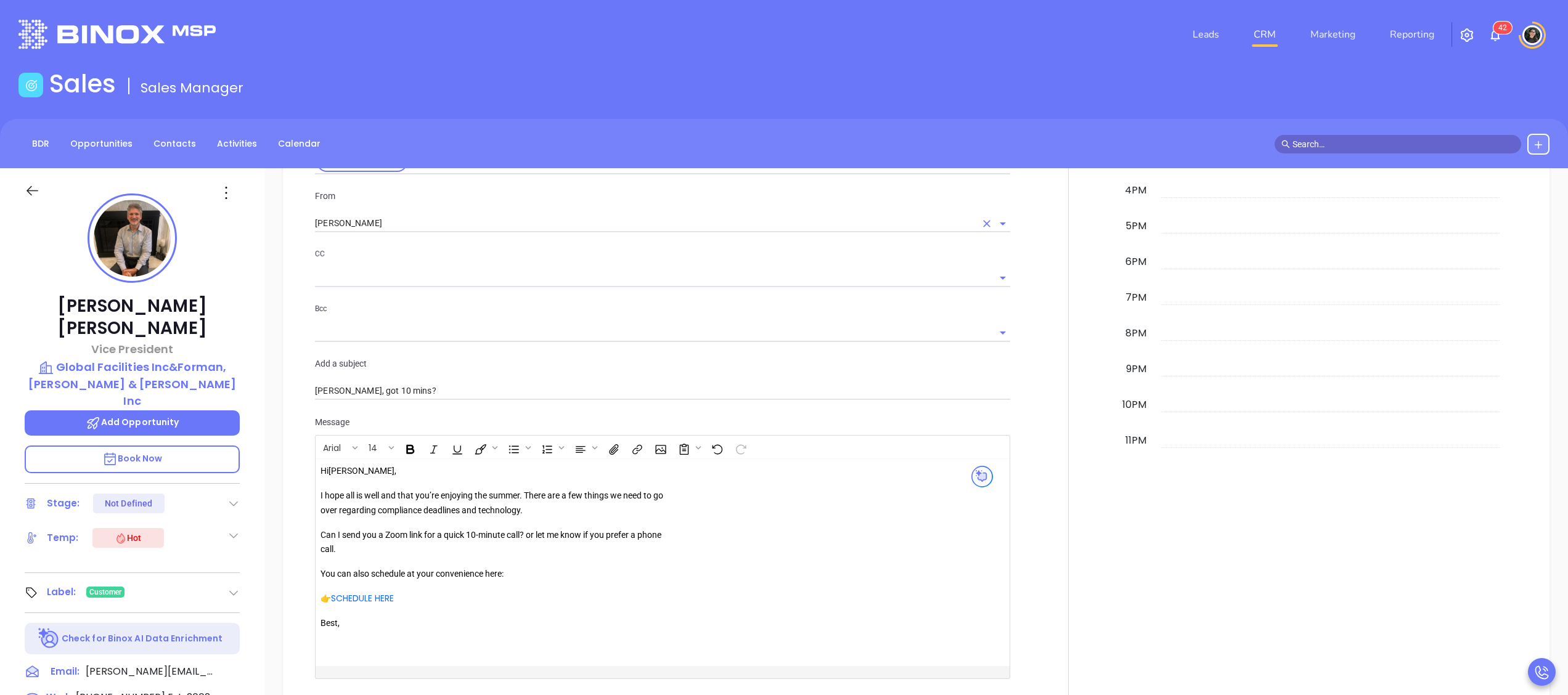
click at [488, 223] on div "[PERSON_NAME]" at bounding box center [662, 223] width 695 height 20
type input "TBR Email"
click at [488, 232] on input "[PERSON_NAME]" at bounding box center [645, 223] width 661 height 18
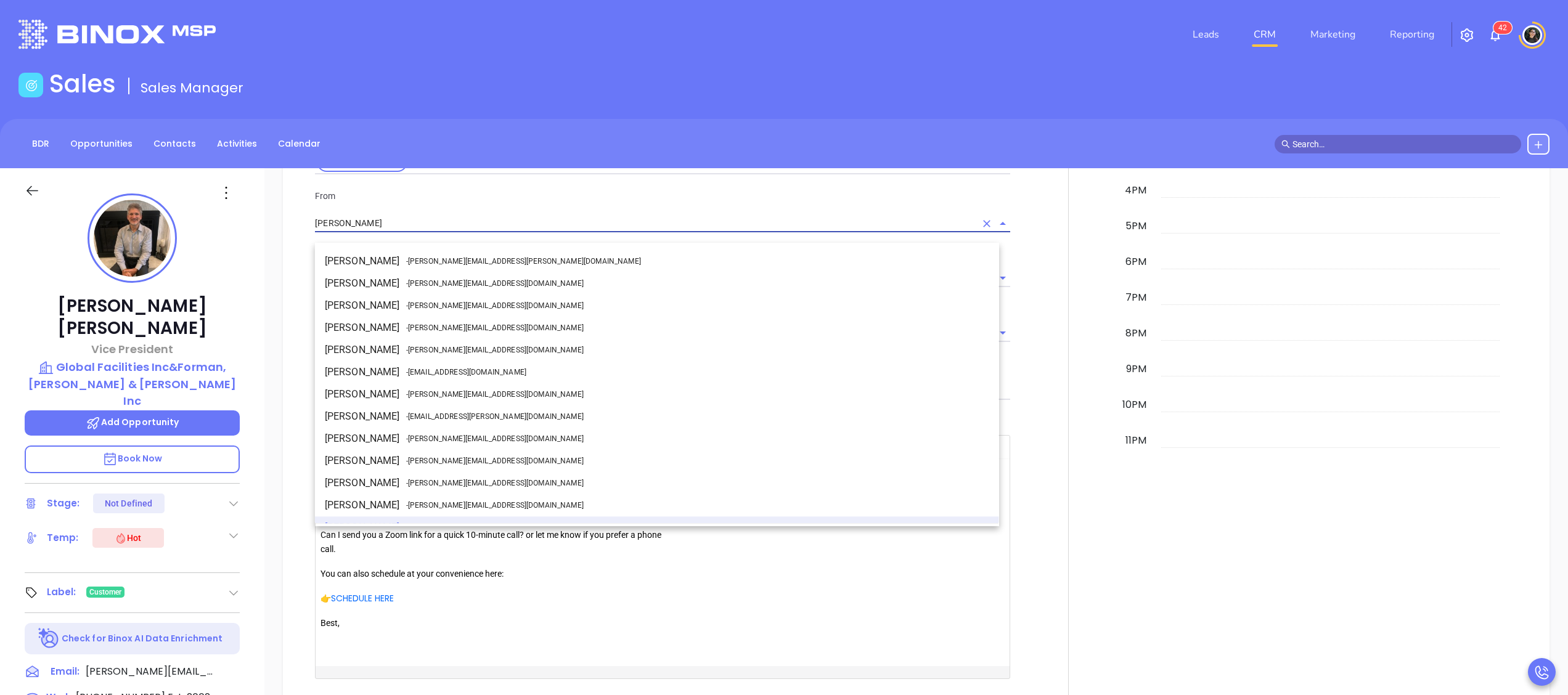
scroll to position [15, 0]
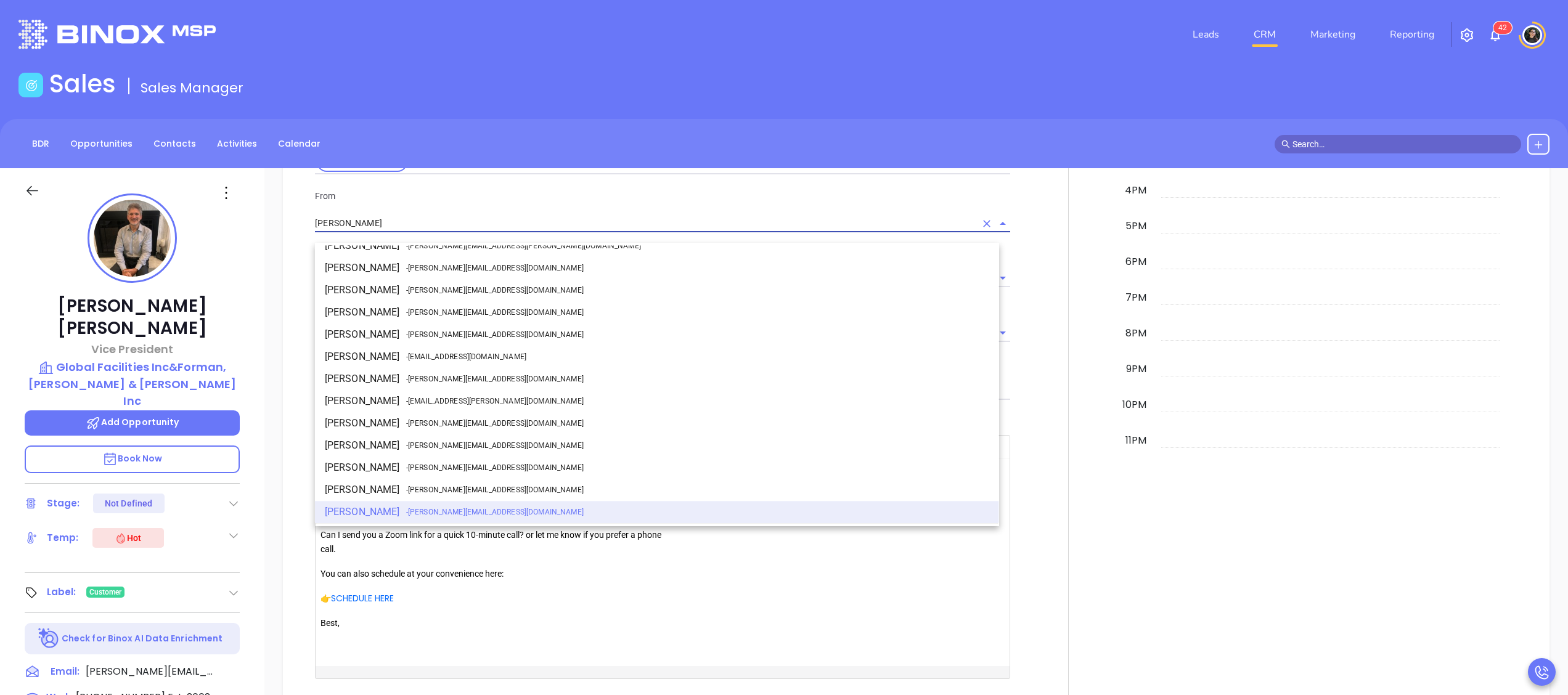
click at [422, 367] on li "Walter Contreras - walter@motiva.net" at bounding box center [657, 378] width 684 height 22
type input "[PERSON_NAME]"
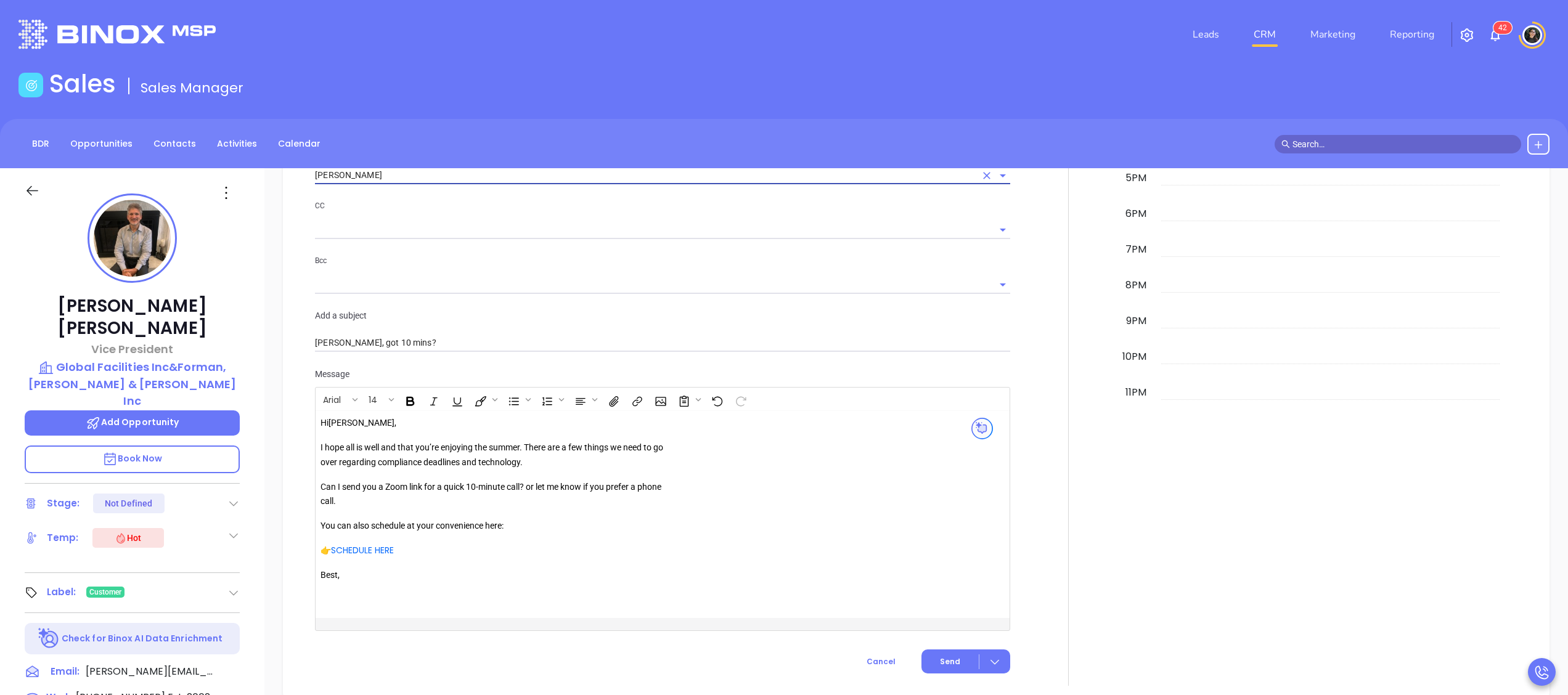
scroll to position [1648, 0]
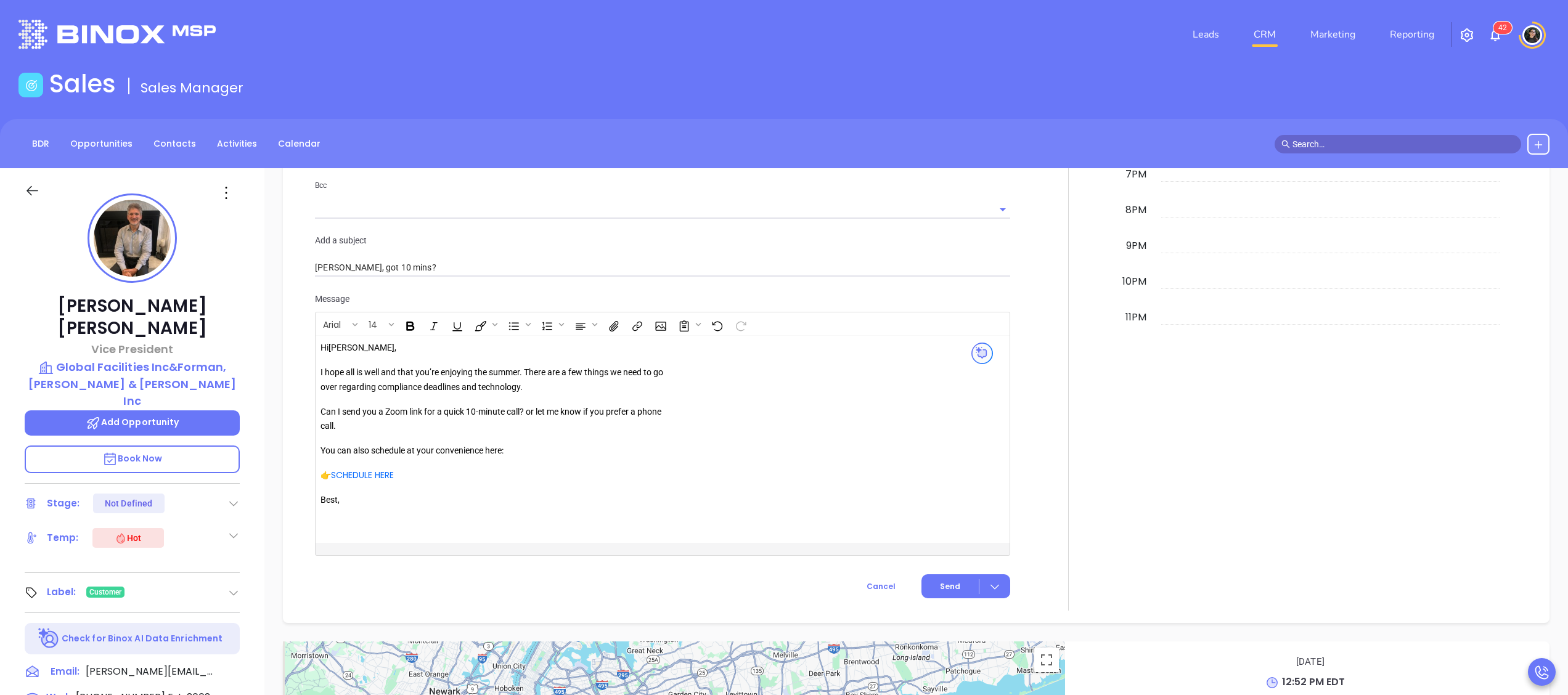
click at [524, 382] on p "I hope all is well and that you’re enjoying the summer. There are a few things …" at bounding box center [497, 379] width 354 height 30
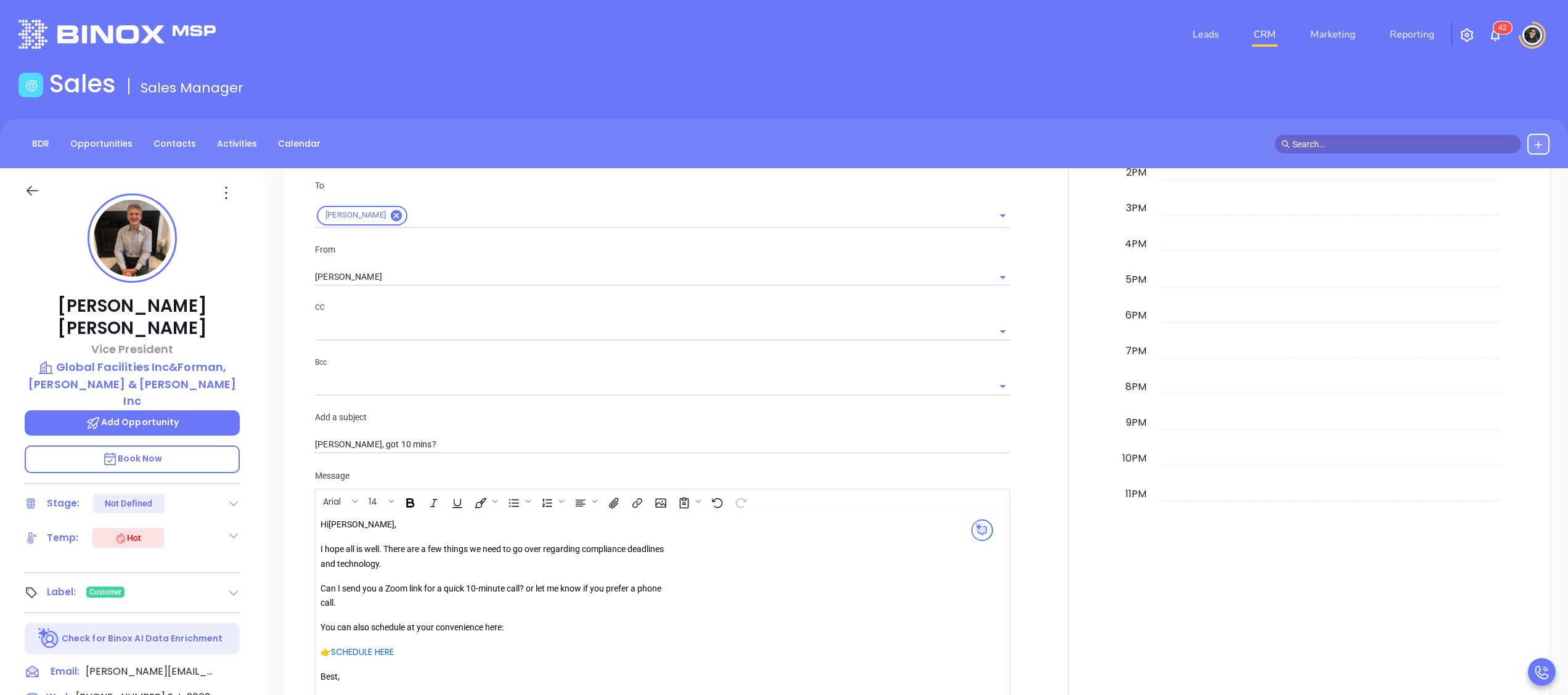
scroll to position [1841, 0]
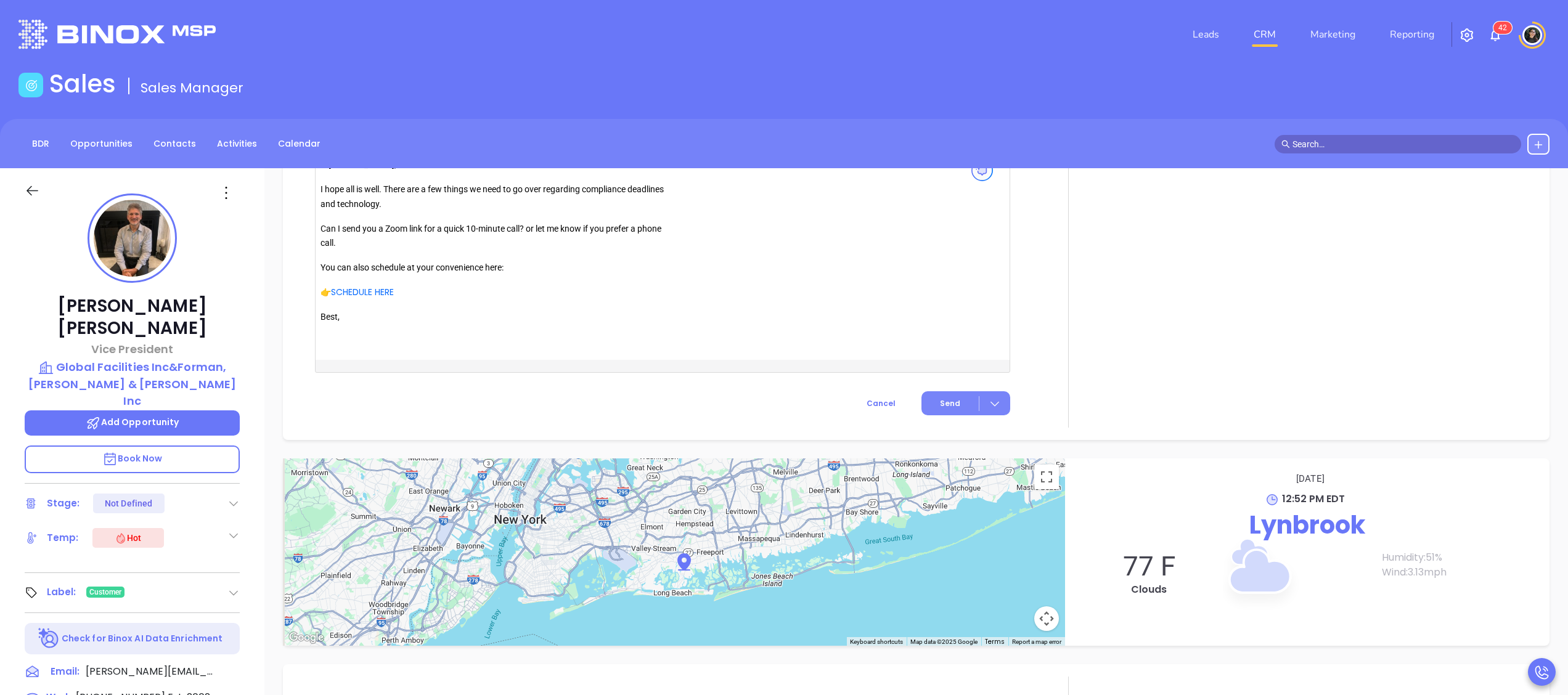
click at [940, 404] on span "Send" at bounding box center [950, 403] width 20 height 11
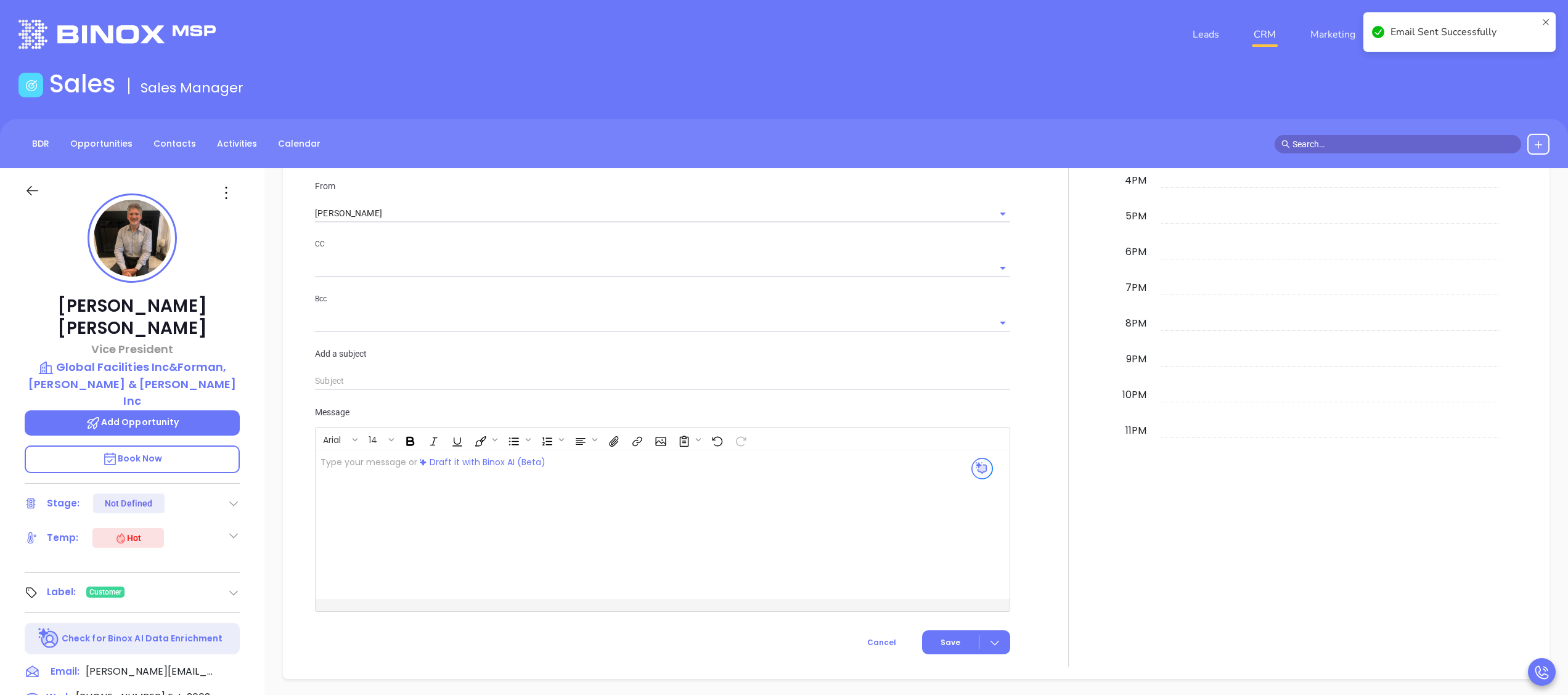
scroll to position [1636, 0]
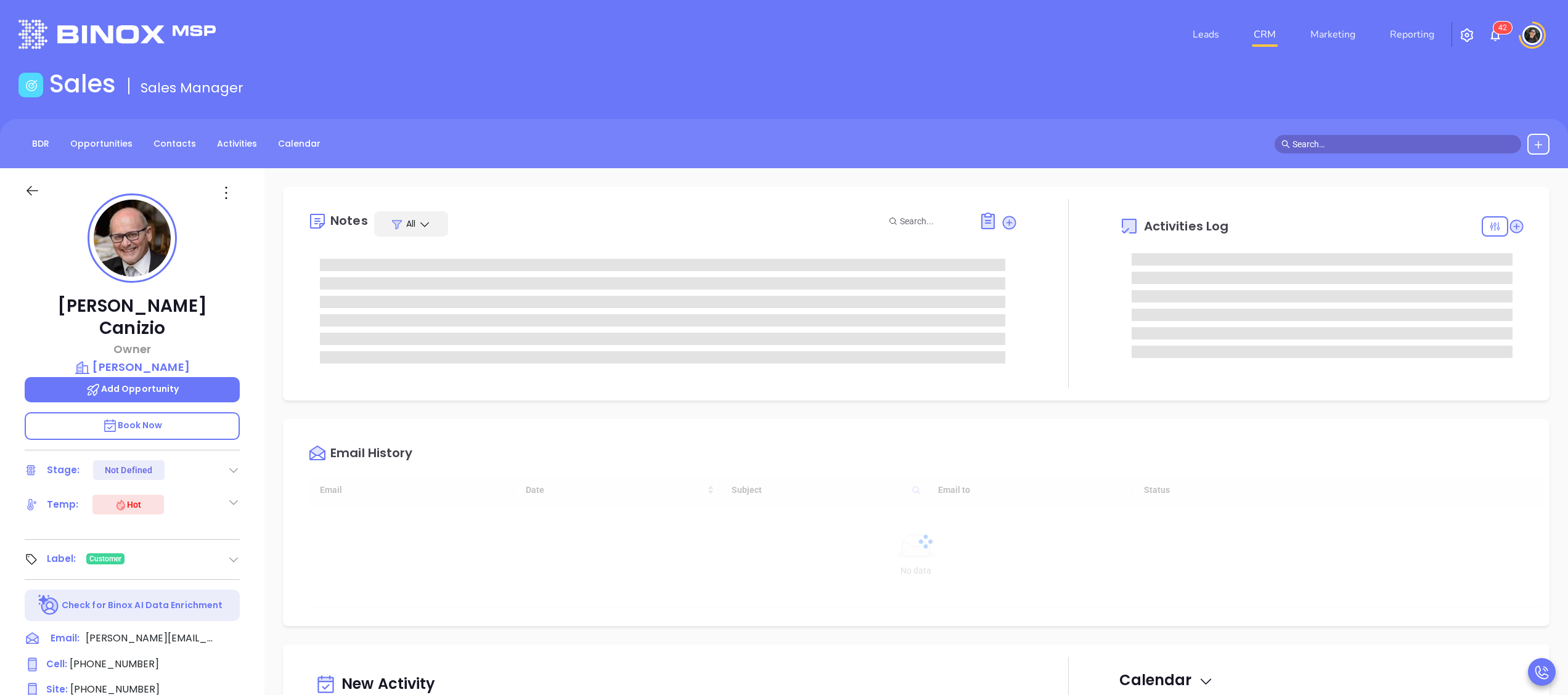
type input "[DATE]"
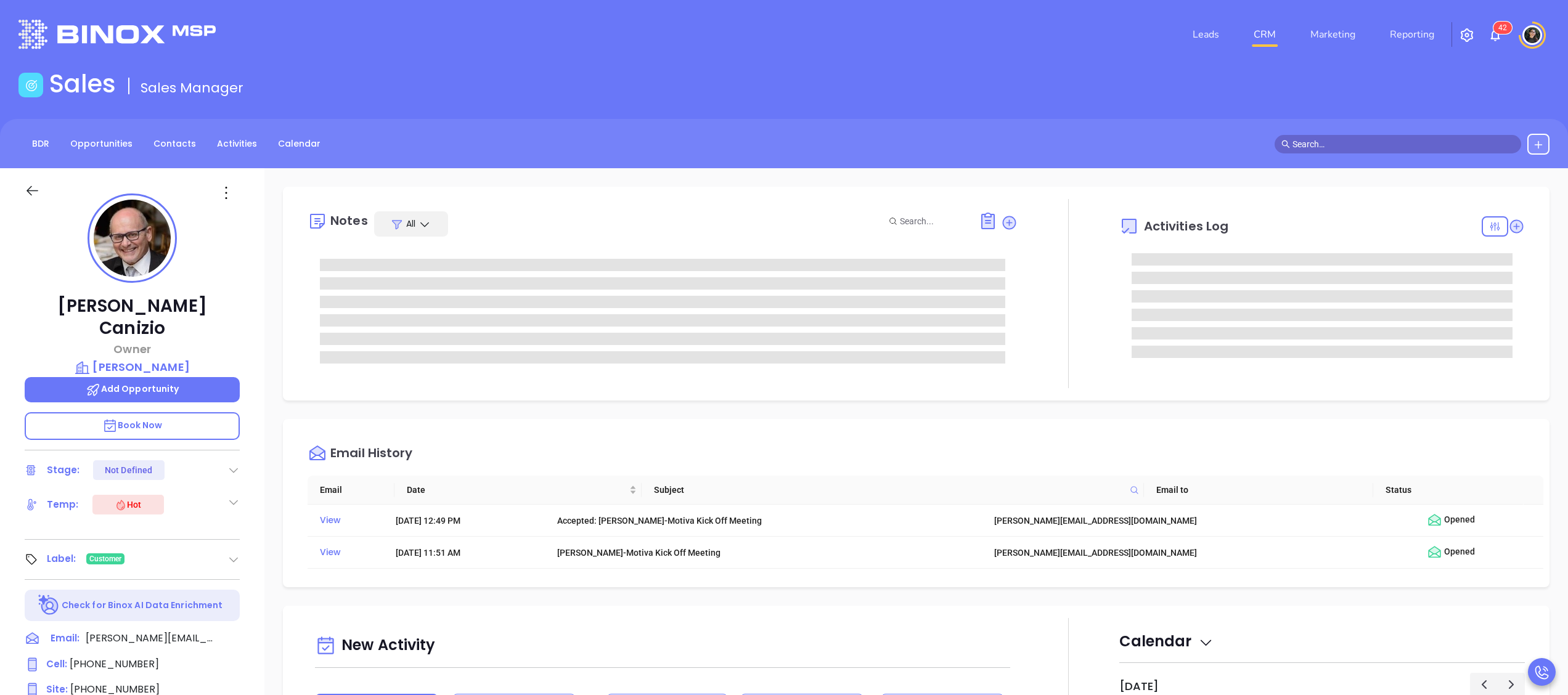
type input "[PERSON_NAME]"
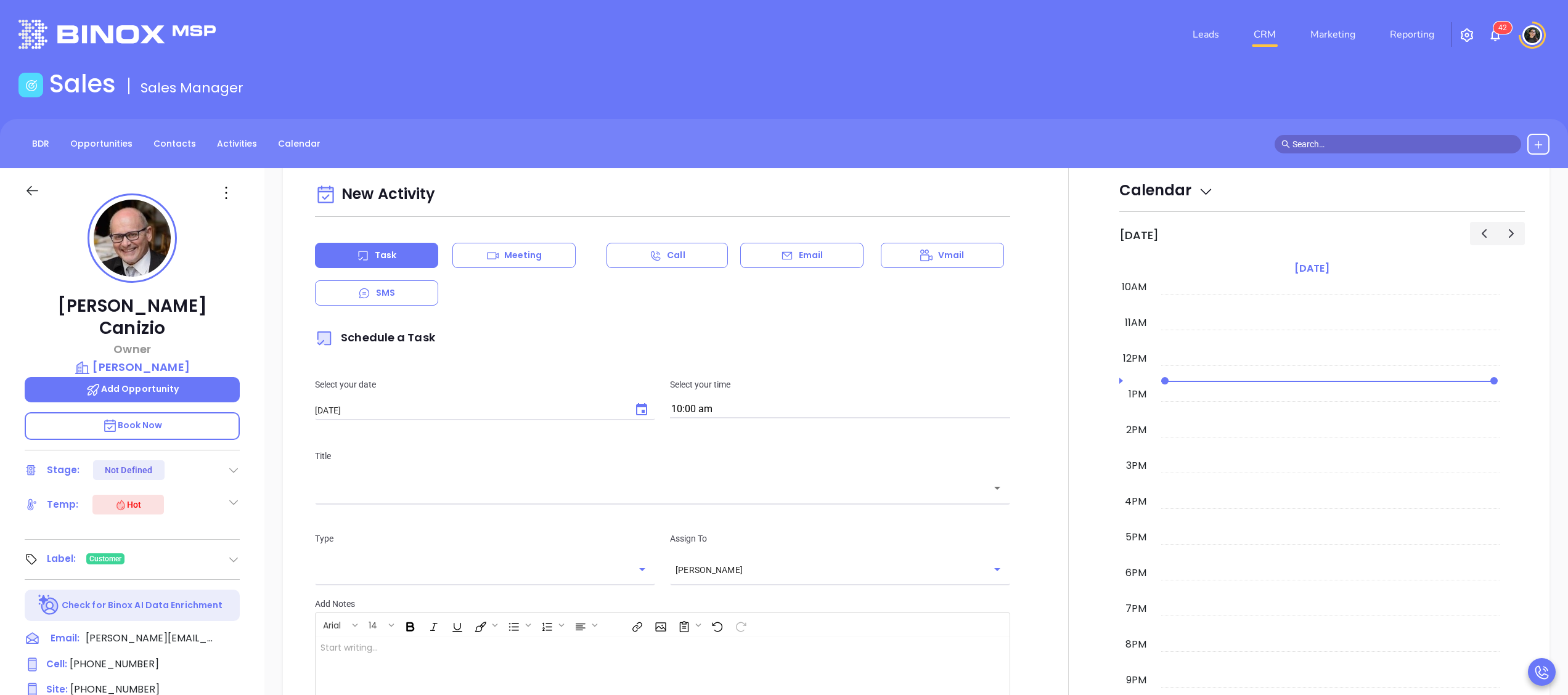
scroll to position [739, 0]
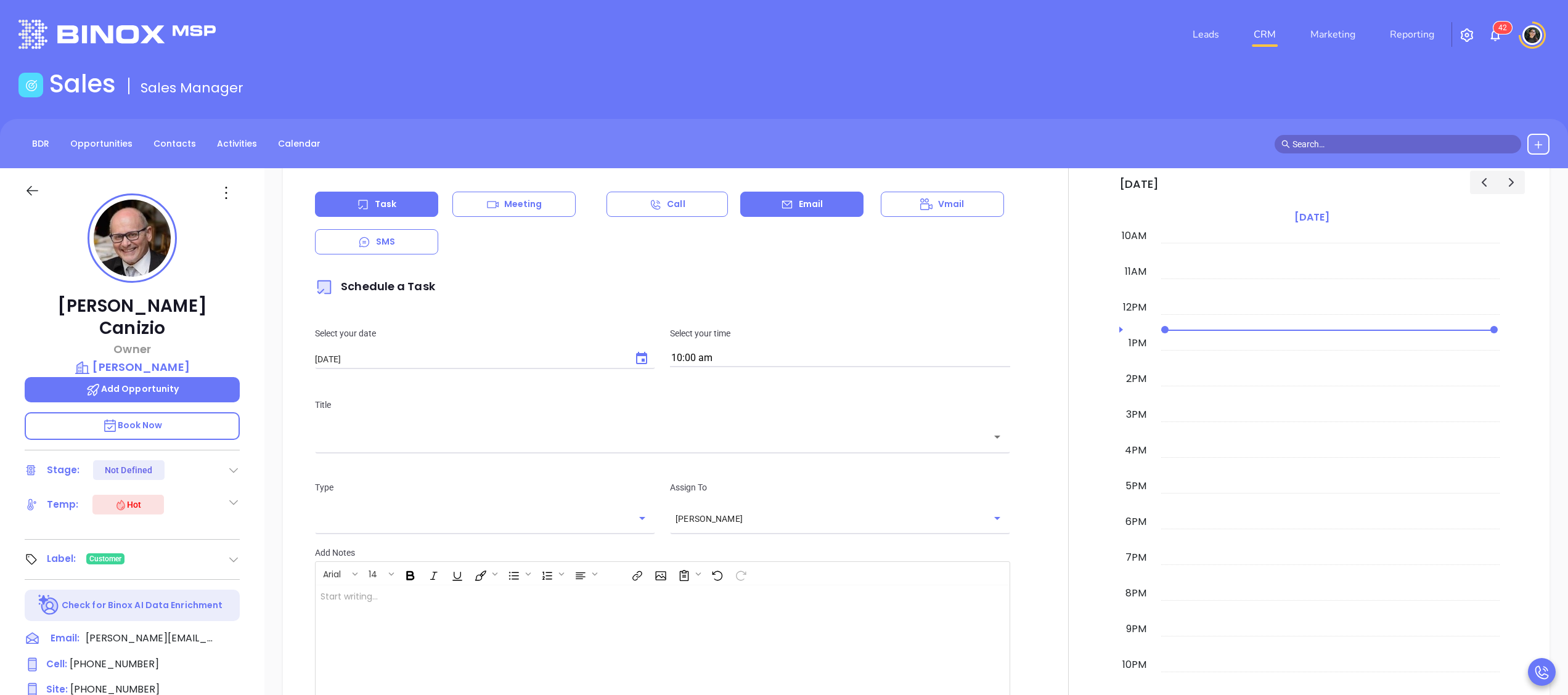
drag, startPoint x: 728, startPoint y: 209, endPoint x: 735, endPoint y: 210, distance: 7.1
click at [725, 212] on div "Task Meeting Call Email Vmail SMS" at bounding box center [662, 223] width 695 height 63
click at [784, 213] on div "Email" at bounding box center [802, 204] width 124 height 25
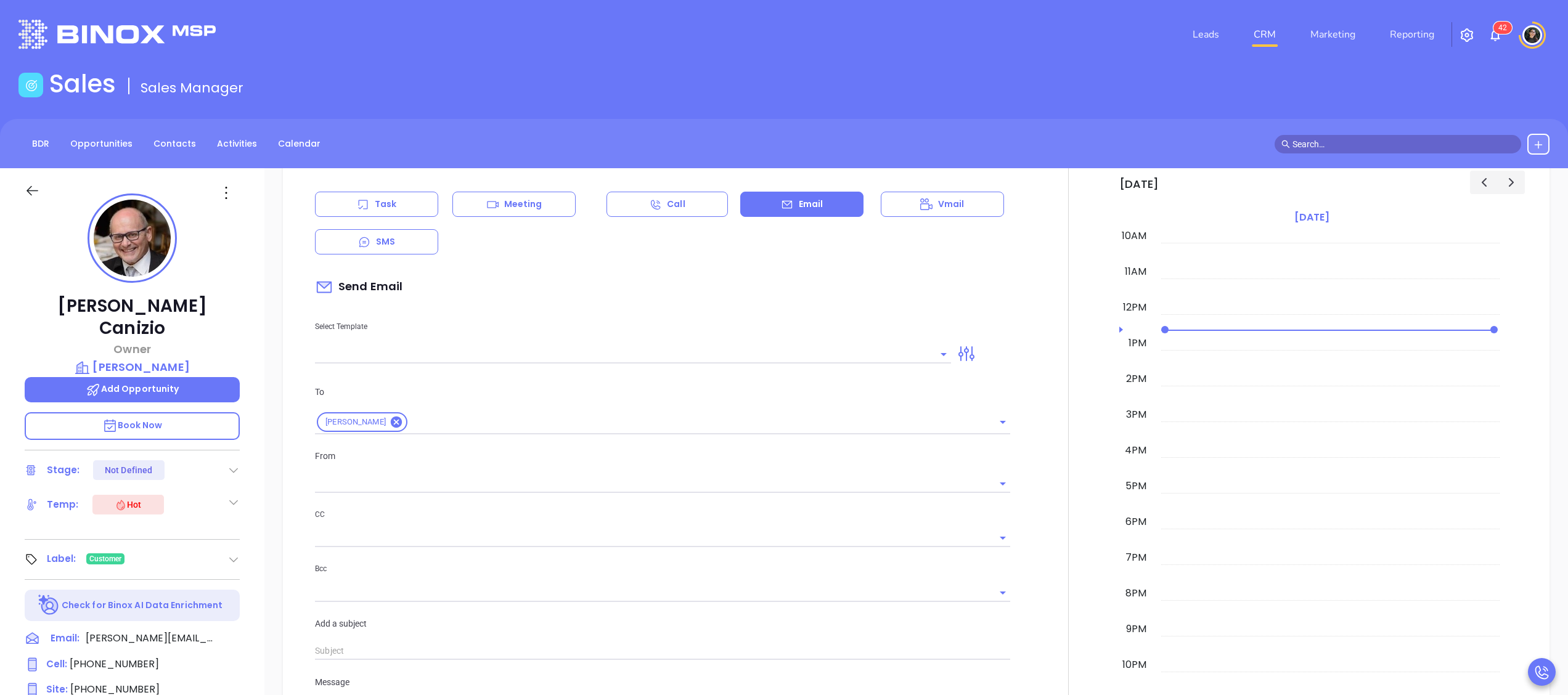
click at [612, 371] on div "New Activity Task Meeting Call Email Vmail SMS Send Email Select Template To Gr…" at bounding box center [662, 526] width 710 height 796
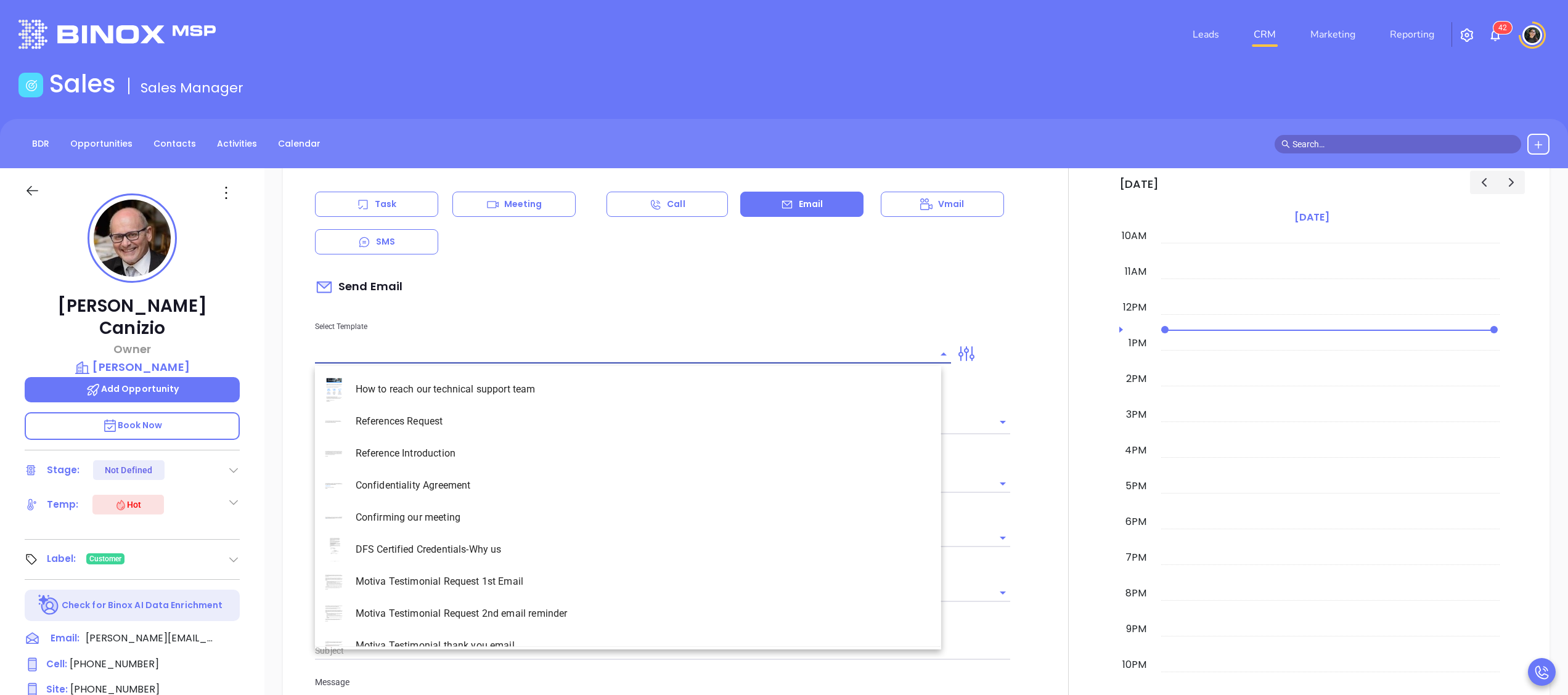
click at [628, 360] on input "text" at bounding box center [623, 353] width 618 height 18
type input "[PERSON_NAME]"
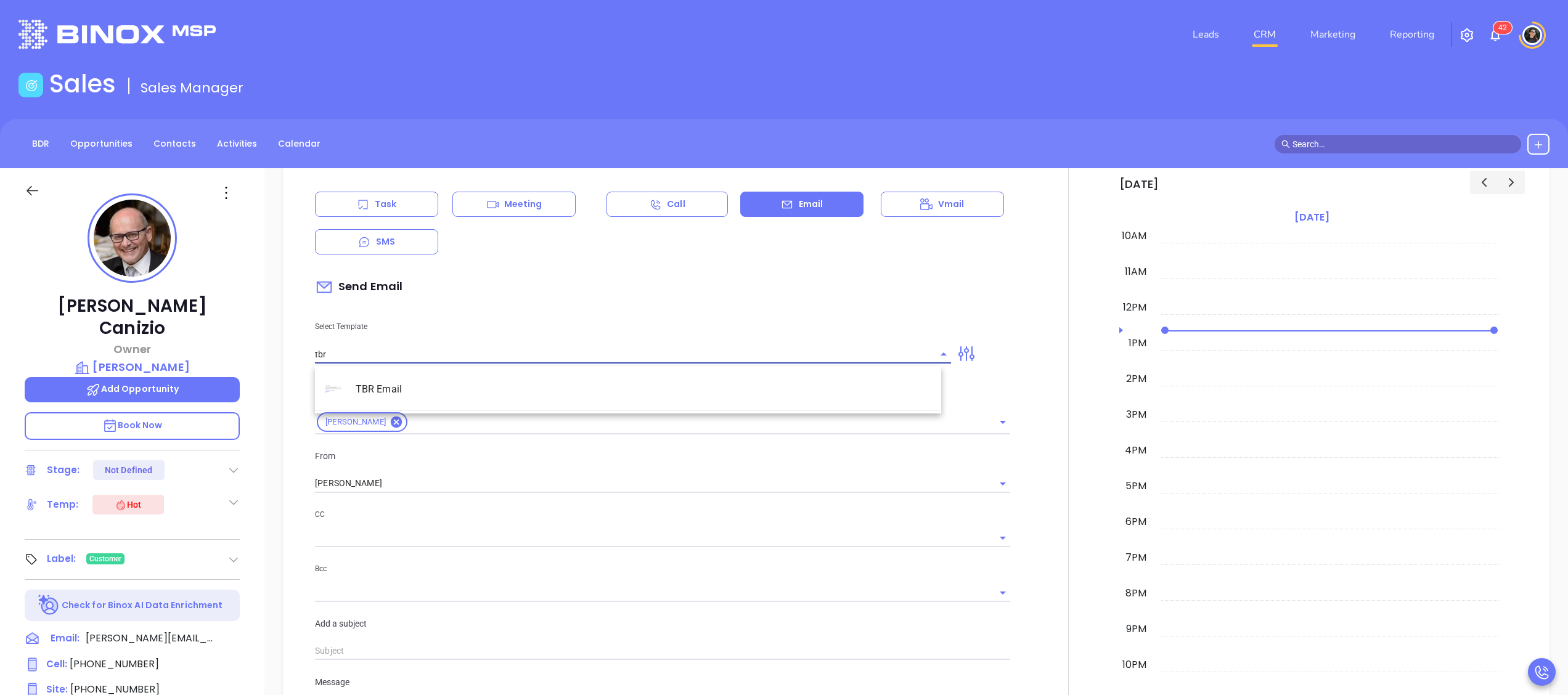
click at [577, 404] on li "TBR Email" at bounding box center [628, 389] width 626 height 32
type input "TBR Email"
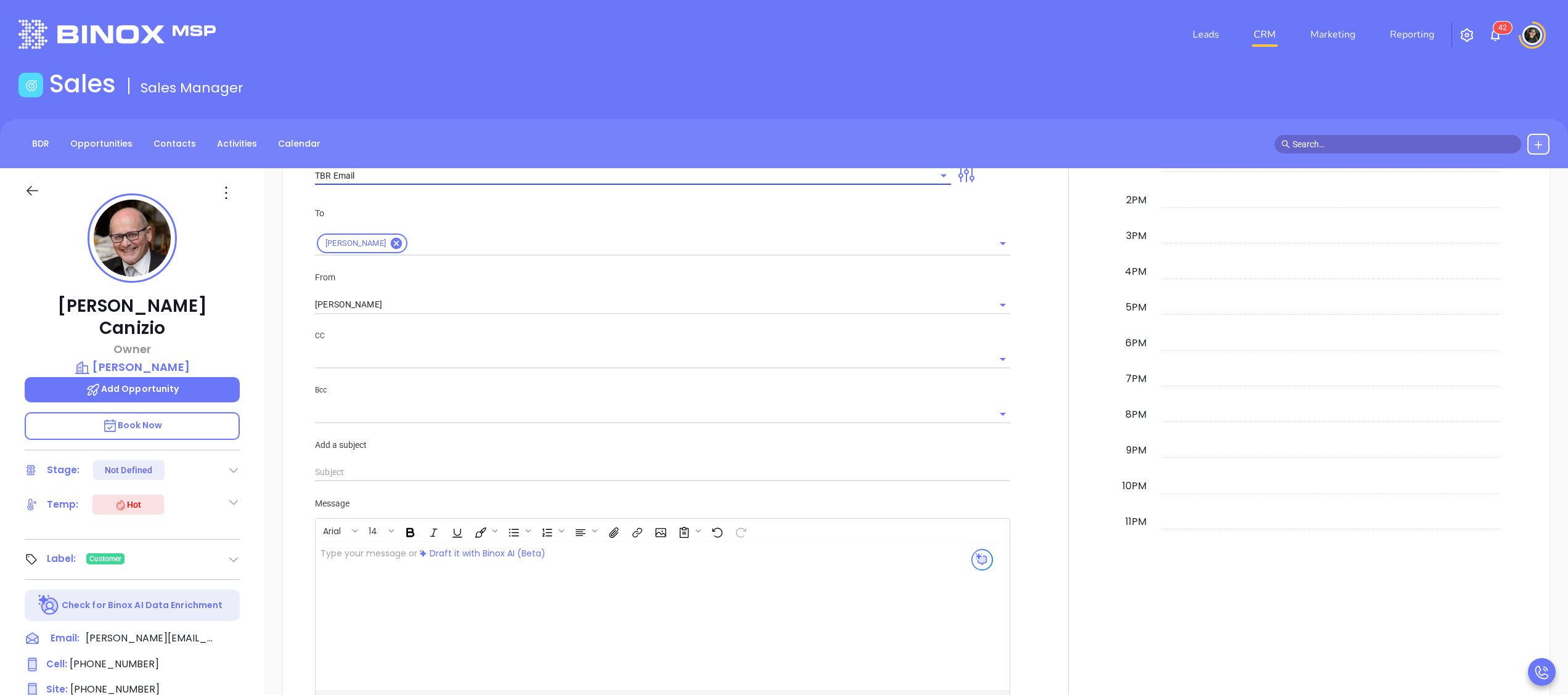
type input "Gregory, got 10 mins?"
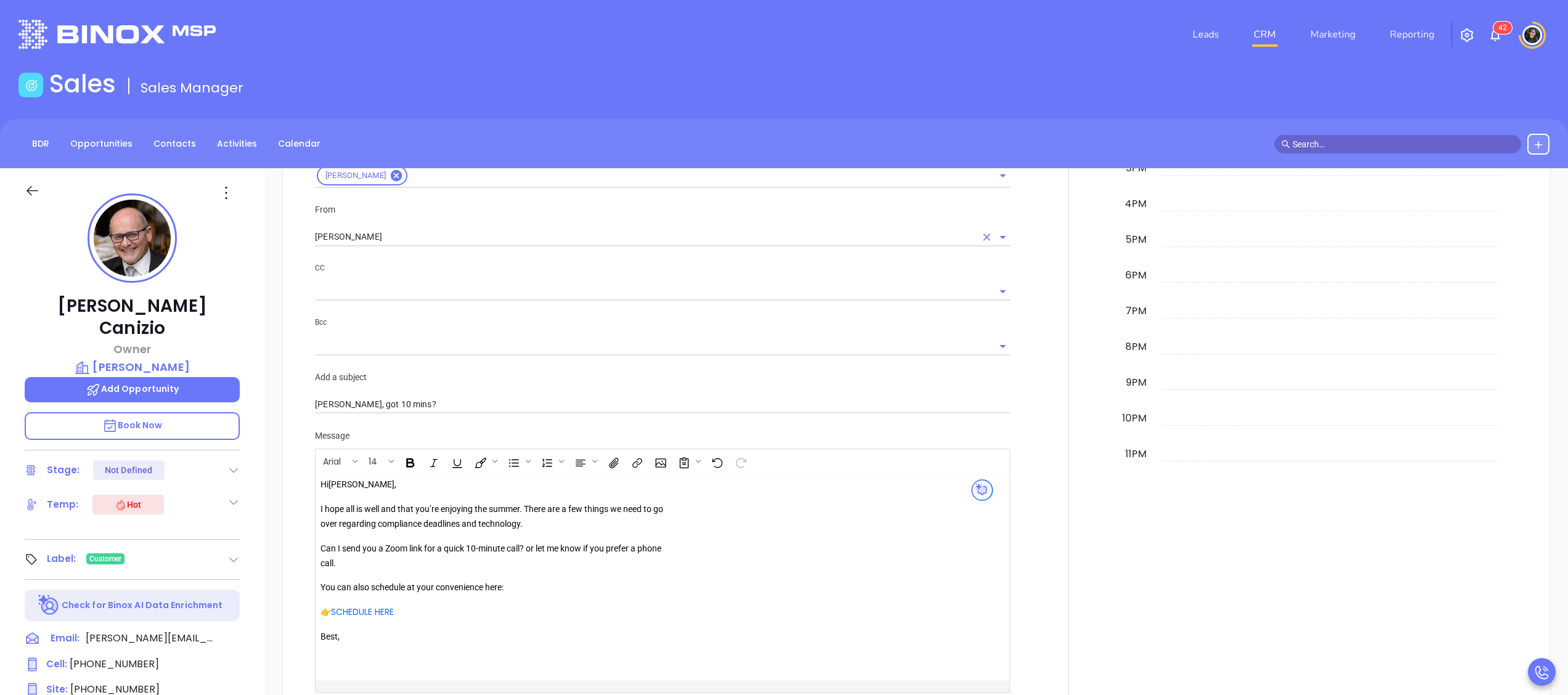
type input "TBR Email"
click at [474, 235] on input "[PERSON_NAME]" at bounding box center [645, 236] width 661 height 18
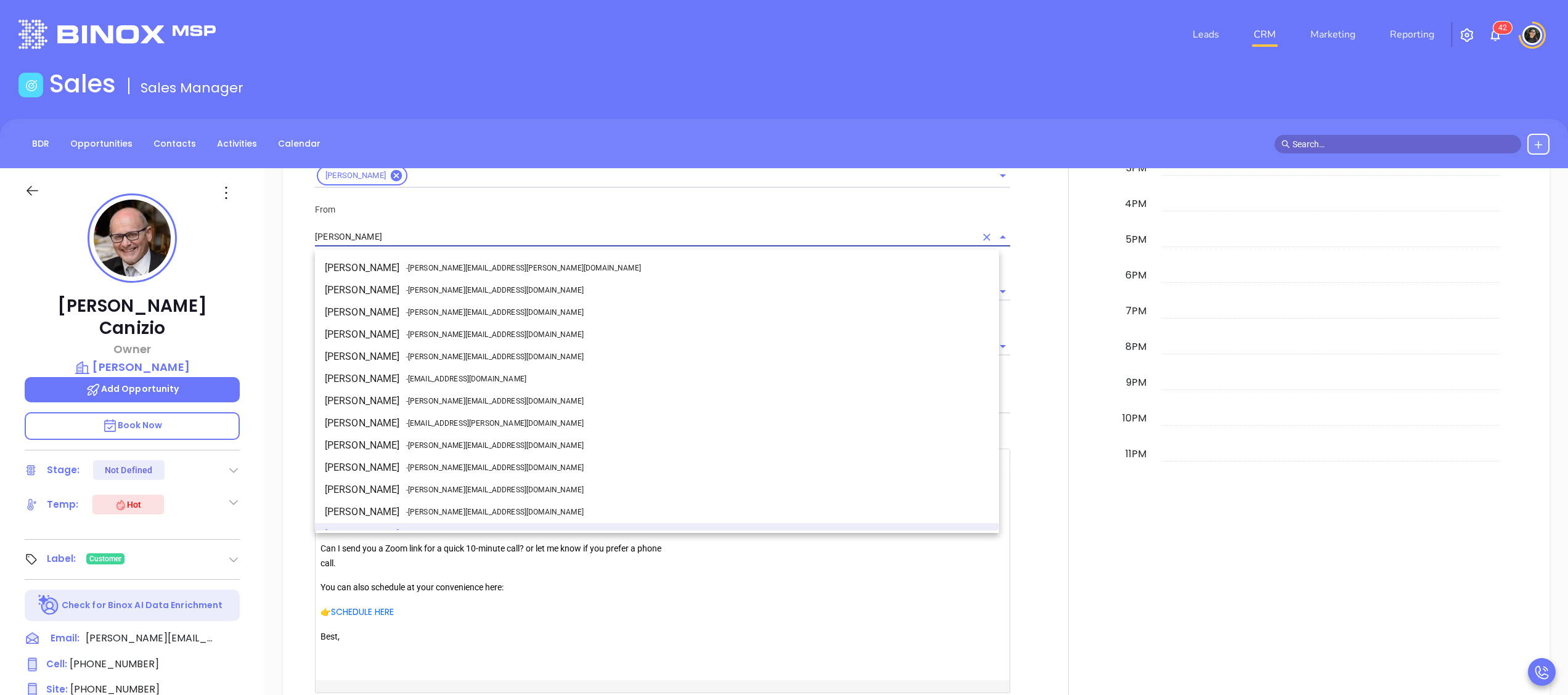
scroll to position [15, 0]
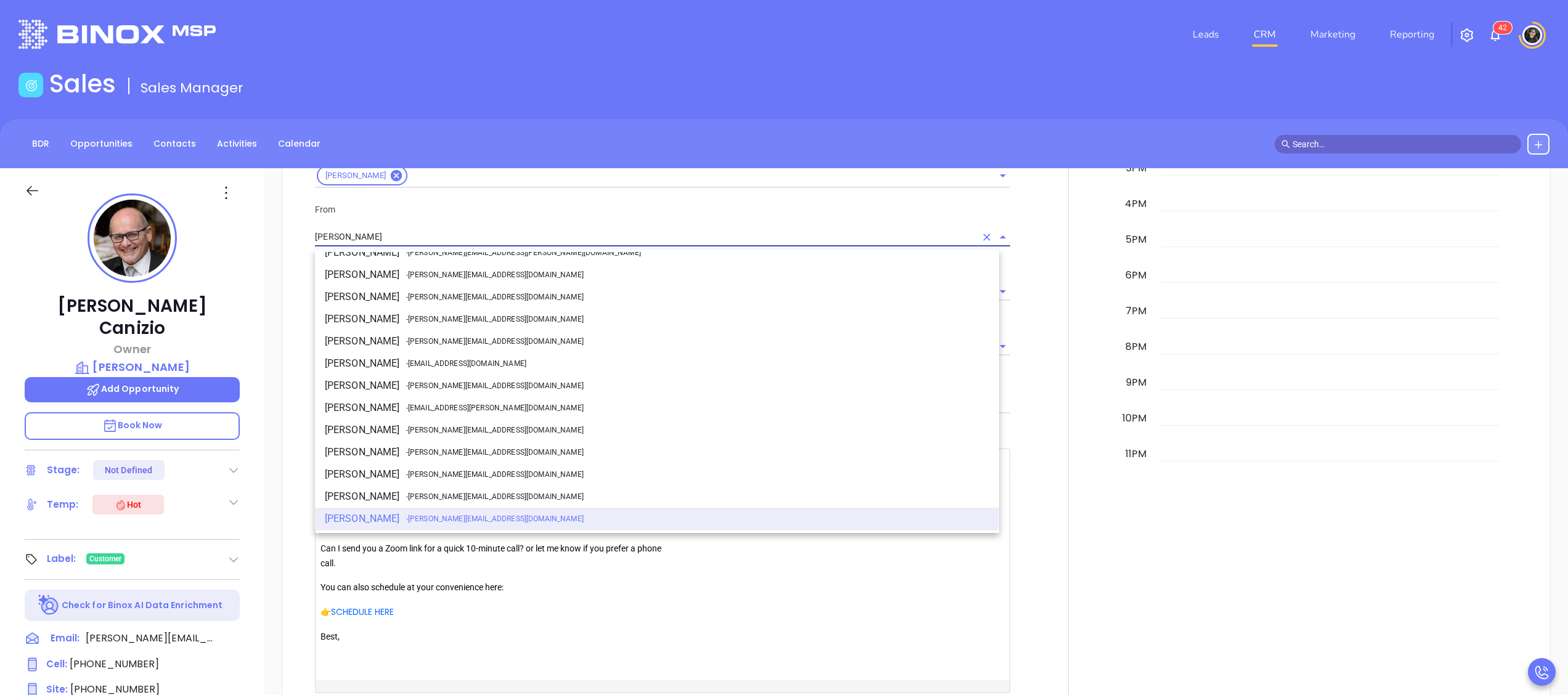
click at [413, 385] on span "- [PERSON_NAME][EMAIL_ADDRESS][DOMAIN_NAME]" at bounding box center [495, 385] width 178 height 11
type input "[PERSON_NAME]"
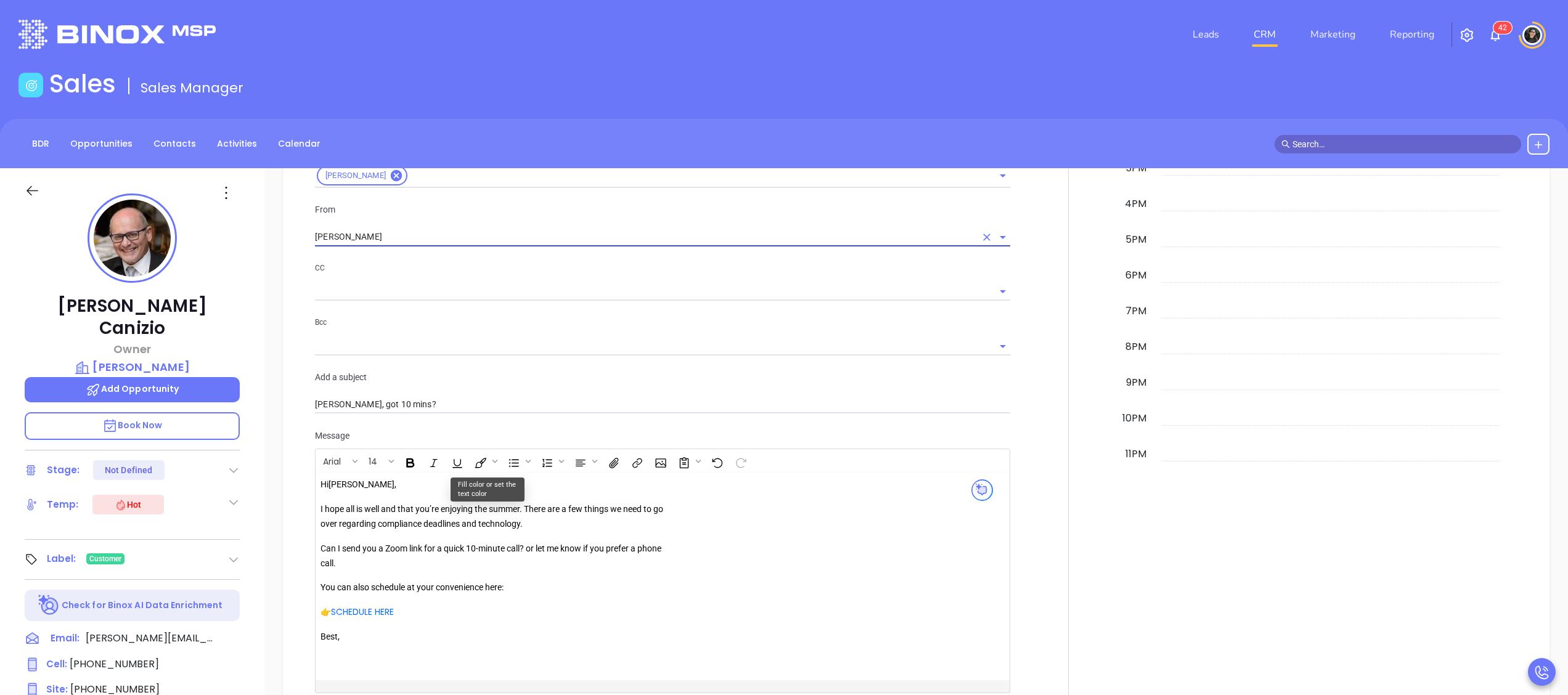
click at [522, 508] on p "I hope all is well and that you’re enjoying the summer. There are a few things …" at bounding box center [497, 516] width 354 height 30
click at [468, 550] on p "Can I send you a Zoom link for a quick 10-minute call? or let me know if you pr…" at bounding box center [497, 556] width 354 height 30
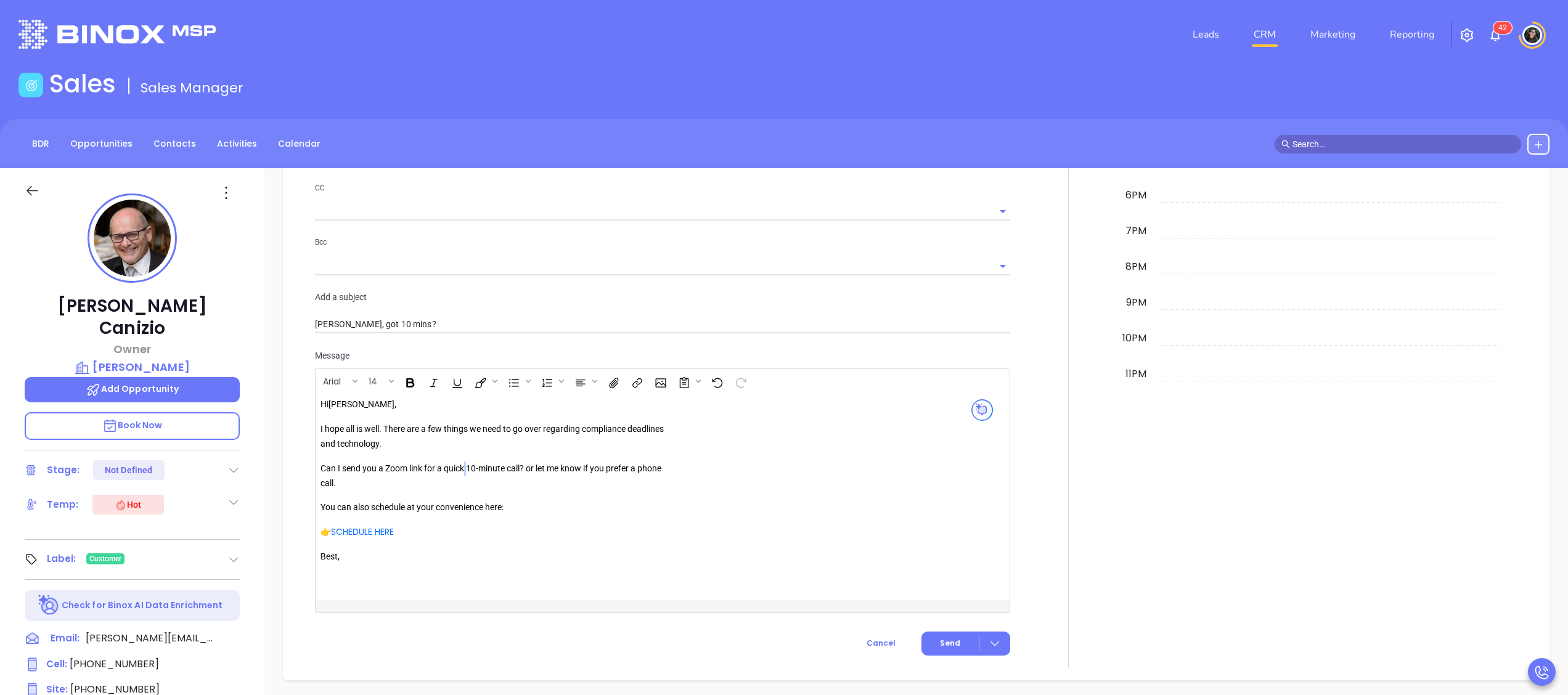
scroll to position [1109, 0]
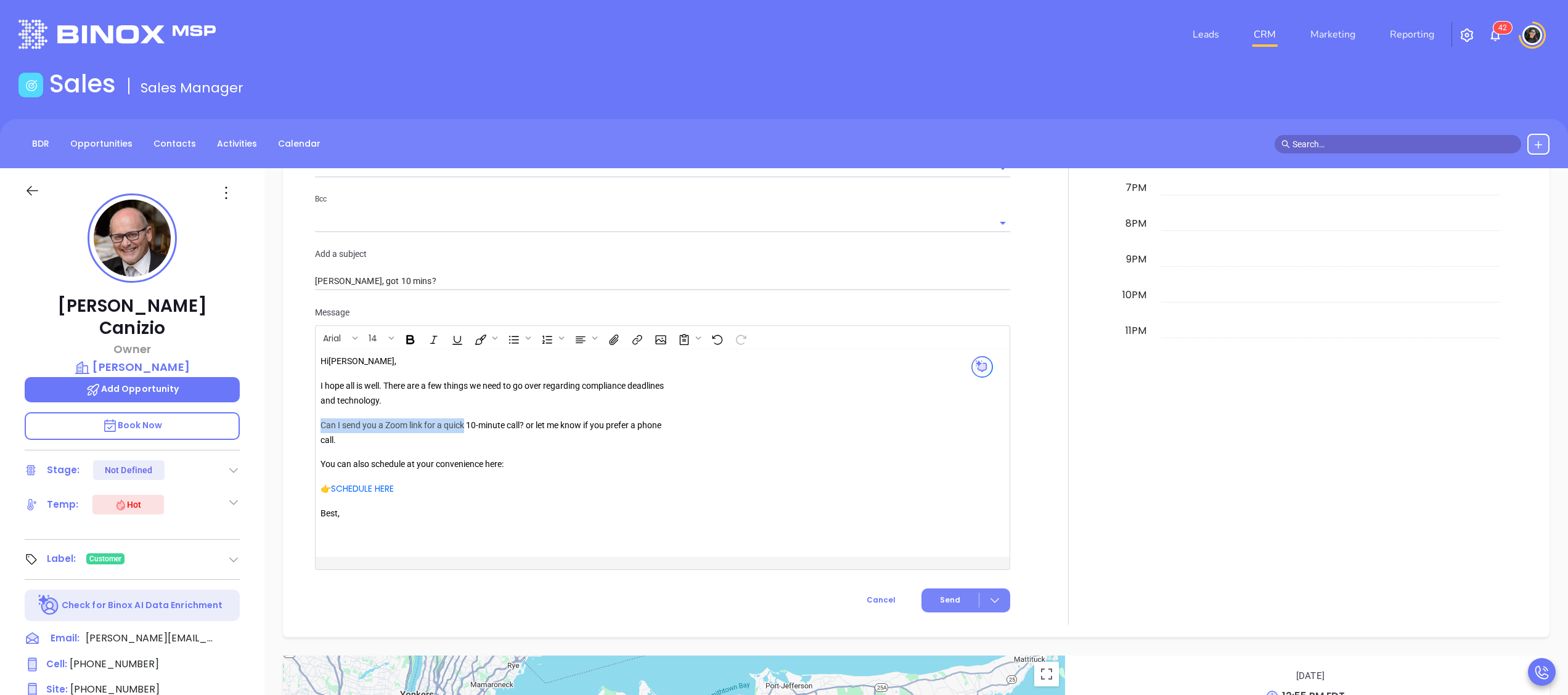
click at [940, 599] on span "Send" at bounding box center [950, 599] width 20 height 11
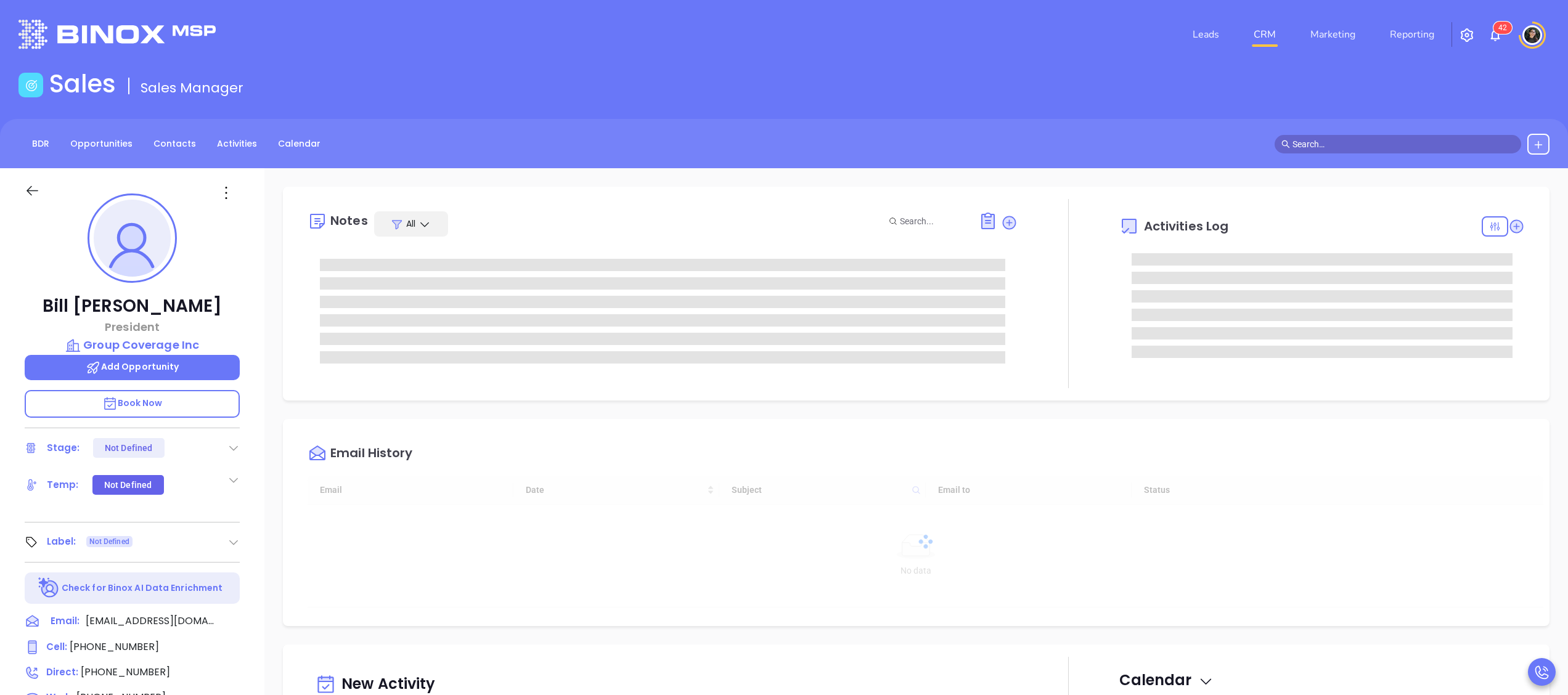
scroll to position [358, 0]
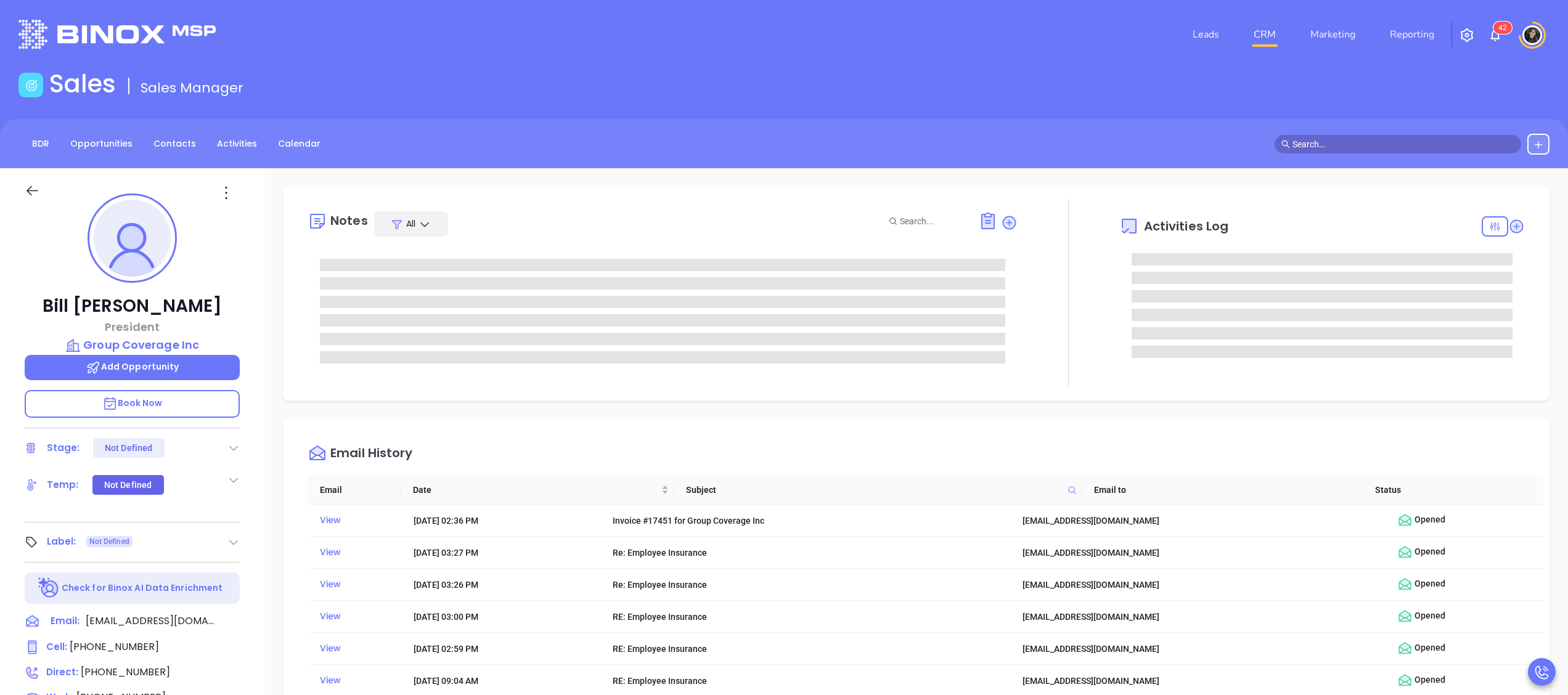
type input "[PERSON_NAME]"
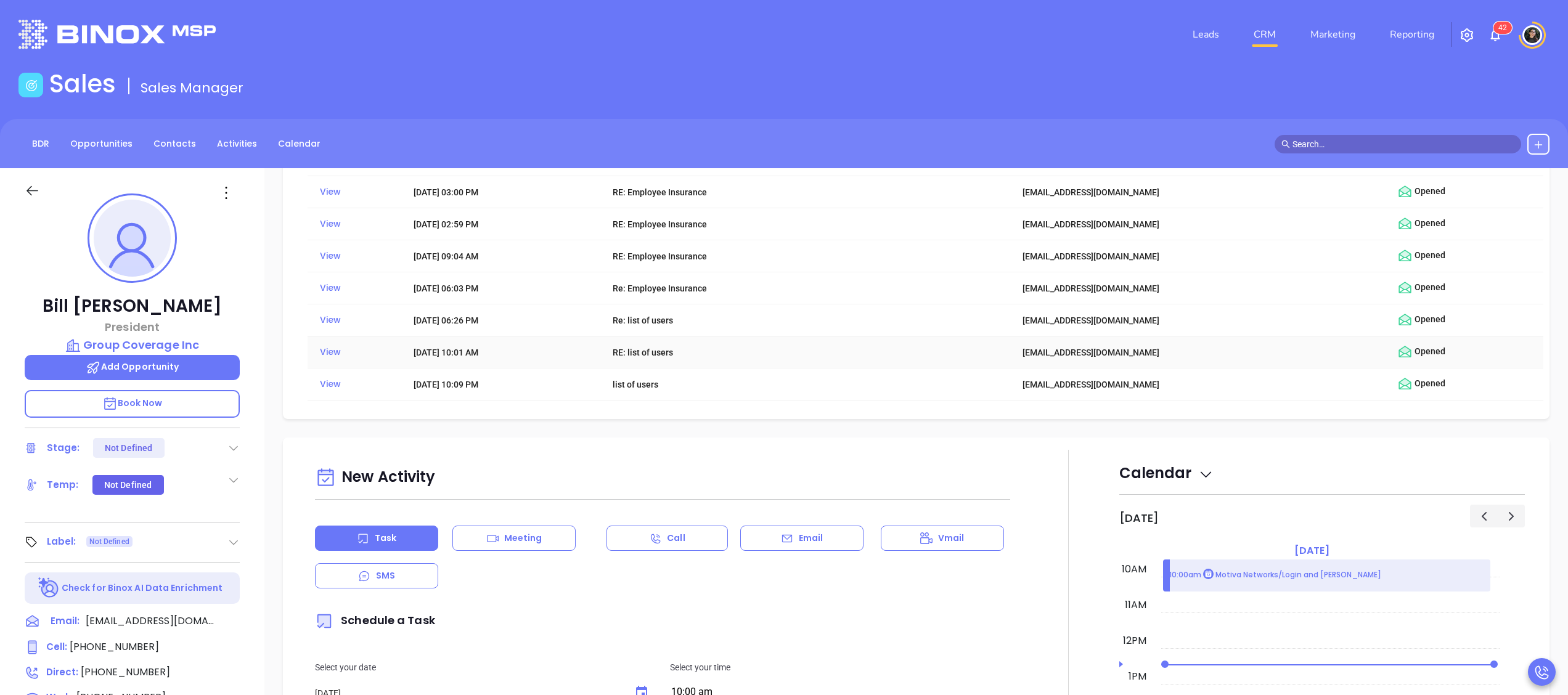
scroll to position [739, 0]
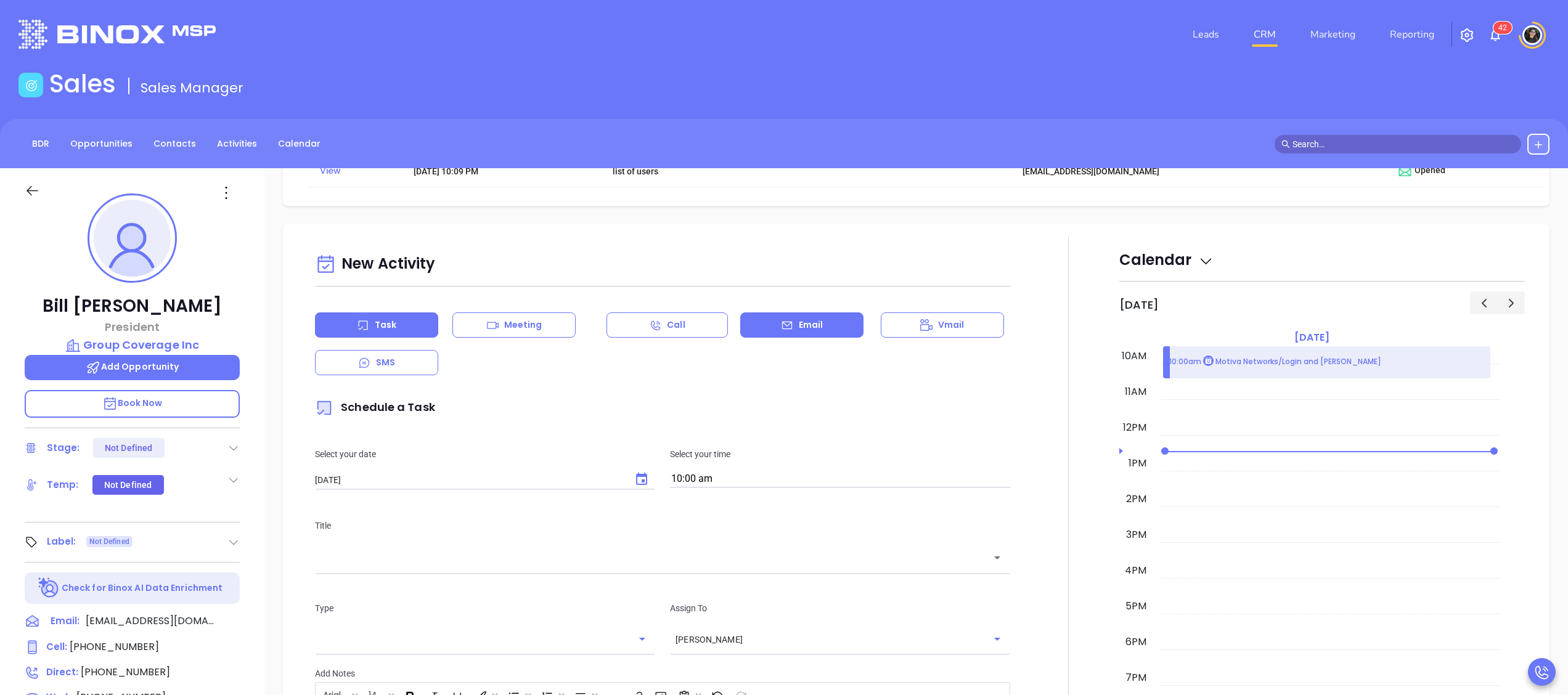
click at [771, 320] on div "Email" at bounding box center [802, 325] width 124 height 25
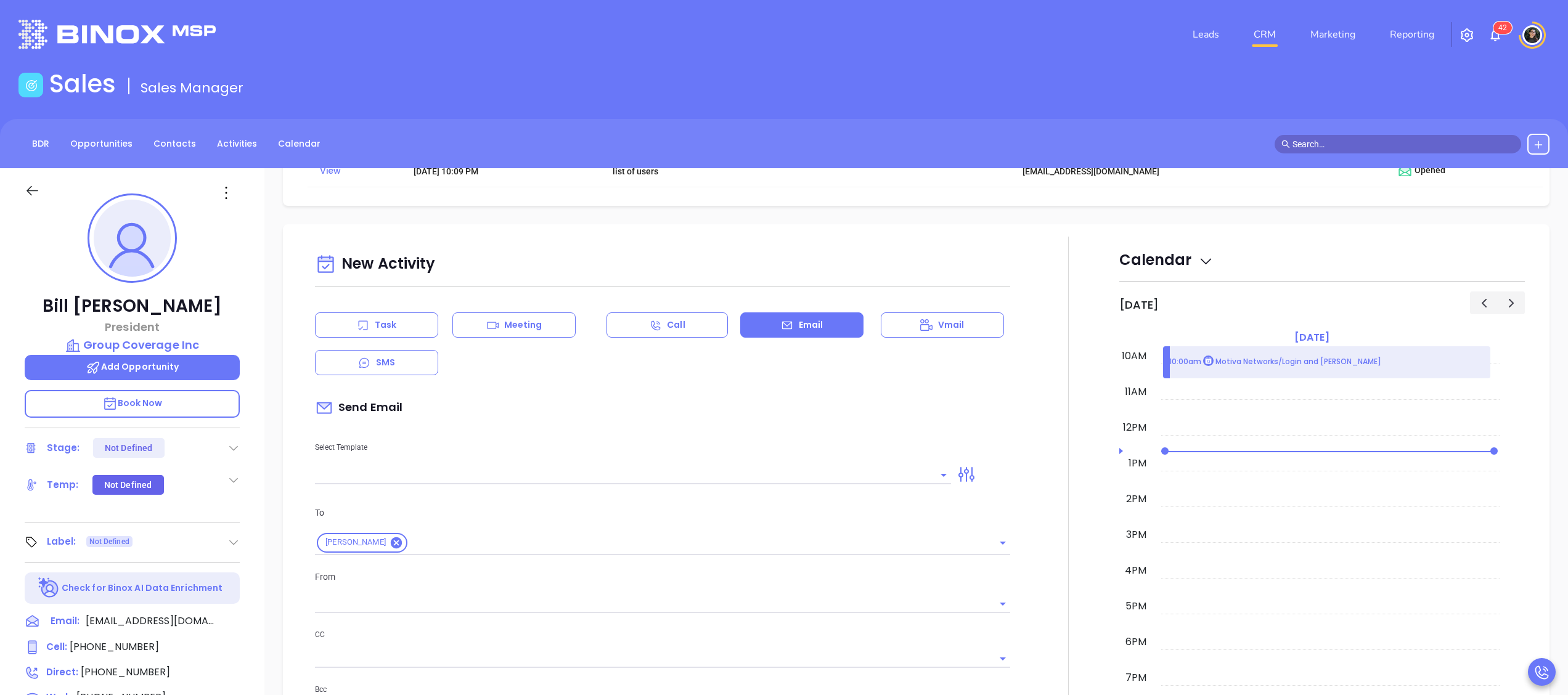
scroll to position [1178, 0]
click at [528, 481] on input "text" at bounding box center [623, 475] width 618 height 18
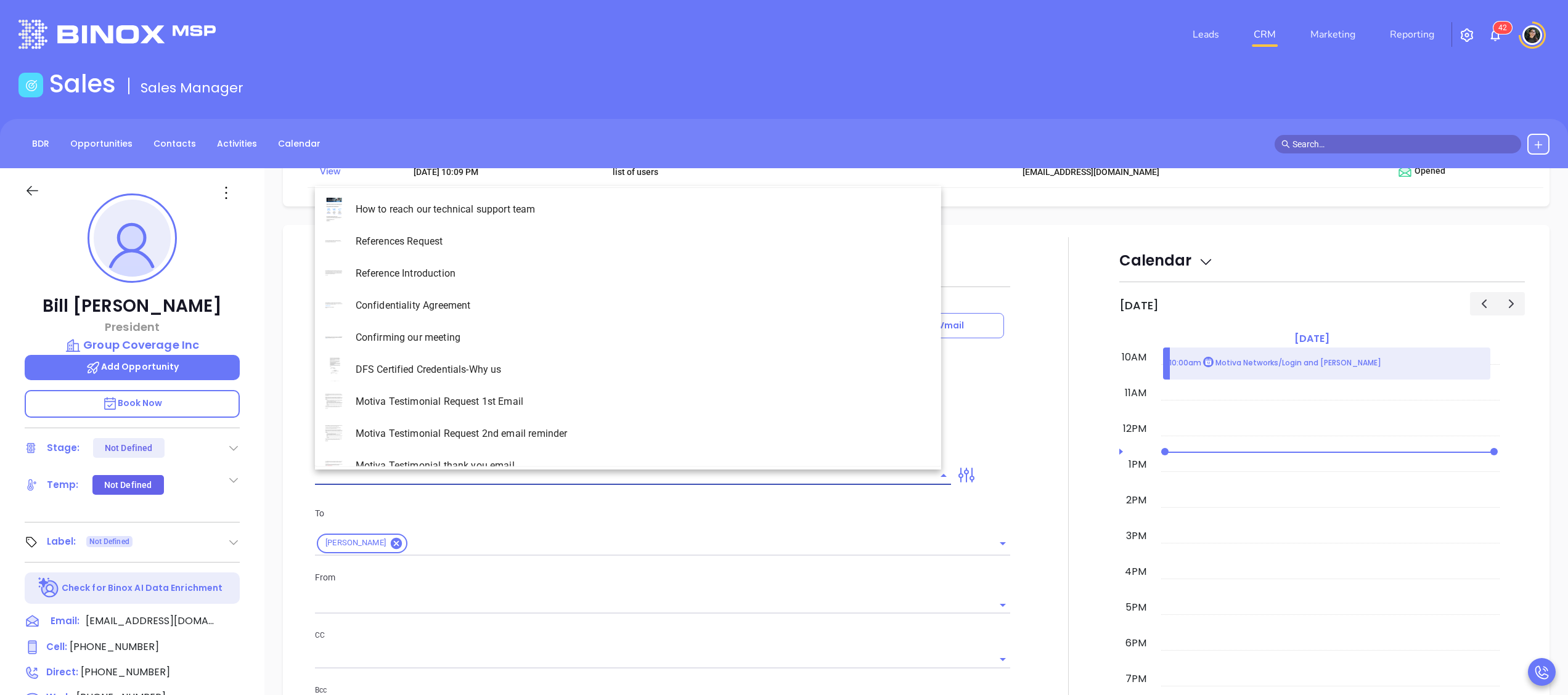
type input "[PERSON_NAME]"
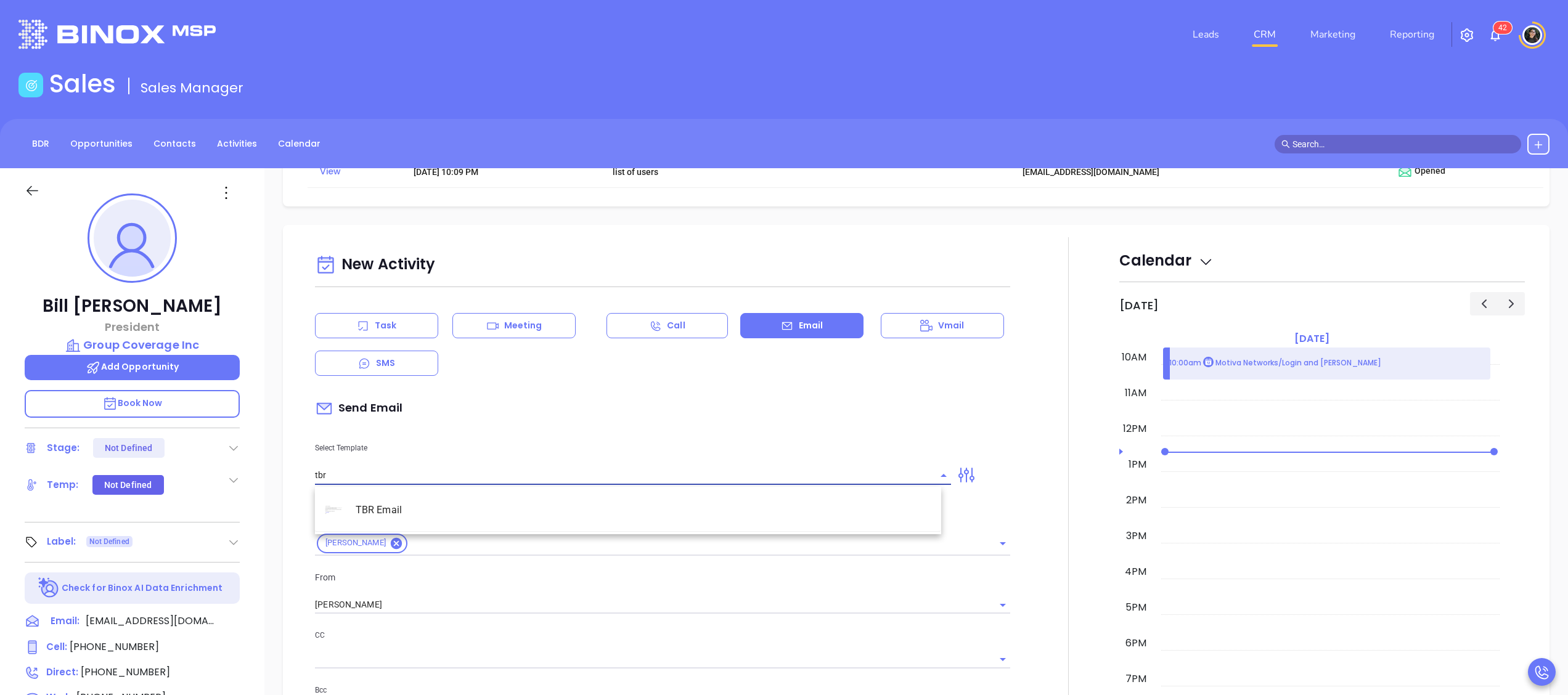
drag, startPoint x: 566, startPoint y: 494, endPoint x: 569, endPoint y: 505, distance: 11.4
click at [566, 496] on li "TBR Email" at bounding box center [628, 510] width 626 height 32
type input "TBR Email"
type input "[PERSON_NAME], got 10 mins?"
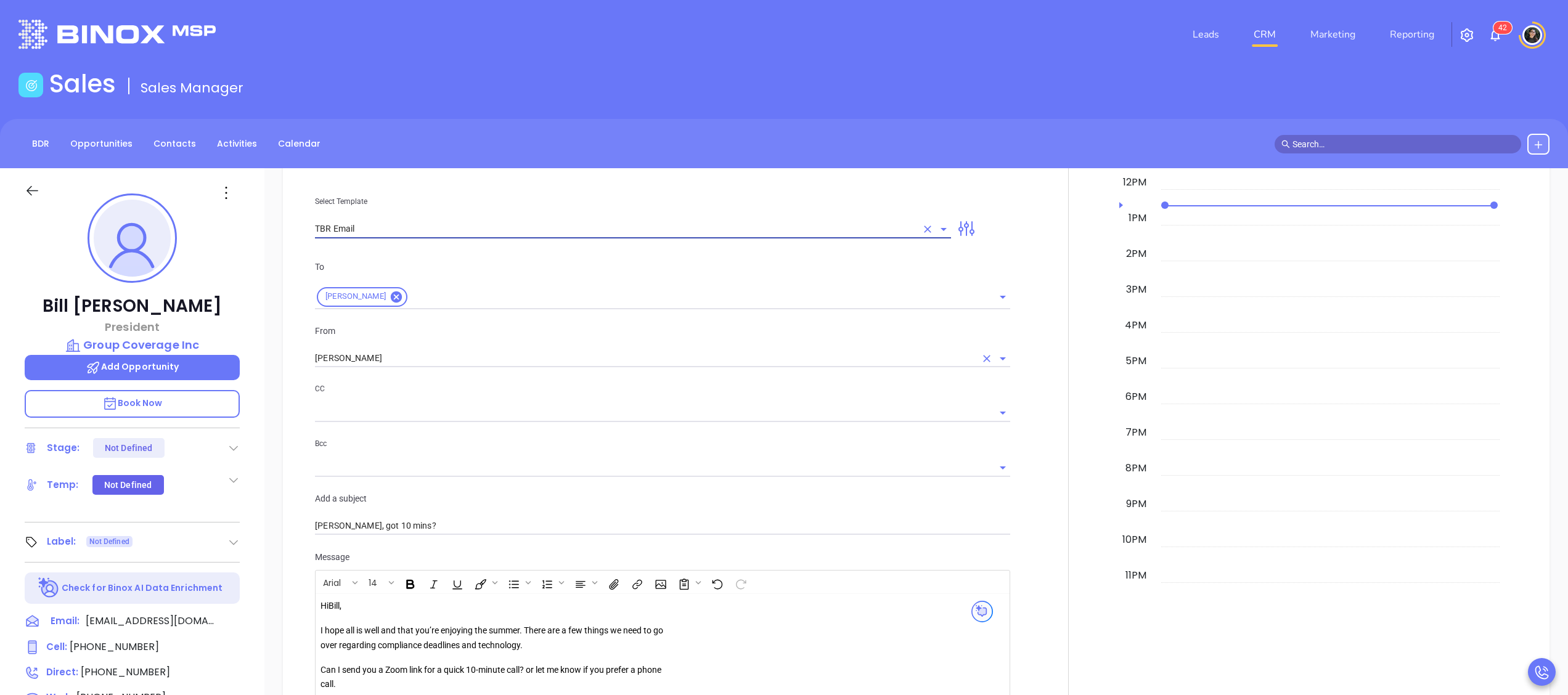
type input "TBR Email"
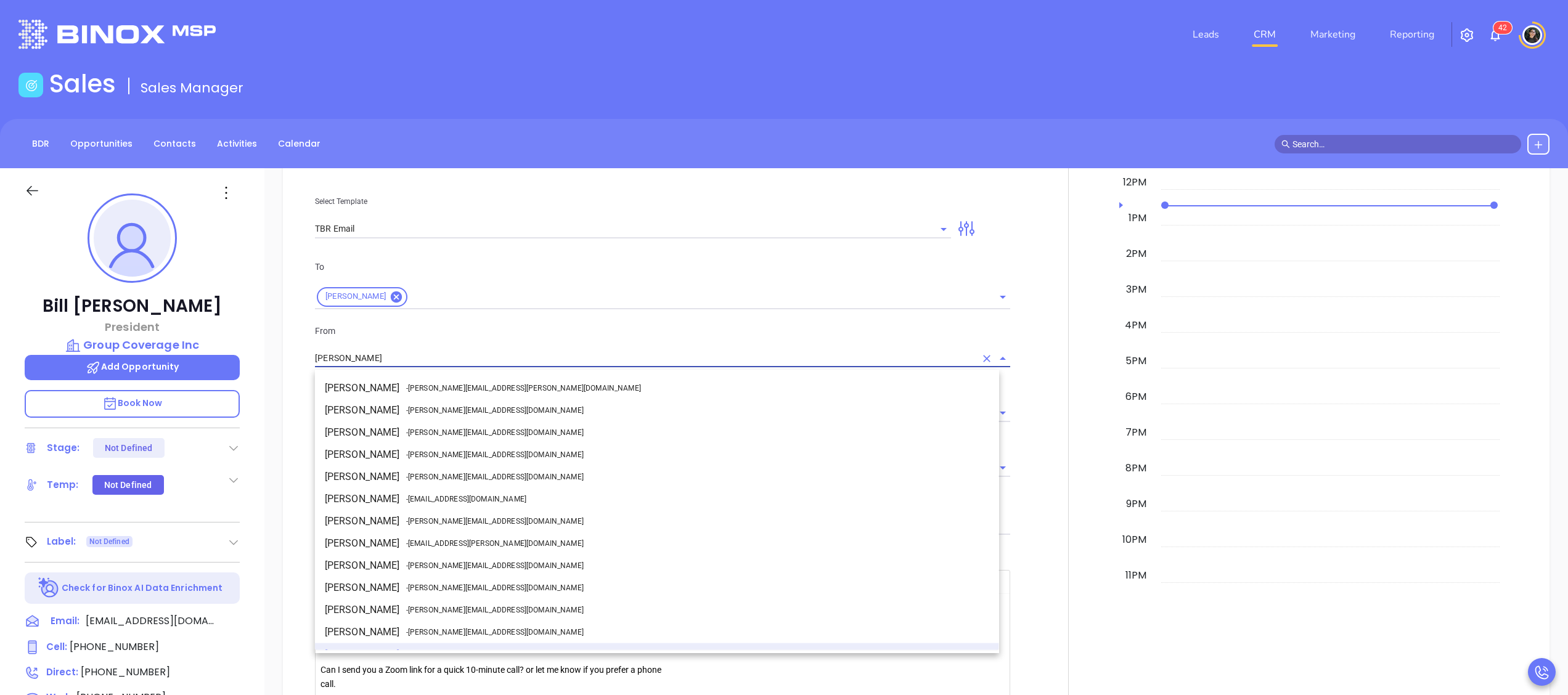
click at [440, 351] on input "[PERSON_NAME]" at bounding box center [645, 358] width 661 height 18
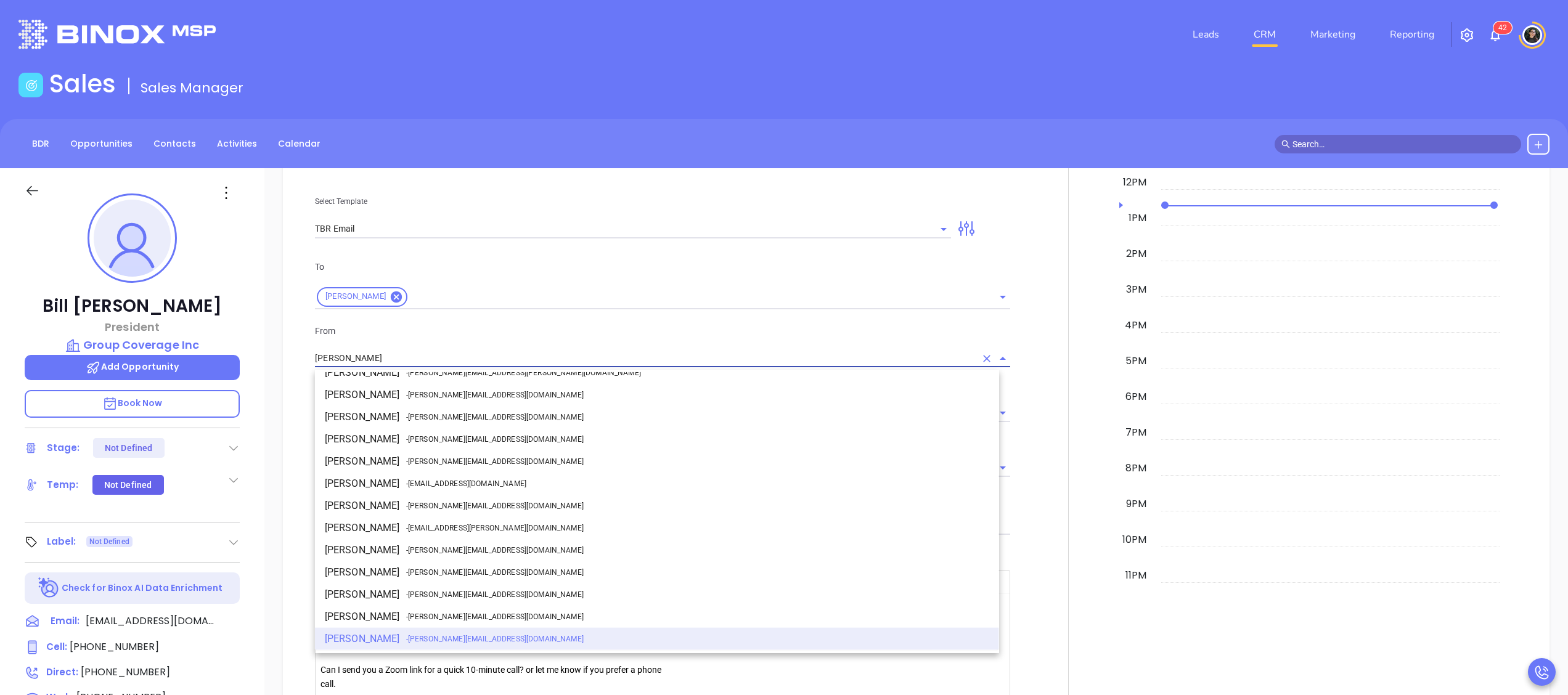
click at [424, 503] on span "- [PERSON_NAME][EMAIL_ADDRESS][DOMAIN_NAME]" at bounding box center [495, 505] width 178 height 11
type input "[PERSON_NAME]"
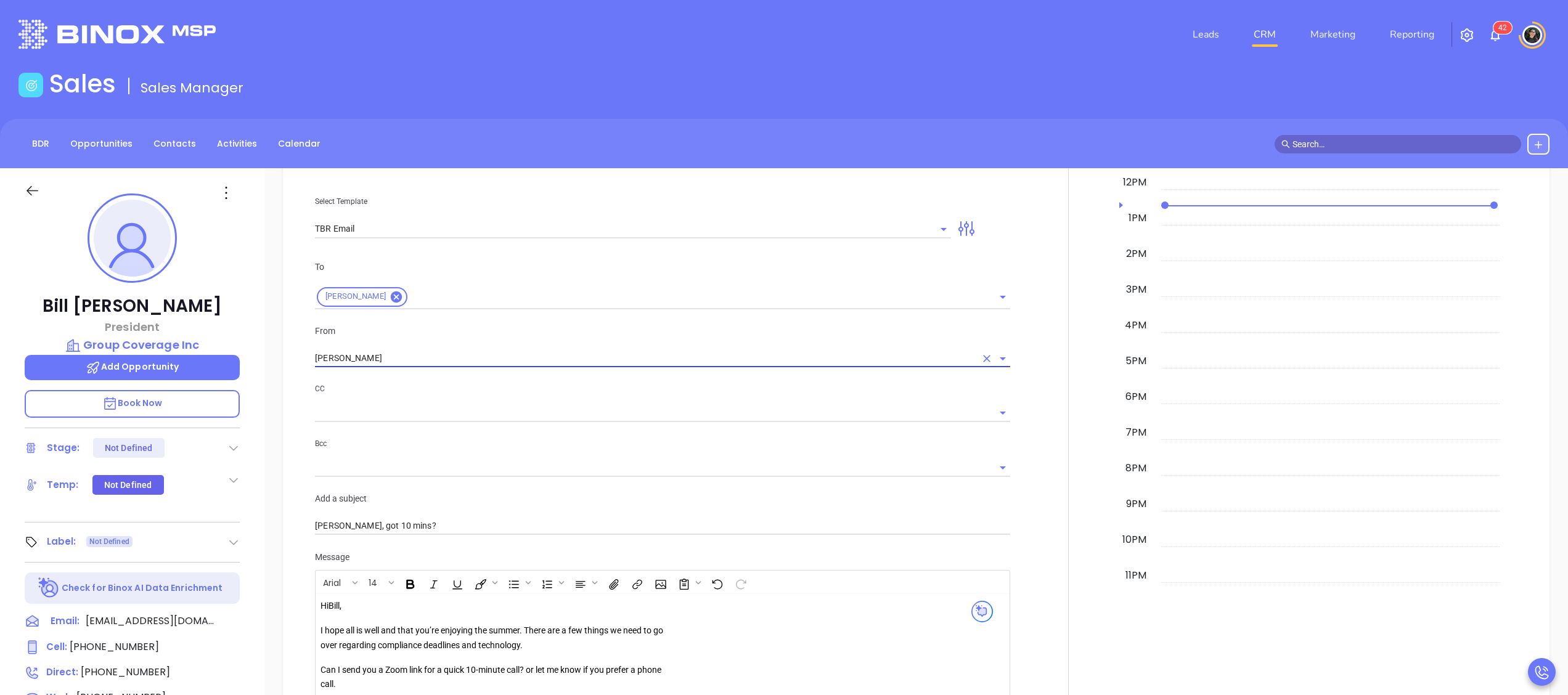
scroll to position [1670, 0]
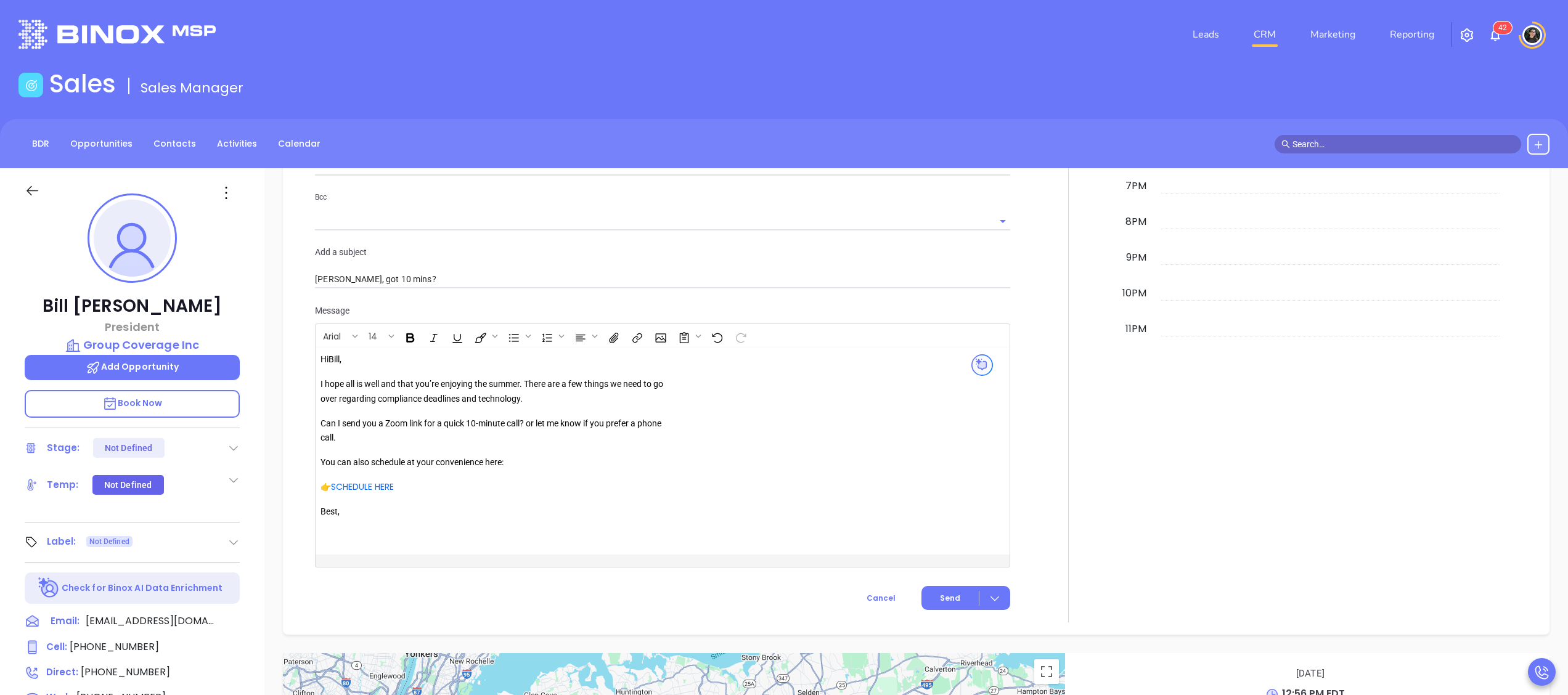
click at [529, 378] on div "Hi [PERSON_NAME] , I hope all is well and that you’re enjoying the summer. Ther…" at bounding box center [497, 443] width 354 height 181
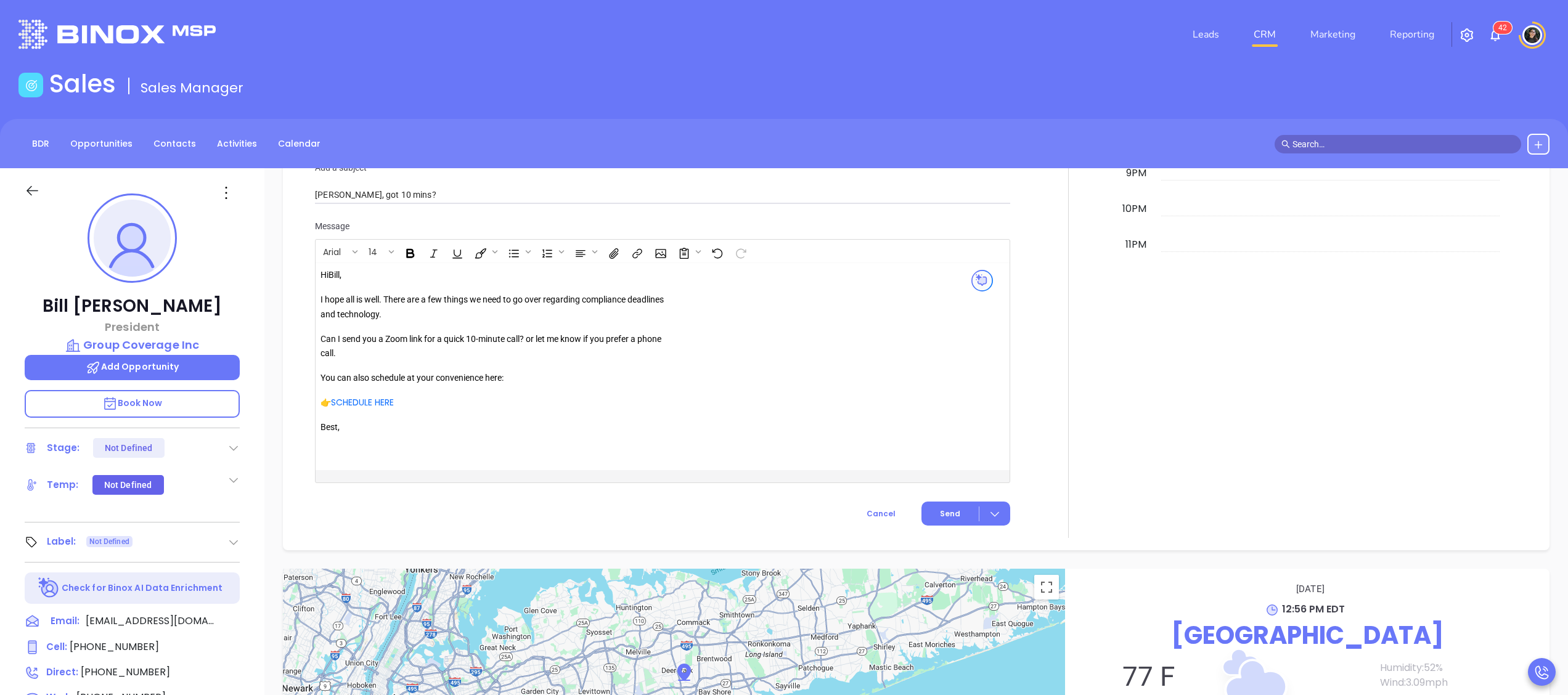
scroll to position [1794, 0]
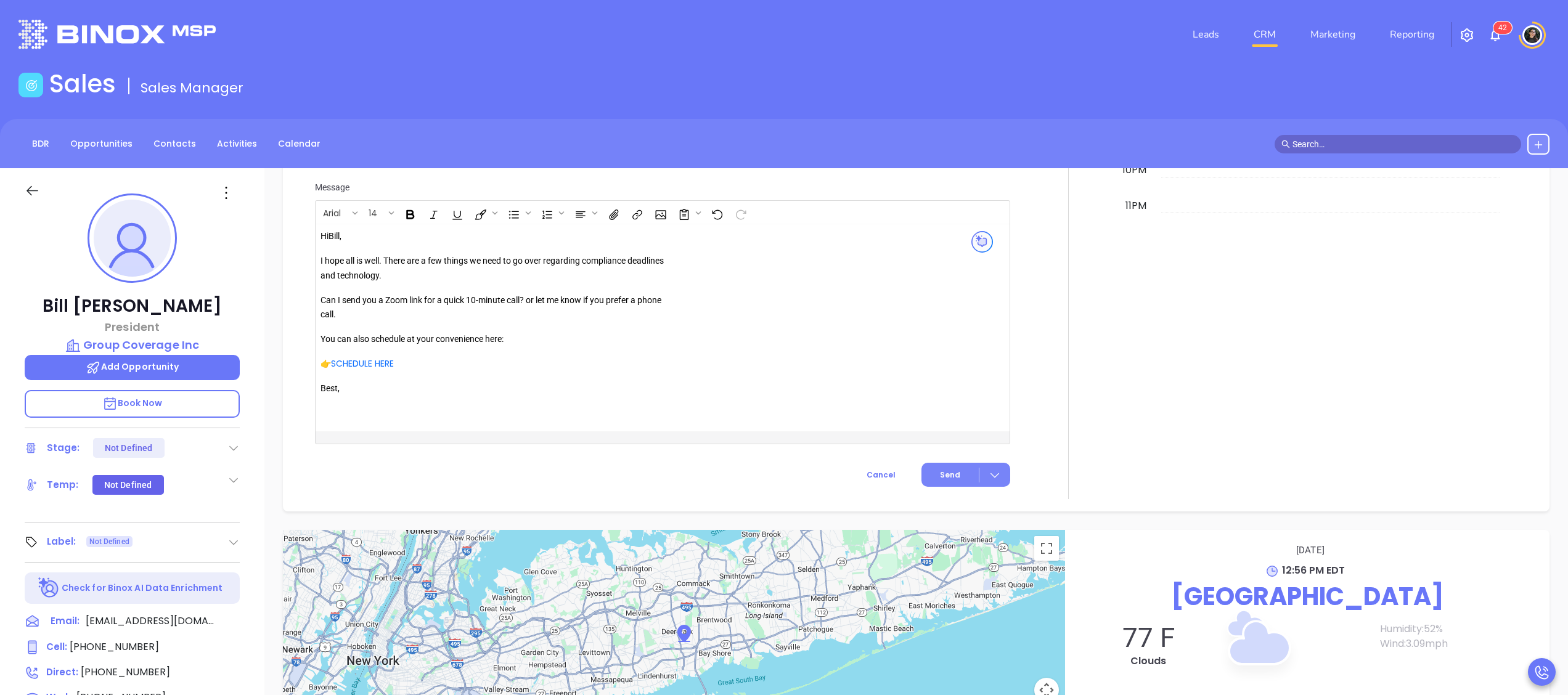
click at [940, 476] on span "Send" at bounding box center [950, 474] width 20 height 11
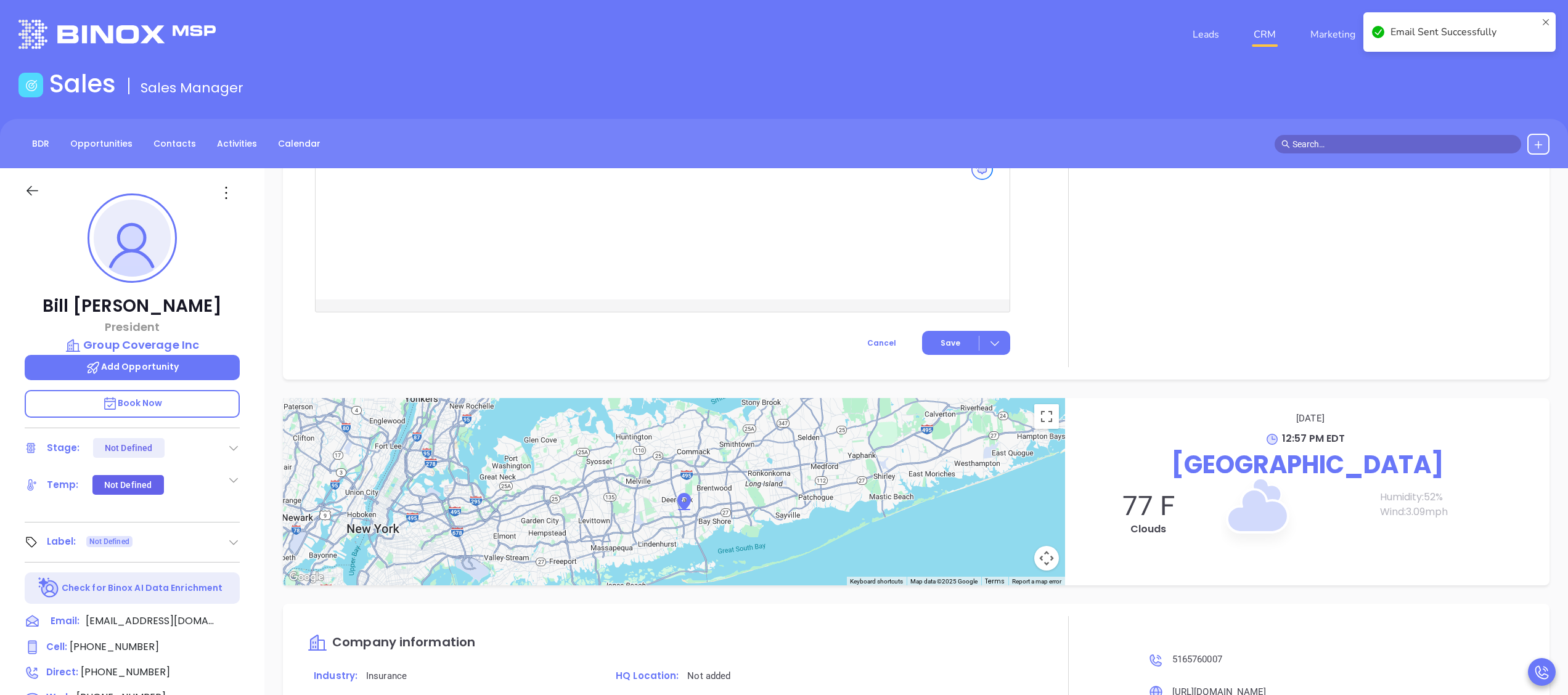
scroll to position [1691, 0]
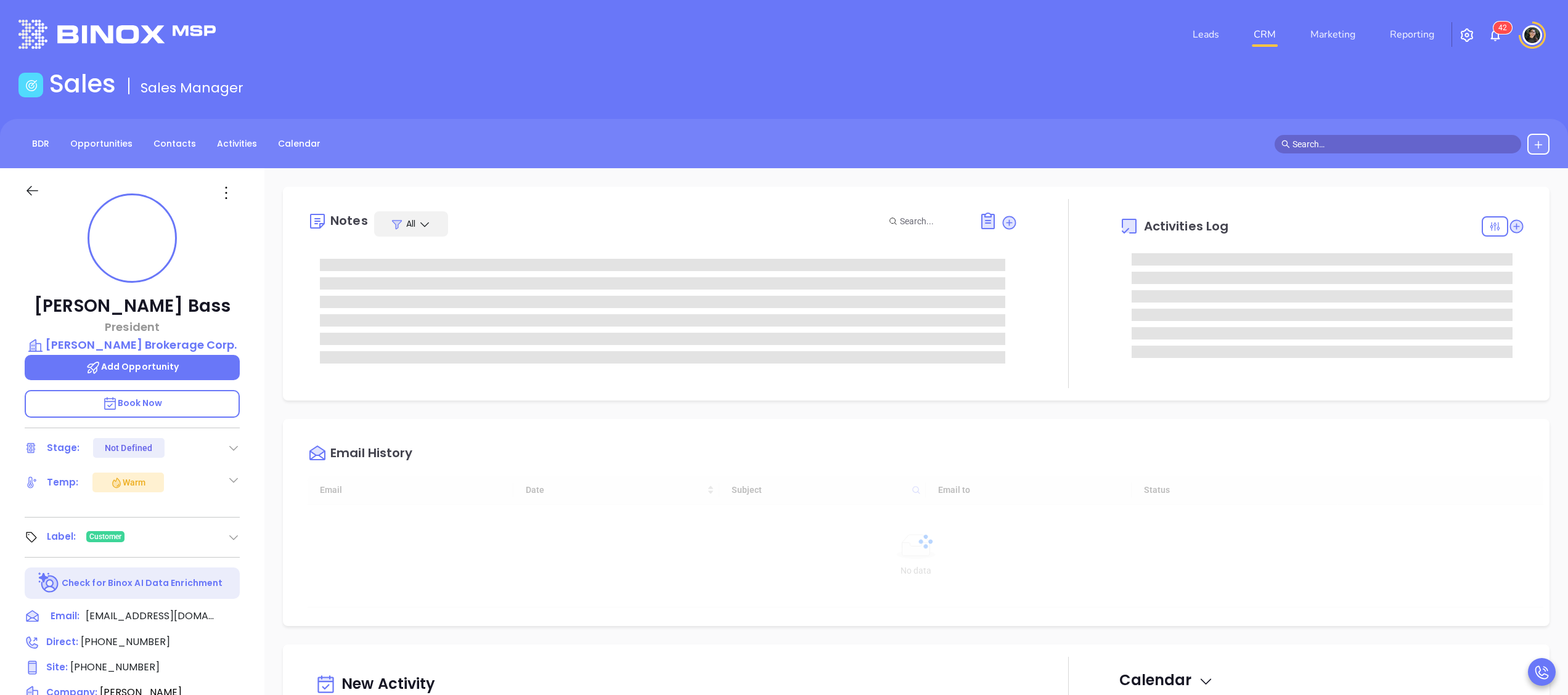
type input "[DATE]"
type input "[PERSON_NAME]"
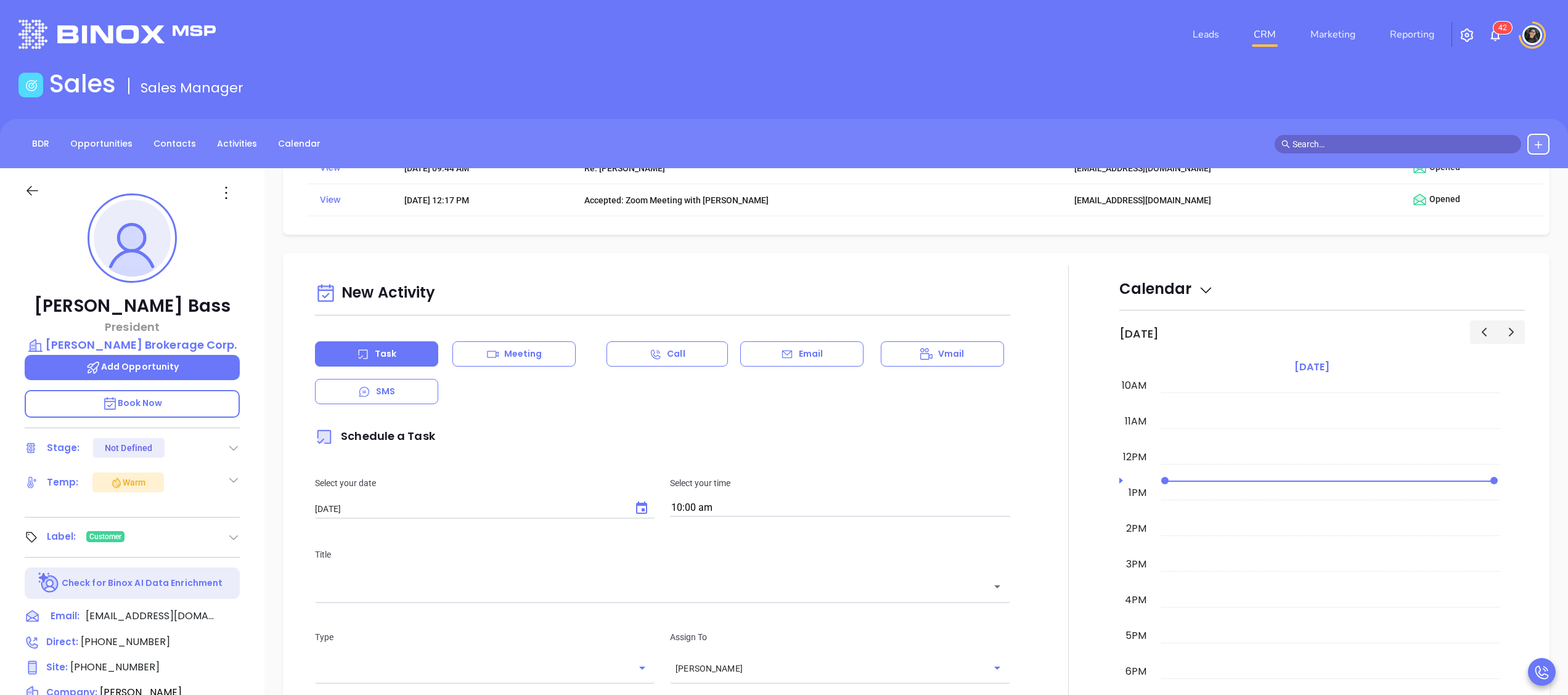
scroll to position [739, 0]
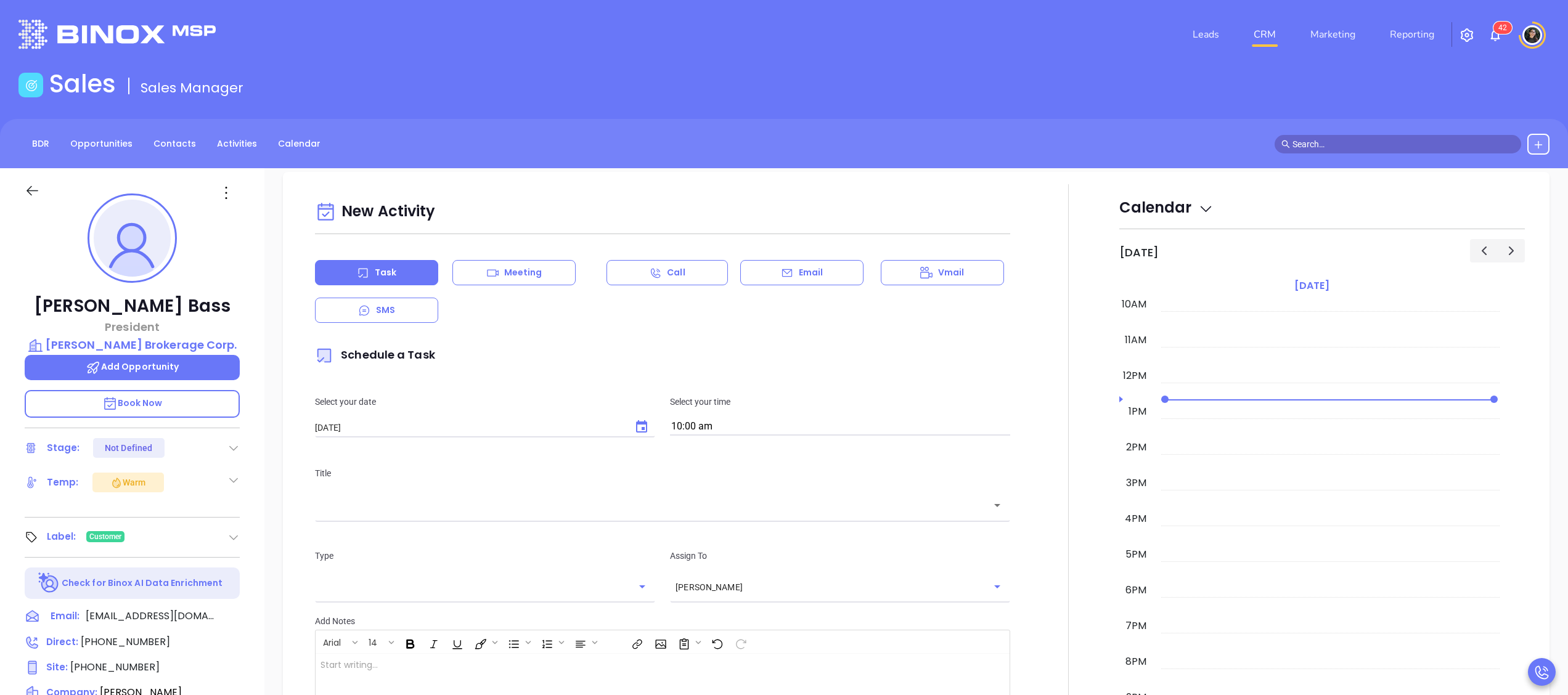
click at [806, 289] on div "Task Meeting Call Email Vmail SMS" at bounding box center [662, 291] width 695 height 63
click at [781, 279] on icon at bounding box center [787, 273] width 13 height 13
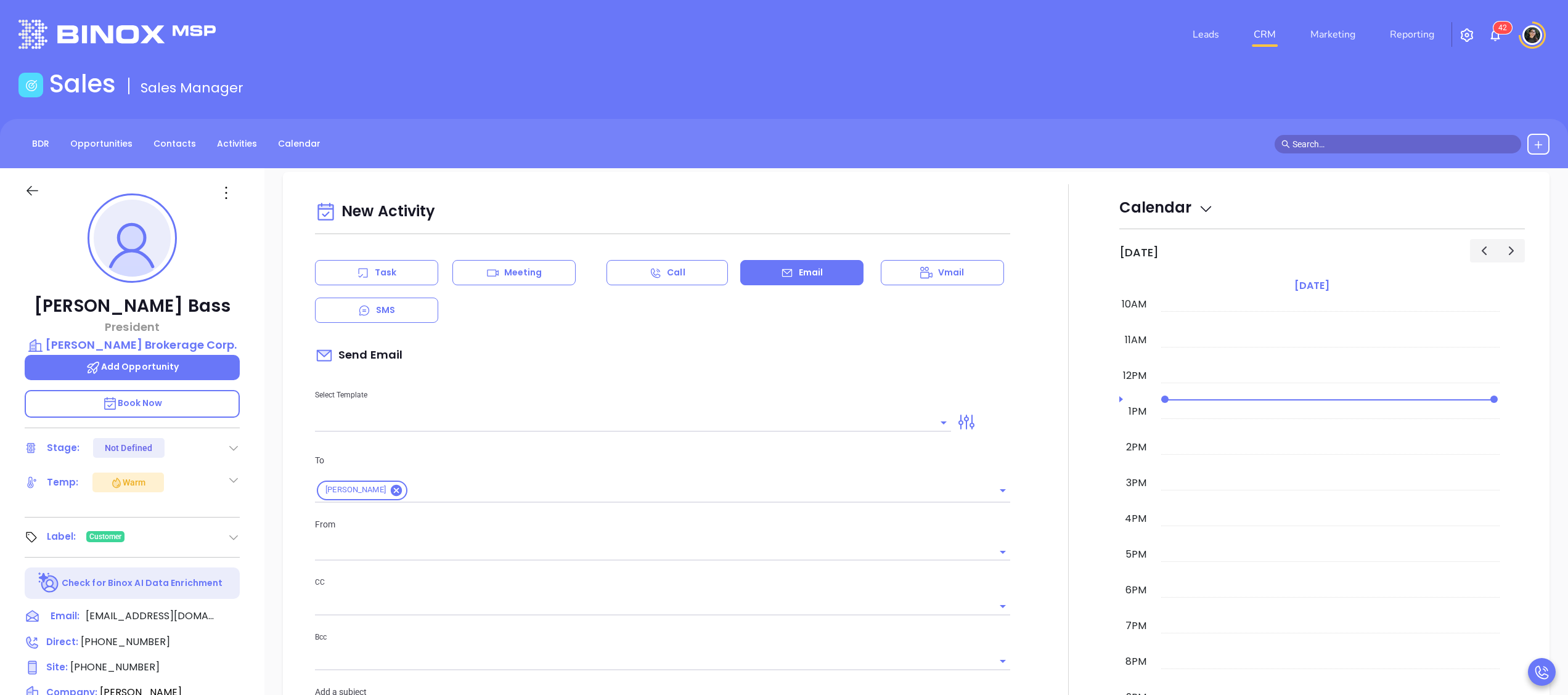
click at [662, 415] on input "text" at bounding box center [623, 422] width 618 height 18
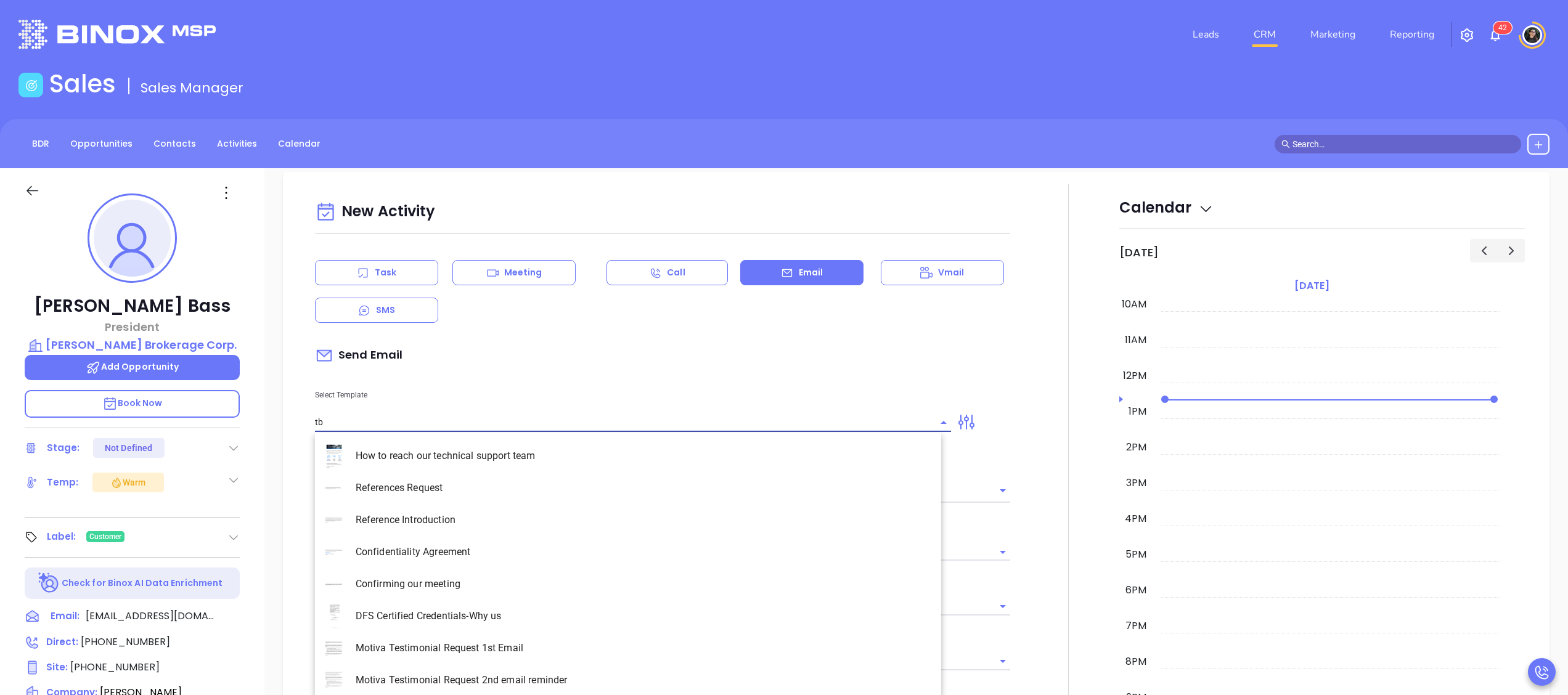
type input "tbr"
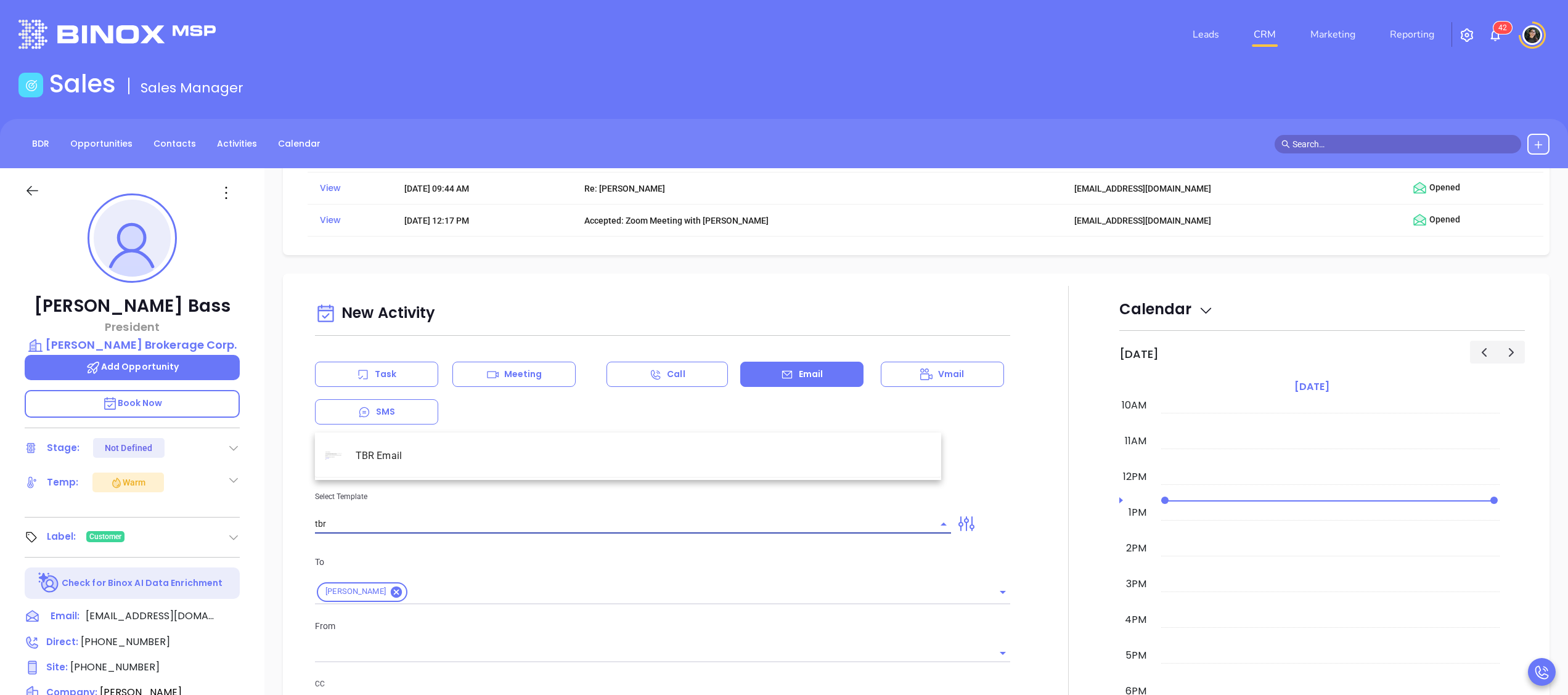
scroll to position [841, 0]
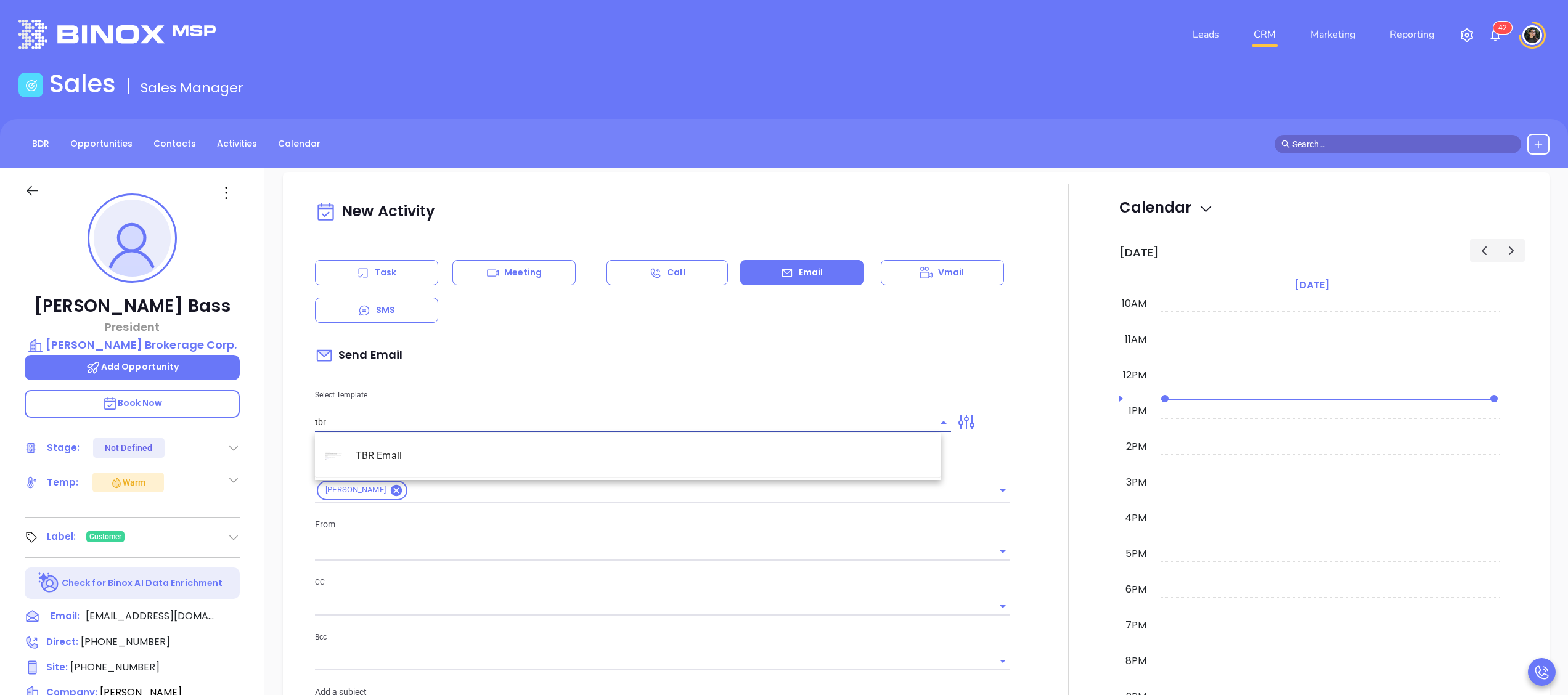
type input "[PERSON_NAME]"
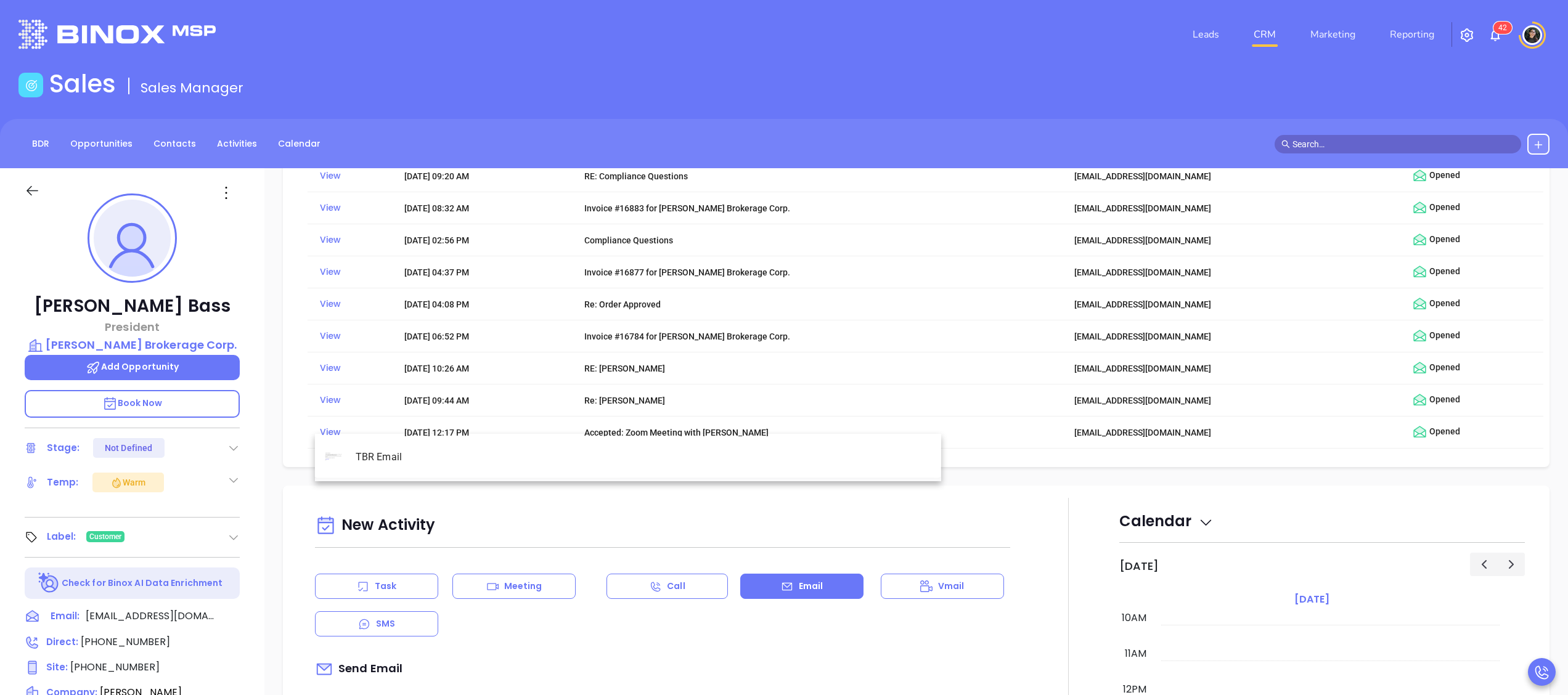
scroll to position [1161, 0]
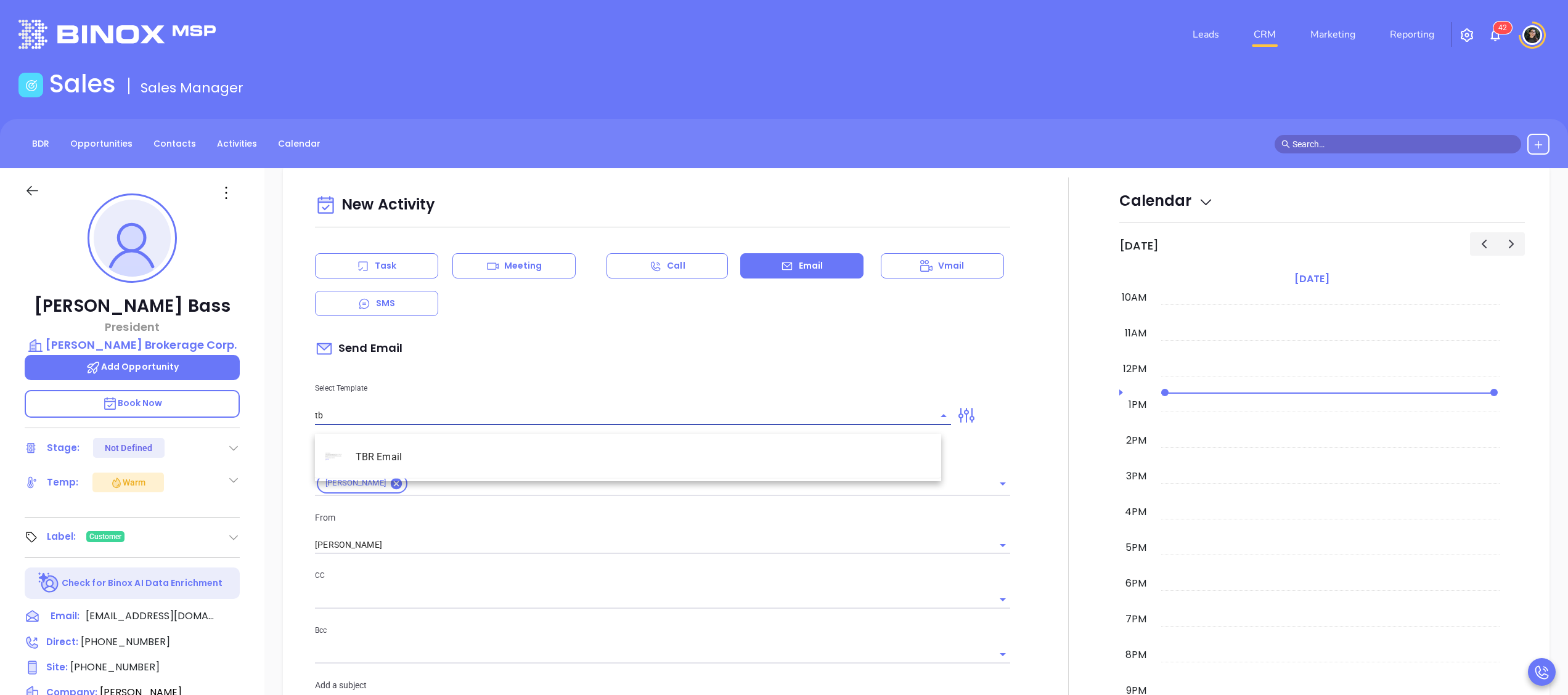
type input "t"
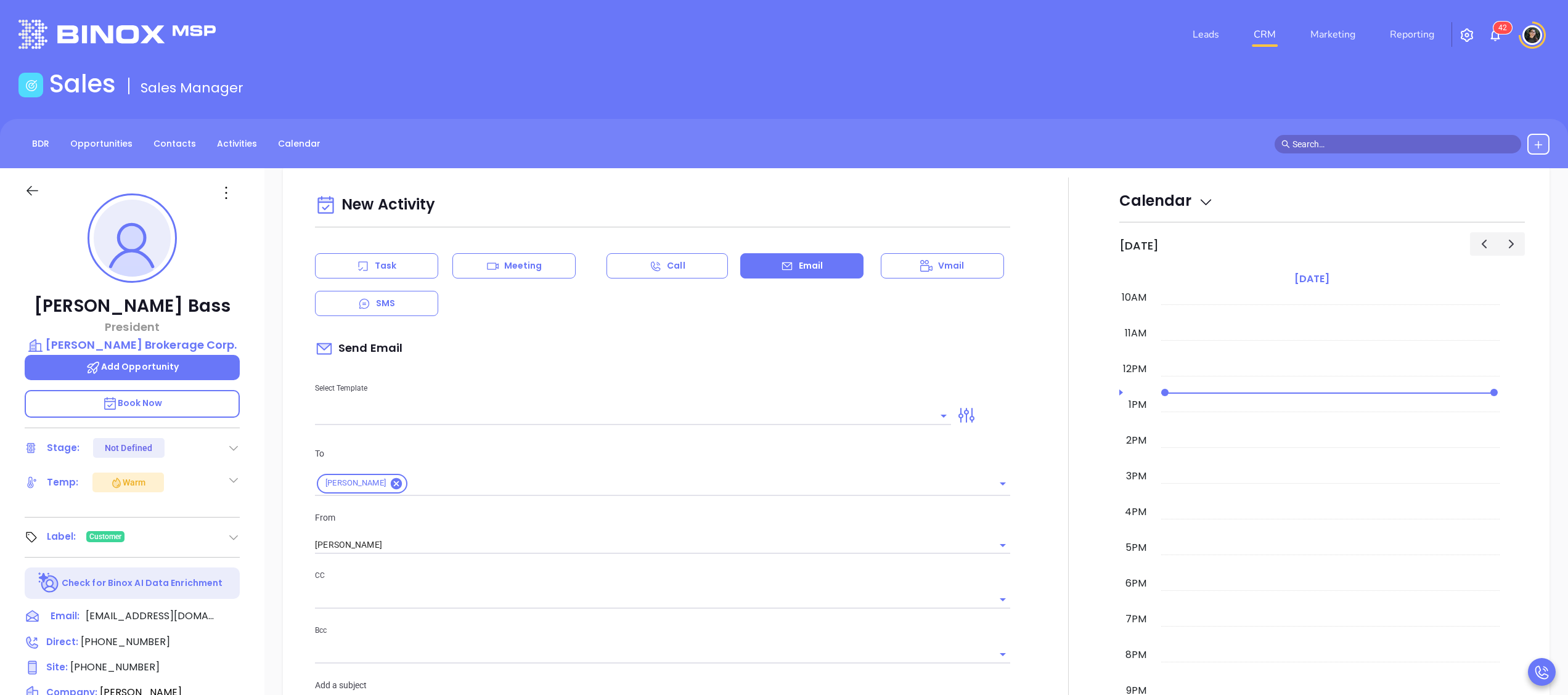
drag, startPoint x: 424, startPoint y: 383, endPoint x: 435, endPoint y: 419, distance: 37.6
click at [424, 383] on div "Select Template" at bounding box center [633, 394] width 651 height 62
click at [435, 420] on input "text" at bounding box center [623, 415] width 618 height 18
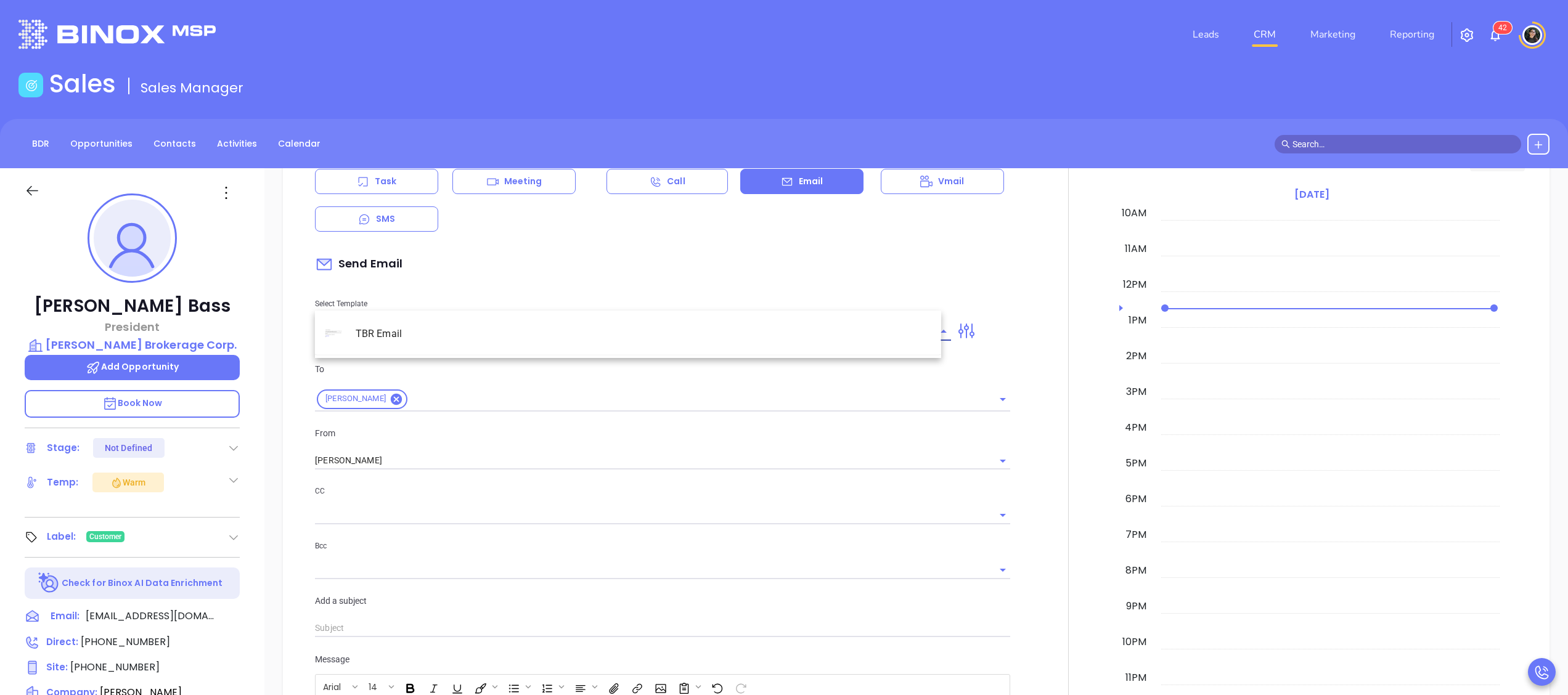
scroll to position [1284, 0]
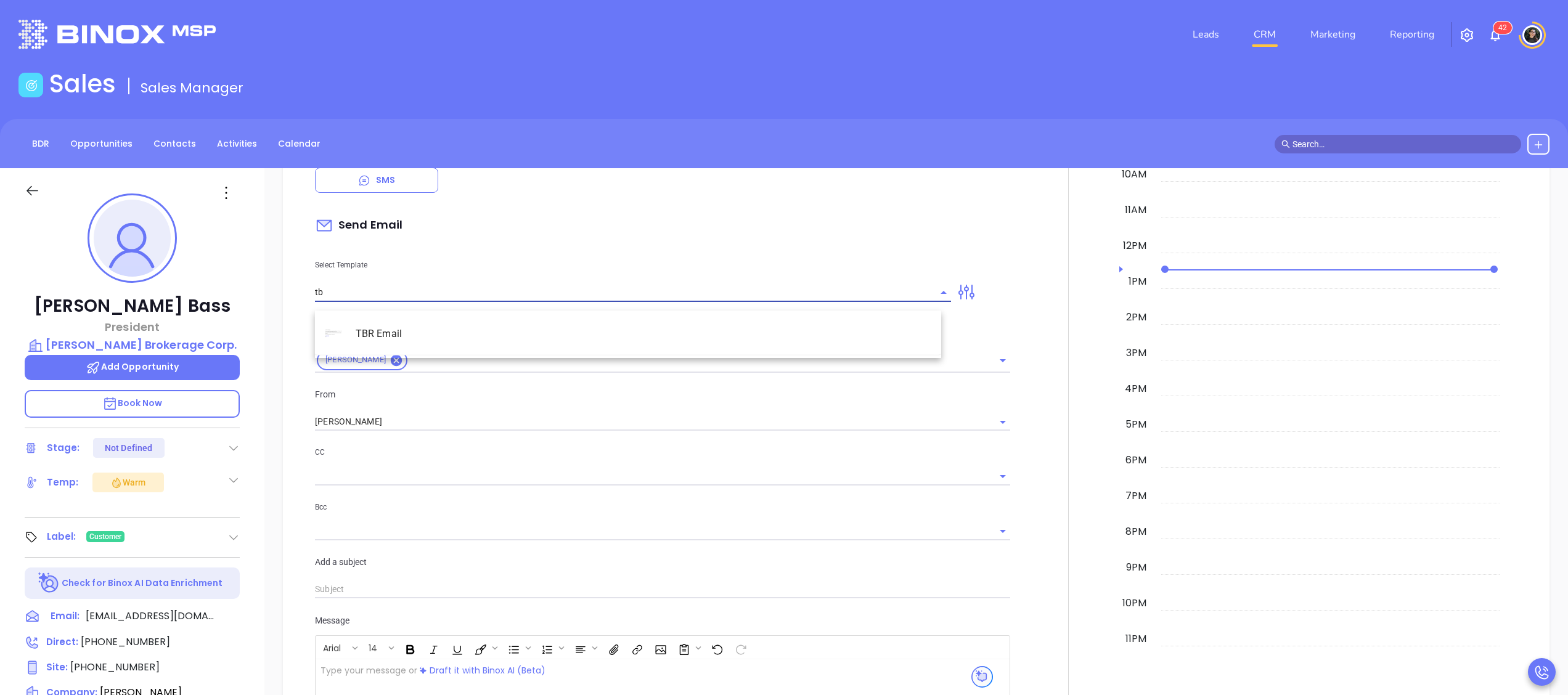
type input "t"
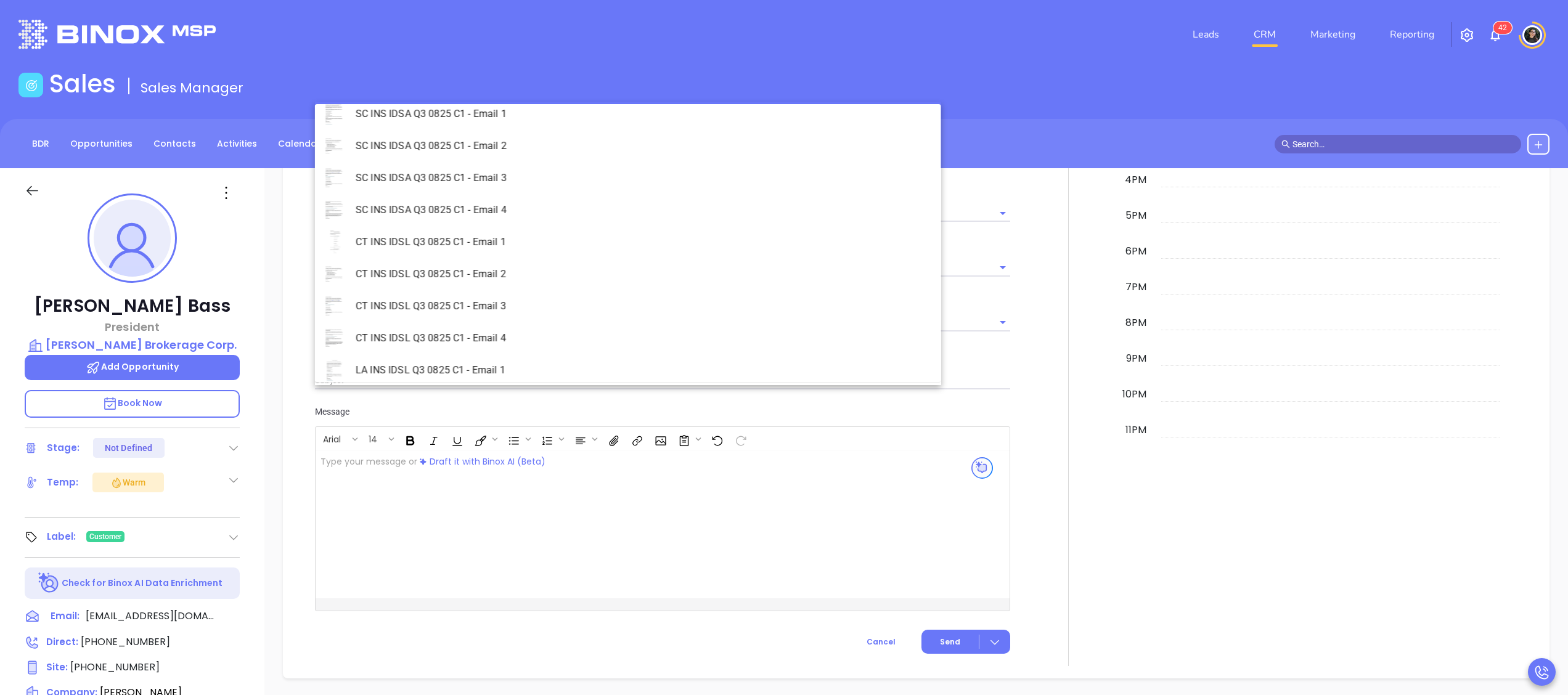
scroll to position [499, 0]
type input "2"
click at [1040, 356] on div at bounding box center [1068, 255] width 102 height 820
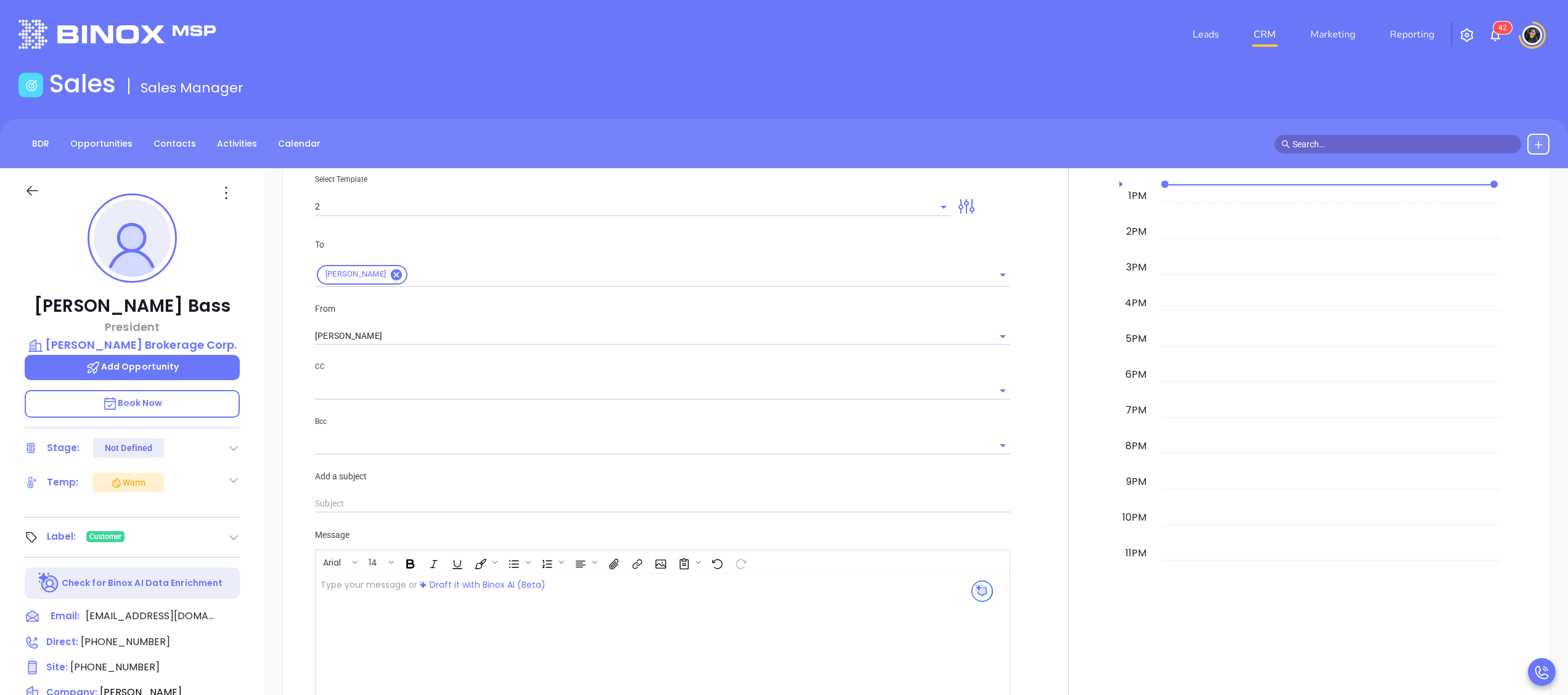
scroll to position [1123, 0]
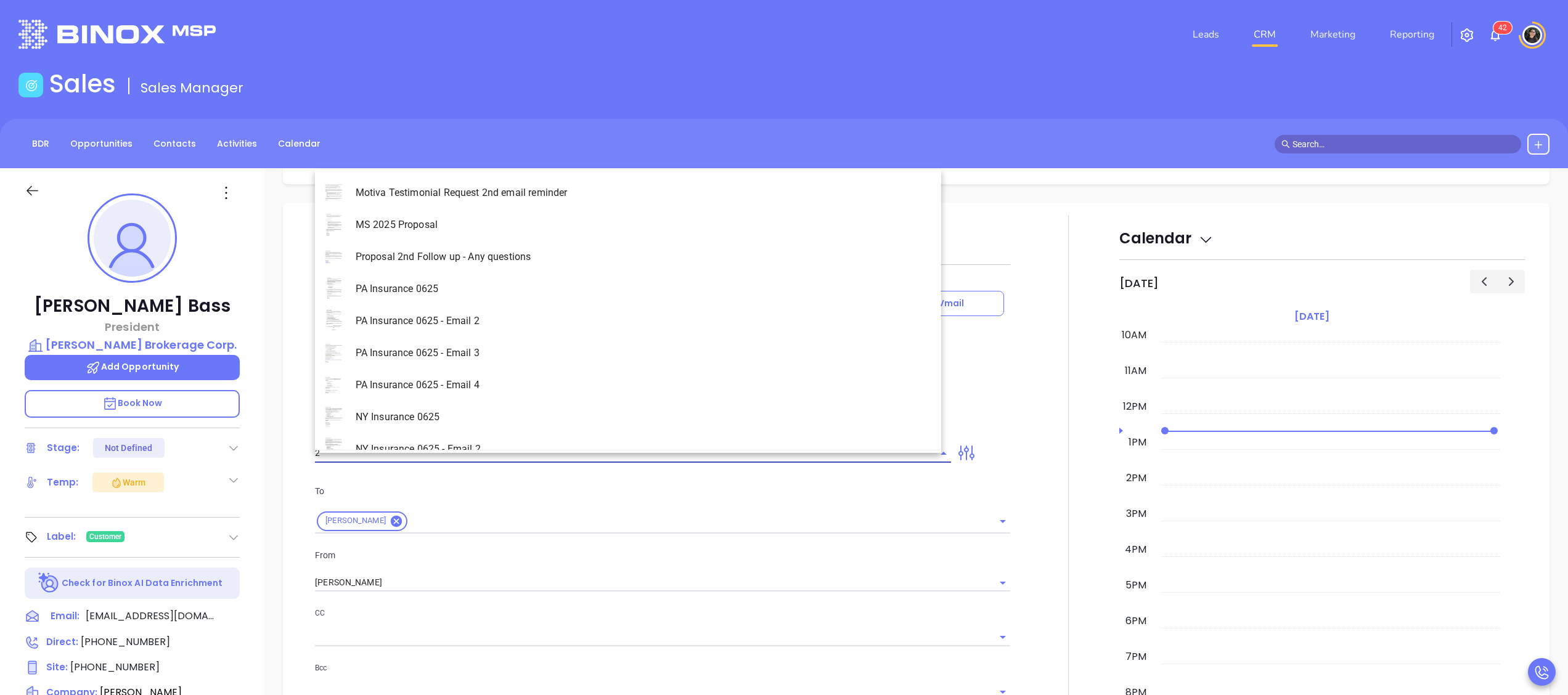
click at [428, 457] on input "2" at bounding box center [623, 453] width 618 height 18
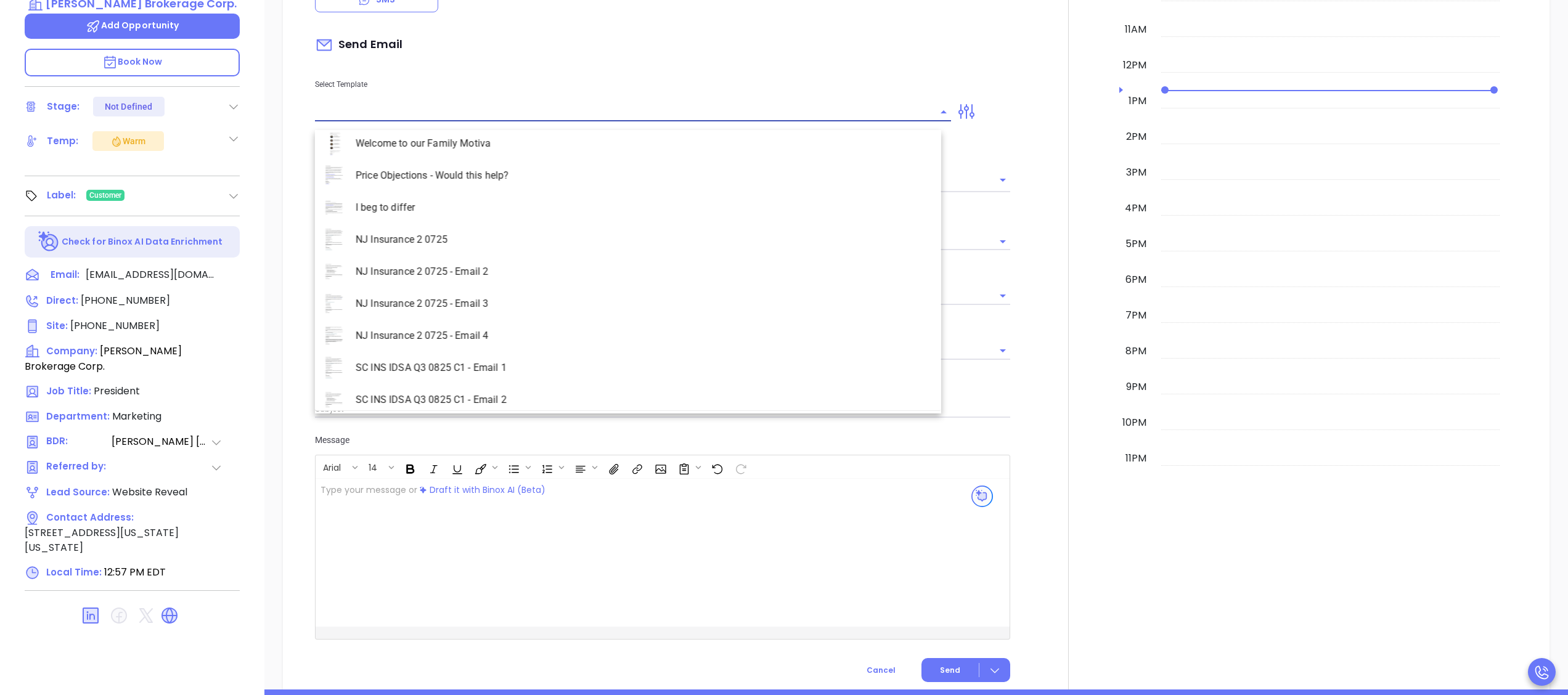
scroll to position [1836, 0]
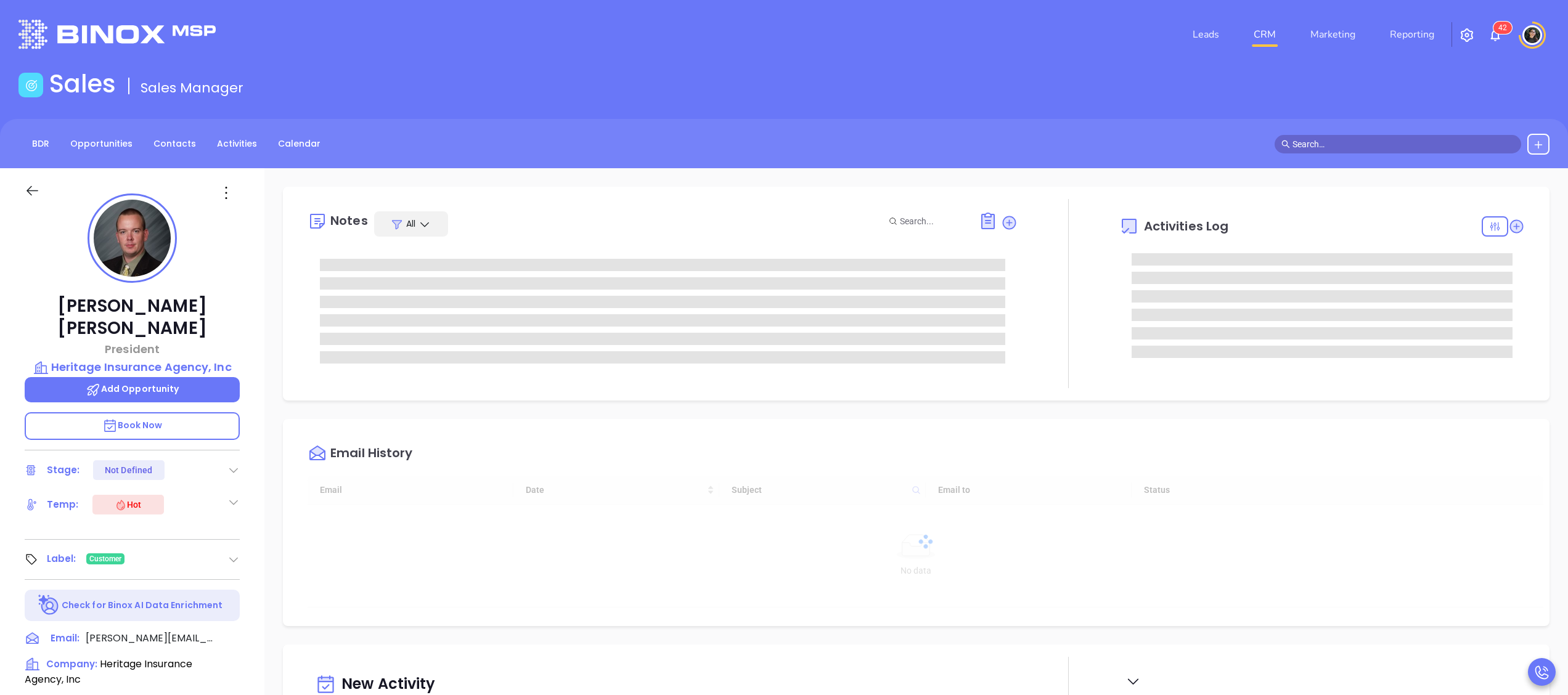
type input "[DATE]"
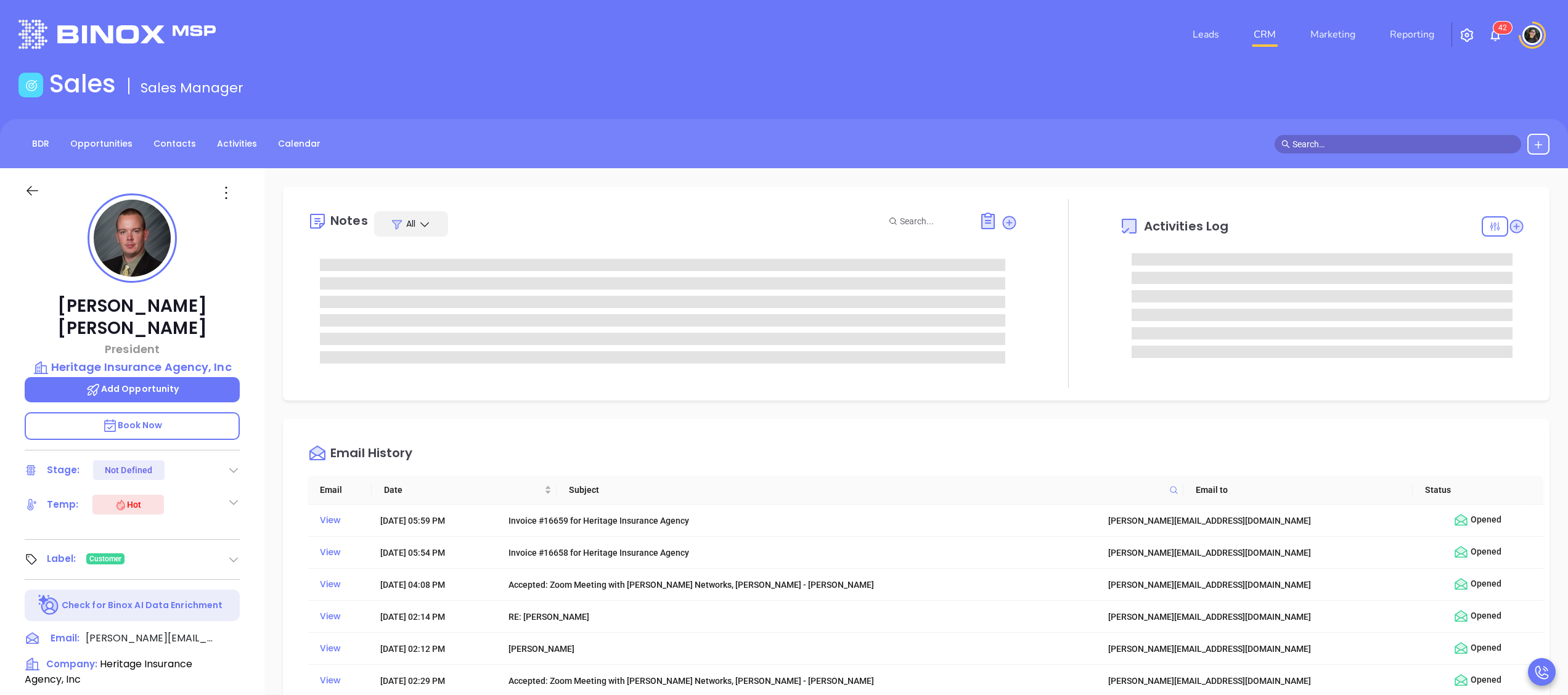
type input "[PERSON_NAME]"
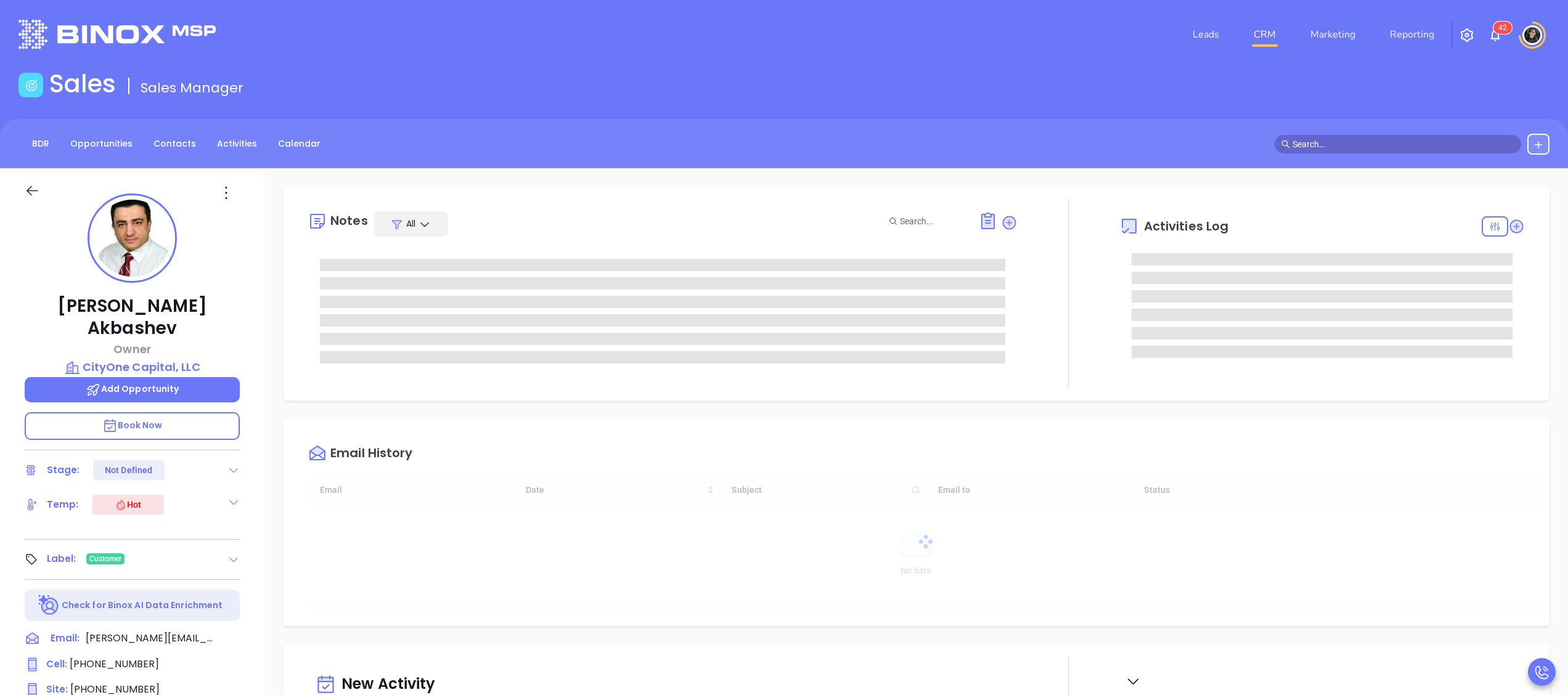
type input "[DATE]"
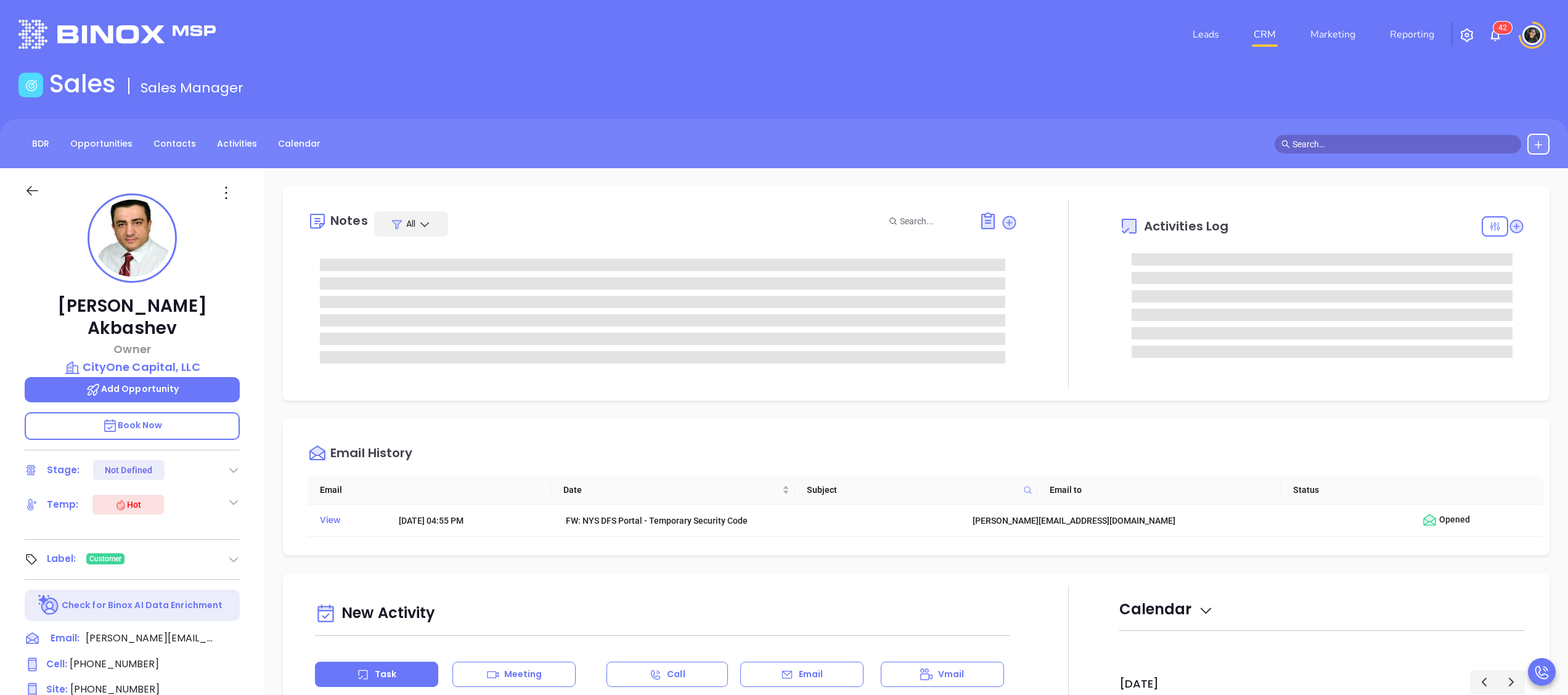
type input "[PERSON_NAME]"
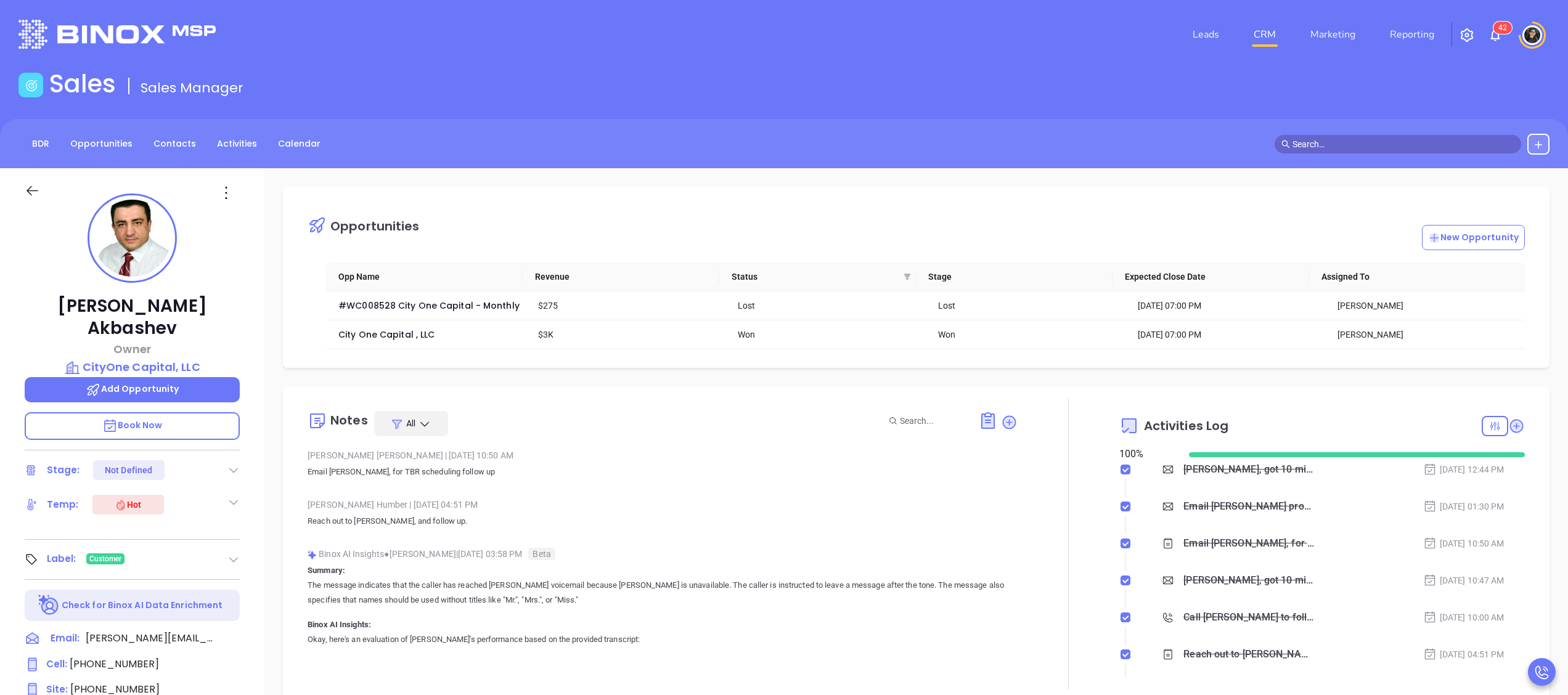
click at [157, 412] on p "Book Now" at bounding box center [132, 426] width 215 height 28
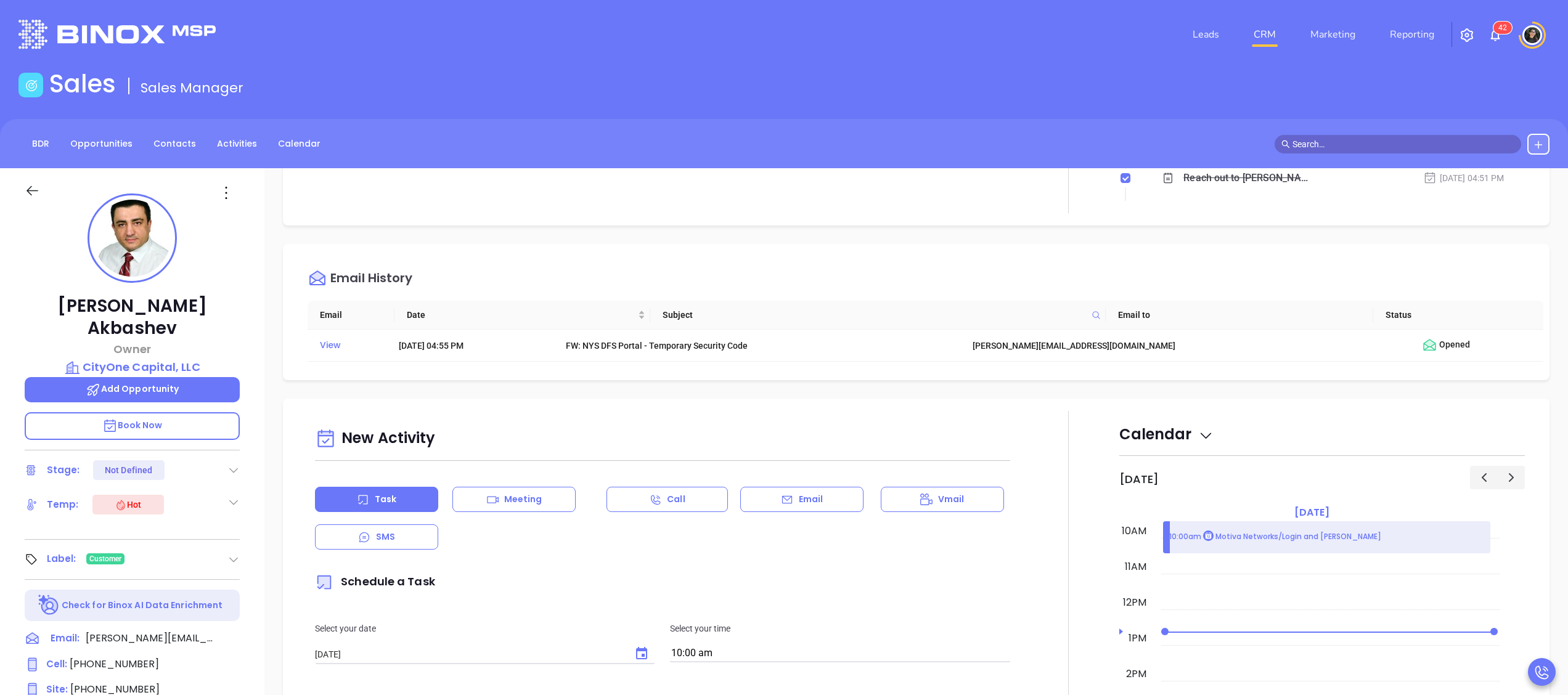
scroll to position [616, 0]
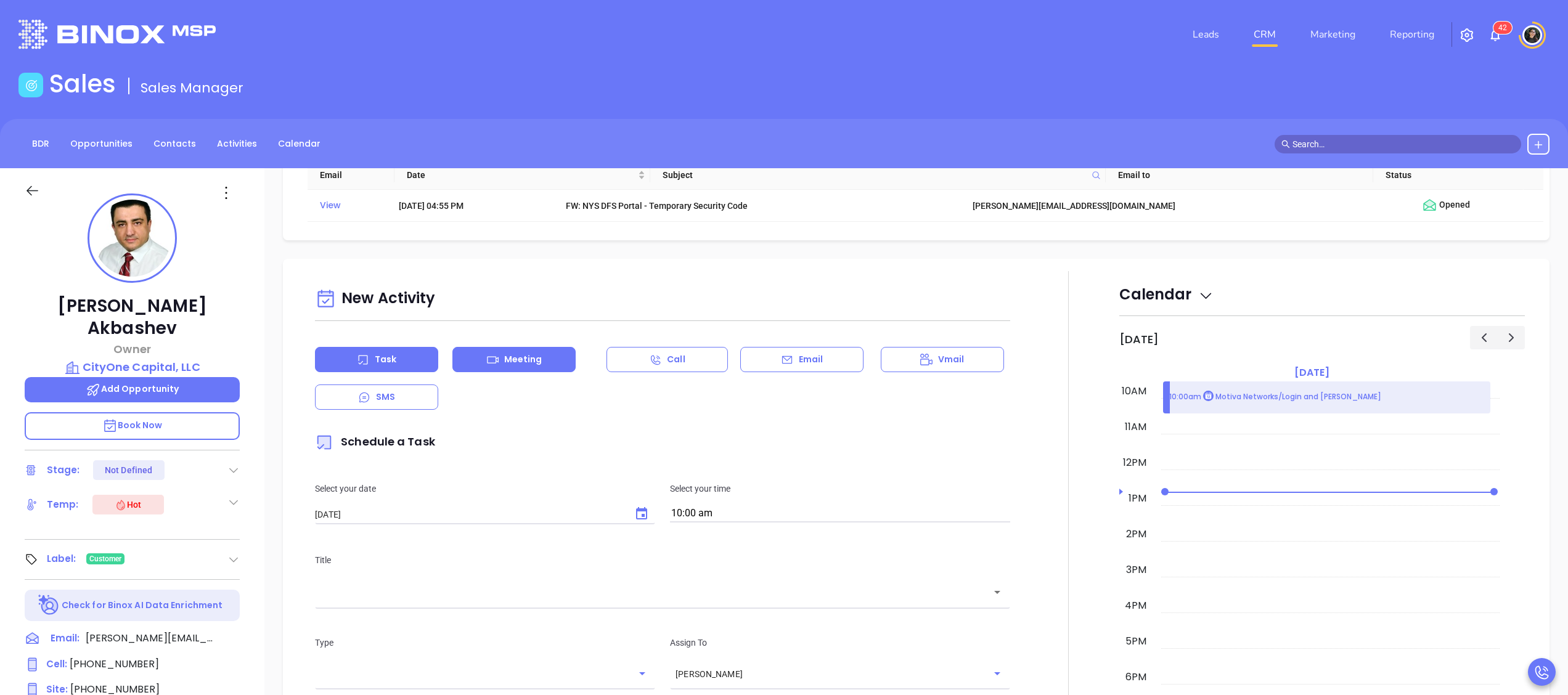
click at [506, 366] on p "Meeting" at bounding box center [523, 359] width 38 height 13
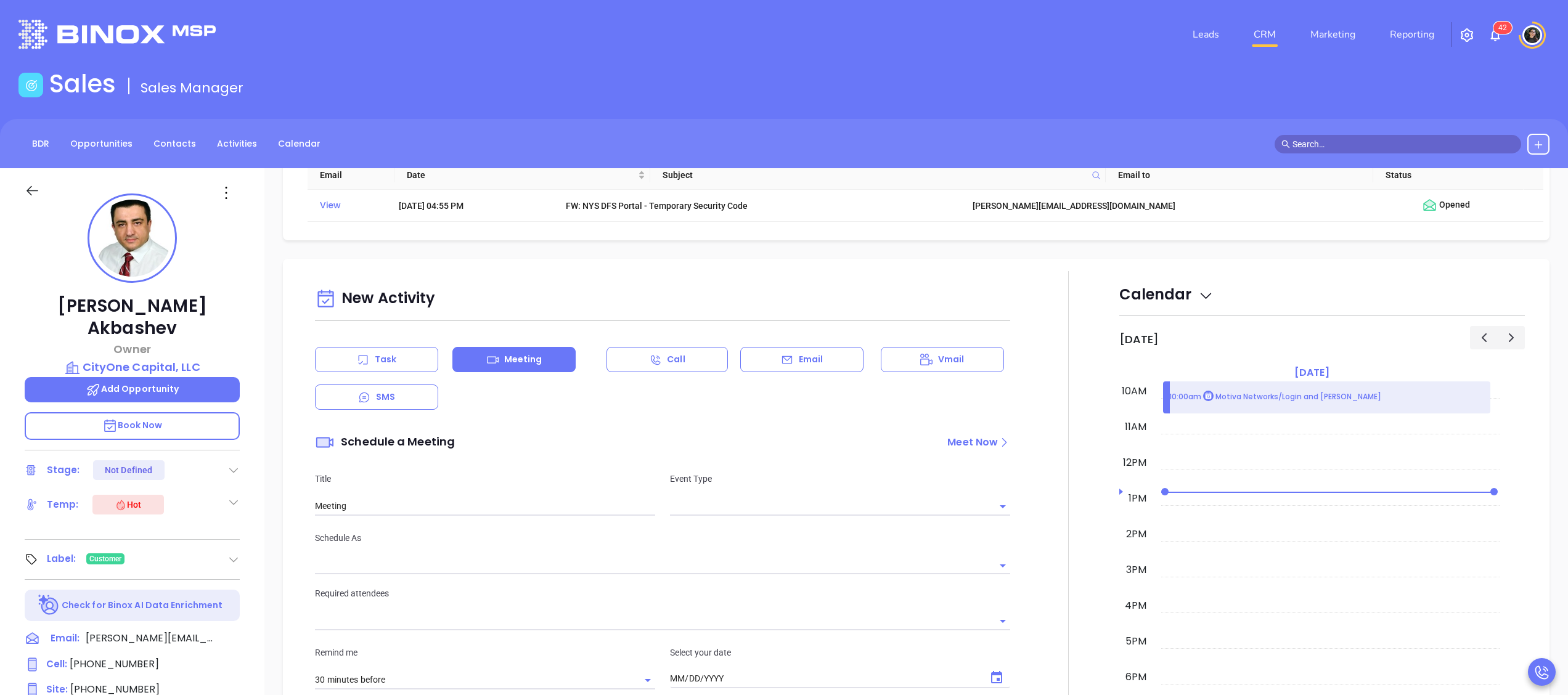
type input "[DATE]"
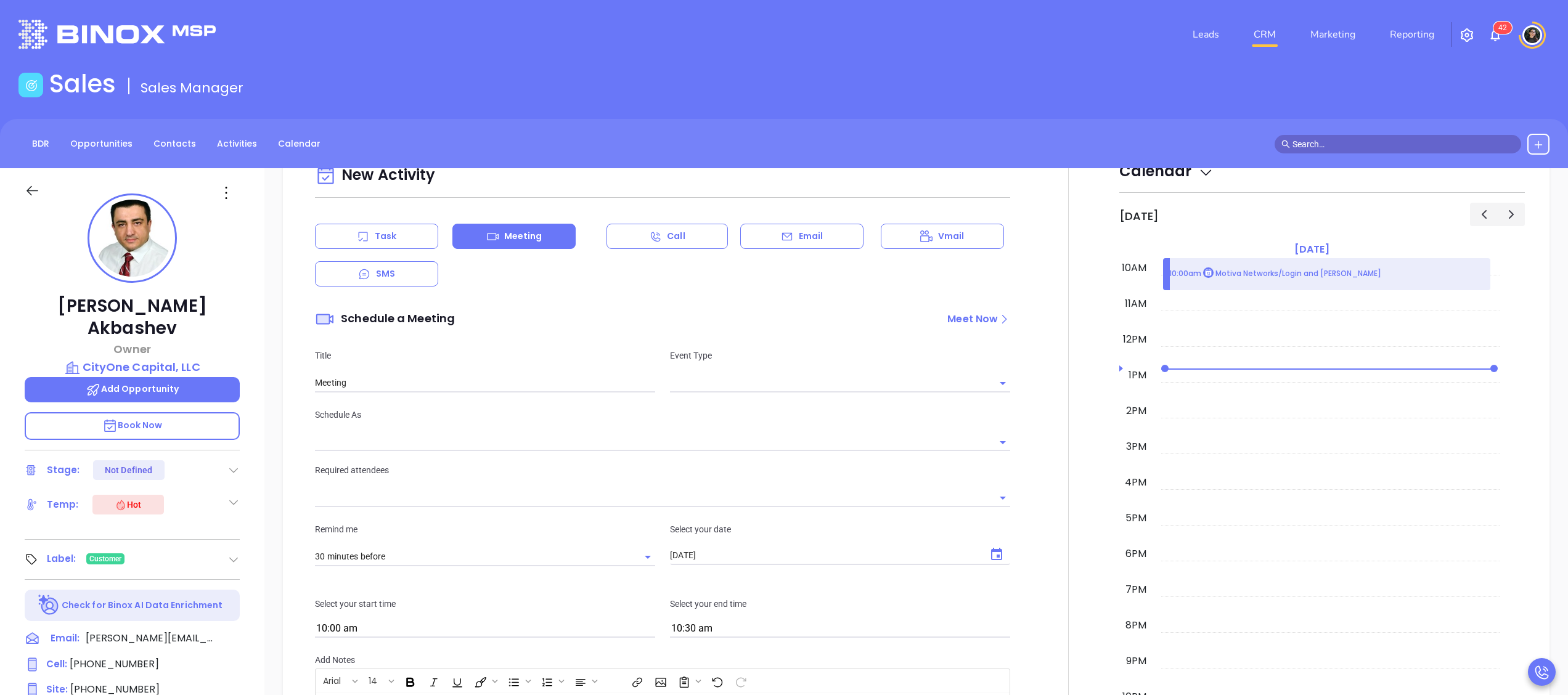
type input "[PERSON_NAME]"
click at [826, 388] on input "text" at bounding box center [831, 383] width 322 height 18
click at [812, 427] on li "Zoom" at bounding box center [832, 438] width 335 height 22
type input "Zoom Meeting"
type input "Zoom"
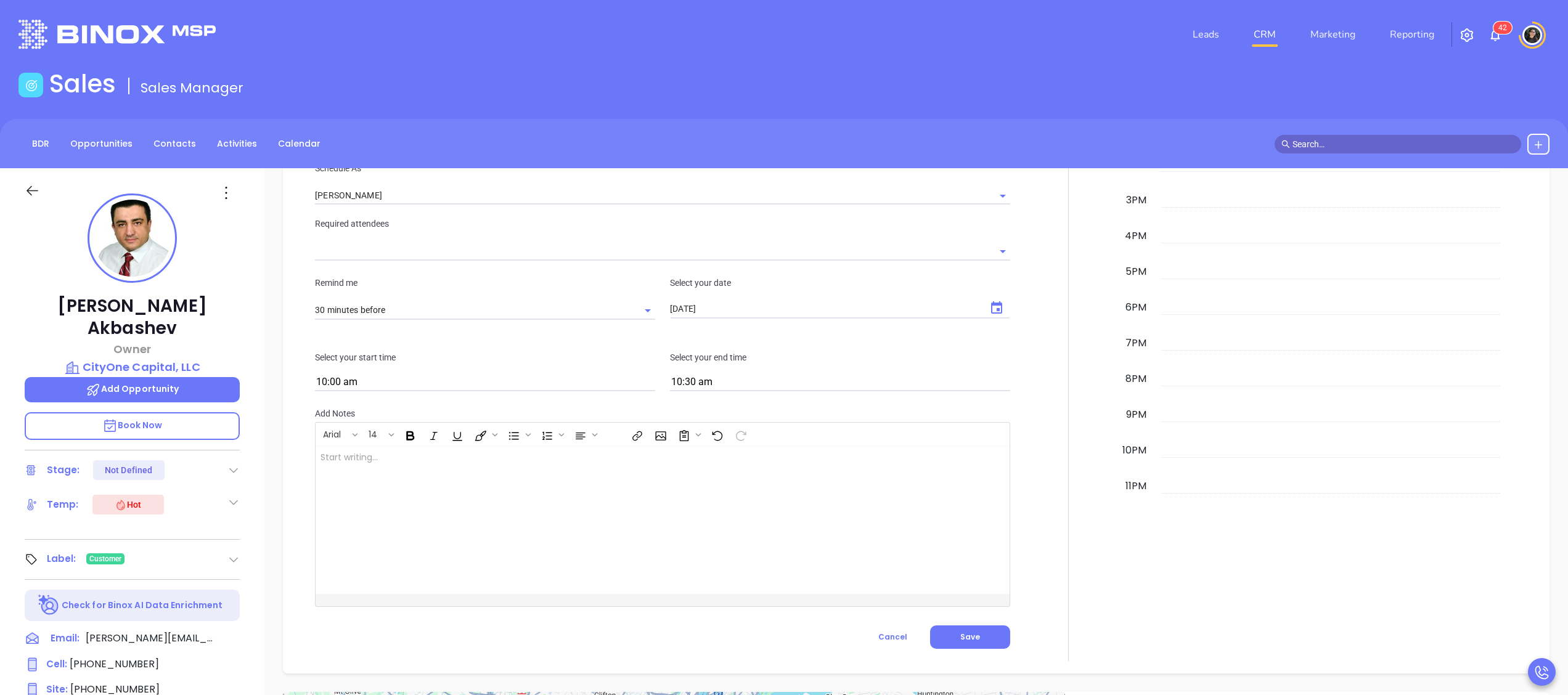
scroll to position [863, 0]
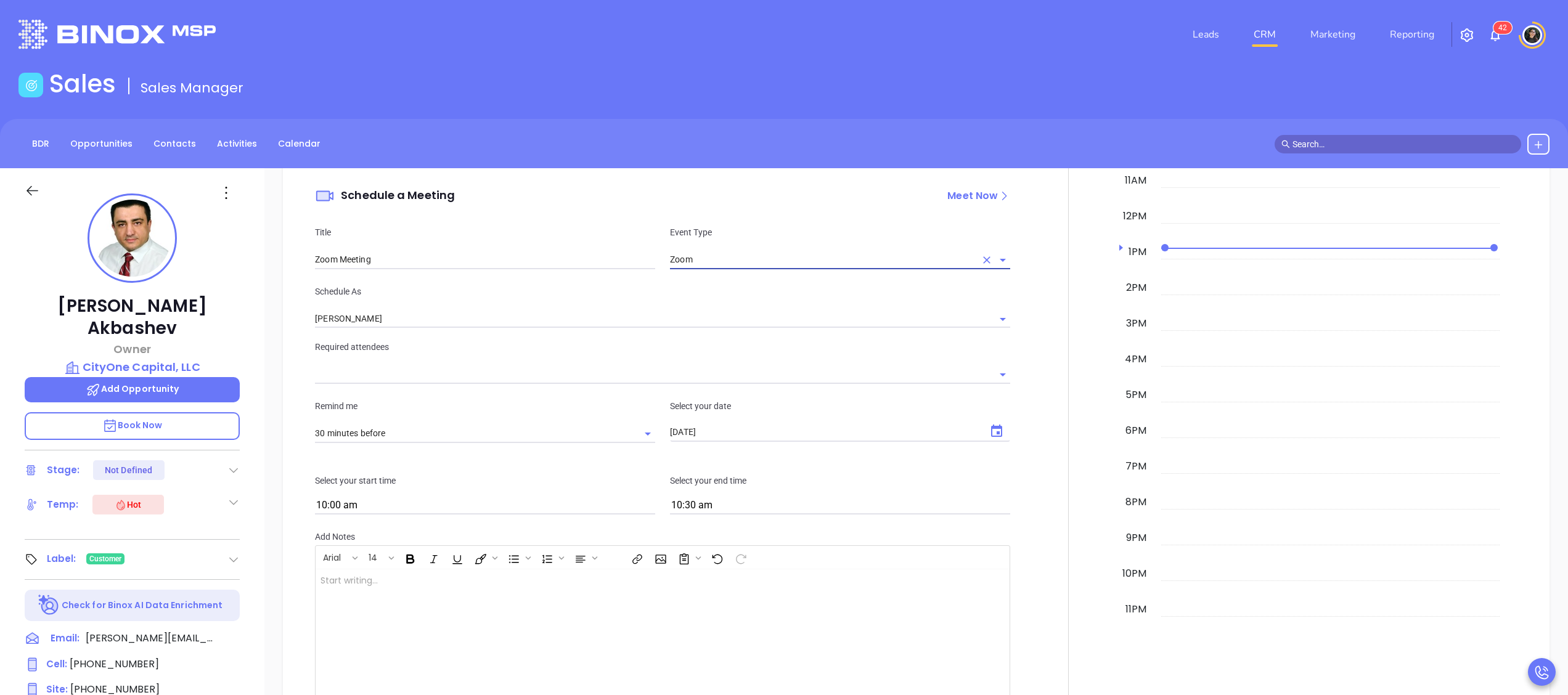
click at [607, 269] on input "Zoom Meeting" at bounding box center [485, 260] width 341 height 19
click at [610, 269] on input "Zoom Meeting" at bounding box center [485, 260] width 341 height 19
paste input "Technology Business Review Zoom with Walter"
type input "Technology Business Review Zoom with Walter"
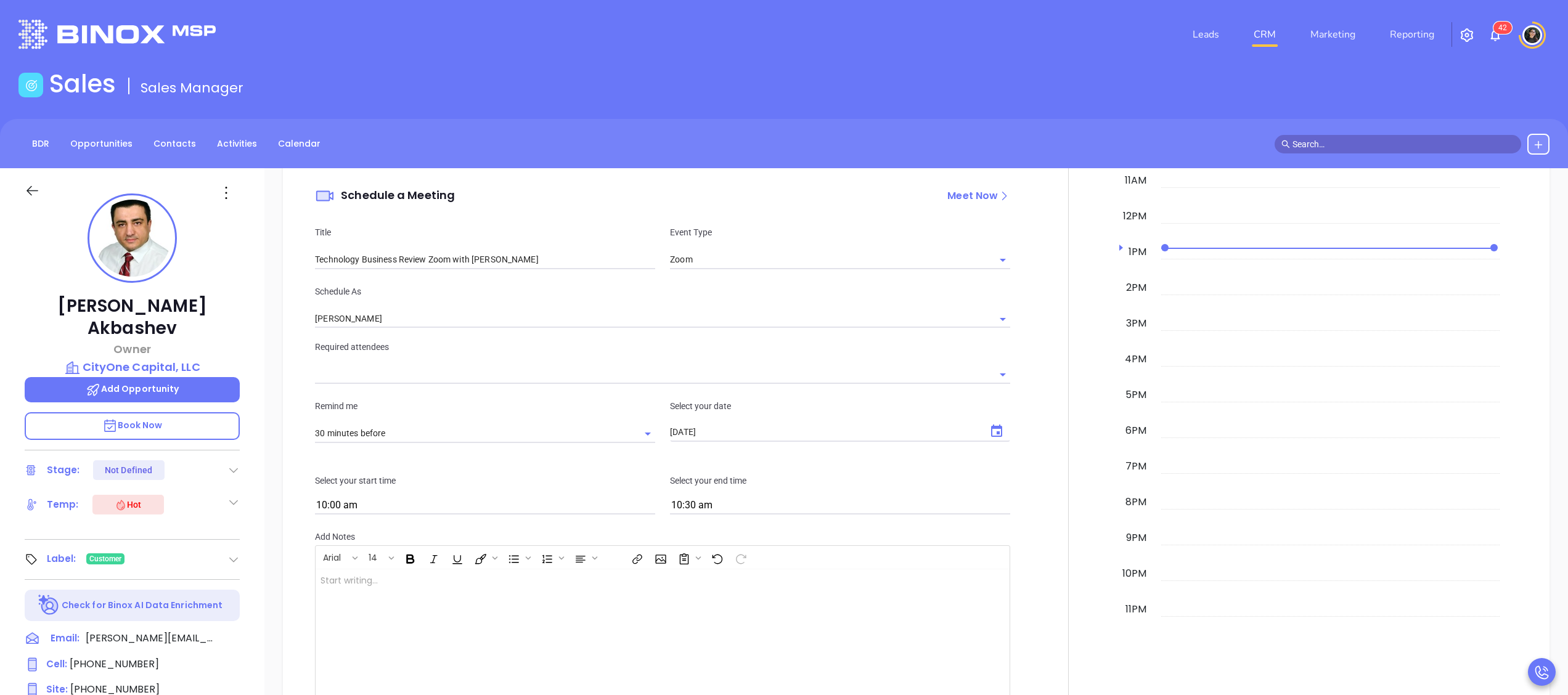
click at [585, 336] on div "New Activity Task Meeting Call Email Vmail SMS Schedule a Meeting Meet Now Titl…" at bounding box center [662, 383] width 710 height 693
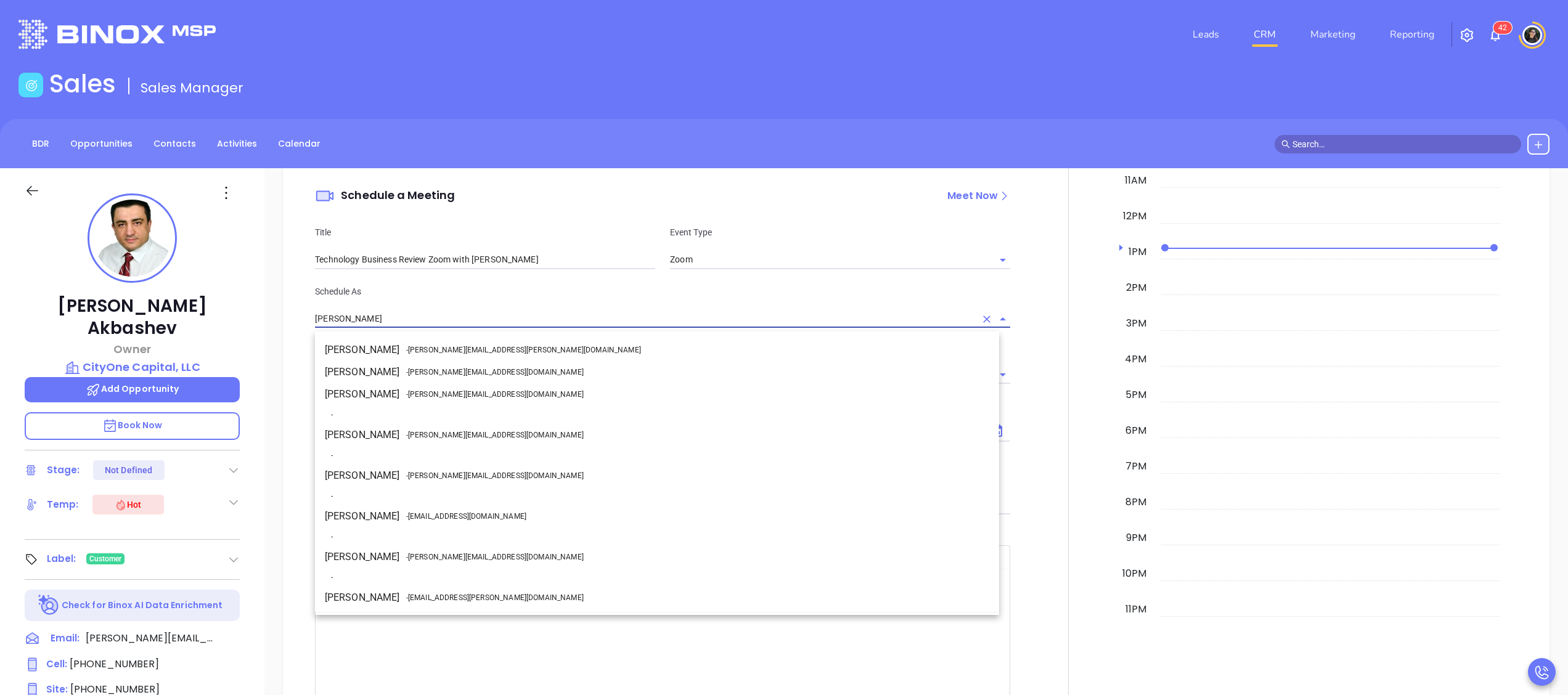
click at [604, 324] on input "[PERSON_NAME]" at bounding box center [645, 318] width 661 height 18
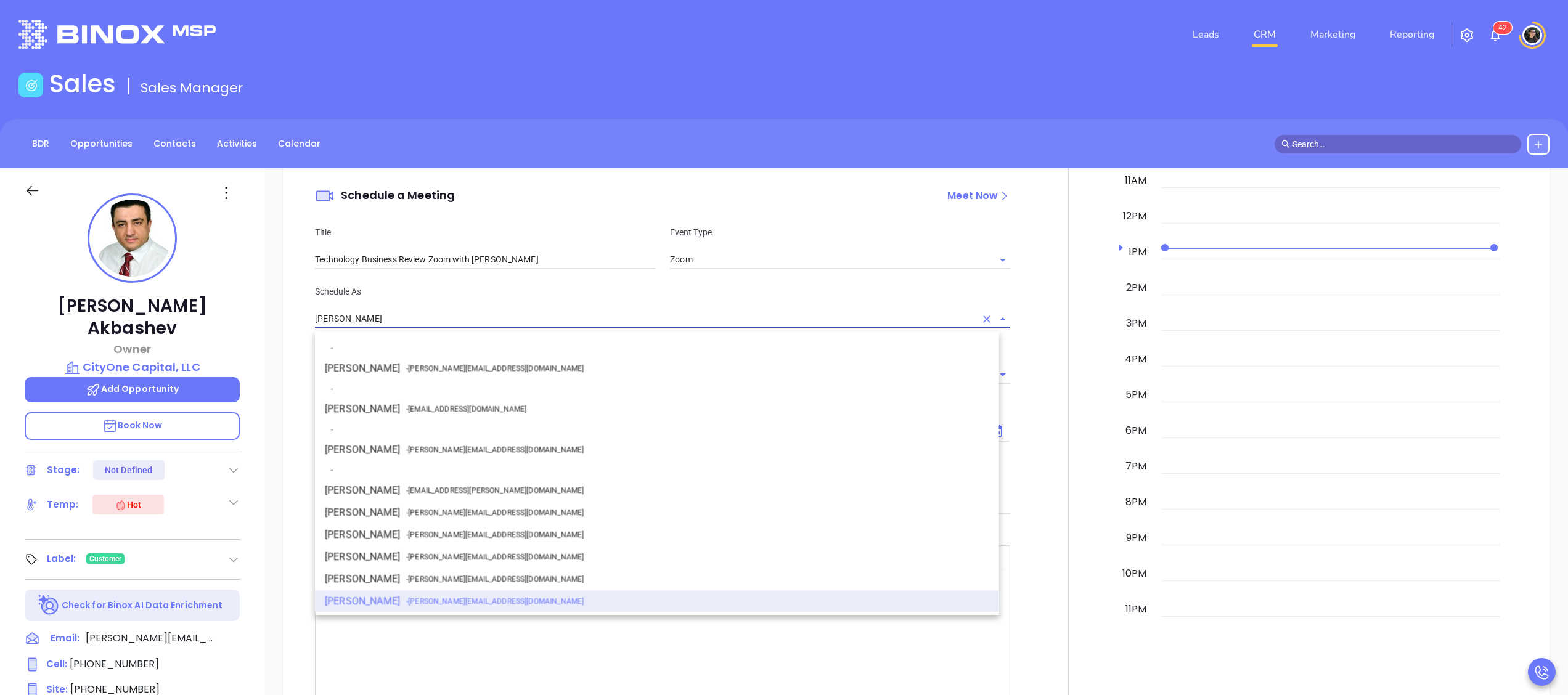
click at [546, 439] on li "Walter Contreras - walter@motiva.net" at bounding box center [657, 450] width 684 height 22
type input "[PERSON_NAME]"
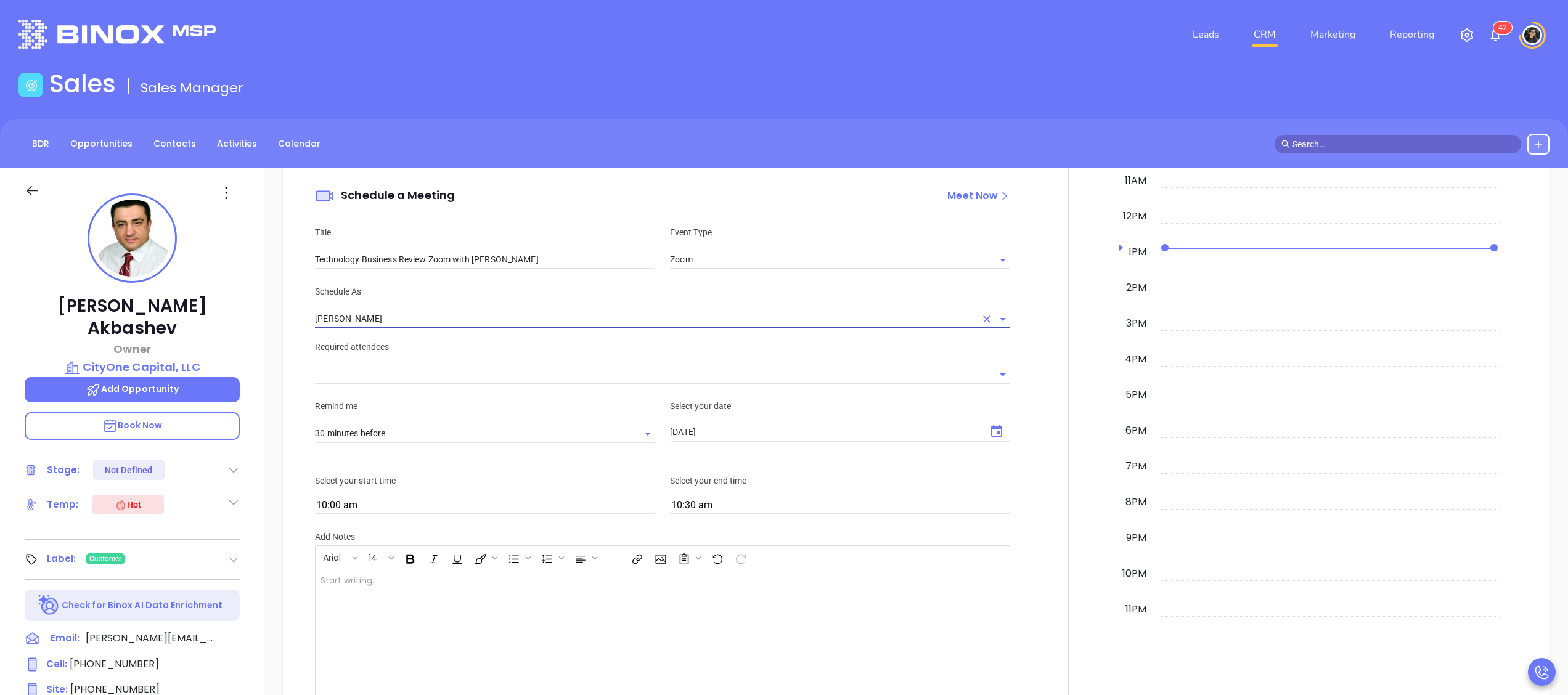
click at [986, 425] on button "Choose date, selected date is Sep 30, 2025" at bounding box center [996, 431] width 25 height 25
click at [846, 451] on button "Next month" at bounding box center [842, 461] width 25 height 25
click at [768, 508] on button "1" at bounding box center [763, 512] width 22 height 22
type input "10/01/2025"
click at [464, 512] on input "10:00 am" at bounding box center [485, 505] width 341 height 17
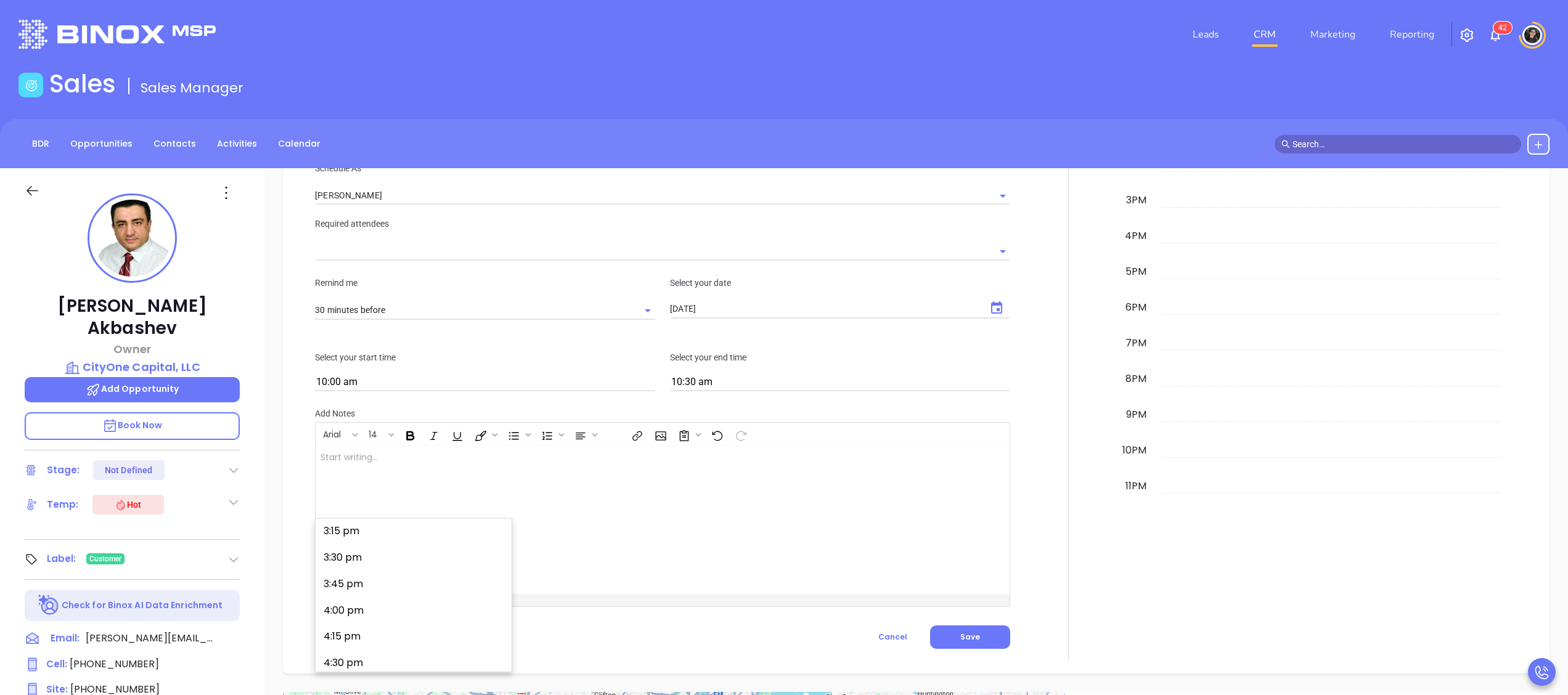
scroll to position [1649, 0]
click at [325, 565] on button "4:00 pm" at bounding box center [416, 571] width 191 height 26
type input "4:00 pm"
type input "4:30 pm"
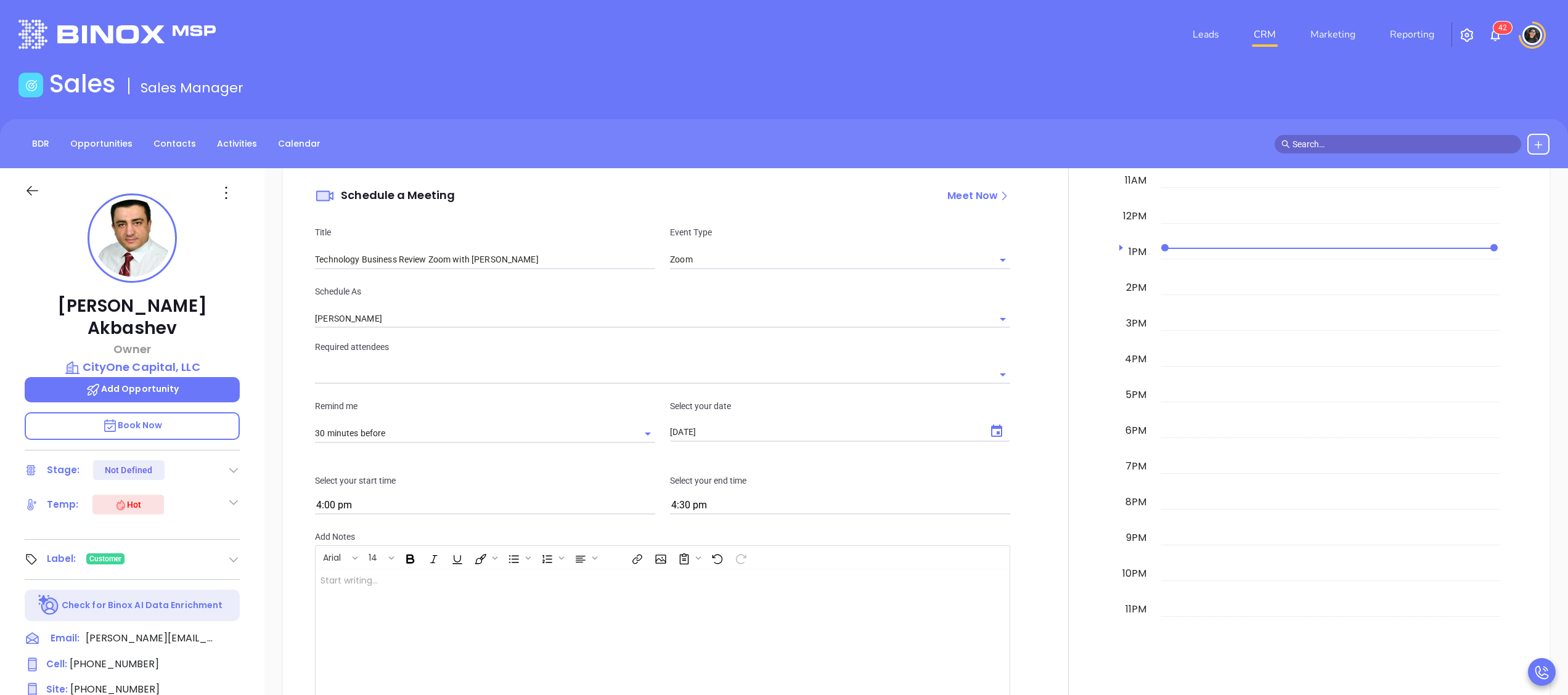
click at [413, 383] on input "text" at bounding box center [653, 373] width 677 height 18
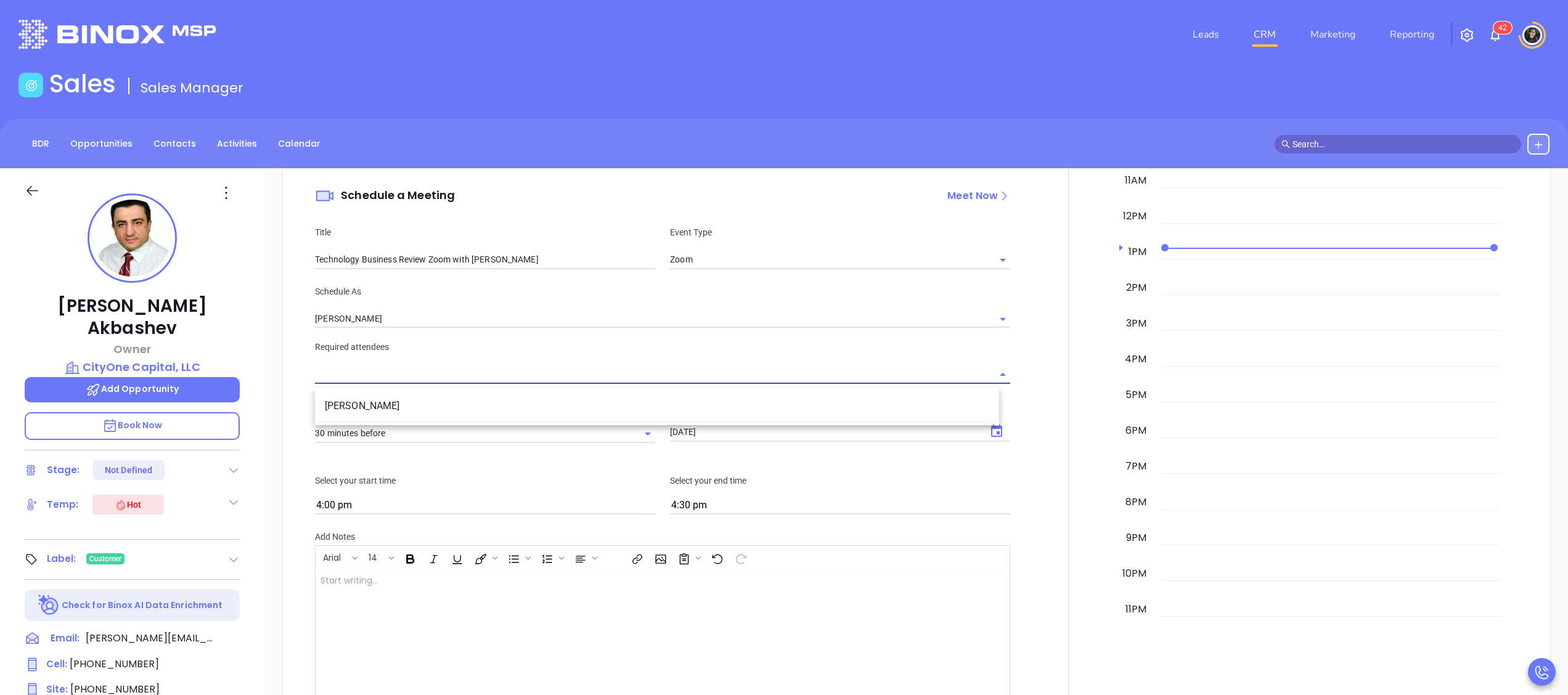
click at [412, 401] on li "Mike Akbashev" at bounding box center [657, 405] width 684 height 22
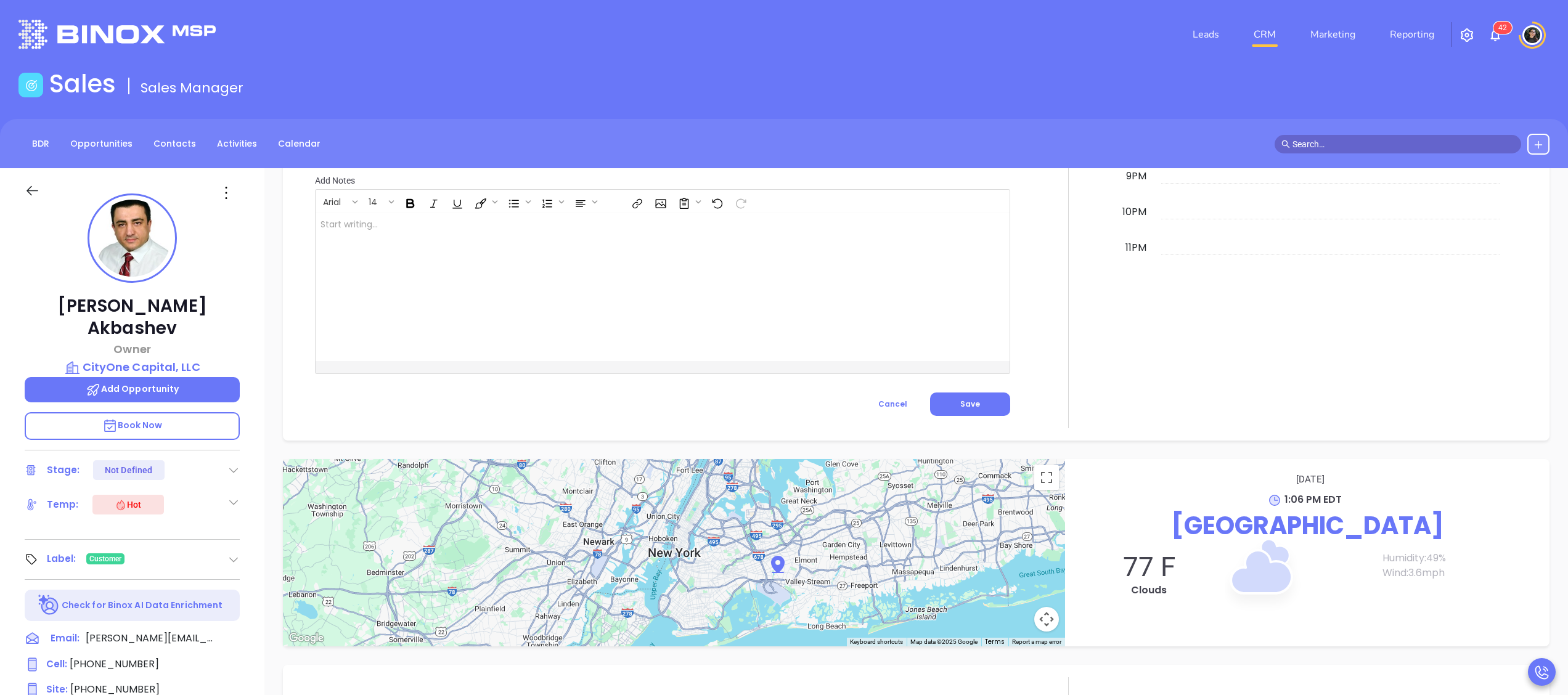
scroll to position [1227, 0]
click at [961, 403] on span "Save" at bounding box center [970, 404] width 19 height 10
type input "Meeting"
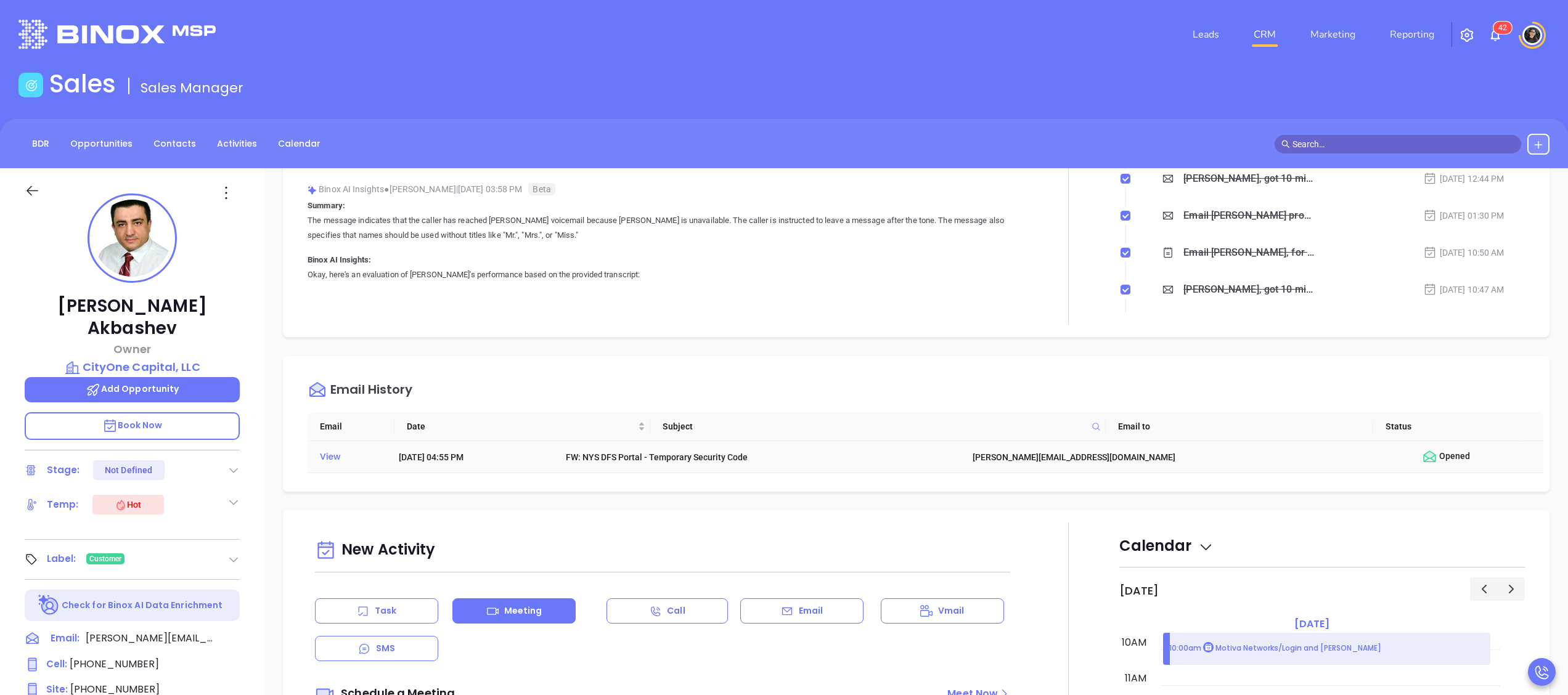
scroll to position [360, 0]
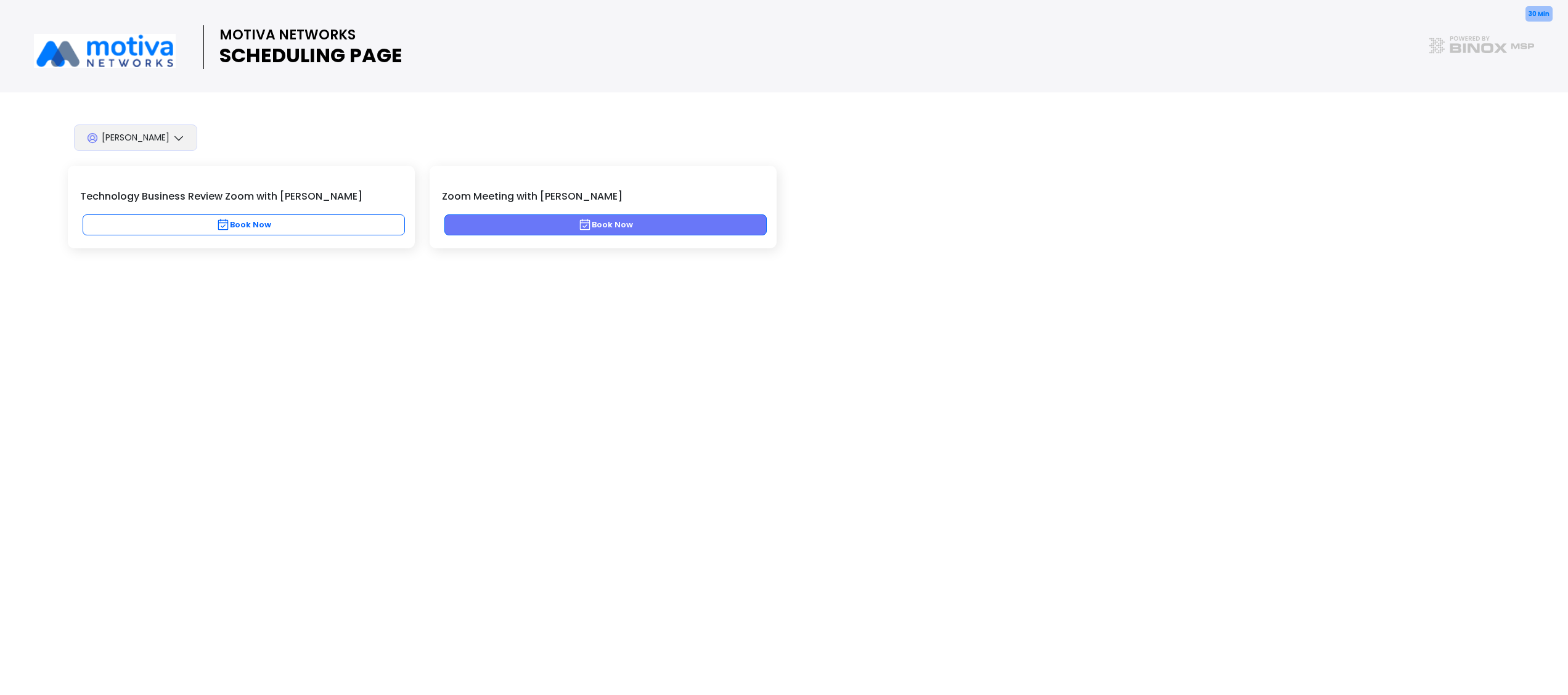
click at [601, 225] on button "Book Now" at bounding box center [606, 224] width 323 height 21
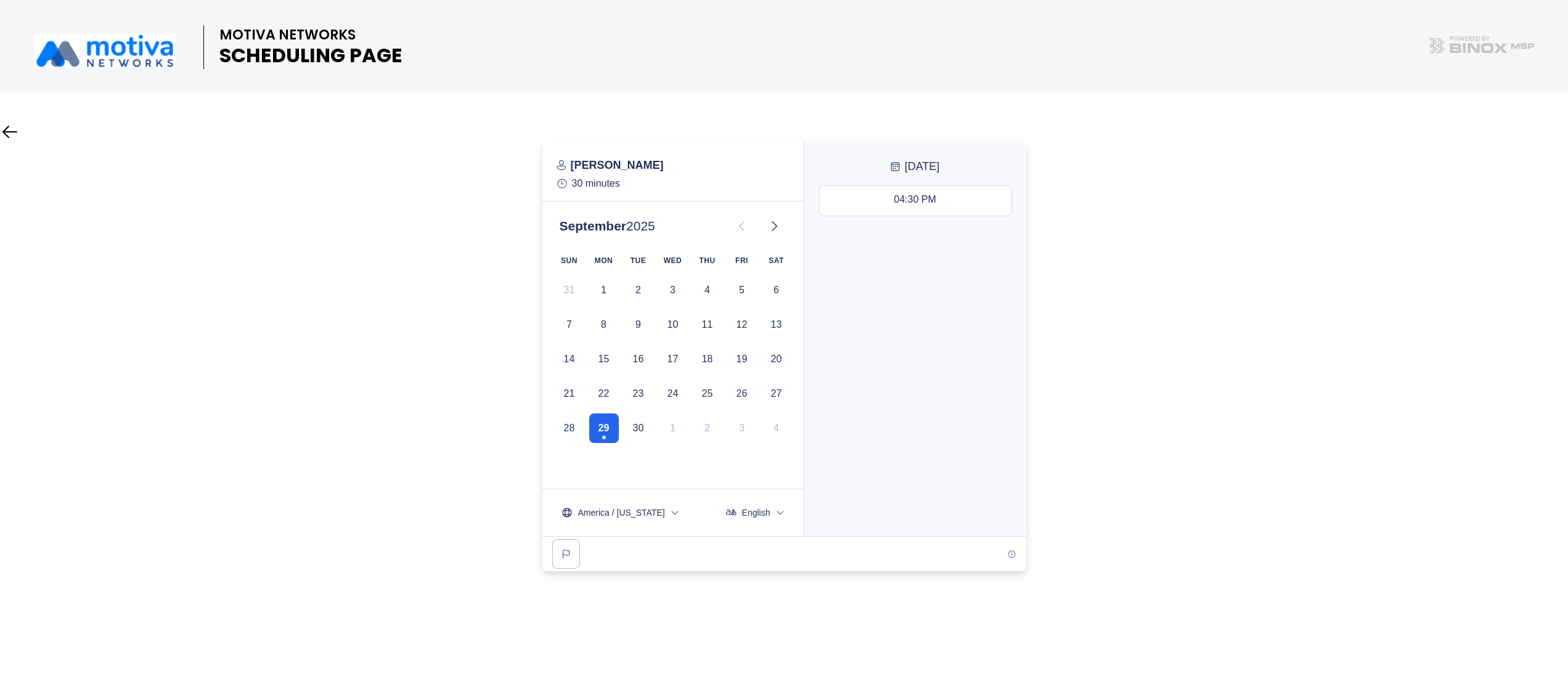
click at [8, 130] on icon at bounding box center [9, 131] width 19 height 19
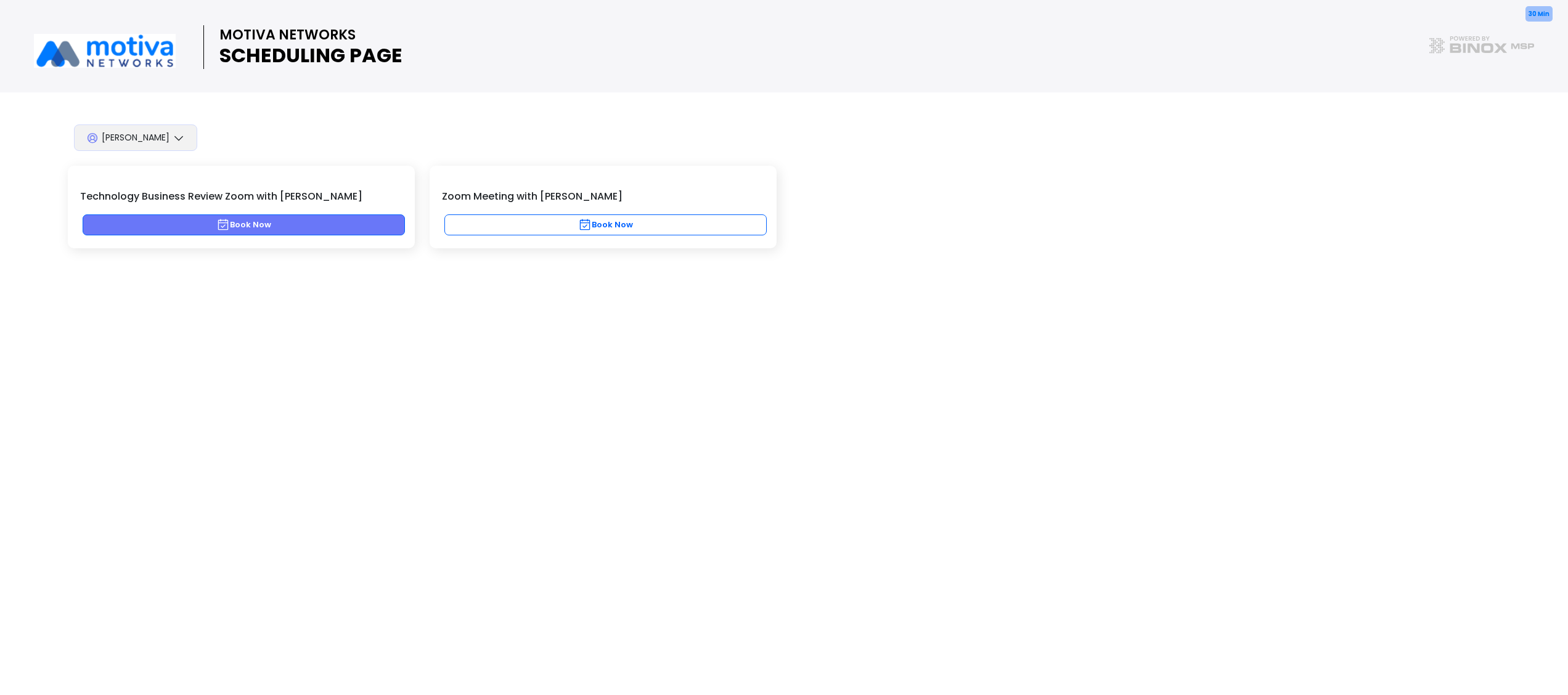
click at [243, 230] on button "Book Now" at bounding box center [243, 224] width 323 height 21
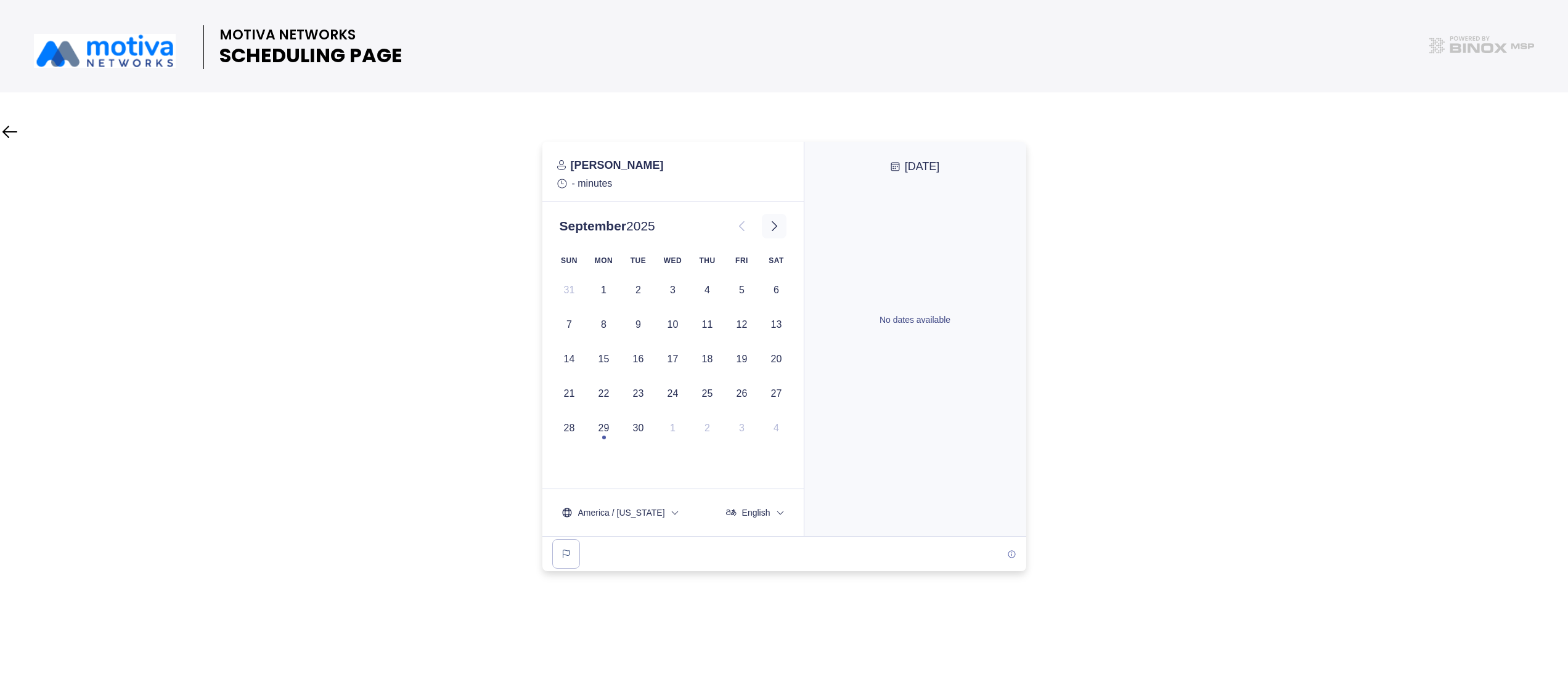
click at [774, 223] on icon at bounding box center [773, 225] width 14 height 14
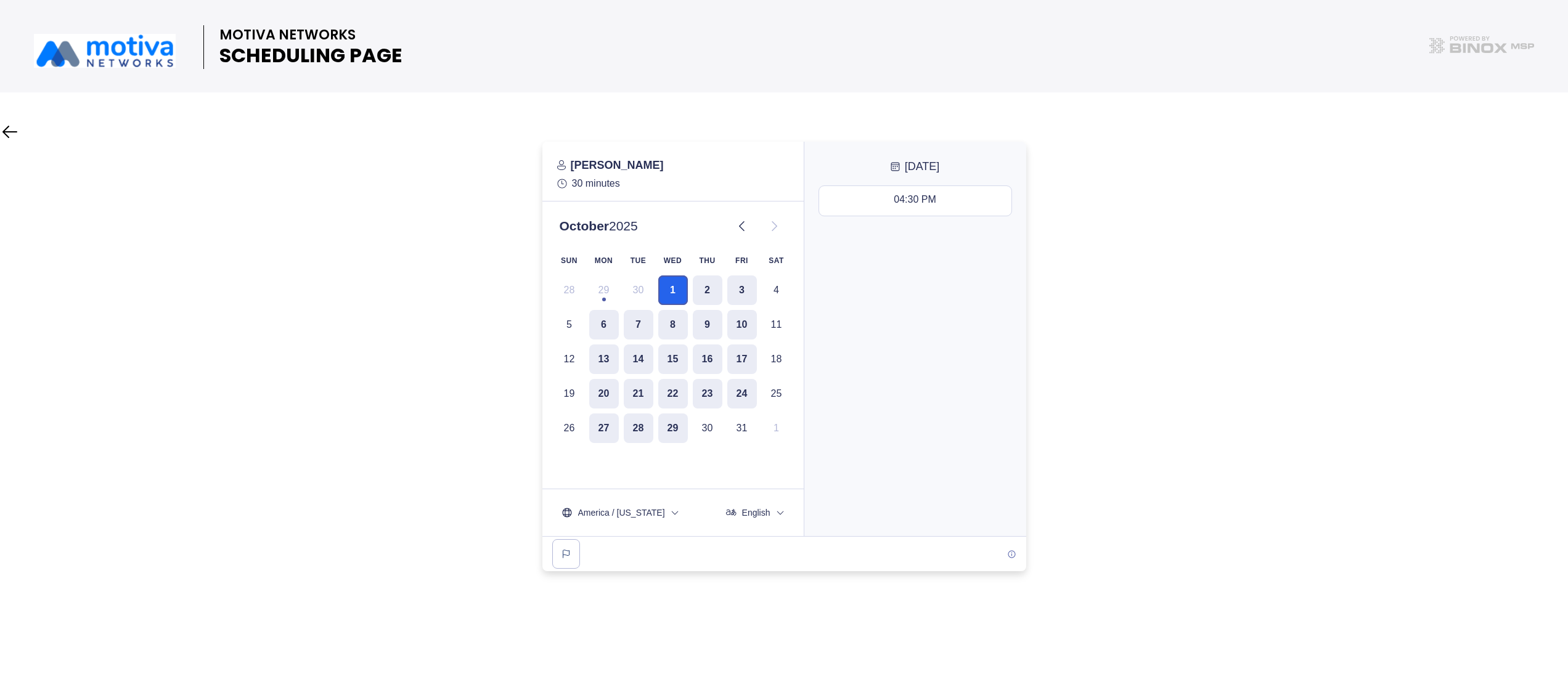
click at [673, 284] on button "1" at bounding box center [673, 290] width 30 height 30
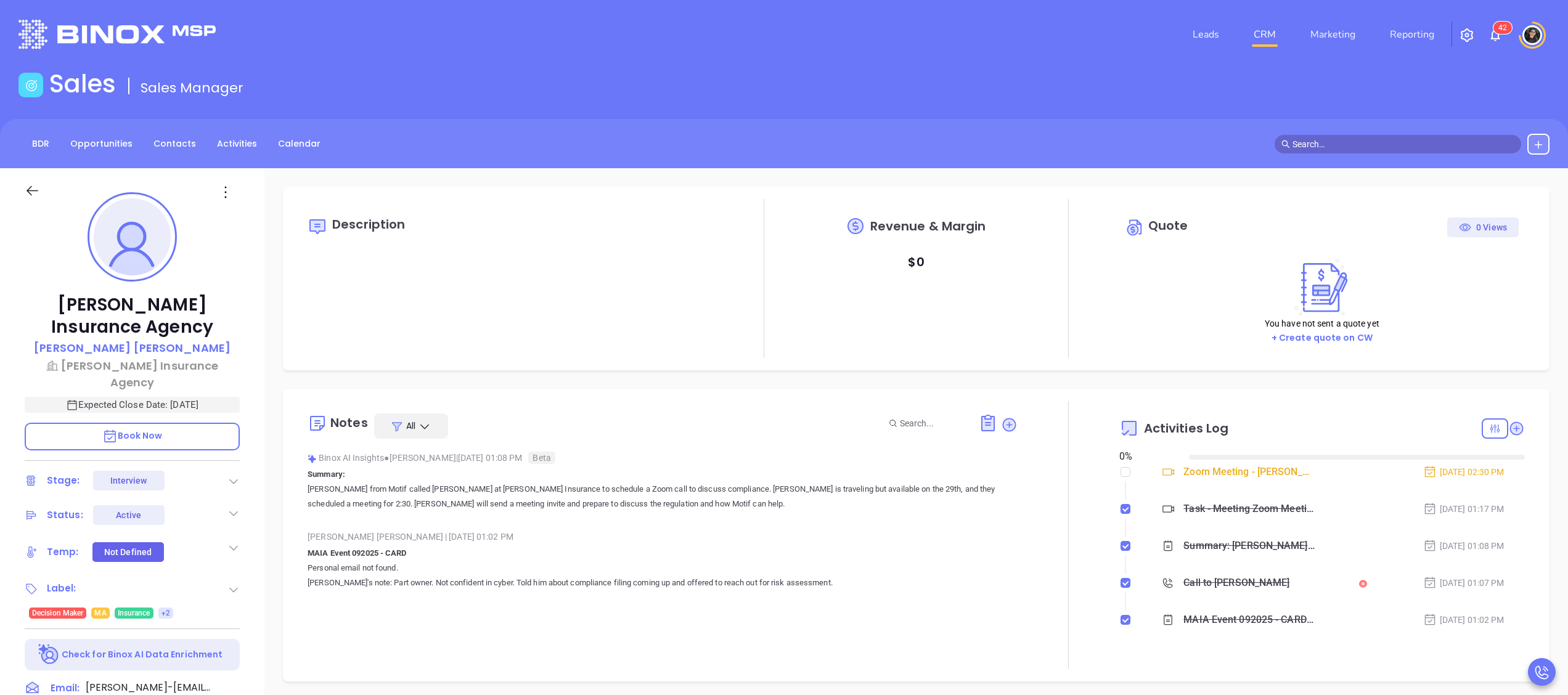
type input "[DATE]"
type input "[PERSON_NAME]"
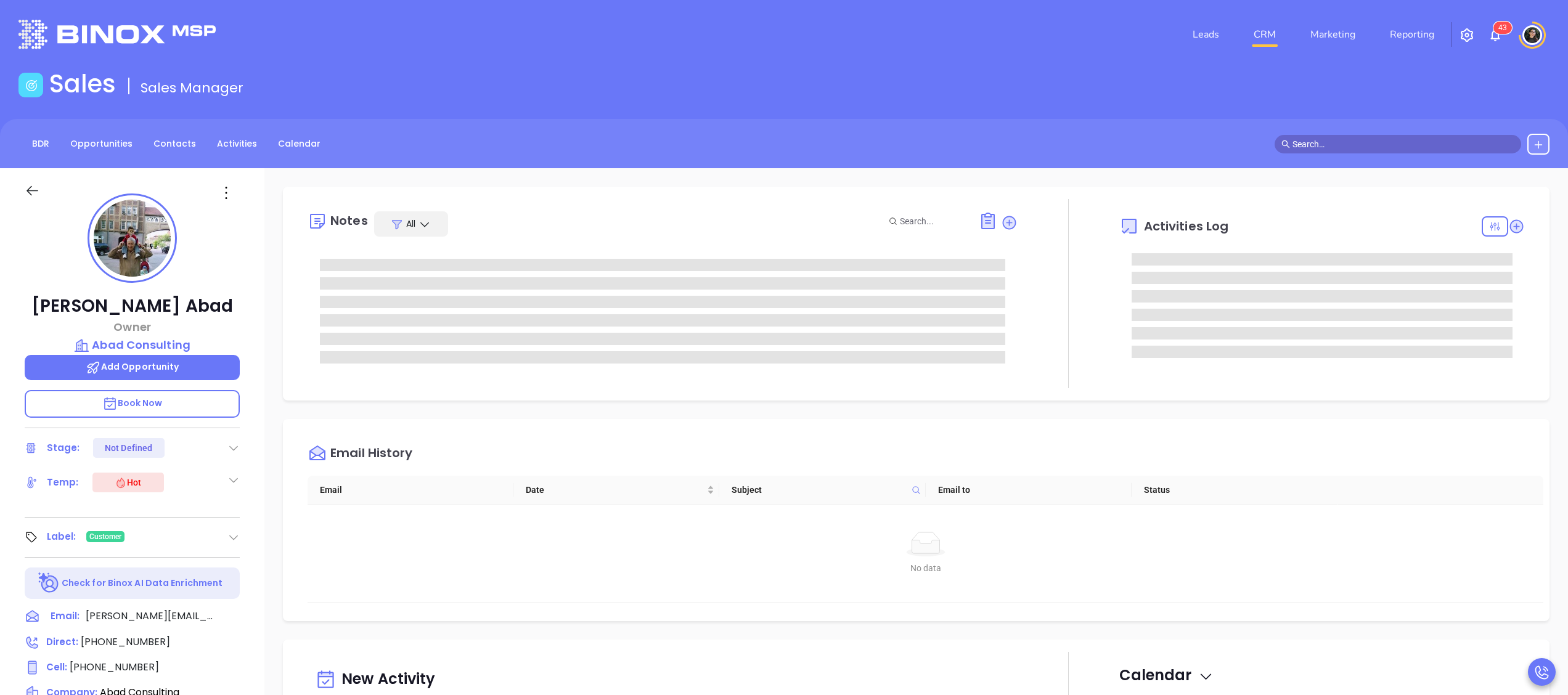
type input "[PERSON_NAME]"
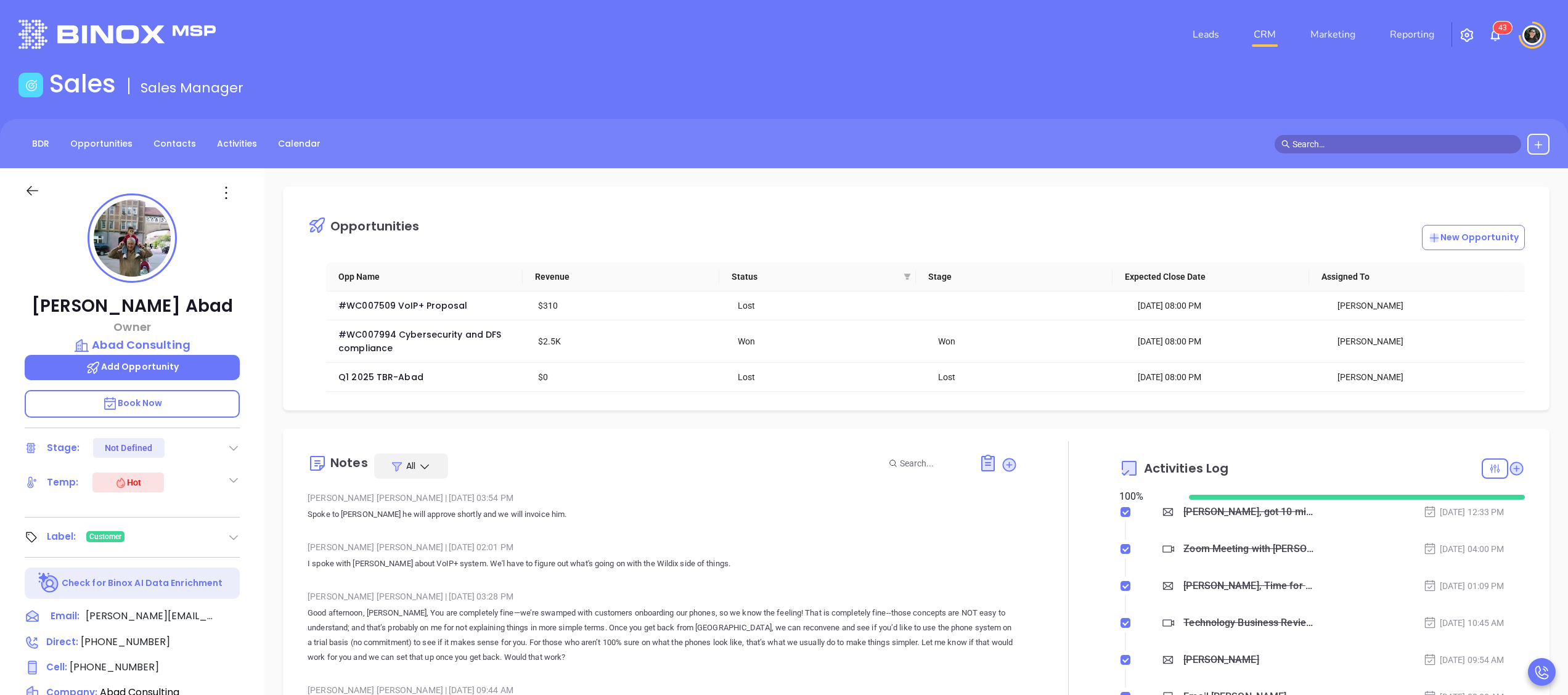
scroll to position [358, 0]
click at [185, 387] on div "[PERSON_NAME] Owner Abad Consulting Add Opportunity Book Now Stage: Not Defined…" at bounding box center [132, 603] width 264 height 869
click at [186, 392] on p "Book Now" at bounding box center [132, 404] width 215 height 28
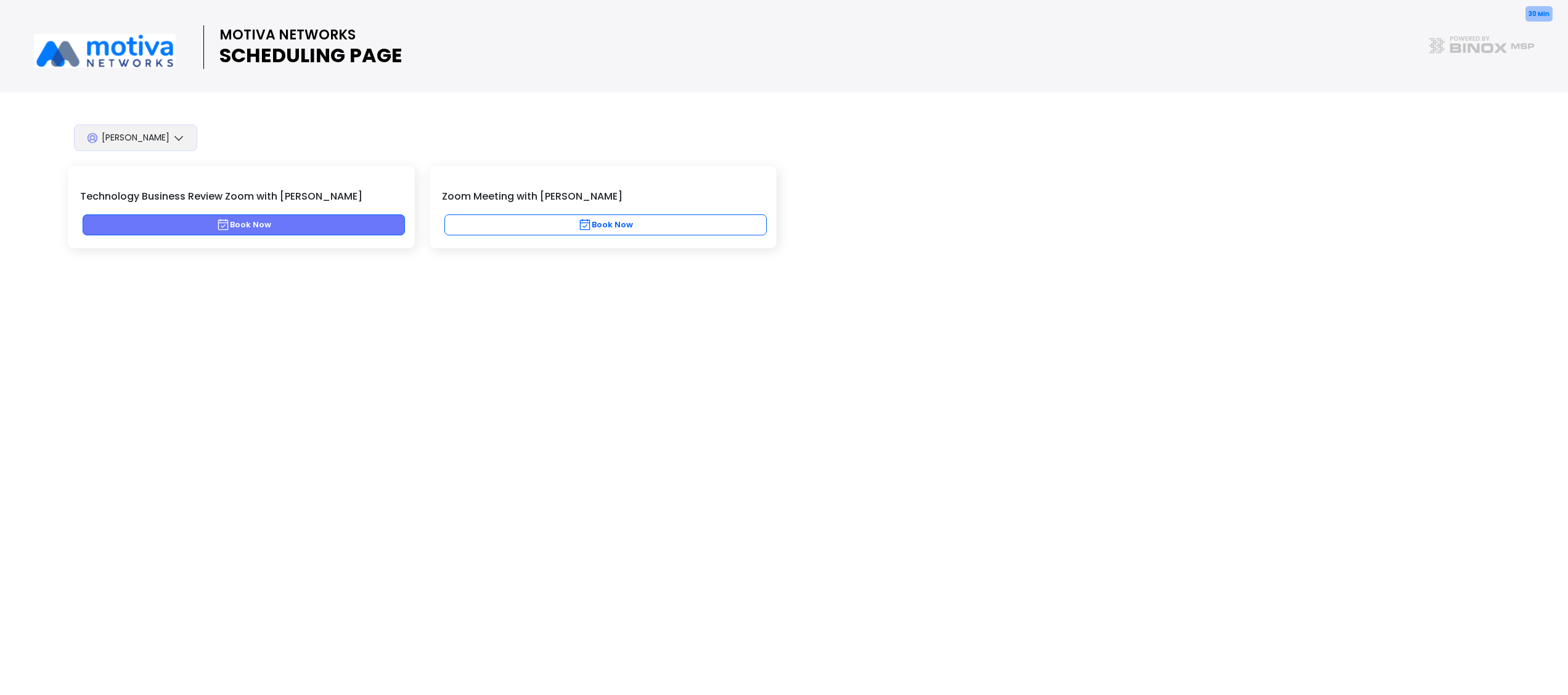
click at [358, 215] on button "Book Now" at bounding box center [243, 224] width 323 height 21
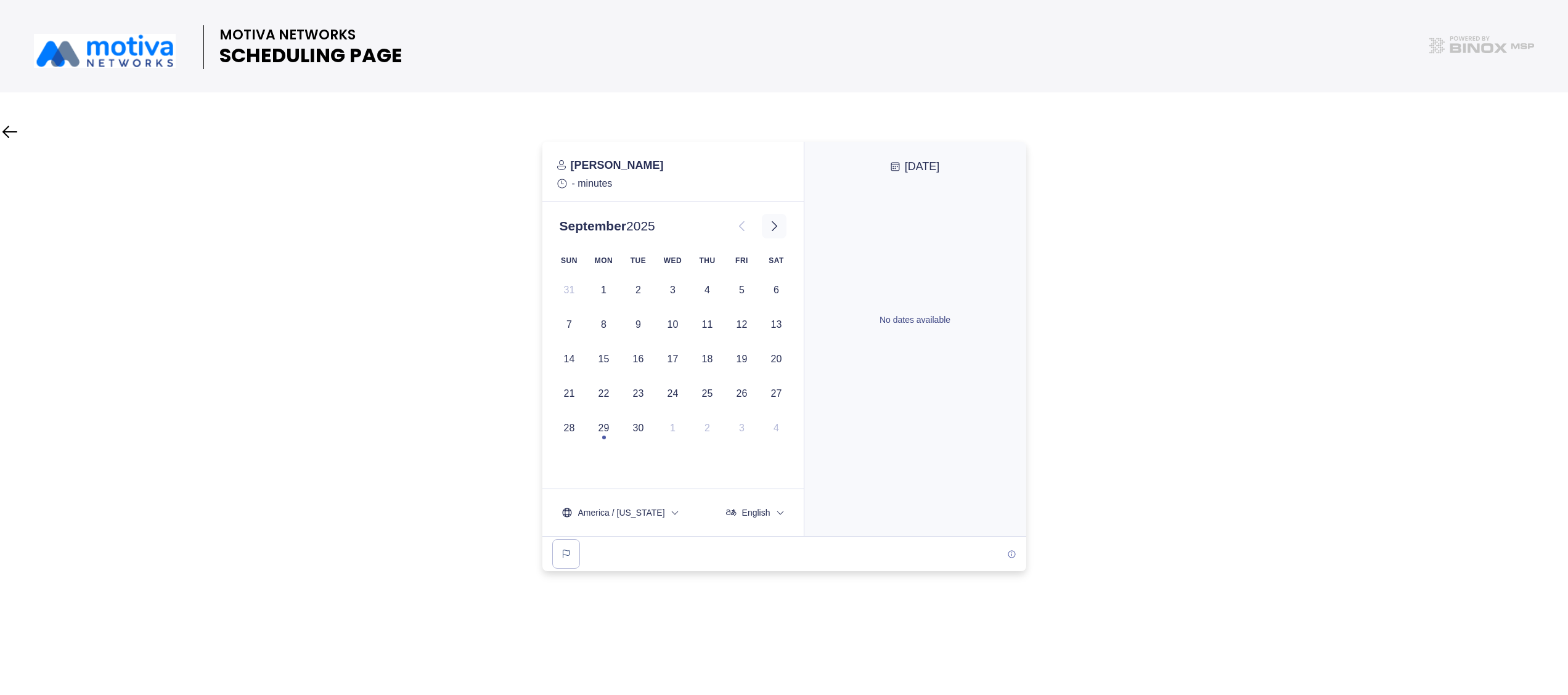
click at [771, 218] on button at bounding box center [773, 225] width 25 height 25
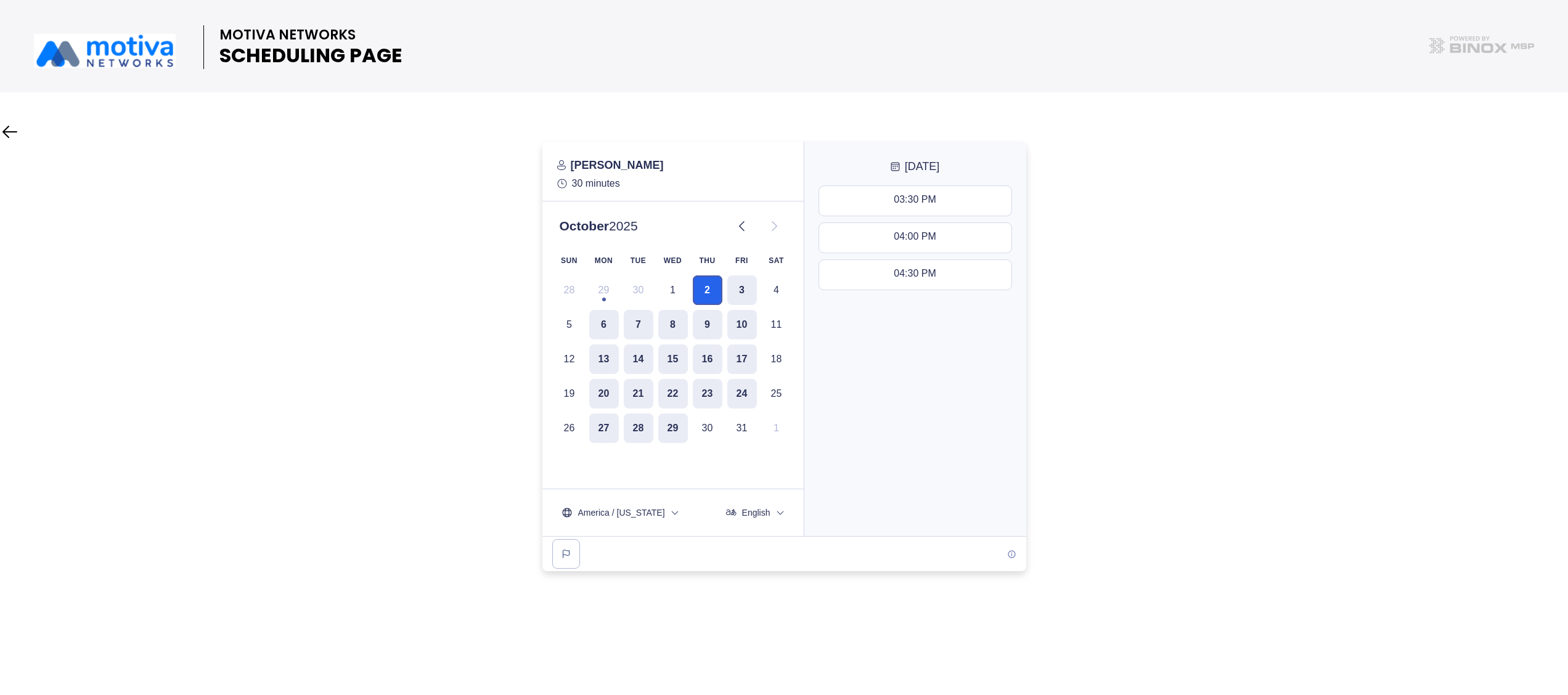
click at [711, 286] on button "2" at bounding box center [707, 290] width 30 height 30
click at [934, 193] on button "03:30 PM - 04:00 PM" at bounding box center [915, 201] width 192 height 30
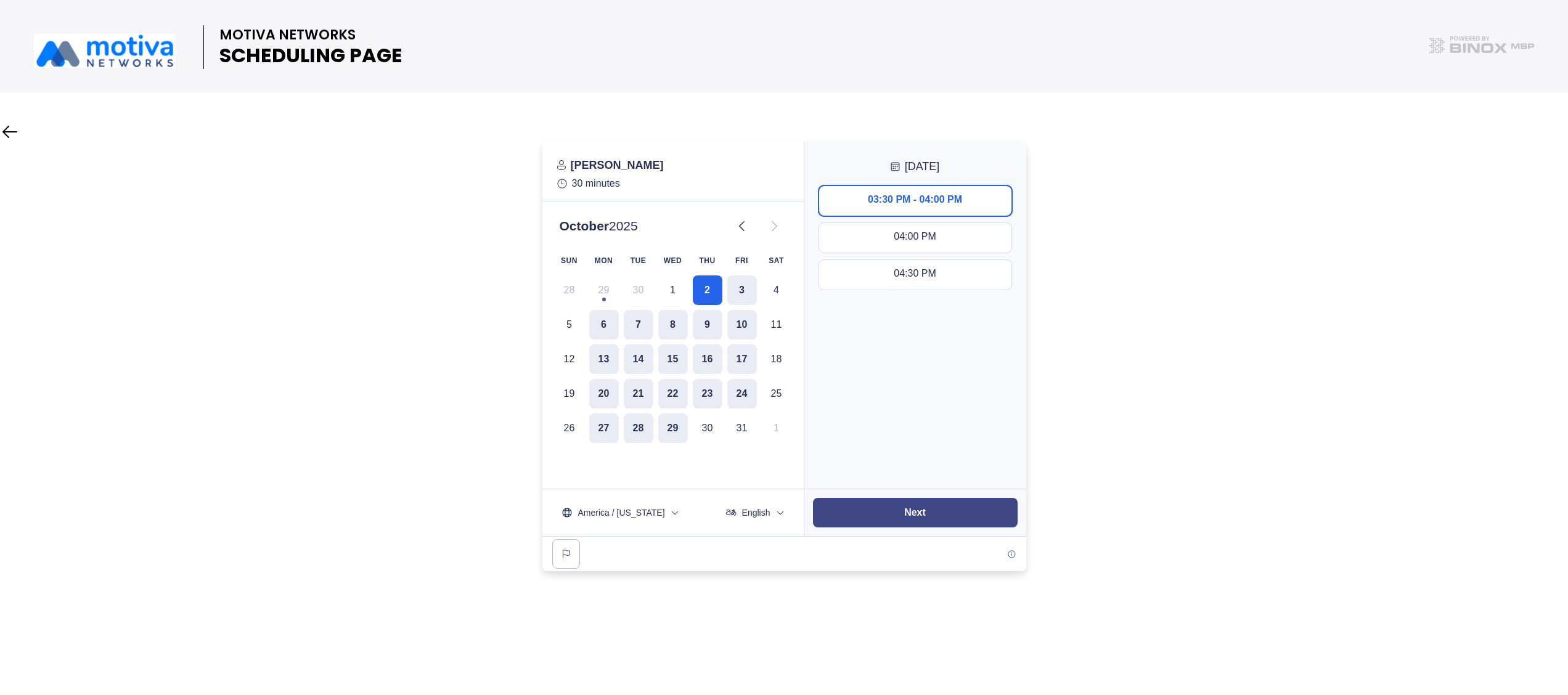
click at [960, 515] on button "Next" at bounding box center [916, 512] width 205 height 30
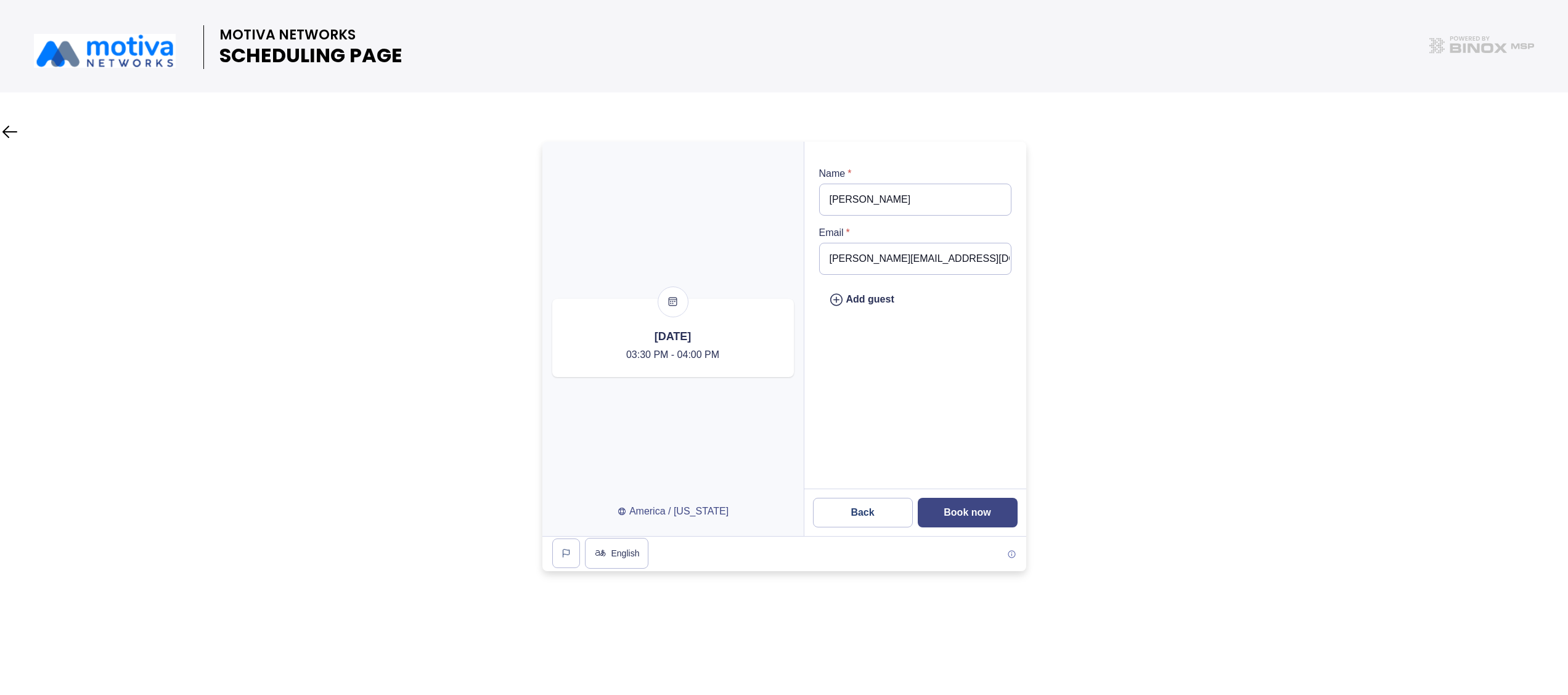
click at [956, 521] on button "Book now" at bounding box center [967, 512] width 100 height 30
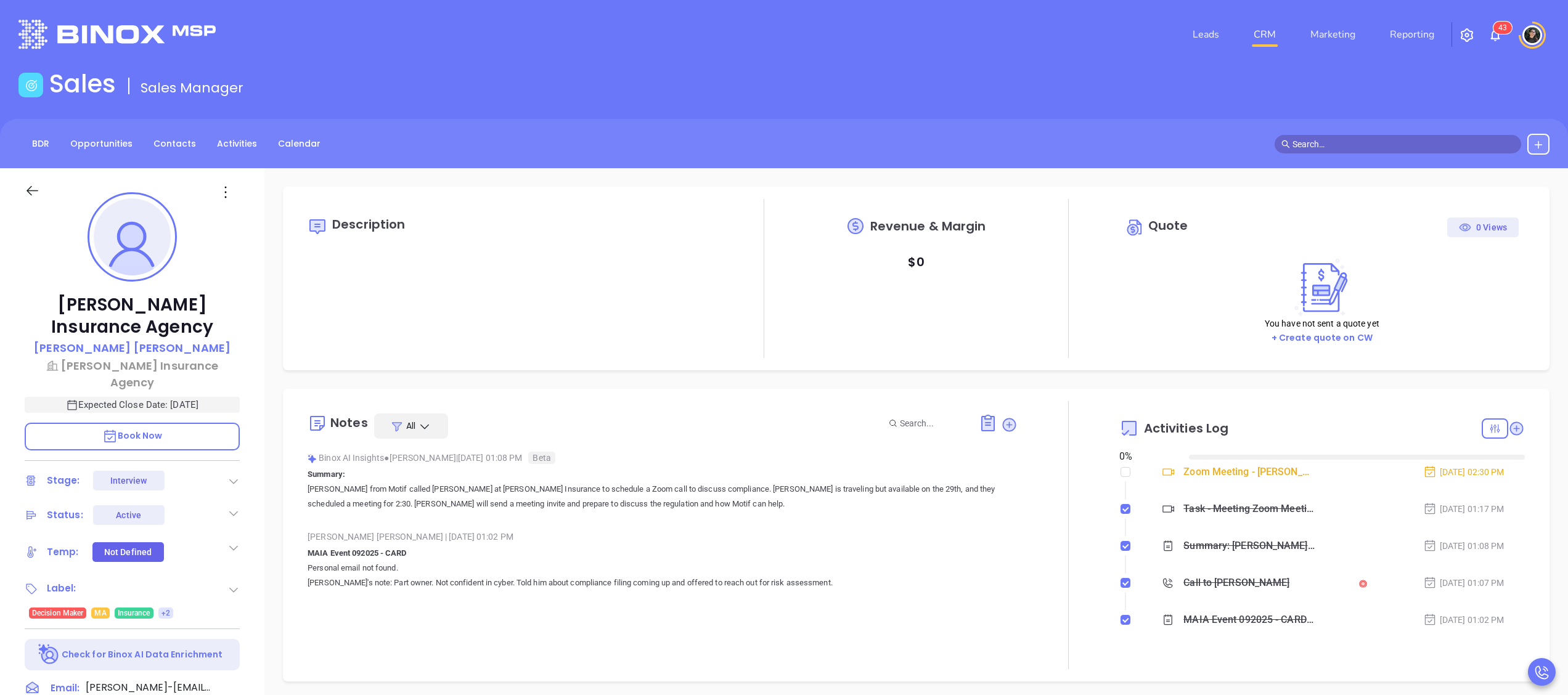
type input "[DATE]"
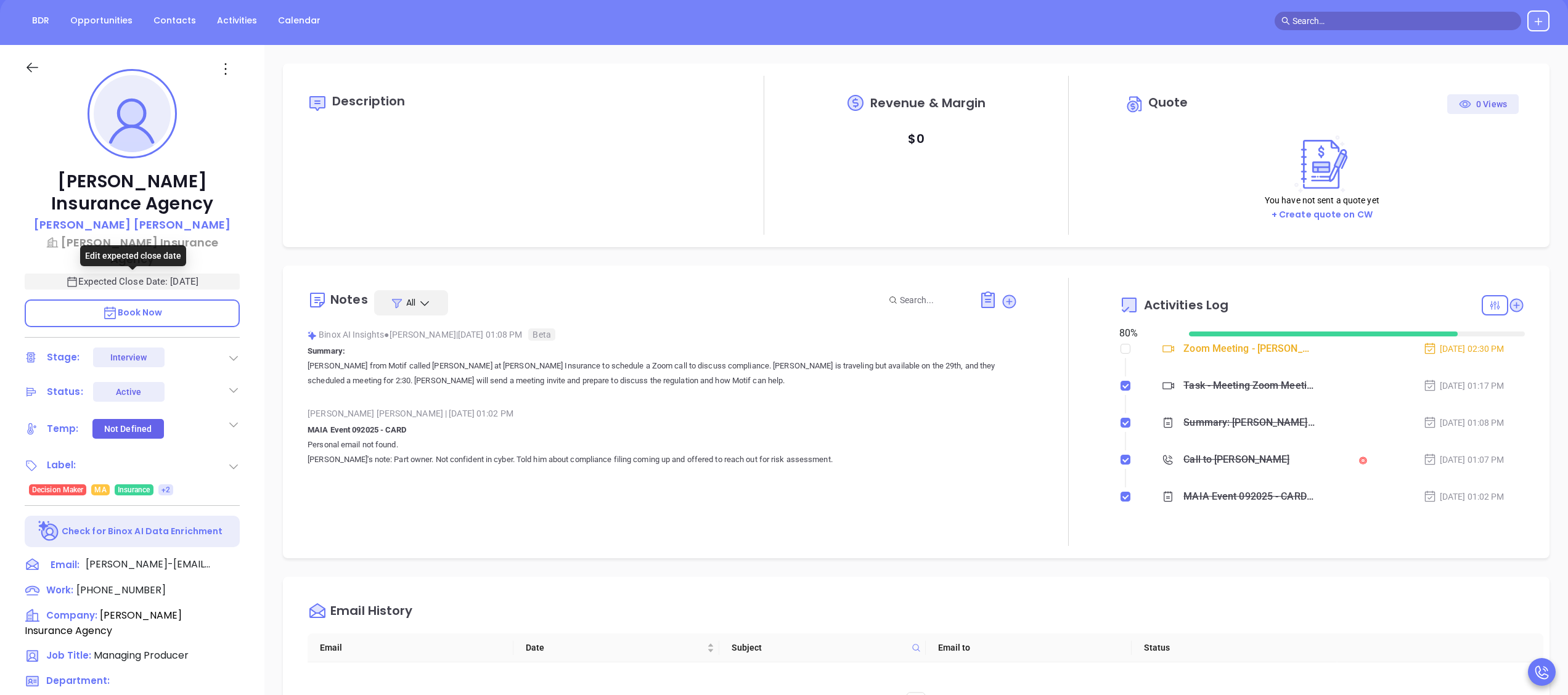
scroll to position [246, 0]
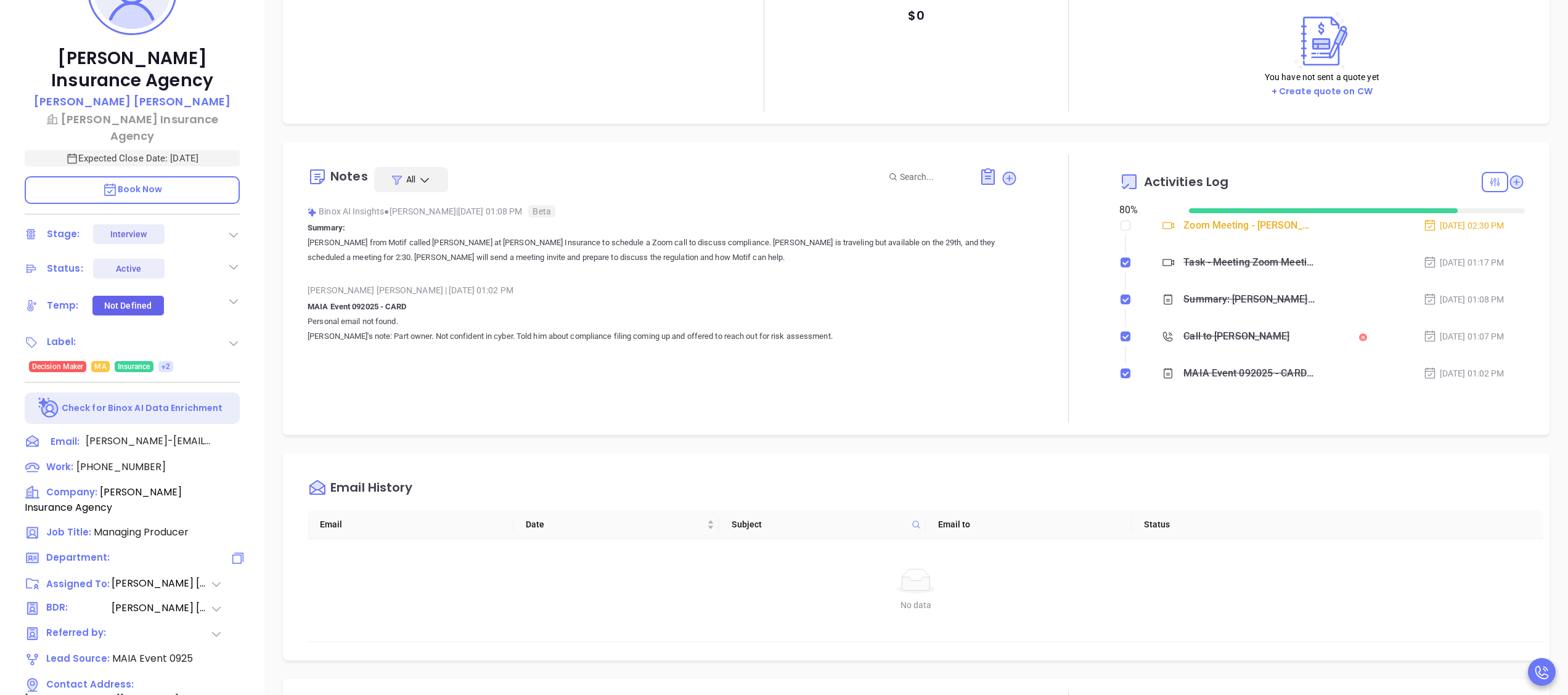
type input "[PERSON_NAME]"
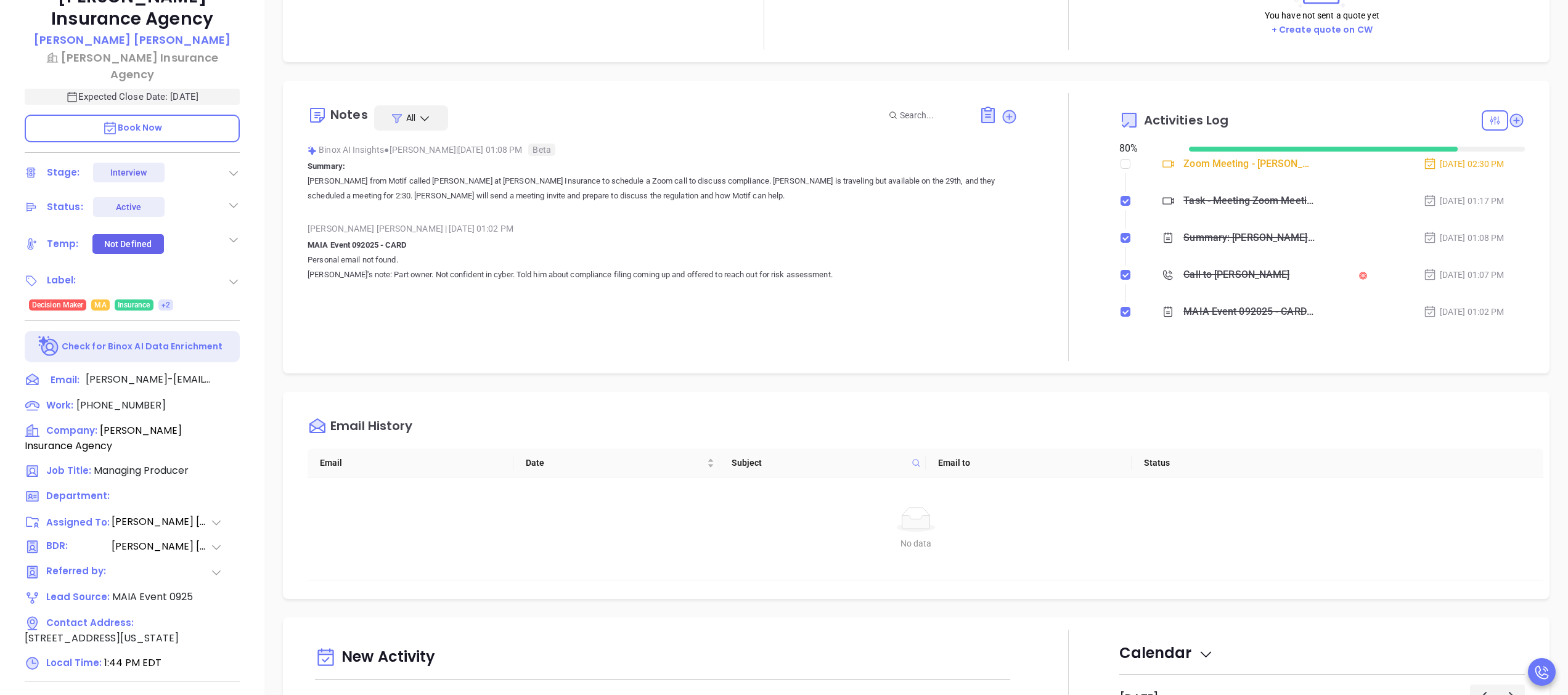
scroll to position [341, 0]
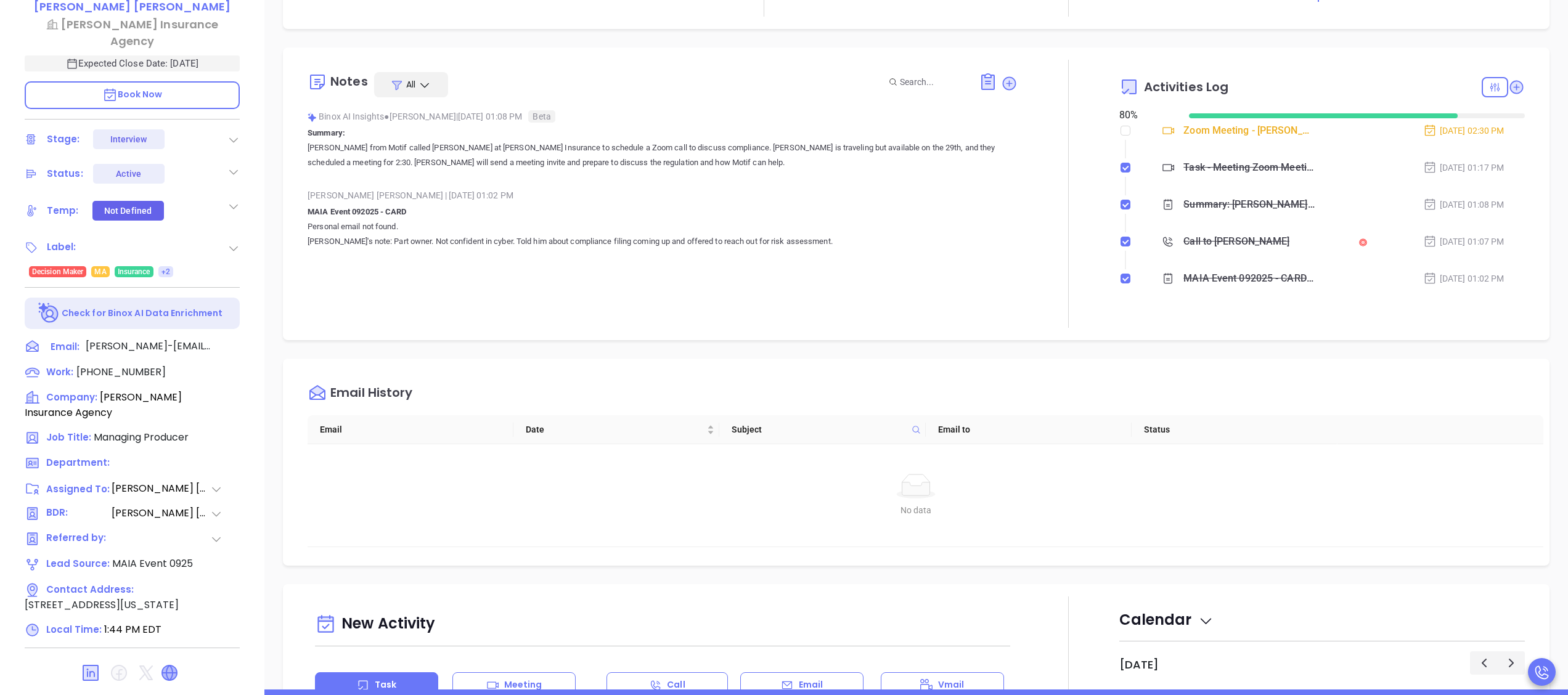
click at [171, 671] on icon at bounding box center [169, 672] width 14 height 14
